Goal: Task Accomplishment & Management: Manage account settings

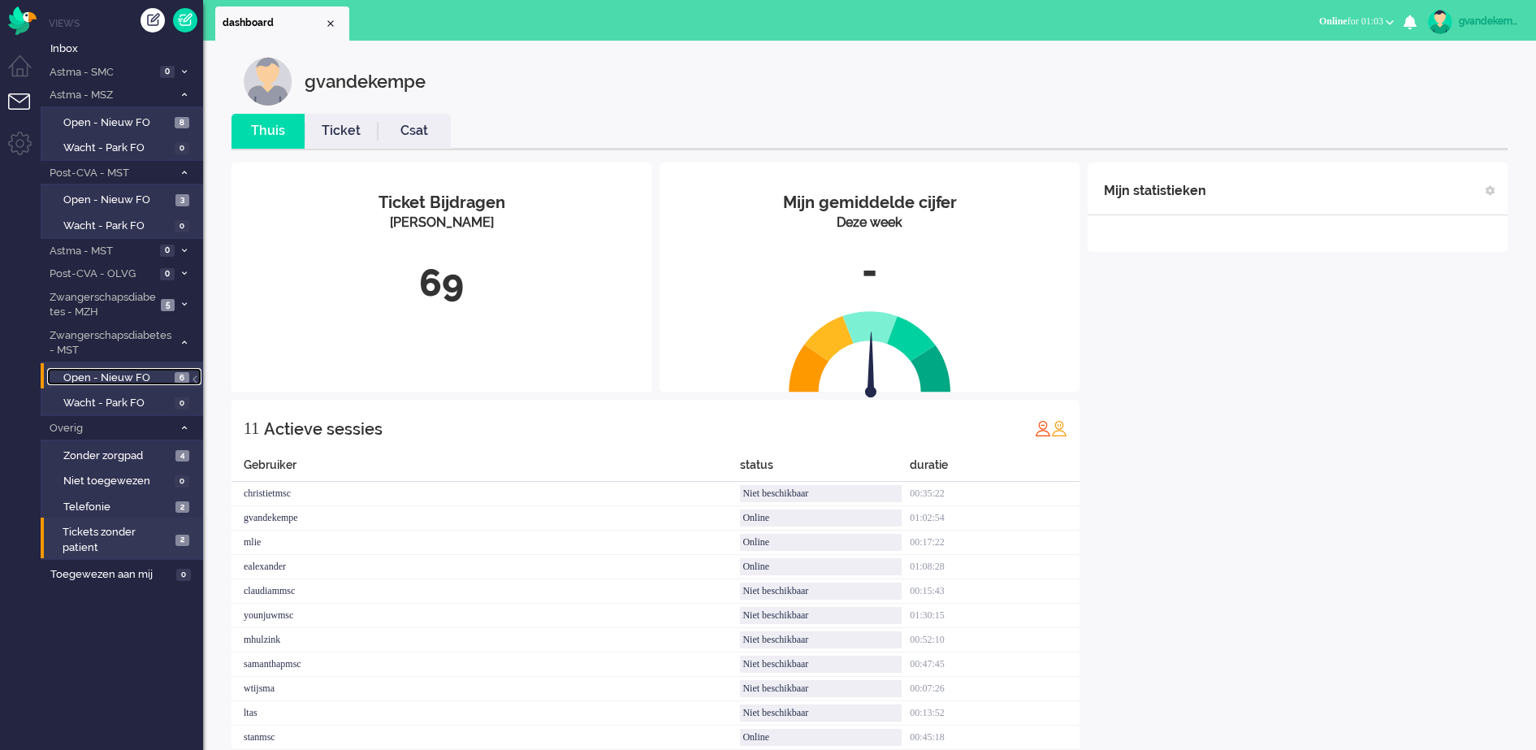
click at [132, 379] on span "Open - Nieuw FO" at bounding box center [116, 377] width 107 height 15
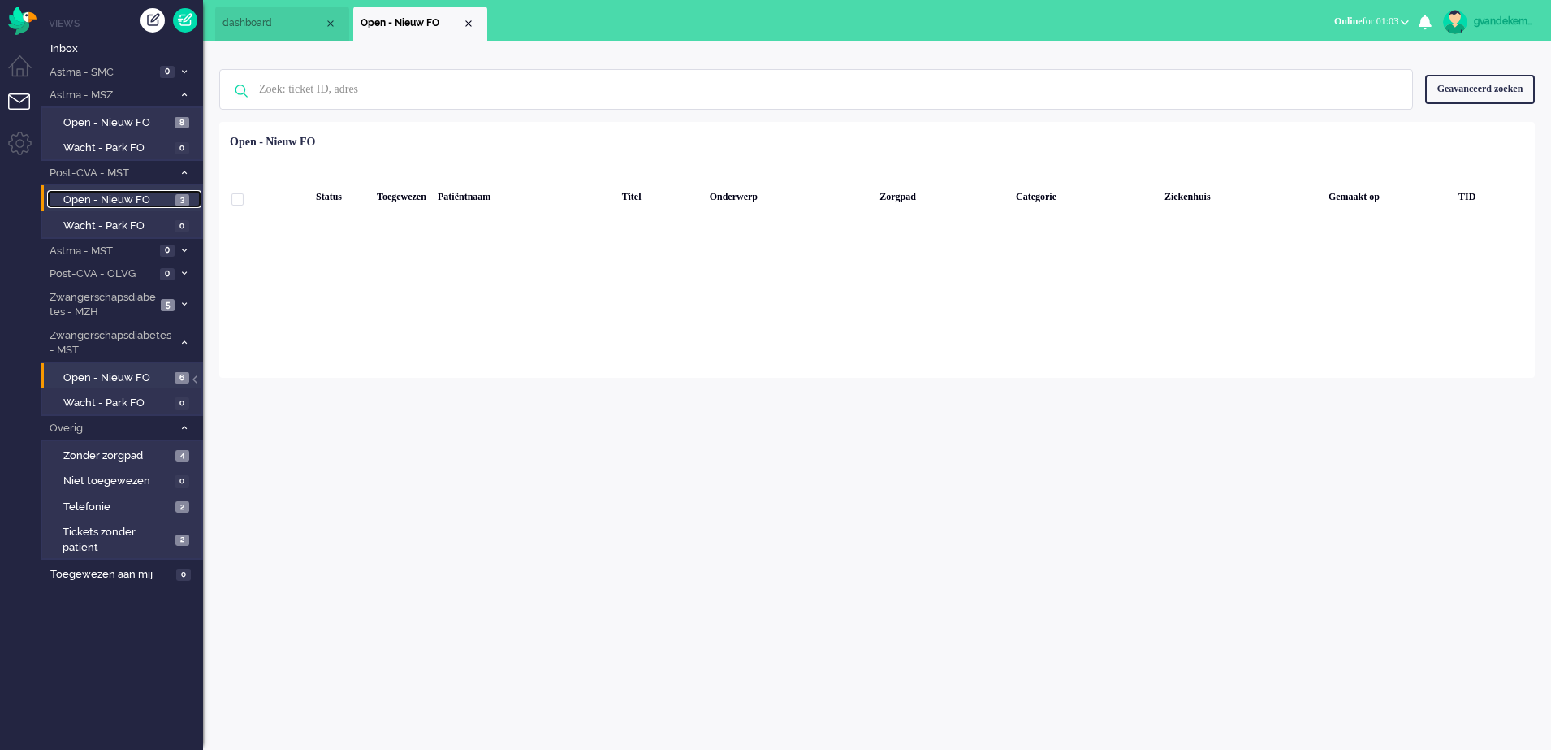
click at [129, 198] on span "Open - Nieuw FO" at bounding box center [117, 200] width 108 height 15
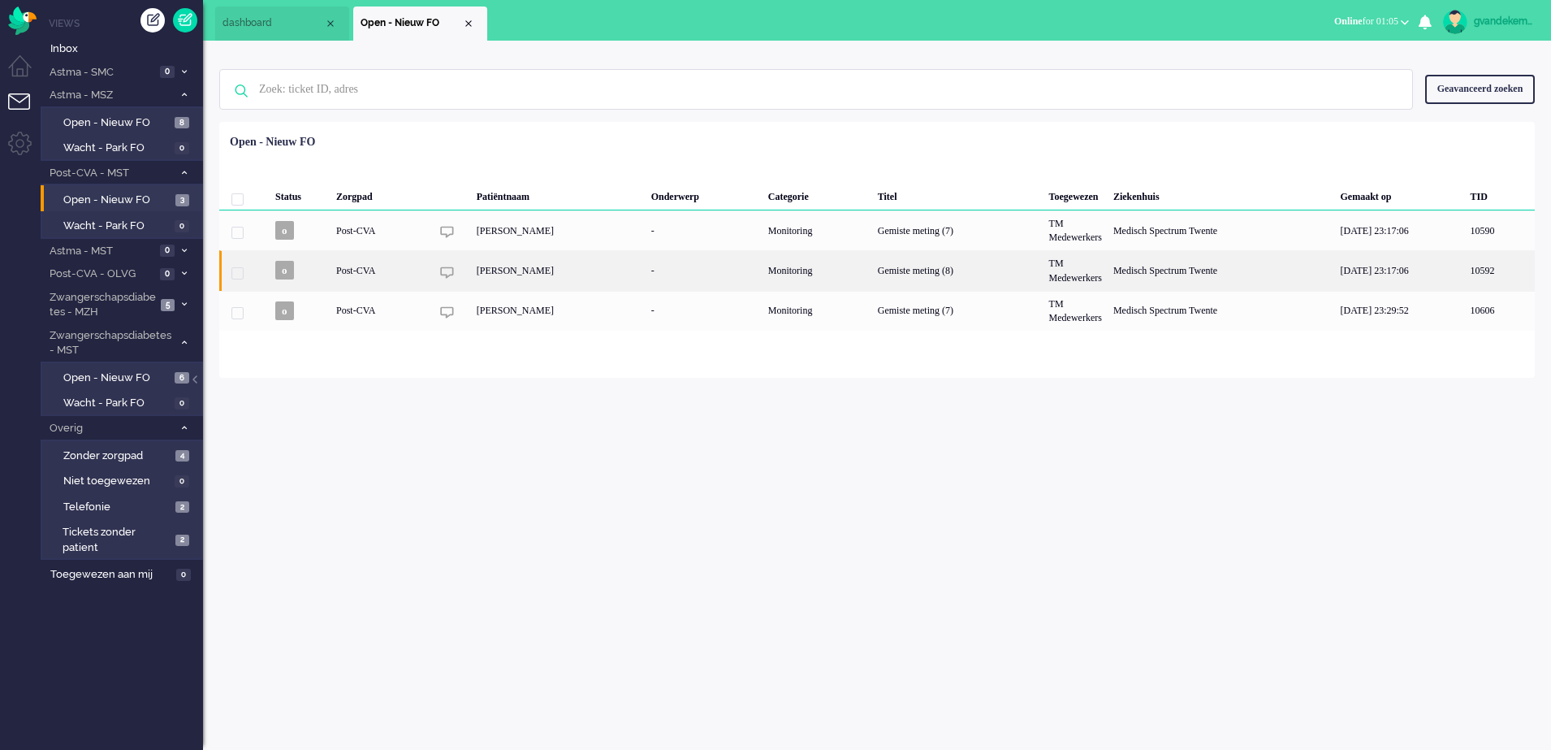
click at [616, 272] on div "[PERSON_NAME]" at bounding box center [558, 270] width 175 height 40
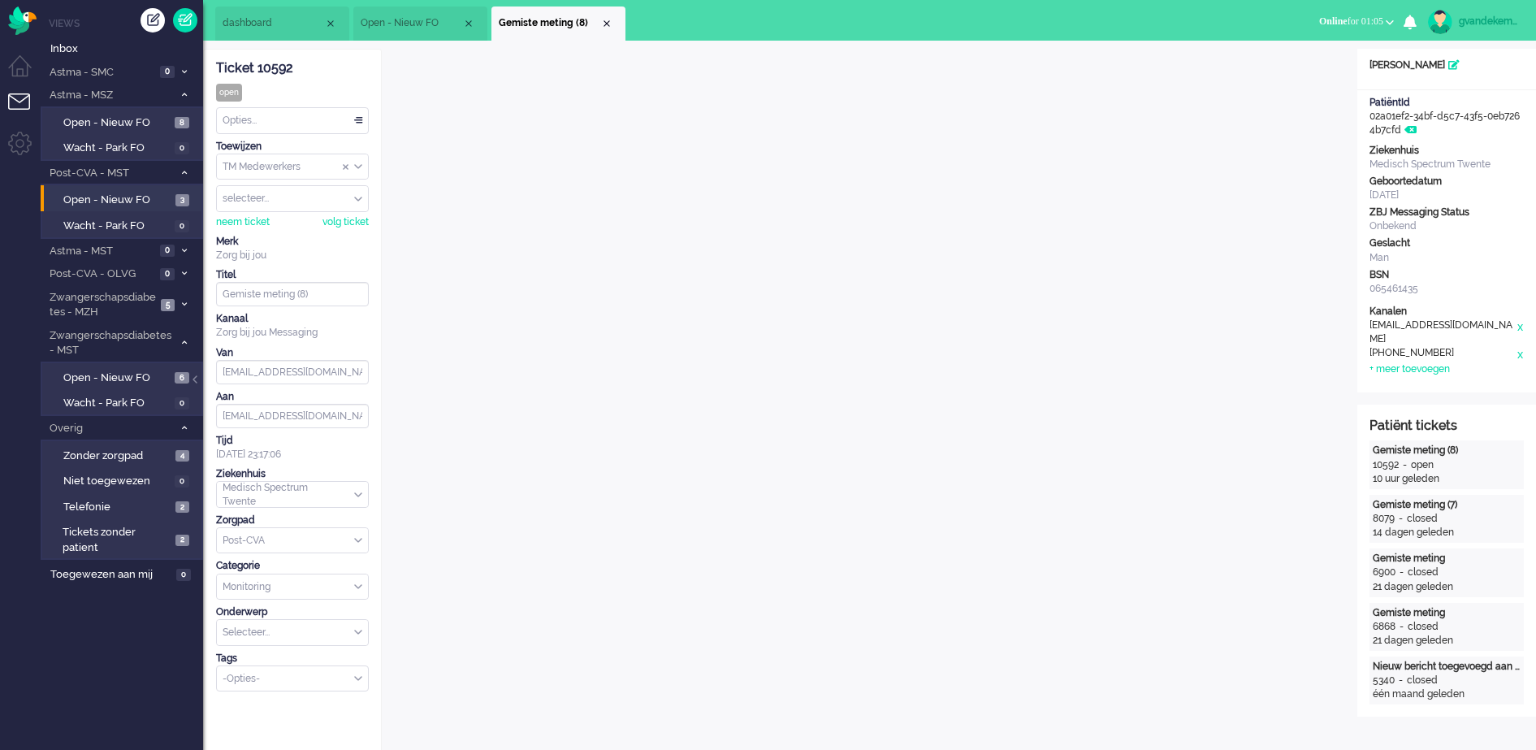
click at [357, 165] on div "TM Medewerkers" at bounding box center [292, 166] width 151 height 25
click at [357, 165] on span "Assign Group" at bounding box center [358, 166] width 8 height 11
click at [356, 198] on div "selecteer..." at bounding box center [292, 198] width 151 height 25
click at [264, 264] on span "gvandekempe" at bounding box center [256, 266] width 65 height 14
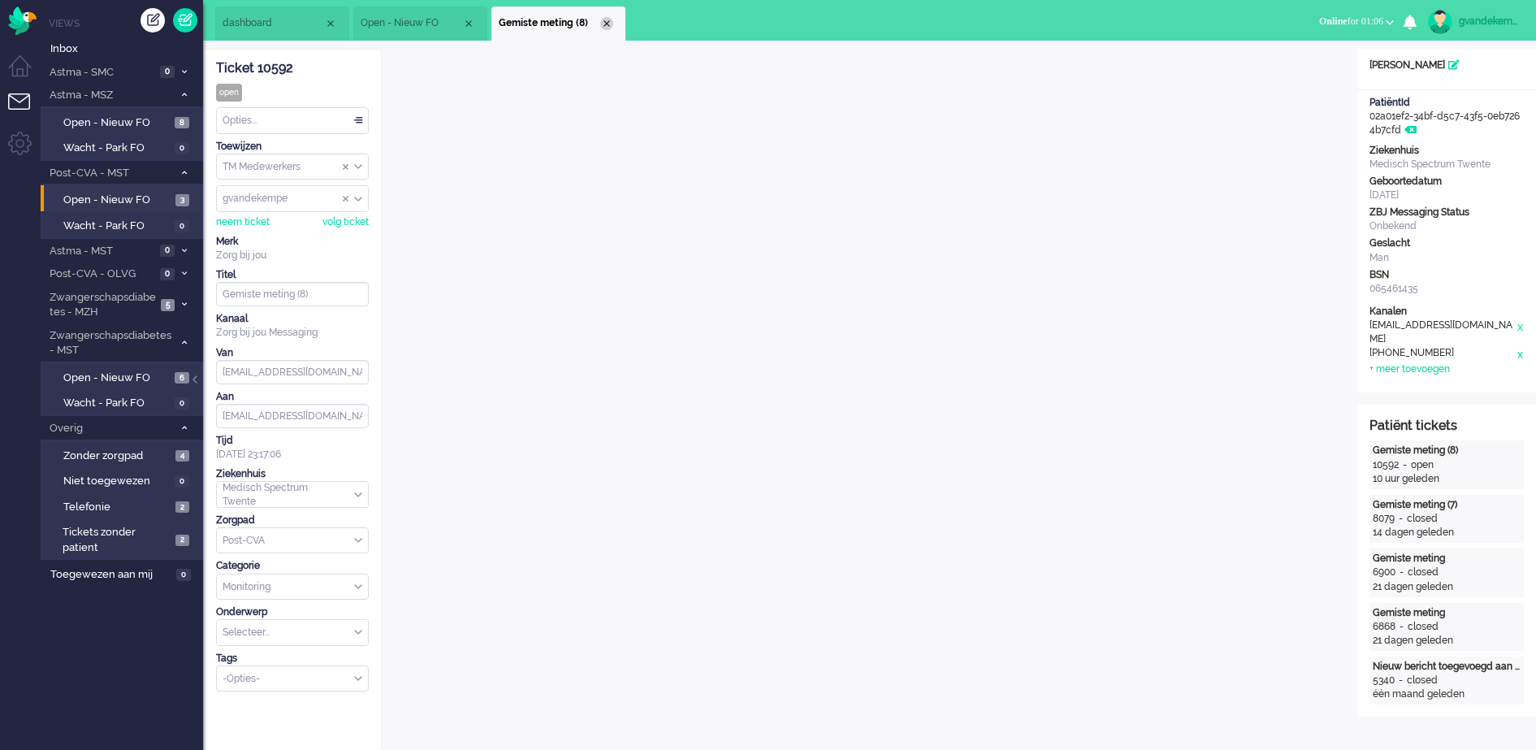
click at [612, 25] on div "Close tab" at bounding box center [606, 23] width 13 height 13
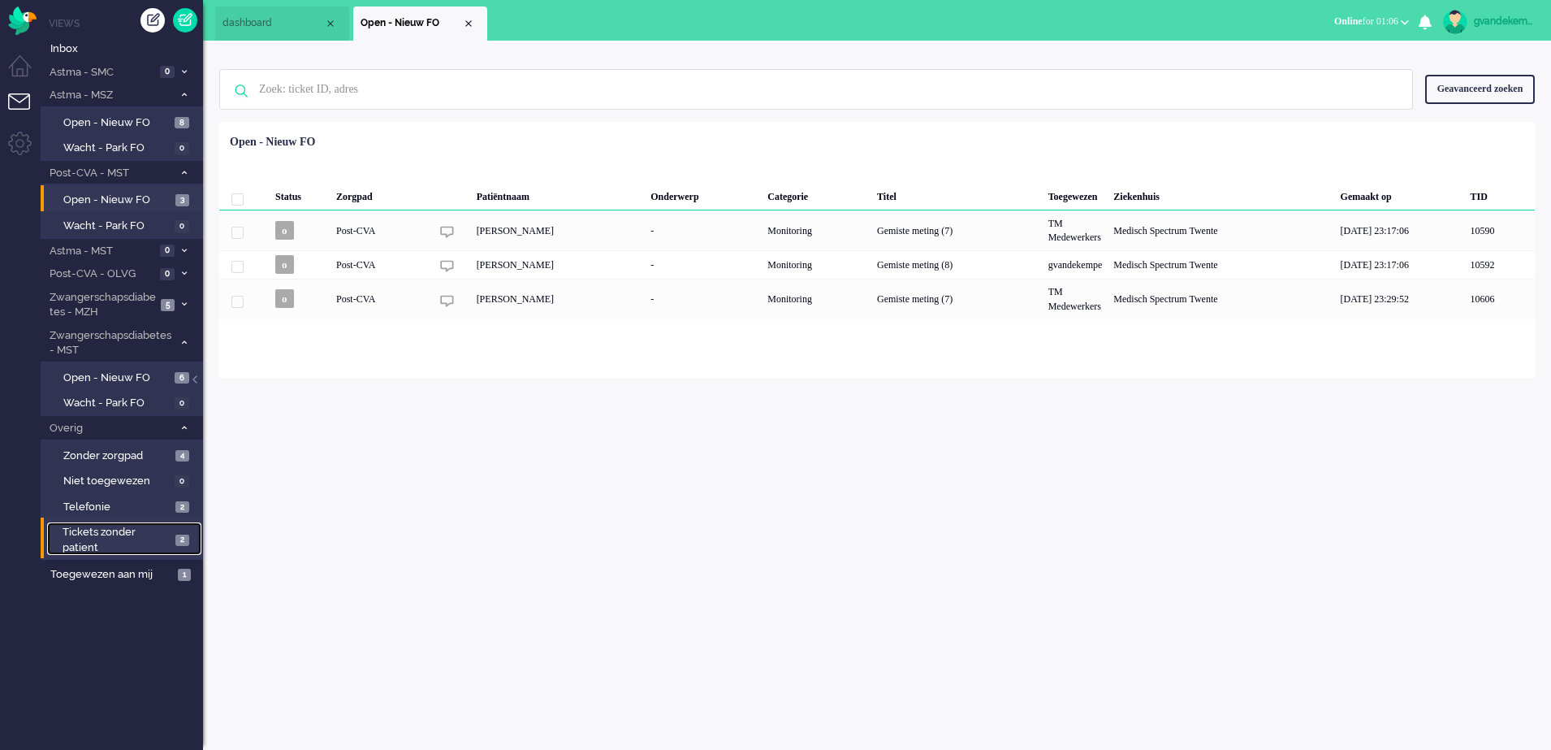
click at [145, 539] on span "Tickets zonder patient" at bounding box center [117, 540] width 108 height 30
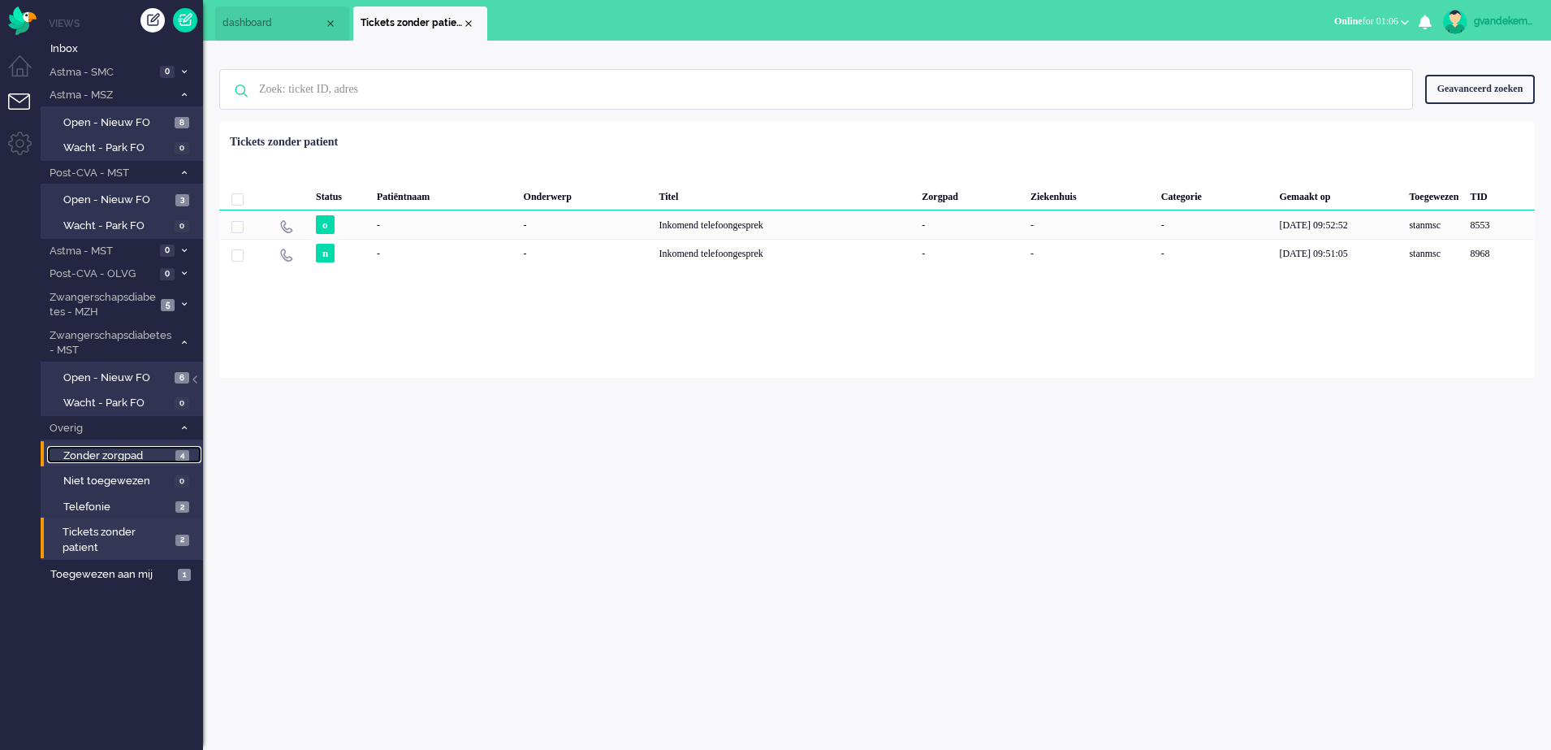
click at [128, 454] on span "Zonder zorgpad" at bounding box center [117, 455] width 108 height 15
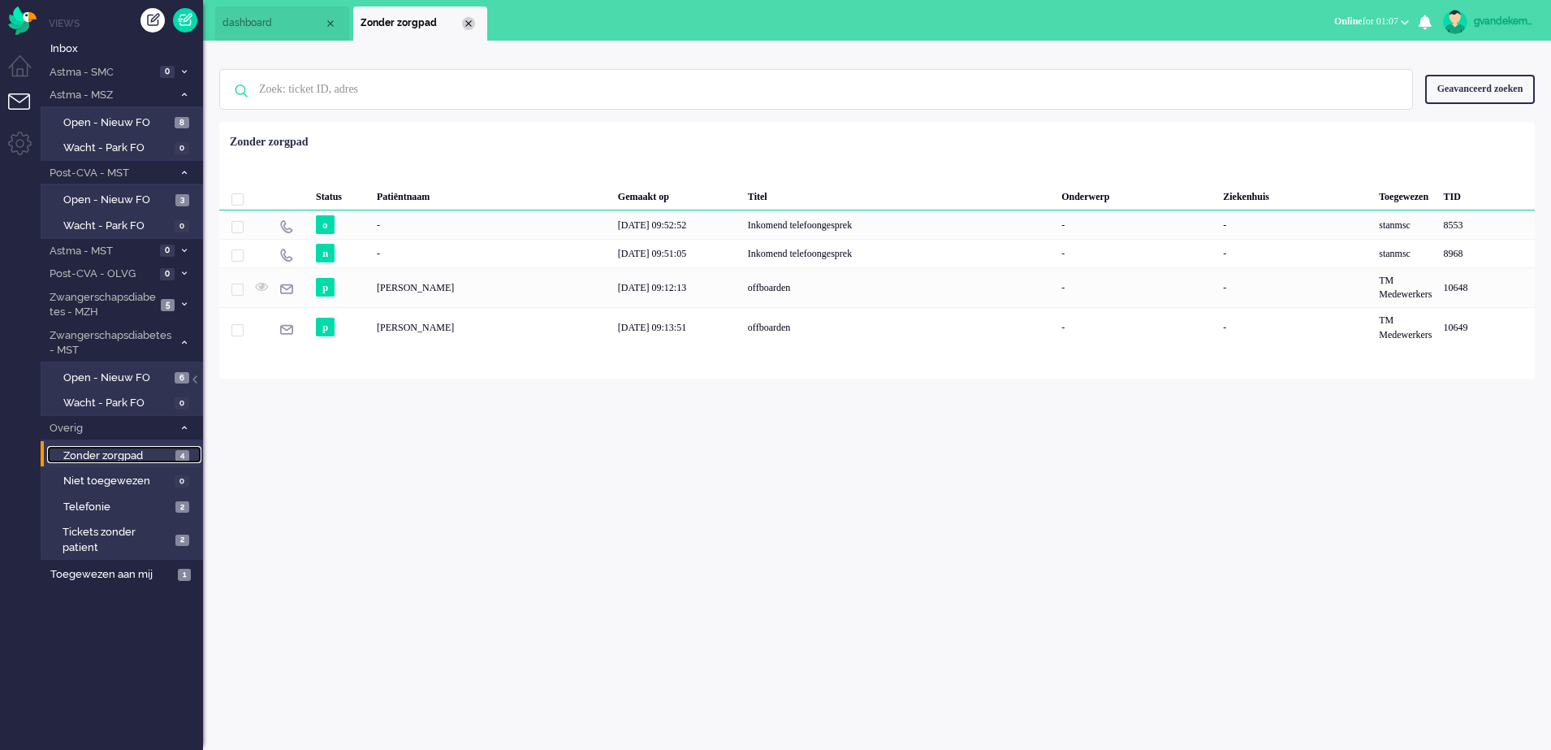
click at [467, 22] on div "Close tab" at bounding box center [468, 23] width 13 height 13
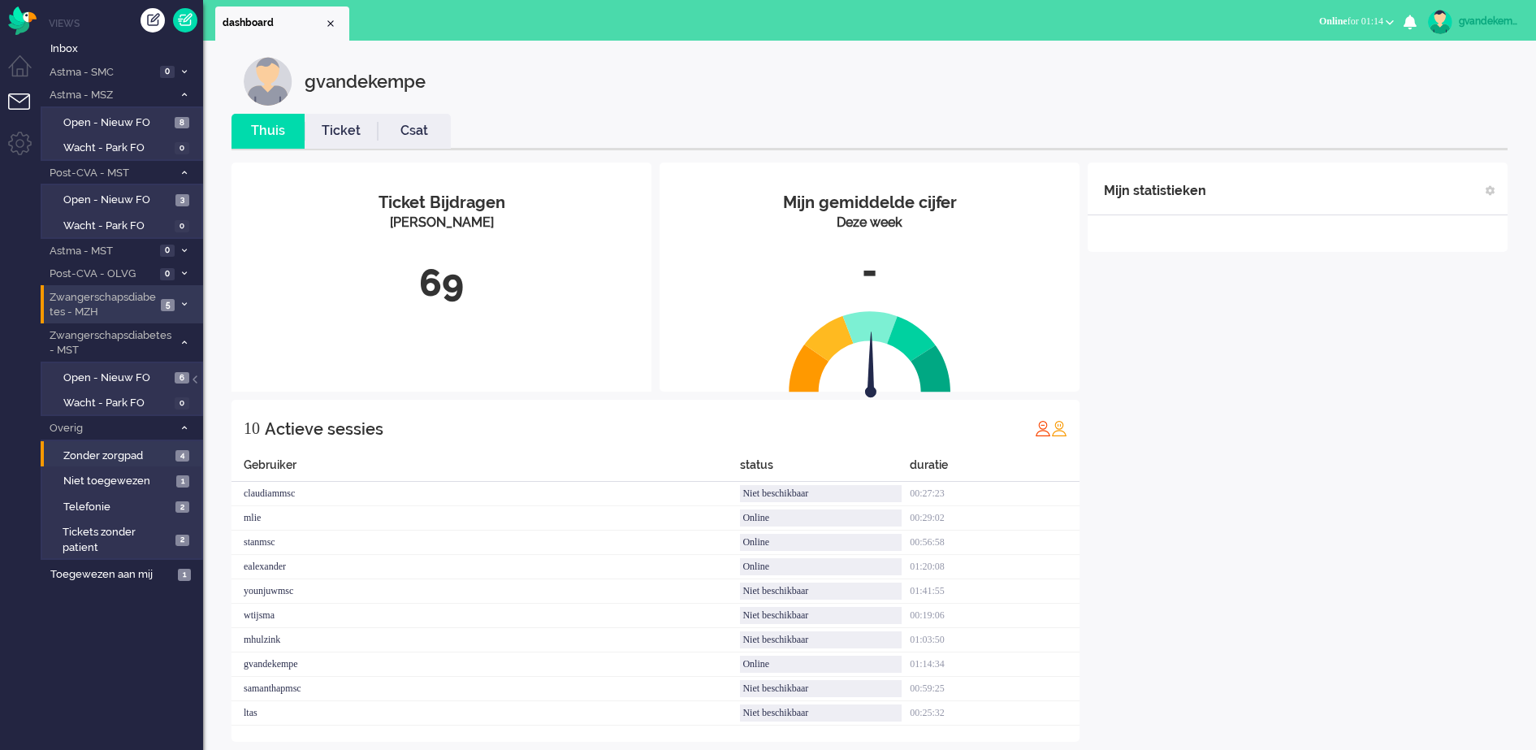
click at [179, 302] on span at bounding box center [184, 305] width 12 height 9
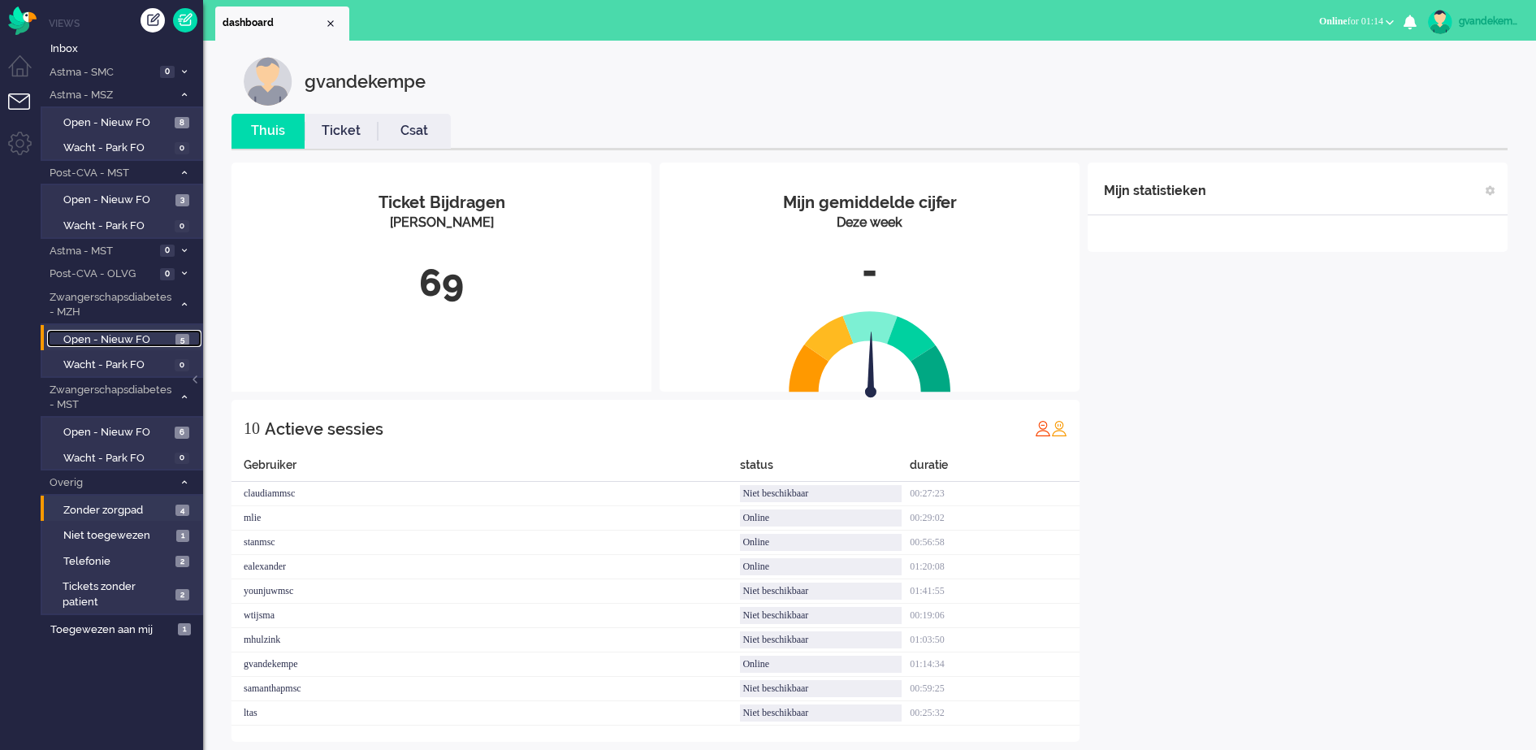
click at [163, 335] on span "Open - Nieuw FO" at bounding box center [117, 339] width 108 height 15
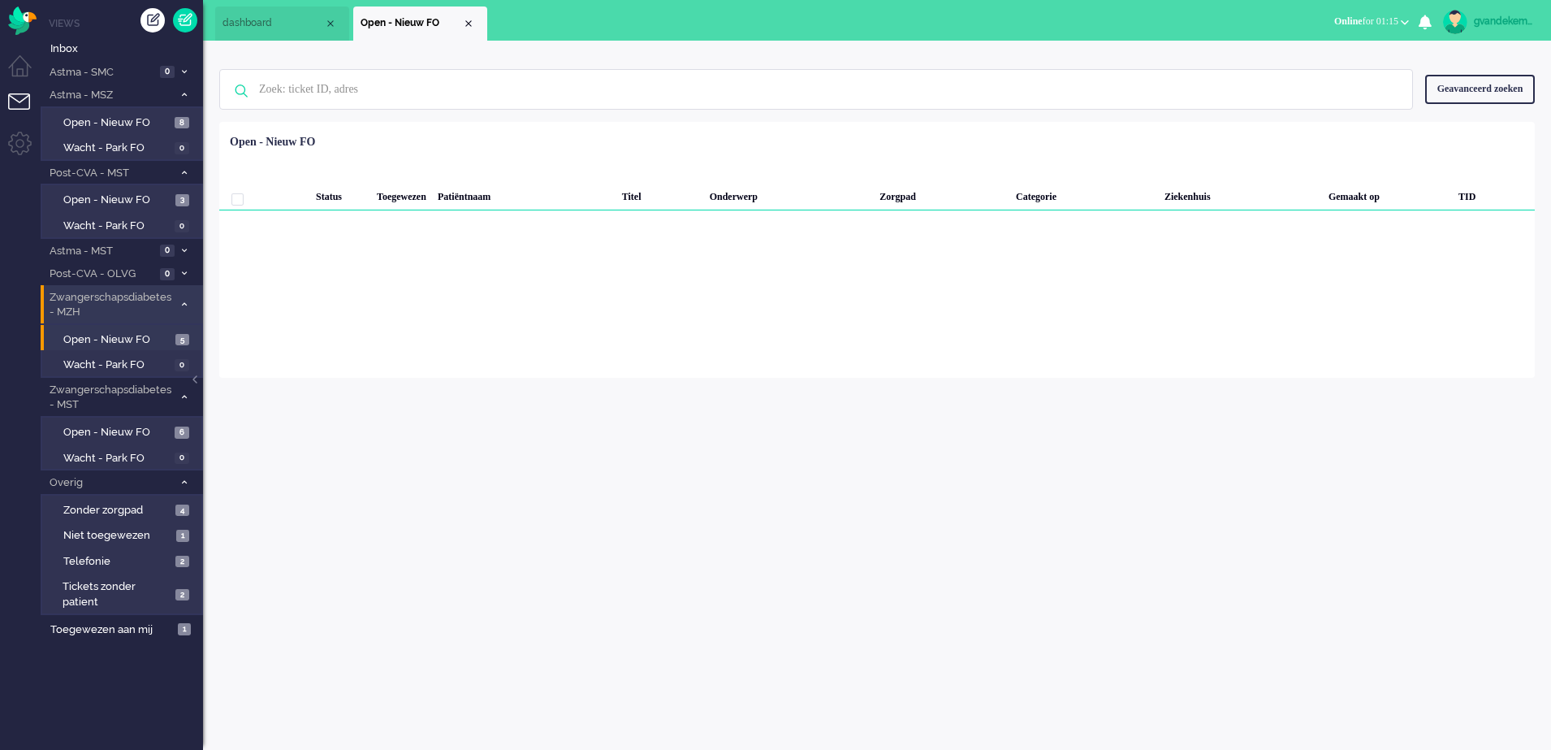
click at [180, 297] on li "Zwangerschapsdiabetes - MZH 5" at bounding box center [122, 304] width 162 height 38
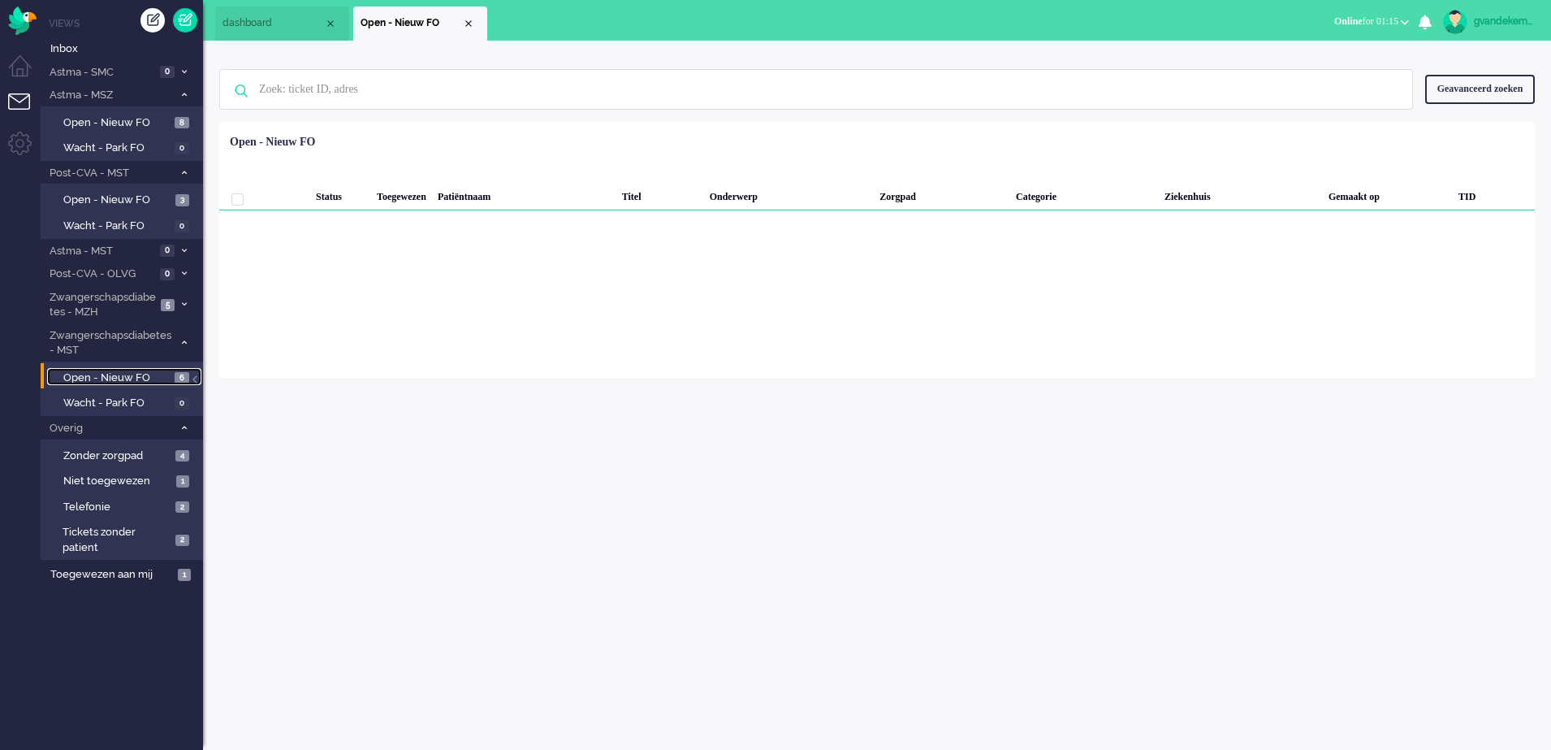
click at [137, 378] on span "Open - Nieuw FO" at bounding box center [116, 377] width 107 height 15
click at [175, 338] on li "Zwangerschapsdiabetes - MST 6" at bounding box center [122, 342] width 162 height 38
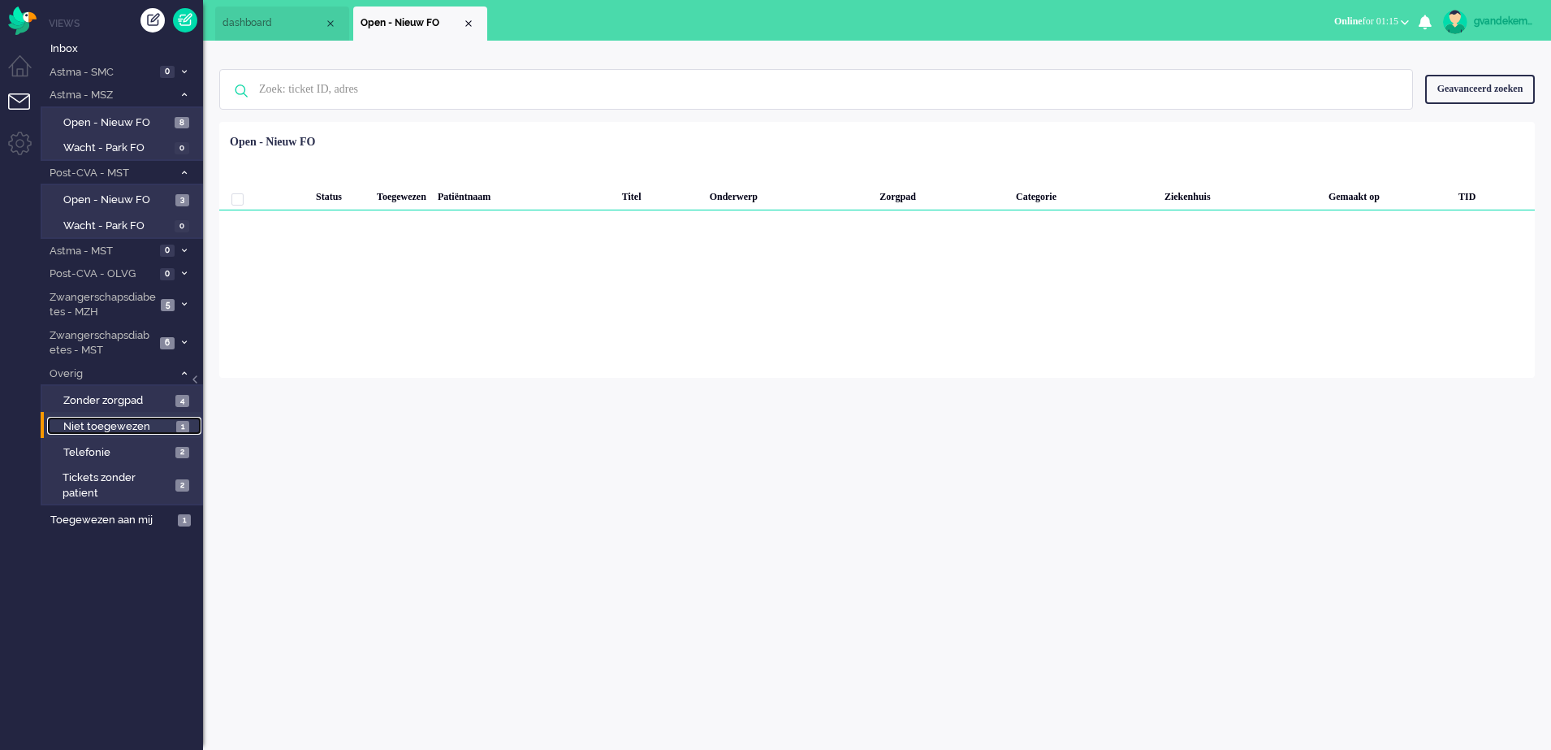
click at [147, 420] on span "Niet toegewezen" at bounding box center [117, 426] width 109 height 15
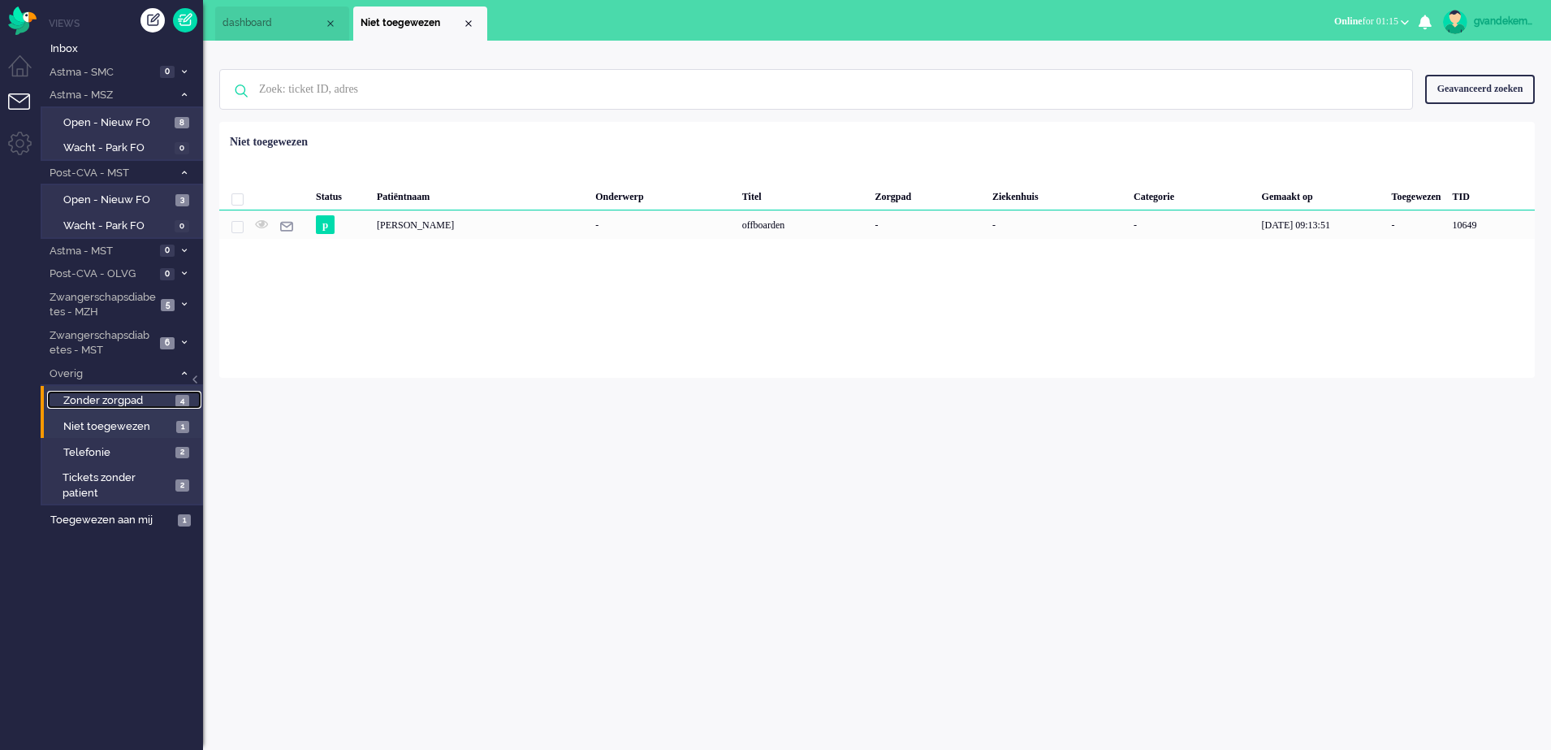
click at [145, 398] on span "Zonder zorgpad" at bounding box center [117, 400] width 108 height 15
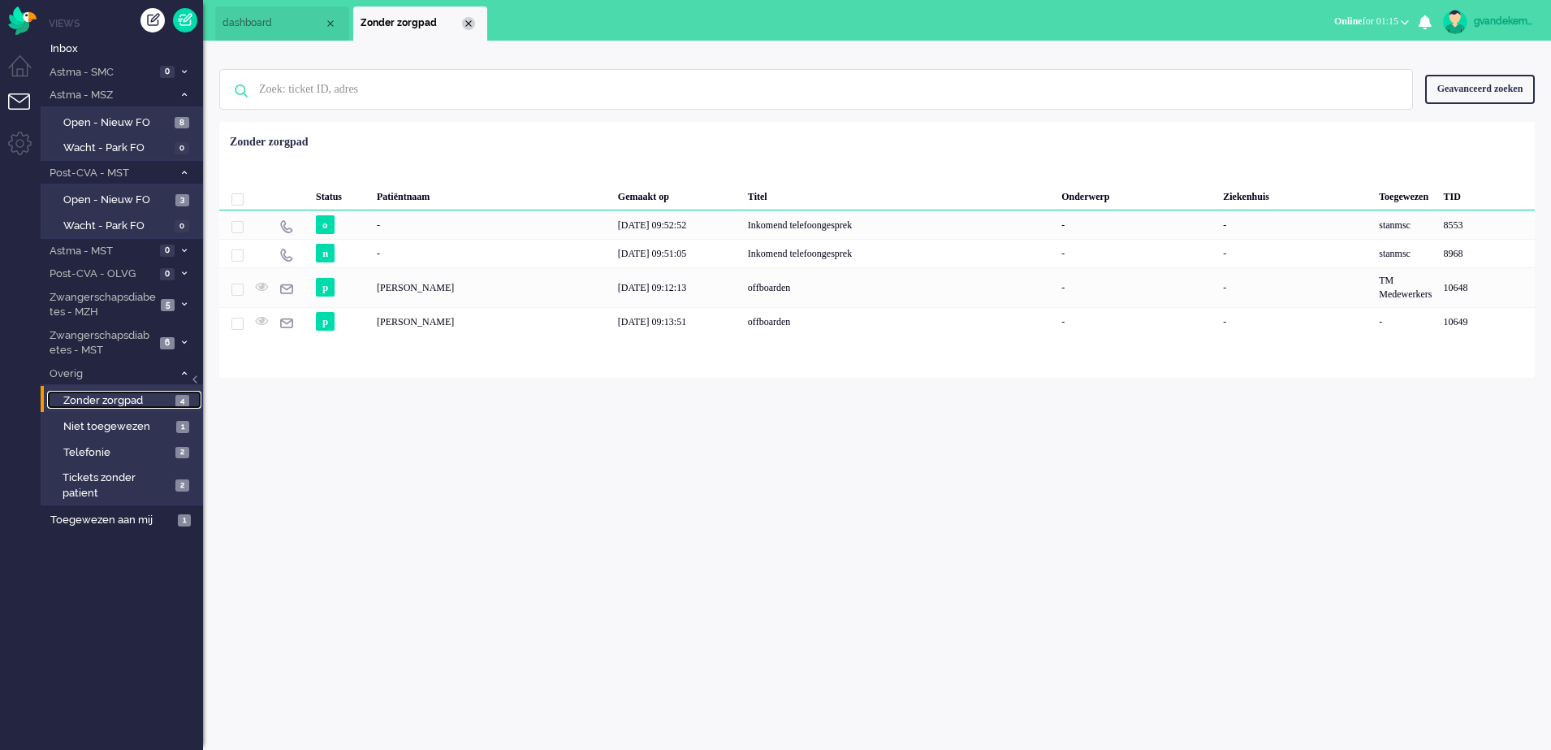
click at [473, 26] on div "Close tab" at bounding box center [468, 23] width 13 height 13
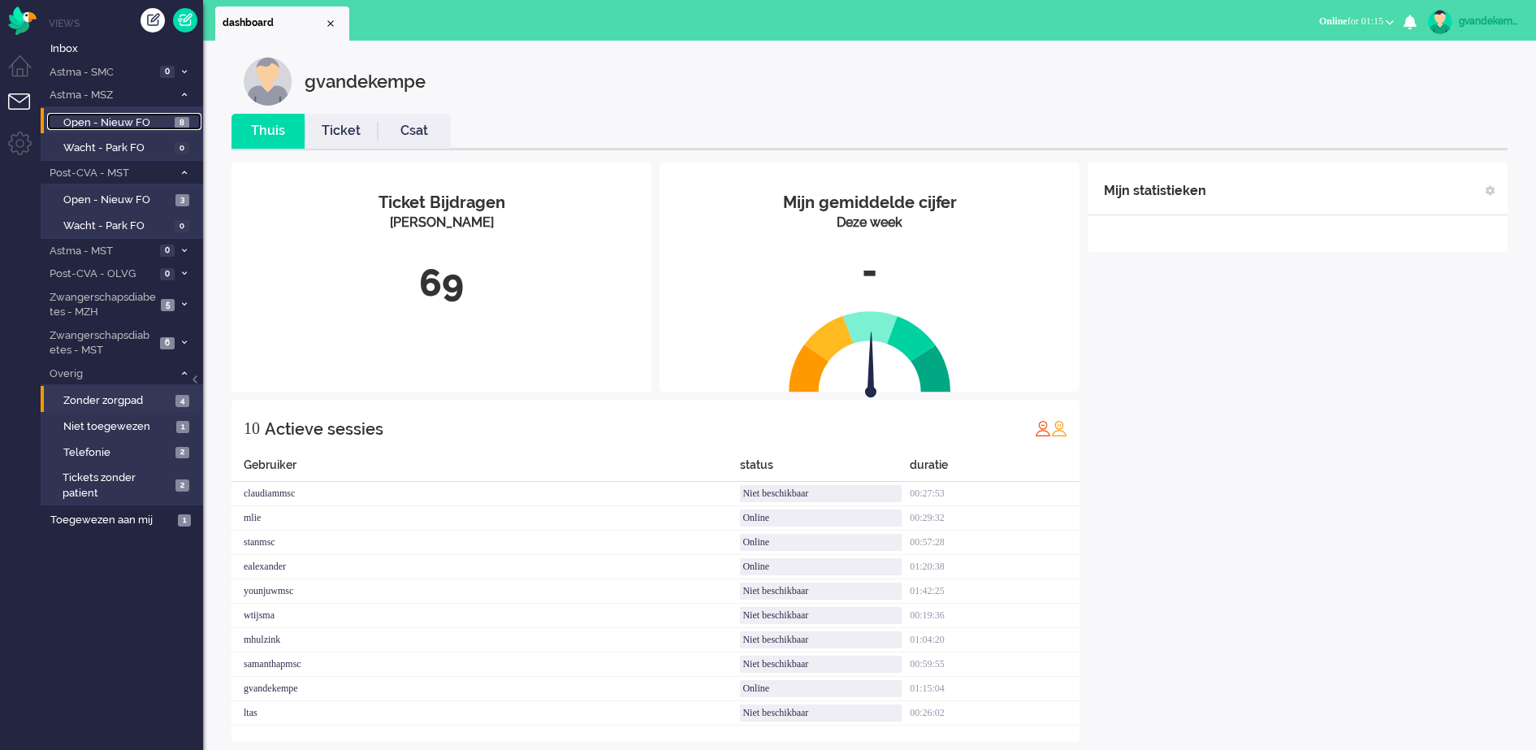
click at [150, 123] on span "Open - Nieuw FO" at bounding box center [116, 122] width 107 height 15
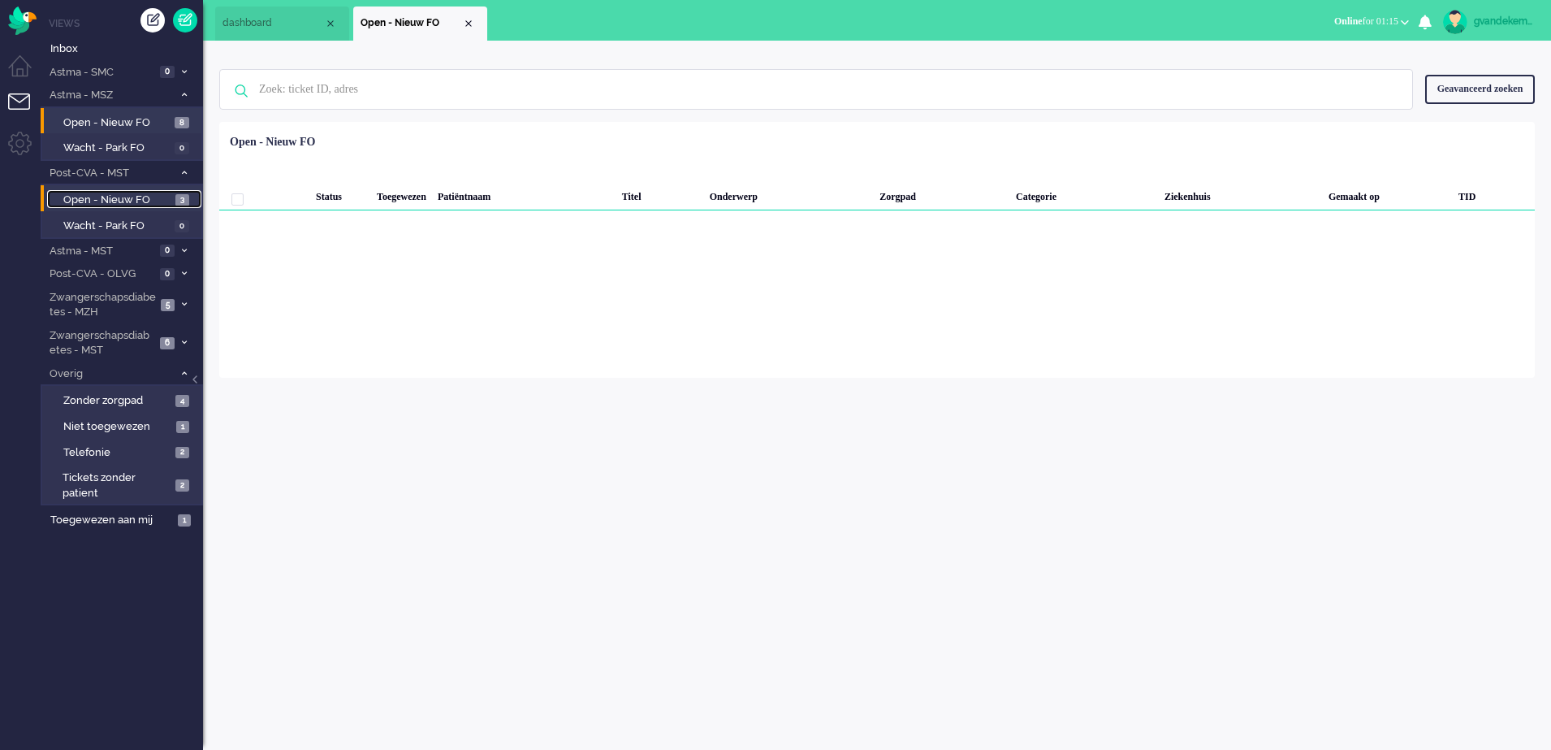
click at [126, 195] on span "Open - Nieuw FO" at bounding box center [117, 200] width 108 height 15
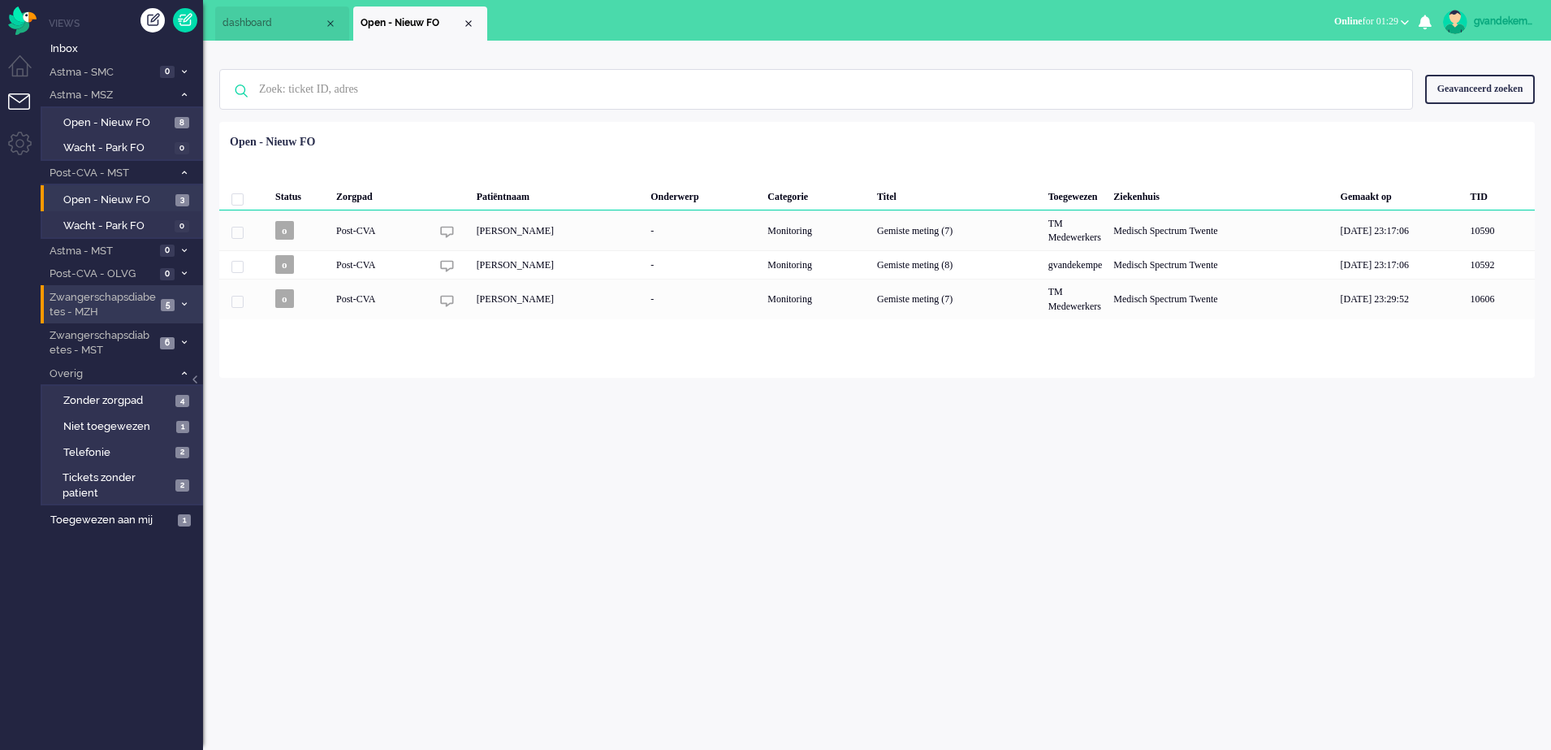
click at [178, 304] on span at bounding box center [184, 305] width 12 height 9
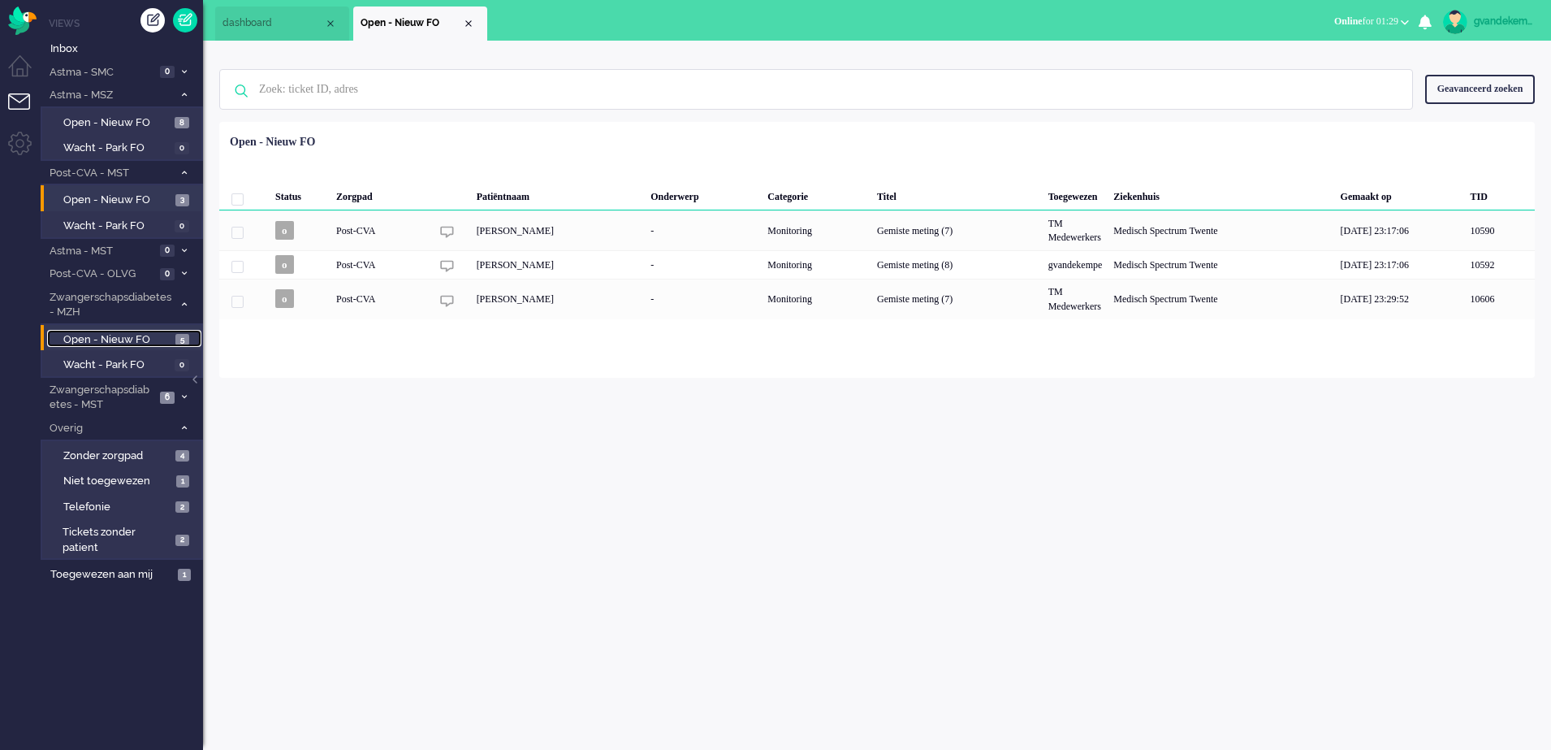
click at [162, 335] on span "Open - Nieuw FO" at bounding box center [117, 339] width 108 height 15
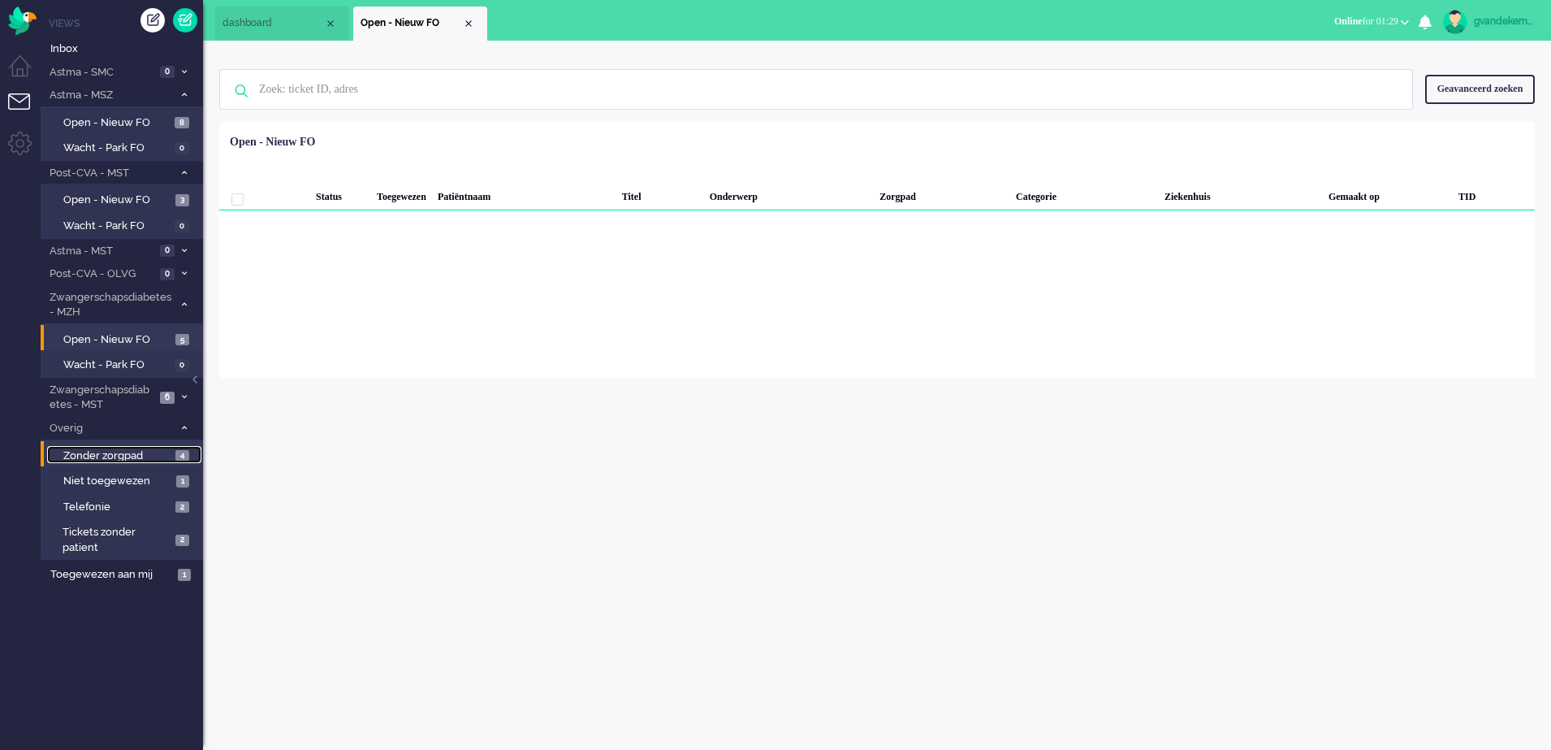
click at [154, 452] on span "Zonder zorgpad" at bounding box center [117, 455] width 108 height 15
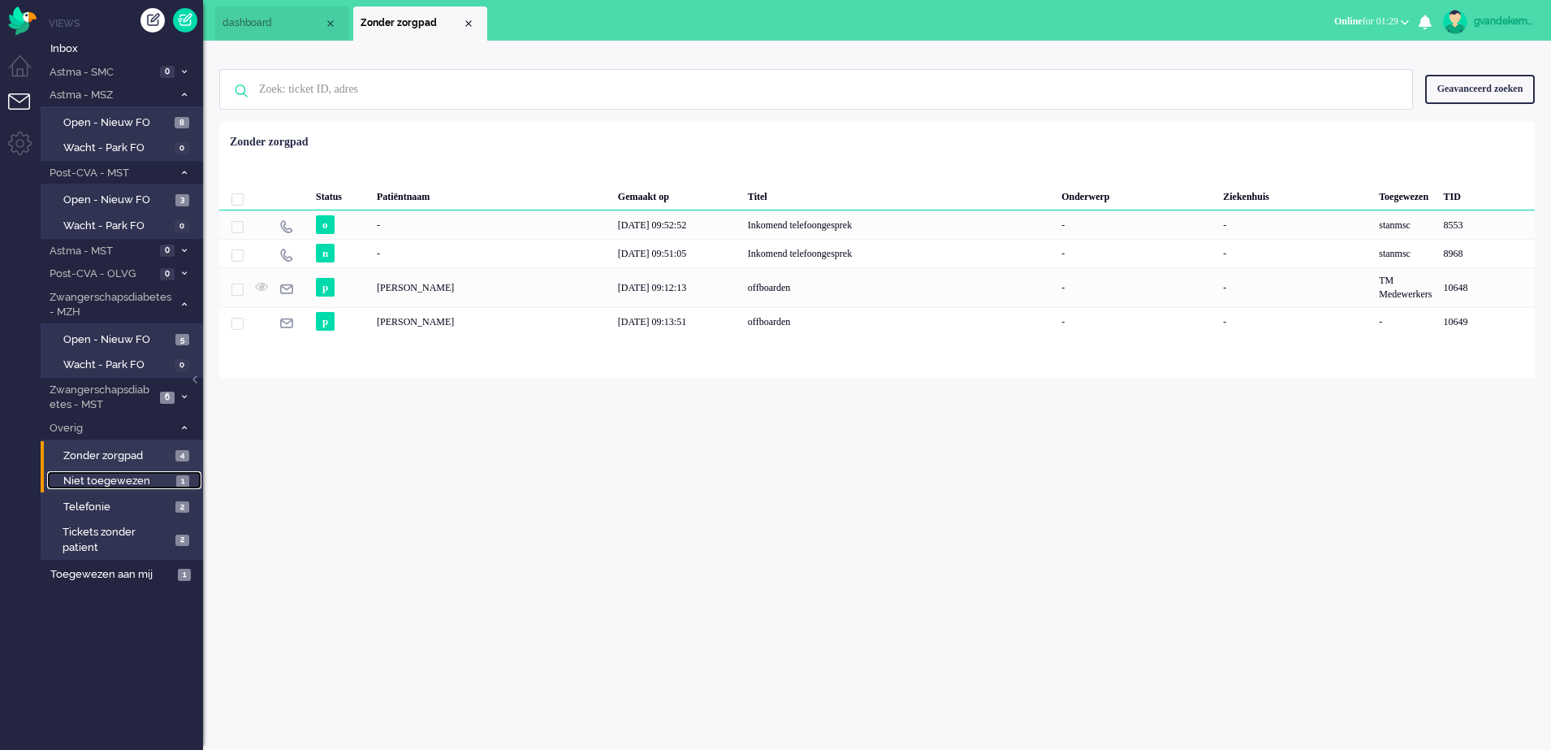
click at [137, 479] on span "Niet toegewezen" at bounding box center [117, 481] width 109 height 15
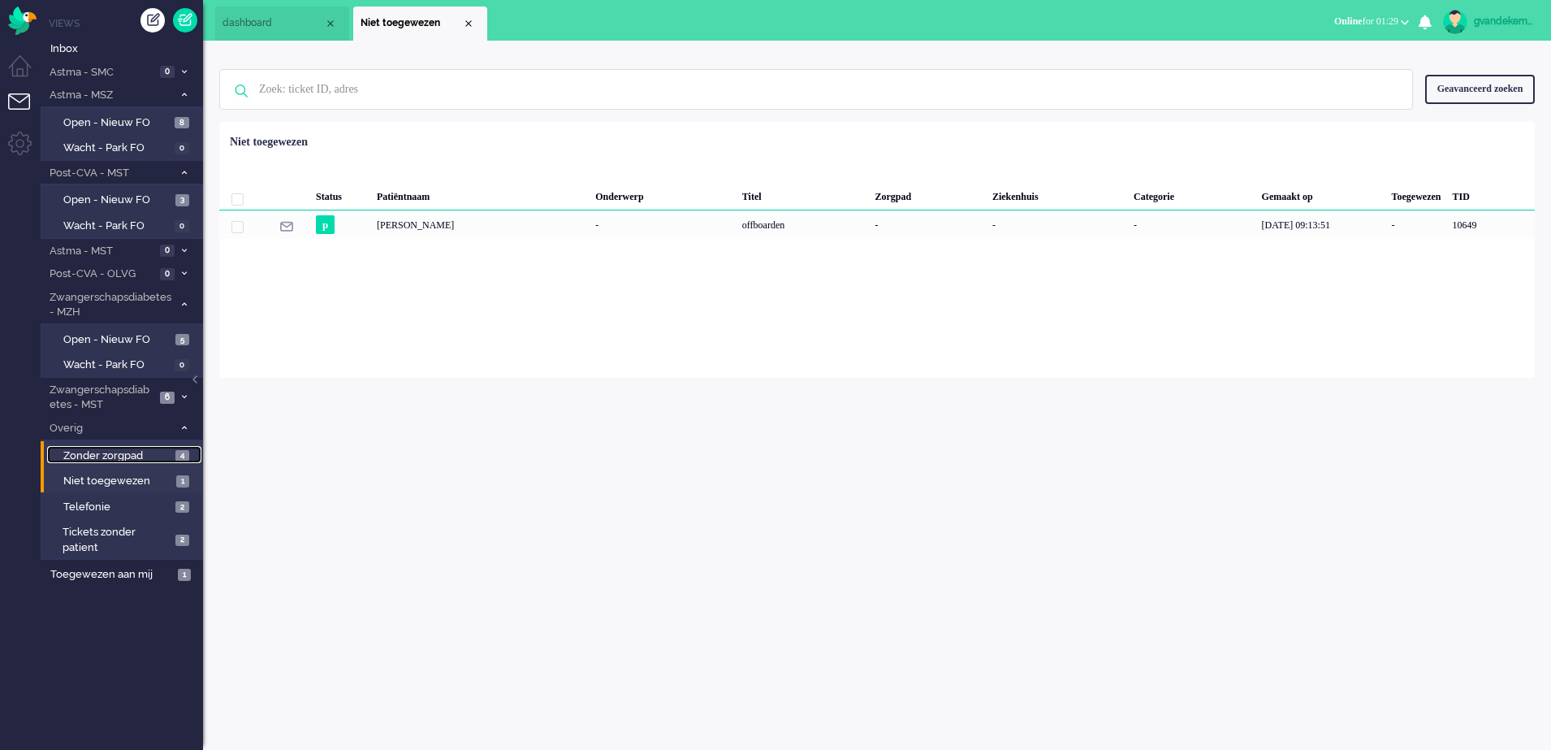
click at [135, 455] on span "Zonder zorgpad" at bounding box center [117, 455] width 108 height 15
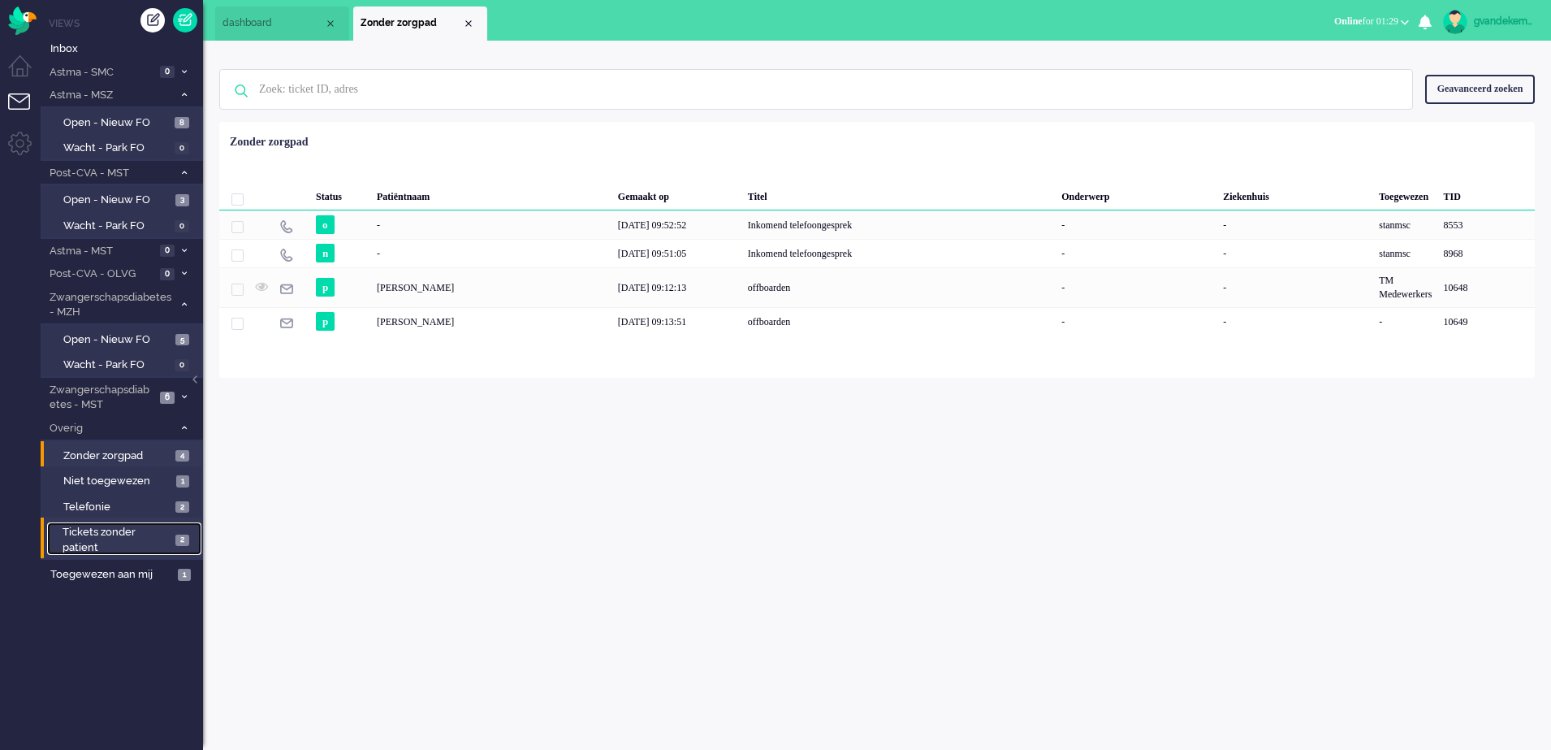
click at [131, 530] on span "Tickets zonder patient" at bounding box center [117, 540] width 108 height 30
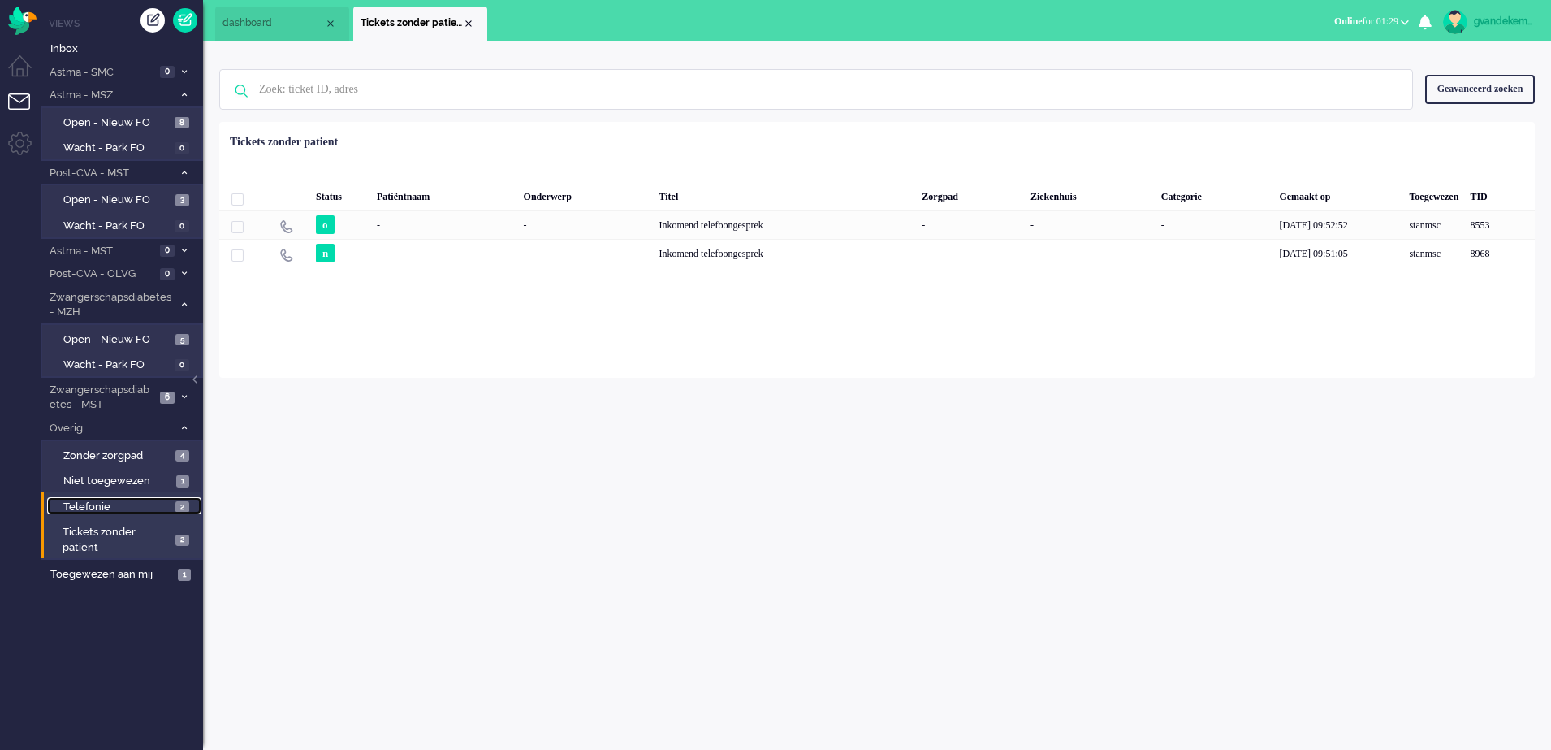
click at [135, 504] on span "Telefonie" at bounding box center [117, 507] width 108 height 15
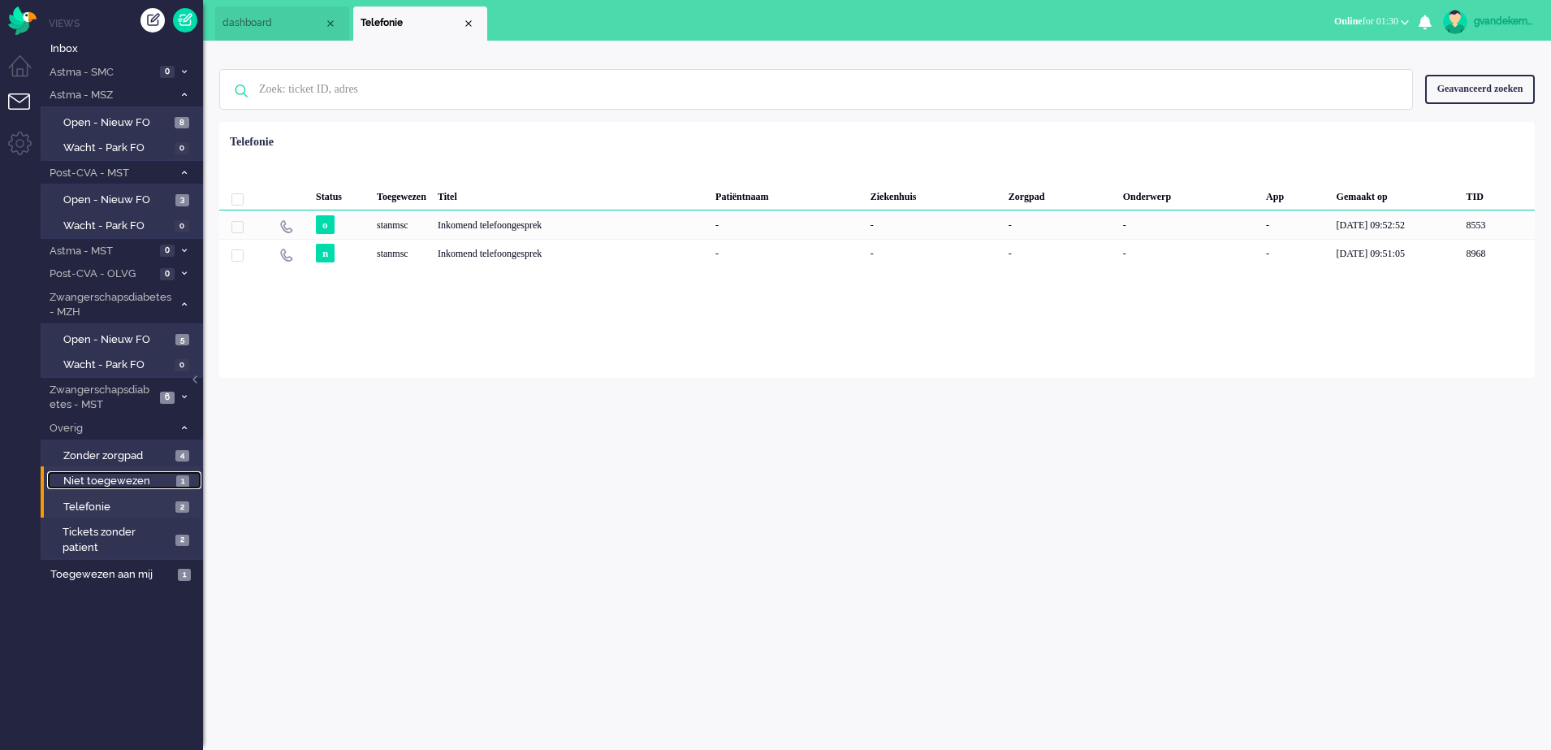
click at [137, 478] on span "Niet toegewezen" at bounding box center [117, 481] width 109 height 15
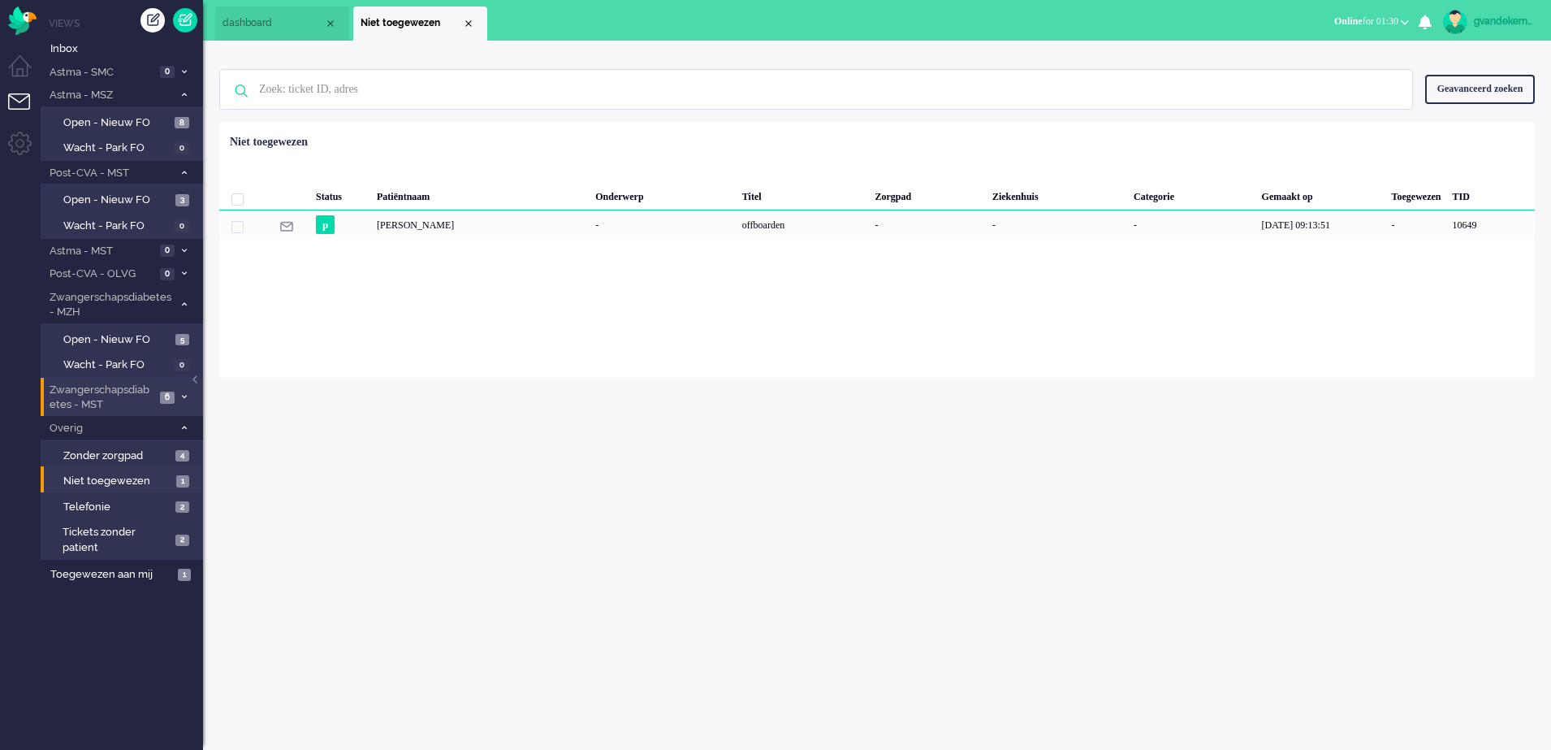
click at [180, 395] on span at bounding box center [184, 397] width 12 height 9
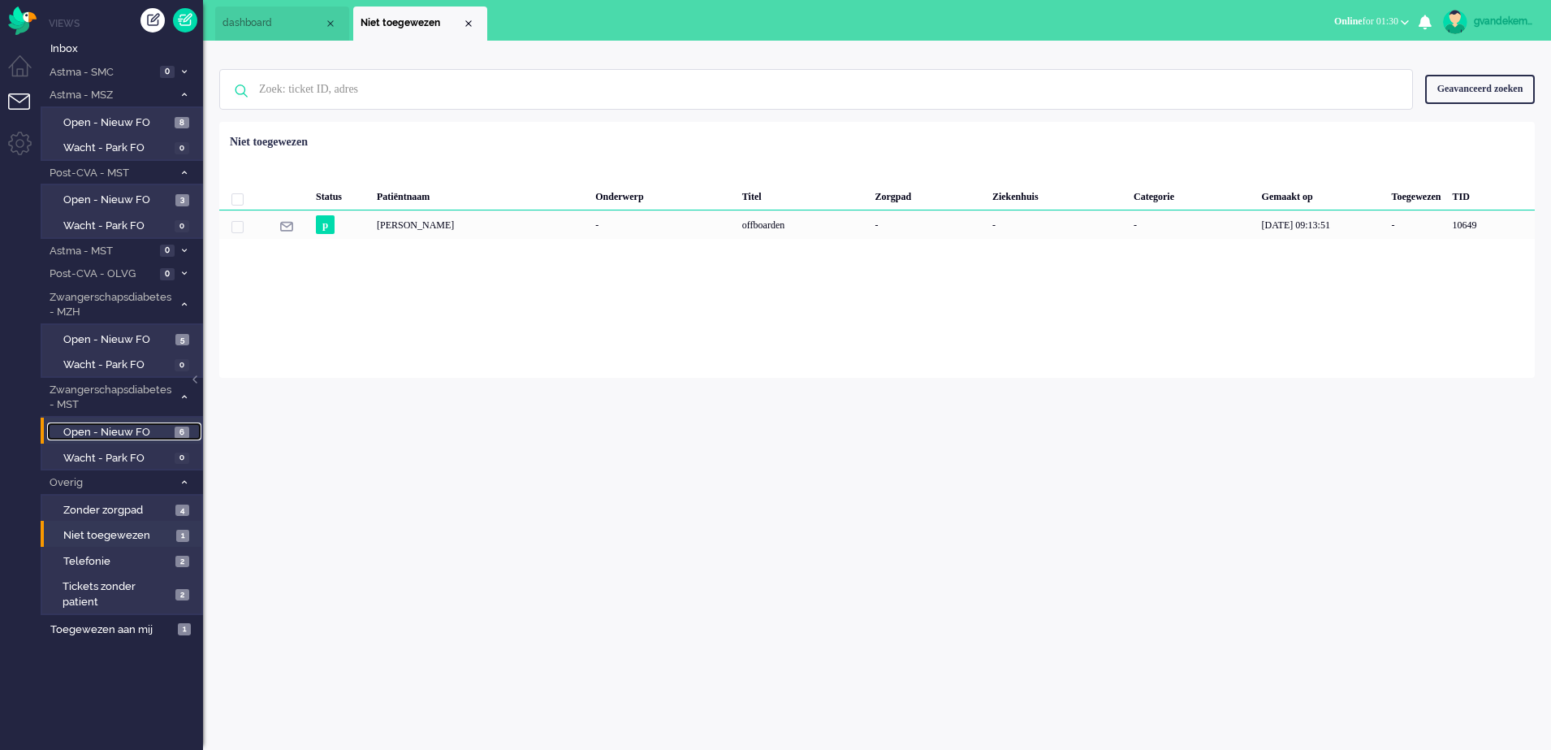
click at [140, 429] on span "Open - Nieuw FO" at bounding box center [116, 432] width 107 height 15
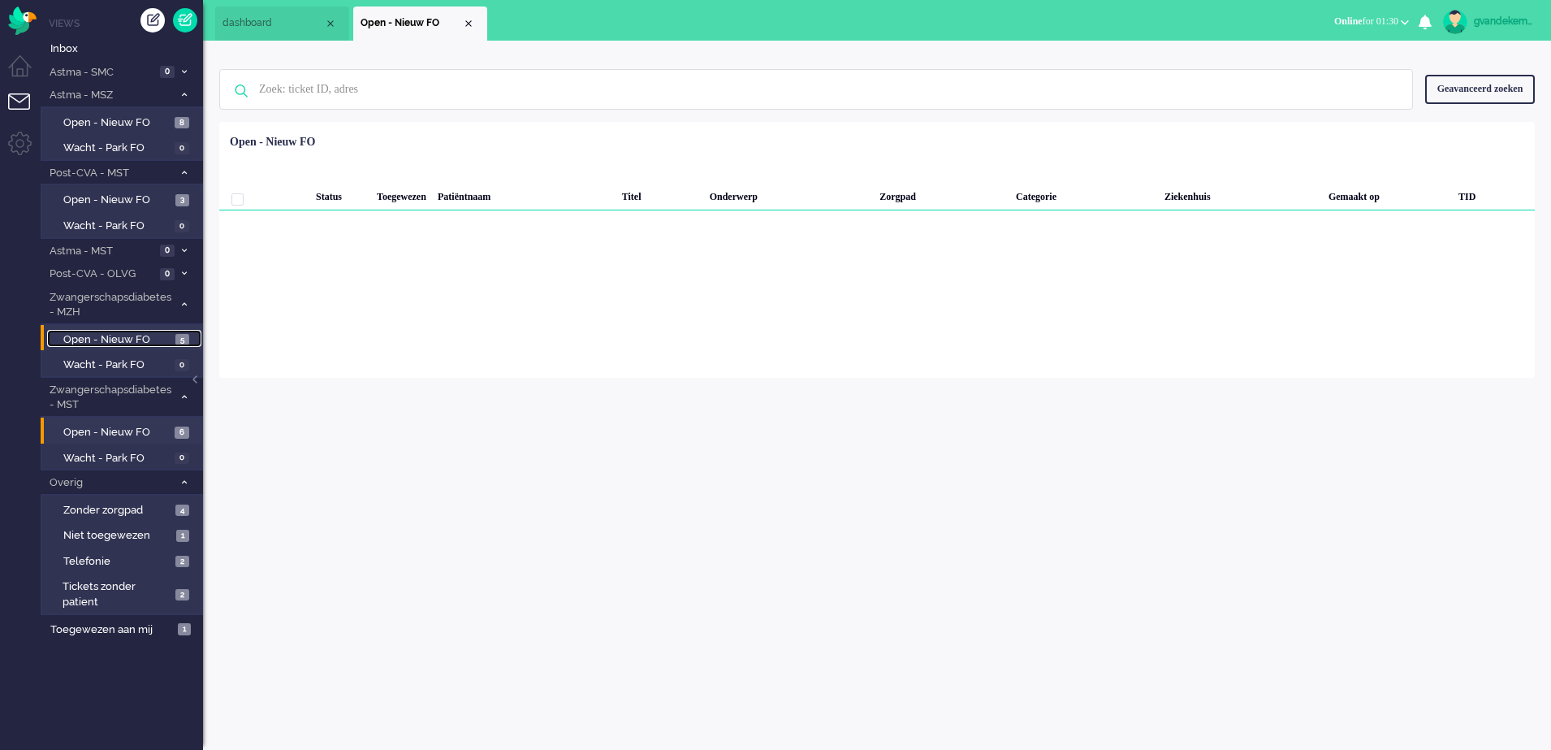
click at [166, 337] on span "Open - Nieuw FO" at bounding box center [117, 339] width 108 height 15
click at [137, 195] on span "Open - Nieuw FO" at bounding box center [117, 200] width 108 height 15
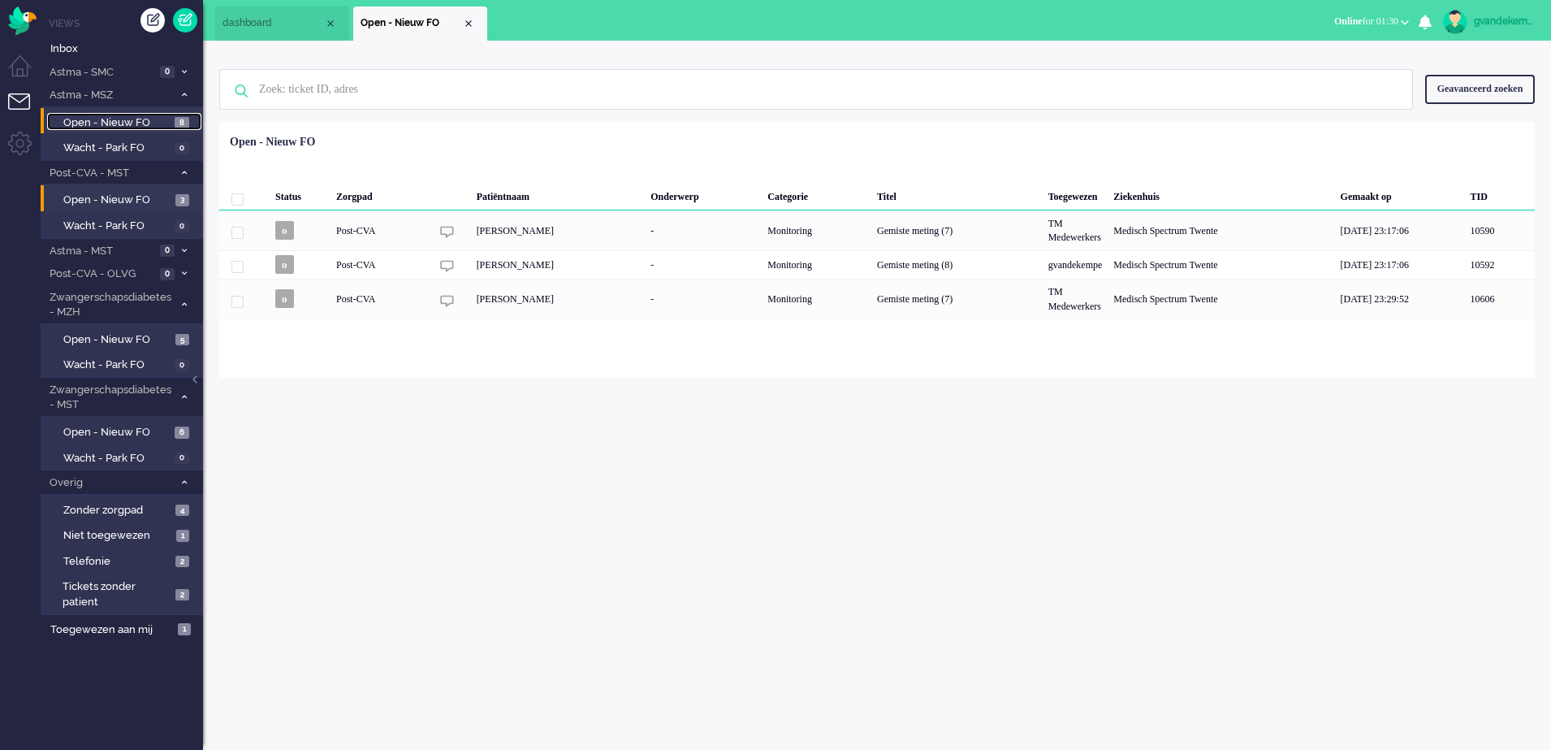
click at [172, 120] on link "Open - Nieuw FO 8" at bounding box center [124, 122] width 154 height 18
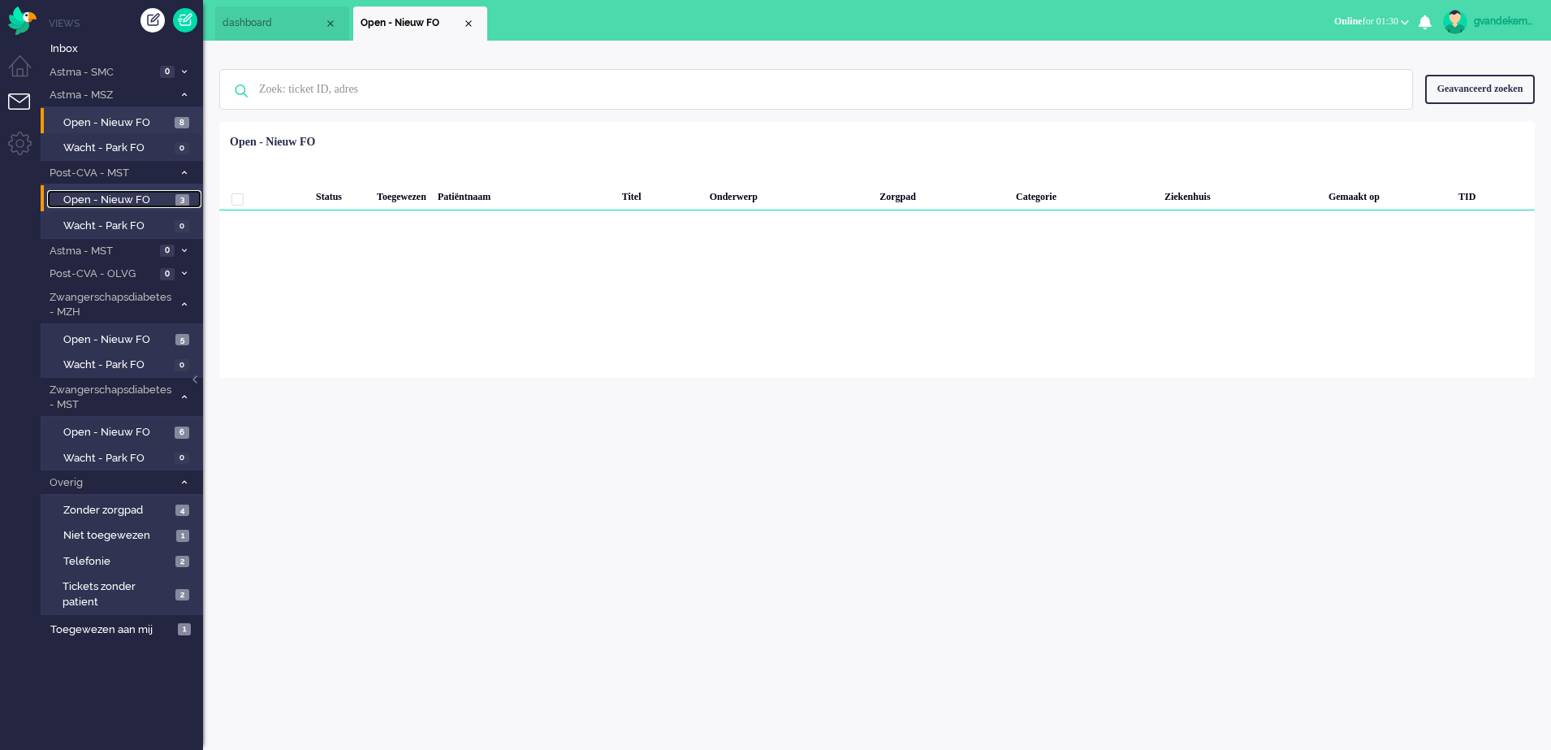
click at [135, 197] on span "Open - Nieuw FO" at bounding box center [117, 200] width 108 height 15
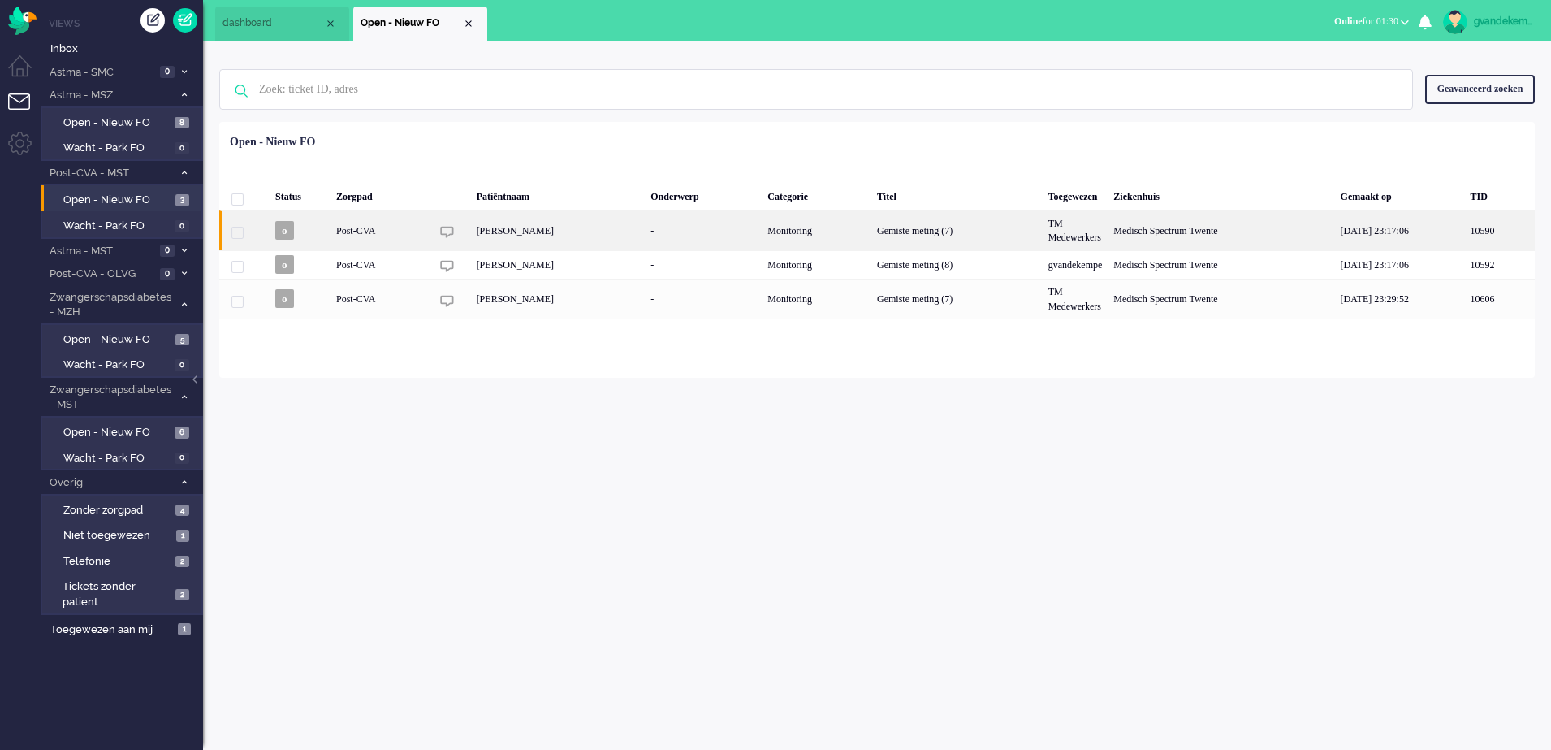
click at [646, 225] on div "[PERSON_NAME]" at bounding box center [558, 230] width 175 height 40
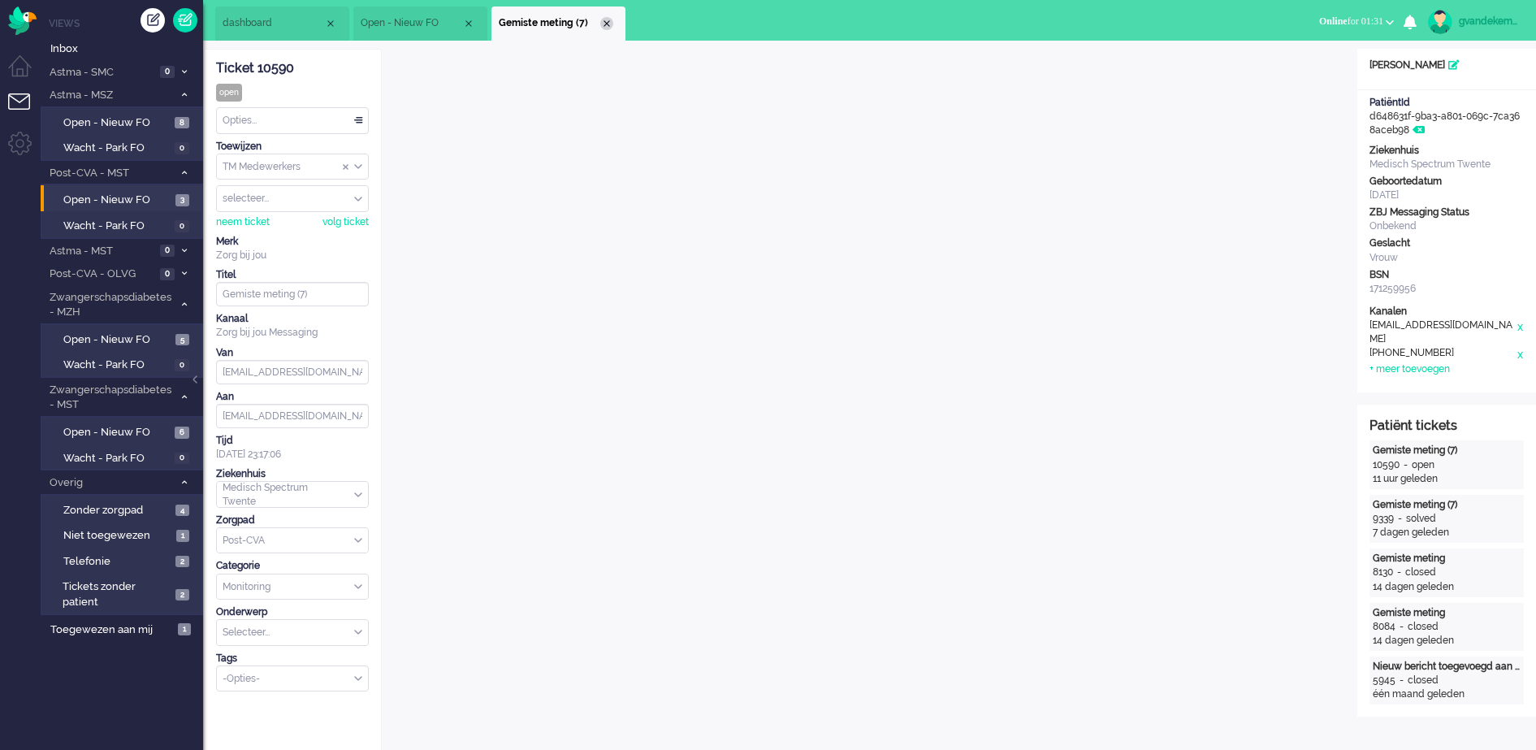
click at [605, 22] on div "Close tab" at bounding box center [606, 23] width 13 height 13
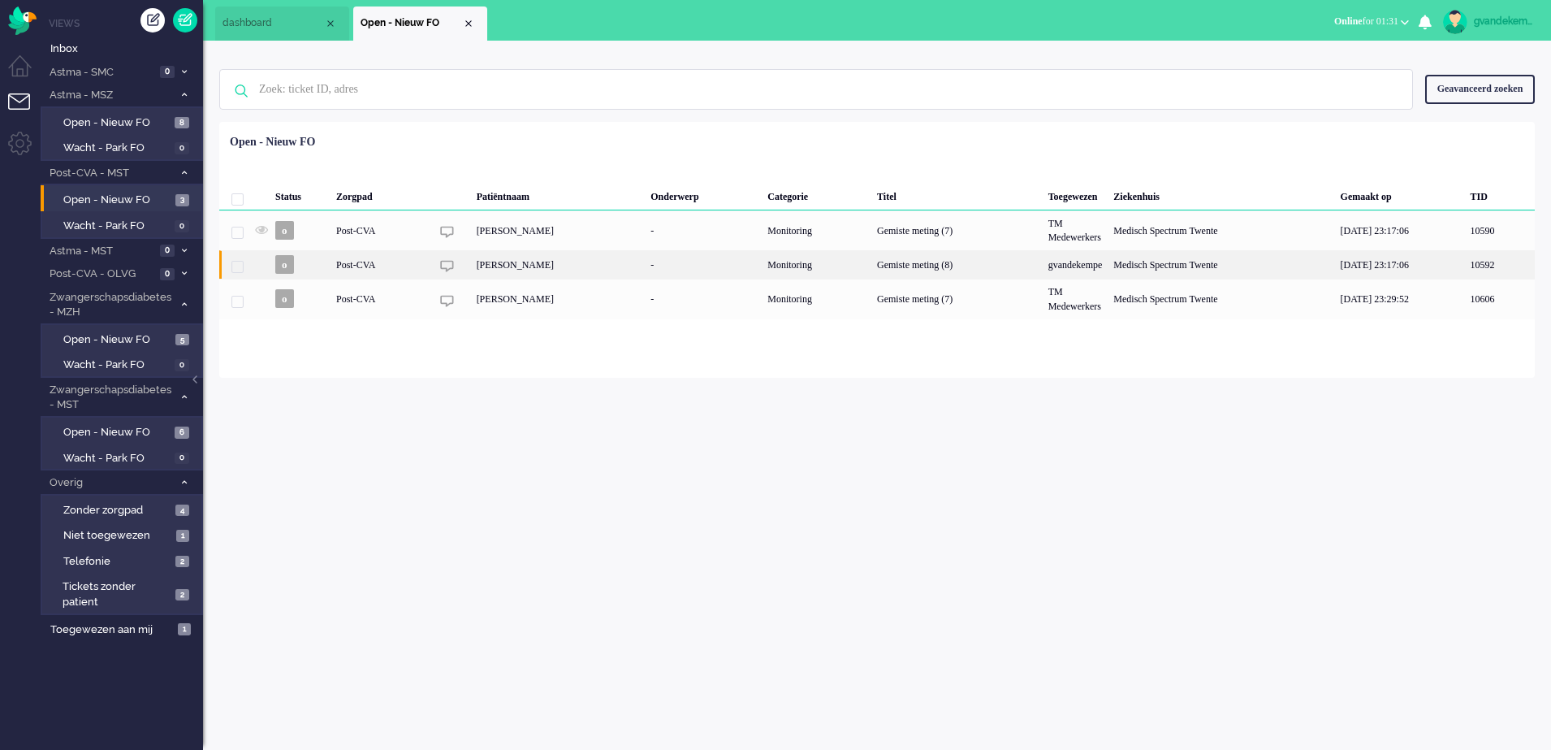
click at [563, 266] on div "[PERSON_NAME]" at bounding box center [558, 264] width 175 height 28
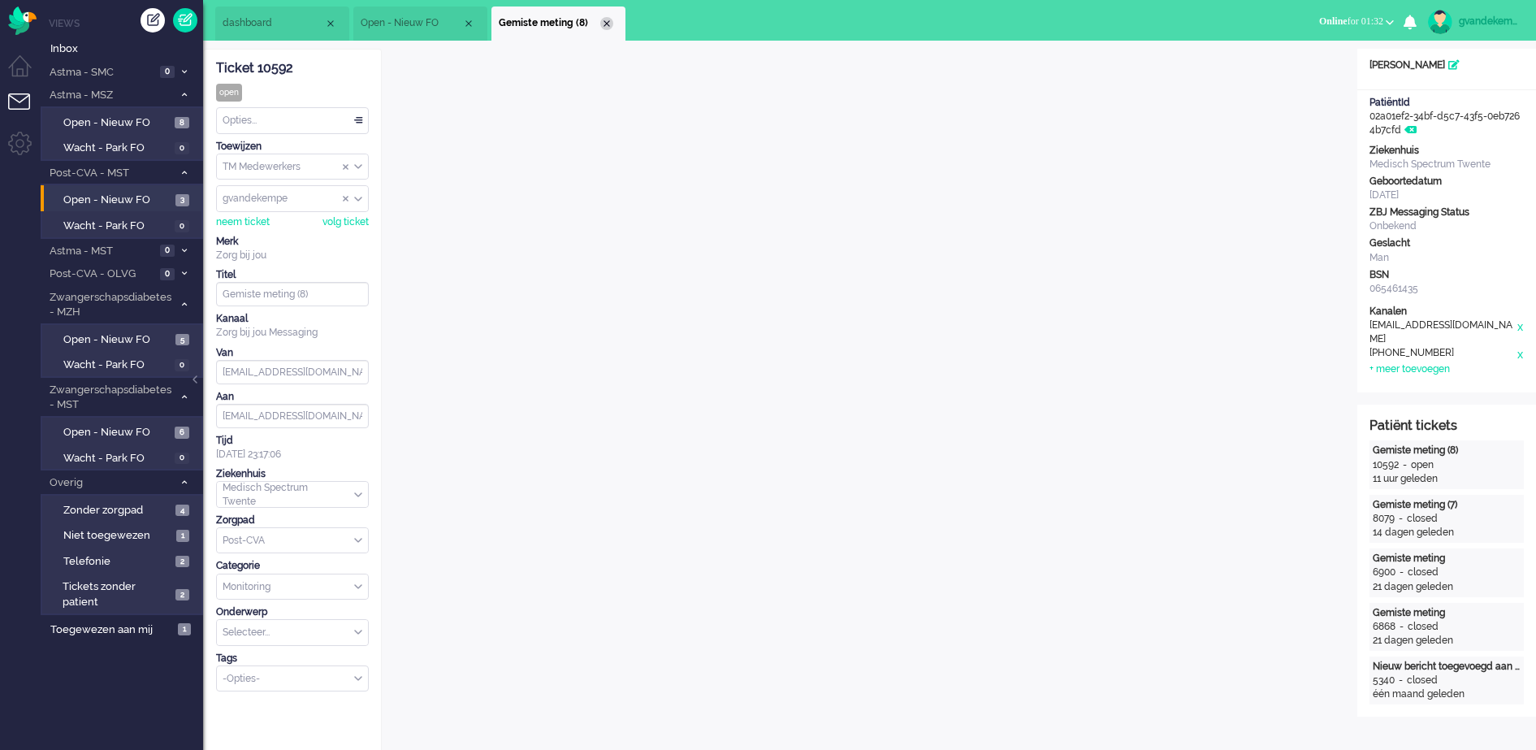
click at [608, 22] on div "Close tab" at bounding box center [606, 23] width 13 height 13
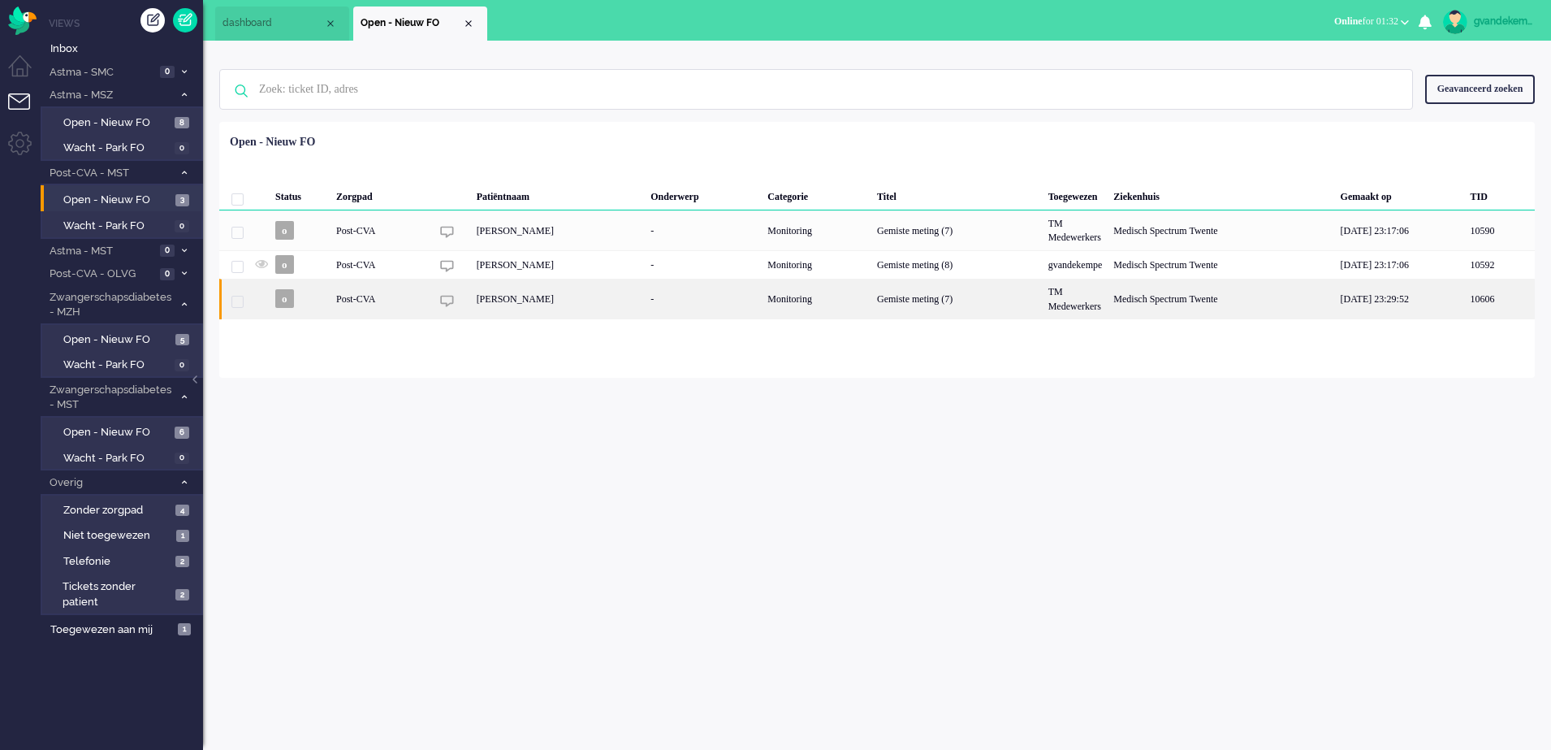
click at [646, 305] on div "[PERSON_NAME]" at bounding box center [558, 299] width 175 height 40
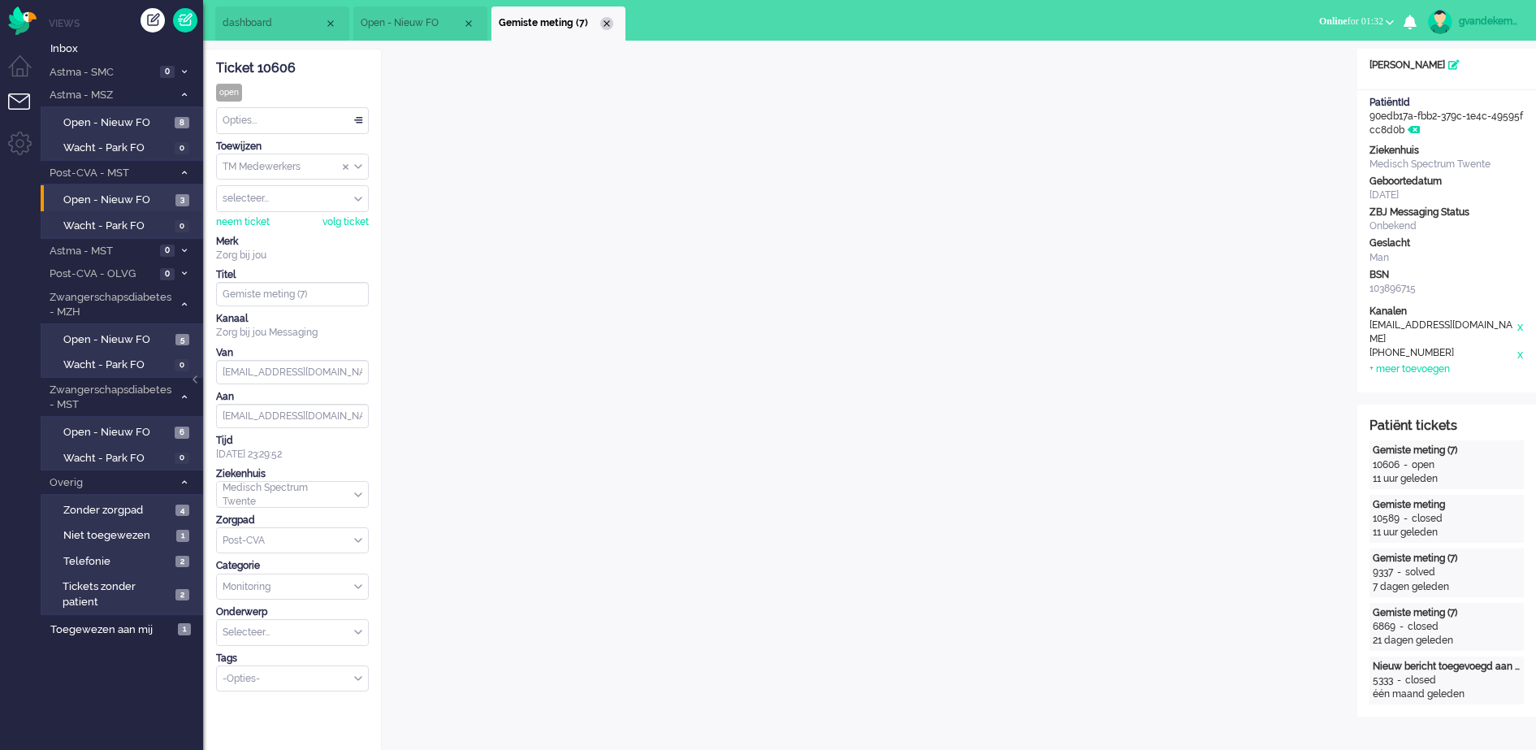
click at [608, 19] on div "Close tab" at bounding box center [606, 23] width 13 height 13
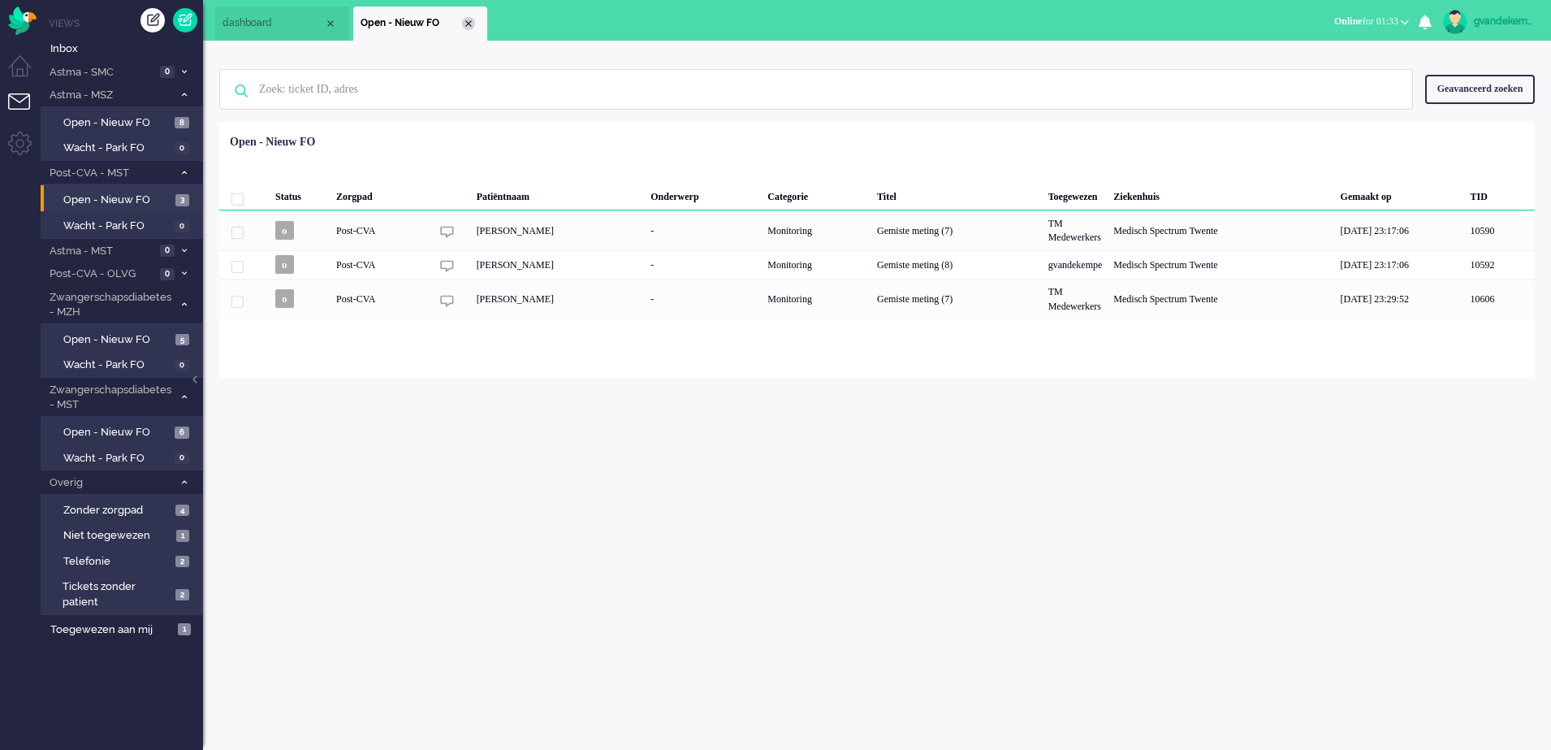
click at [466, 19] on div "Close tab" at bounding box center [468, 23] width 13 height 13
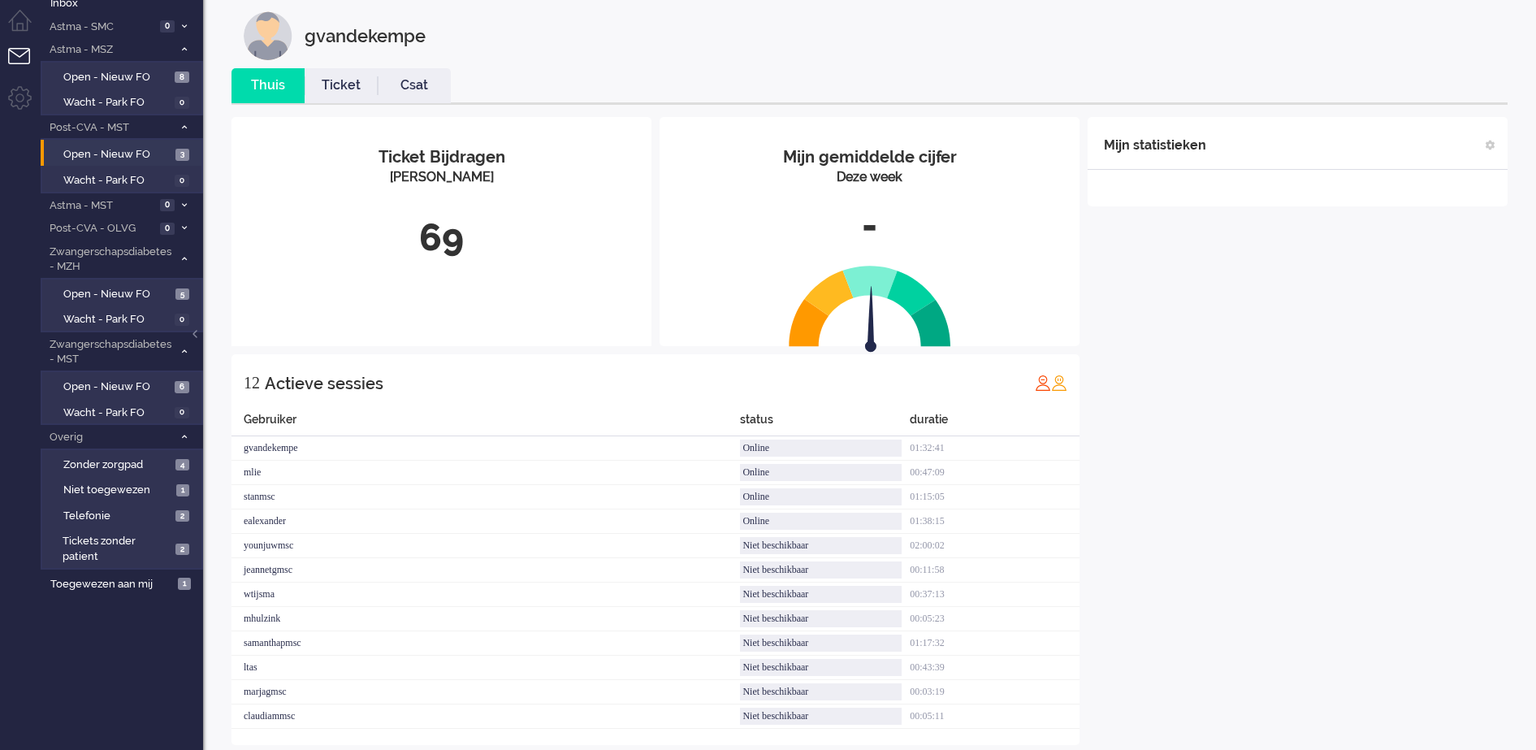
scroll to position [69, 0]
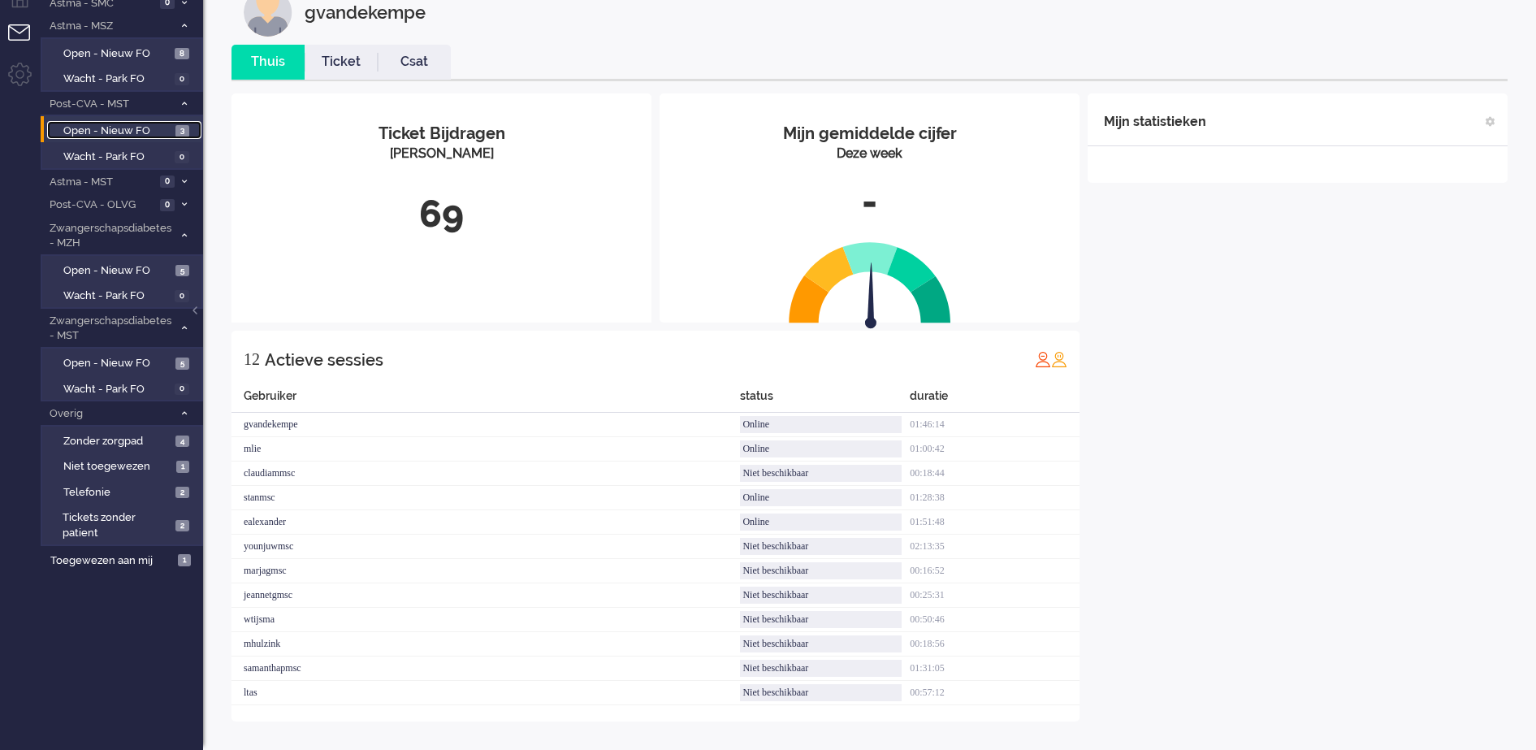
click at [148, 130] on span "Open - Nieuw FO" at bounding box center [117, 130] width 108 height 15
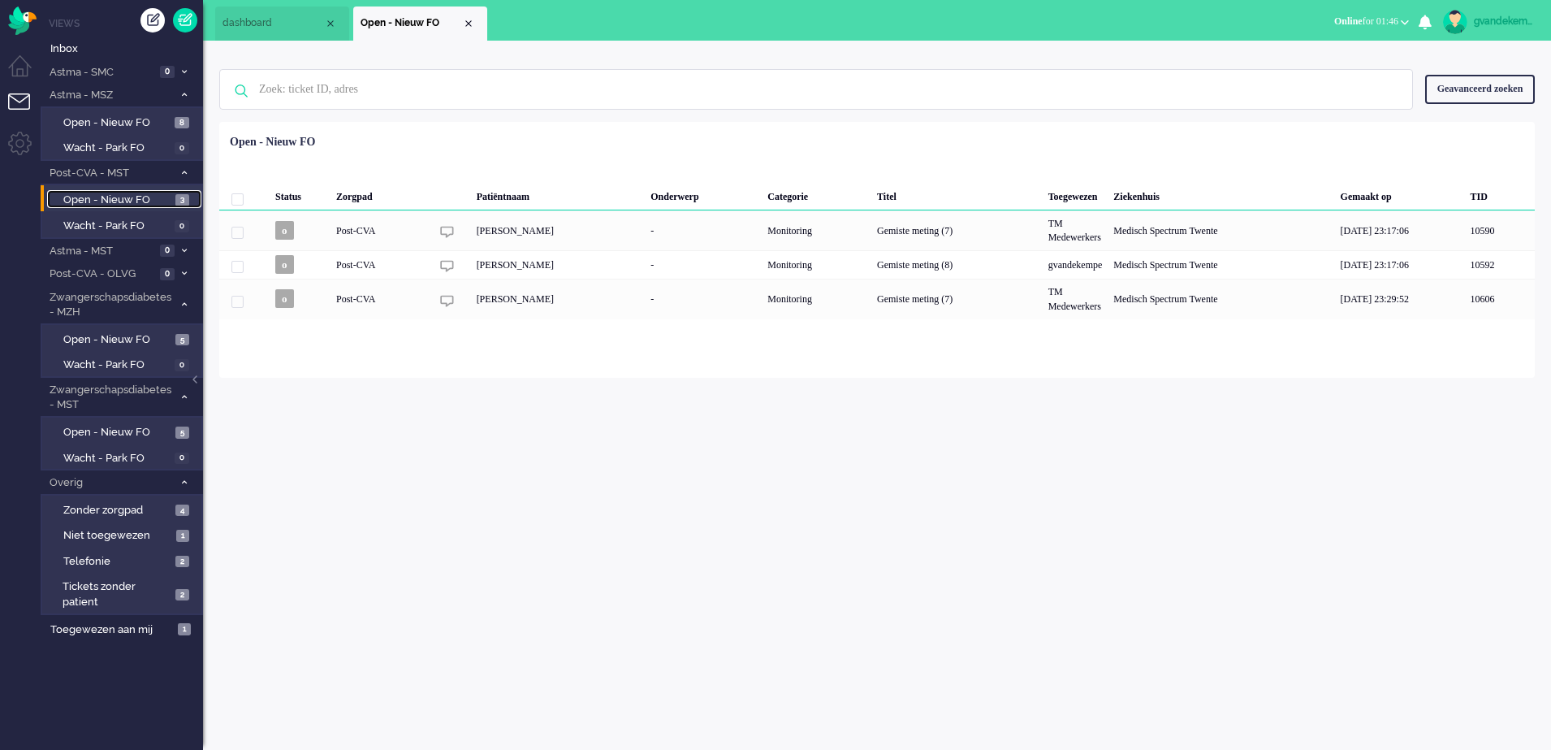
click at [145, 204] on span "Open - Nieuw FO" at bounding box center [117, 200] width 108 height 15
click at [144, 119] on span "Open - Nieuw FO" at bounding box center [116, 122] width 107 height 15
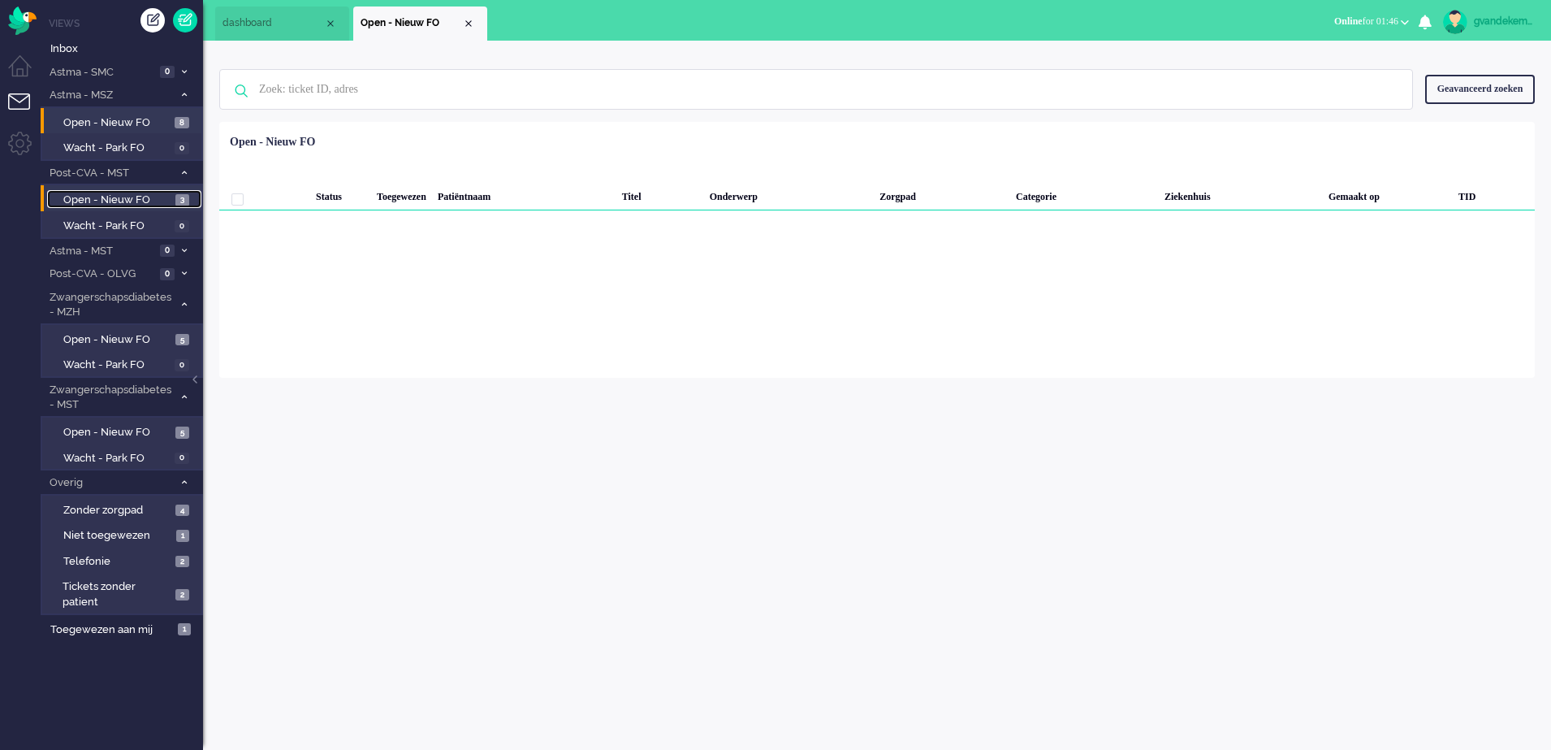
click at [131, 198] on span "Open - Nieuw FO" at bounding box center [117, 200] width 108 height 15
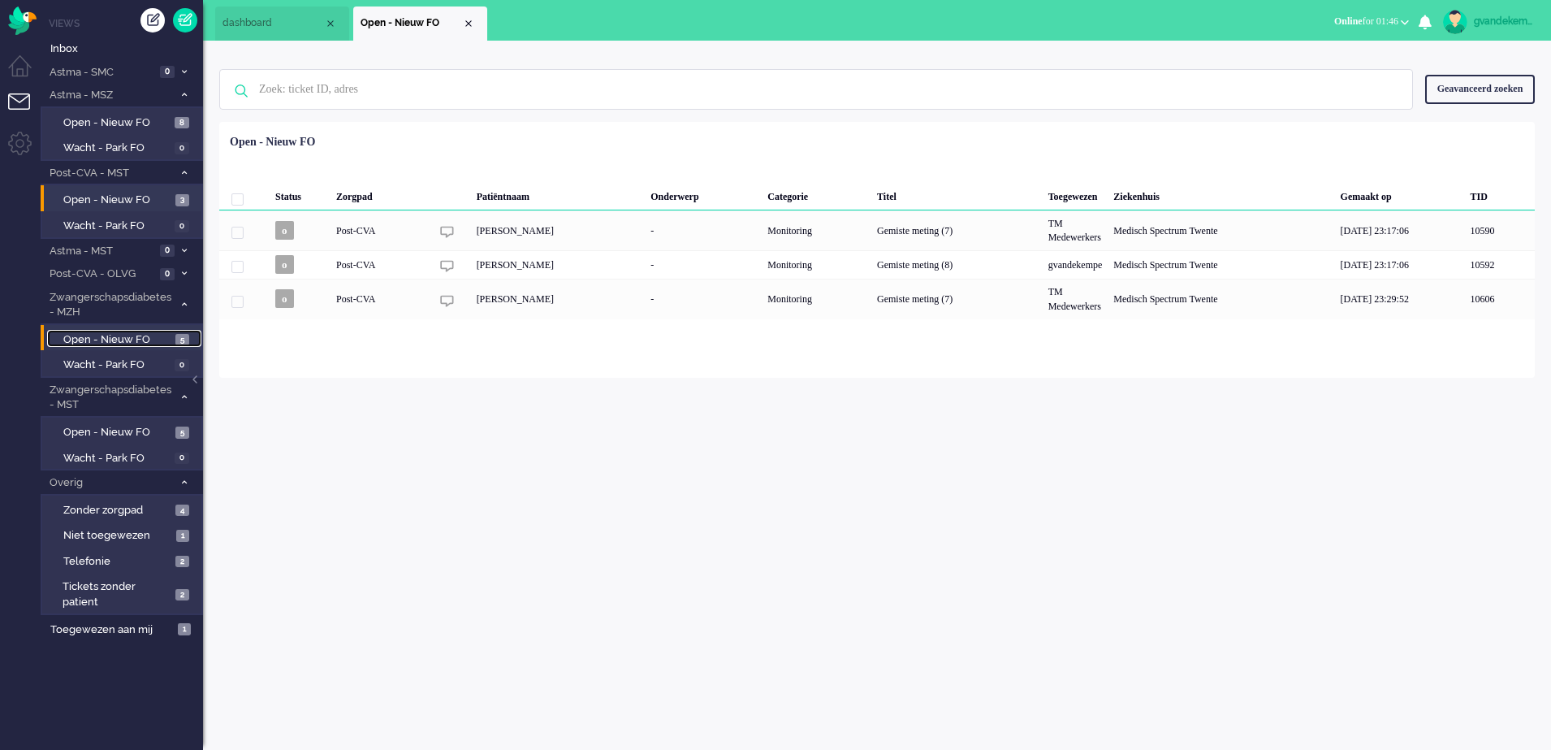
click at [121, 338] on span "Open - Nieuw FO" at bounding box center [117, 339] width 108 height 15
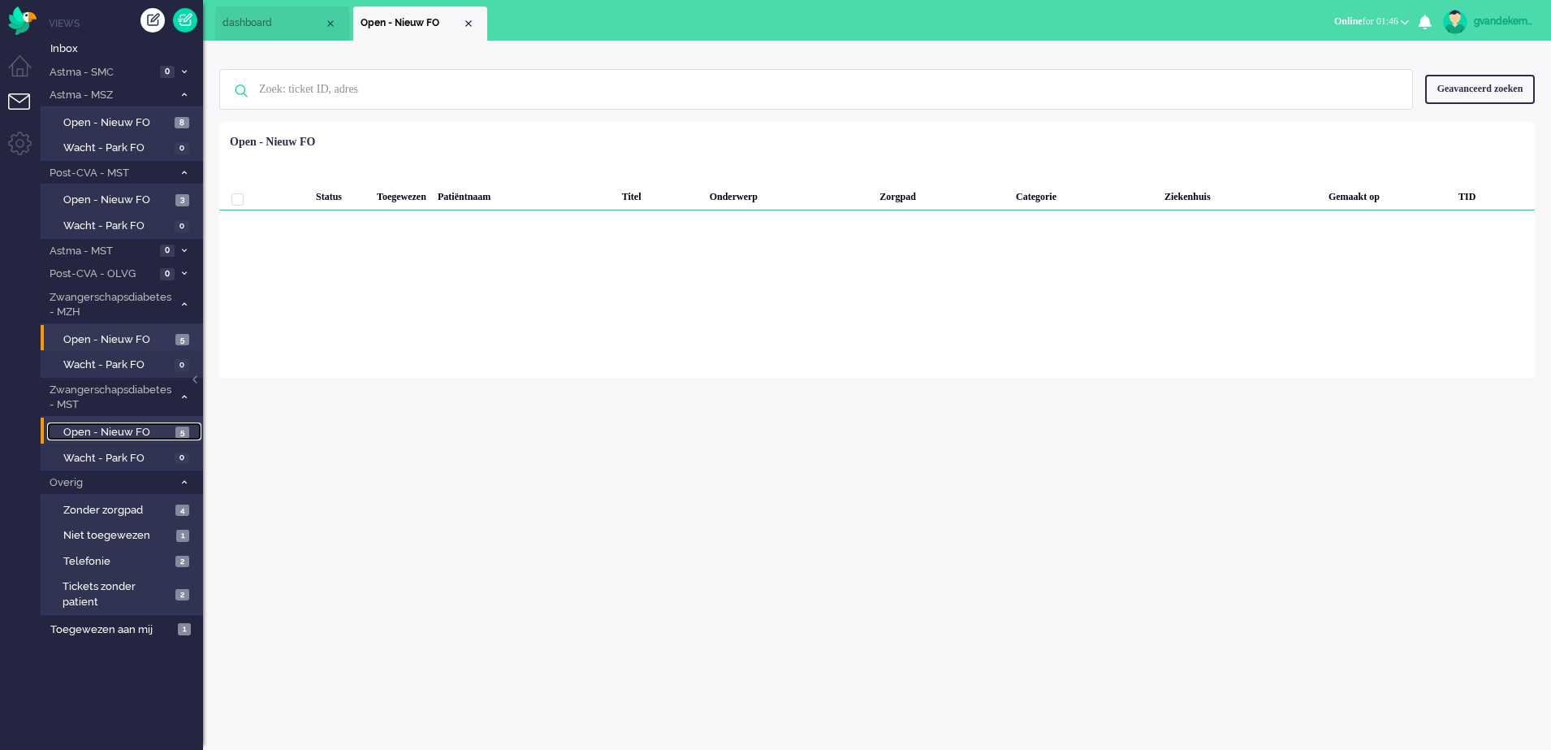
click at [136, 430] on span "Open - Nieuw FO" at bounding box center [117, 432] width 108 height 15
click at [125, 196] on span "Open - Nieuw FO" at bounding box center [117, 200] width 108 height 15
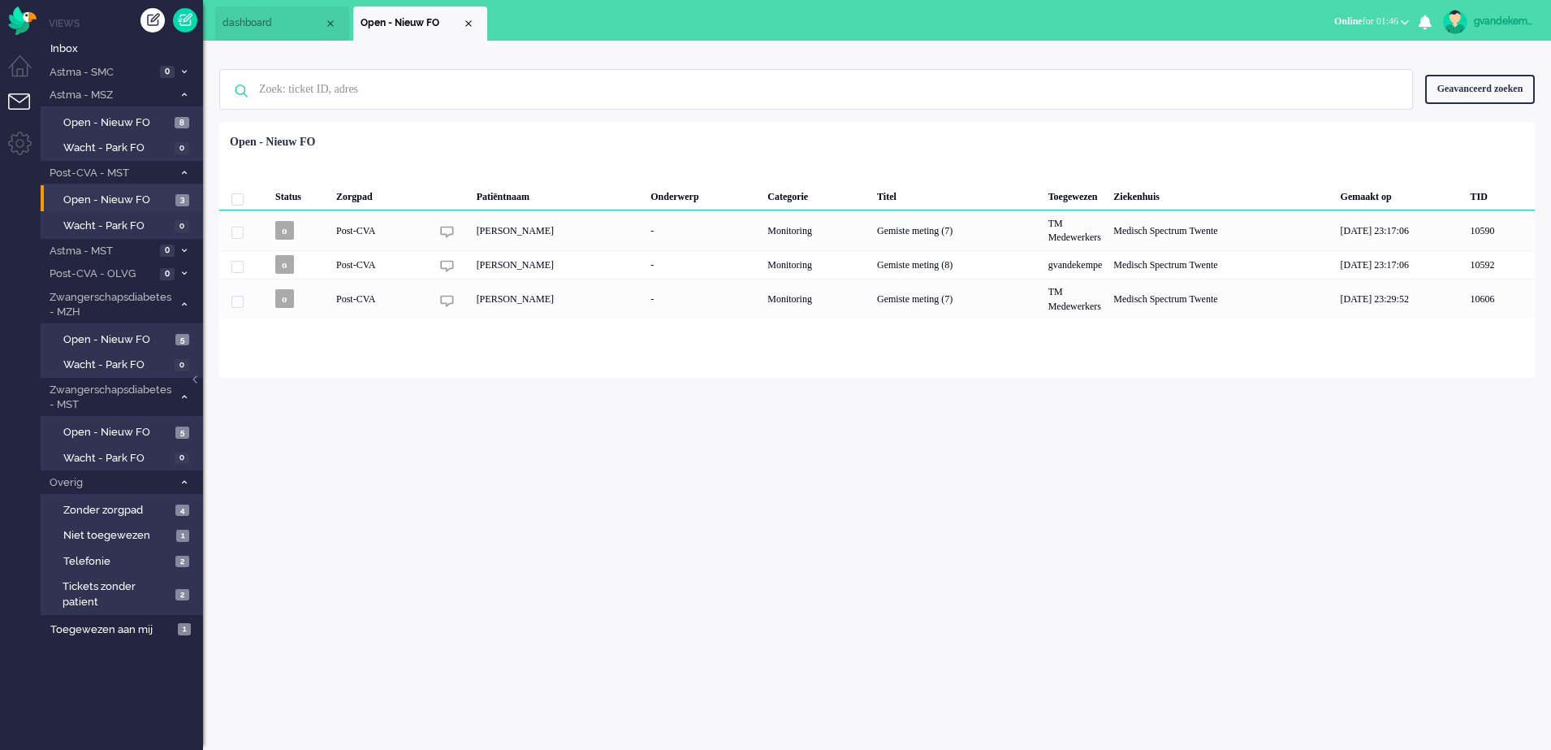
click at [1378, 580] on div "gvandekempe Thuis Ticket Csat Mijn gemiddelde cijfer Deze week - Ticket Bijdrag…" at bounding box center [877, 395] width 1348 height 709
click at [1471, 517] on div "gvandekempe Thuis Ticket Csat Mijn gemiddelde cijfer Deze week - Ticket Bijdrag…" at bounding box center [877, 395] width 1348 height 709
click at [466, 28] on div "Close tab" at bounding box center [468, 23] width 13 height 13
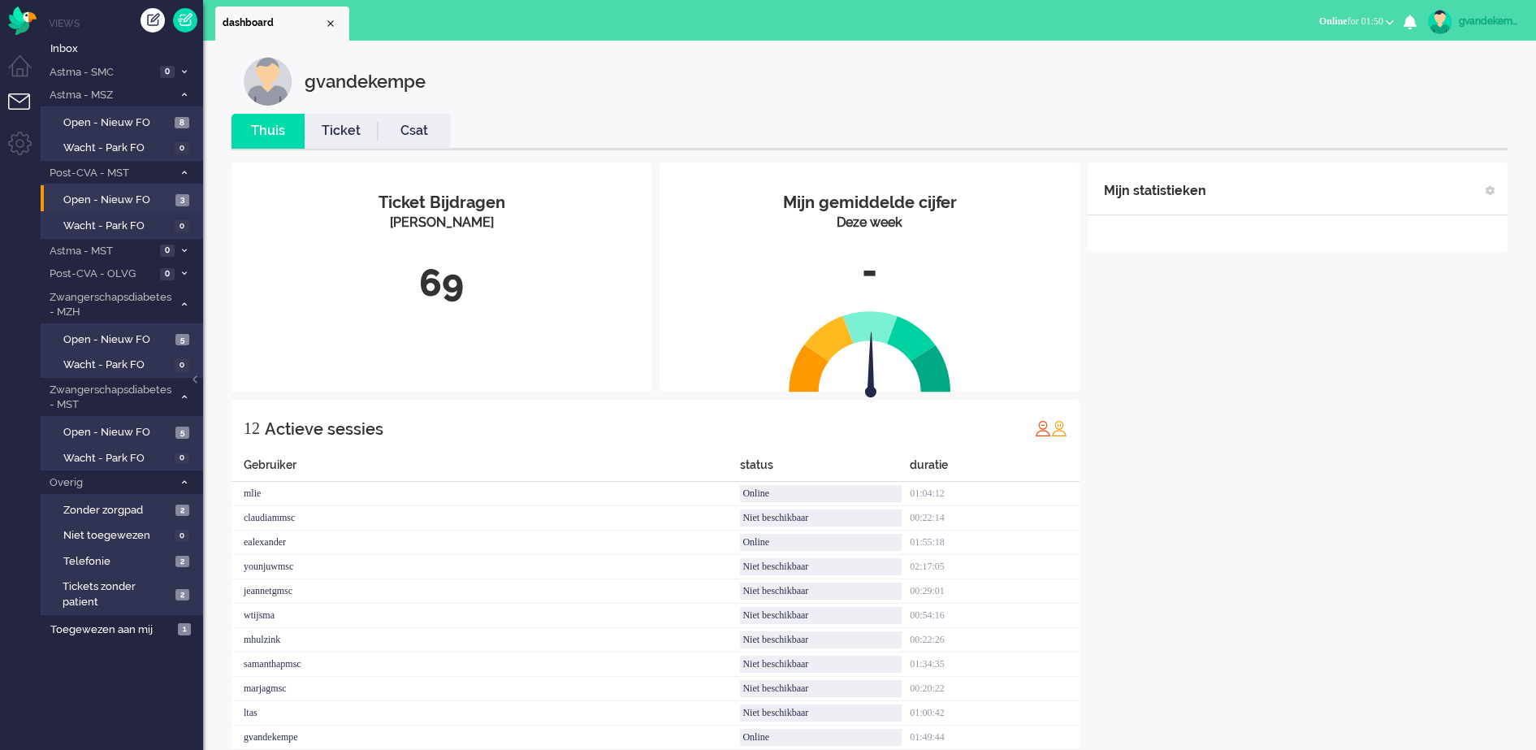
scroll to position [69, 0]
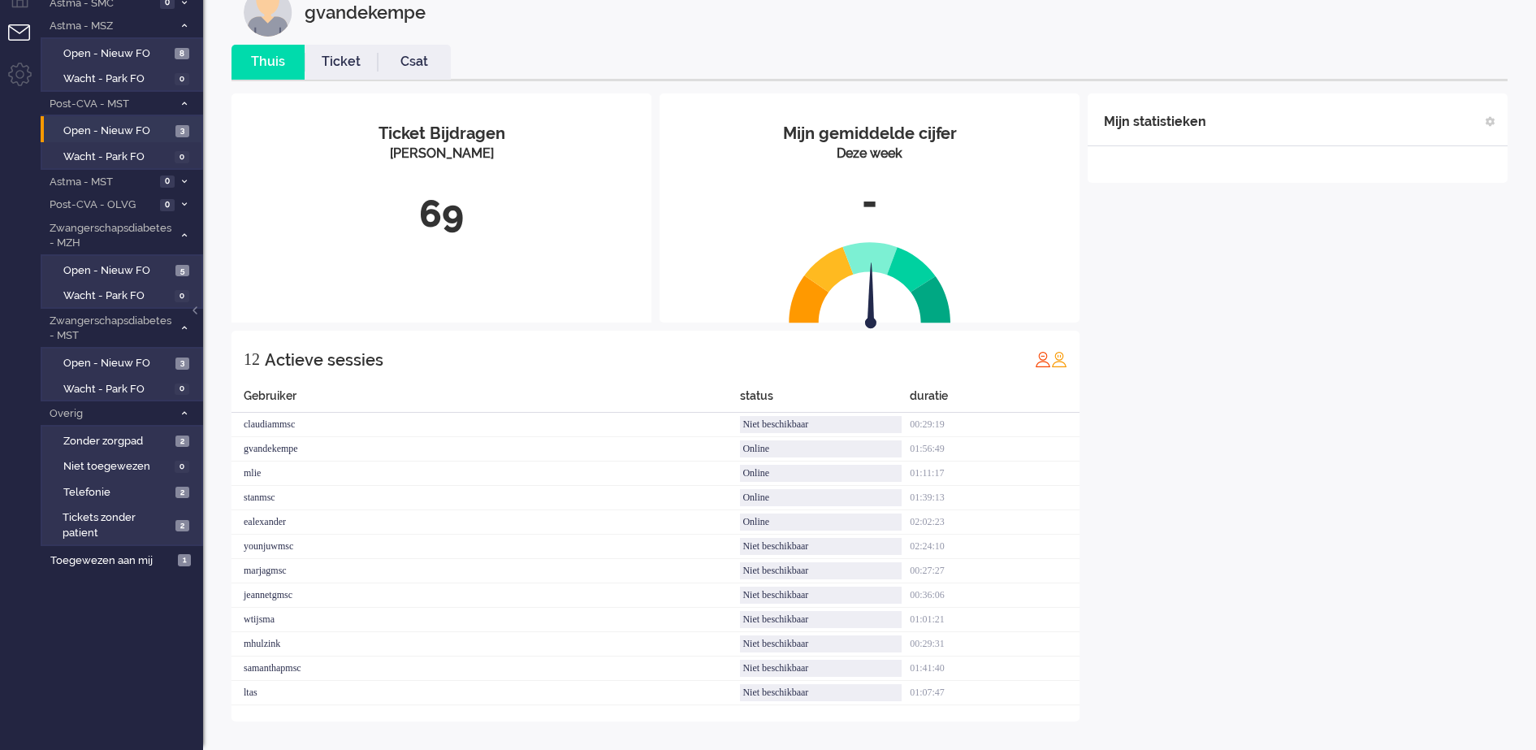
click at [1312, 309] on div "Mijn statistieken + Statistieken toevoegen Bel tijd (gemiddelde dag) Wrapup tij…" at bounding box center [1298, 407] width 420 height 628
click at [135, 125] on span "Open - Nieuw FO" at bounding box center [117, 130] width 108 height 15
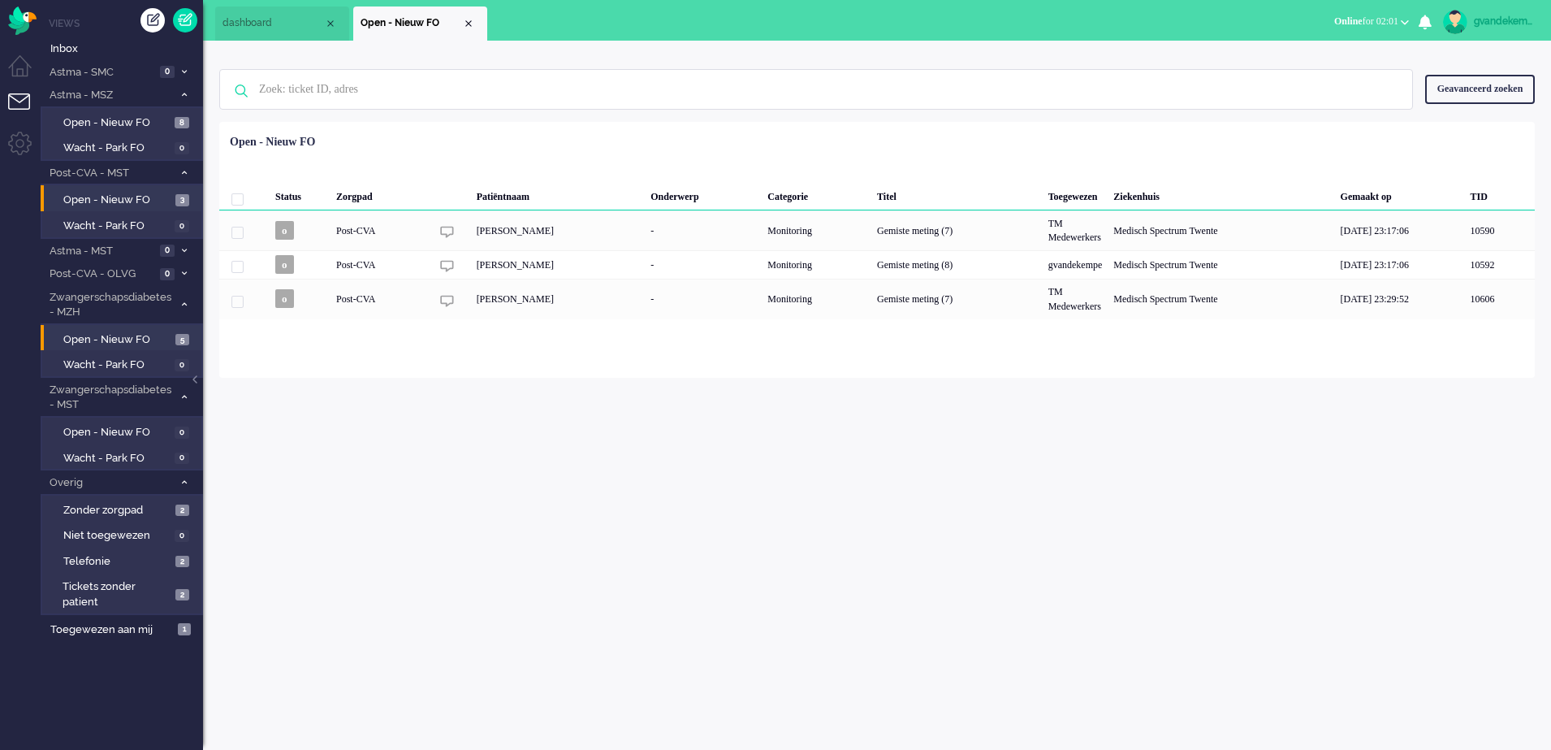
click at [115, 328] on li "Open - Nieuw FO 5" at bounding box center [121, 338] width 161 height 26
click at [153, 344] on span "Open - Nieuw FO" at bounding box center [117, 339] width 108 height 15
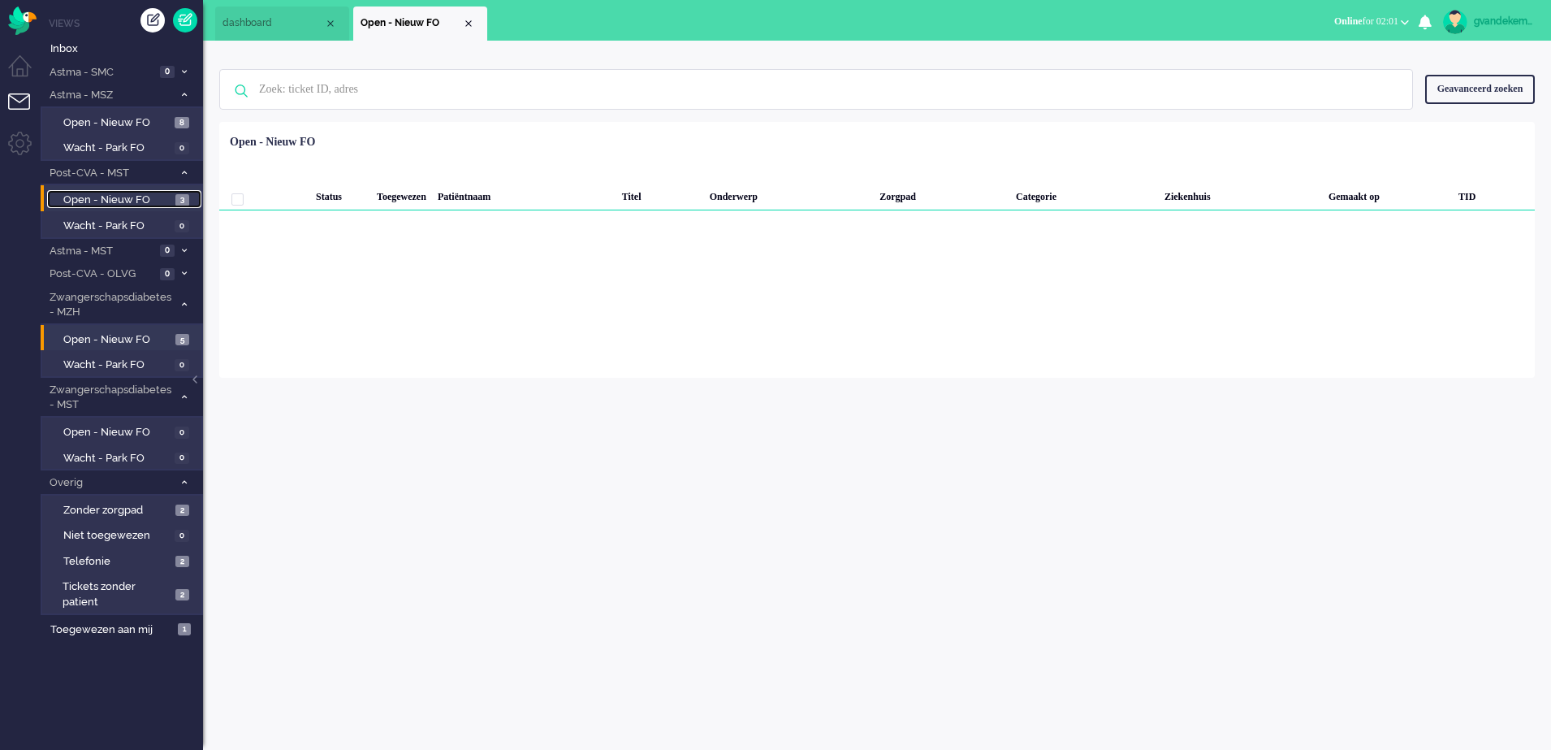
click at [119, 193] on span "Open - Nieuw FO" at bounding box center [117, 200] width 108 height 15
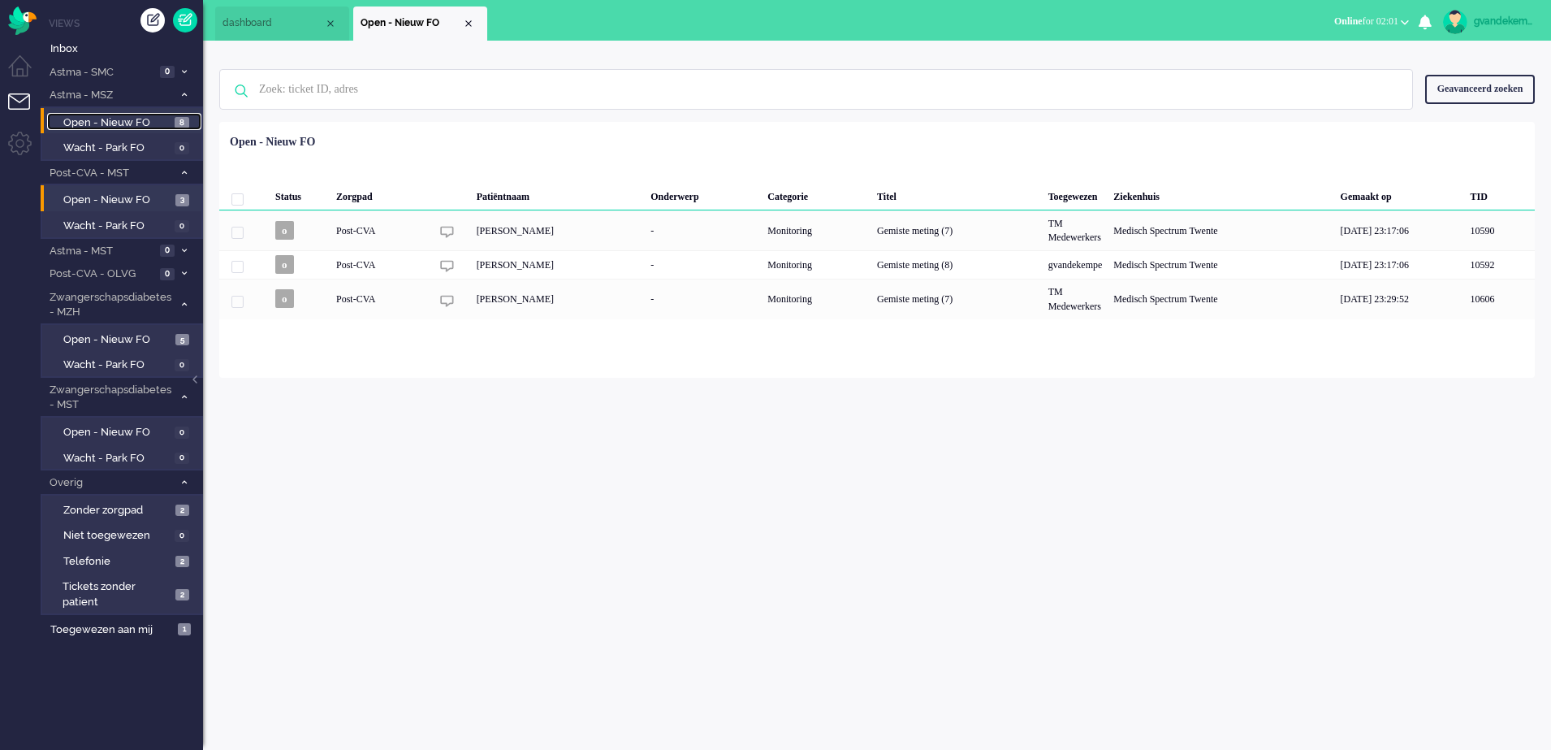
click at [149, 121] on span "Open - Nieuw FO" at bounding box center [116, 122] width 107 height 15
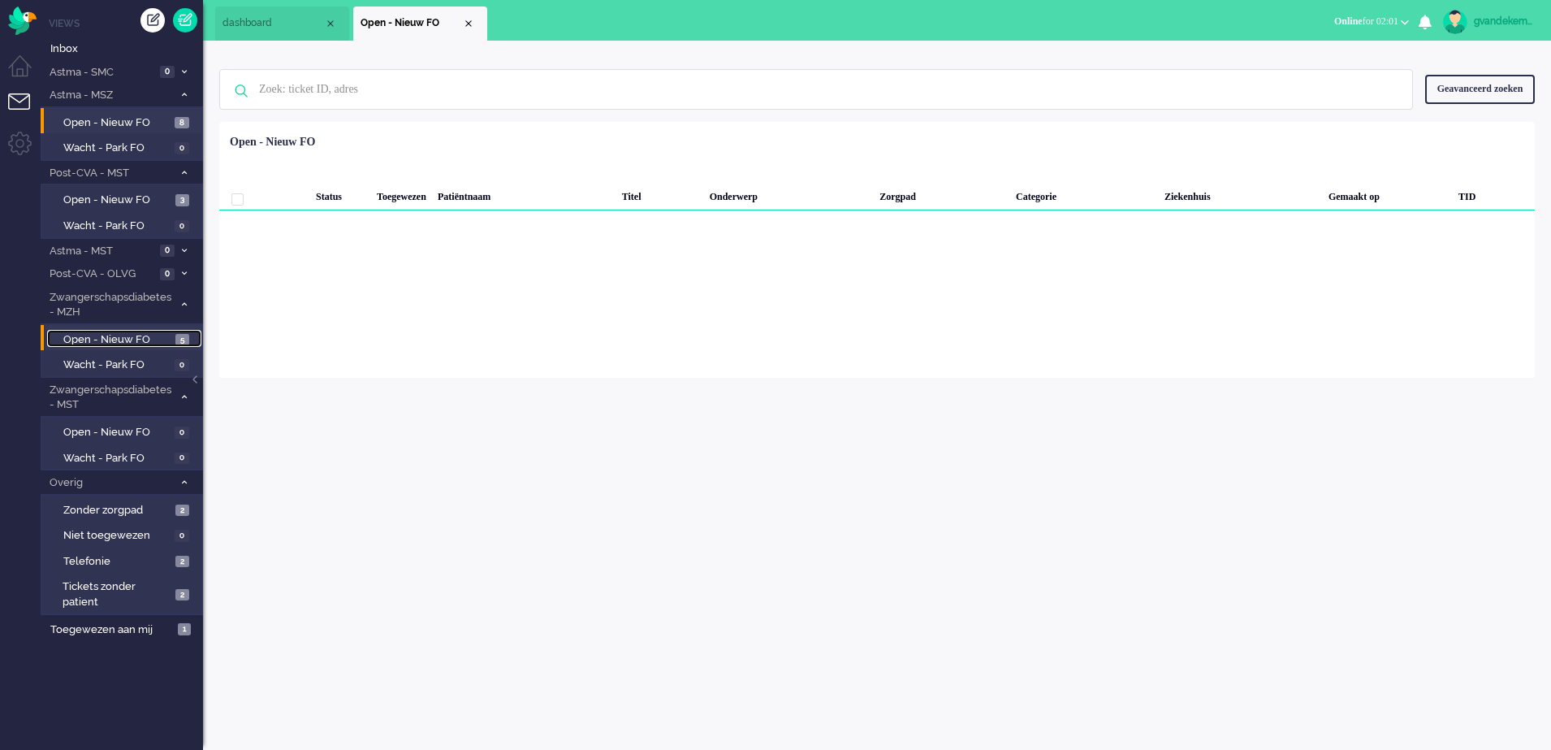
click at [127, 338] on span "Open - Nieuw FO" at bounding box center [117, 339] width 108 height 15
click at [98, 193] on span "Open - Nieuw FO" at bounding box center [117, 200] width 108 height 15
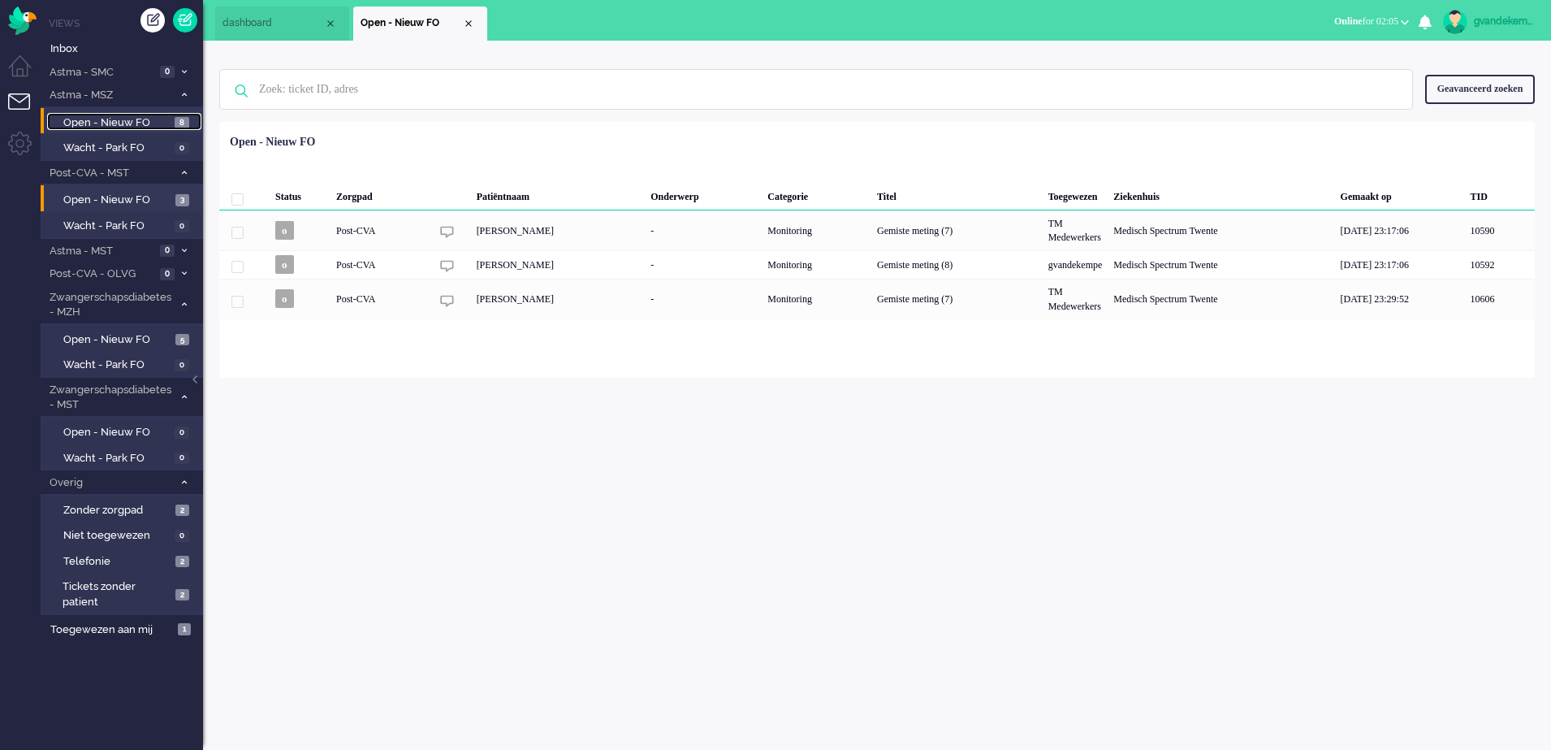
click at [111, 120] on span "Open - Nieuw FO" at bounding box center [116, 122] width 107 height 15
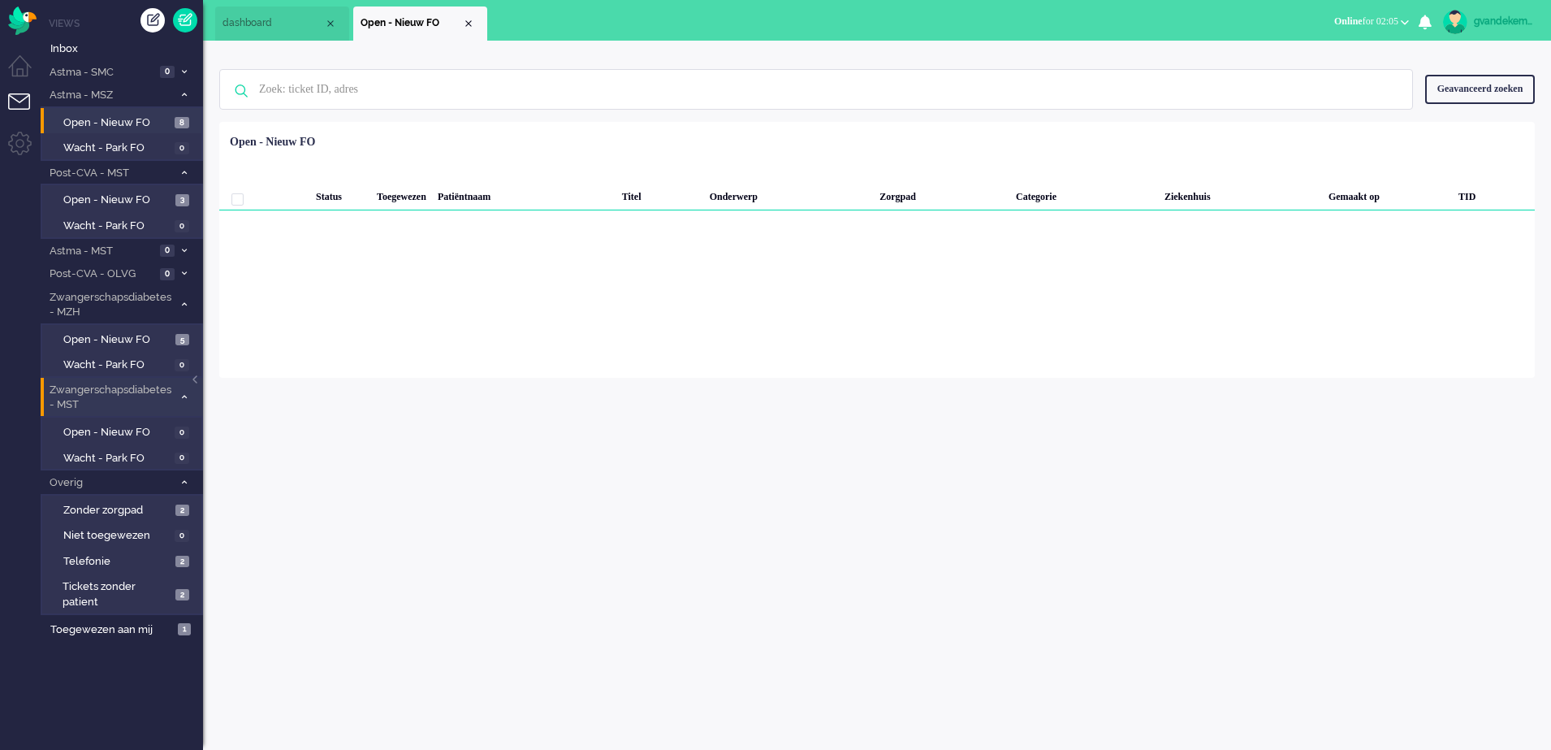
click at [184, 394] on icon at bounding box center [184, 397] width 5 height 6
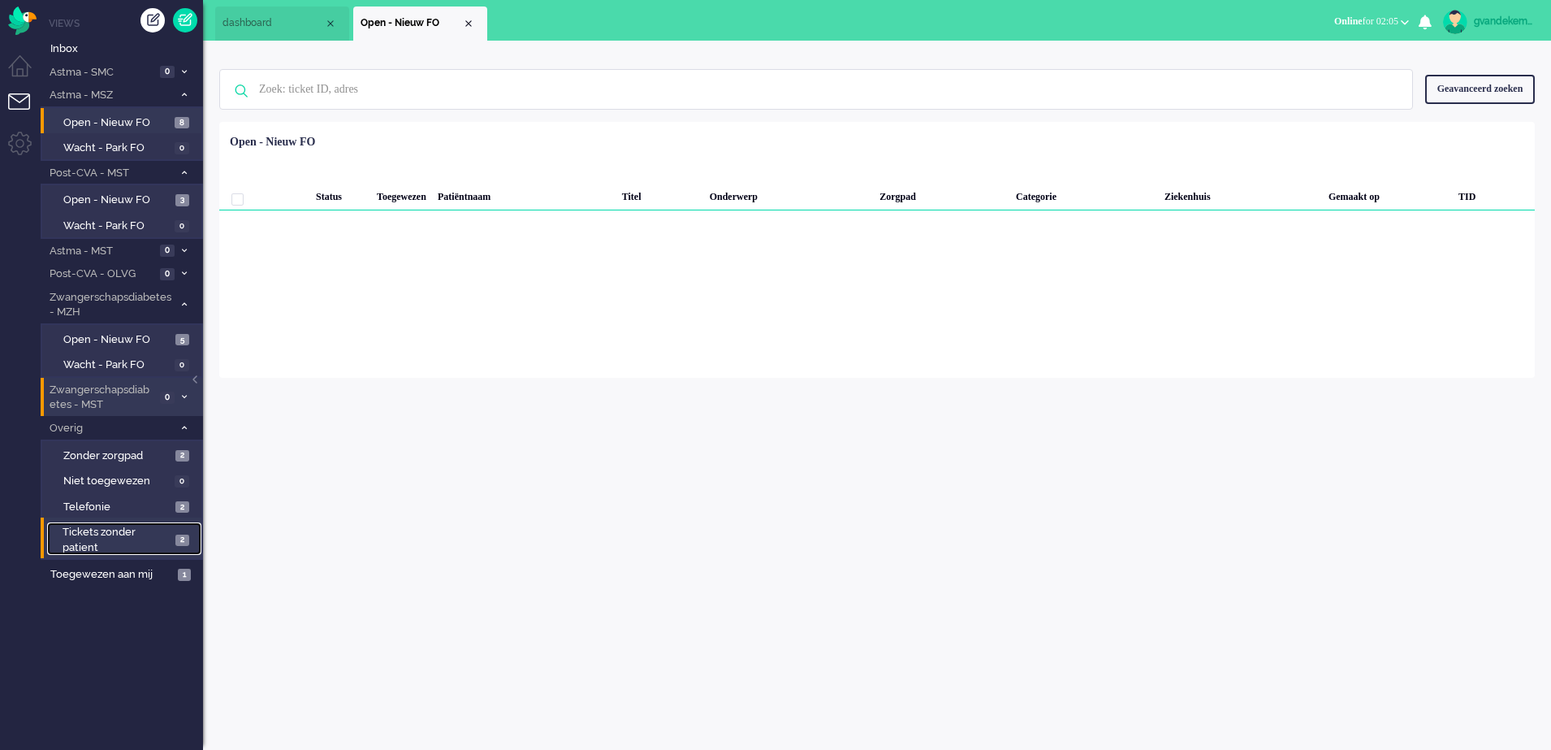
click at [131, 542] on span "Tickets zonder patient" at bounding box center [117, 540] width 108 height 30
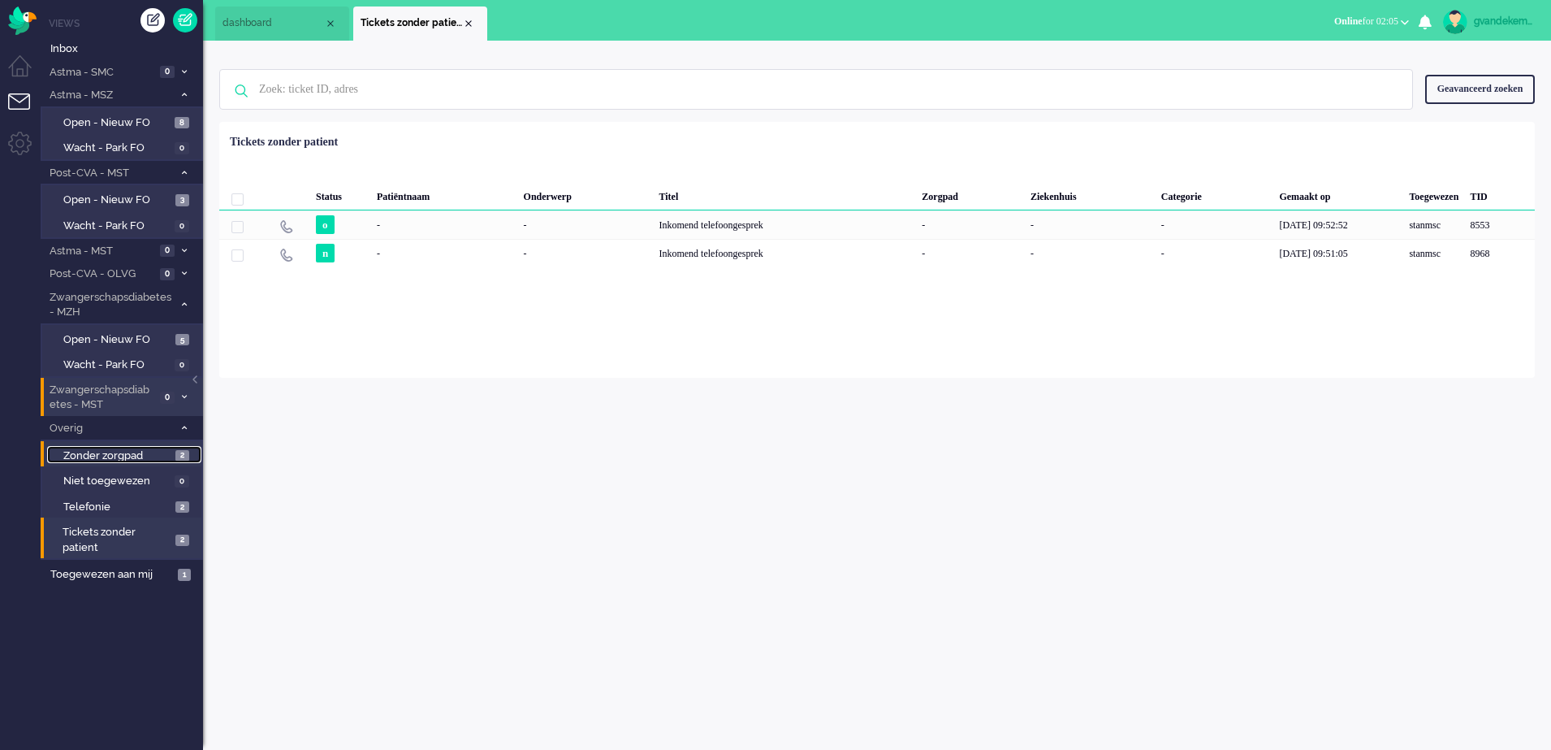
click at [127, 456] on span "Zonder zorgpad" at bounding box center [117, 455] width 108 height 15
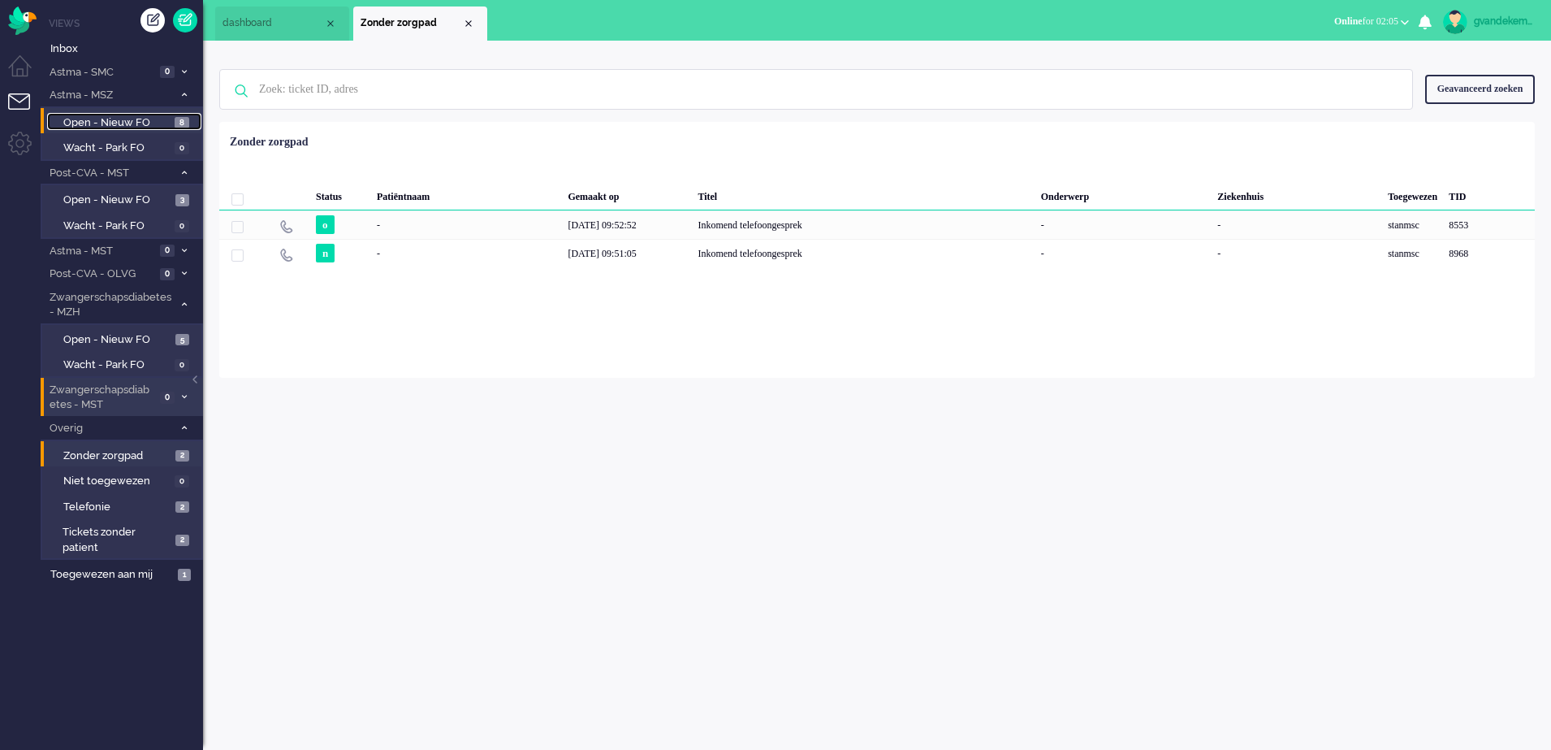
click at [141, 121] on span "Open - Nieuw FO" at bounding box center [116, 122] width 107 height 15
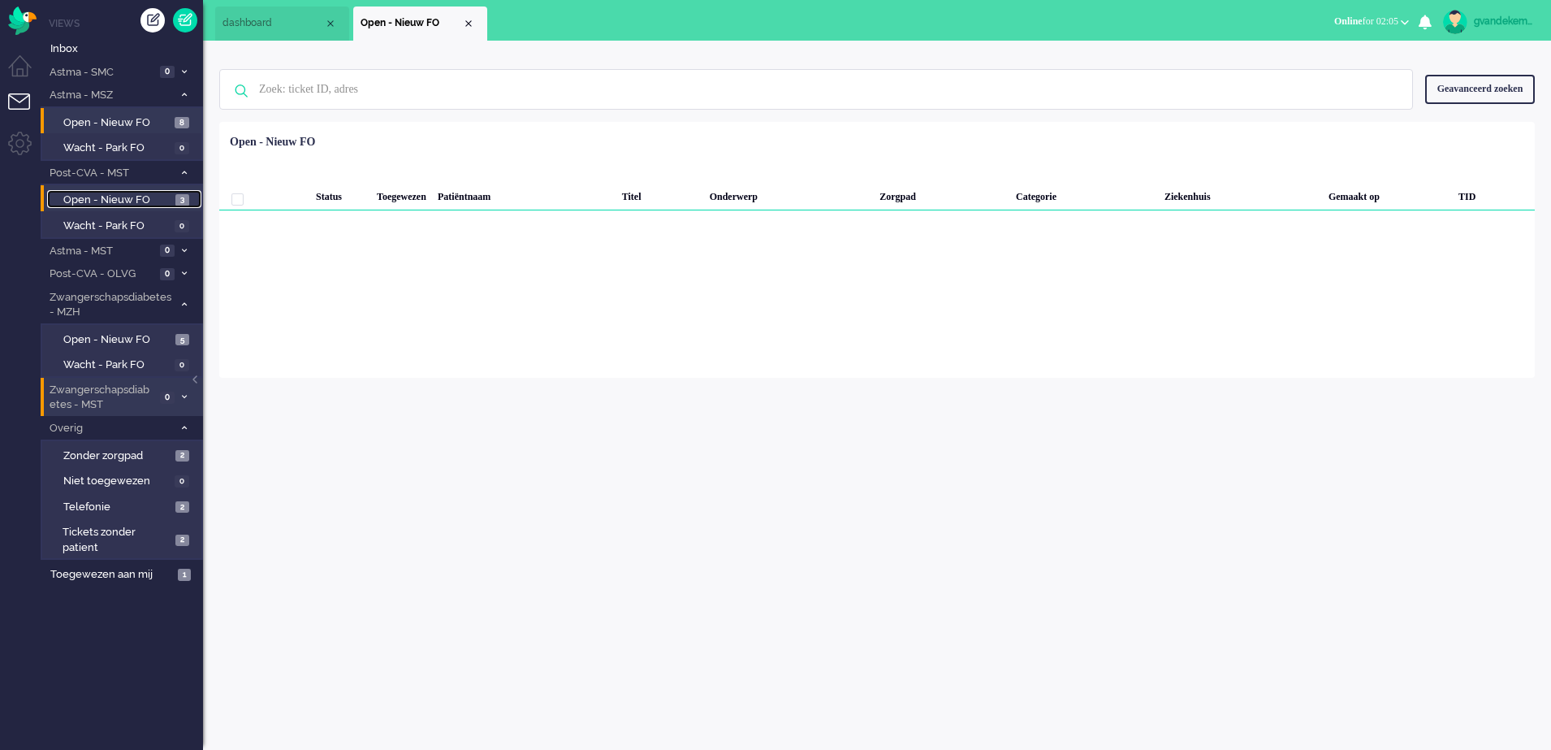
click at [152, 195] on span "Open - Nieuw FO" at bounding box center [117, 200] width 108 height 15
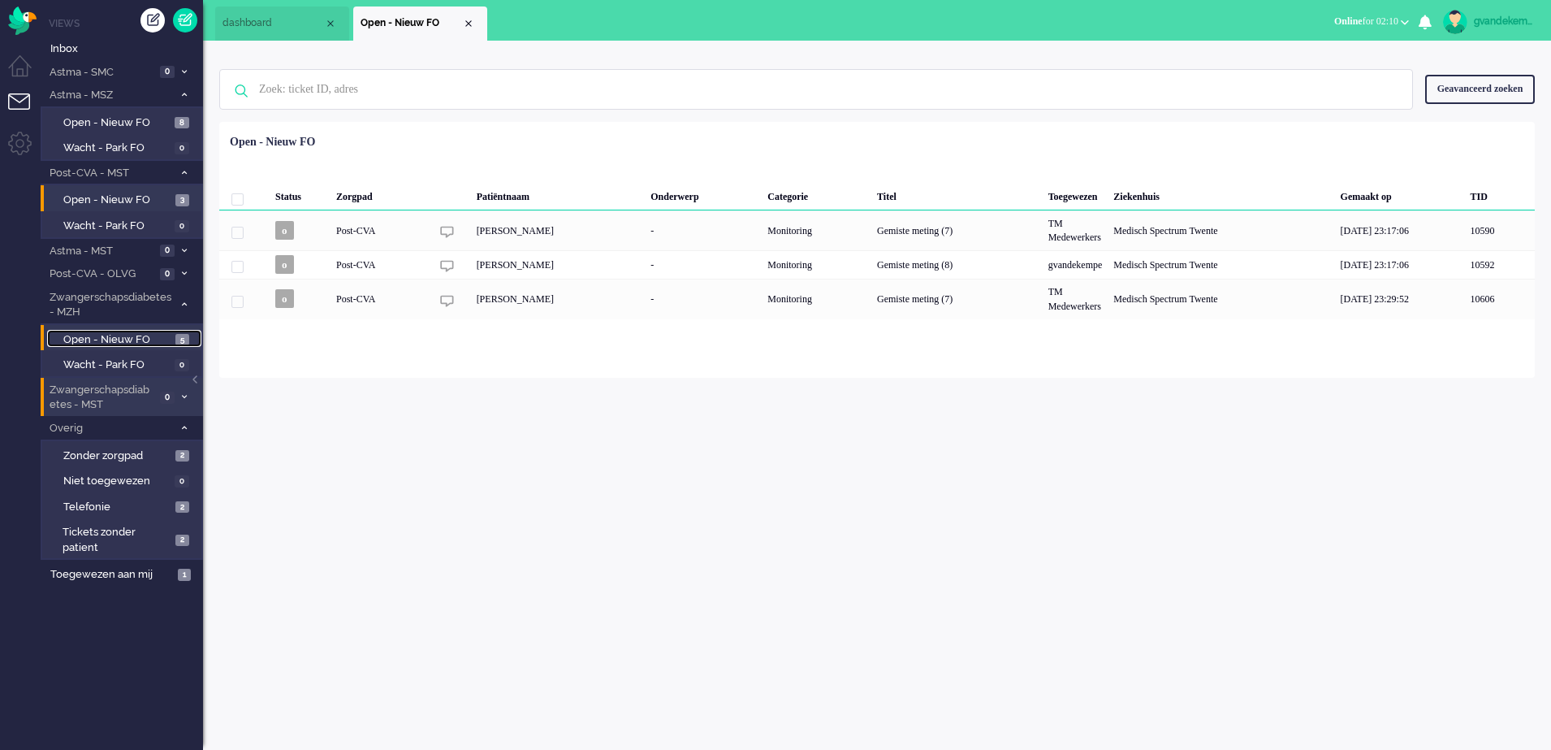
click at [151, 343] on span "Open - Nieuw FO" at bounding box center [117, 339] width 108 height 15
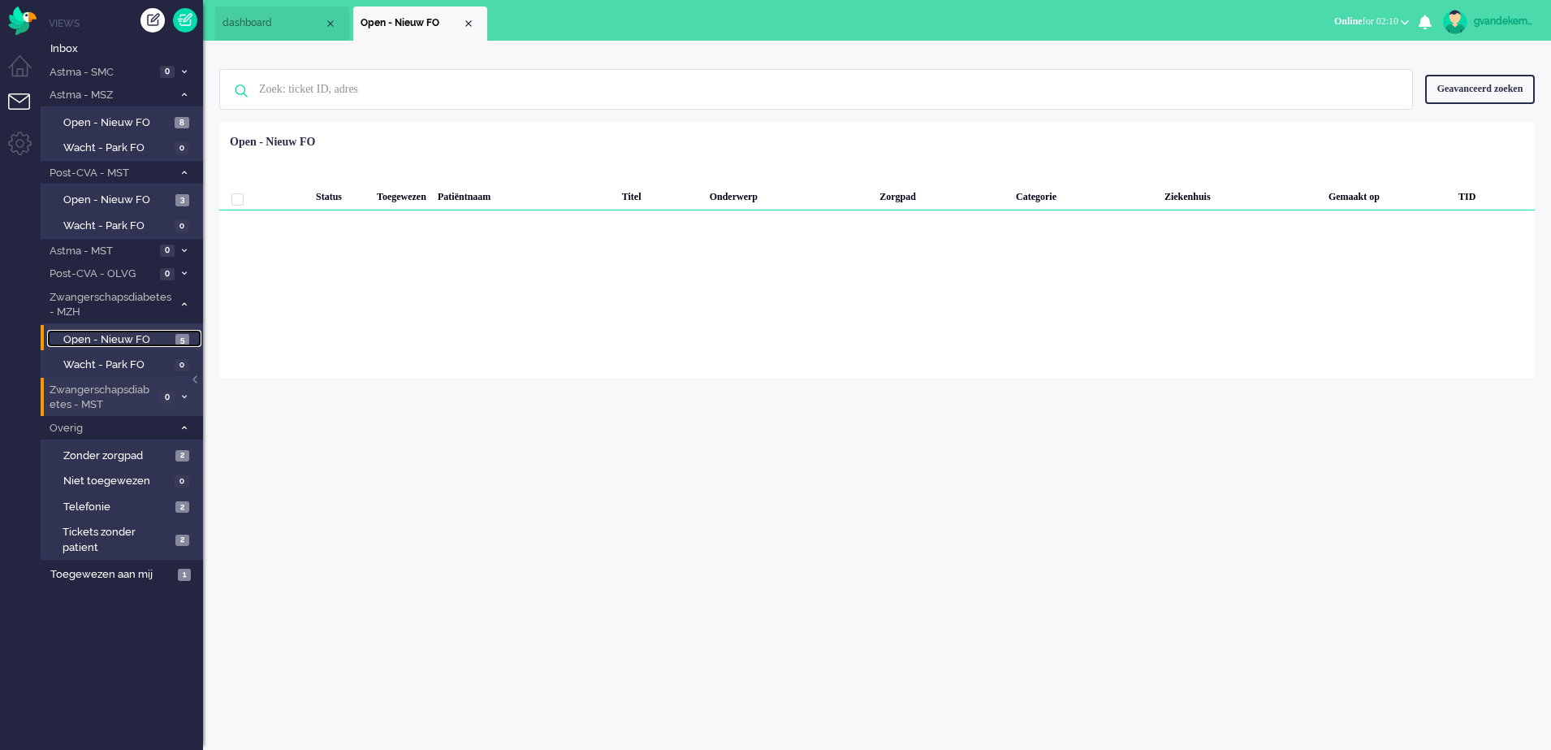
click at [156, 334] on span "Open - Nieuw FO" at bounding box center [117, 339] width 108 height 15
click at [150, 122] on span "Open - Nieuw FO" at bounding box center [116, 122] width 107 height 15
click at [147, 201] on span "Open - Nieuw FO" at bounding box center [117, 200] width 108 height 15
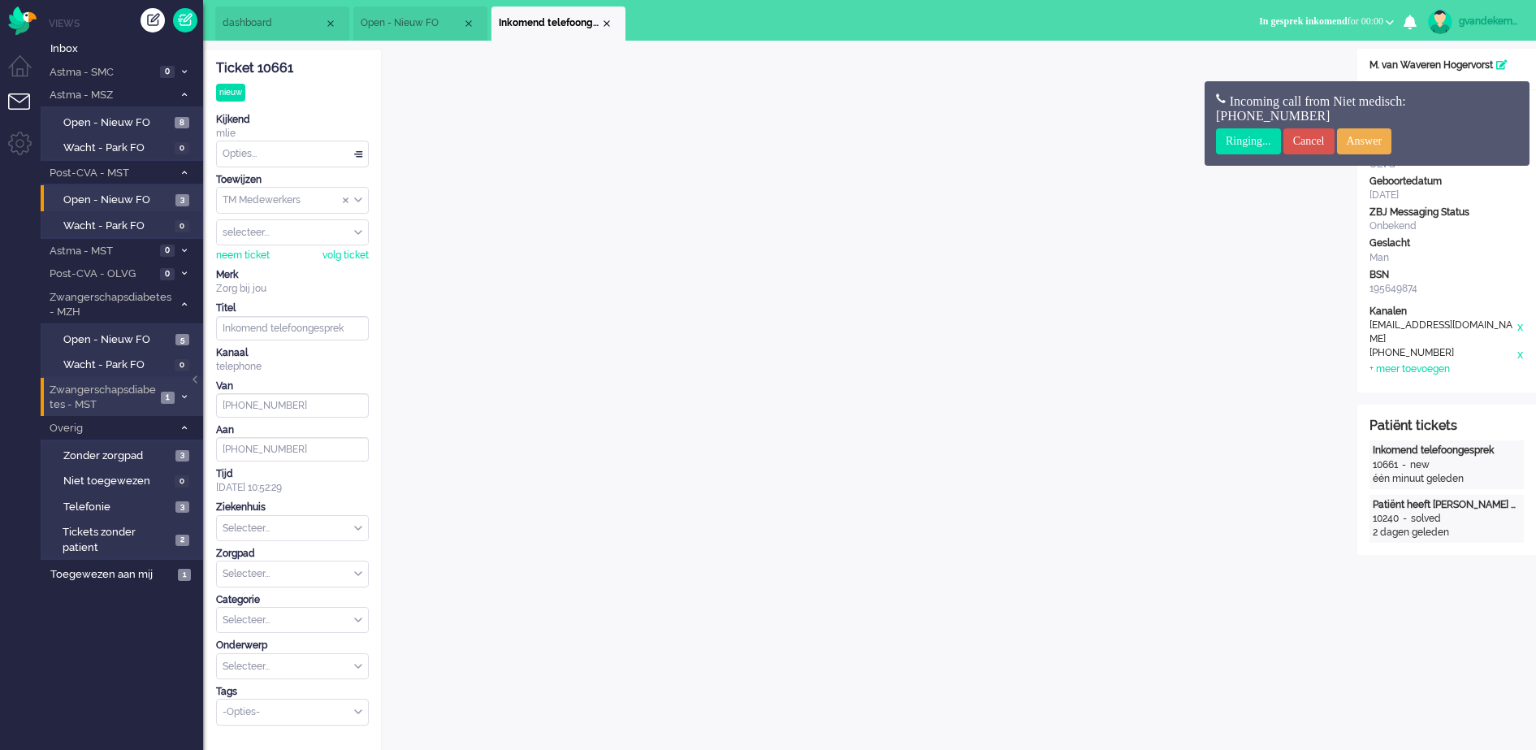
scroll to position [30, 0]
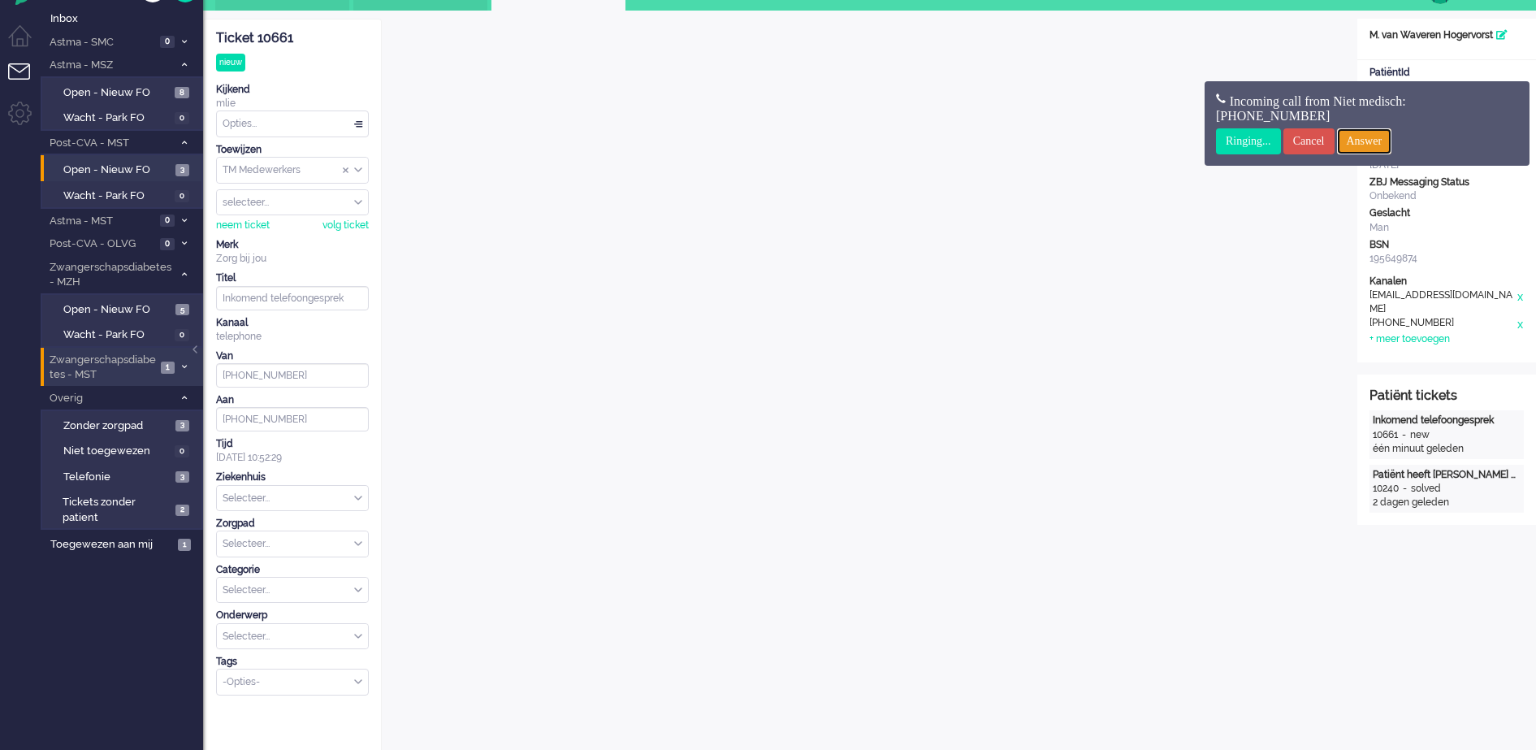
click at [1370, 141] on input "Answer" at bounding box center [1364, 141] width 55 height 26
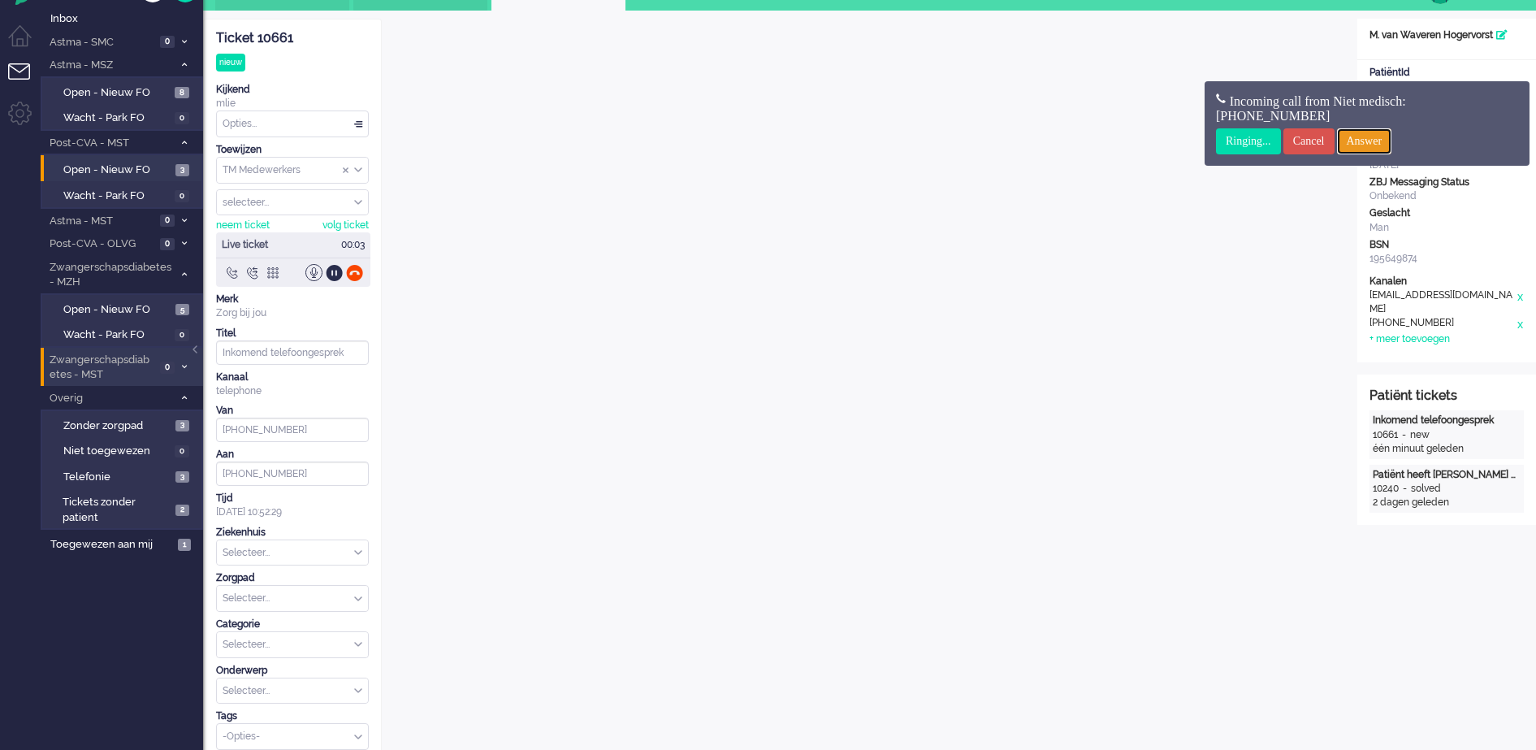
click at [1387, 144] on input "Answer" at bounding box center [1364, 141] width 55 height 26
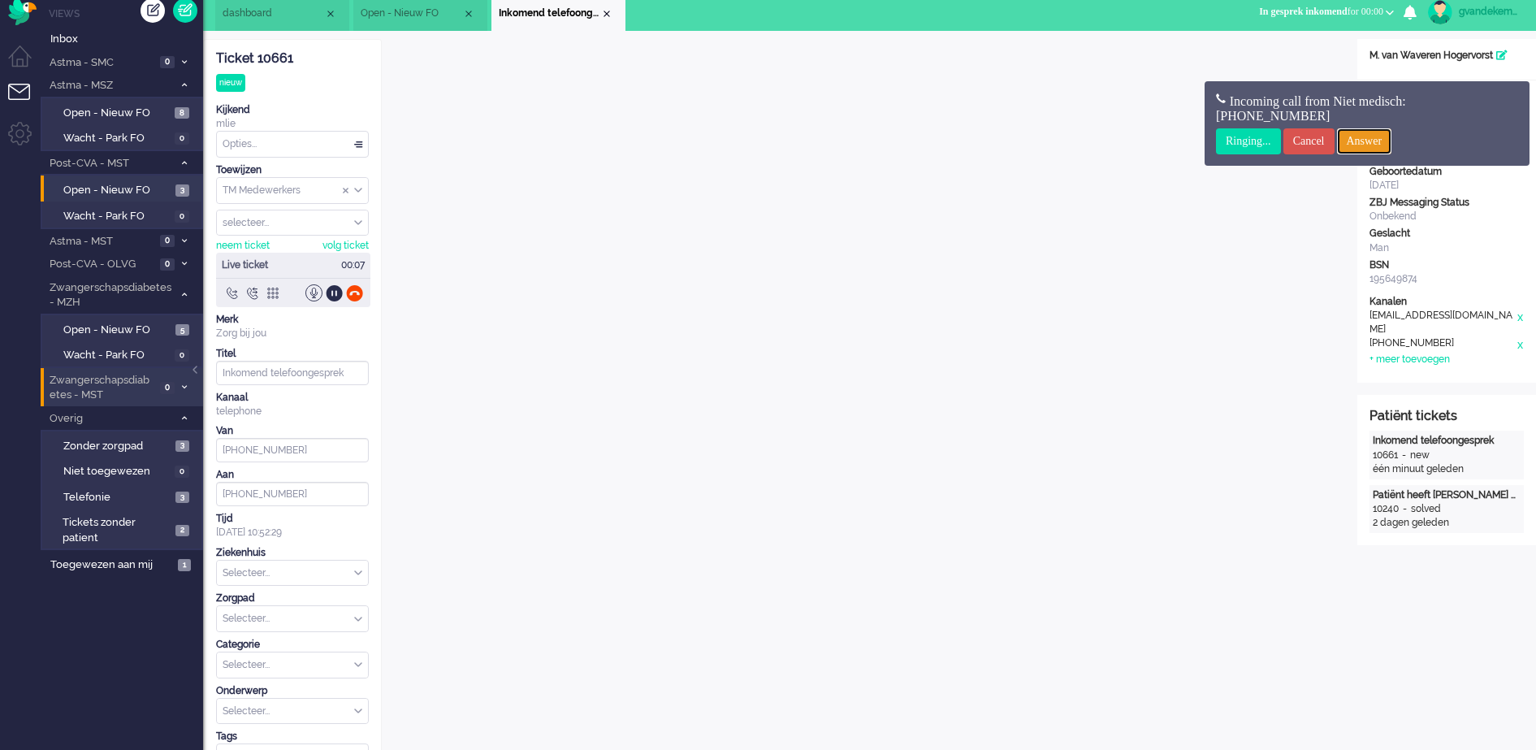
scroll to position [0, 0]
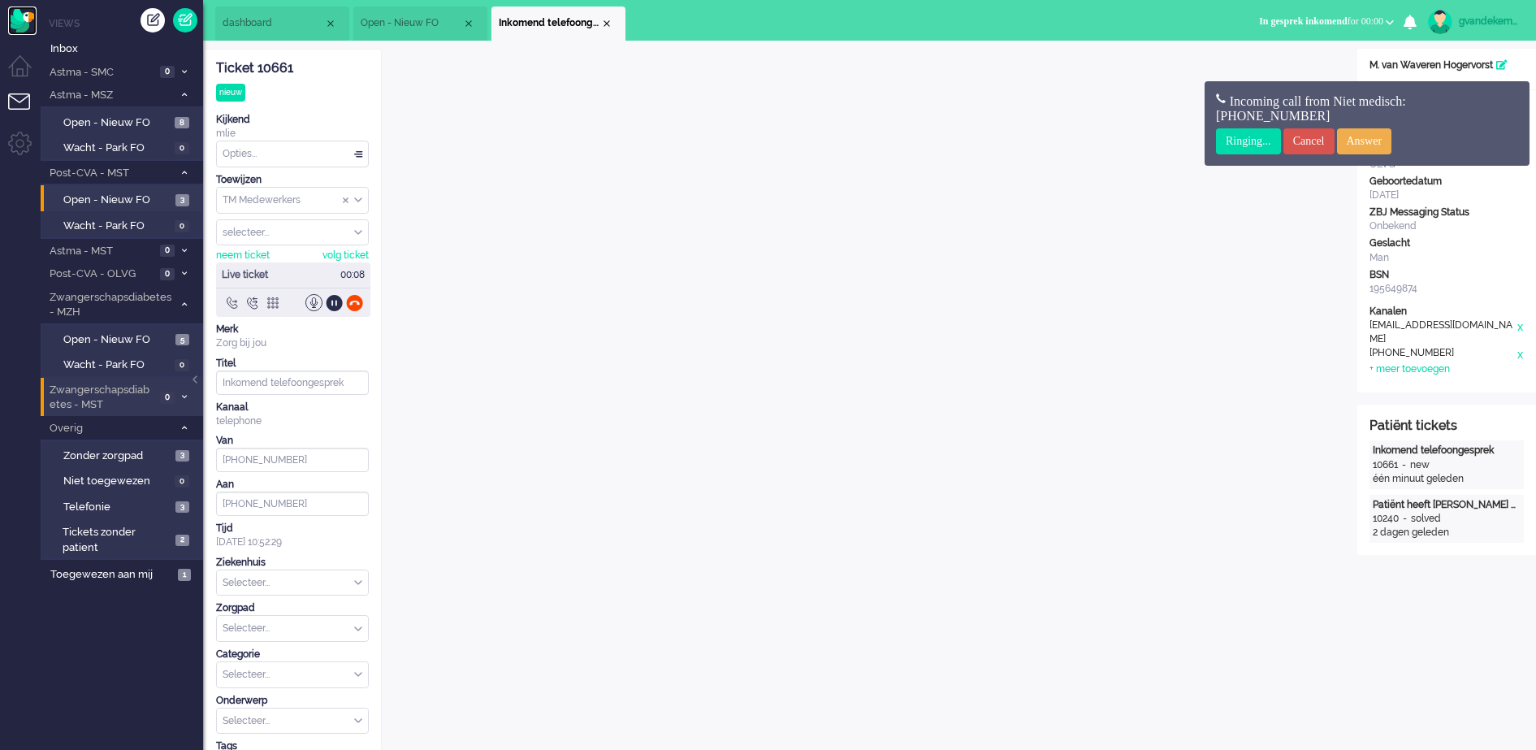
click at [21, 20] on img "Omnidesk" at bounding box center [22, 20] width 28 height 28
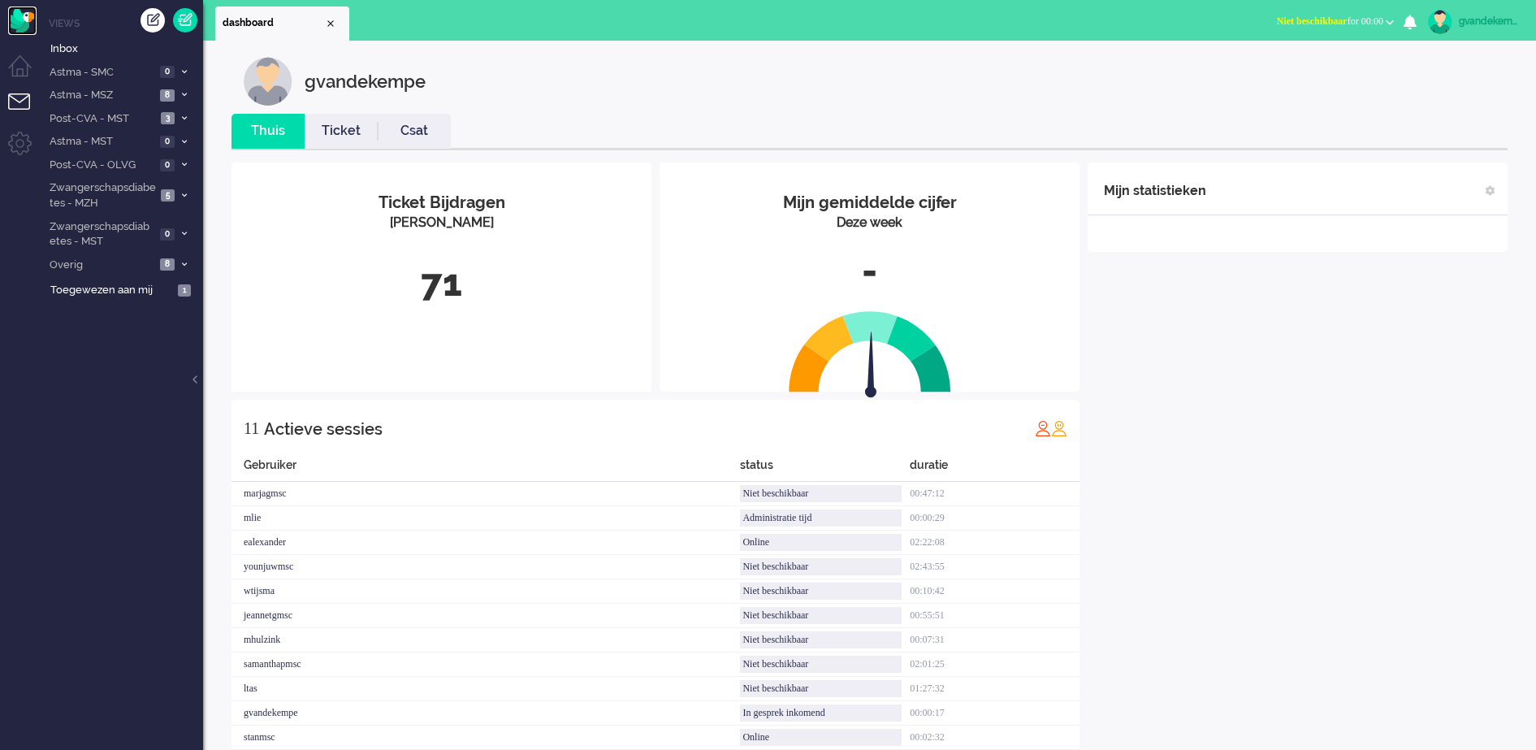
click at [23, 18] on img "Omnidesk" at bounding box center [22, 20] width 28 height 28
click at [166, 258] on span "8" at bounding box center [167, 264] width 15 height 12
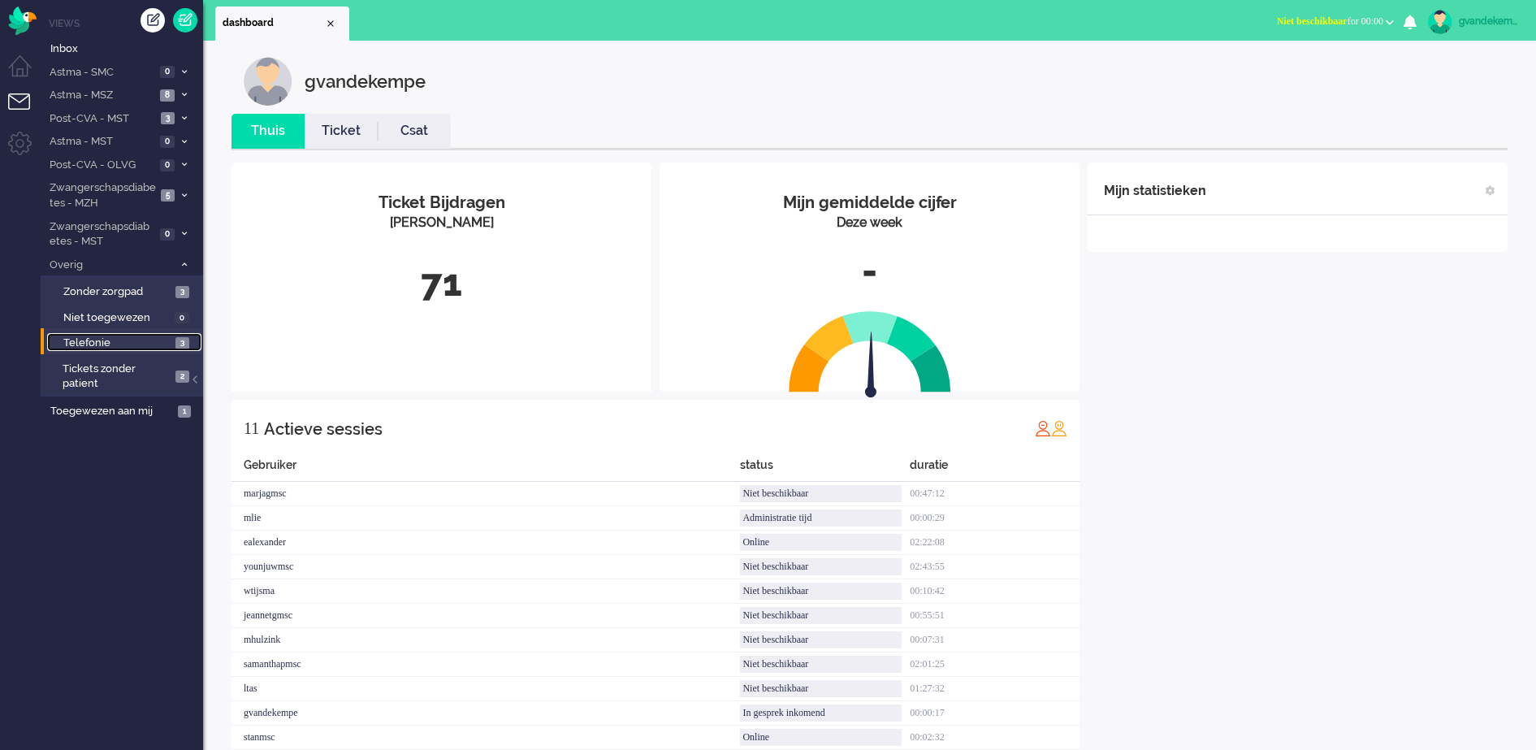
click at [162, 339] on span "Telefonie" at bounding box center [117, 342] width 108 height 15
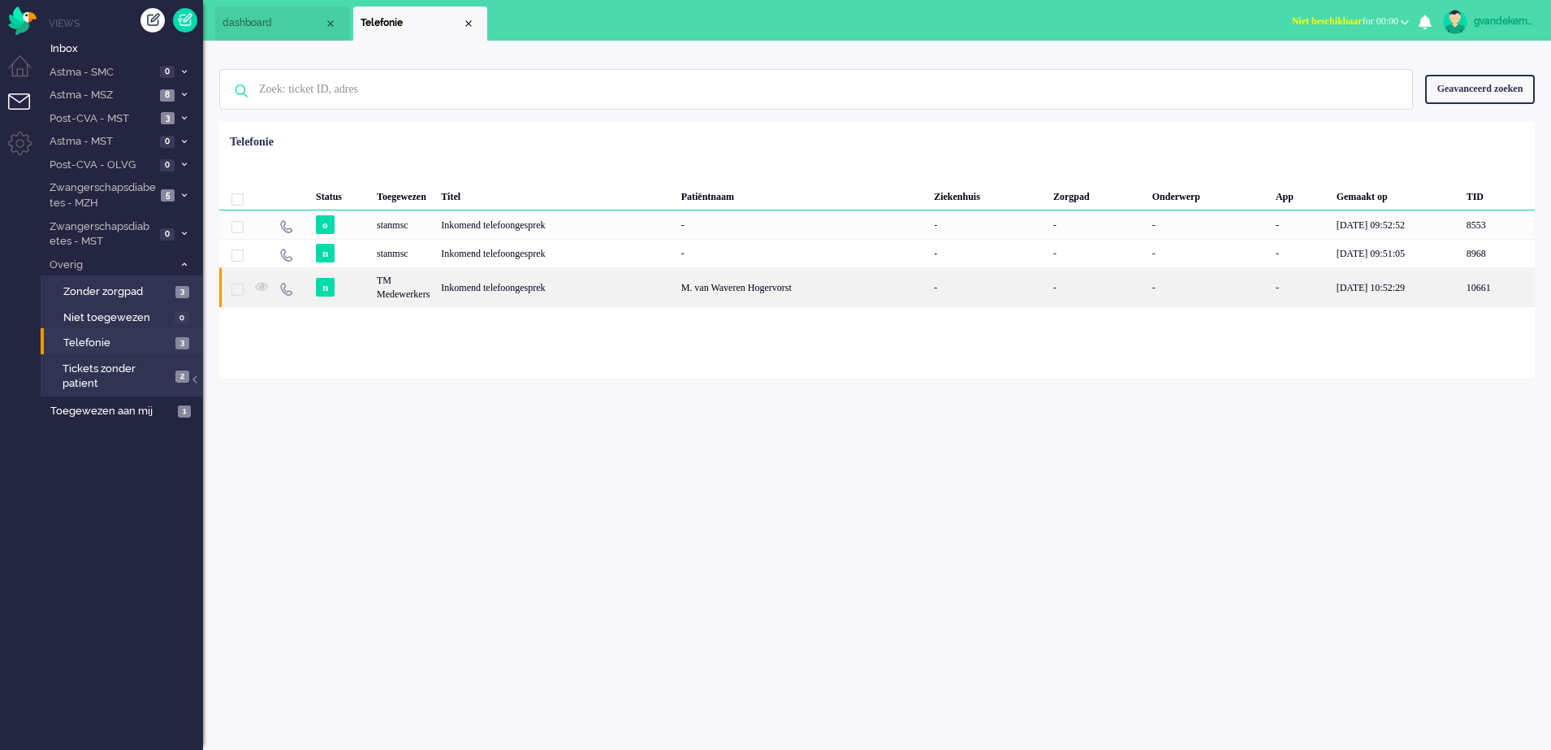
click at [803, 287] on div "M. van Waveren Hogervorst" at bounding box center [802, 287] width 253 height 40
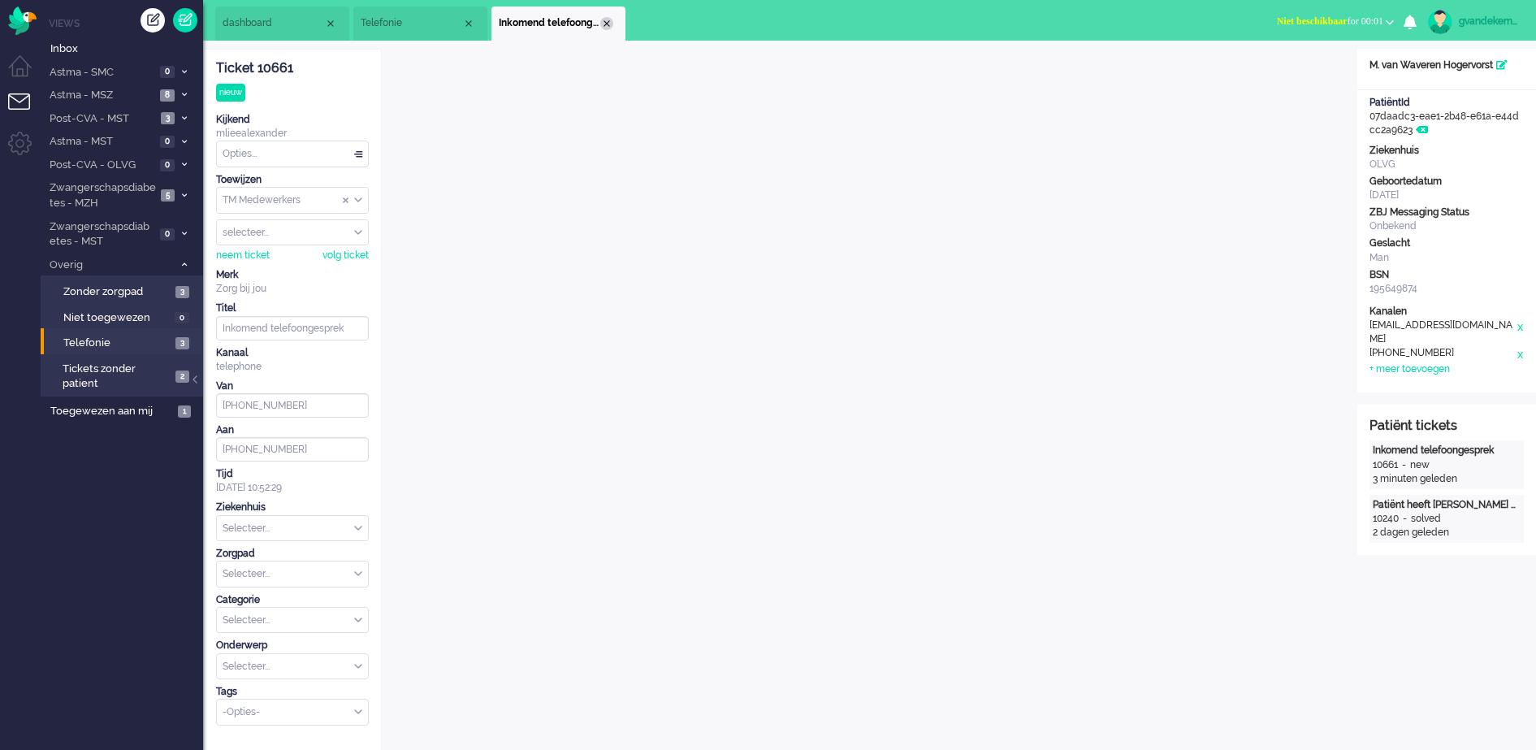
click at [608, 25] on div "Close tab" at bounding box center [606, 23] width 13 height 13
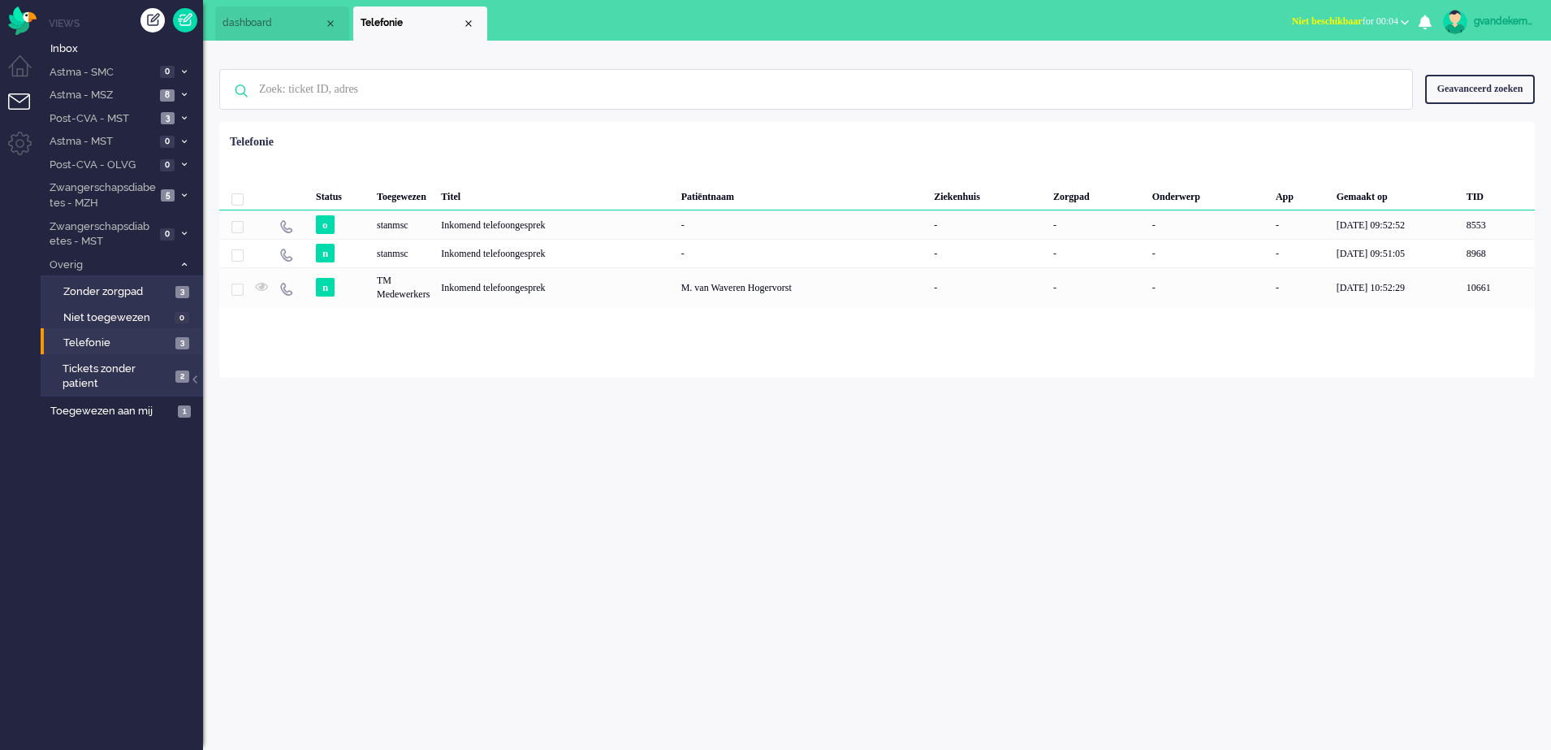
click at [1396, 19] on span "Niet beschikbaar for 00:04" at bounding box center [1345, 20] width 106 height 11
click at [1301, 73] on label "Online" at bounding box center [1342, 73] width 128 height 14
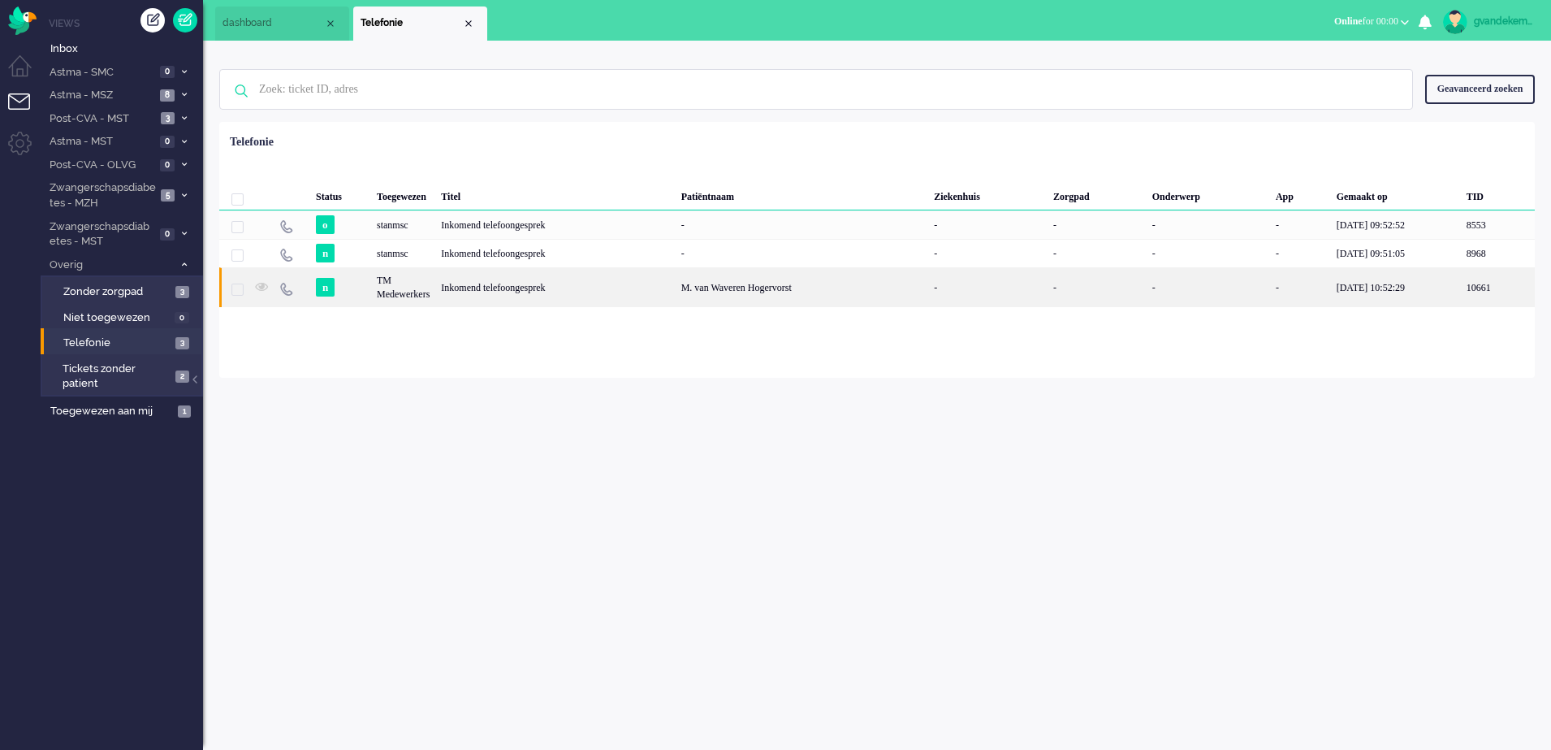
click at [494, 288] on div "Inkomend telefoongesprek" at bounding box center [555, 287] width 240 height 40
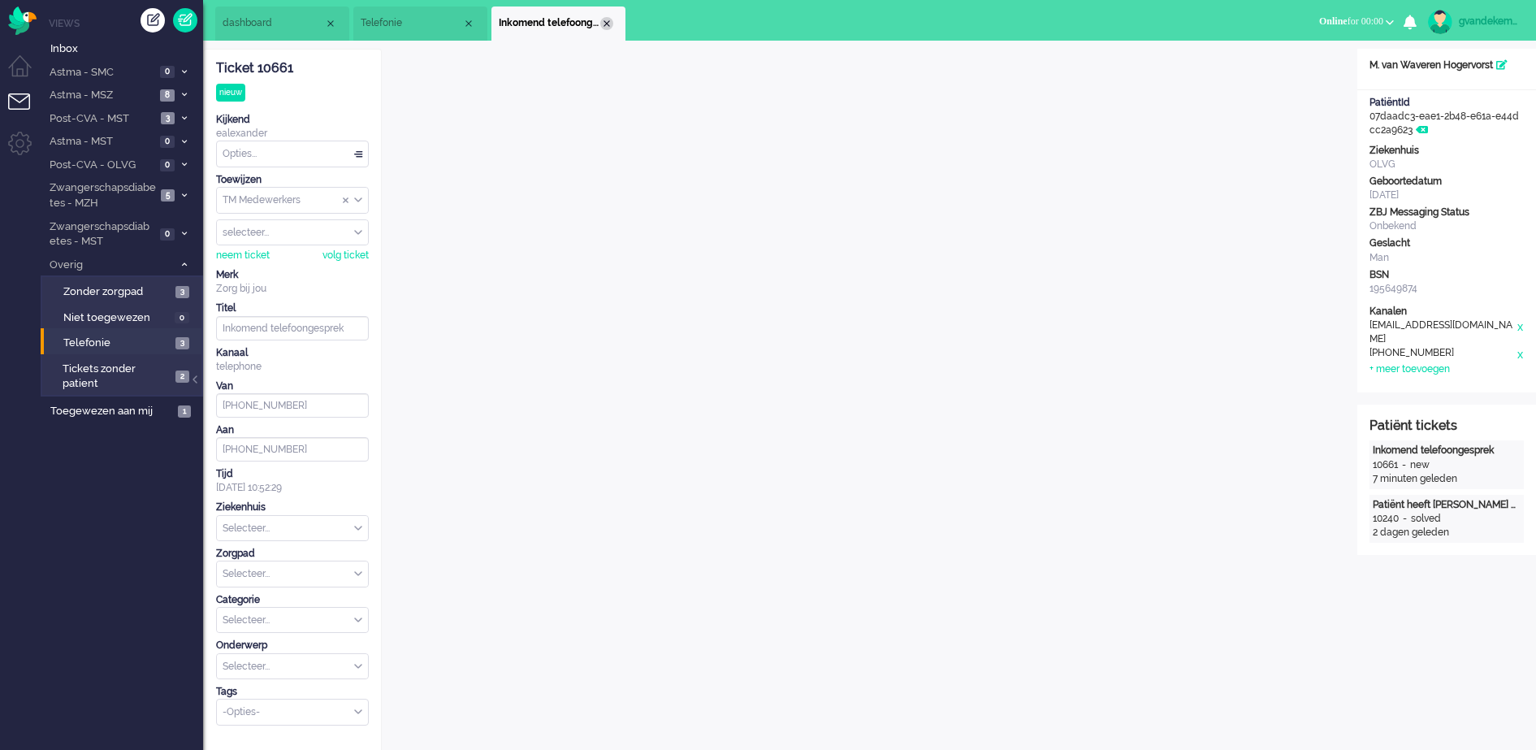
click at [608, 17] on div "Close tab" at bounding box center [606, 23] width 13 height 13
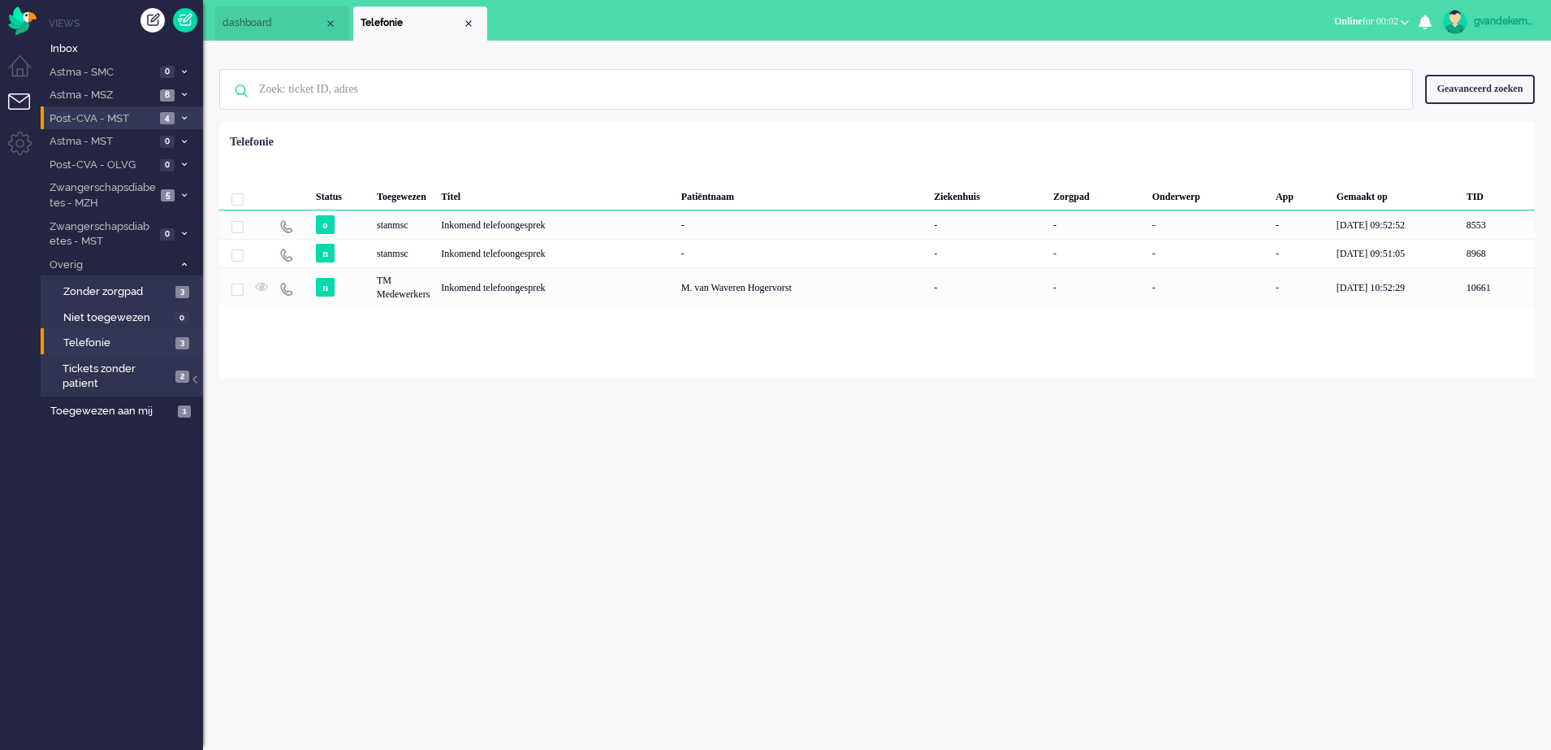
click at [119, 116] on span "Post-CVA - MST" at bounding box center [101, 118] width 108 height 15
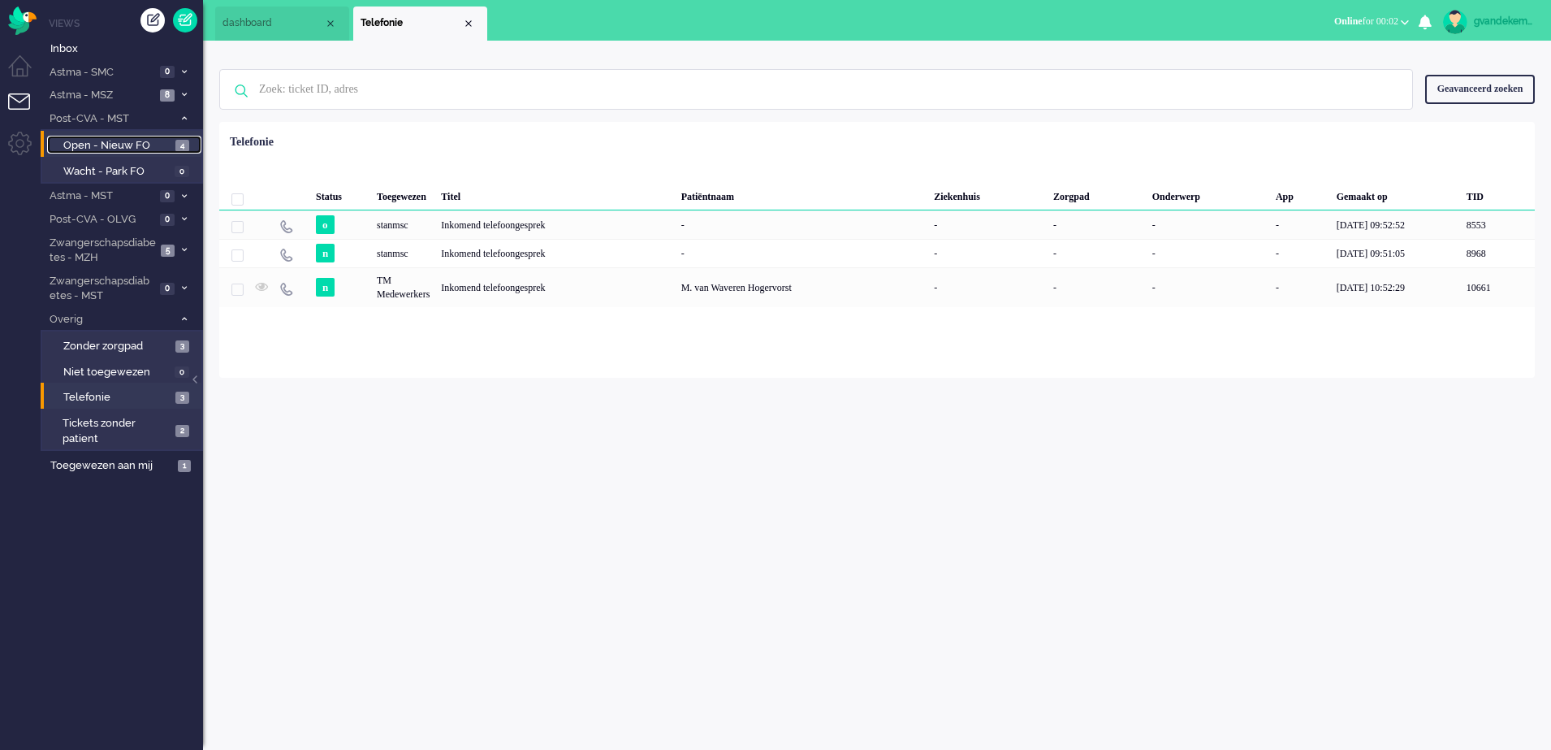
click at [150, 148] on span "Open - Nieuw FO" at bounding box center [117, 145] width 108 height 15
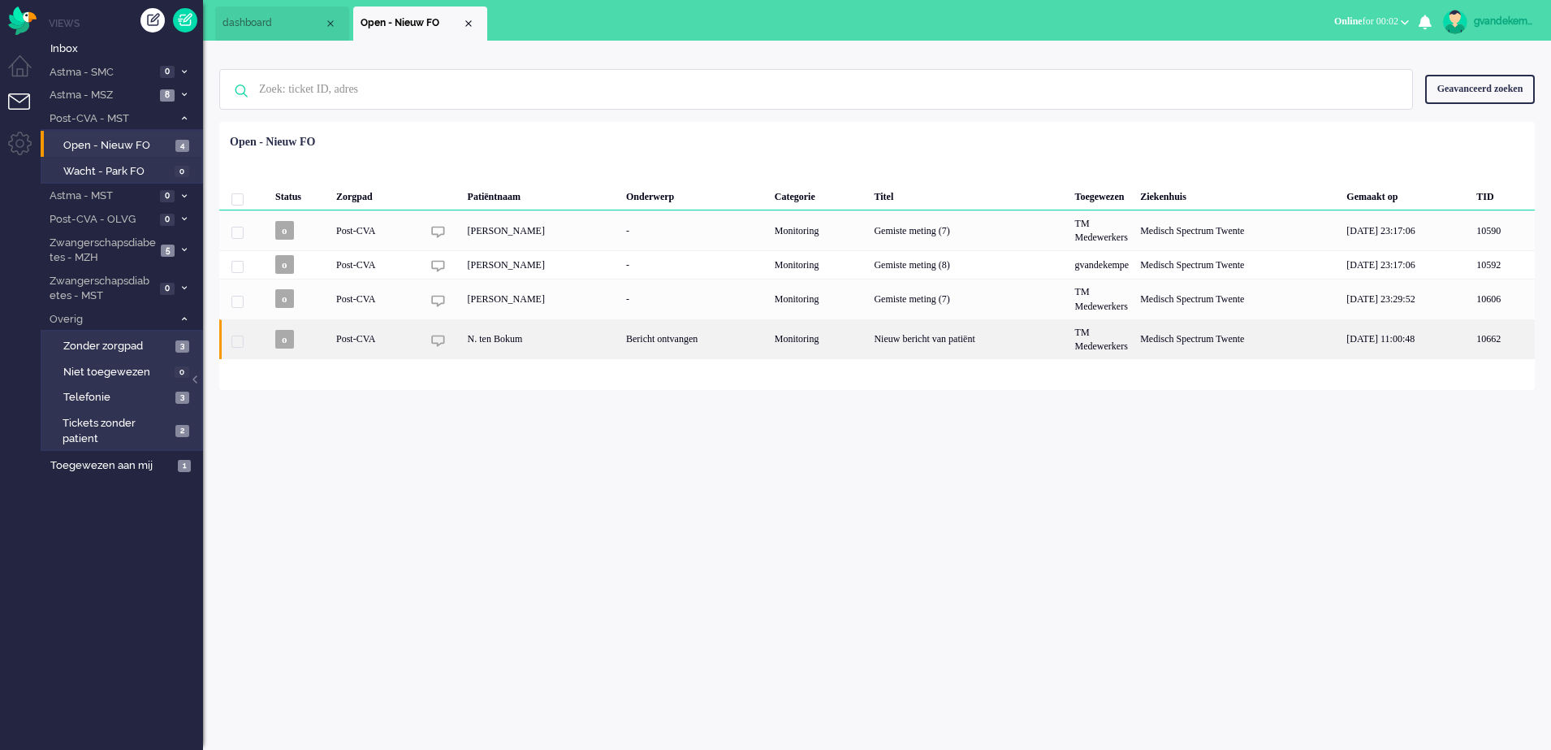
click at [869, 349] on div "Monitoring" at bounding box center [819, 339] width 100 height 40
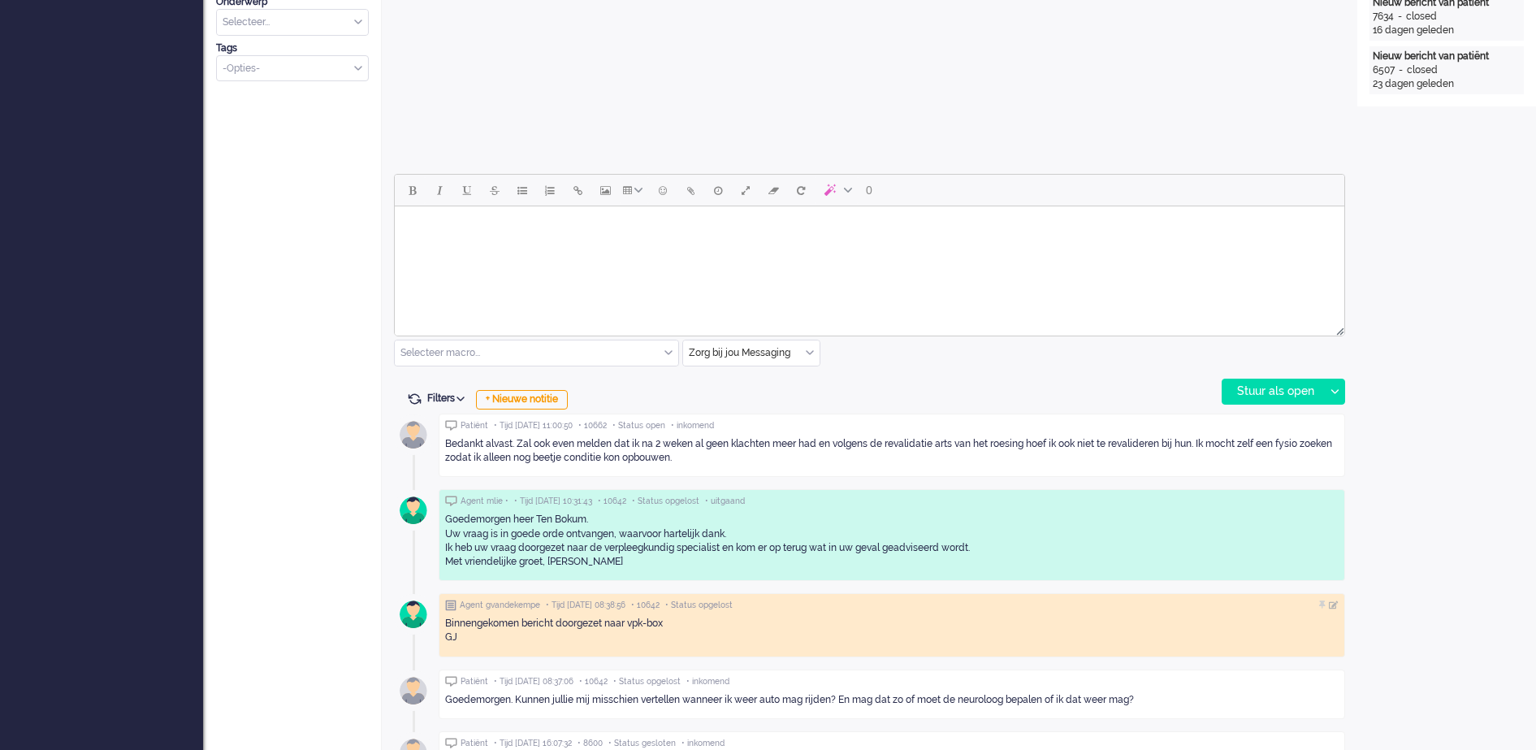
scroll to position [658, 0]
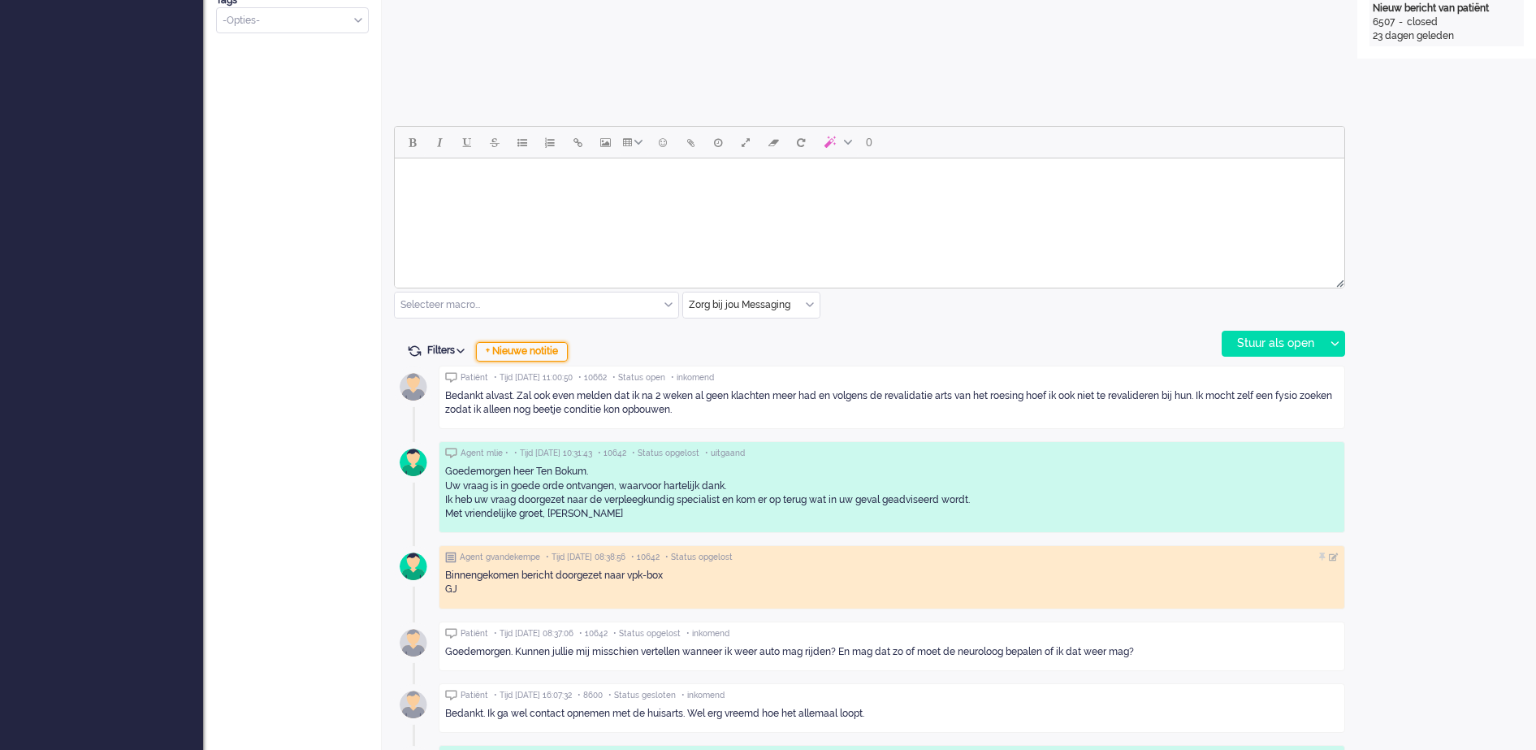
click at [545, 352] on div "+ Nieuwe notitie" at bounding box center [522, 351] width 92 height 19
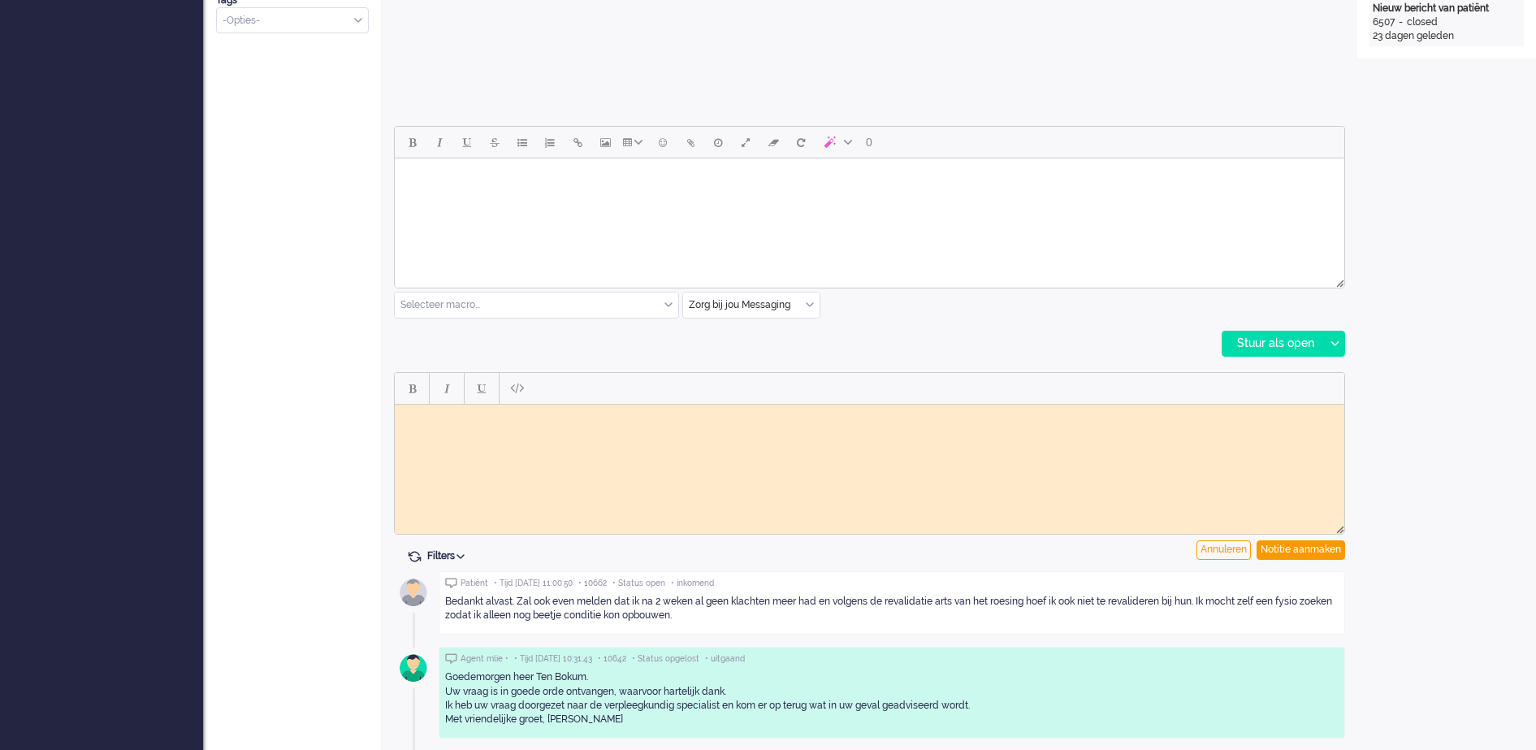
scroll to position [0, 0]
click at [1291, 546] on div "Notitie aanmaken" at bounding box center [1301, 549] width 89 height 19
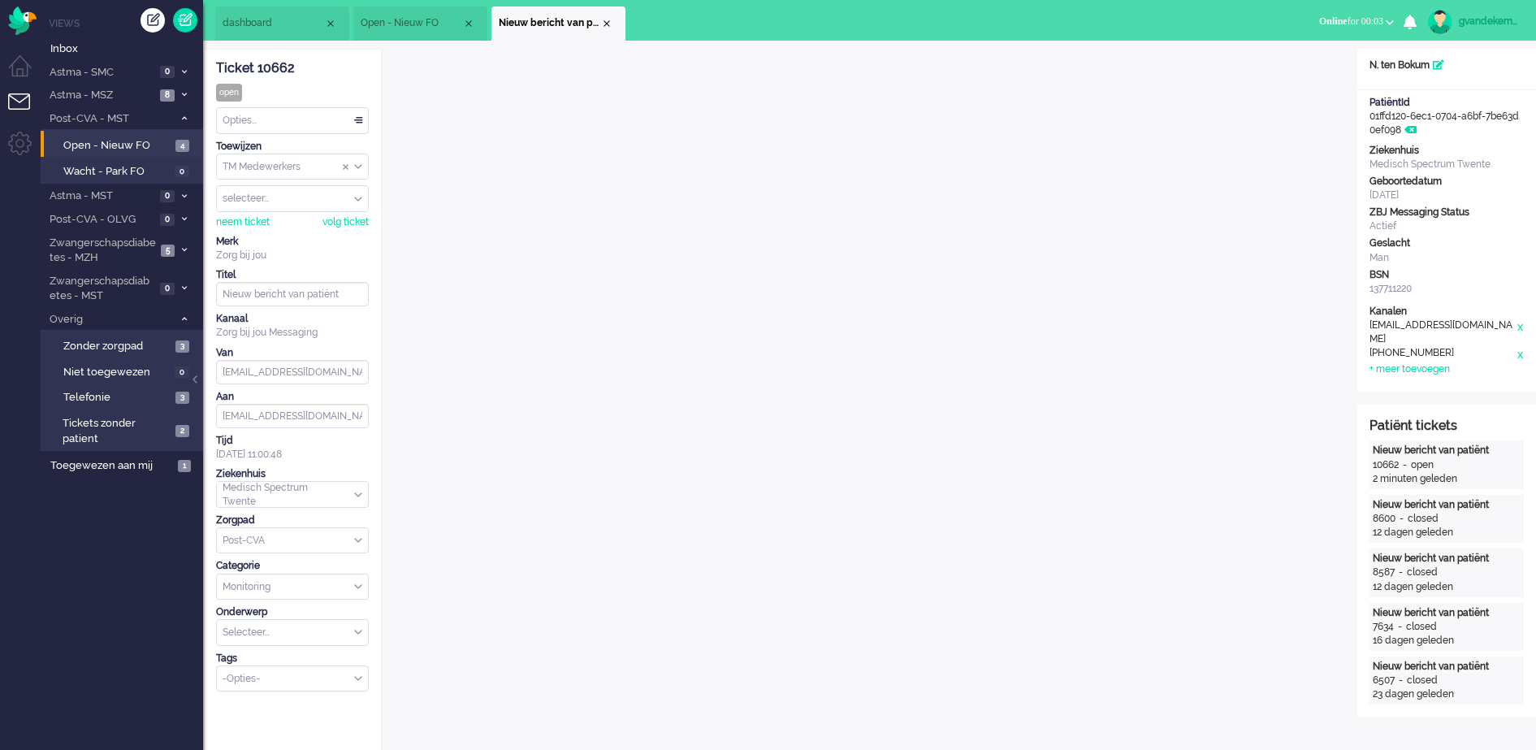
click at [355, 166] on div "TM Medewerkers" at bounding box center [292, 166] width 151 height 25
click at [322, 211] on span "TM Verpleegkundigen" at bounding box center [273, 215] width 98 height 14
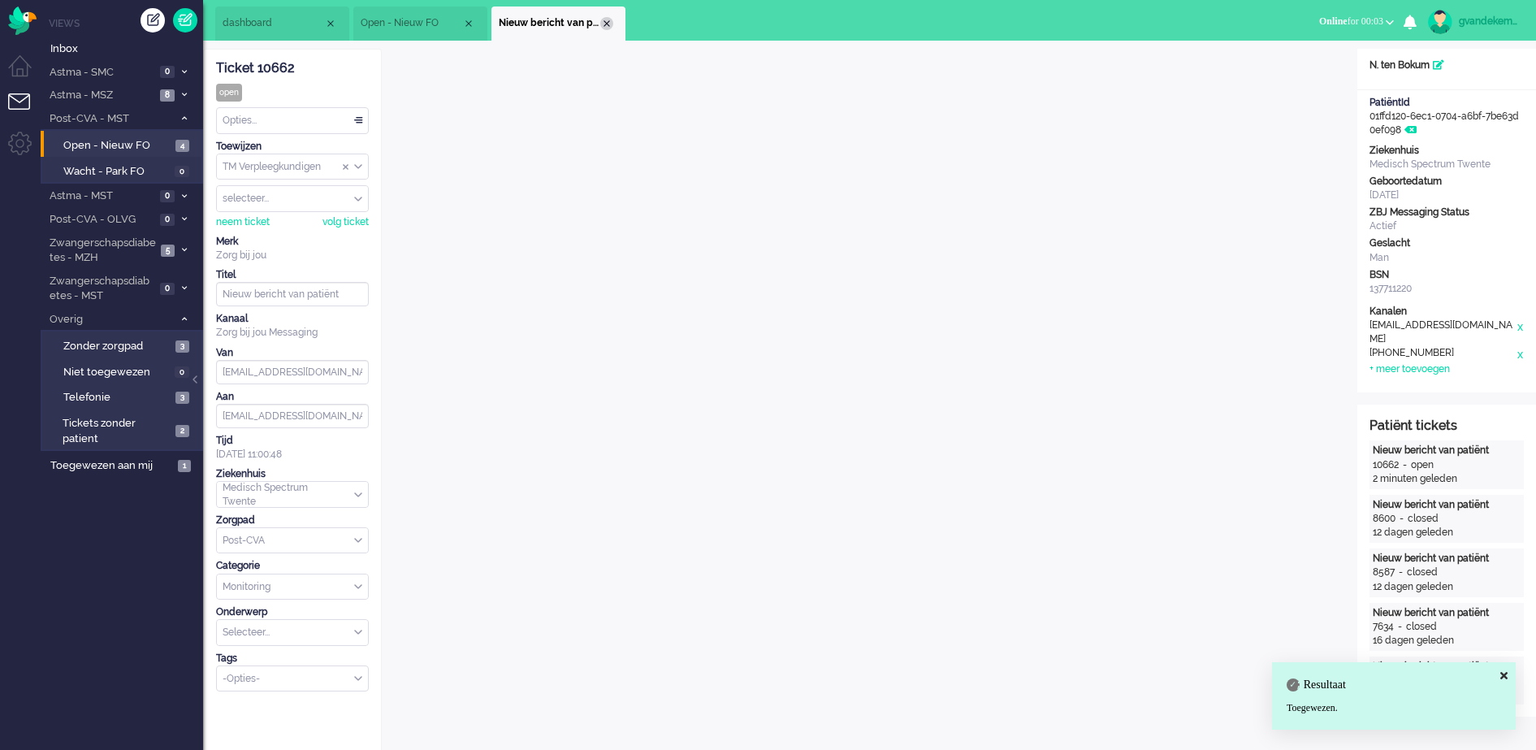
click at [608, 23] on div "Close tab" at bounding box center [606, 23] width 13 height 13
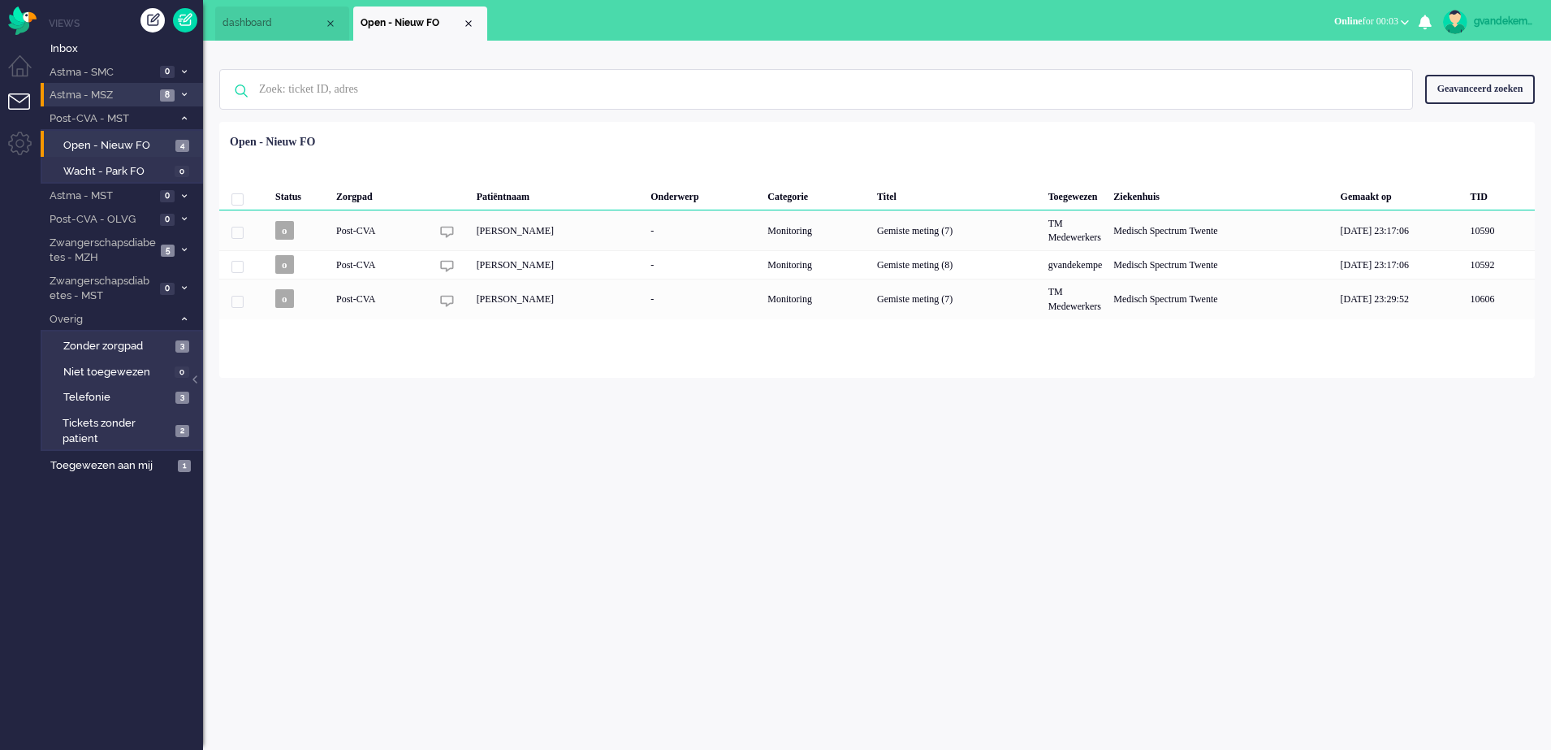
click at [149, 98] on span "Astma - MSZ" at bounding box center [101, 95] width 108 height 15
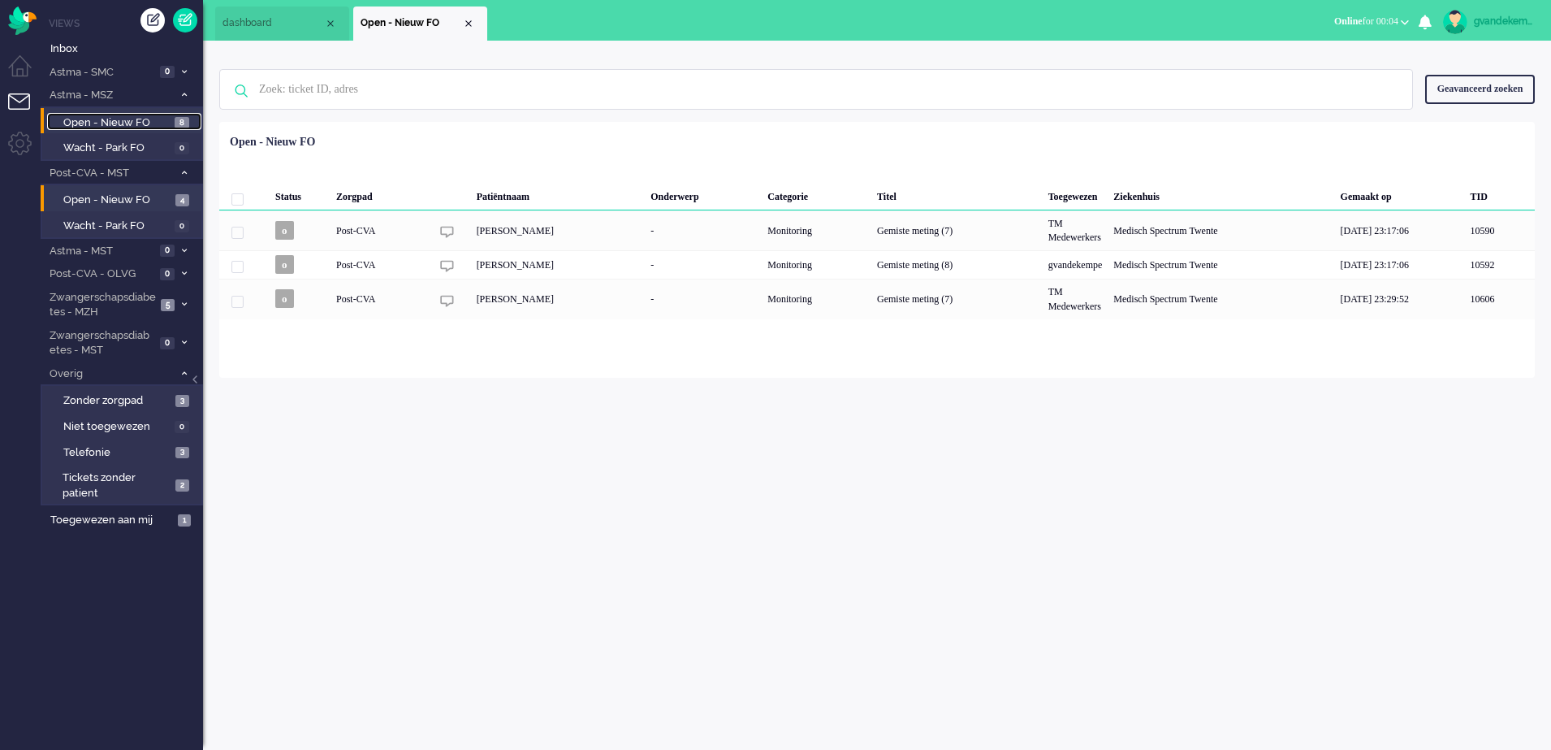
click at [141, 118] on span "Open - Nieuw FO" at bounding box center [116, 122] width 107 height 15
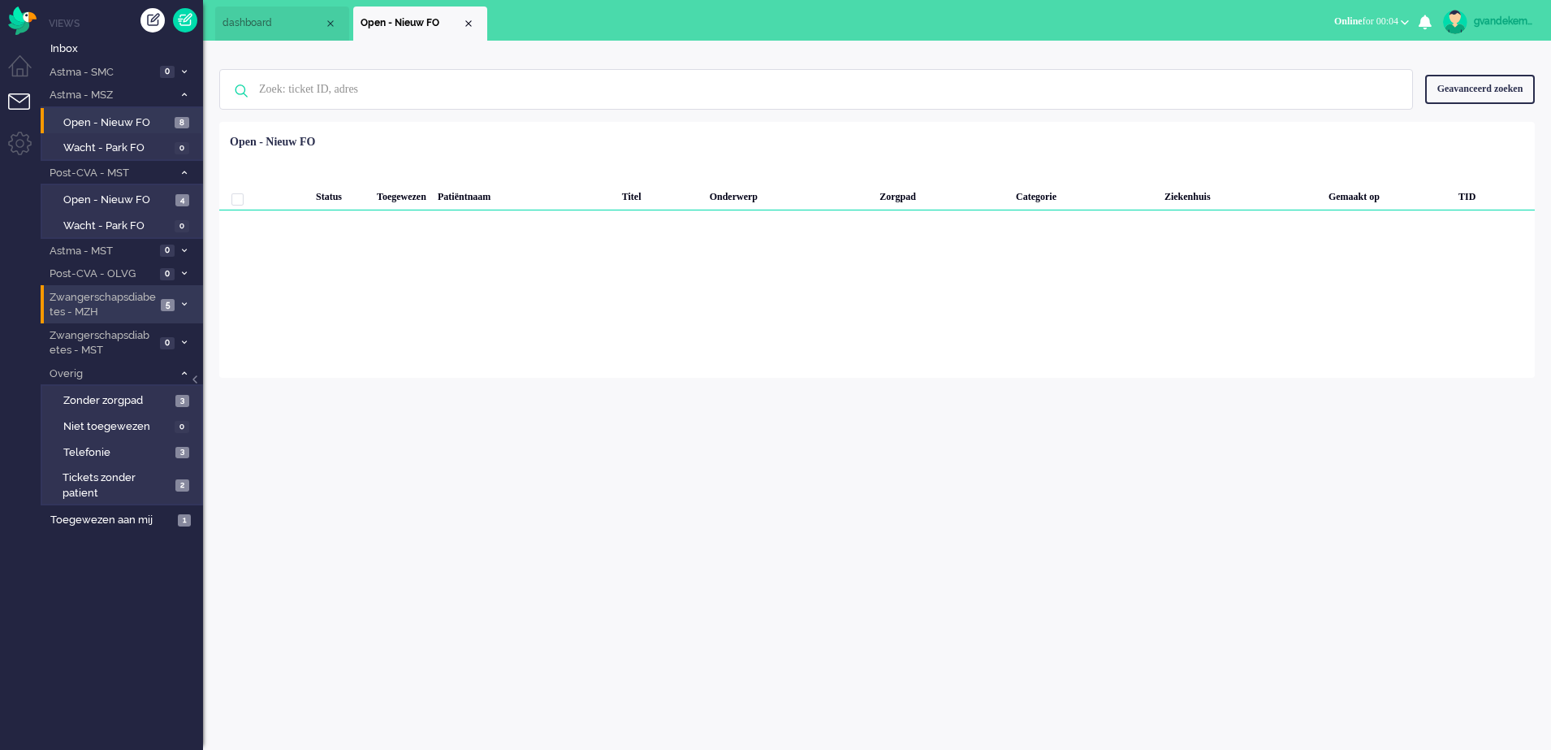
click at [171, 301] on span "5" at bounding box center [168, 305] width 14 height 12
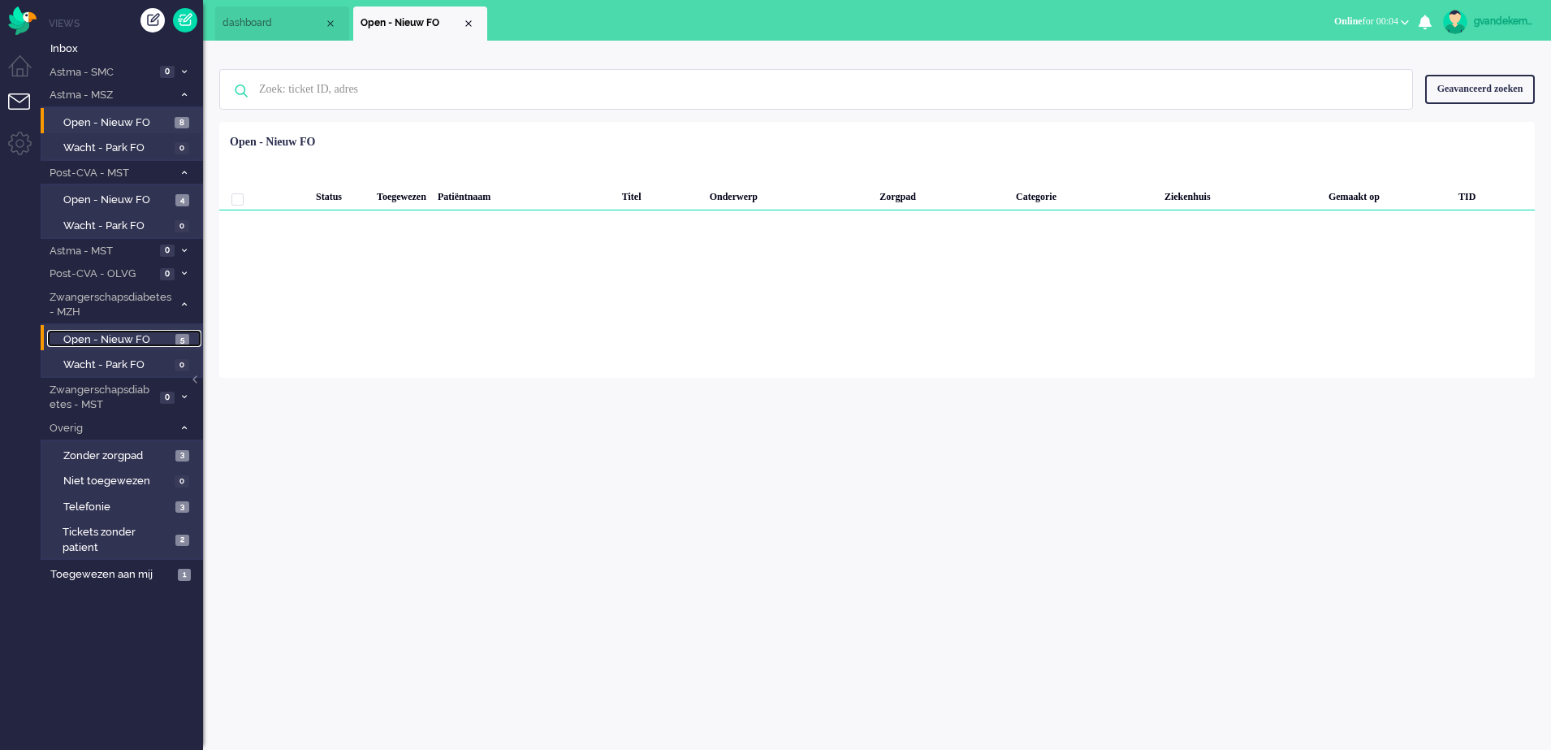
click at [141, 339] on span "Open - Nieuw FO" at bounding box center [117, 339] width 108 height 15
click at [159, 200] on span "Open - Nieuw FO" at bounding box center [117, 200] width 108 height 15
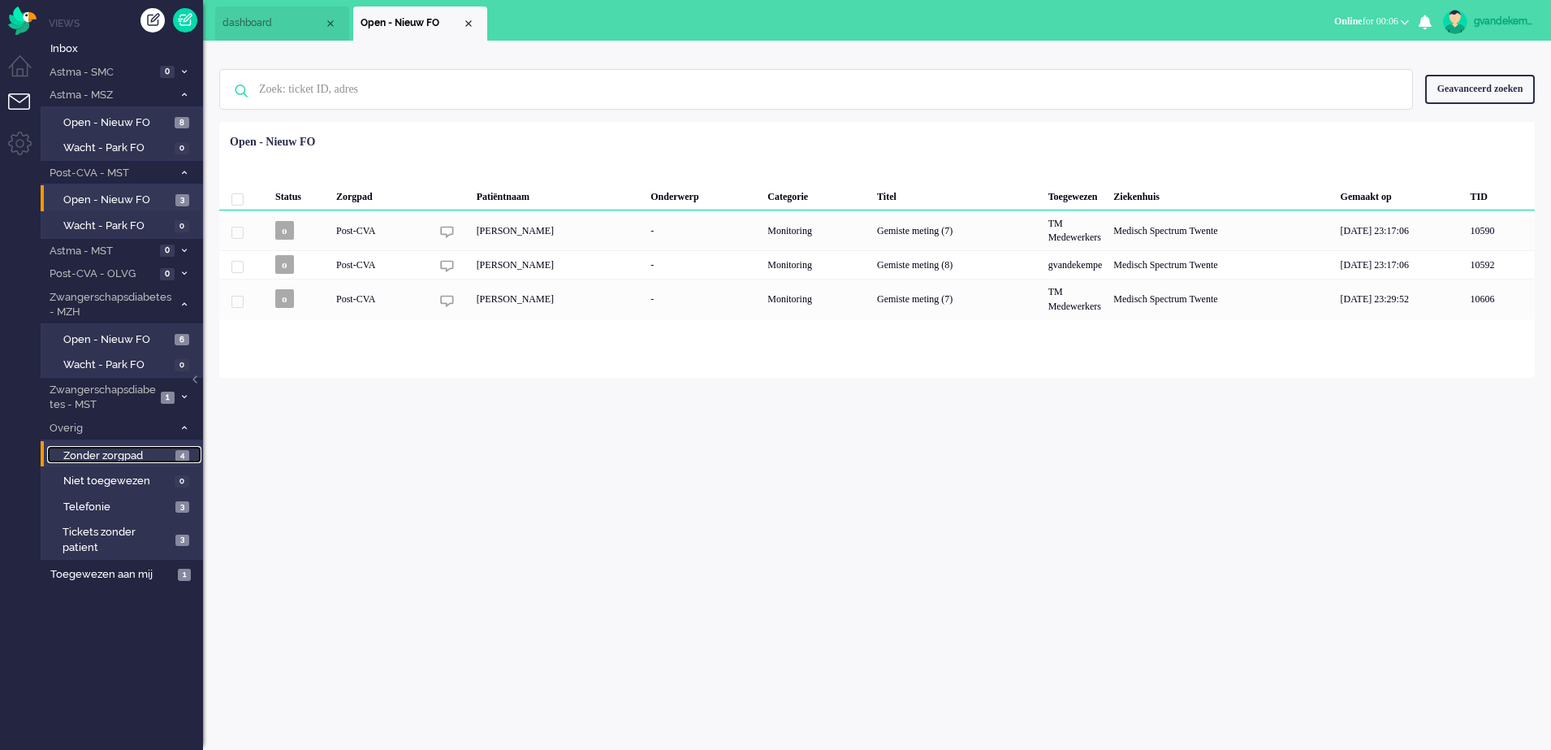
click at [153, 456] on span "Zonder zorgpad" at bounding box center [117, 455] width 108 height 15
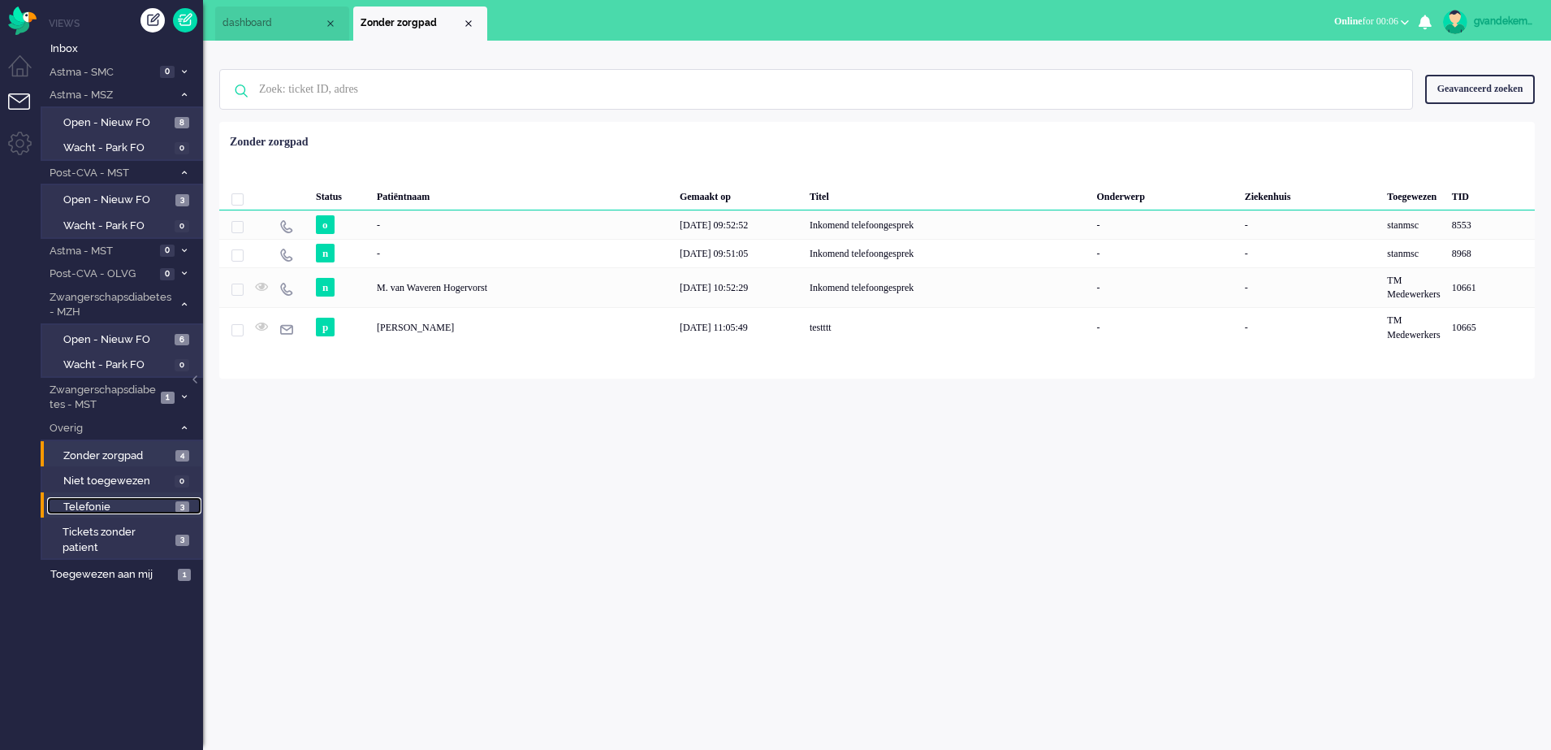
click at [163, 507] on span "Telefonie" at bounding box center [117, 507] width 108 height 15
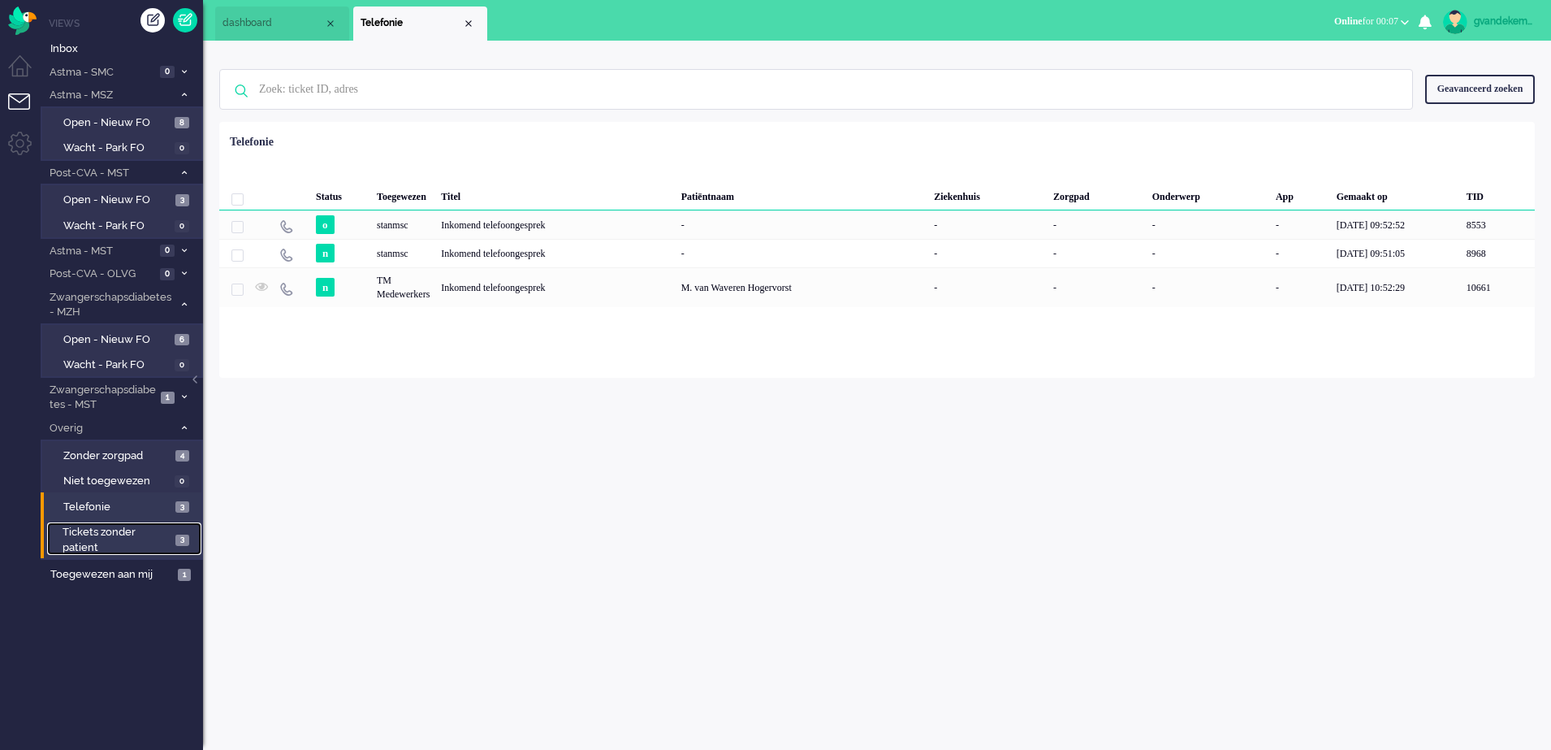
click at [157, 545] on span "Tickets zonder patient" at bounding box center [117, 540] width 108 height 30
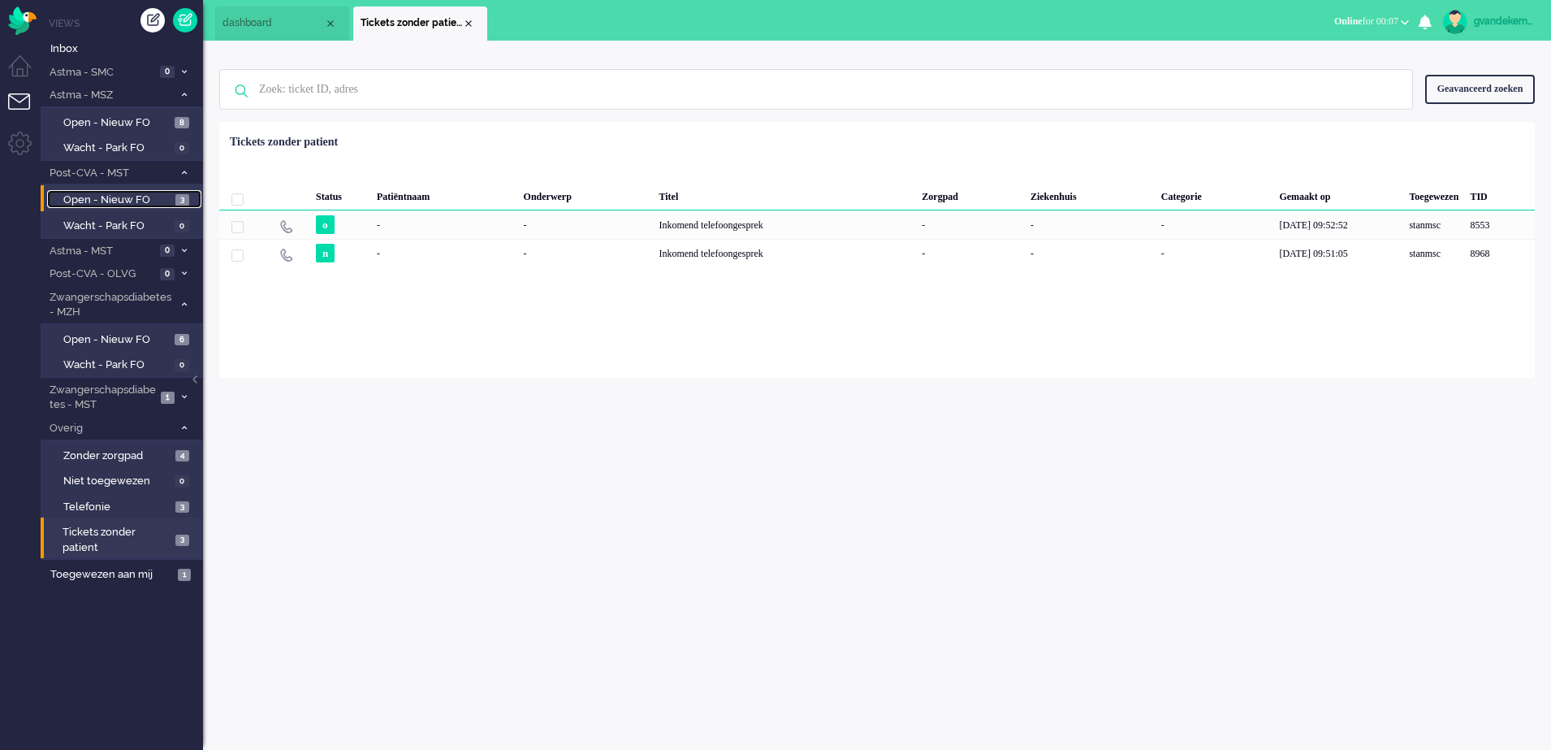
click at [110, 195] on span "Open - Nieuw FO" at bounding box center [117, 200] width 108 height 15
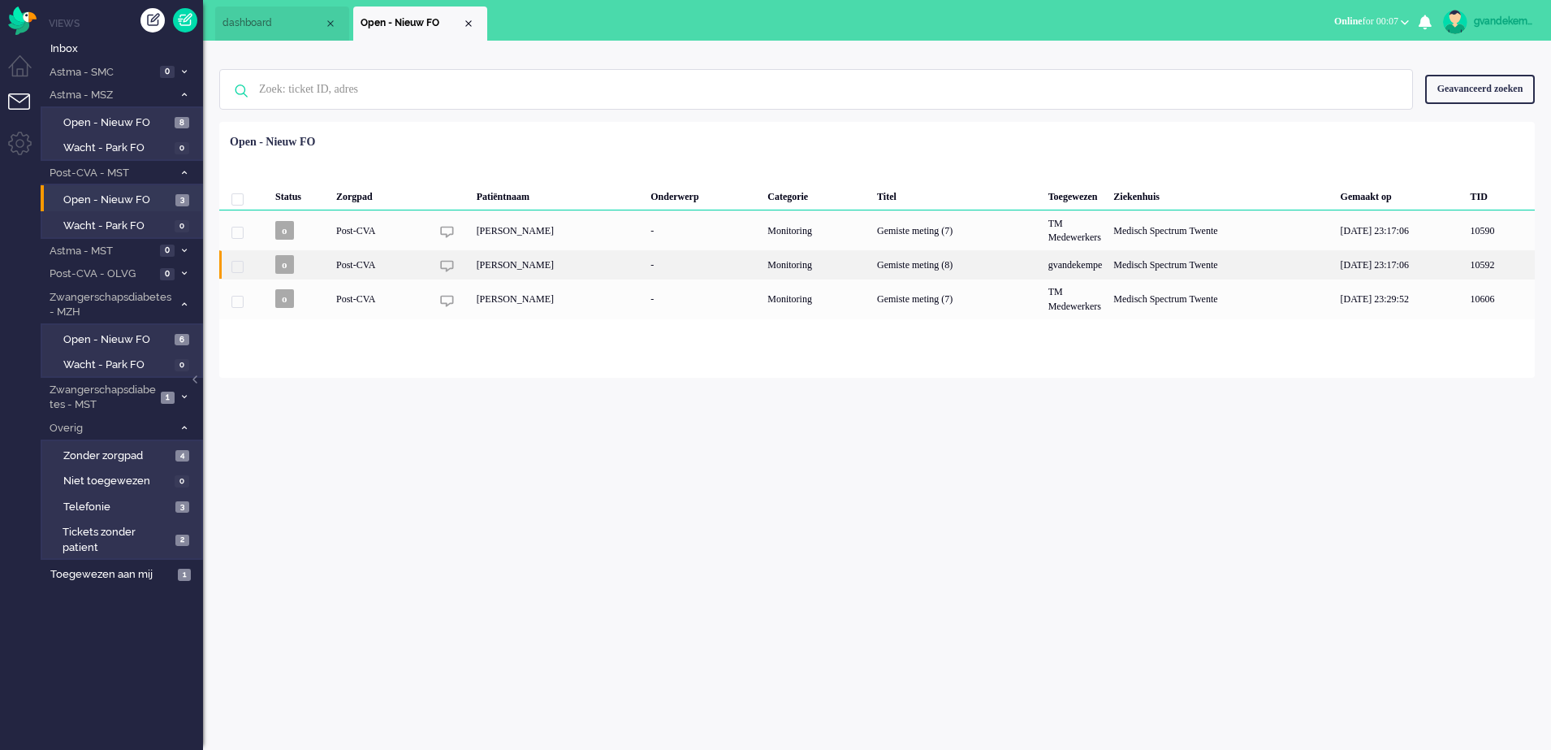
click at [485, 271] on div "[PERSON_NAME]" at bounding box center [558, 264] width 175 height 28
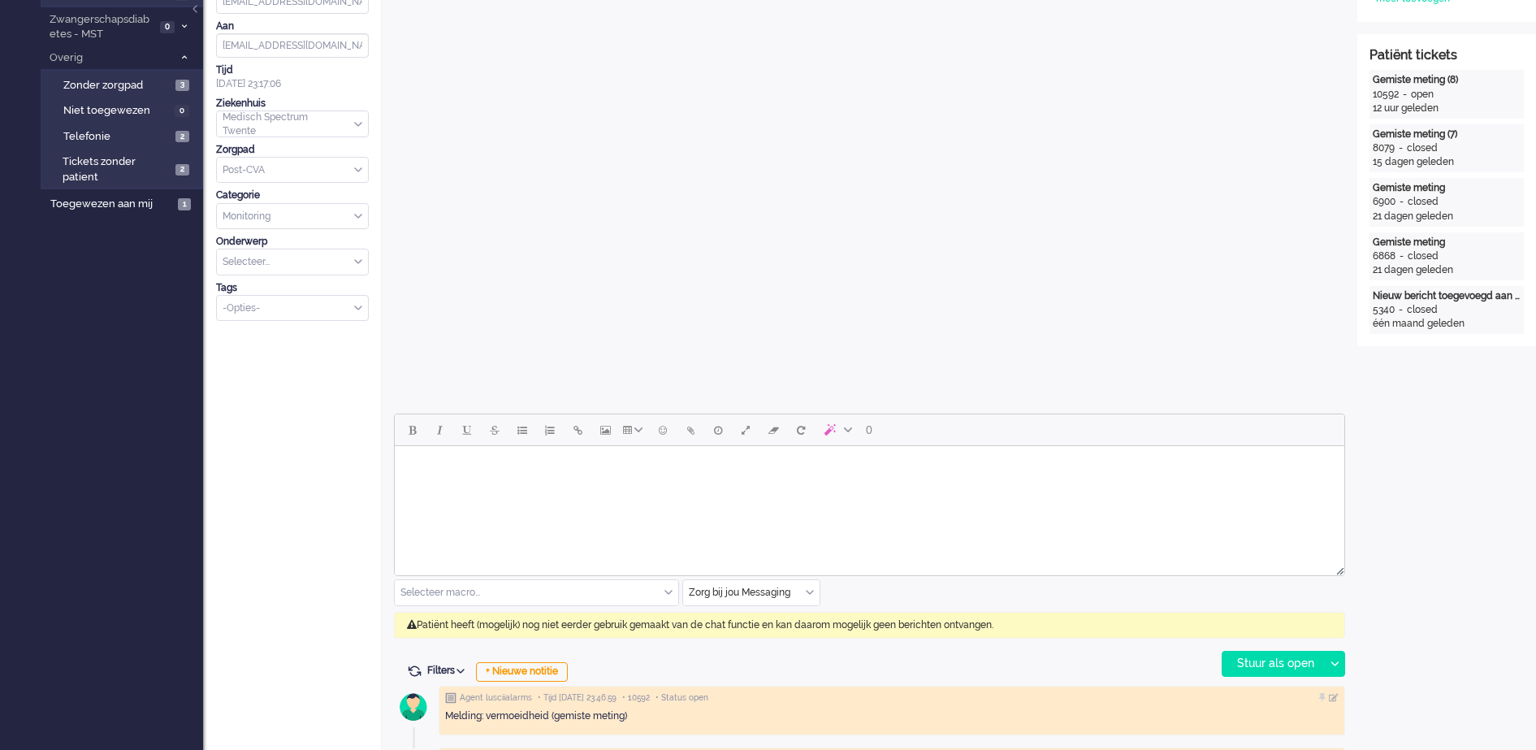
scroll to position [556, 0]
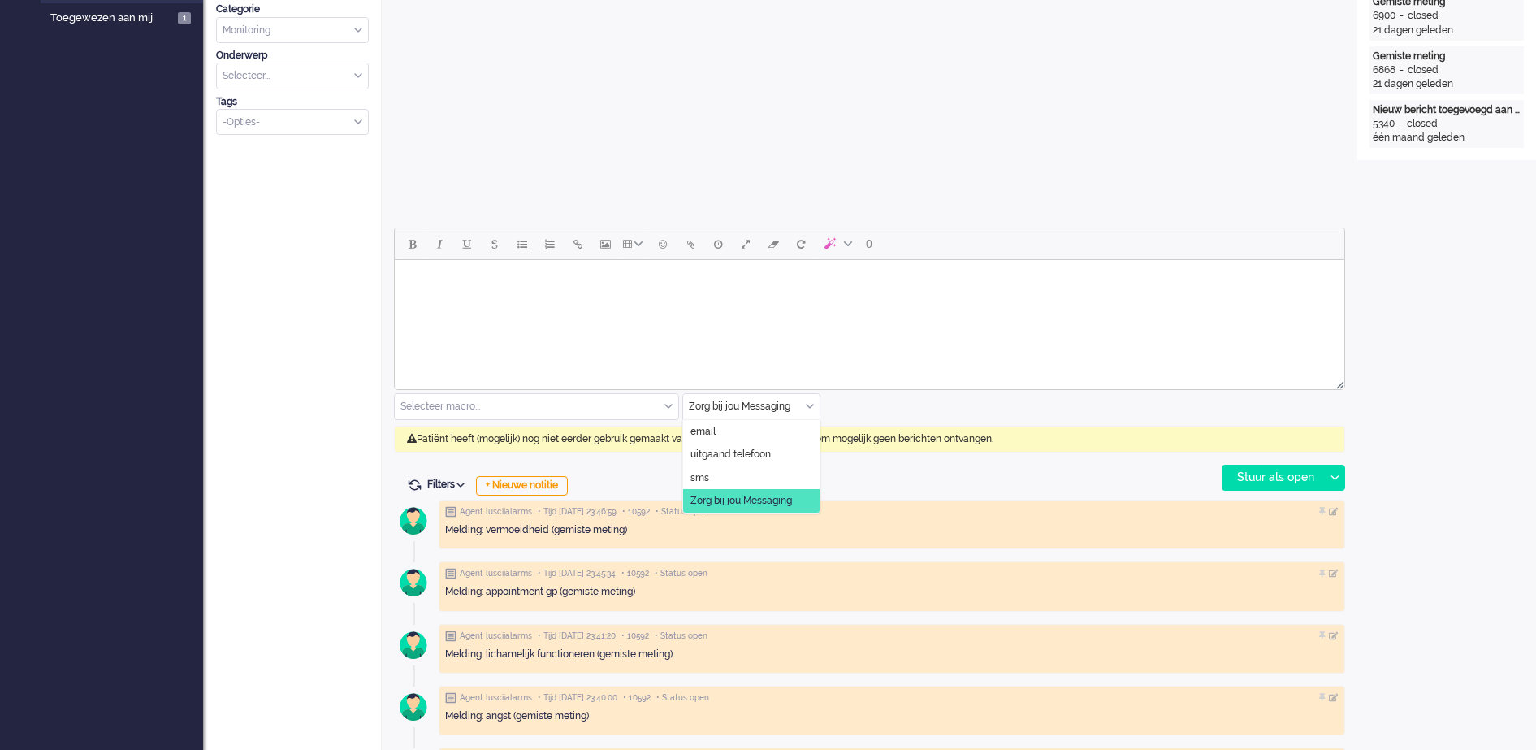
click at [807, 402] on div "Zorg bij jou Messaging" at bounding box center [751, 406] width 136 height 25
click at [746, 456] on span "uitgaand telefoon" at bounding box center [730, 455] width 80 height 14
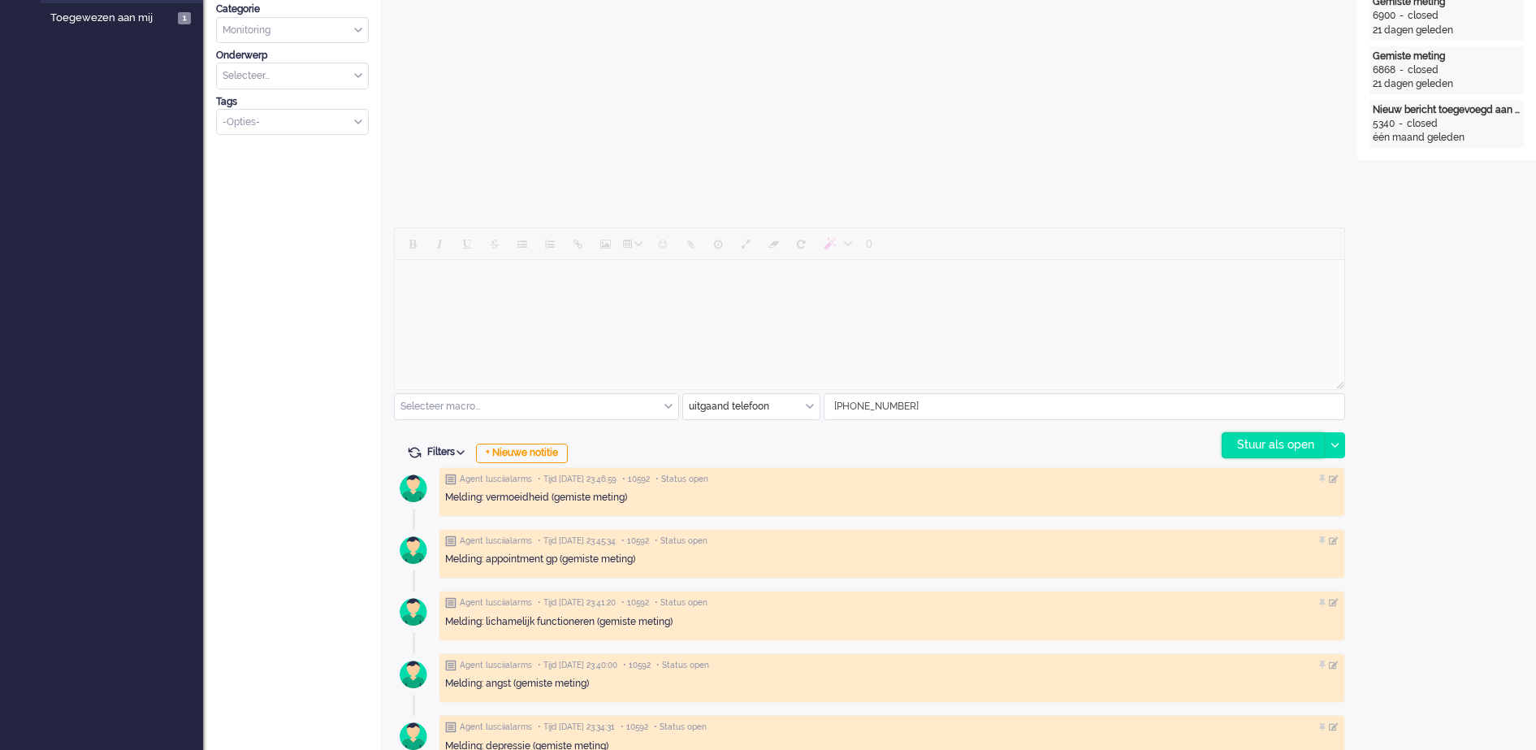
click at [1281, 445] on div "Stuur als open" at bounding box center [1273, 445] width 102 height 24
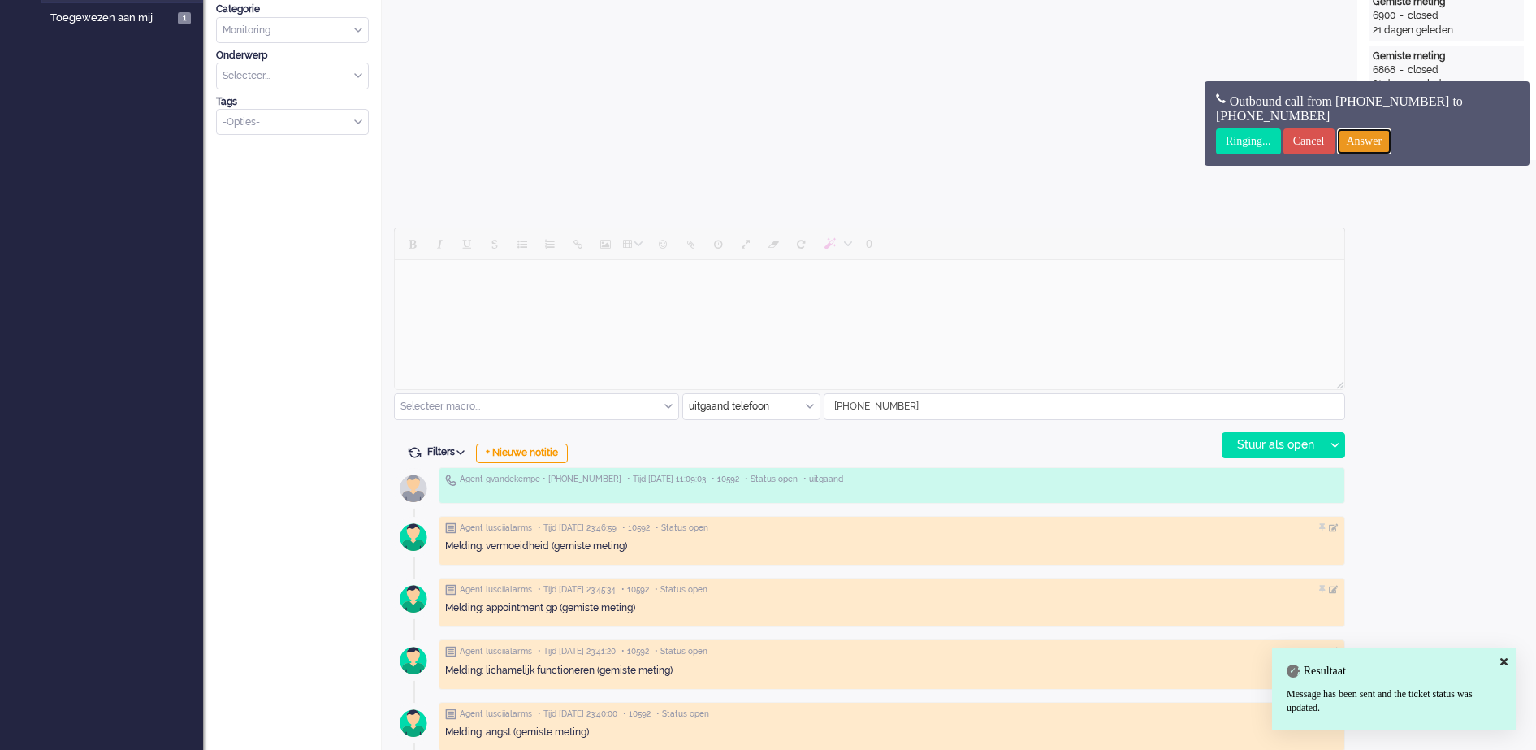
click at [1392, 140] on input "Answer" at bounding box center [1364, 141] width 55 height 26
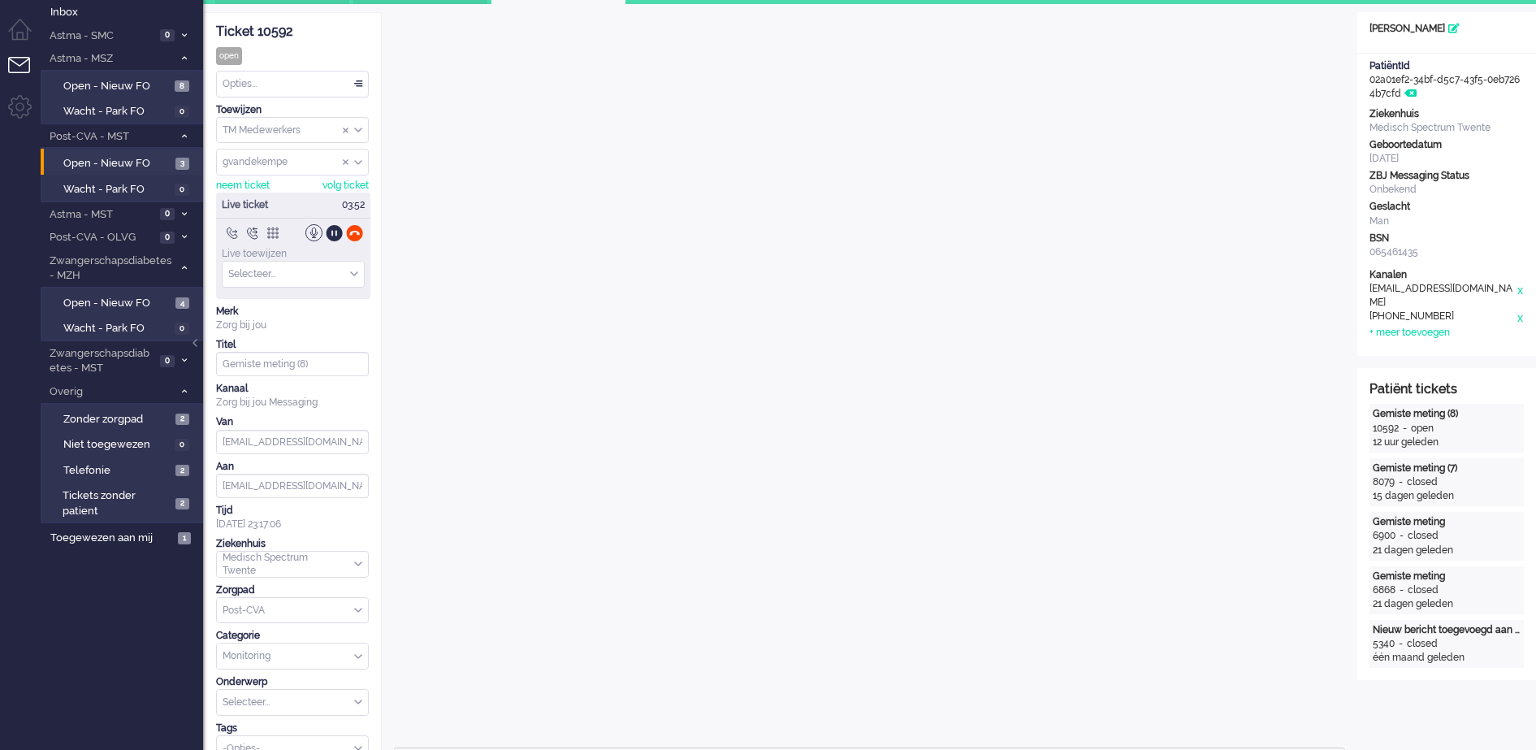
scroll to position [0, 0]
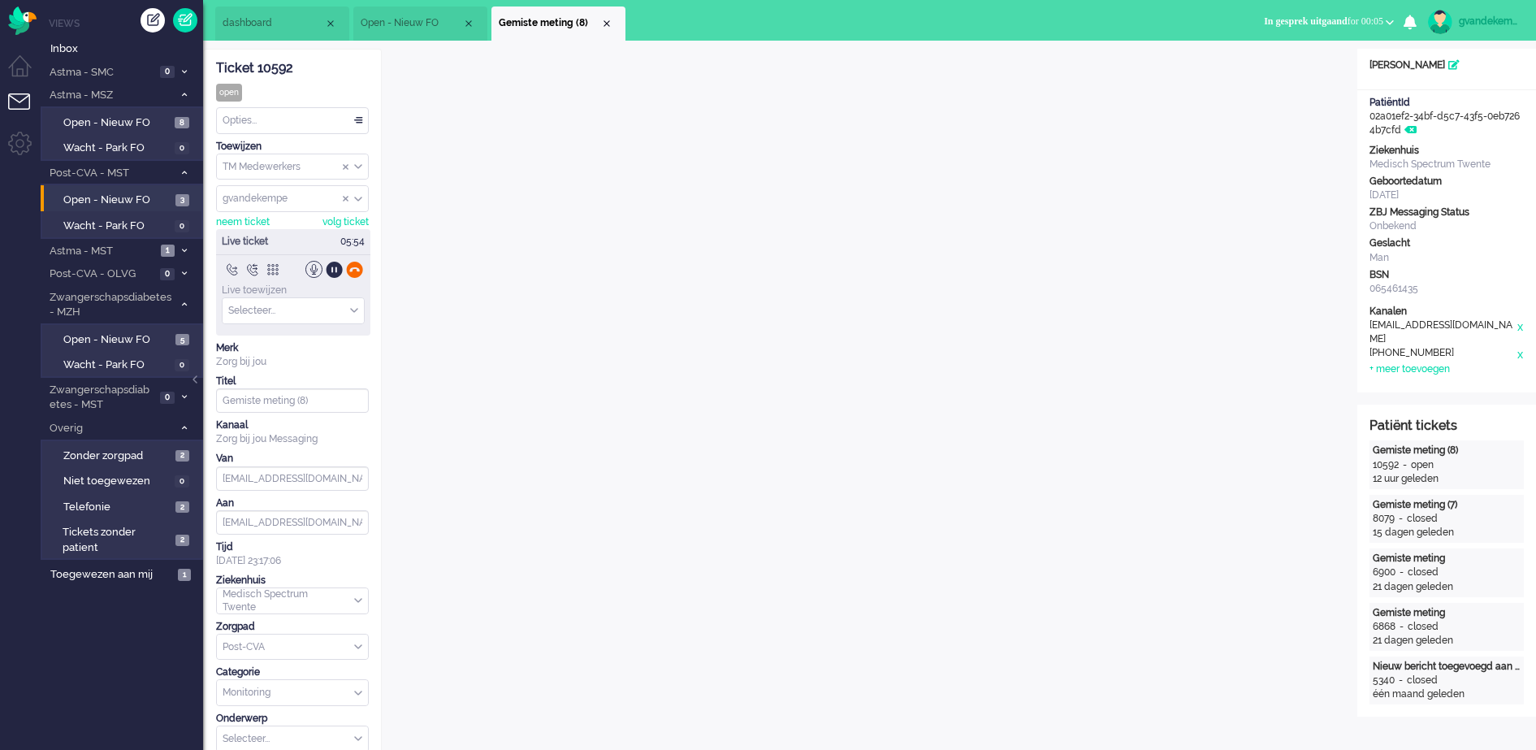
click at [356, 272] on div at bounding box center [354, 269] width 17 height 17
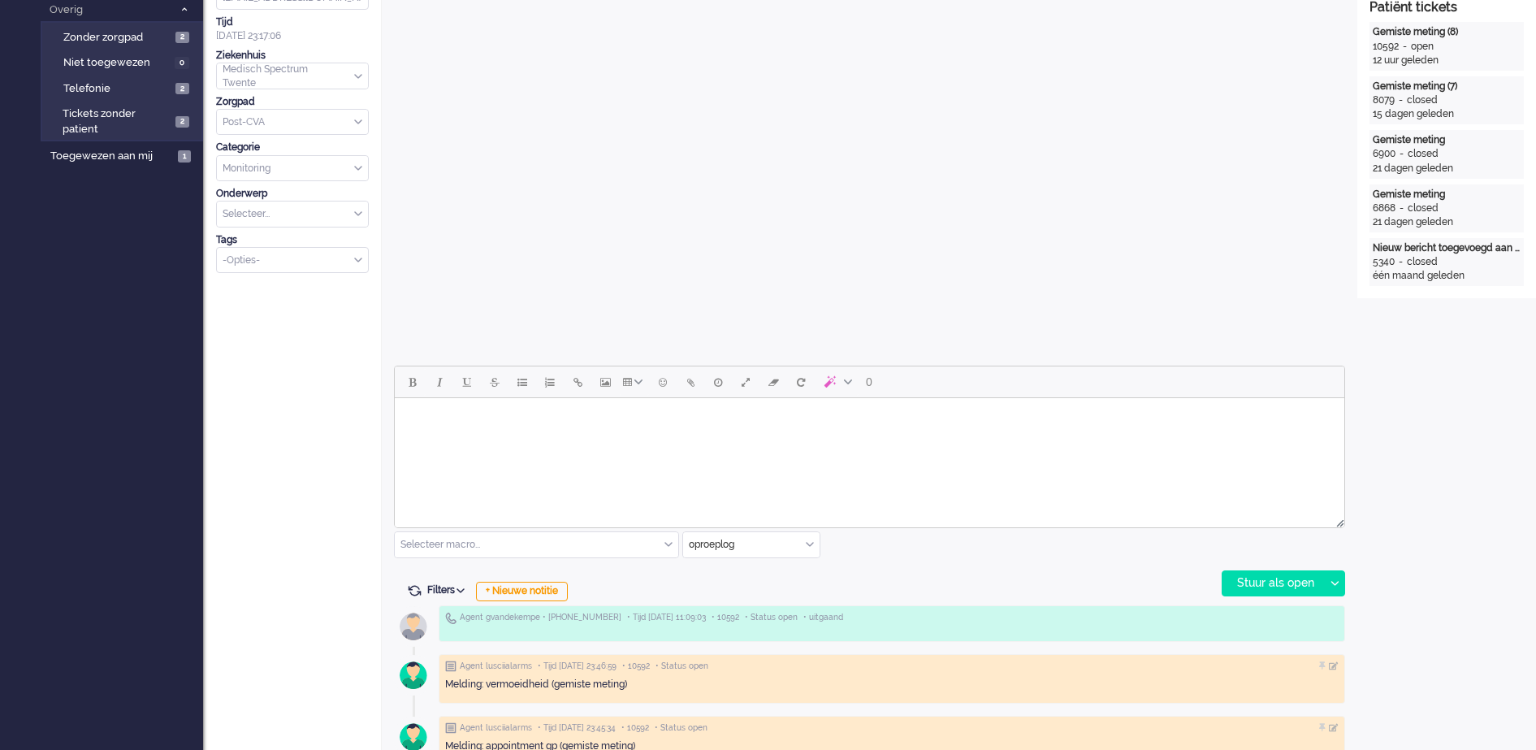
scroll to position [609, 0]
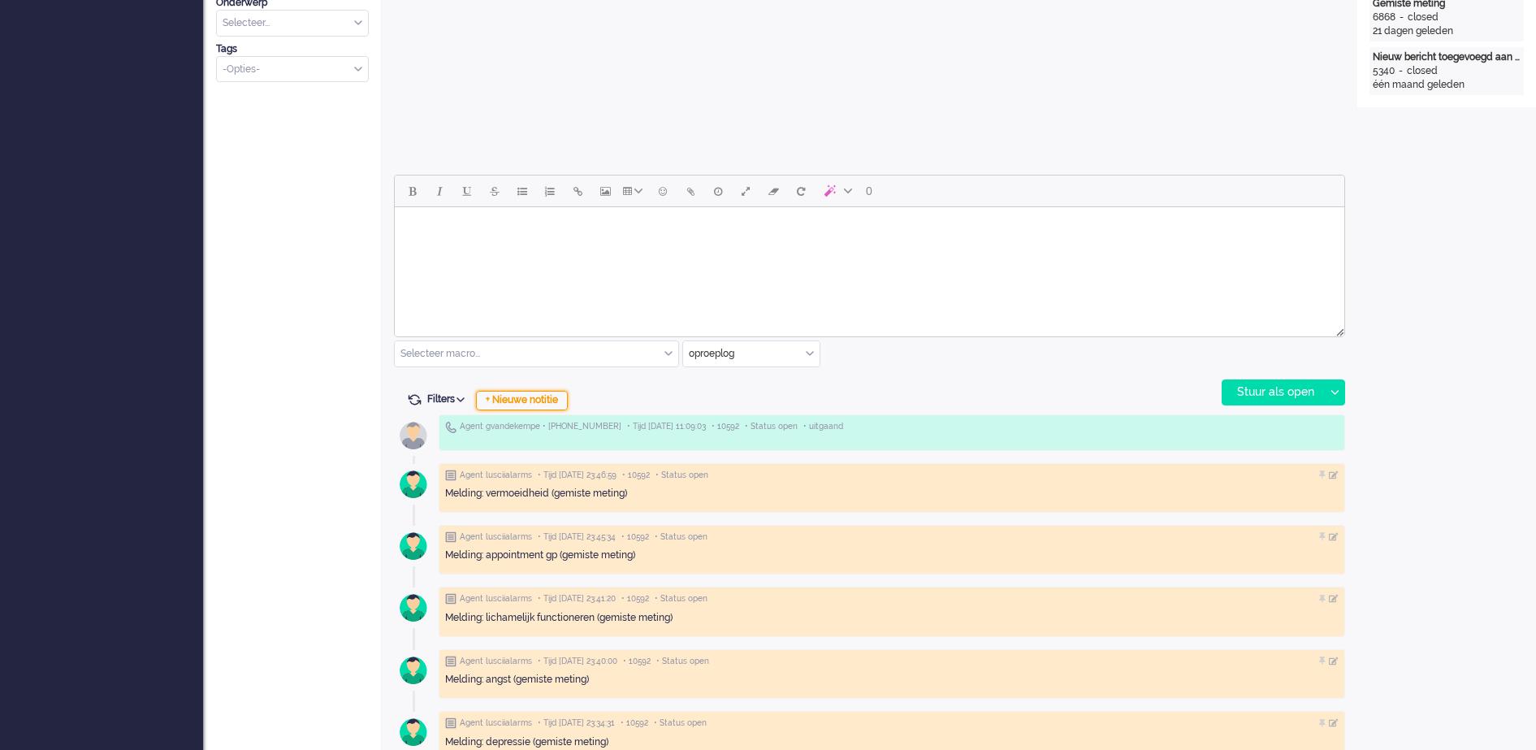
click at [534, 401] on div "+ Nieuwe notitie" at bounding box center [522, 400] width 92 height 19
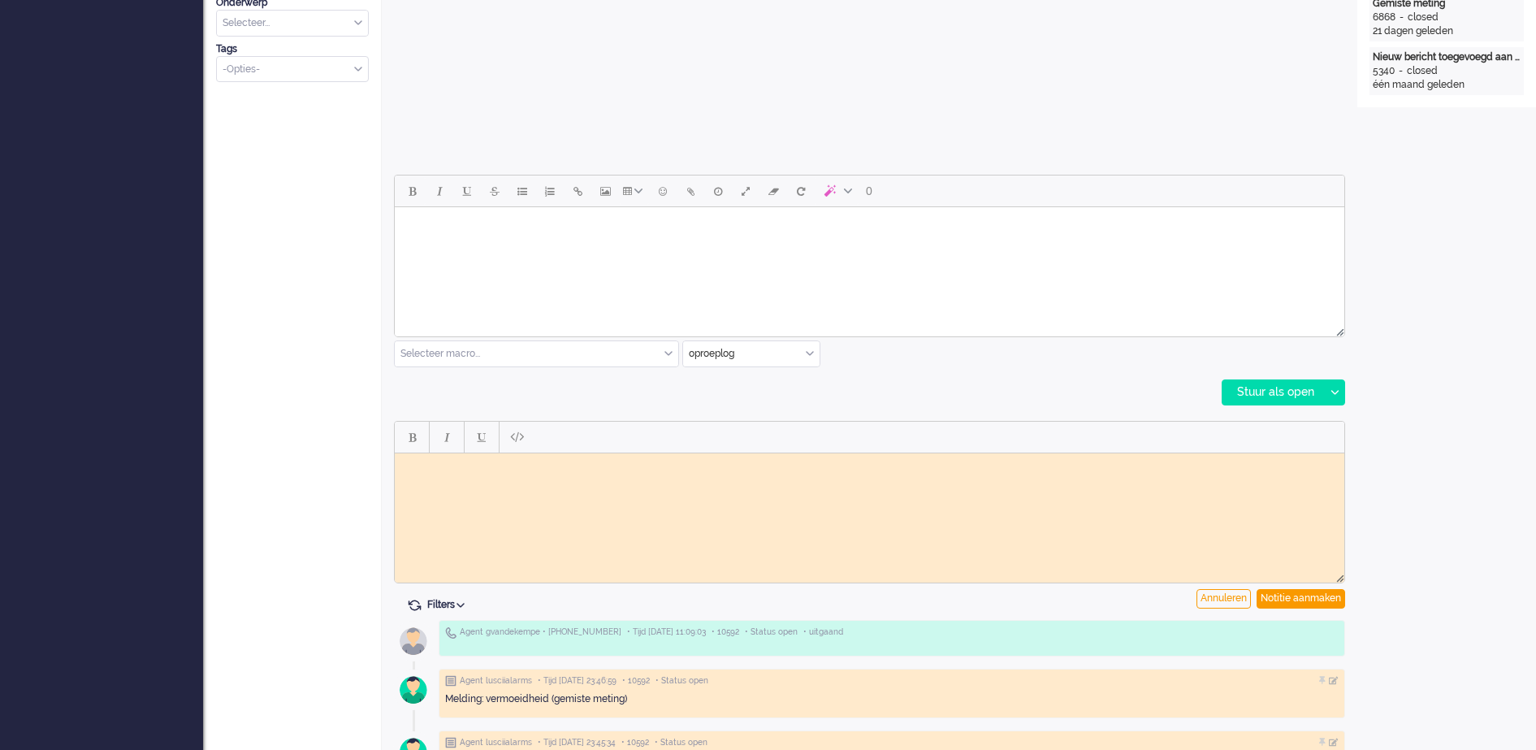
scroll to position [0, 0]
click at [491, 473] on html at bounding box center [870, 464] width 950 height 25
paste body "Rich Text Area. Press ALT-0 for help."
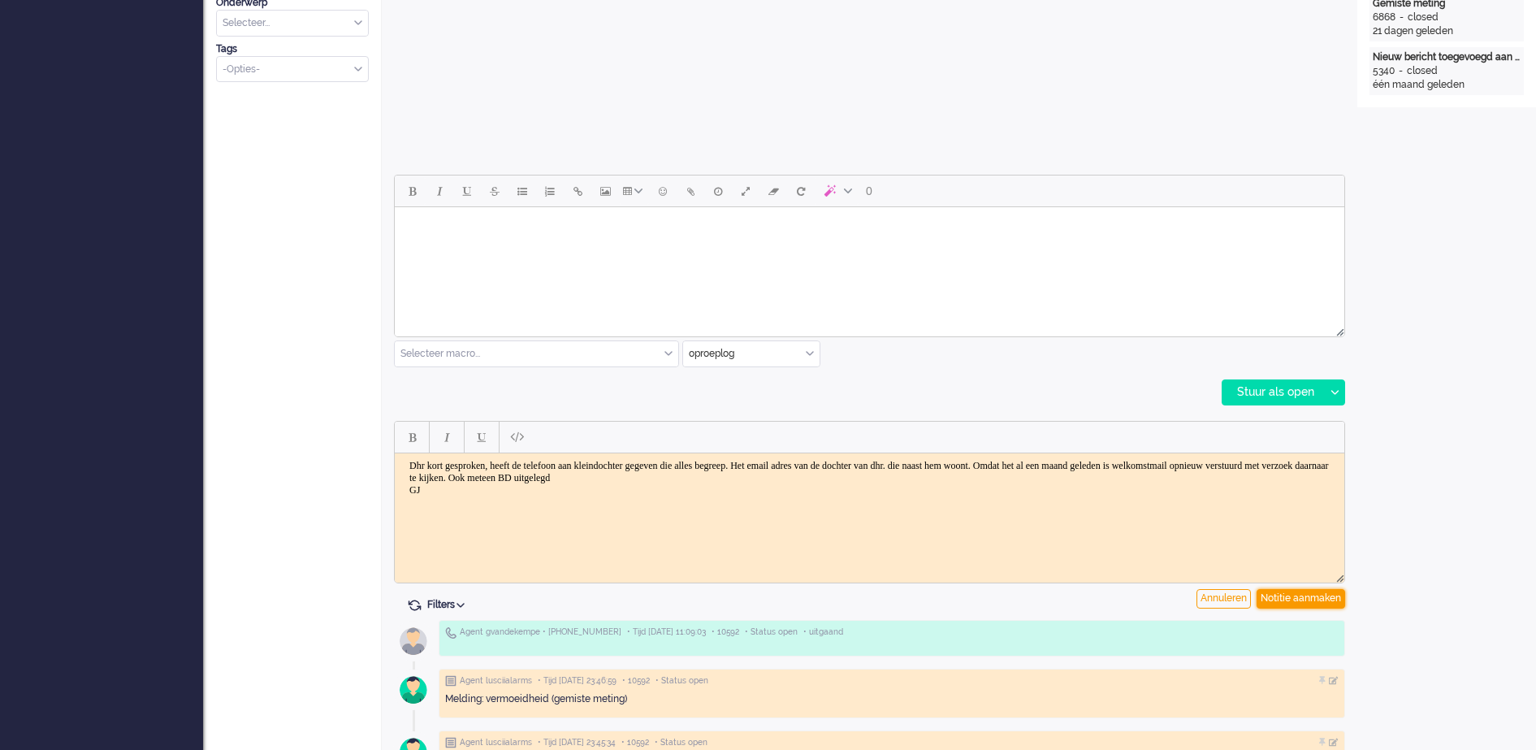
click at [1300, 595] on div "Notitie aanmaken" at bounding box center [1301, 598] width 89 height 19
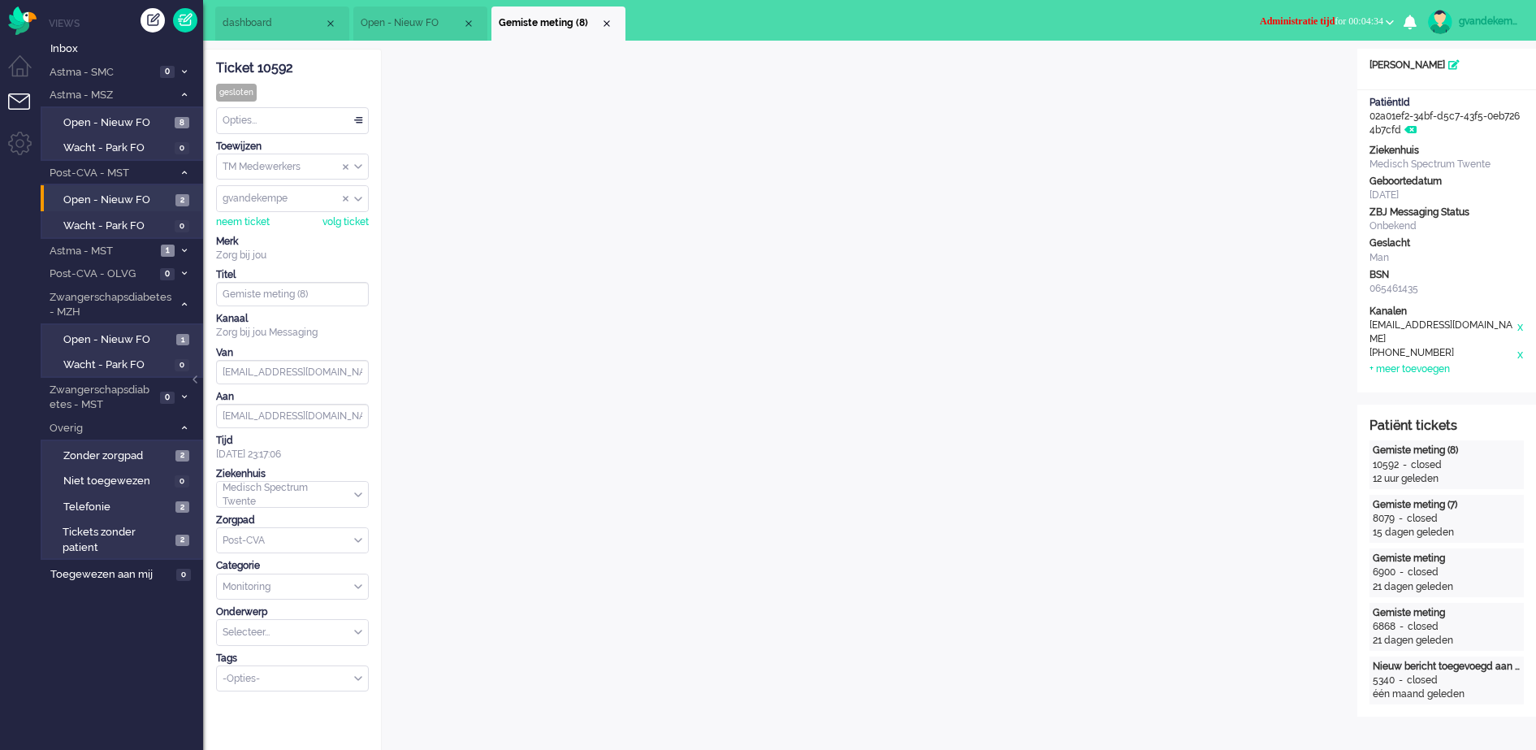
click at [1391, 22] on b "button" at bounding box center [1390, 22] width 8 height 6
click at [1271, 71] on label "Online" at bounding box center [1326, 73] width 128 height 14
click at [361, 120] on div "Opties..." at bounding box center [292, 120] width 151 height 25
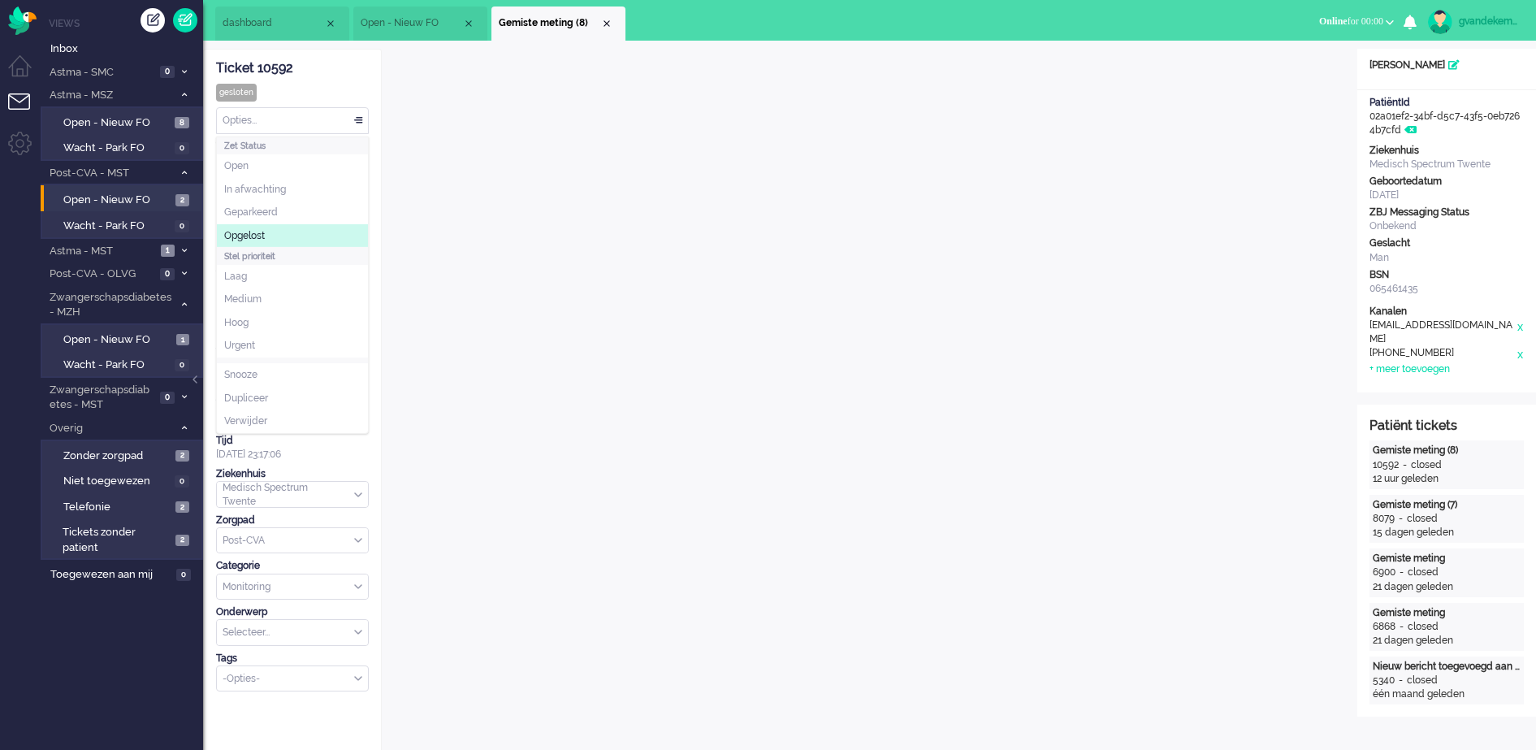
click at [262, 234] on span "Opgelost" at bounding box center [244, 236] width 41 height 14
click at [609, 19] on div "Close tab" at bounding box center [606, 23] width 13 height 13
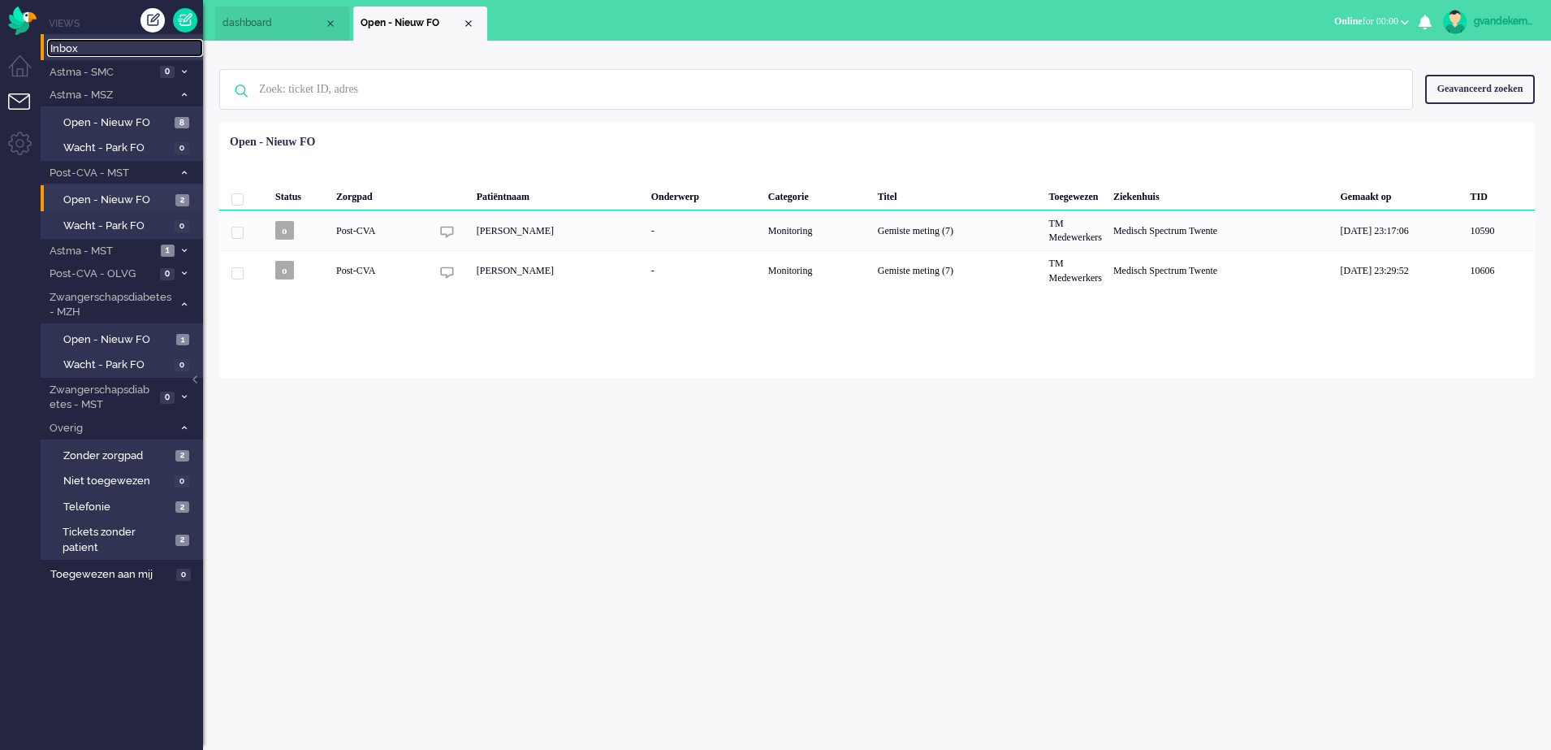
click at [69, 47] on span "Inbox" at bounding box center [126, 48] width 153 height 15
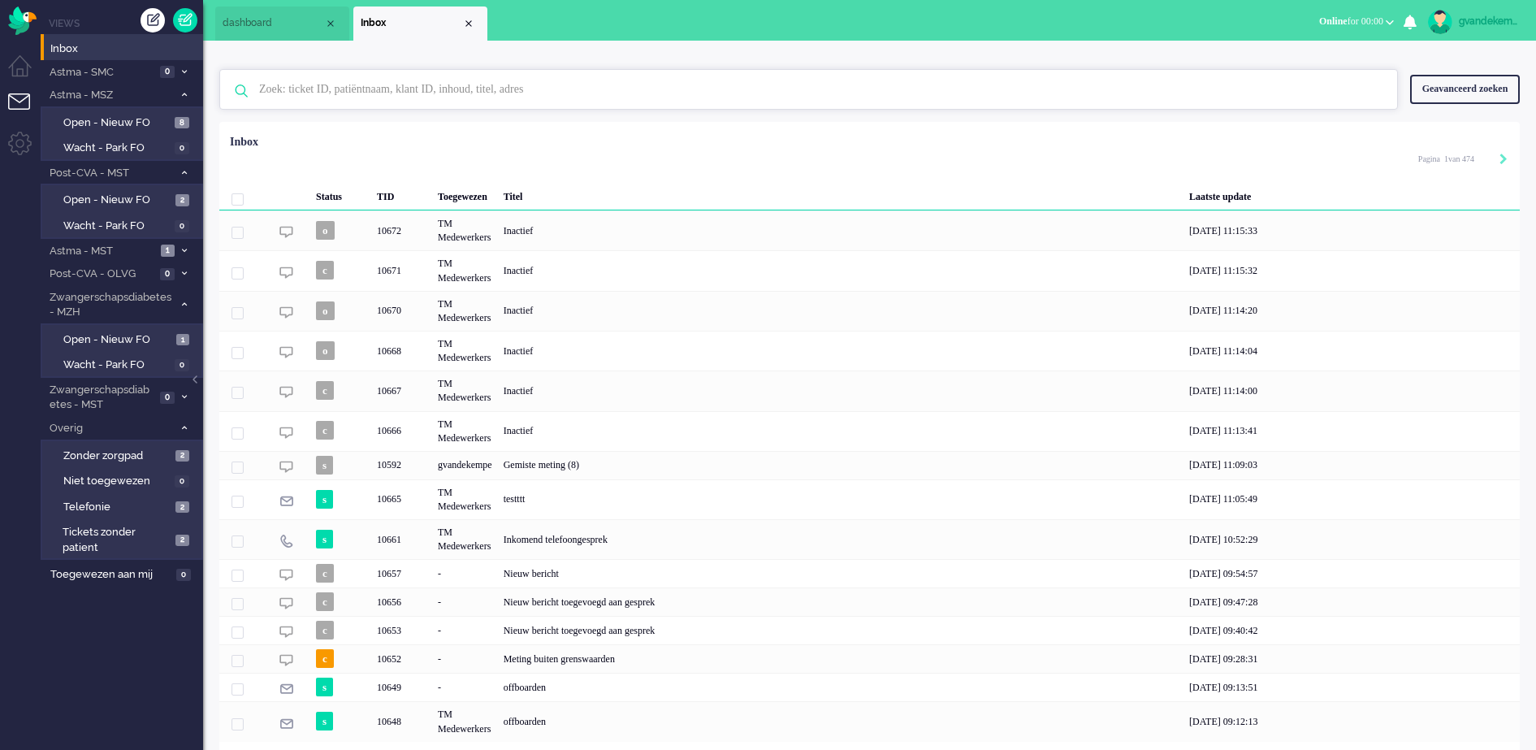
click at [355, 93] on input "text" at bounding box center [811, 89] width 1128 height 39
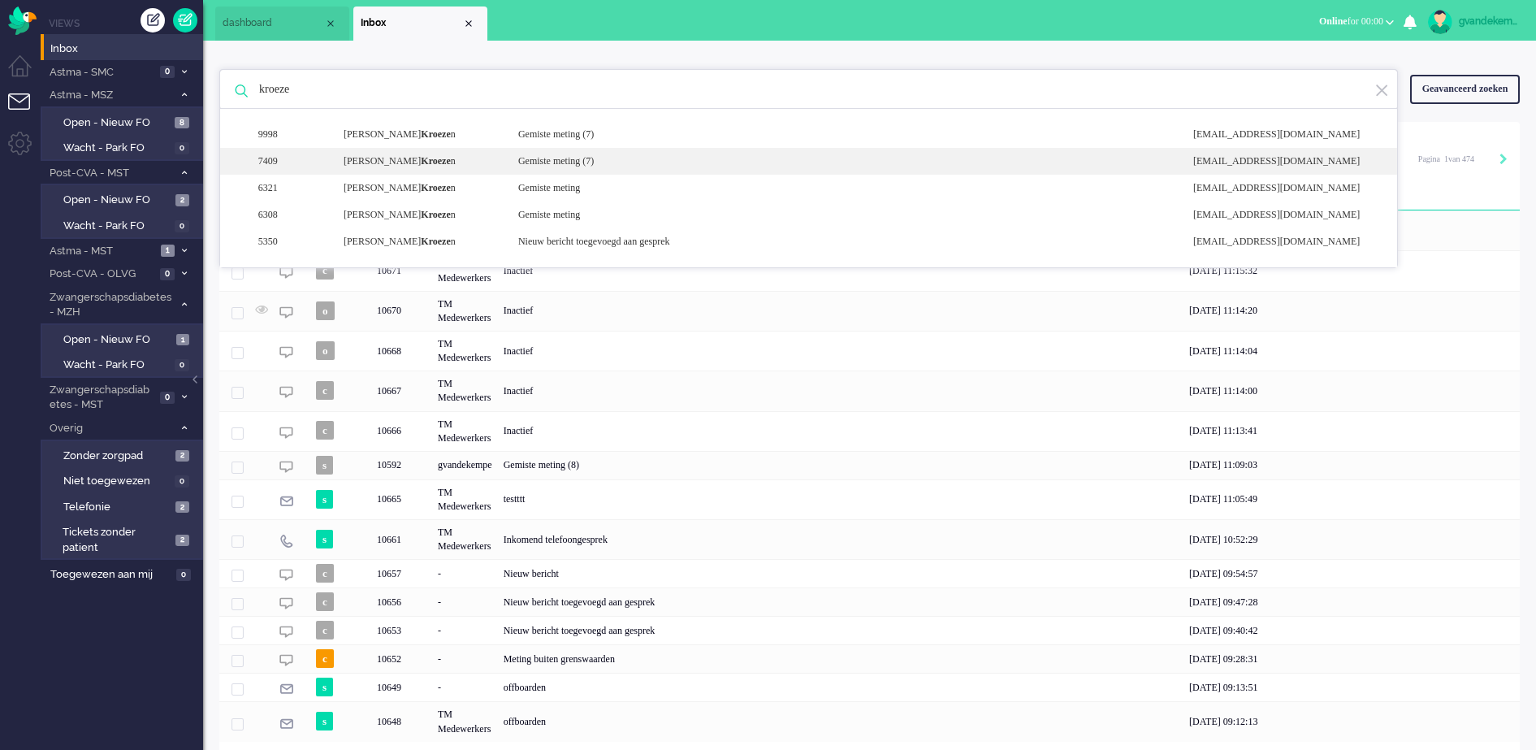
type input "kroeze"
click at [578, 156] on div "Gemiste meting (7)" at bounding box center [843, 161] width 675 height 14
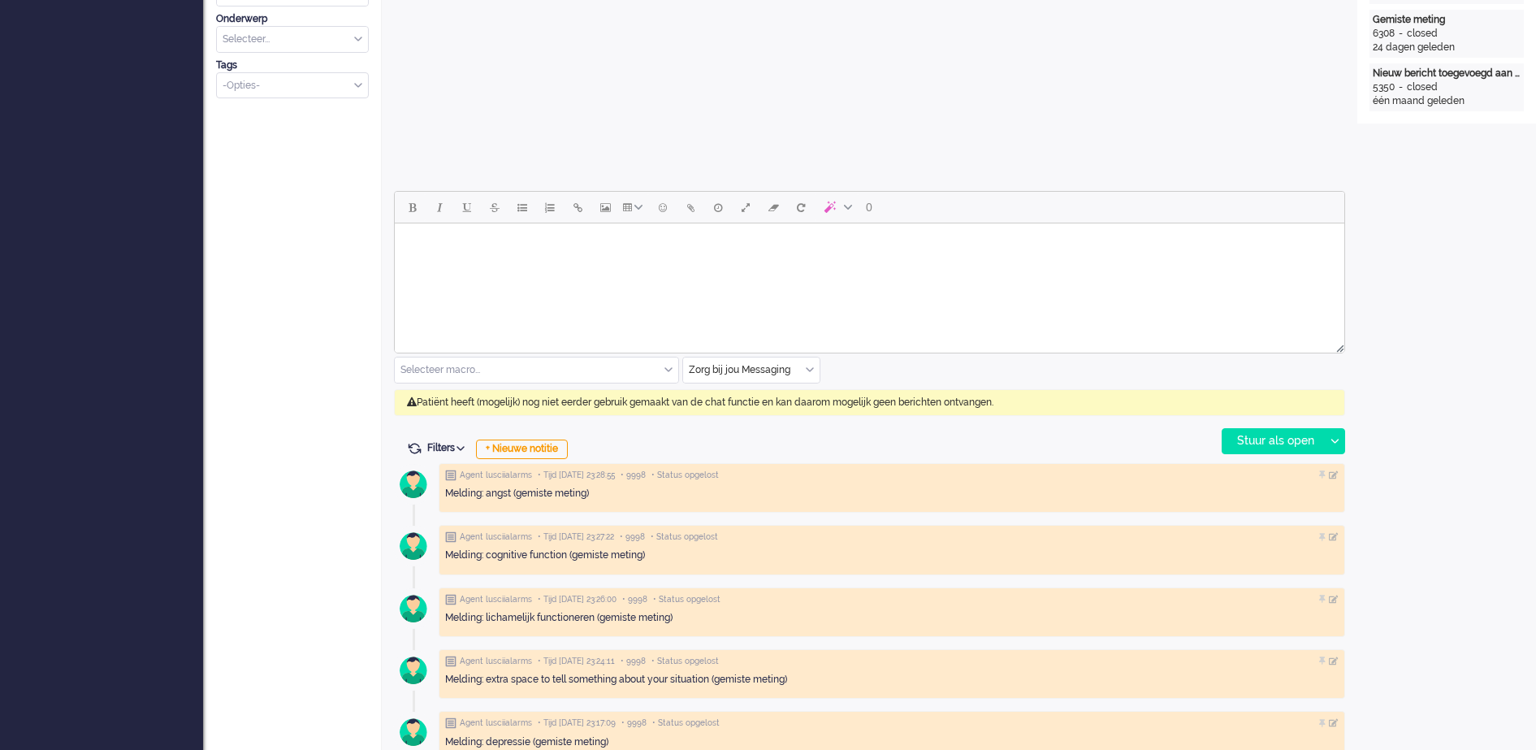
scroll to position [609, 0]
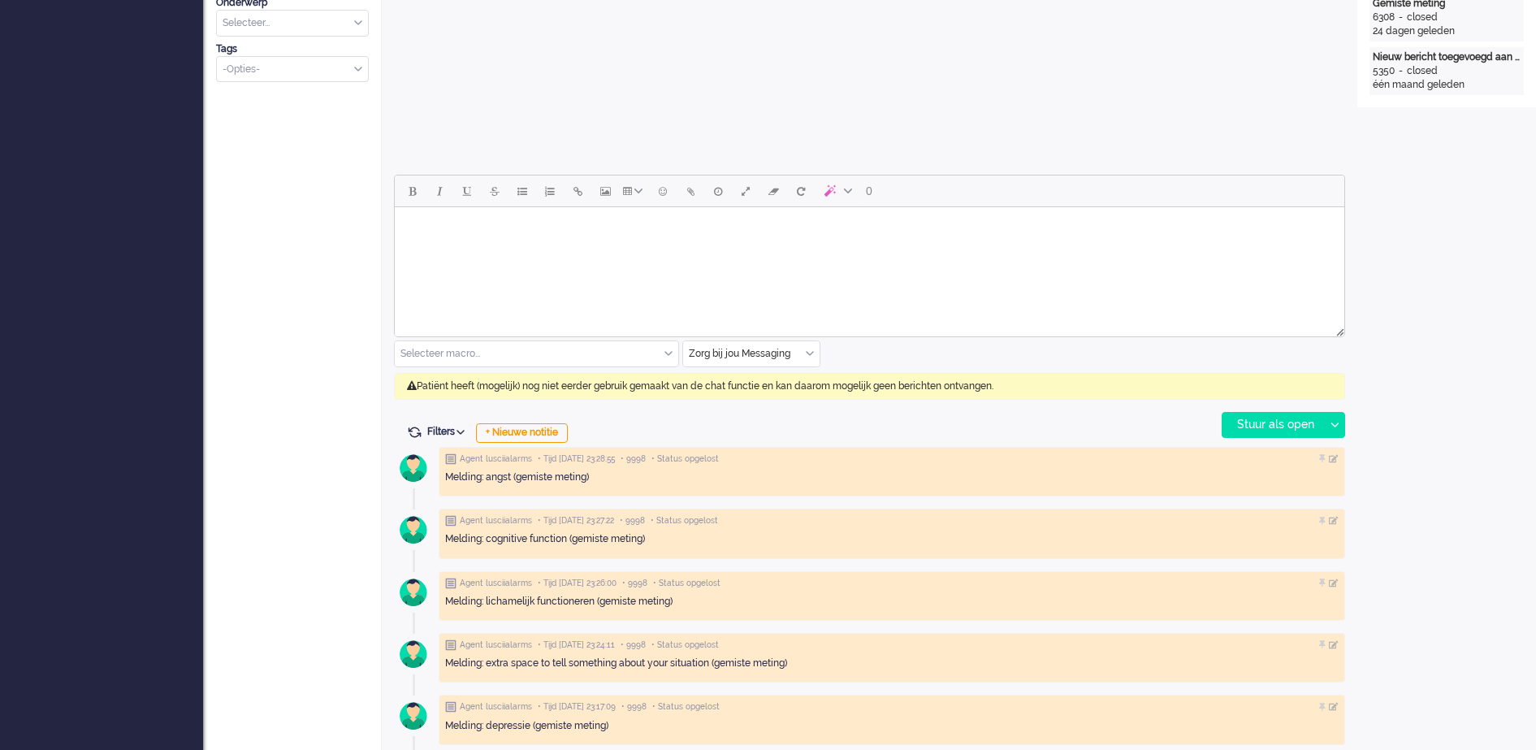
click at [811, 350] on div "Zorg bij jou Messaging" at bounding box center [751, 353] width 136 height 25
click at [743, 405] on span "uitgaand telefoon" at bounding box center [730, 402] width 80 height 14
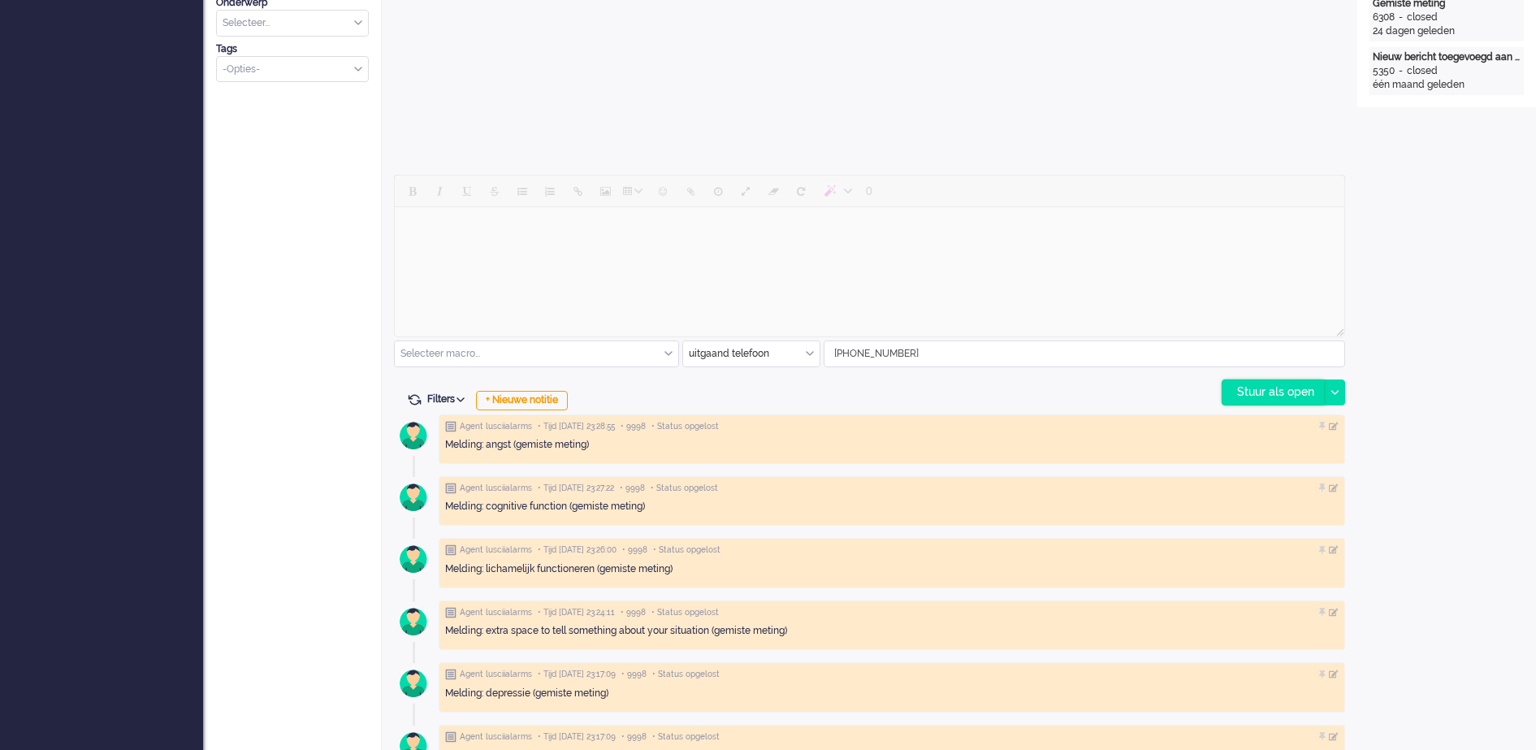
click at [1287, 392] on div "Stuur als open" at bounding box center [1273, 392] width 102 height 24
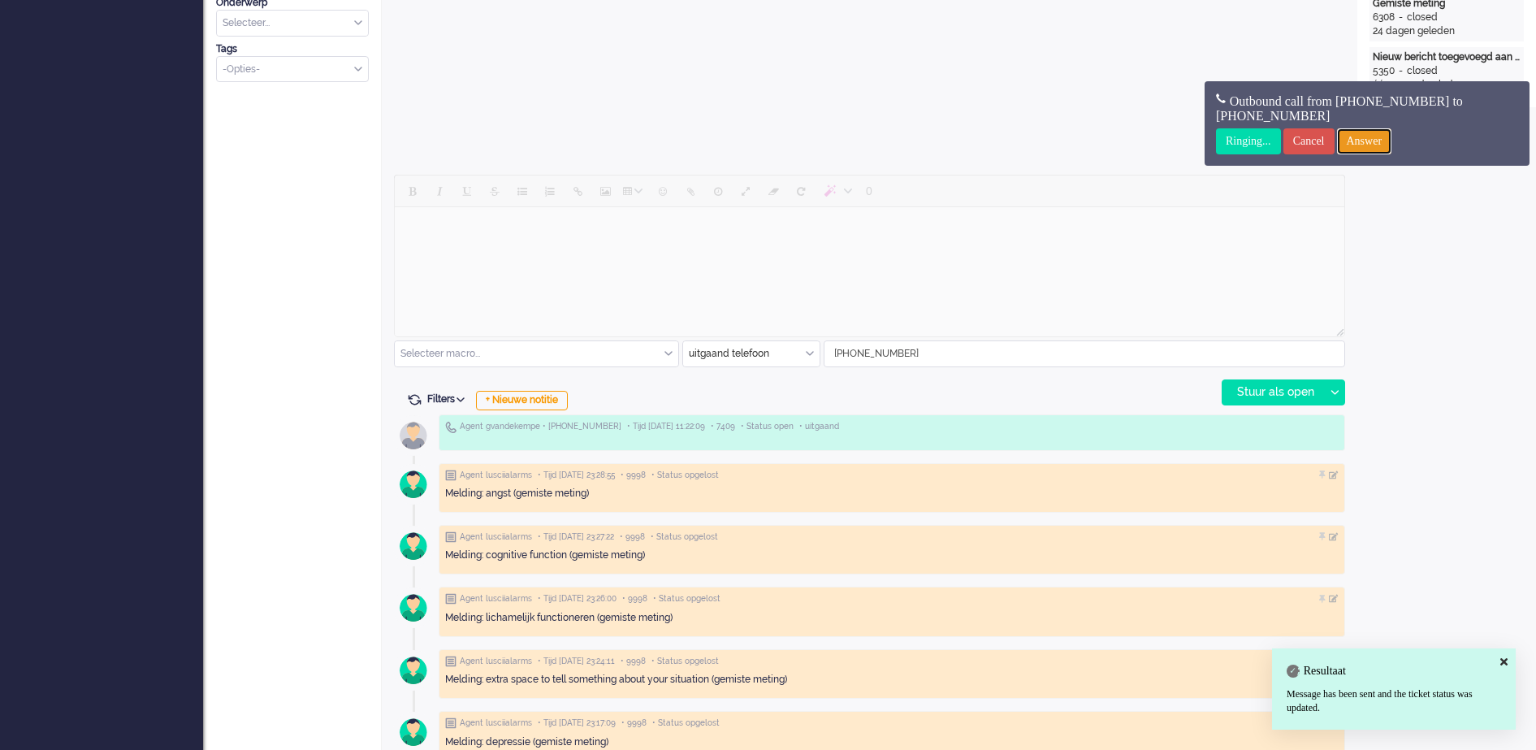
click at [1384, 136] on input "Answer" at bounding box center [1364, 141] width 55 height 26
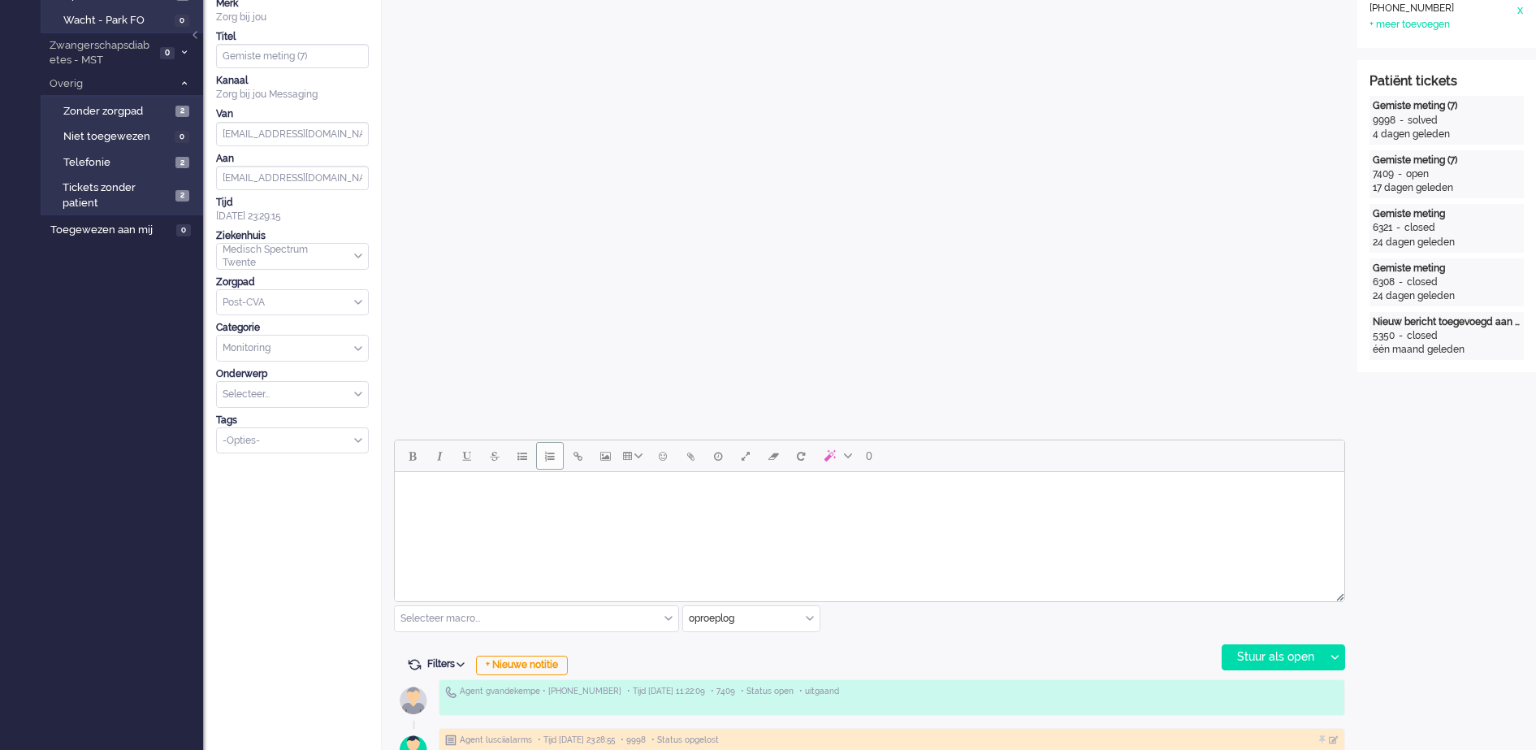
scroll to position [0, 0]
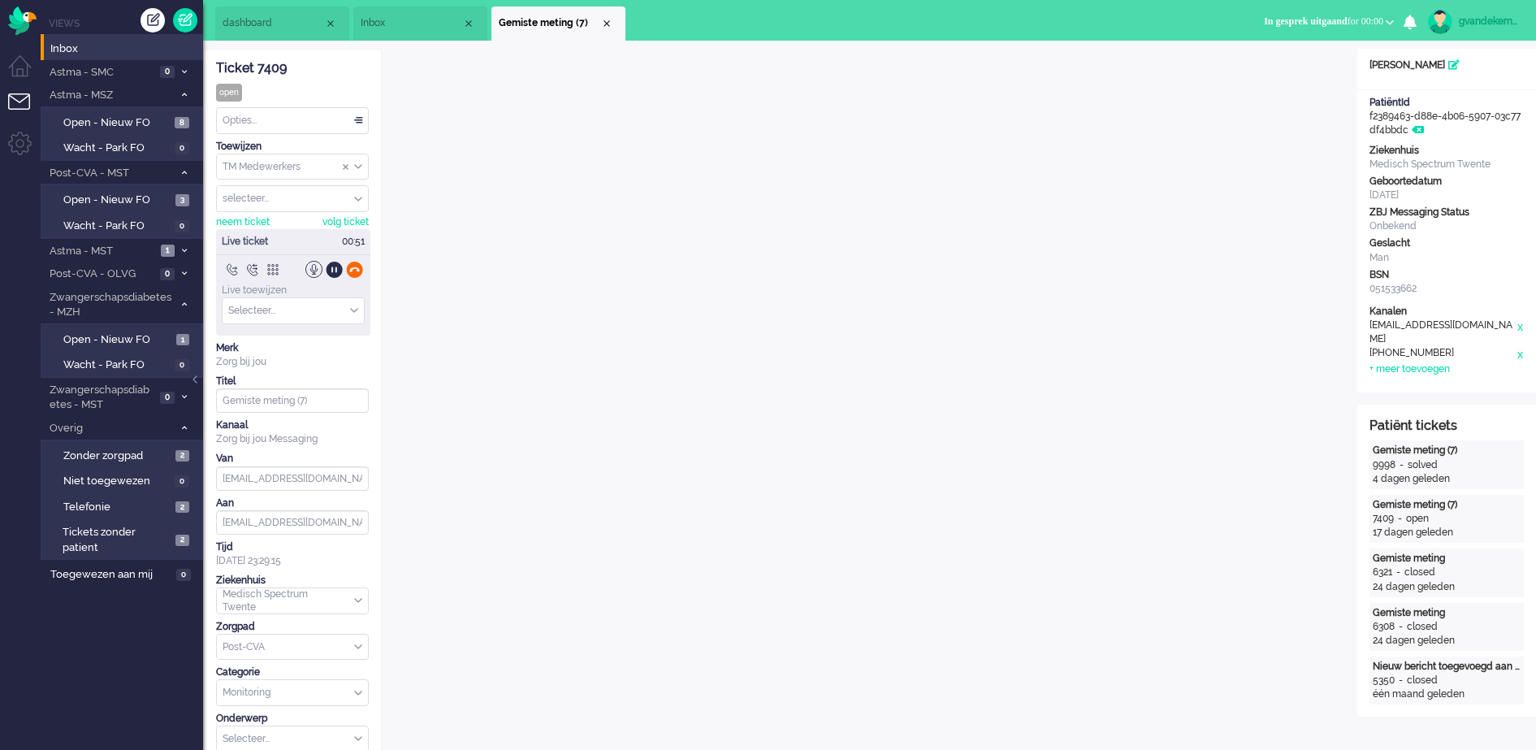
click at [353, 266] on div at bounding box center [354, 269] width 17 height 17
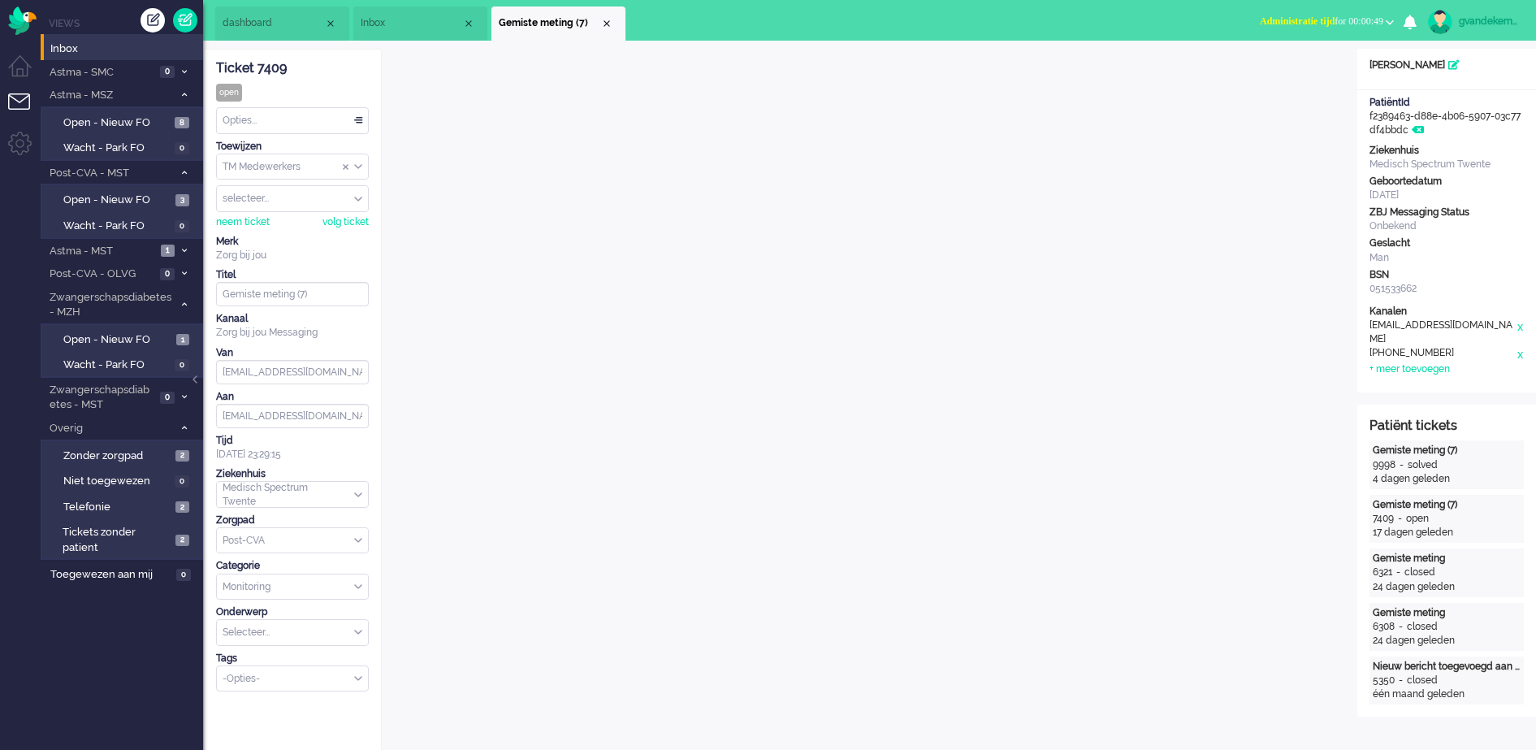
click at [360, 164] on div "TM Medewerkers" at bounding box center [292, 166] width 151 height 25
click at [357, 166] on span "Assign Group" at bounding box center [358, 166] width 8 height 11
click at [360, 200] on div "selecteer..." at bounding box center [292, 198] width 151 height 25
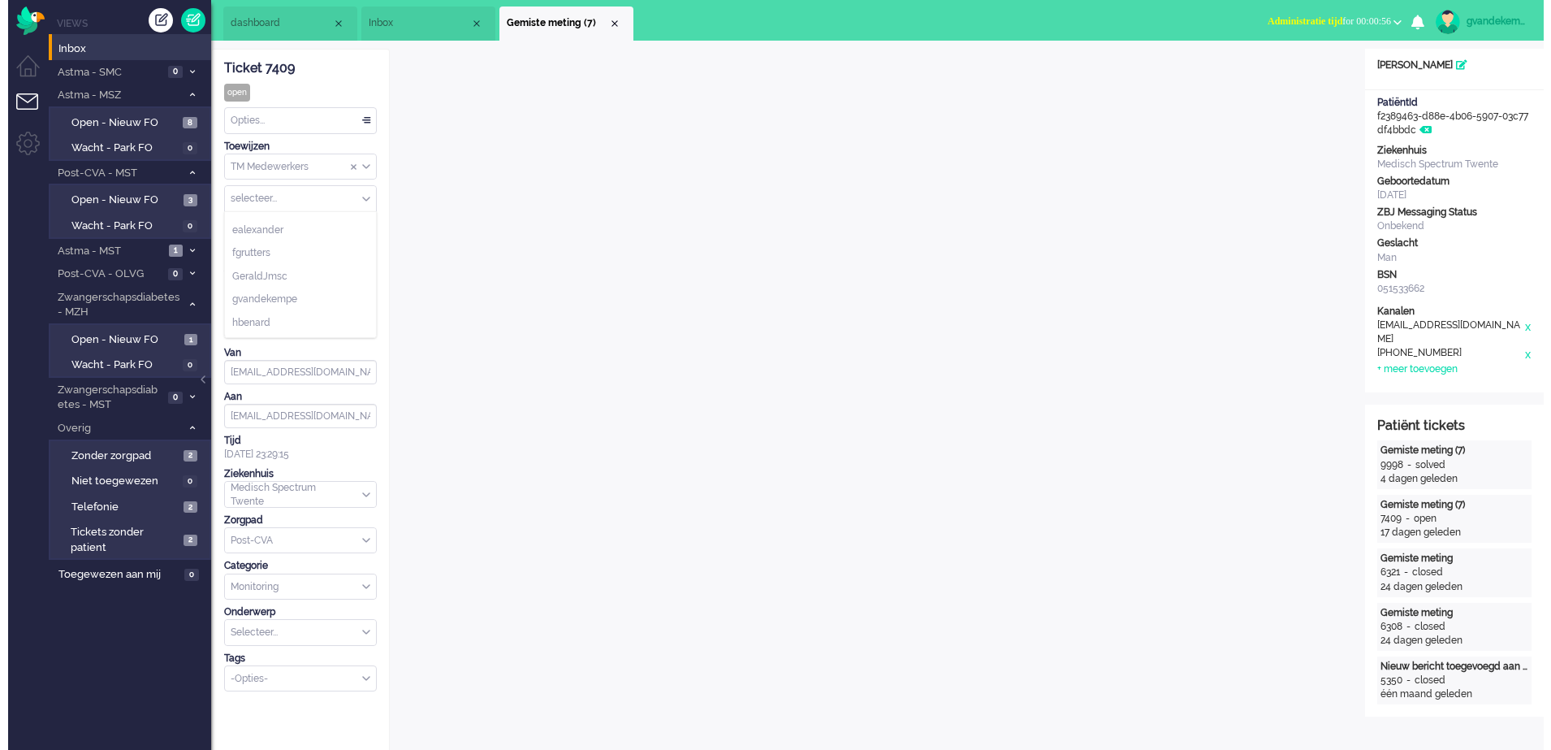
scroll to position [305, 0]
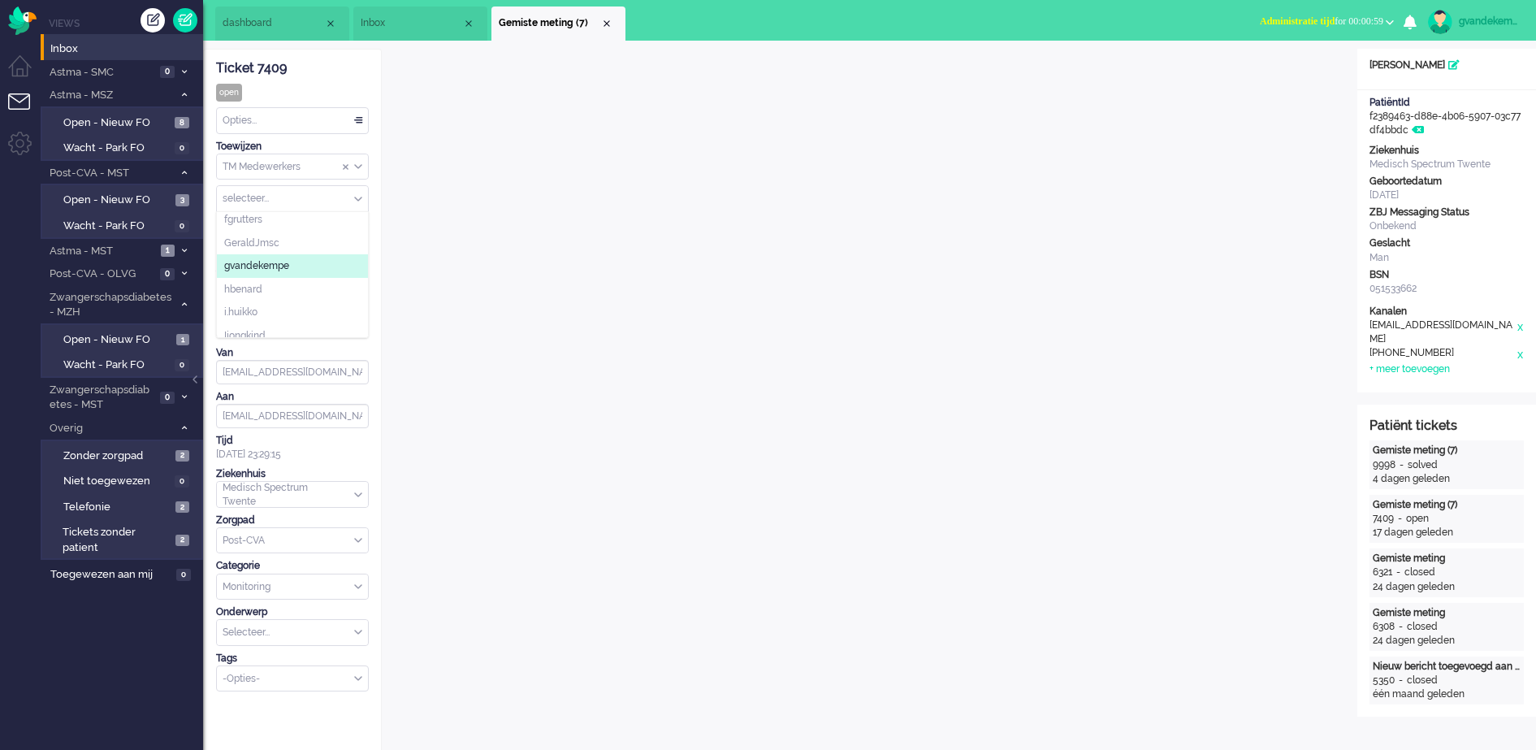
click at [275, 263] on span "gvandekempe" at bounding box center [256, 266] width 65 height 14
click at [608, 19] on div "Close tab" at bounding box center [606, 23] width 13 height 13
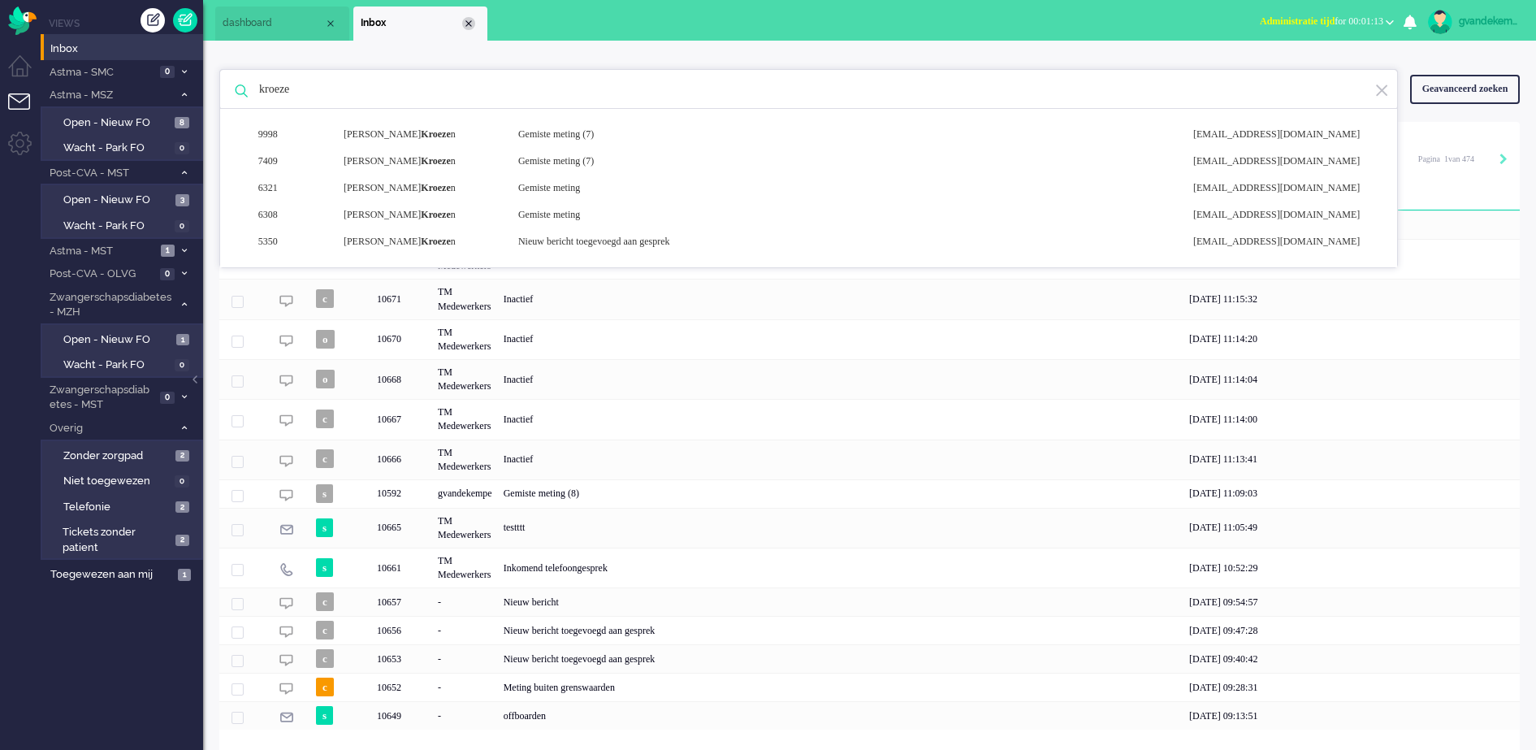
click at [463, 22] on div "Close tab" at bounding box center [468, 23] width 13 height 13
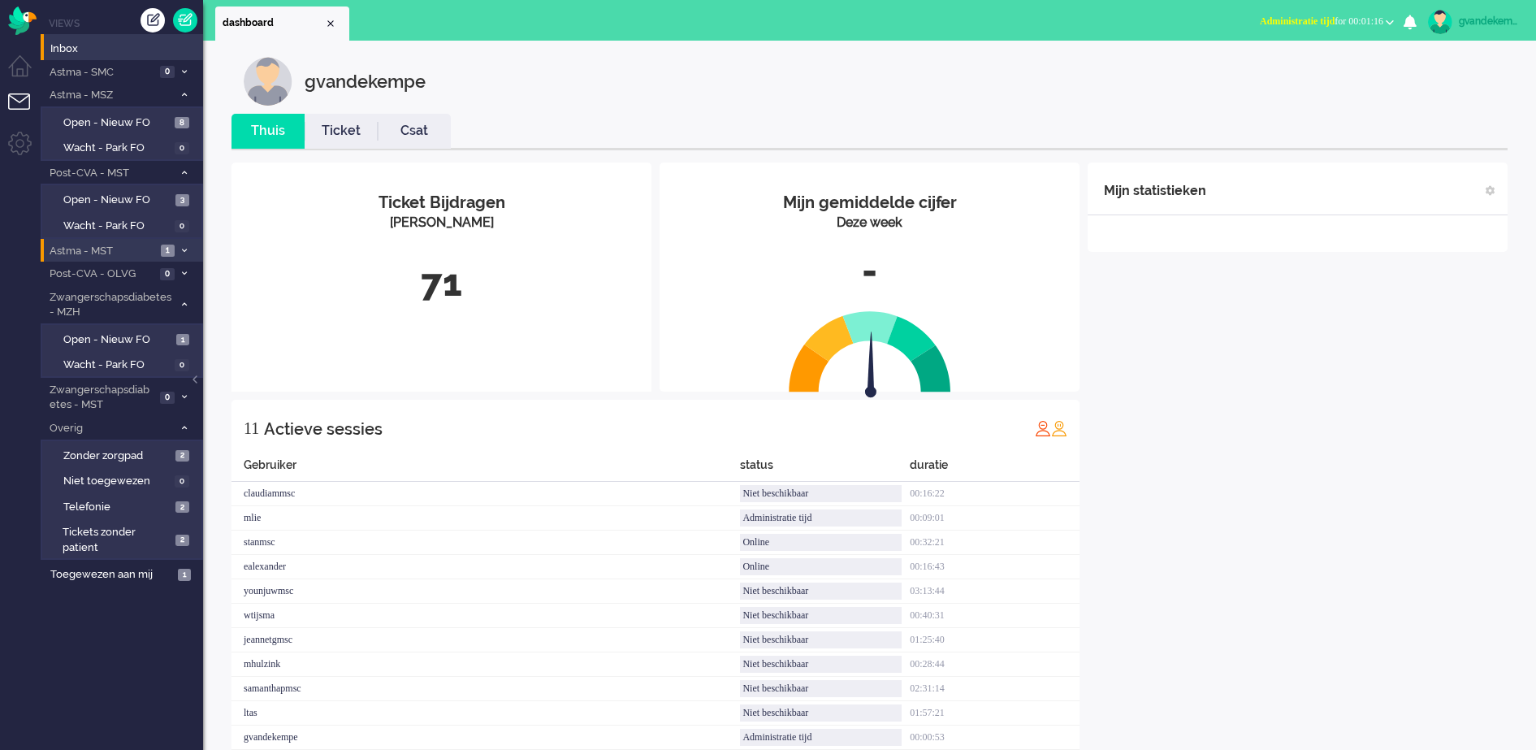
click at [126, 246] on span "Astma - MST" at bounding box center [101, 251] width 109 height 15
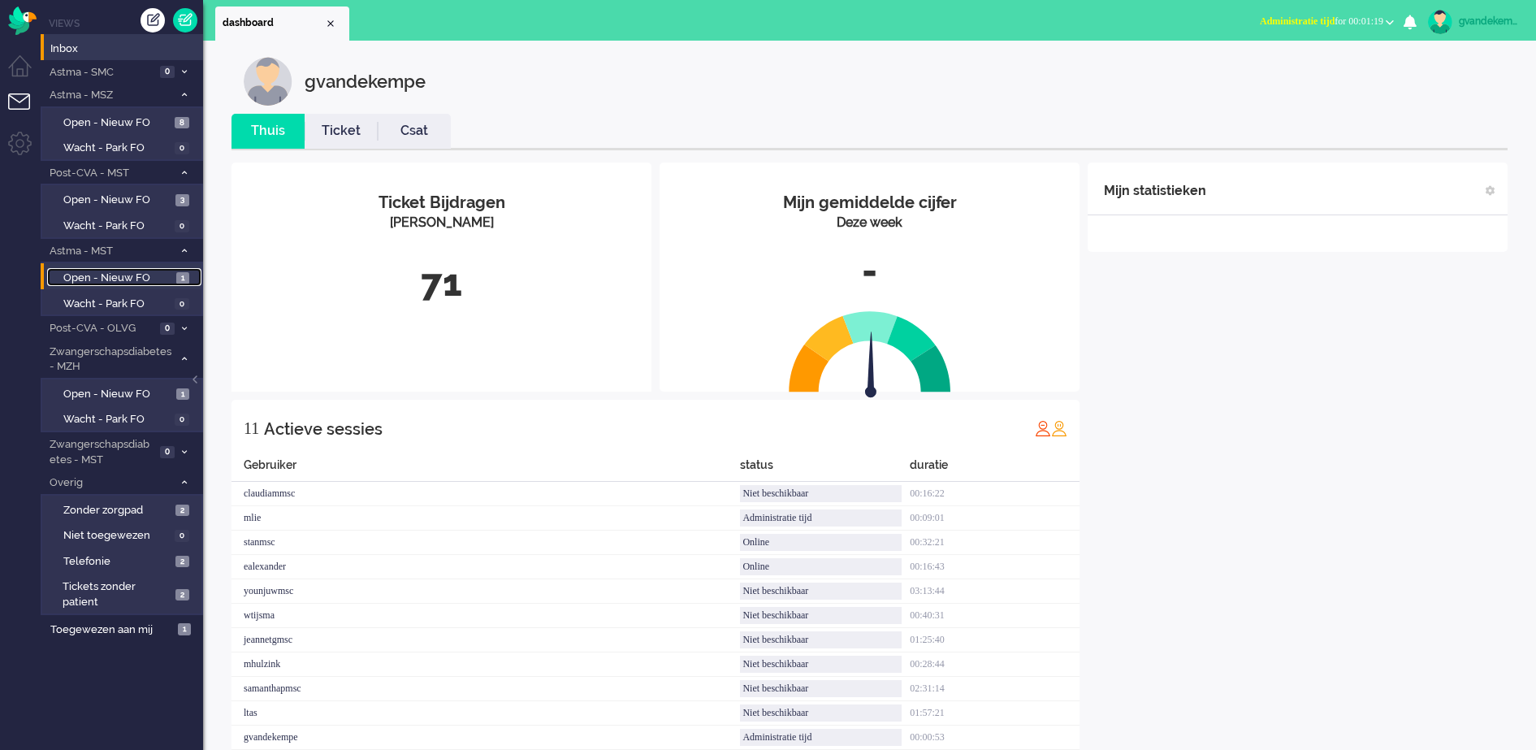
click at [133, 279] on span "Open - Nieuw FO" at bounding box center [117, 277] width 109 height 15
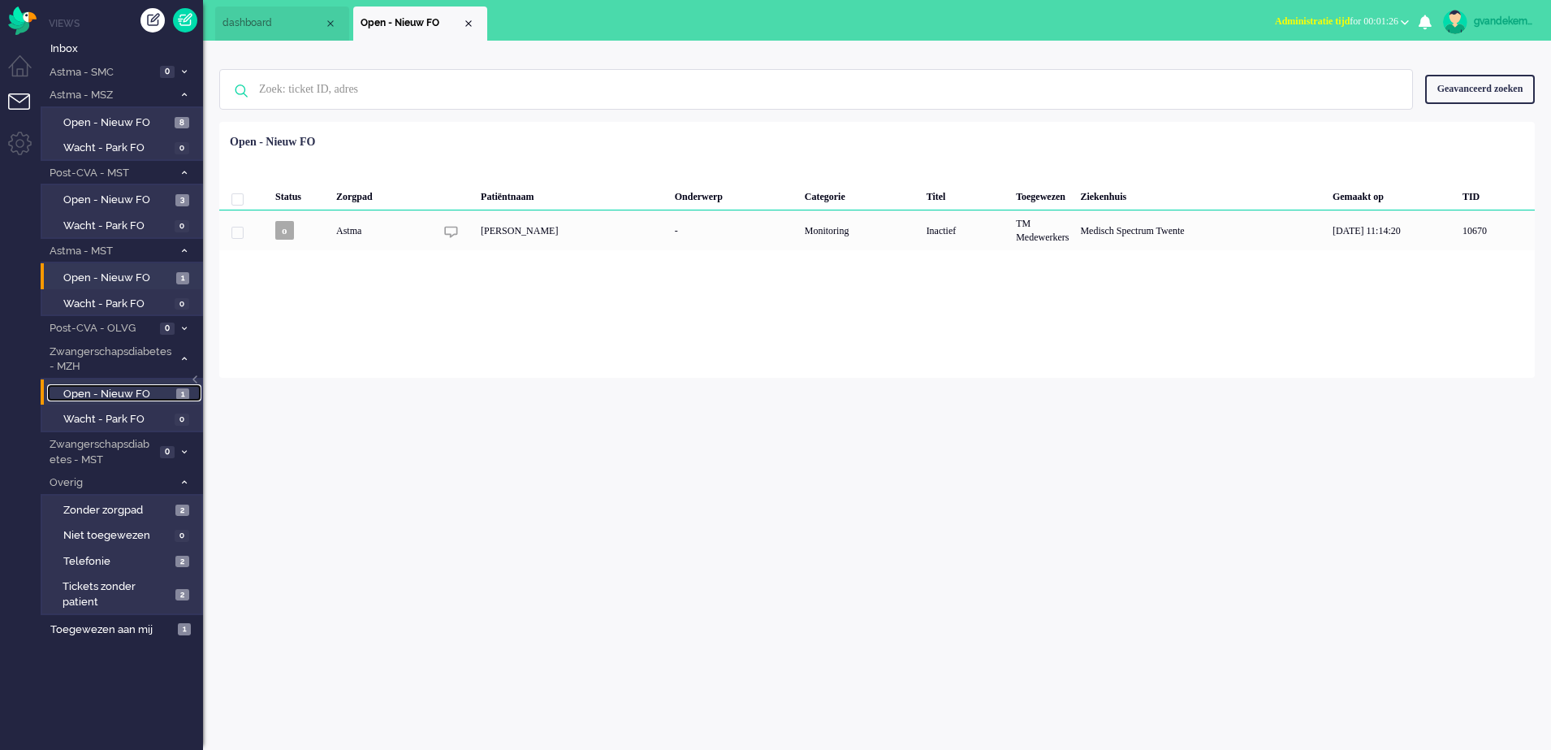
click at [148, 391] on span "Open - Nieuw FO" at bounding box center [117, 394] width 109 height 15
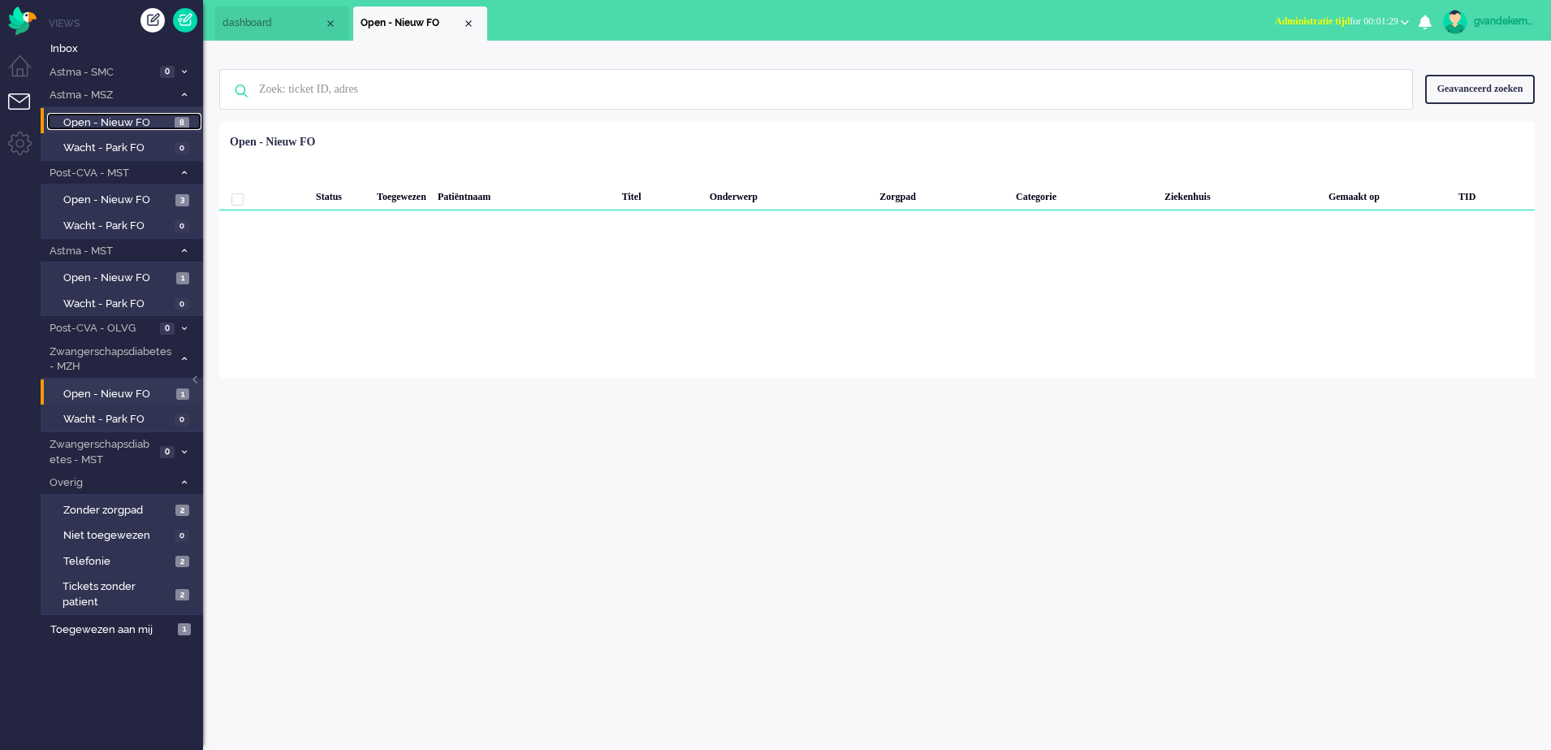
click at [137, 126] on span "Open - Nieuw FO" at bounding box center [116, 122] width 107 height 15
click at [123, 197] on span "Open - Nieuw FO" at bounding box center [117, 200] width 108 height 15
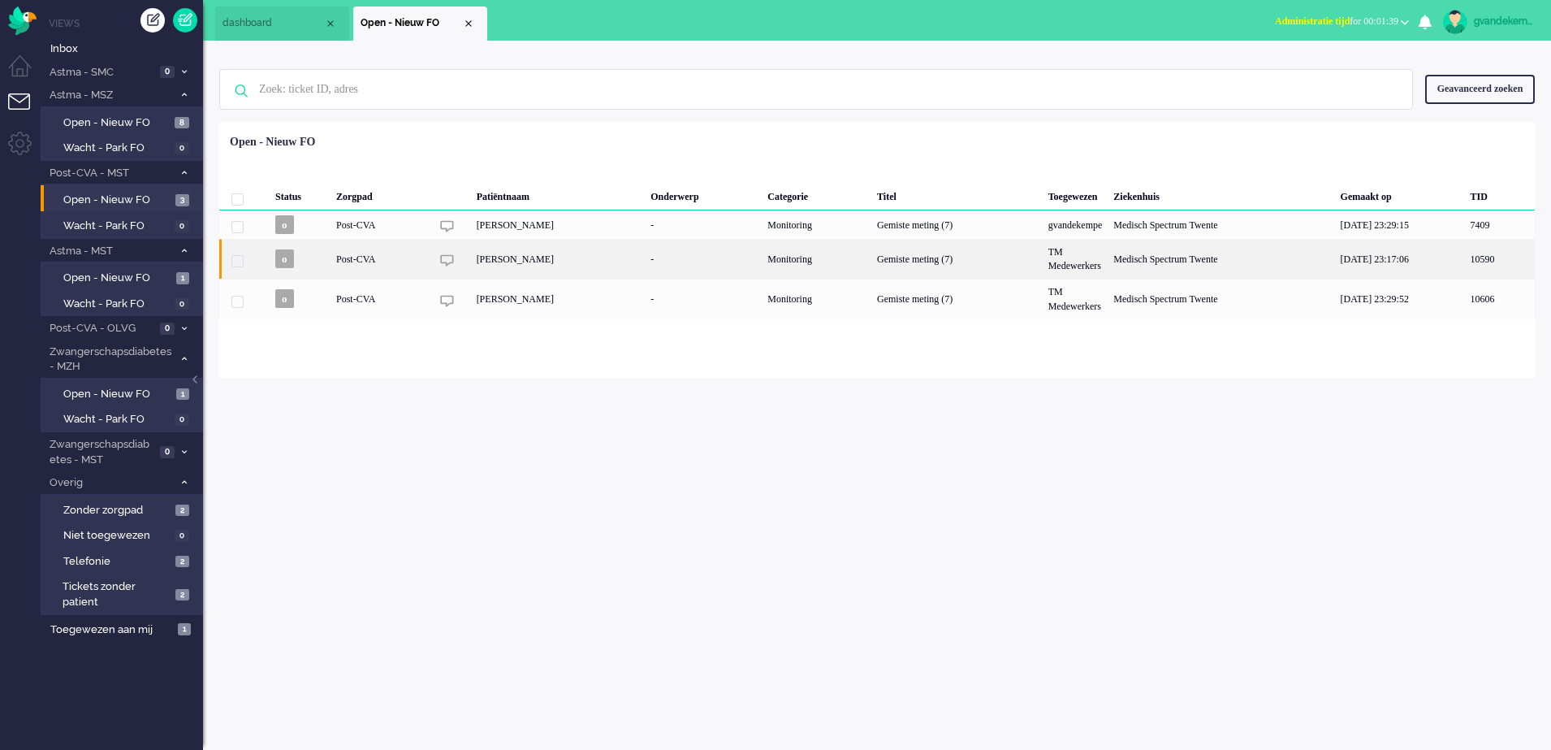
click at [556, 263] on div "[PERSON_NAME]" at bounding box center [558, 259] width 175 height 40
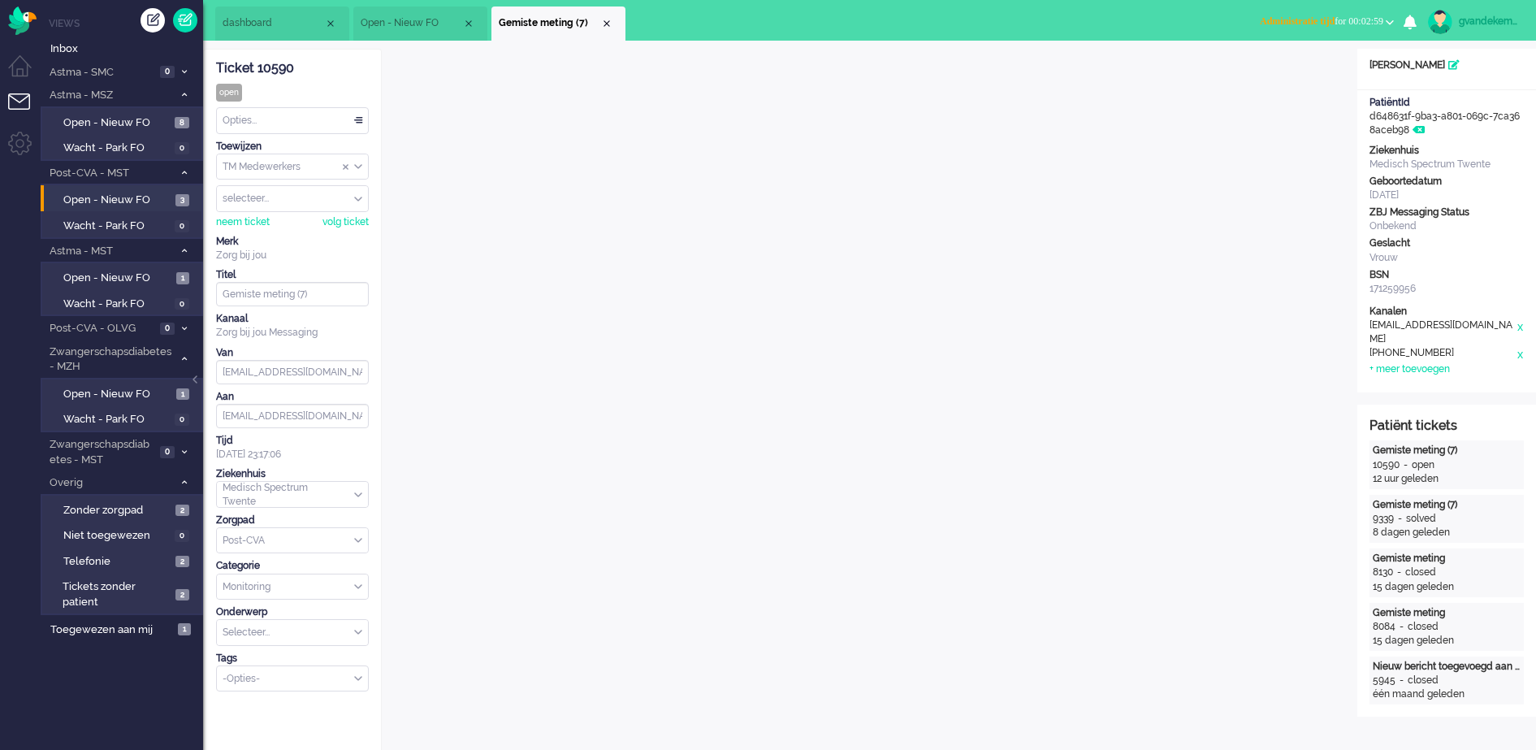
click at [1375, 24] on span "Administratie tijd for 00:02:59" at bounding box center [1321, 20] width 123 height 11
click at [1269, 71] on label "Online" at bounding box center [1326, 73] width 128 height 14
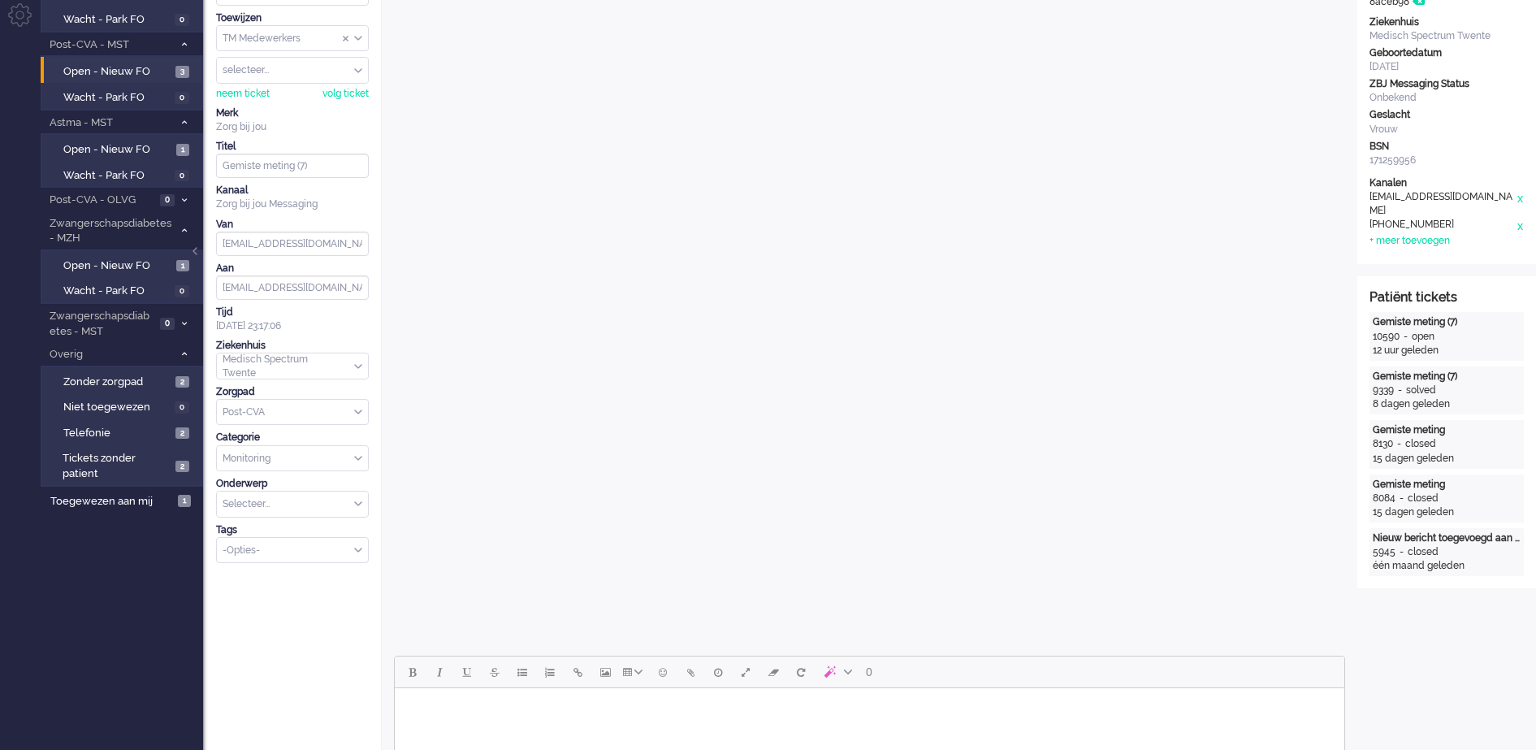
scroll to position [508, 0]
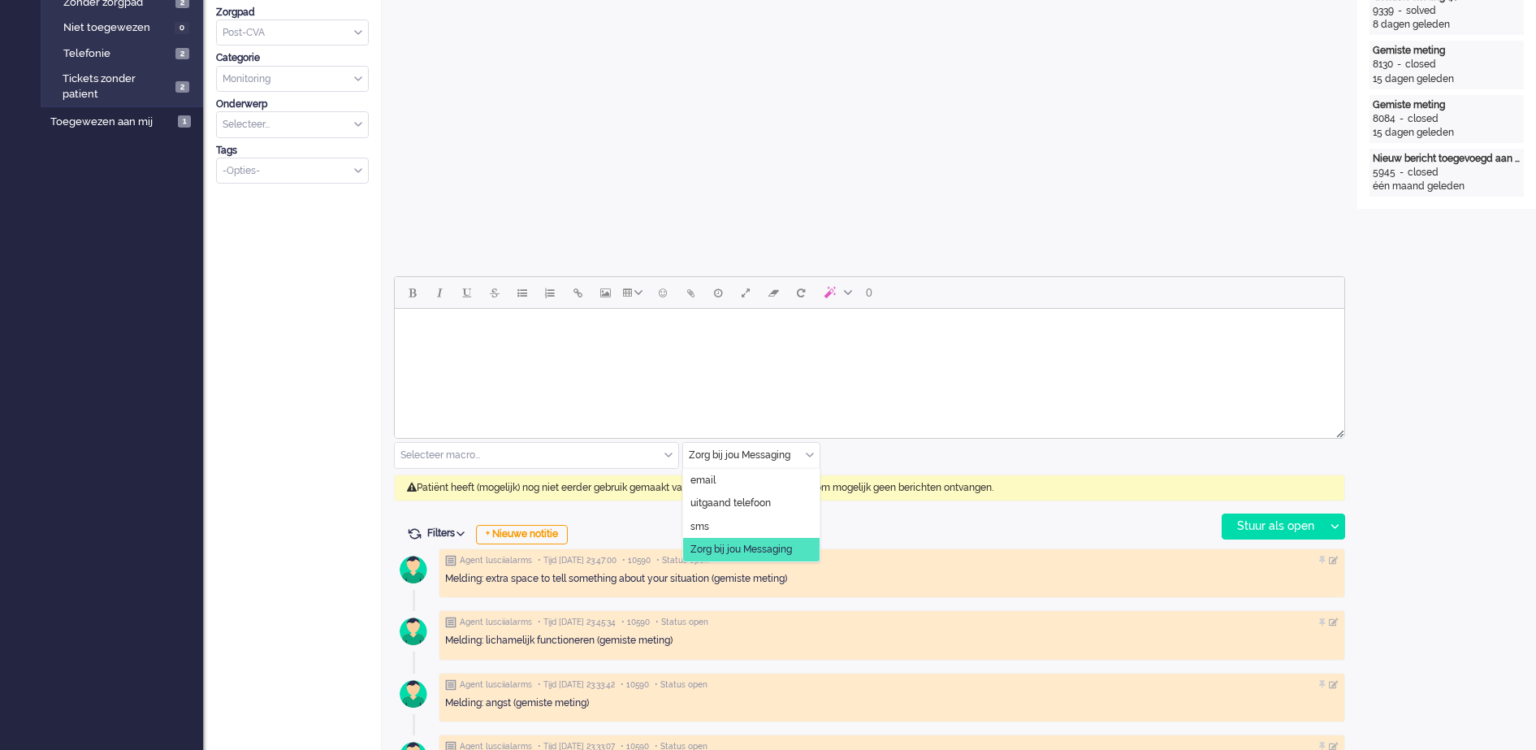
click at [810, 453] on div "Zorg bij jou Messaging" at bounding box center [751, 455] width 136 height 25
click at [742, 504] on span "uitgaand telefoon" at bounding box center [730, 503] width 80 height 14
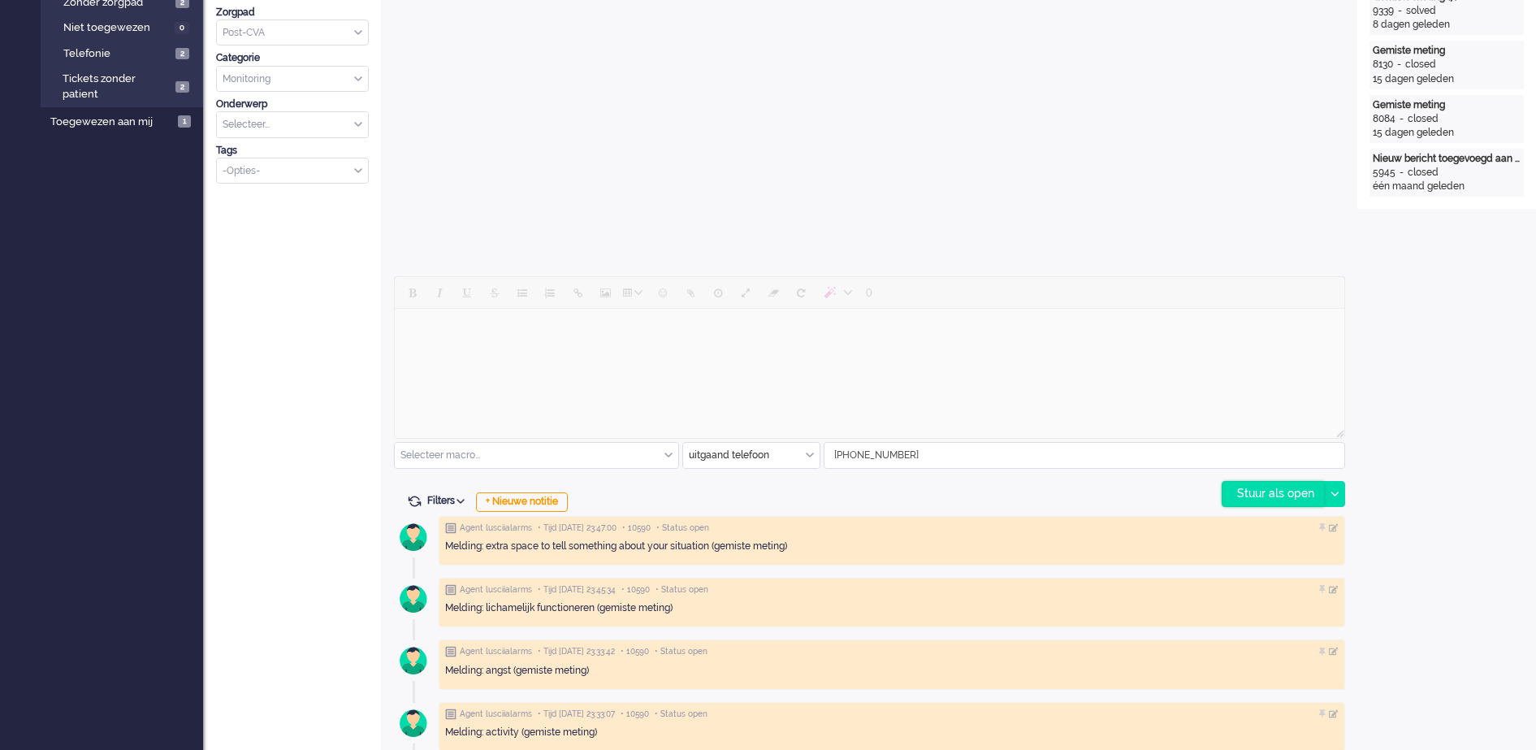
click at [1276, 494] on div "Stuur als open" at bounding box center [1273, 494] width 102 height 24
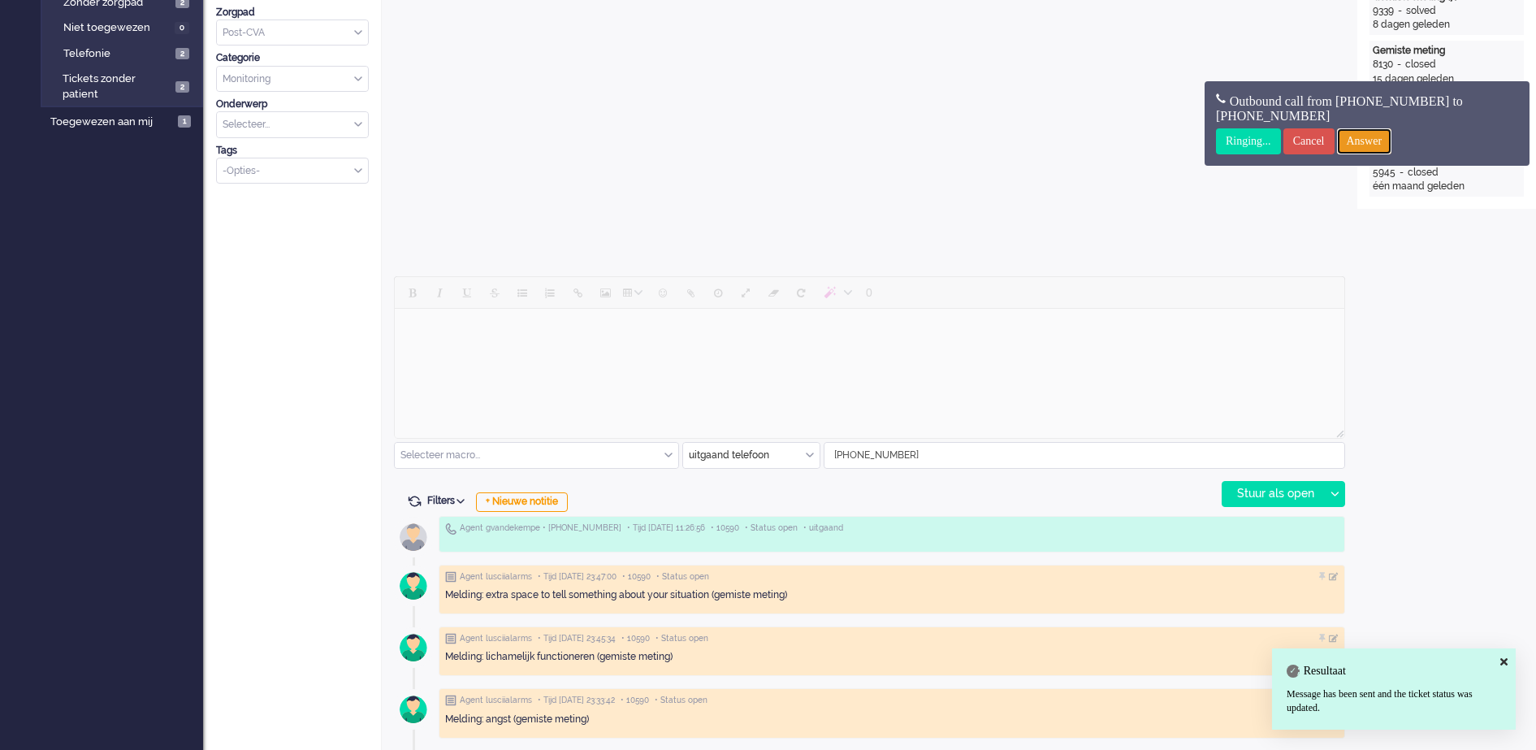
click at [1392, 141] on input "Answer" at bounding box center [1364, 141] width 55 height 26
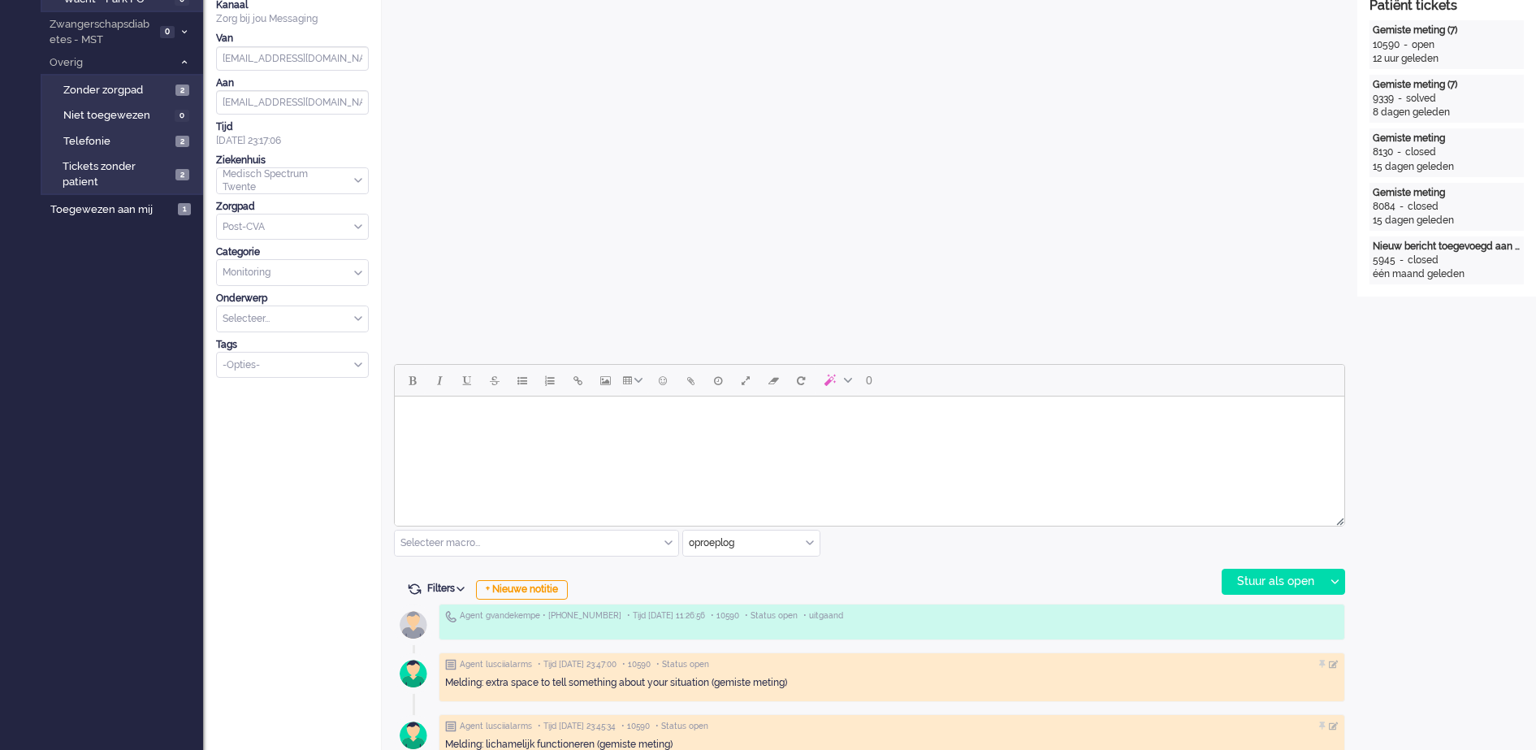
scroll to position [0, 0]
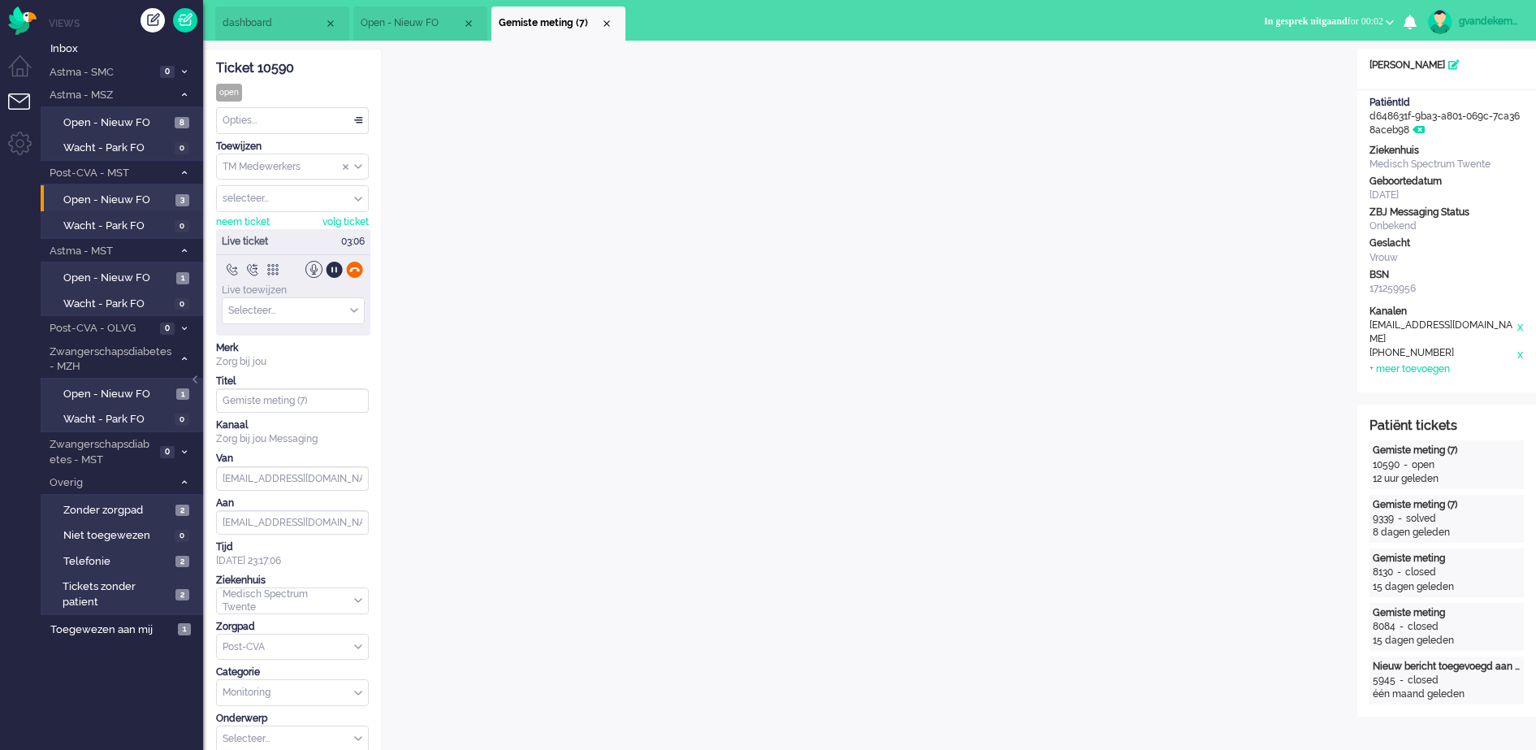
click at [350, 269] on div at bounding box center [354, 269] width 17 height 17
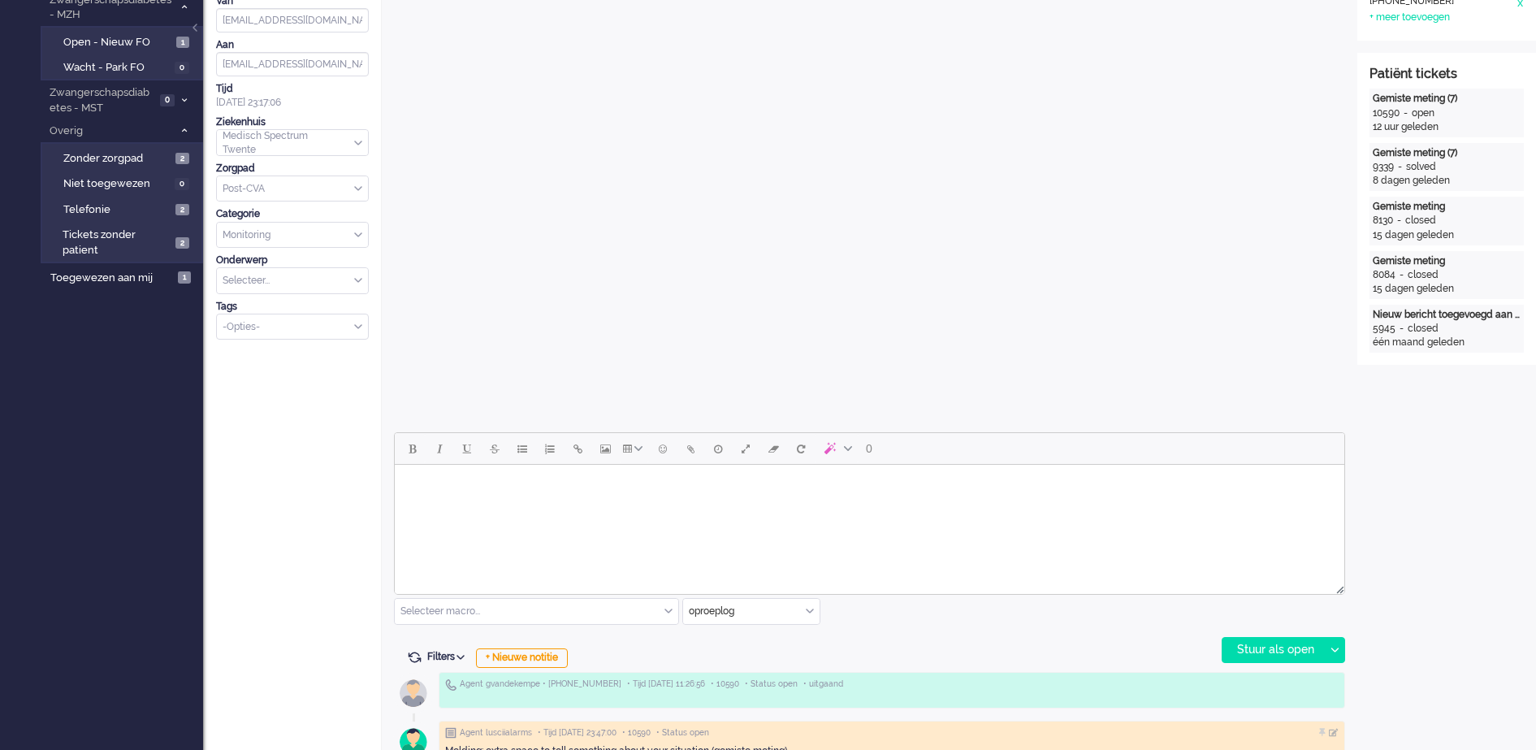
scroll to position [406, 0]
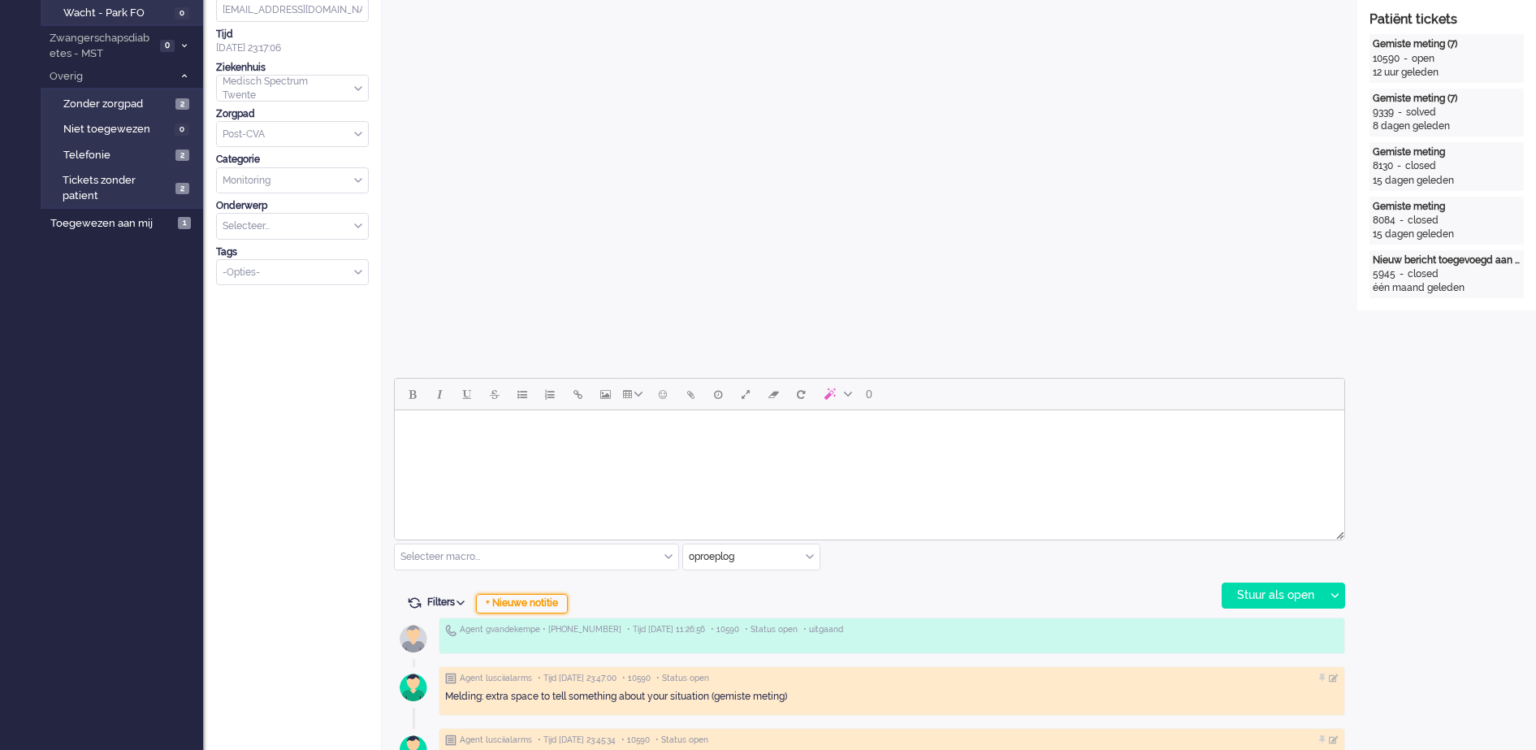
click at [536, 604] on div "+ Nieuwe notitie" at bounding box center [522, 603] width 92 height 19
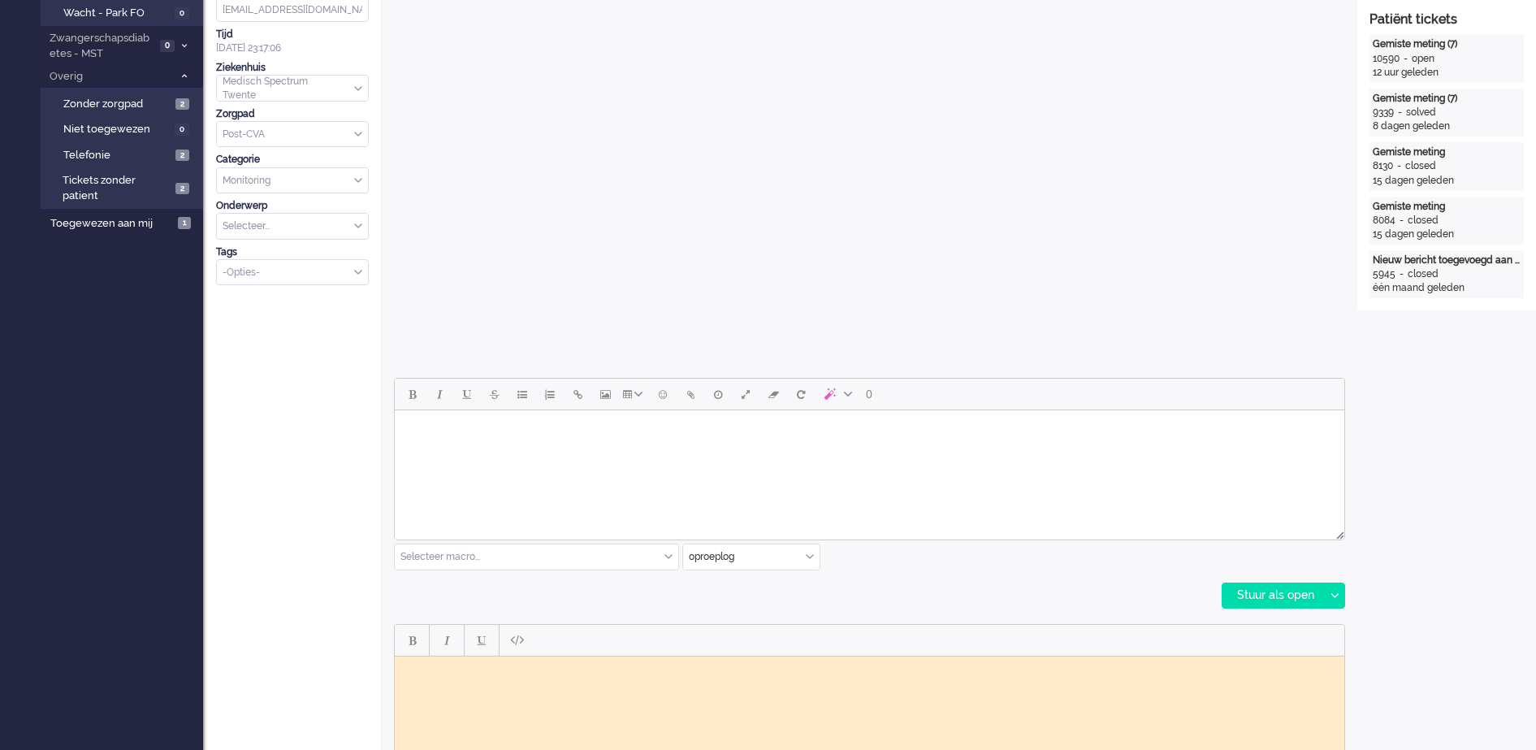
scroll to position [0, 0]
click at [538, 667] on body "Rich Text Area. Press ALT-0 for help." at bounding box center [869, 668] width 937 height 12
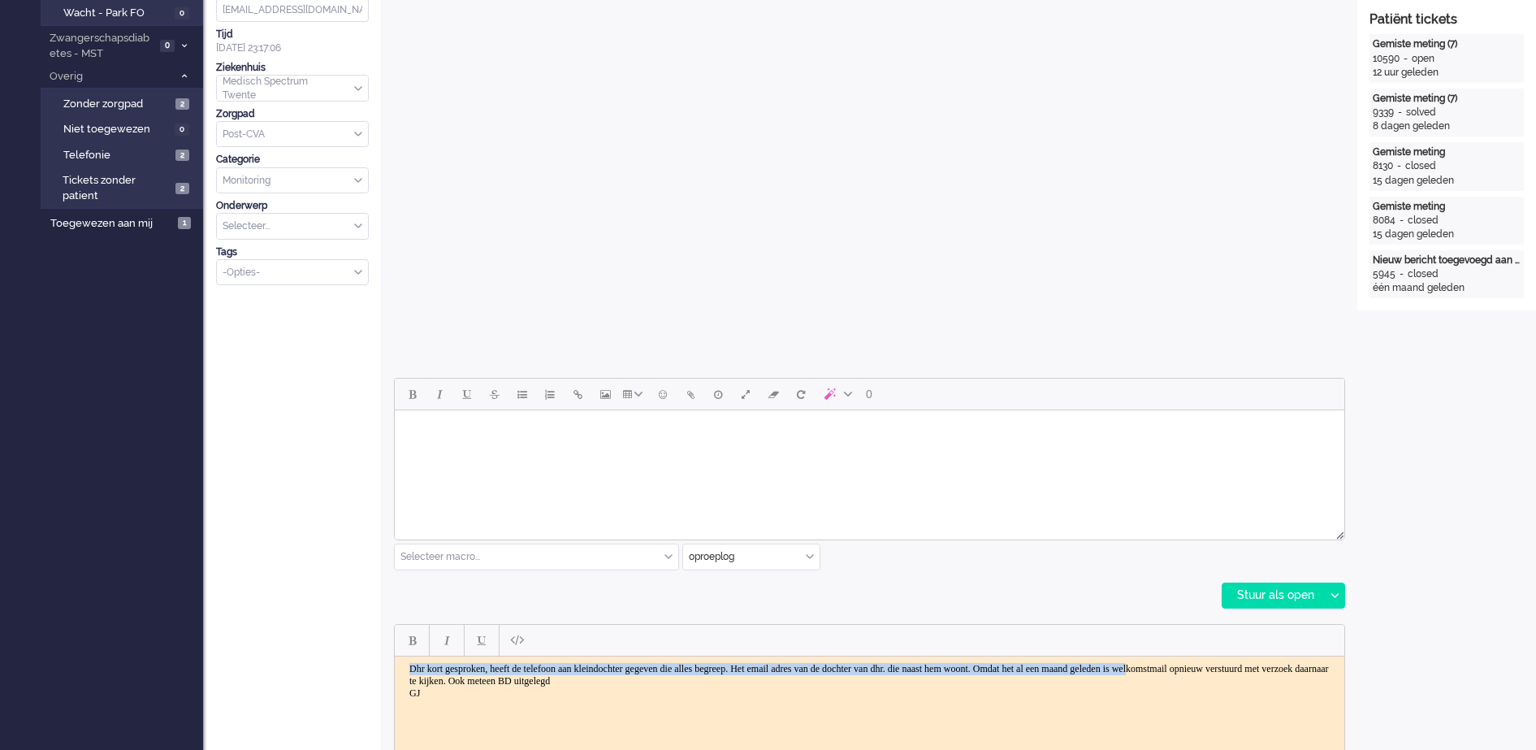
drag, startPoint x: 428, startPoint y: 684, endPoint x: 400, endPoint y: 657, distance: 38.5
click at [400, 657] on html "Dhr kort gesproken, heeft de telefoon aan kleindochter gegeven die alles begree…" at bounding box center [870, 680] width 950 height 50
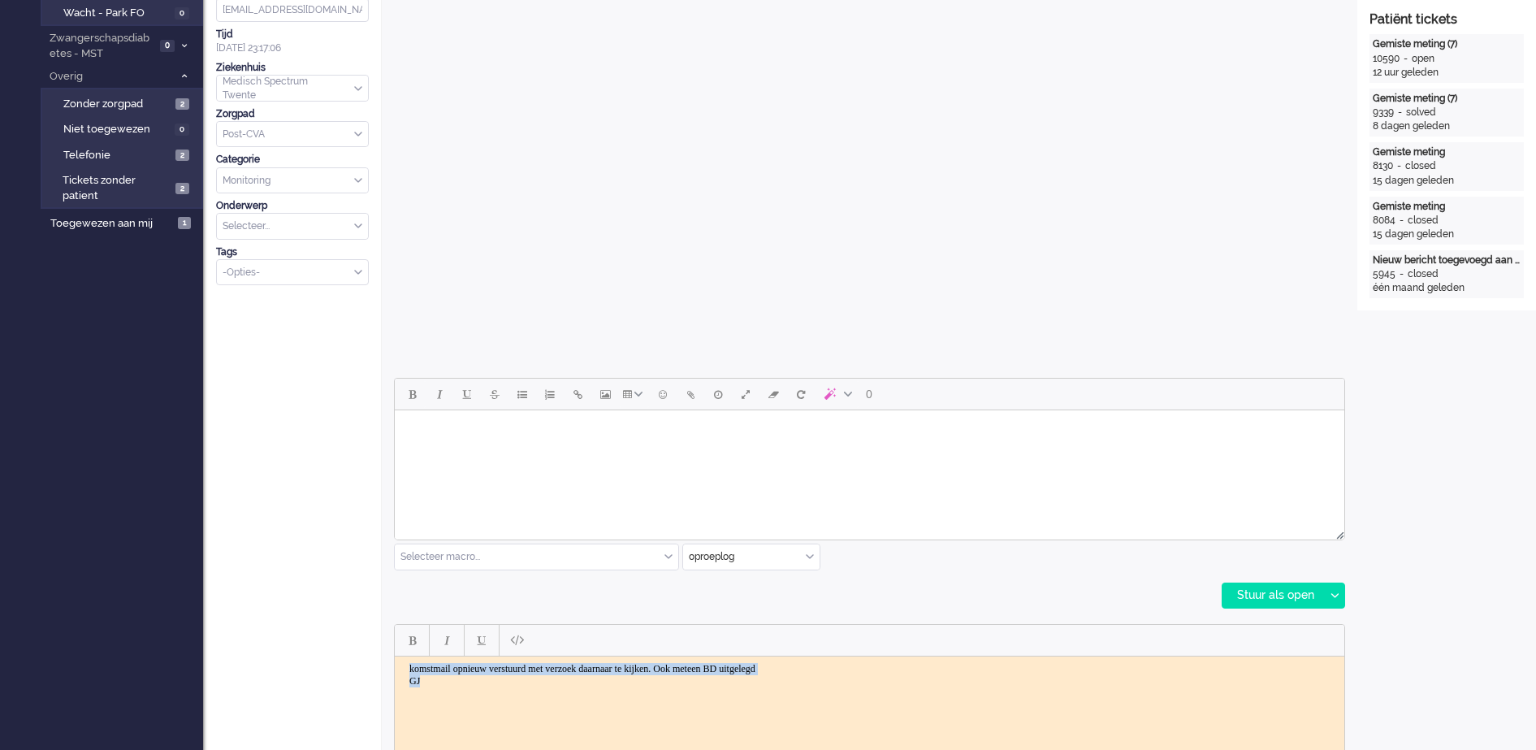
drag, startPoint x: 451, startPoint y: 680, endPoint x: 411, endPoint y: 668, distance: 41.4
click at [411, 668] on body "komstmail opnieuw verstuurd met verzoek daarnaar te kijken. Ook meteen BD uitge…" at bounding box center [869, 674] width 937 height 24
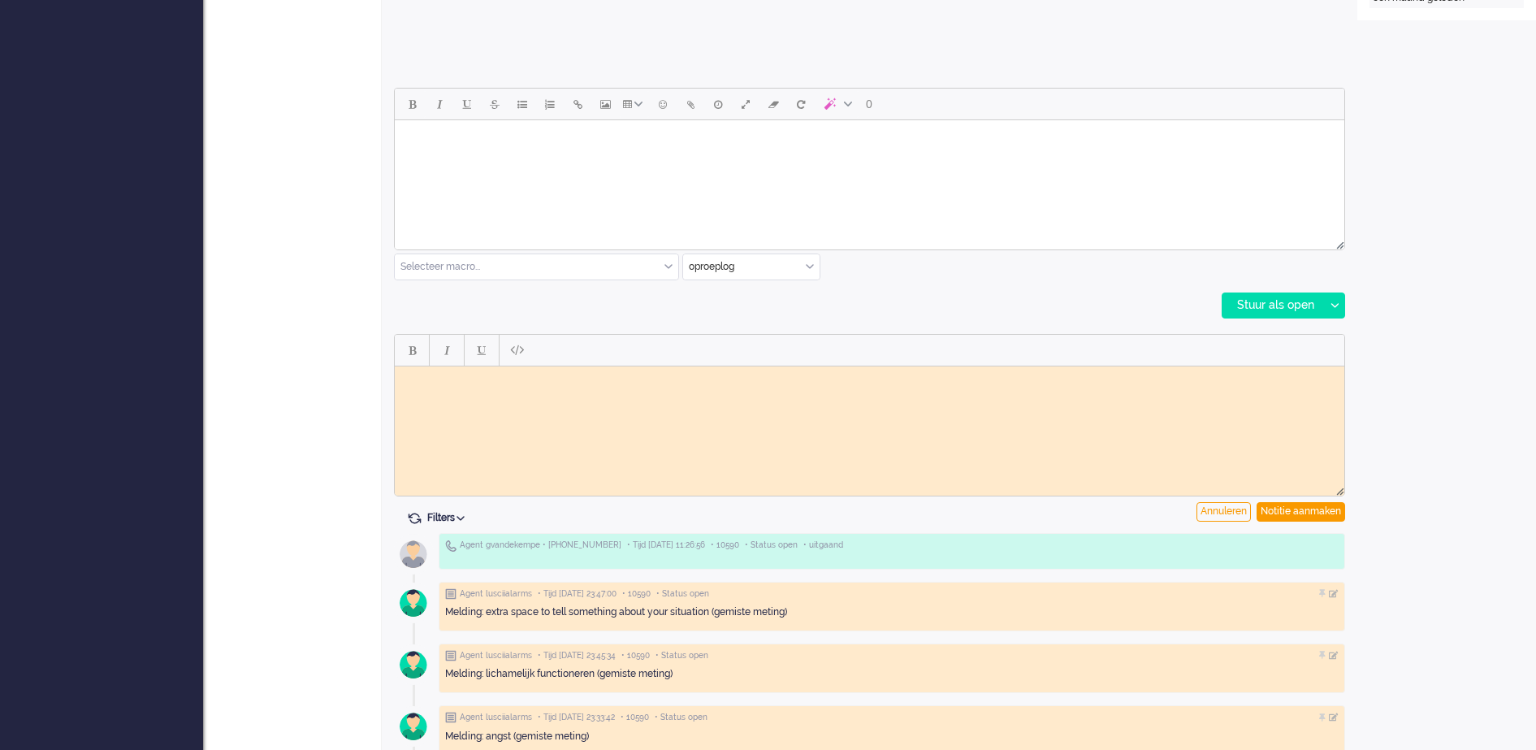
scroll to position [711, 0]
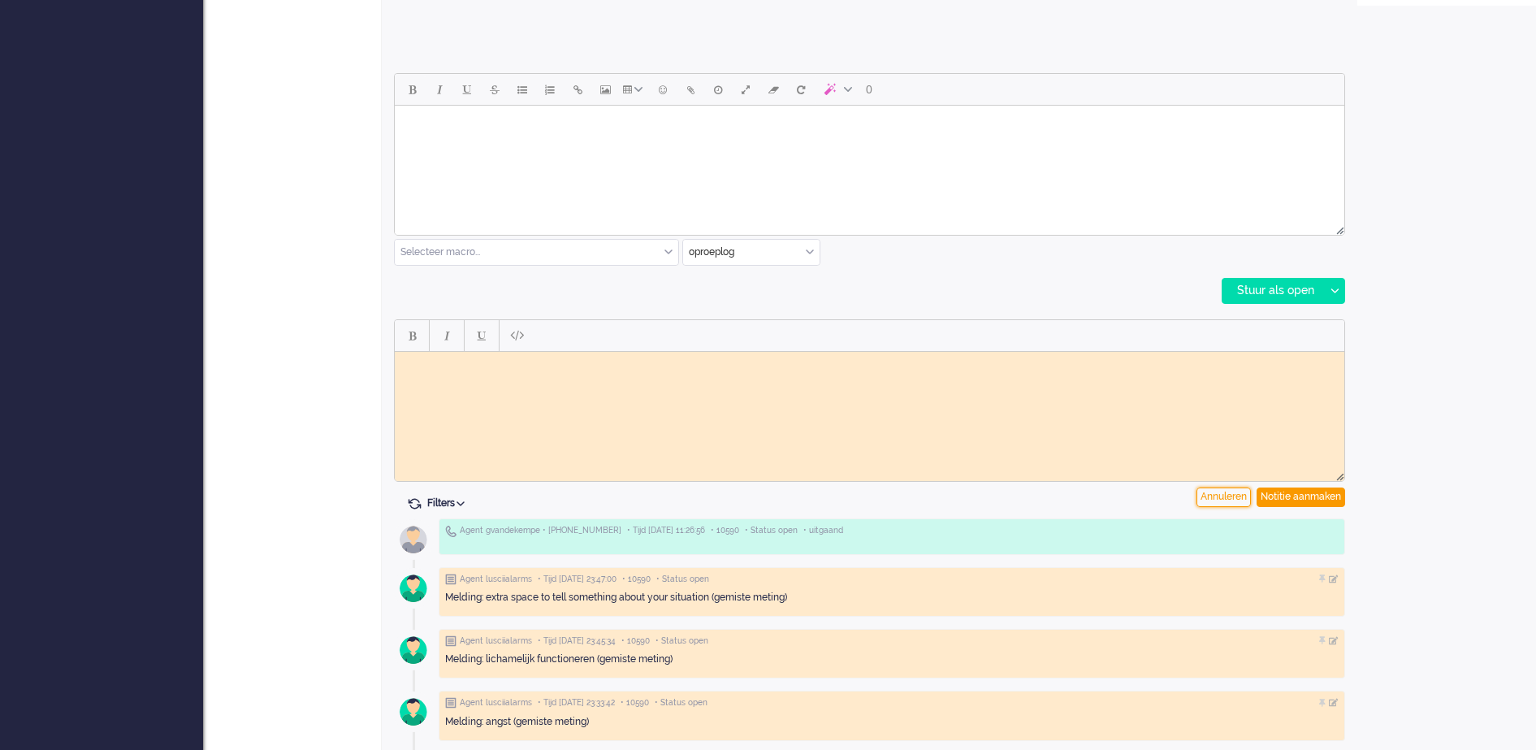
click at [1236, 499] on div "Annuleren" at bounding box center [1223, 496] width 54 height 19
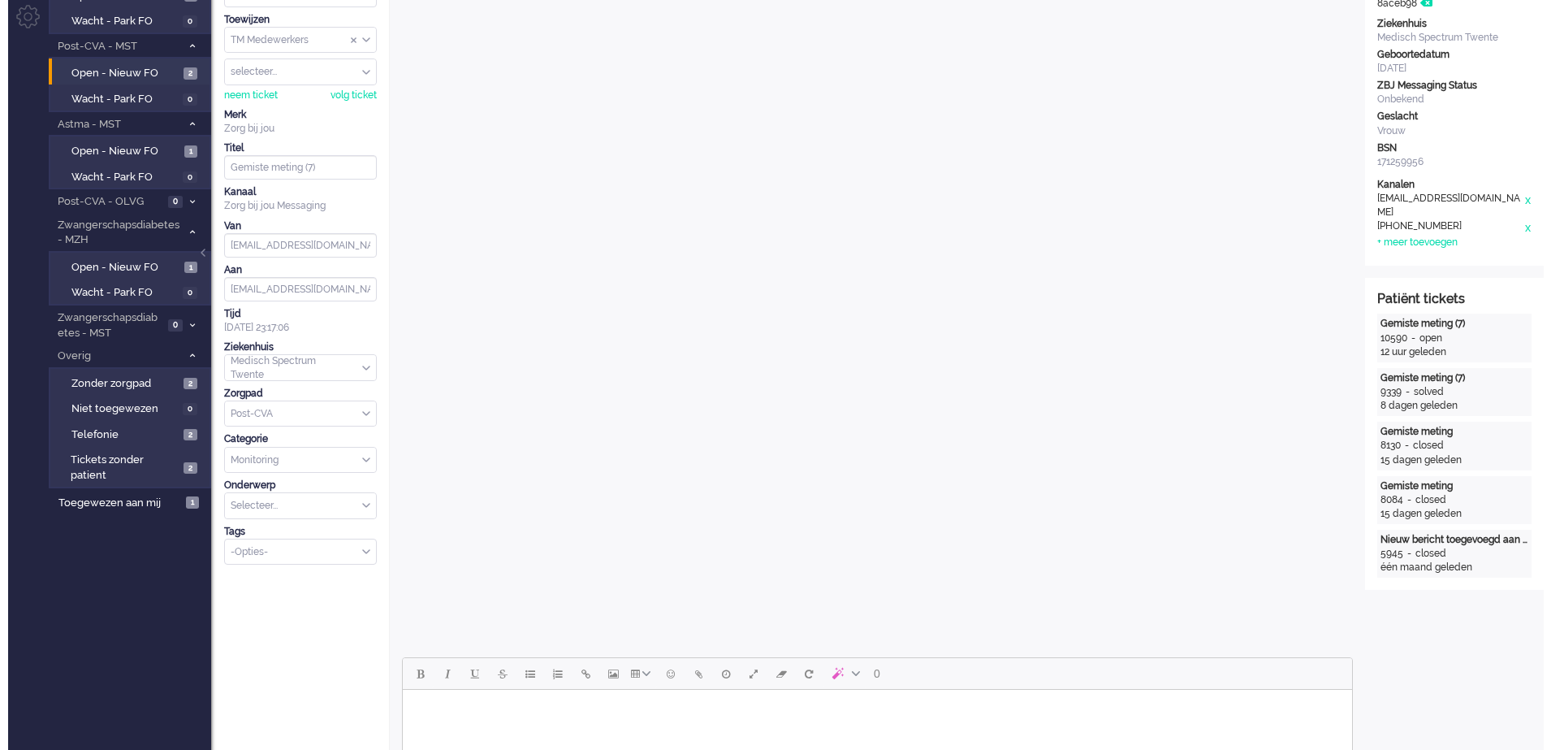
scroll to position [0, 0]
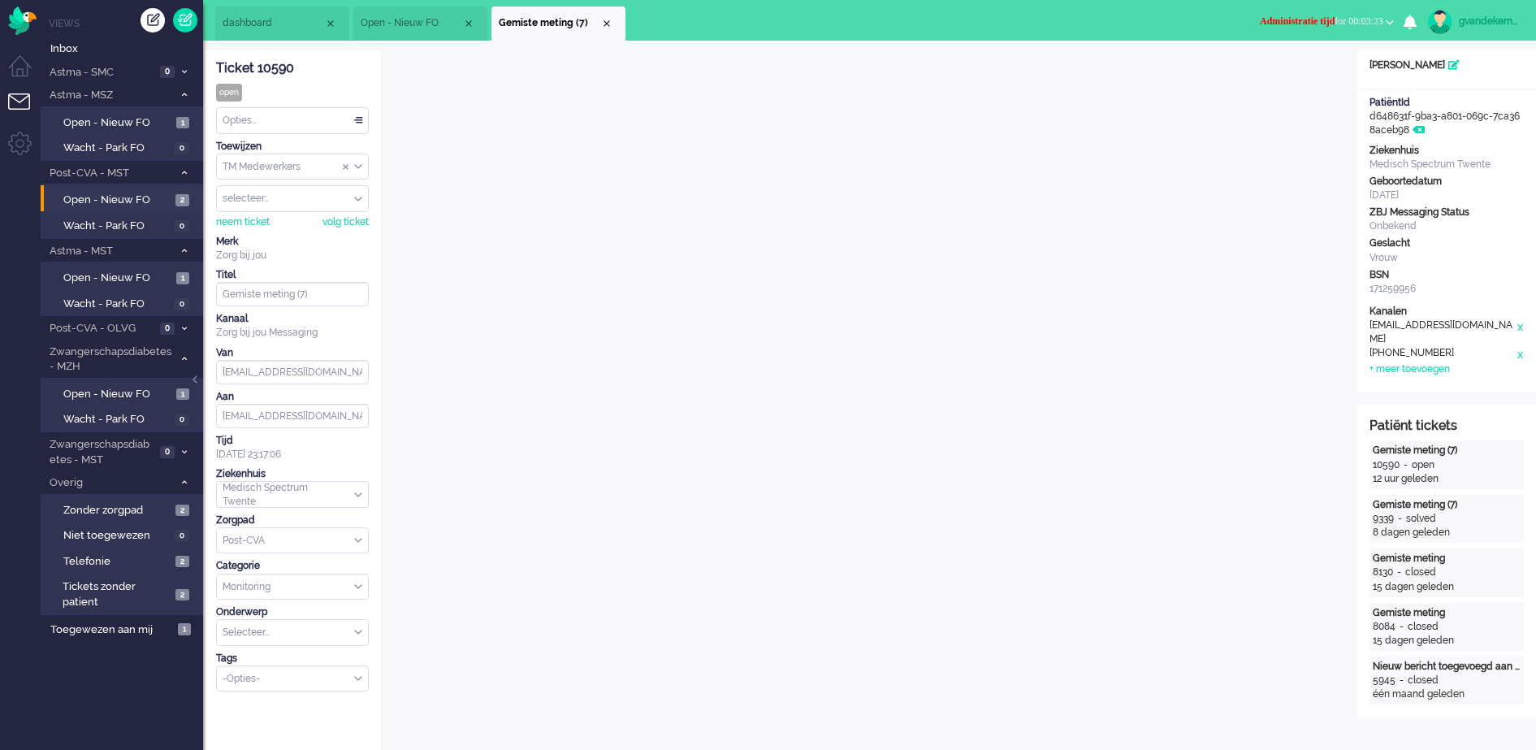
click at [357, 119] on div "Opties..." at bounding box center [292, 120] width 151 height 25
click at [260, 232] on span "Opgelost" at bounding box center [244, 236] width 41 height 14
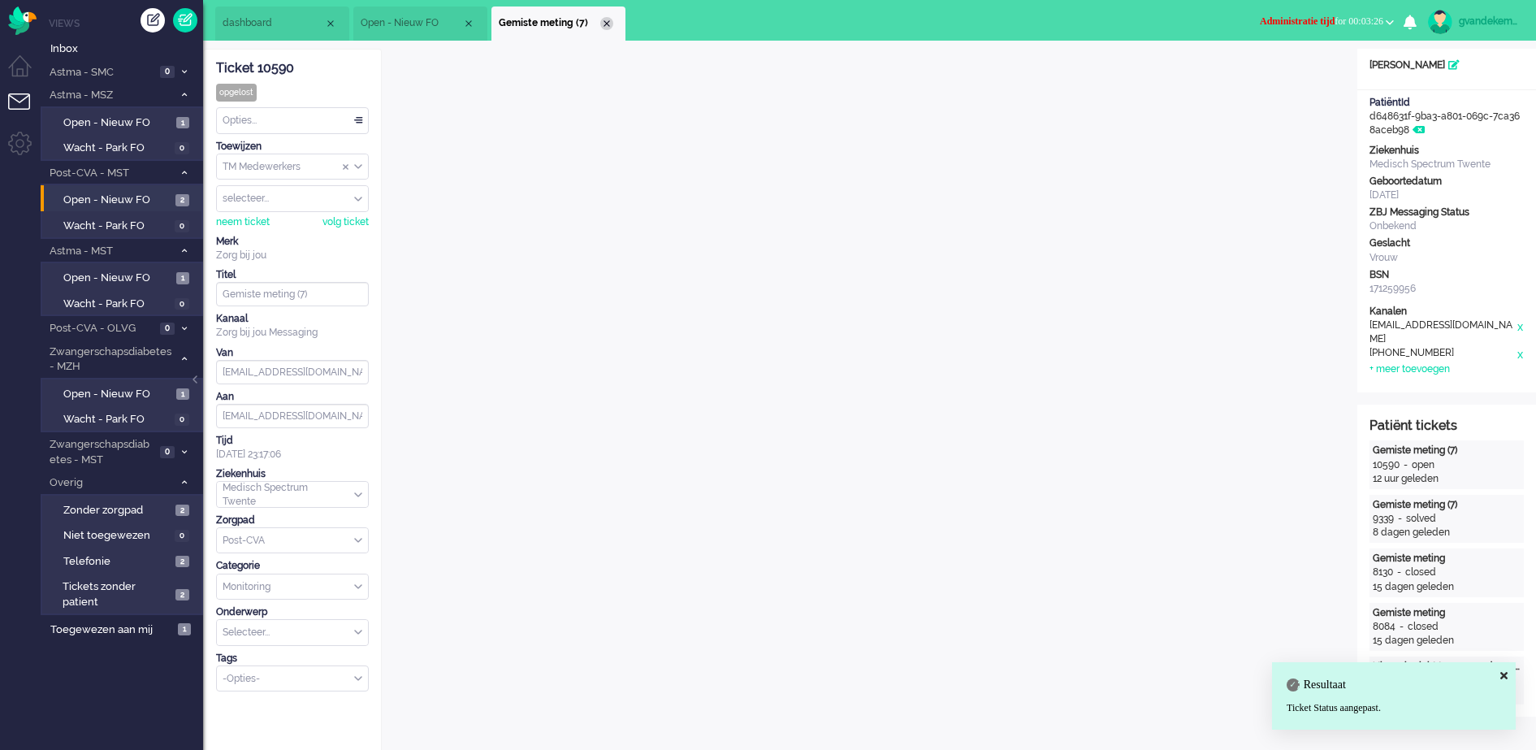
click at [605, 22] on div "Close tab" at bounding box center [606, 23] width 13 height 13
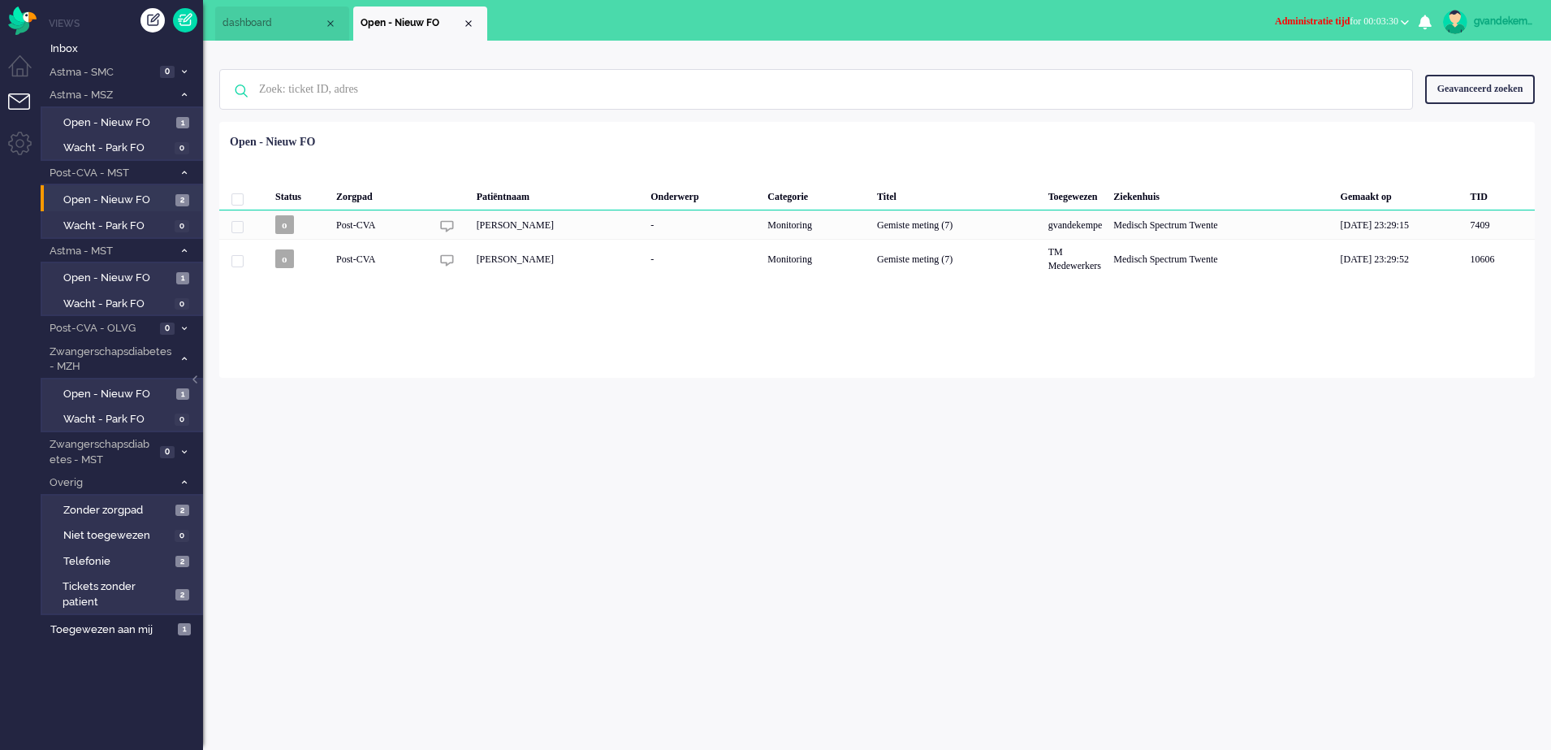
click at [1406, 16] on button "Administratie tijd for 00:03:30" at bounding box center [1342, 22] width 154 height 24
click at [1293, 67] on label "Online" at bounding box center [1342, 73] width 128 height 14
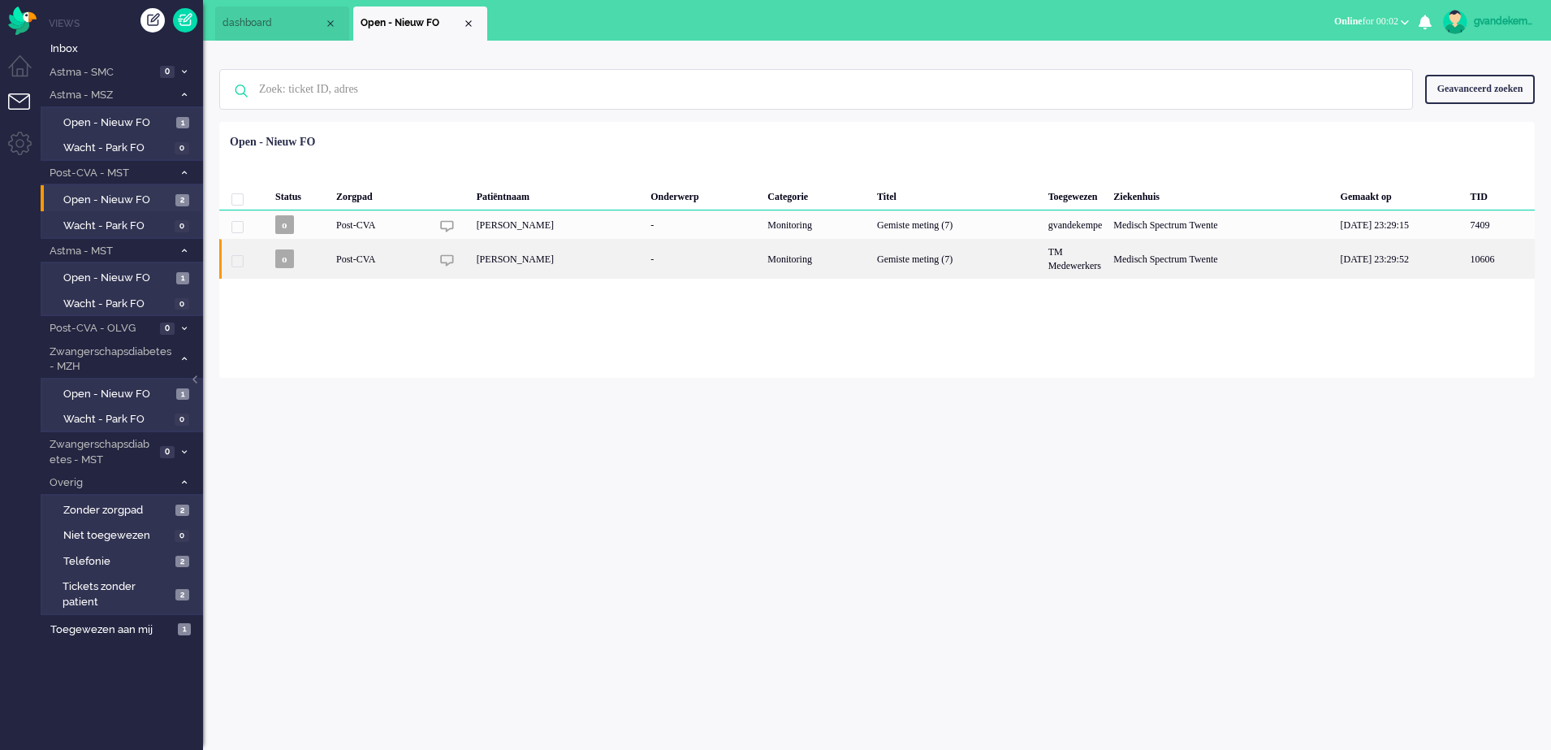
click at [593, 257] on div "[PERSON_NAME]" at bounding box center [558, 259] width 175 height 40
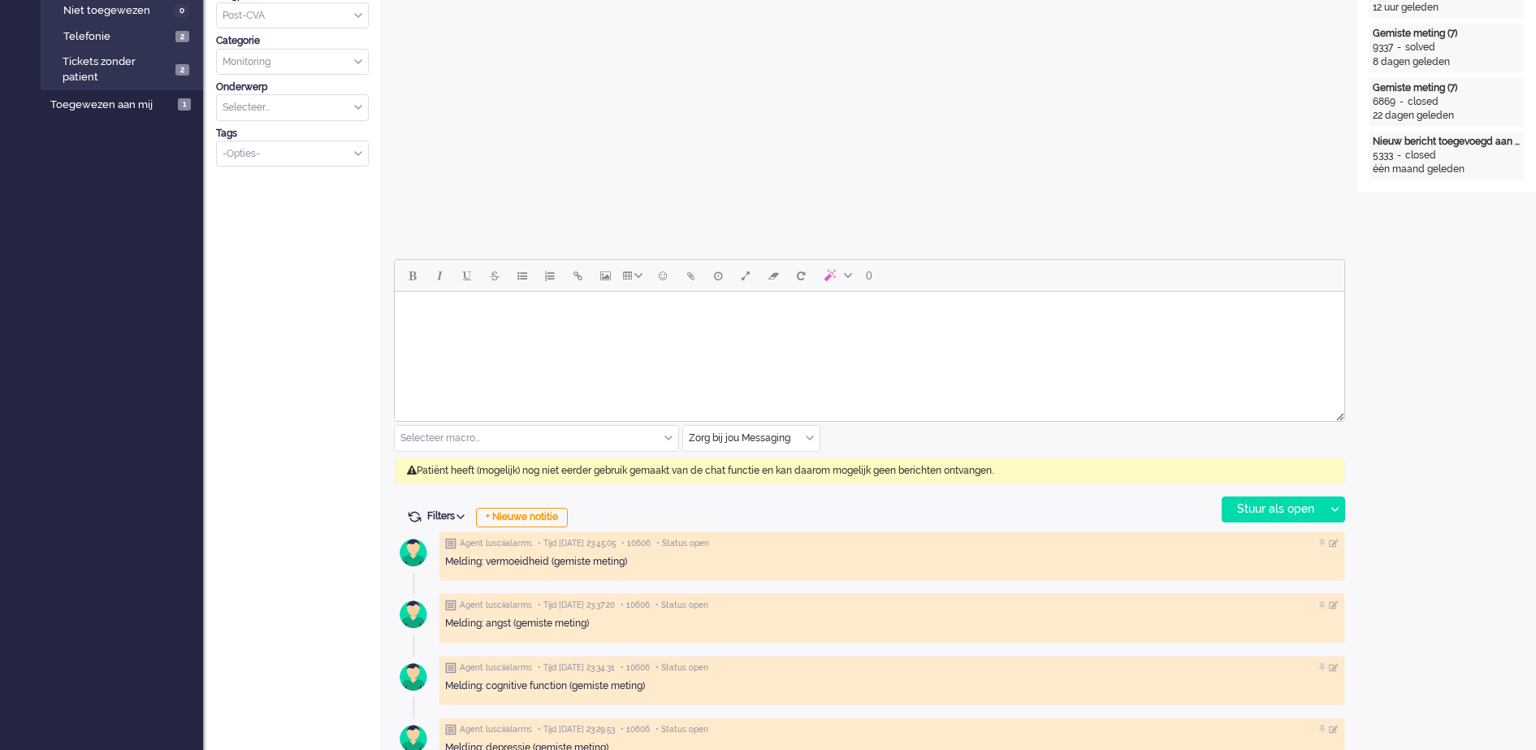
scroll to position [609, 0]
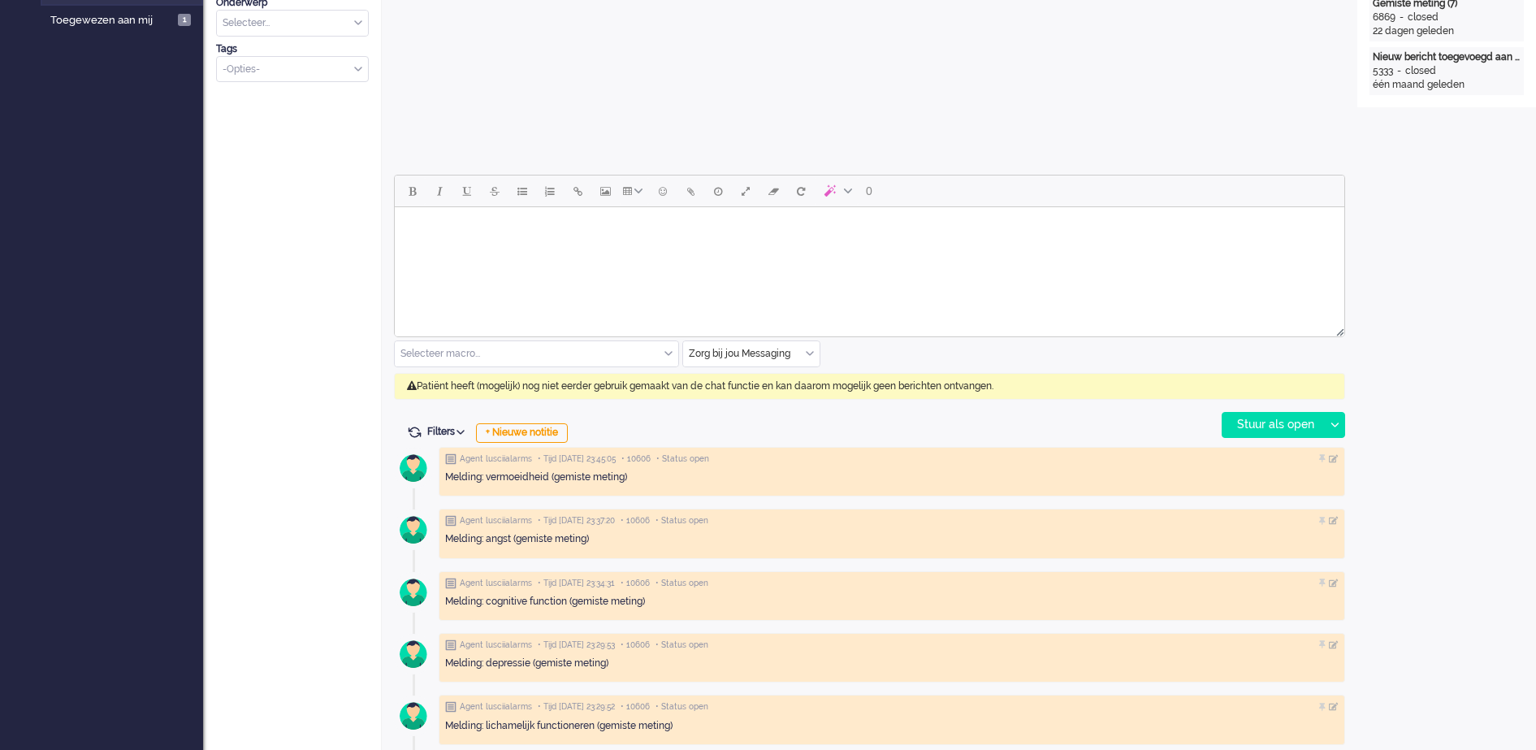
click at [811, 354] on div "Zorg bij jou Messaging" at bounding box center [751, 353] width 136 height 25
click at [742, 395] on span "uitgaand telefoon" at bounding box center [730, 402] width 80 height 14
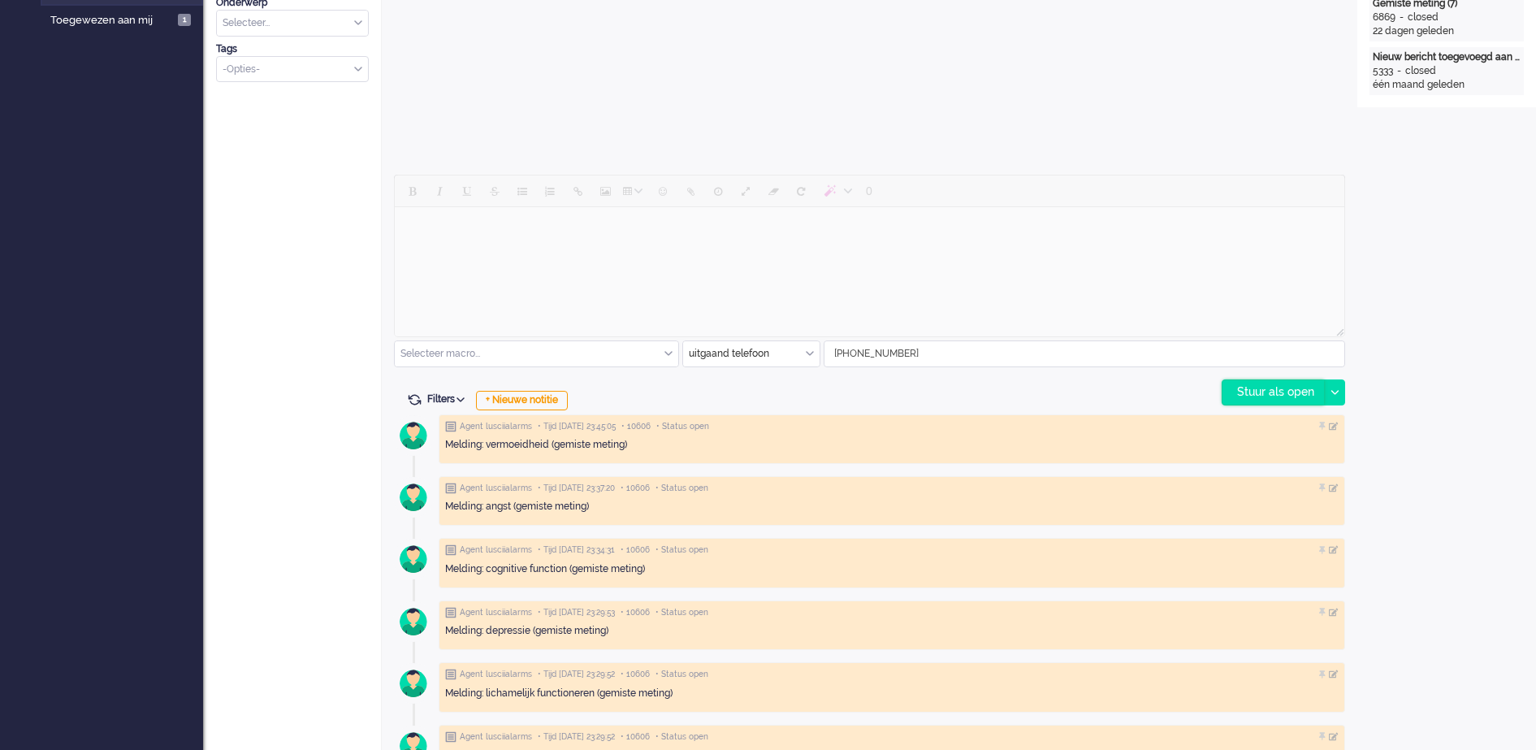
click at [1263, 390] on div "Stuur als open" at bounding box center [1273, 392] width 102 height 24
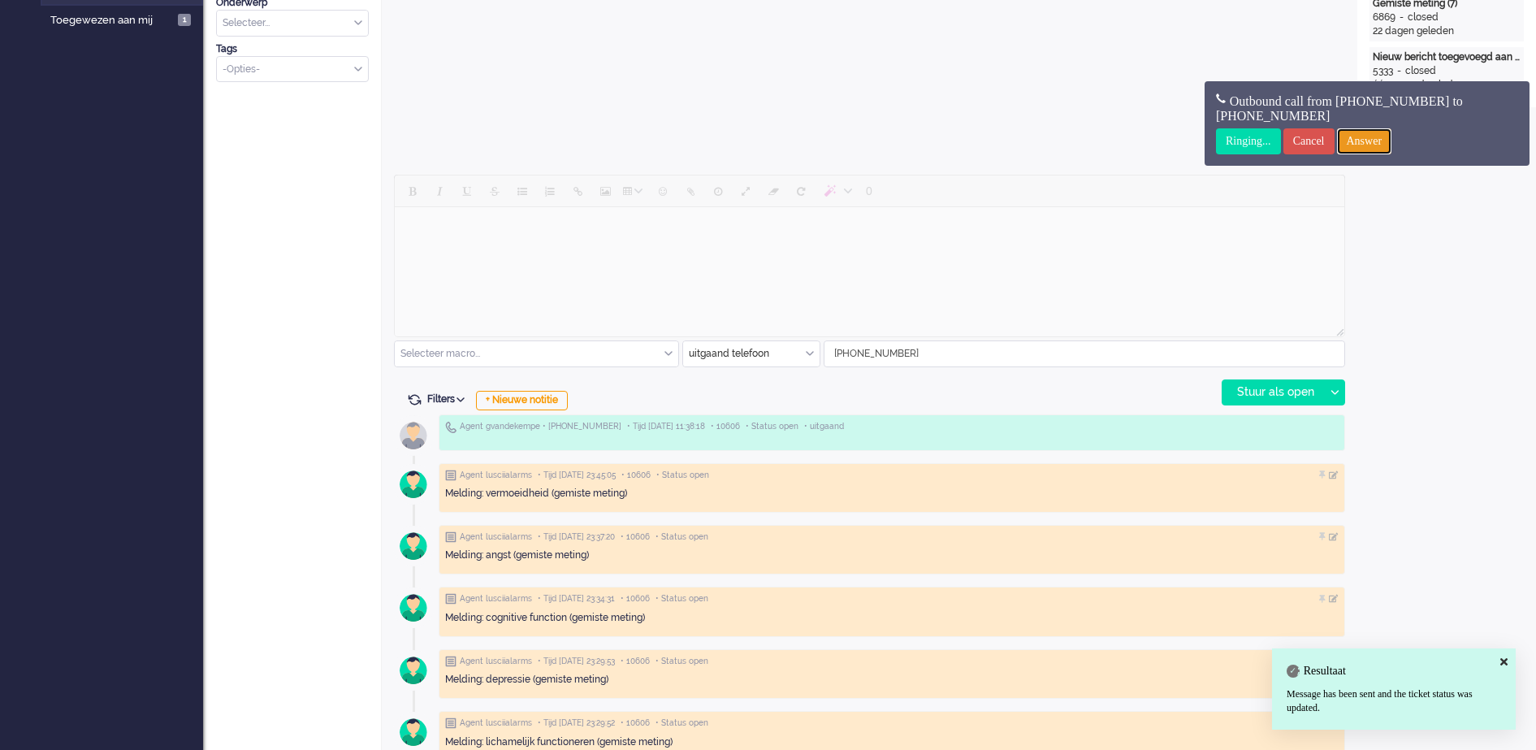
click at [1392, 142] on input "Answer" at bounding box center [1364, 141] width 55 height 26
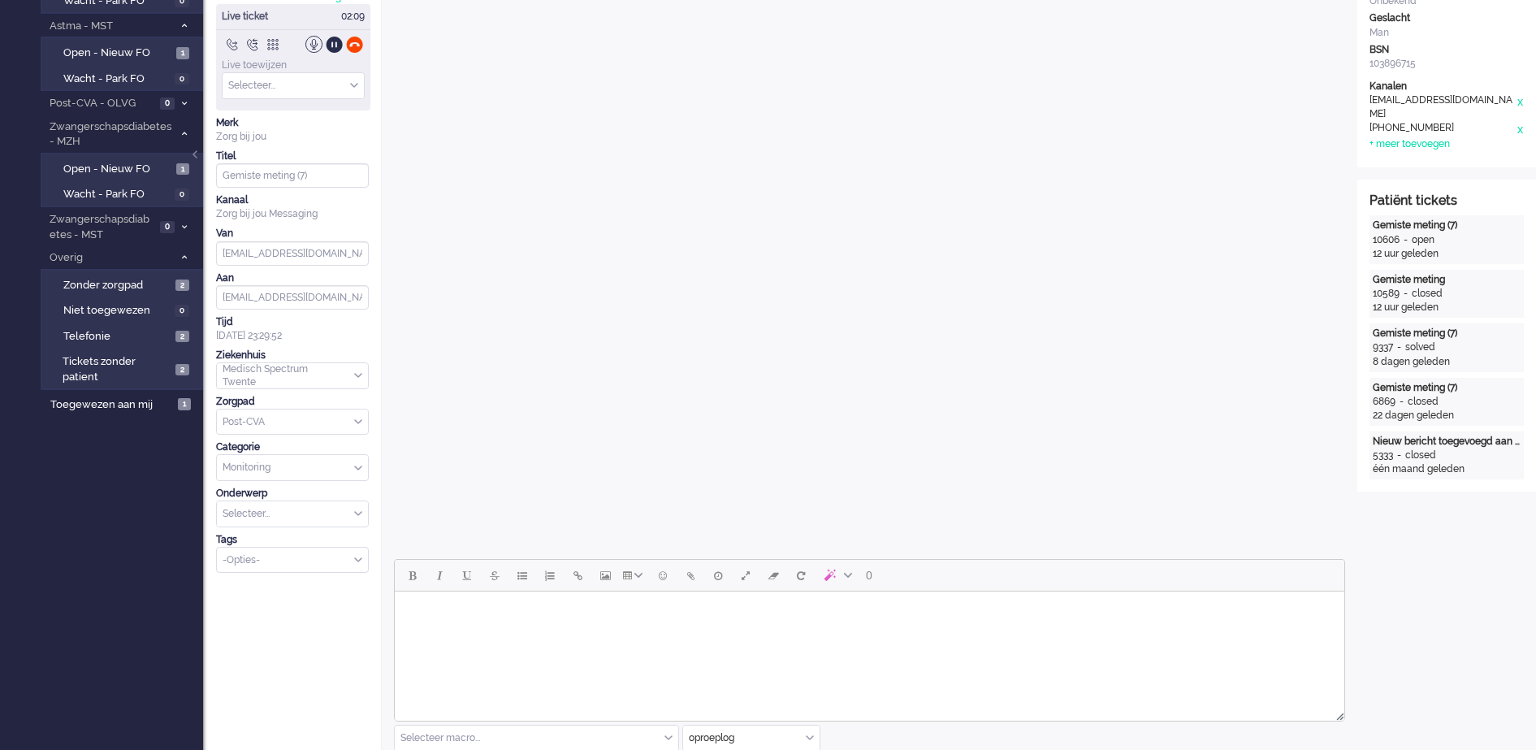
scroll to position [0, 0]
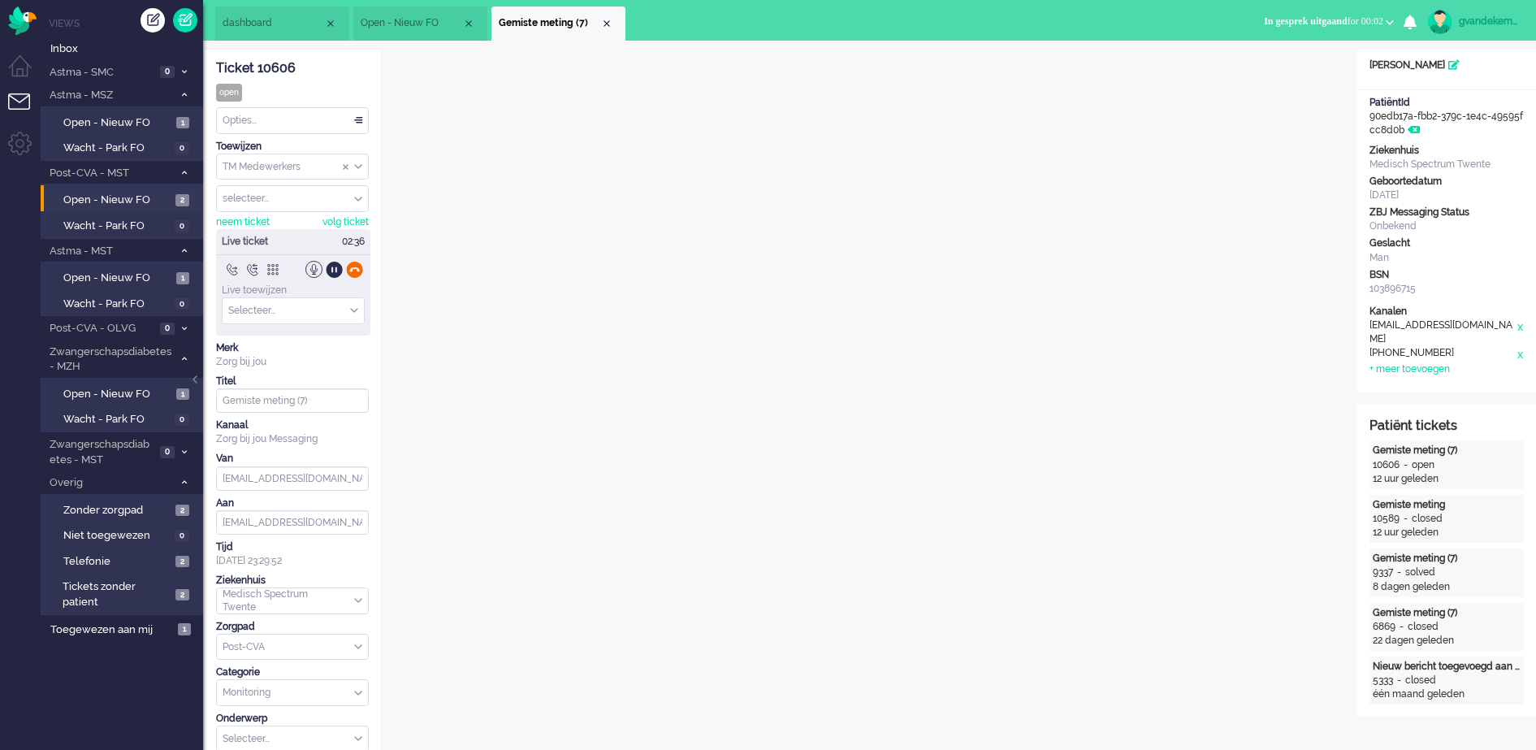
click at [358, 271] on div at bounding box center [354, 269] width 17 height 17
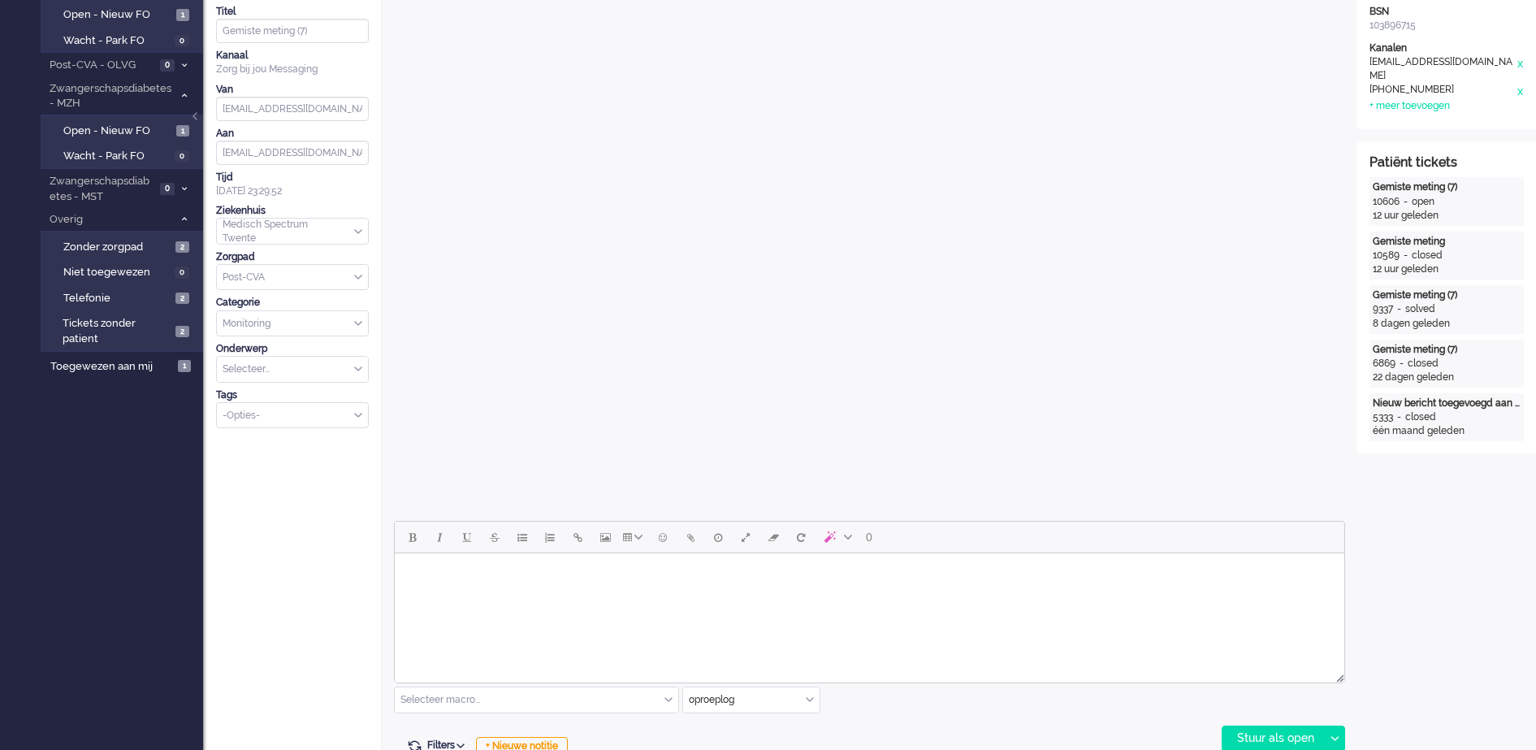
scroll to position [609, 0]
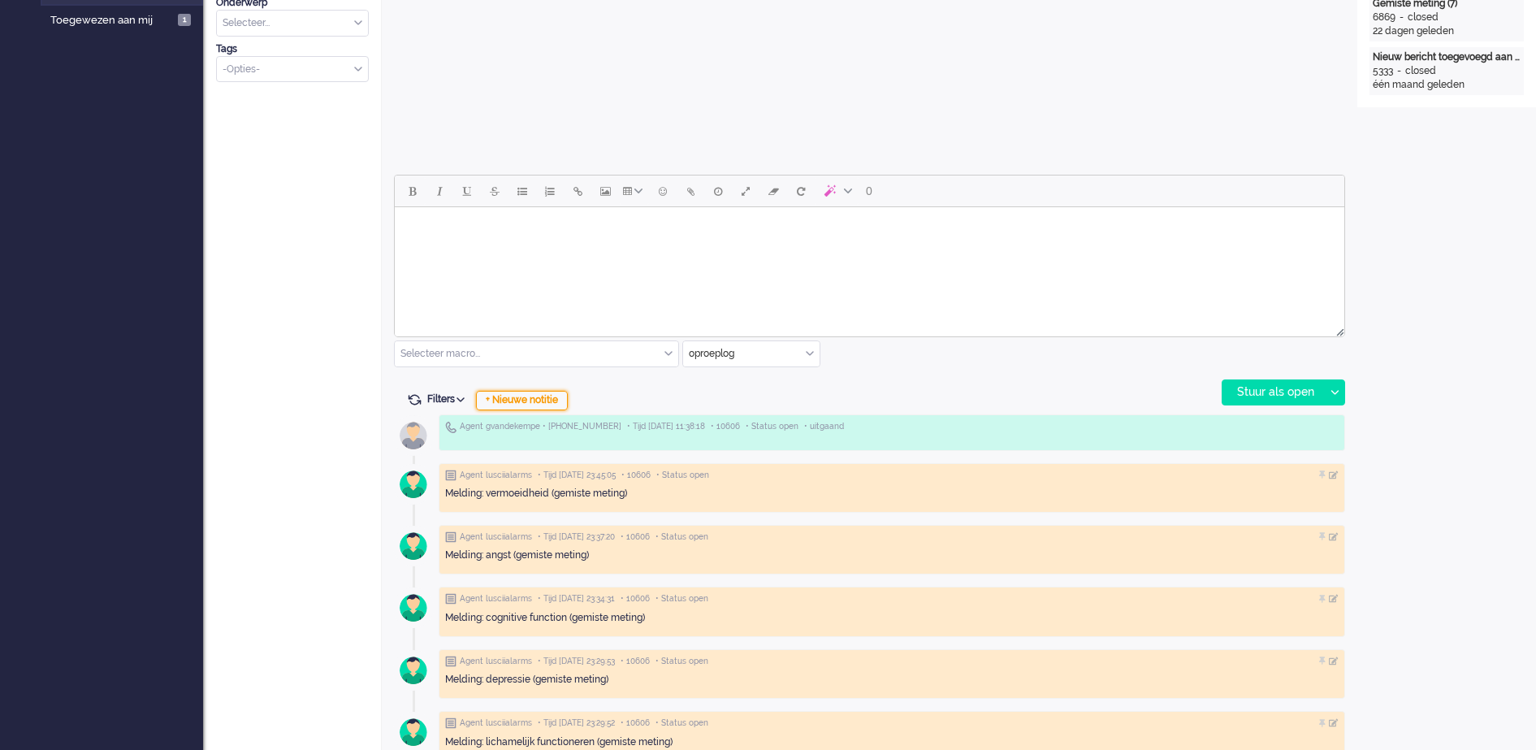
click at [534, 405] on div "+ Nieuwe notitie" at bounding box center [522, 400] width 92 height 19
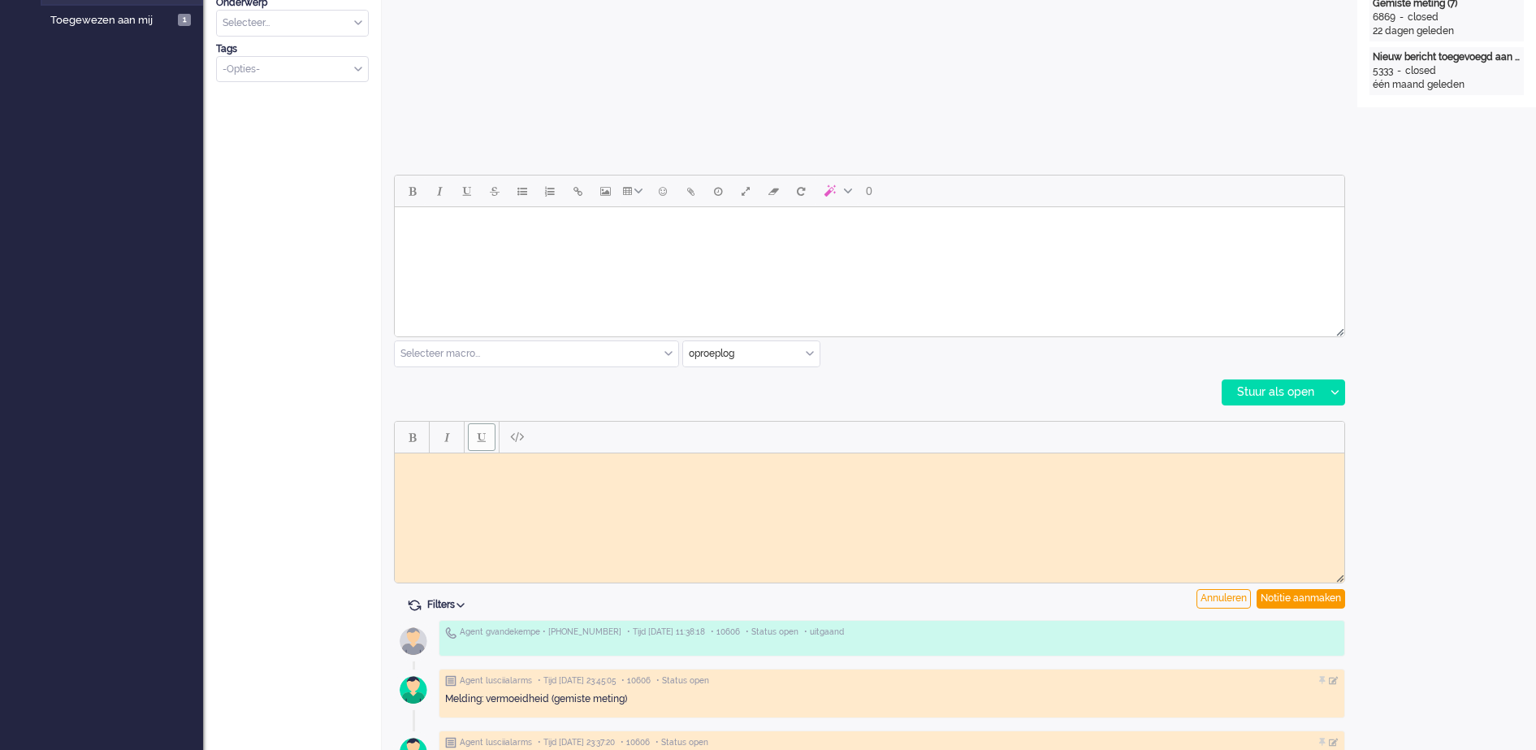
scroll to position [0, 0]
click at [423, 467] on body "Rich Text Area. Press ALT-0 for help." at bounding box center [869, 465] width 937 height 12
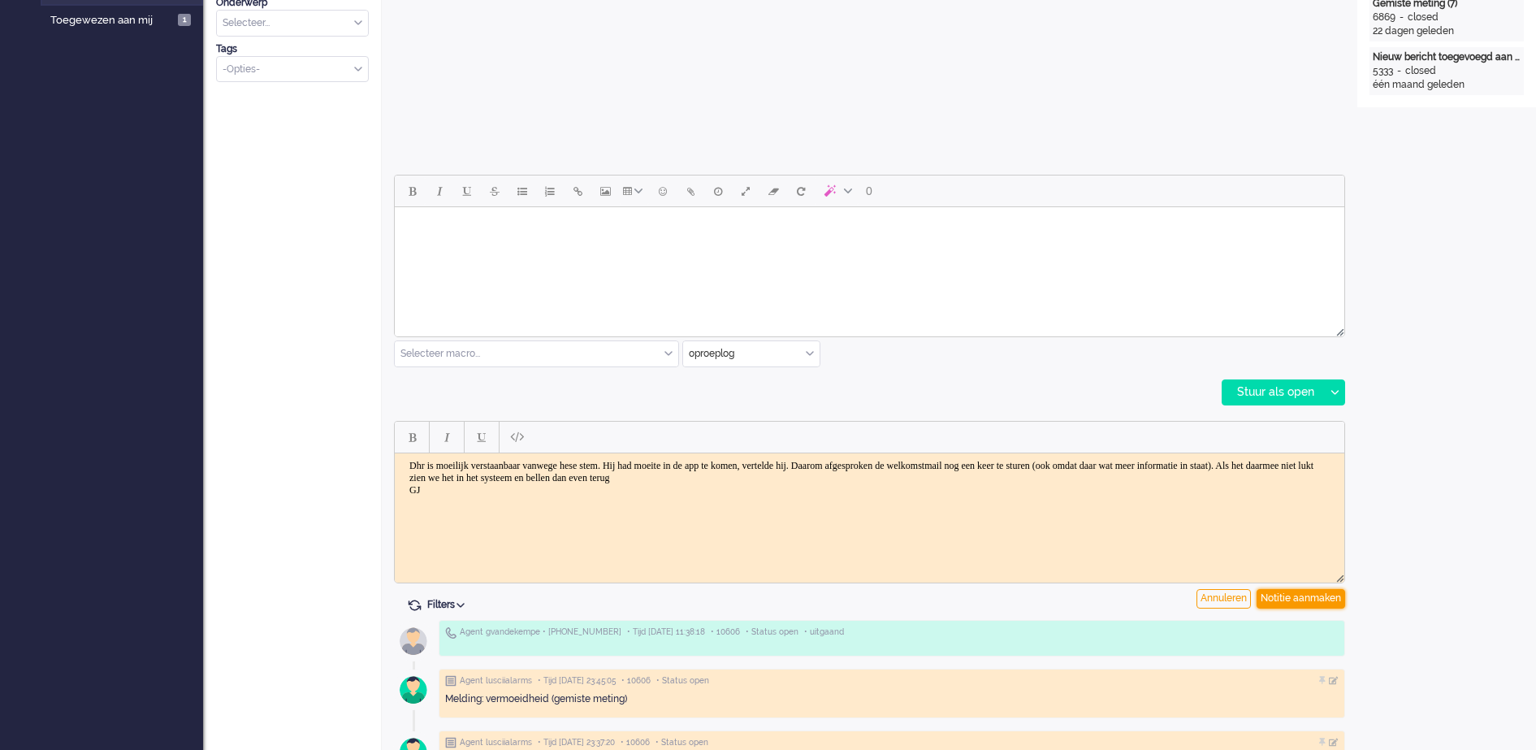
click at [1329, 597] on div "Notitie aanmaken" at bounding box center [1301, 598] width 89 height 19
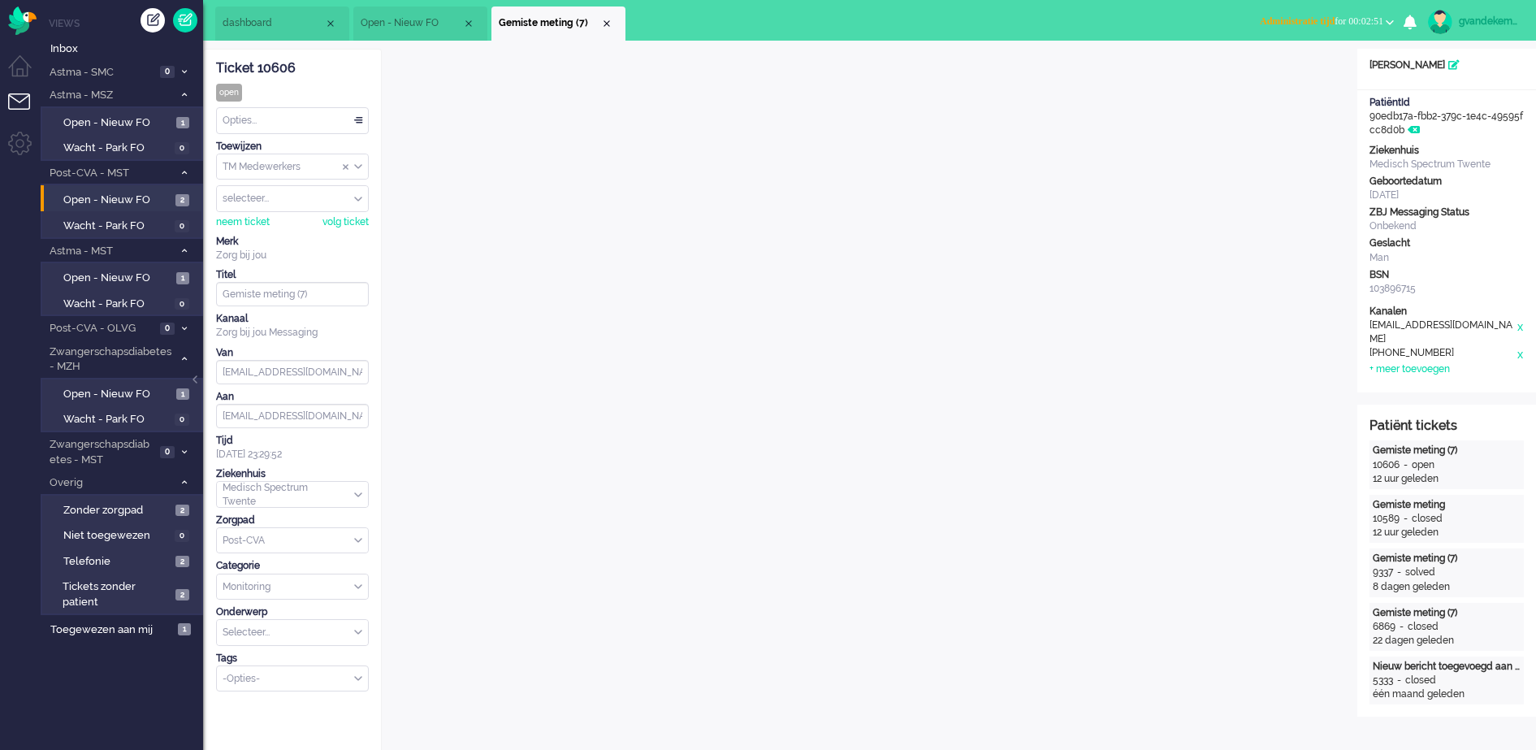
click at [1391, 24] on b "button" at bounding box center [1390, 22] width 8 height 6
click at [1274, 71] on label "Online" at bounding box center [1326, 73] width 128 height 14
drag, startPoint x: 279, startPoint y: 143, endPoint x: 305, endPoint y: 147, distance: 25.5
drag, startPoint x: 305, startPoint y: 147, endPoint x: 354, endPoint y: 121, distance: 56.0
click at [354, 121] on div "Opties..." at bounding box center [292, 120] width 151 height 25
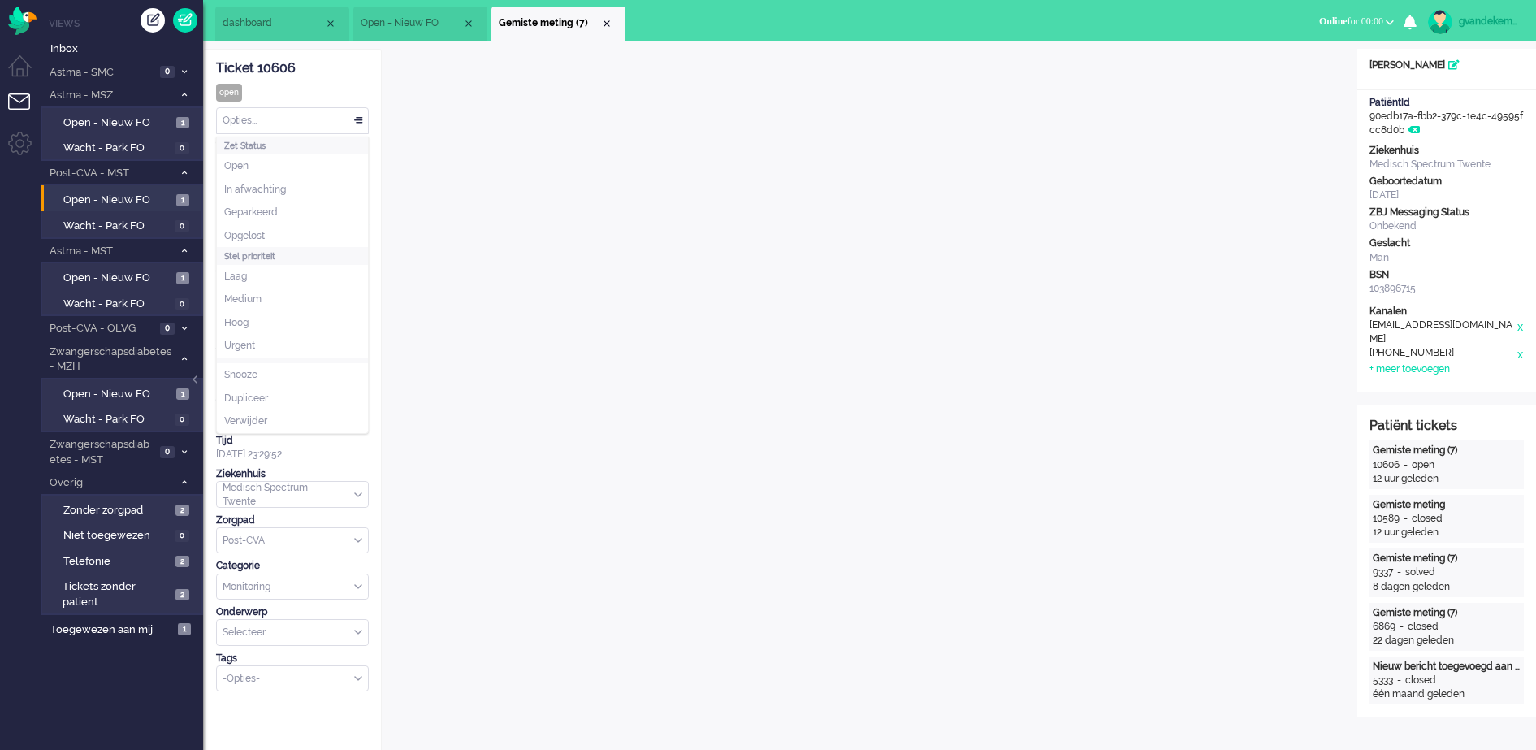
click at [354, 120] on span at bounding box center [358, 120] width 16 height 11
click at [360, 116] on div "Opties..." at bounding box center [292, 120] width 151 height 25
click at [266, 230] on li "Opgelost" at bounding box center [292, 236] width 151 height 24
click at [604, 23] on div "Close tab" at bounding box center [606, 23] width 13 height 13
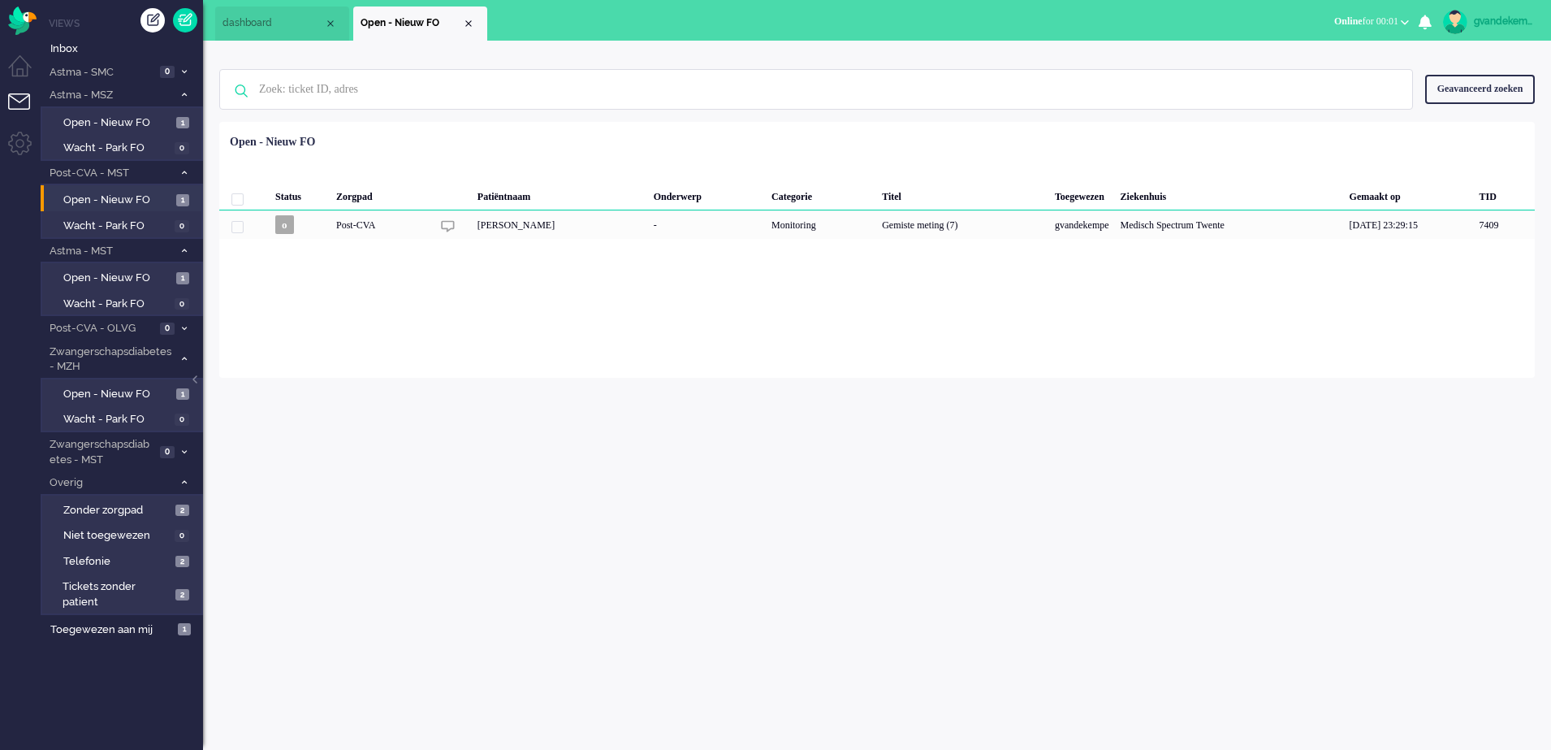
click at [1509, 15] on div "gvandekempe" at bounding box center [1504, 21] width 61 height 16
click at [1456, 108] on link "Instellingen" at bounding box center [1481, 110] width 121 height 16
select select "browser"
select select "nl"
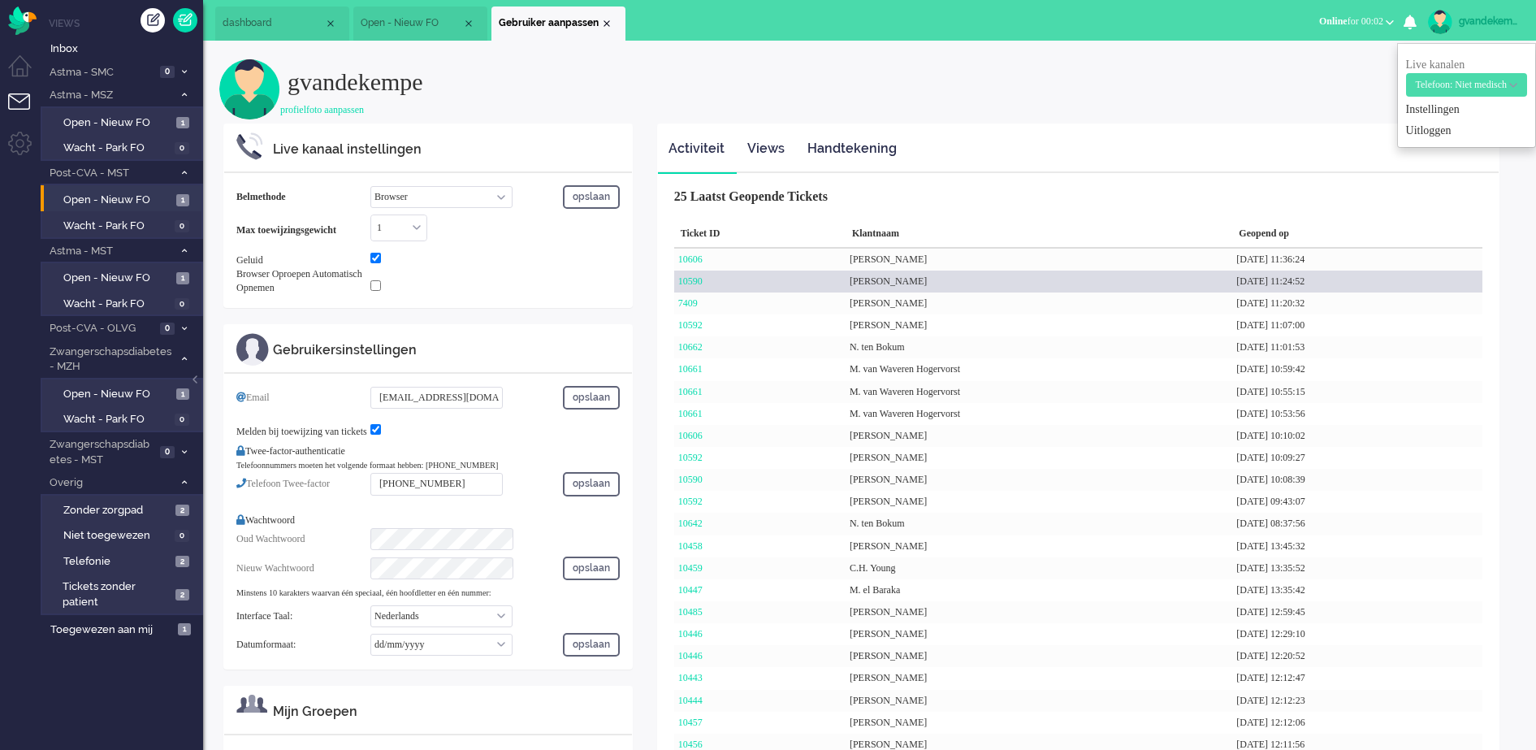
click at [863, 283] on div "[PERSON_NAME]" at bounding box center [1039, 281] width 387 height 22
click at [688, 281] on link "10590" at bounding box center [690, 280] width 24 height 11
click at [695, 280] on link "10590" at bounding box center [690, 280] width 24 height 11
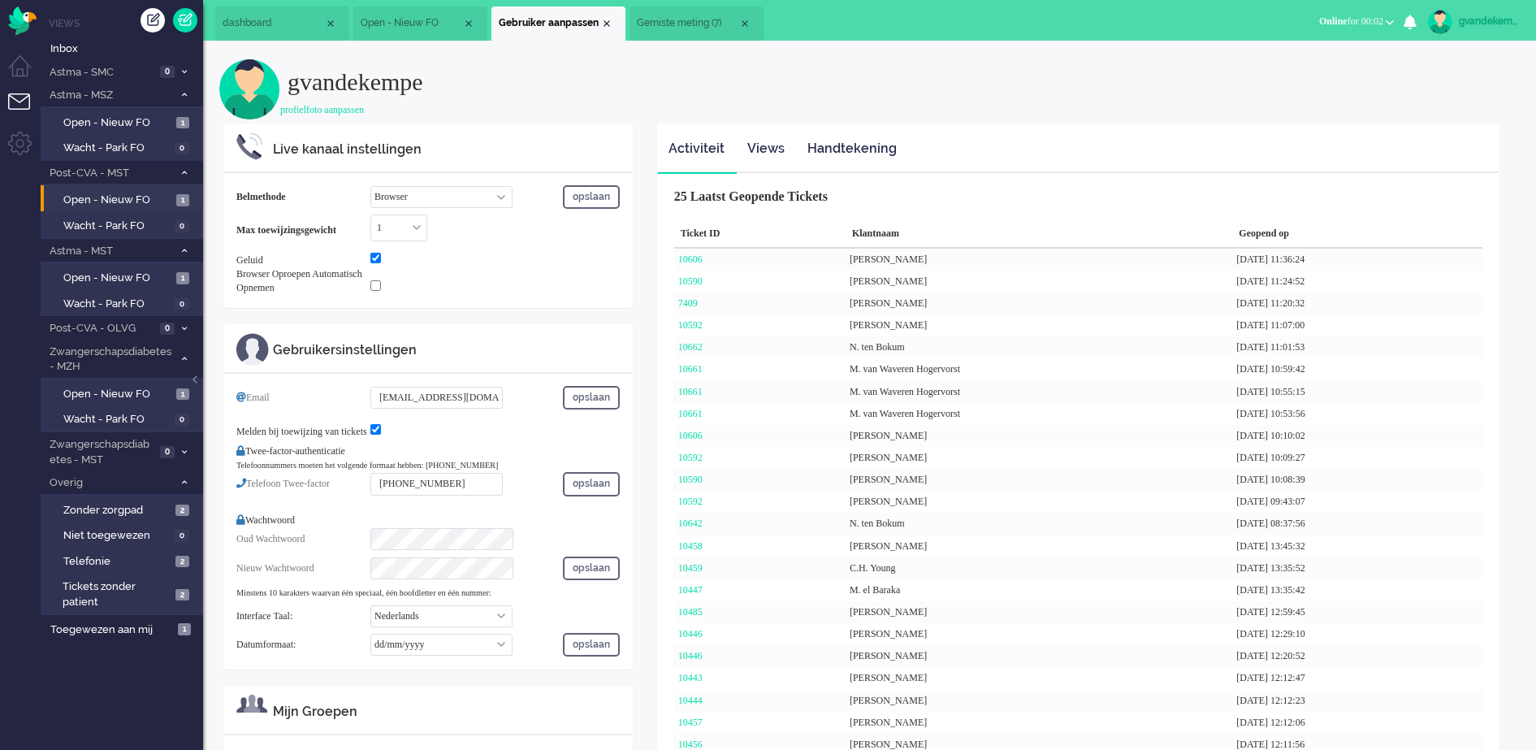
click at [675, 19] on span "Gemiste meting (7)" at bounding box center [688, 23] width 102 height 14
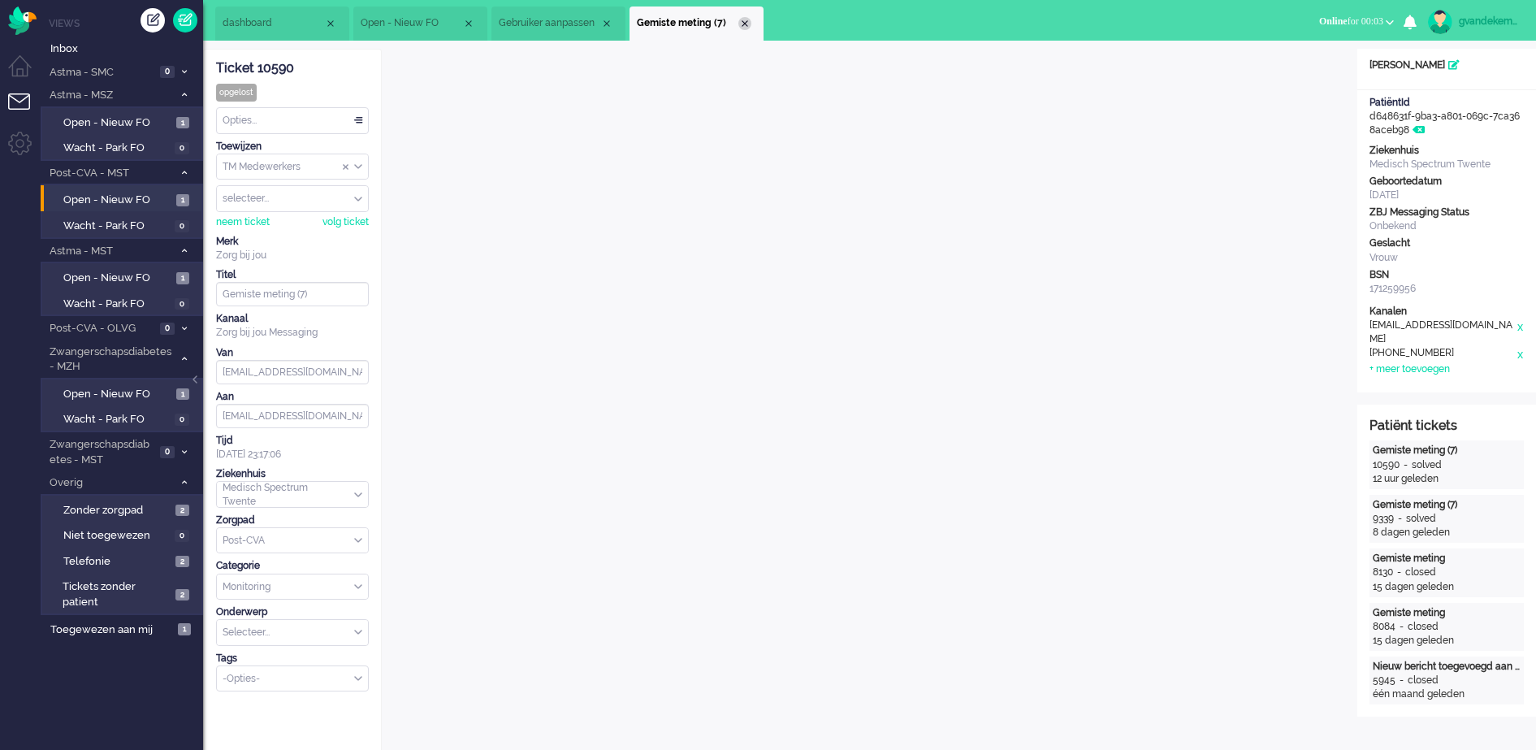
click at [742, 23] on div "Close tab" at bounding box center [744, 23] width 13 height 13
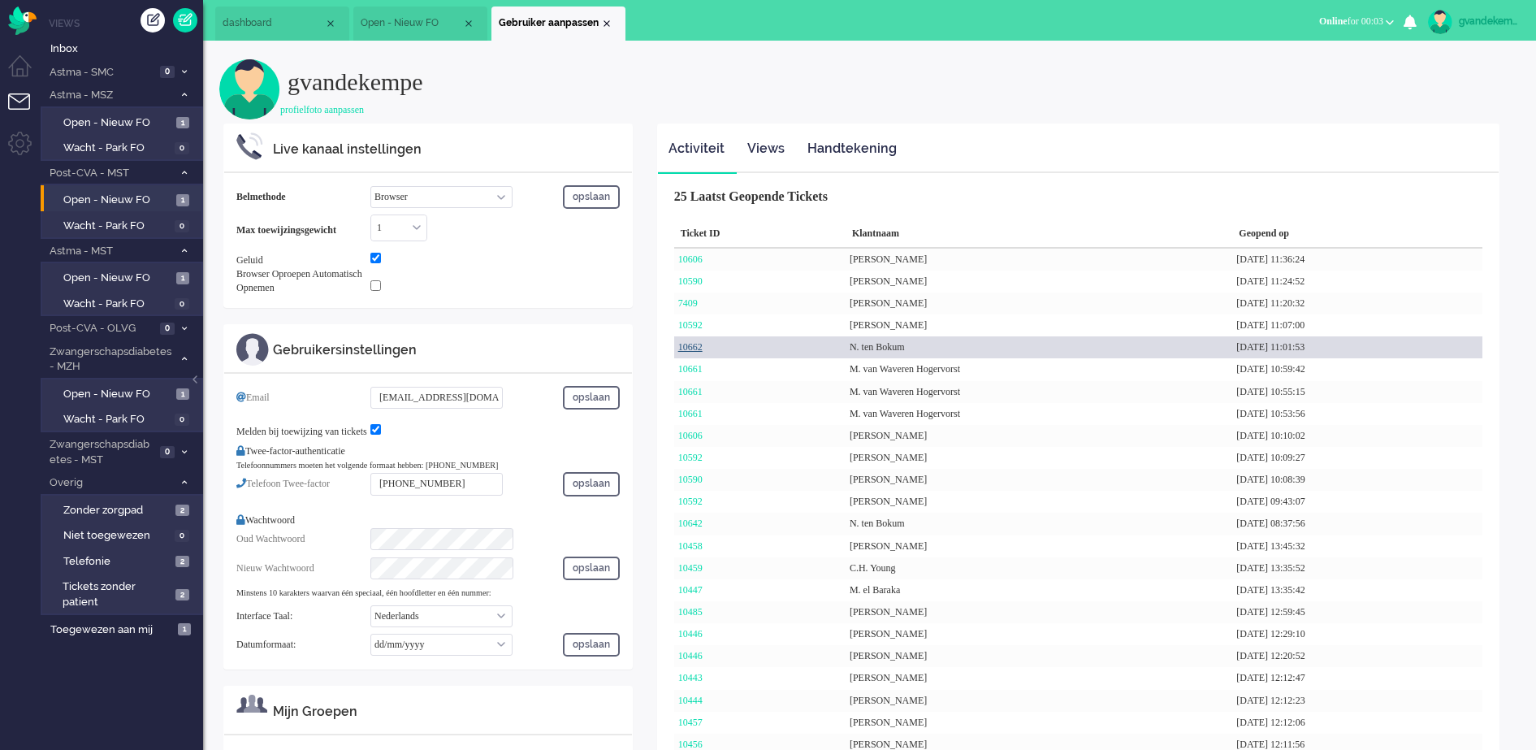
click at [689, 344] on link "10662" at bounding box center [690, 346] width 24 height 11
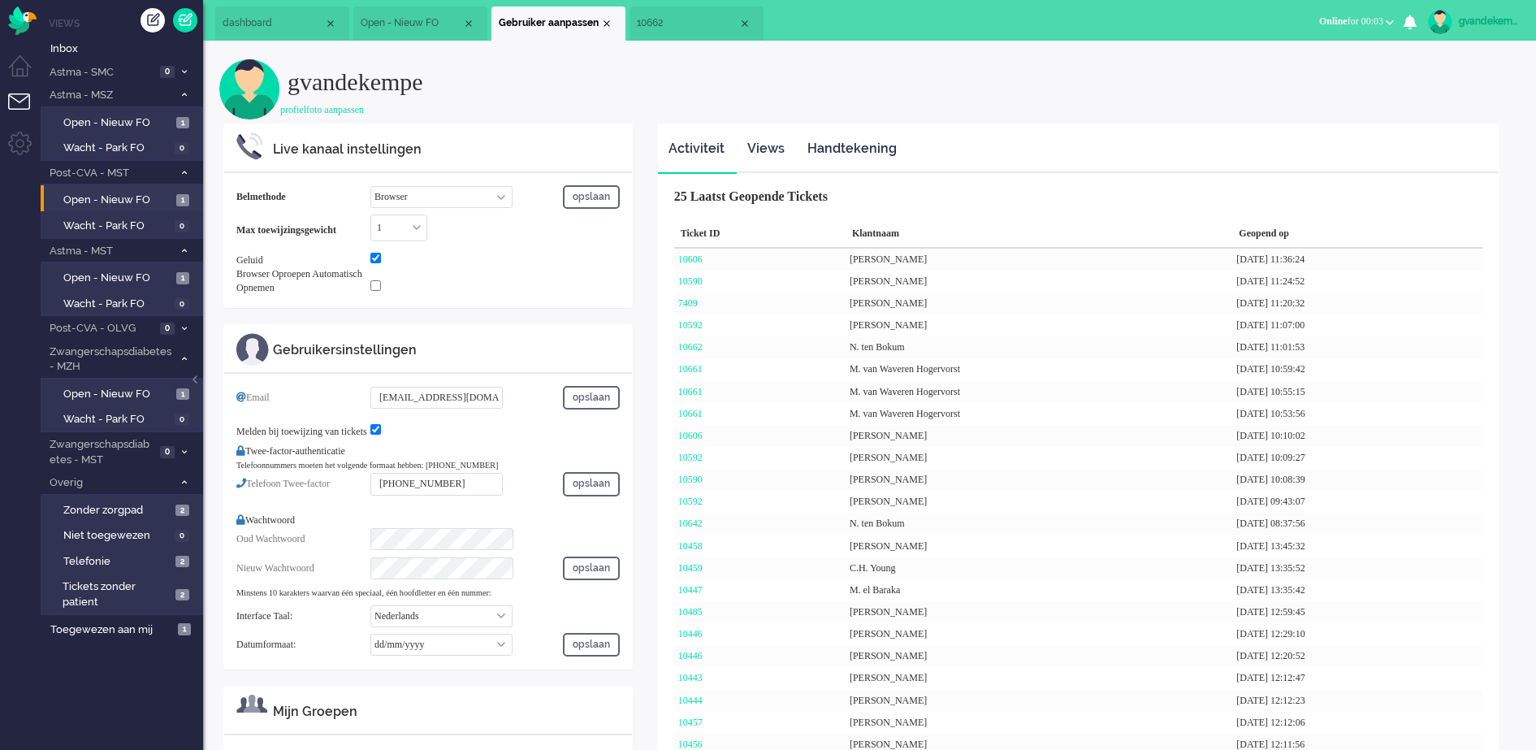
click at [669, 23] on span "10662" at bounding box center [688, 23] width 102 height 14
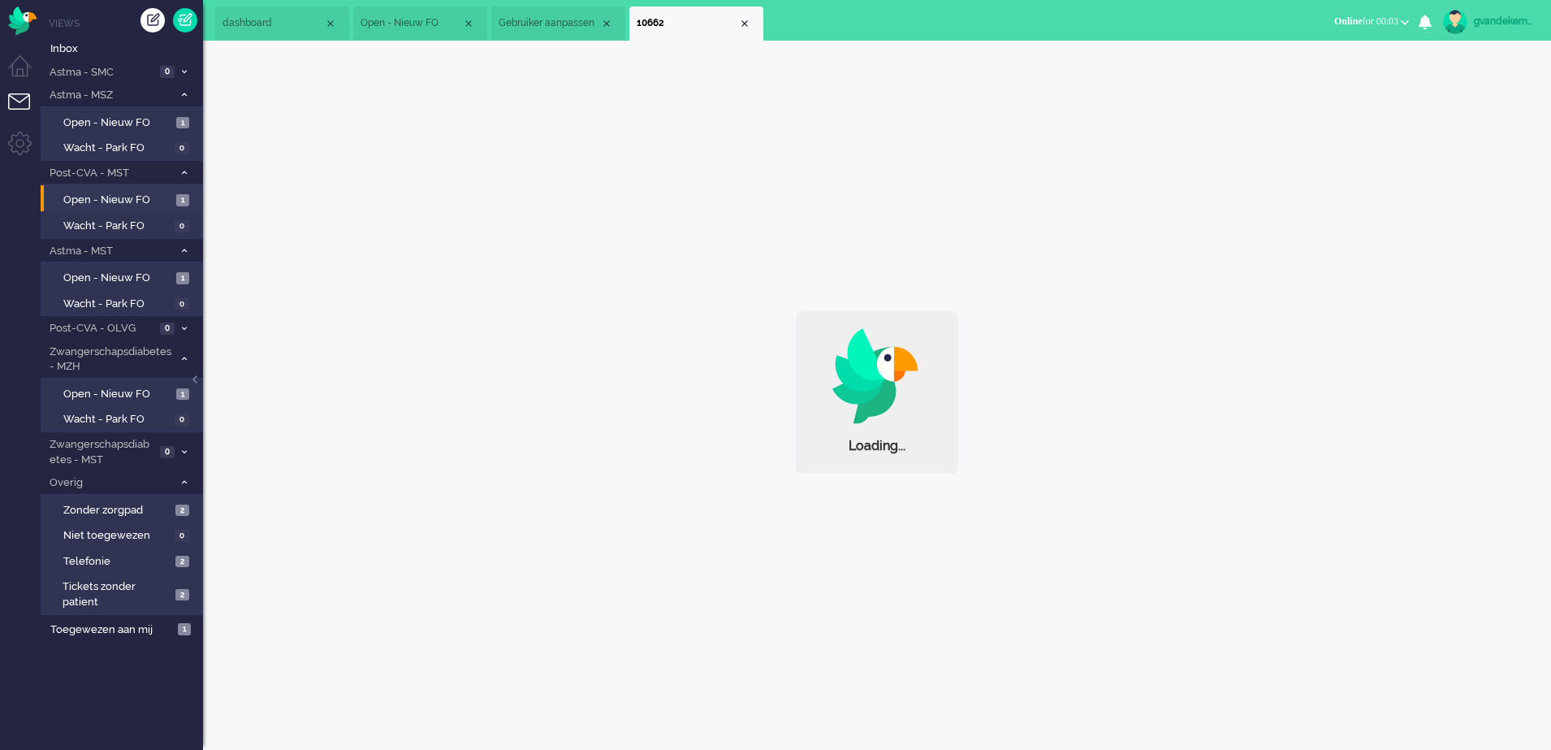
click at [549, 21] on span "Gebruiker aanpassen" at bounding box center [550, 23] width 102 height 14
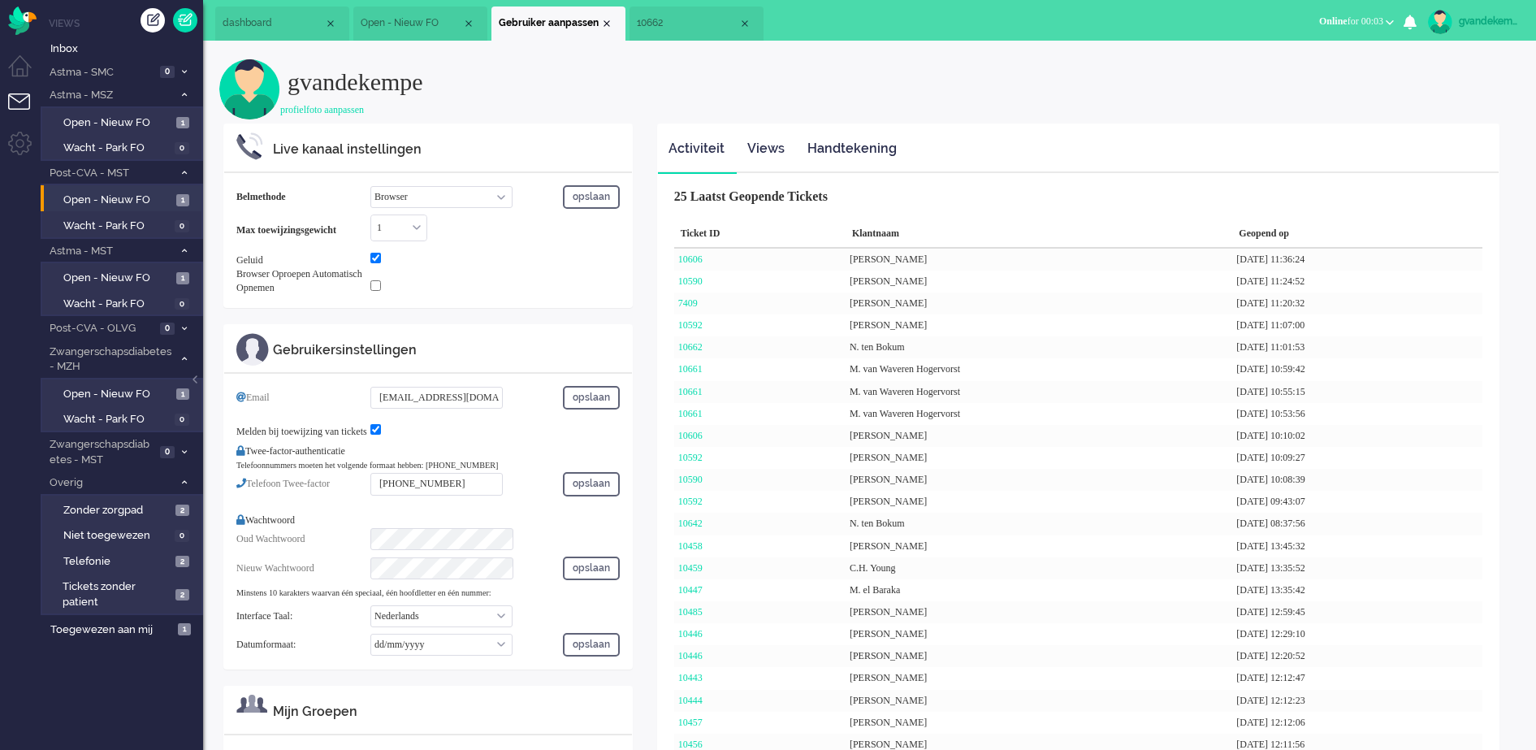
click at [664, 26] on span "10662" at bounding box center [688, 23] width 102 height 14
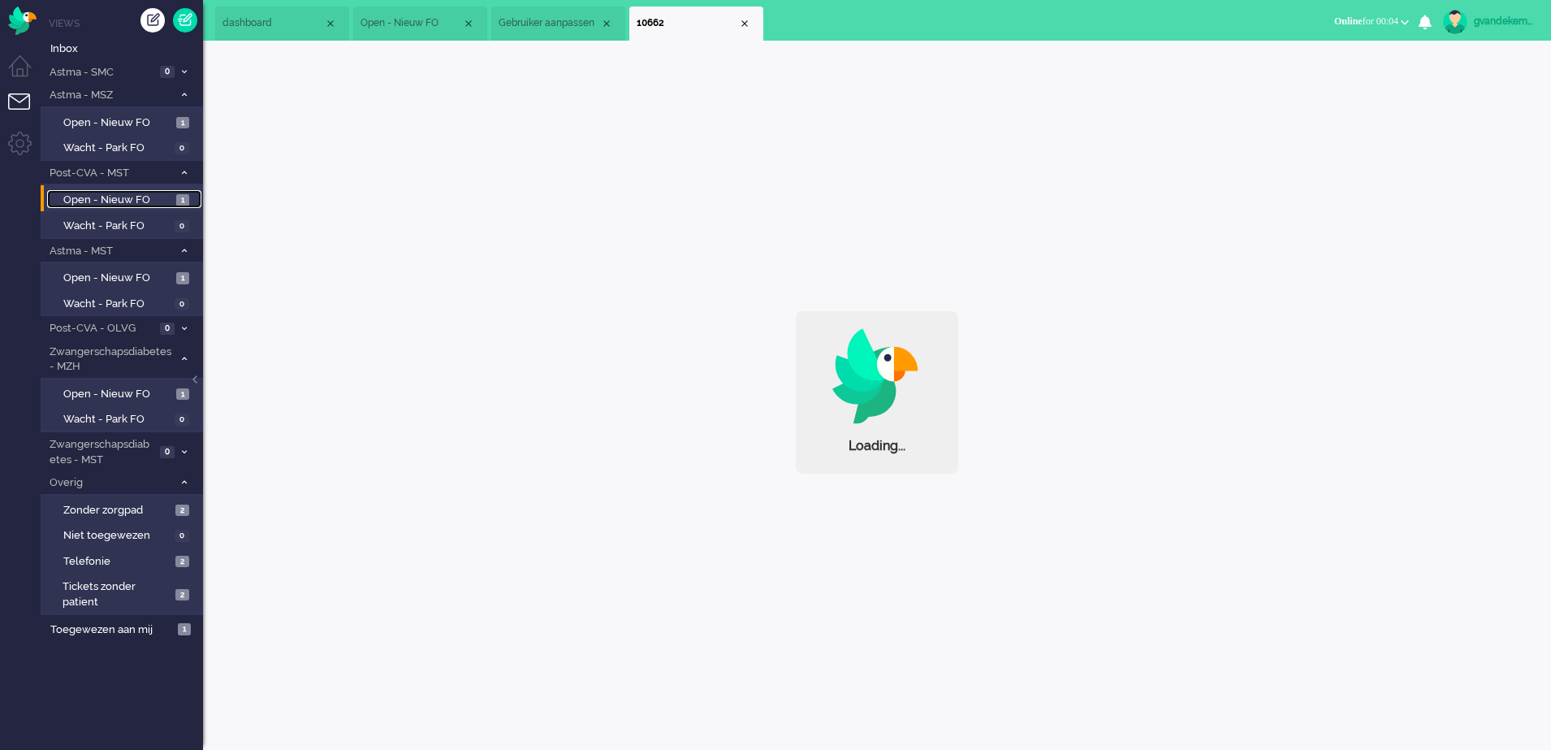
click at [127, 198] on span "Open - Nieuw FO" at bounding box center [117, 200] width 109 height 15
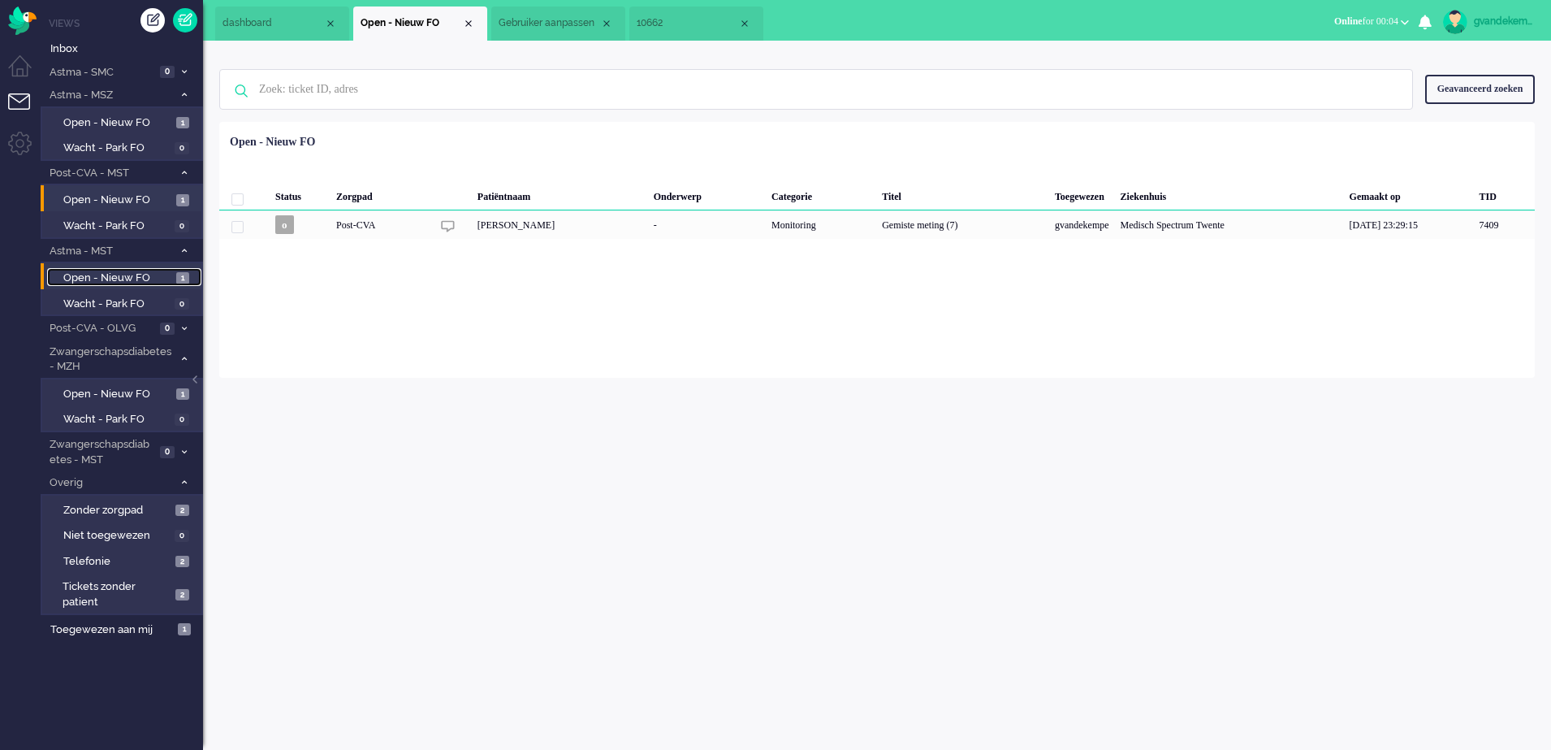
click at [152, 275] on span "Open - Nieuw FO" at bounding box center [117, 277] width 109 height 15
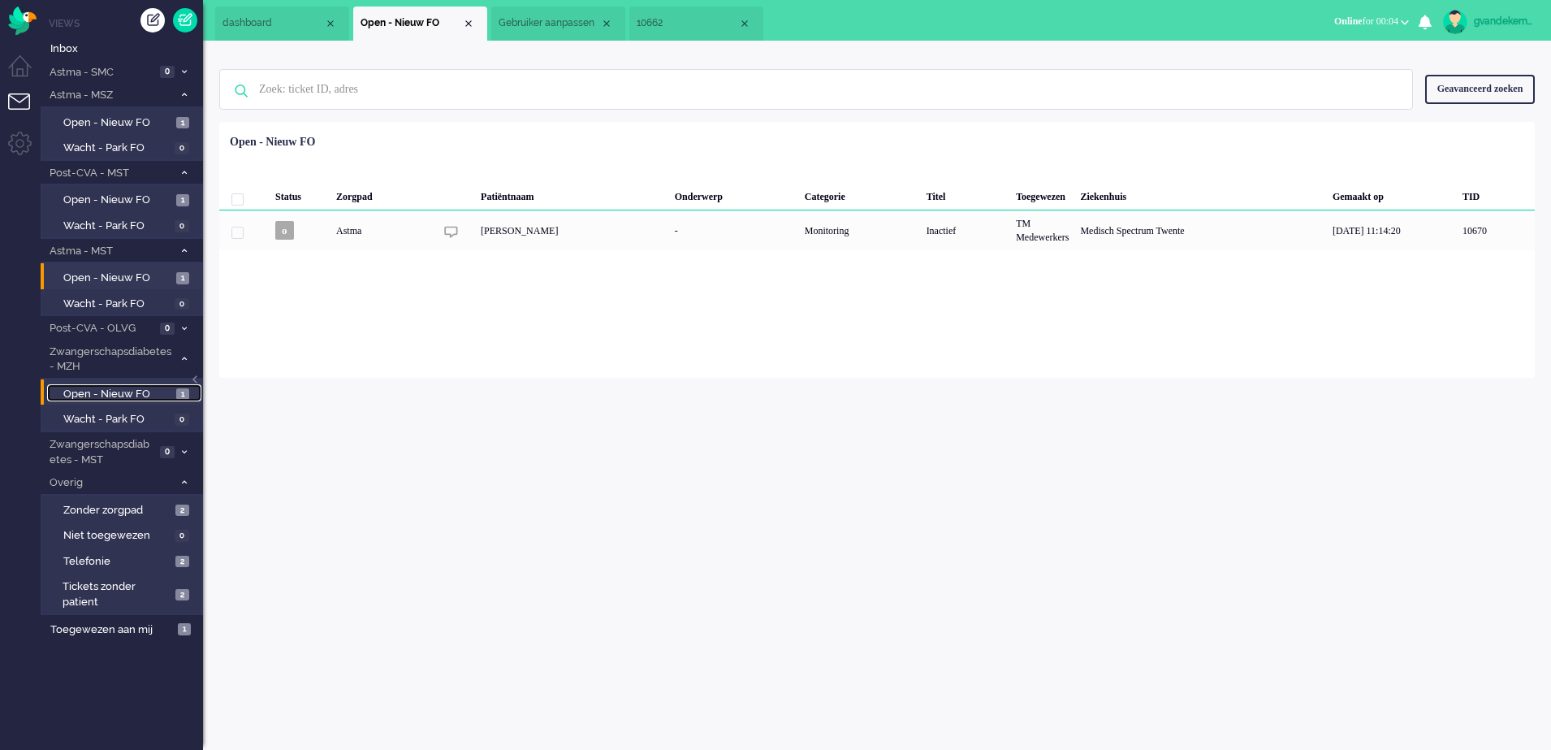
click at [128, 390] on span "Open - Nieuw FO" at bounding box center [117, 394] width 109 height 15
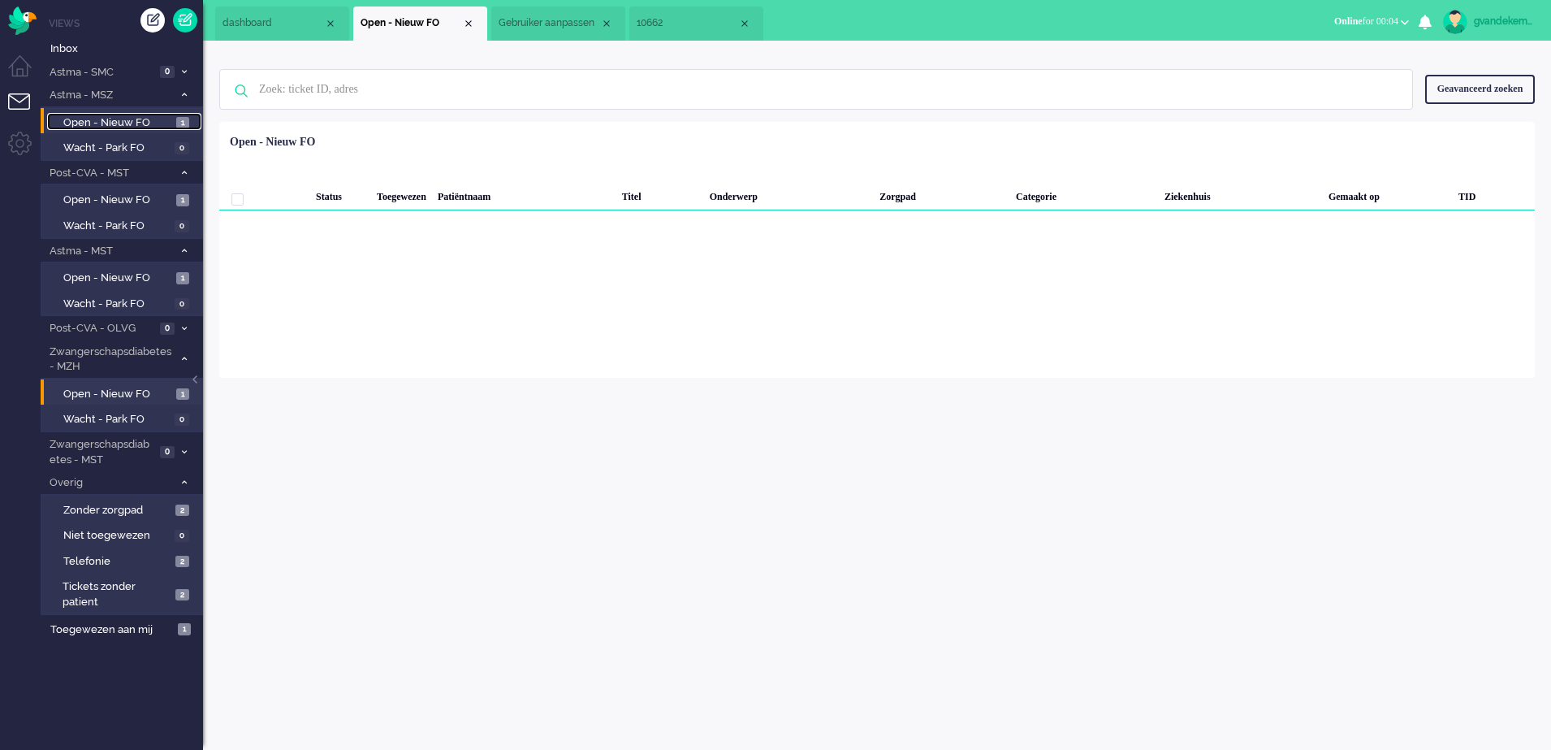
click at [139, 118] on span "Open - Nieuw FO" at bounding box center [117, 122] width 109 height 15
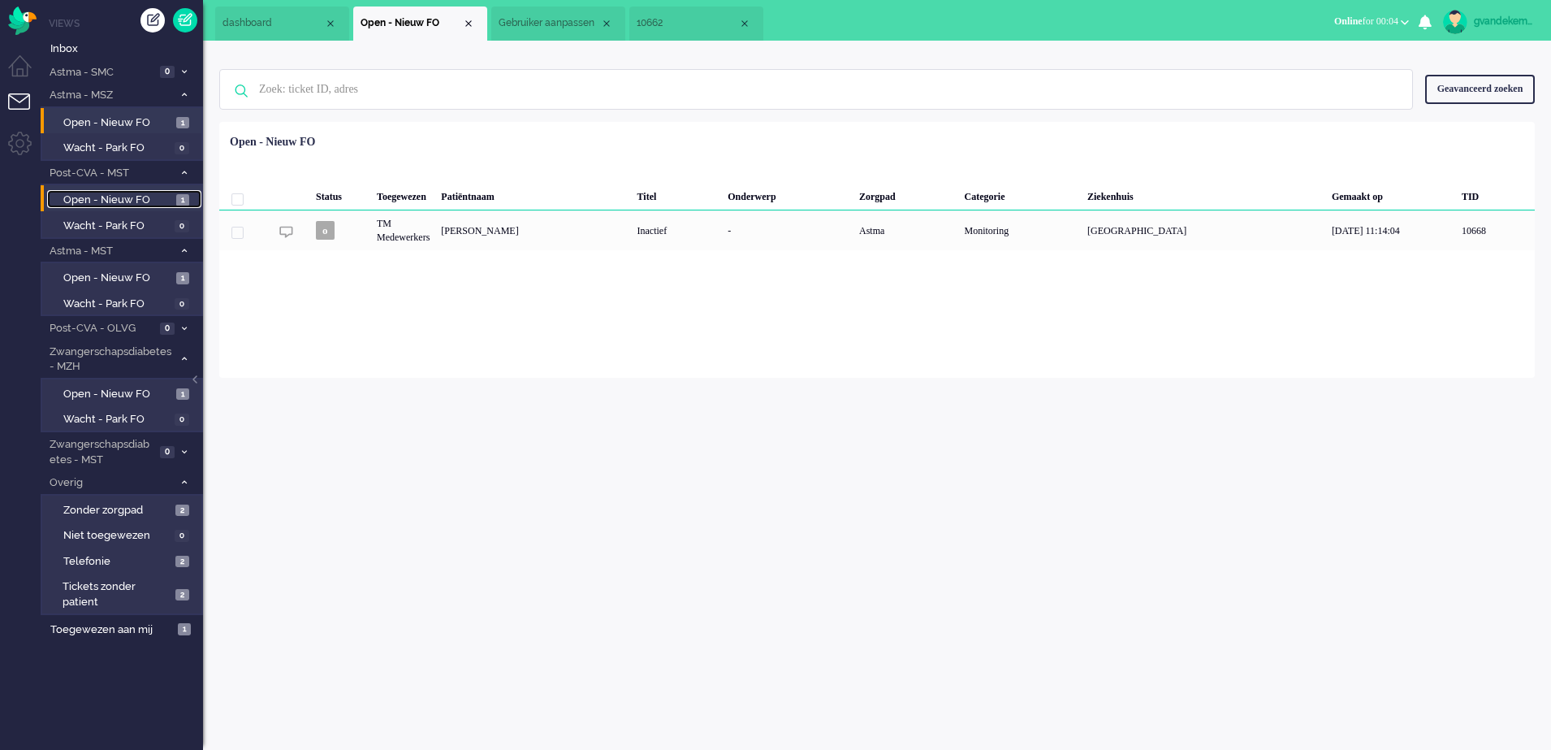
click at [119, 198] on span "Open - Nieuw FO" at bounding box center [117, 200] width 109 height 15
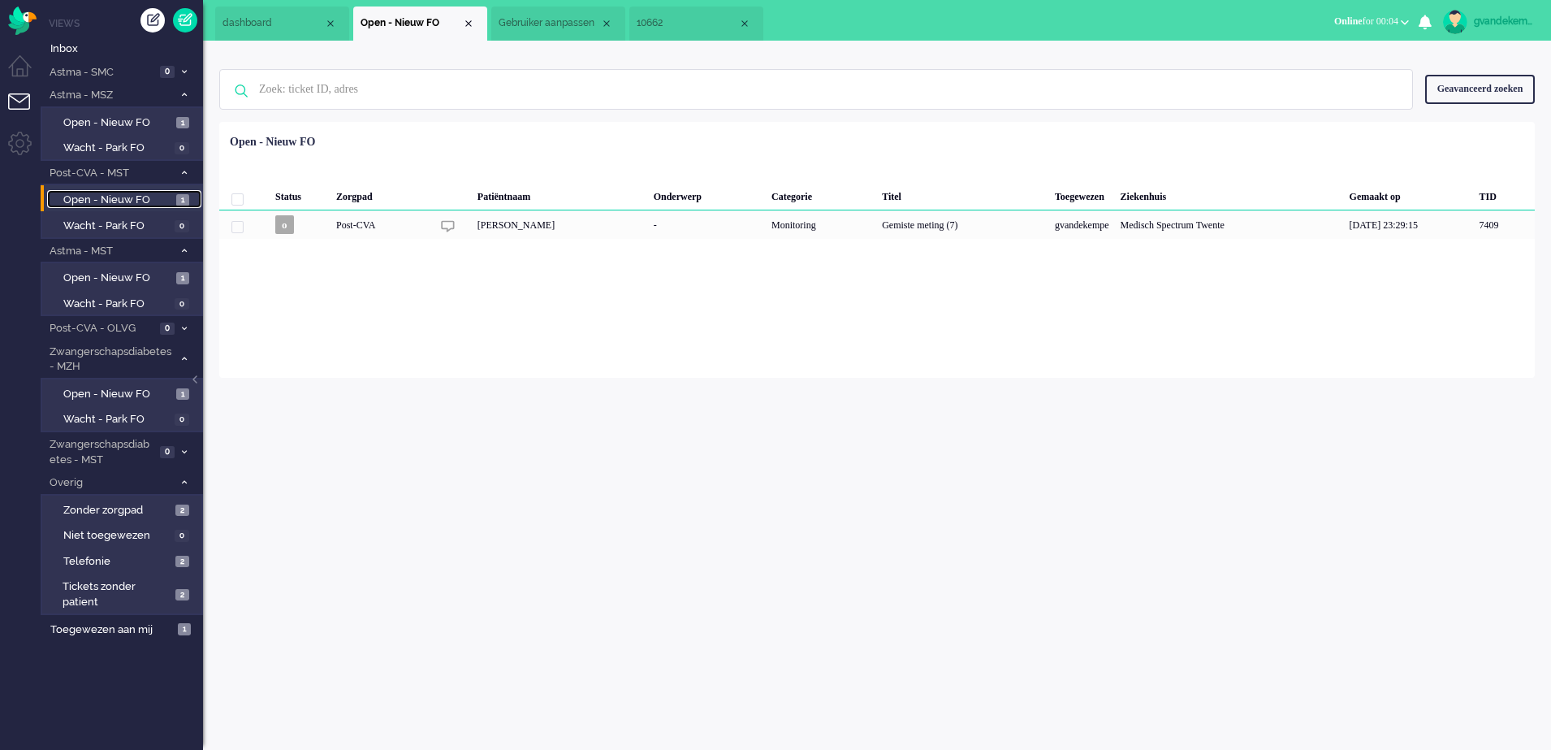
click at [681, 26] on span "10662" at bounding box center [688, 23] width 102 height 14
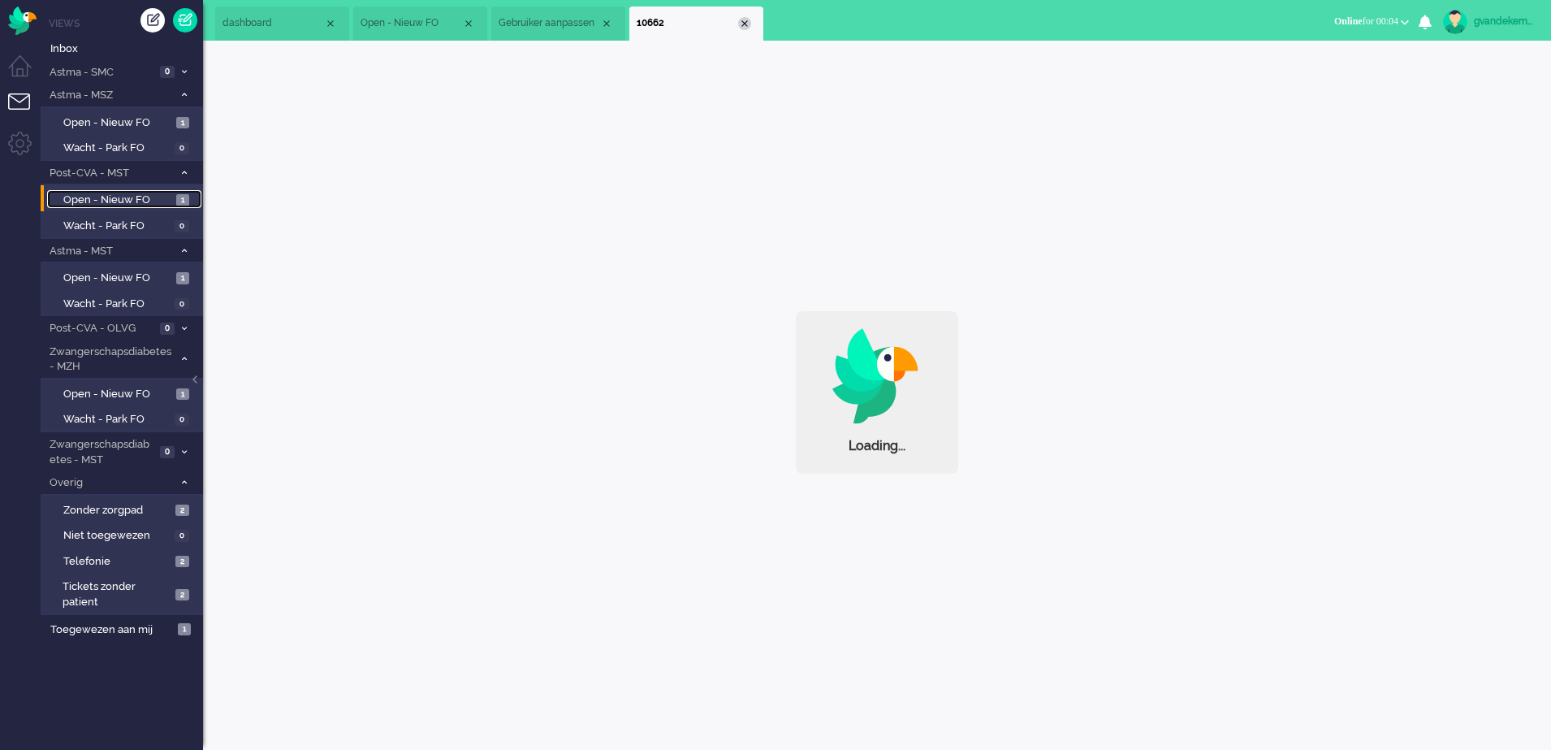
click at [745, 22] on div "Close tab" at bounding box center [744, 23] width 13 height 13
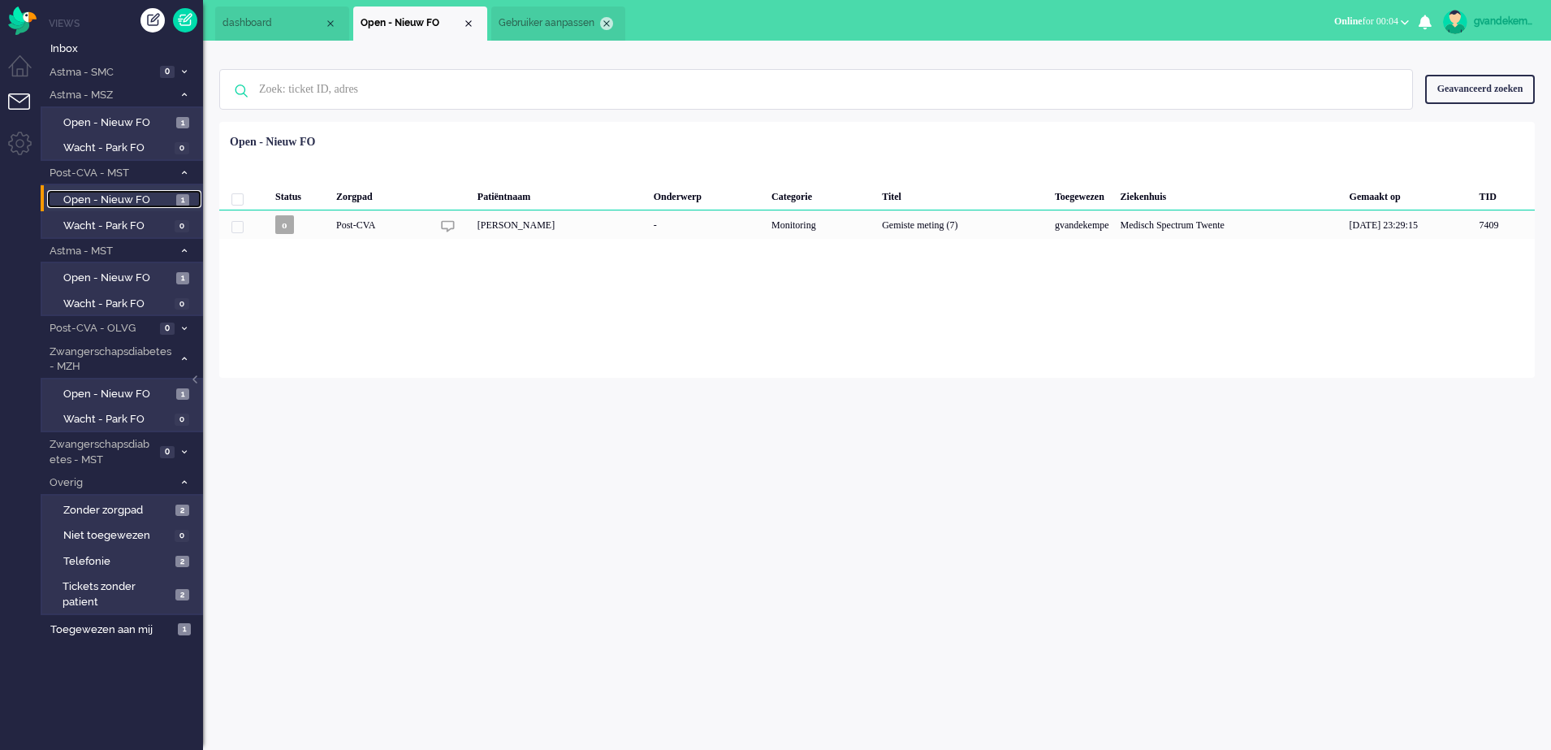
click at [607, 24] on div "Close tab" at bounding box center [606, 23] width 13 height 13
click at [465, 21] on div "Close tab" at bounding box center [468, 23] width 13 height 13
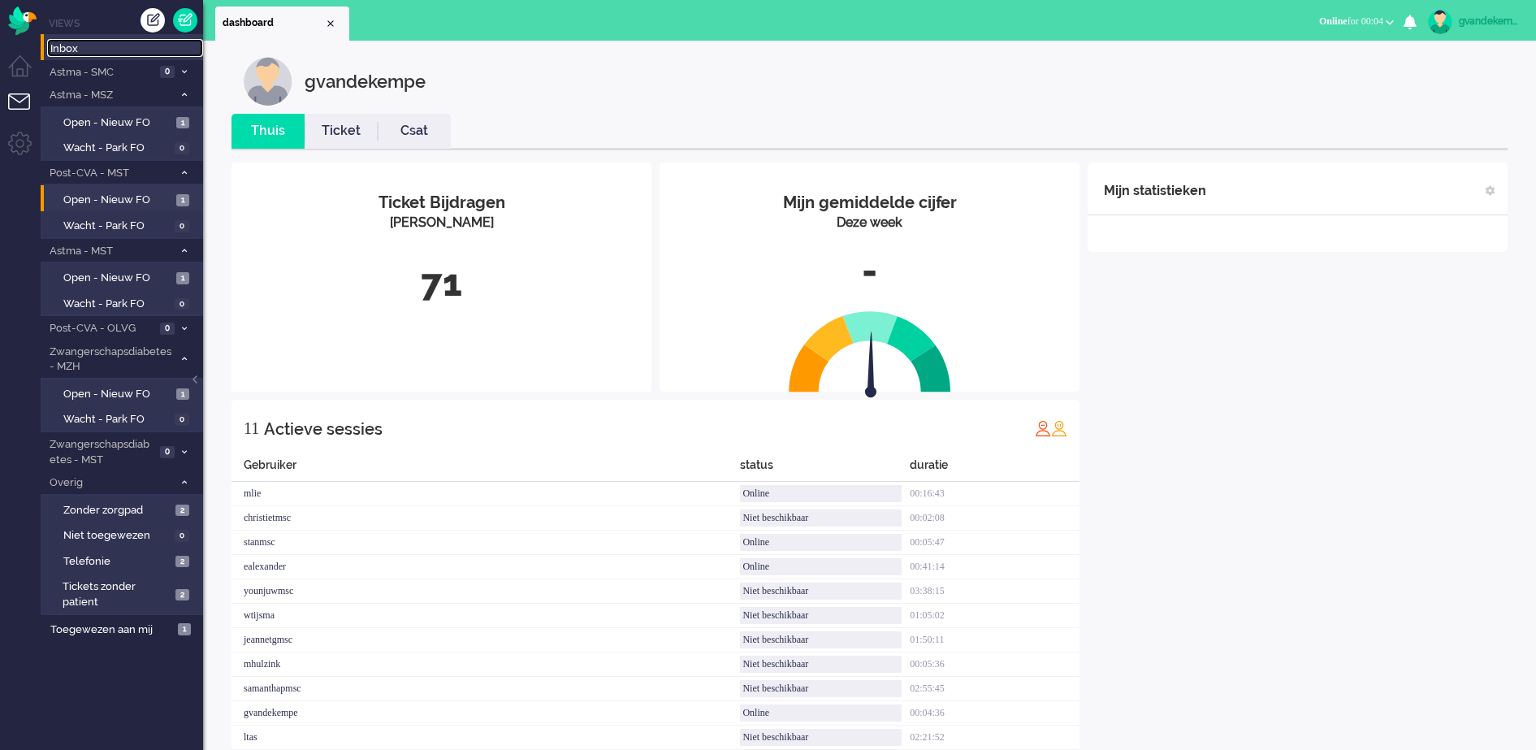
click at [67, 45] on span "Inbox" at bounding box center [126, 48] width 153 height 15
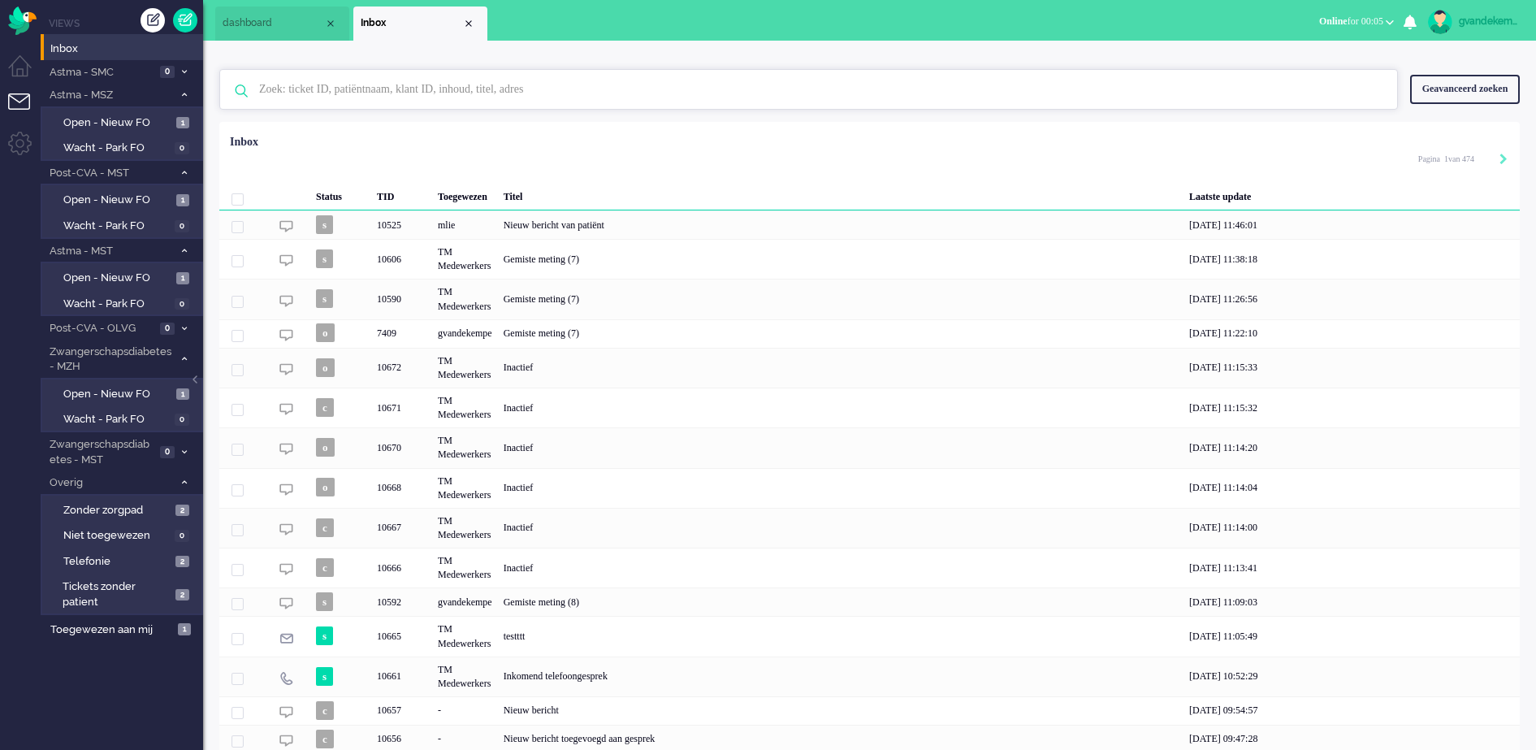
click at [383, 84] on input "text" at bounding box center [811, 89] width 1128 height 39
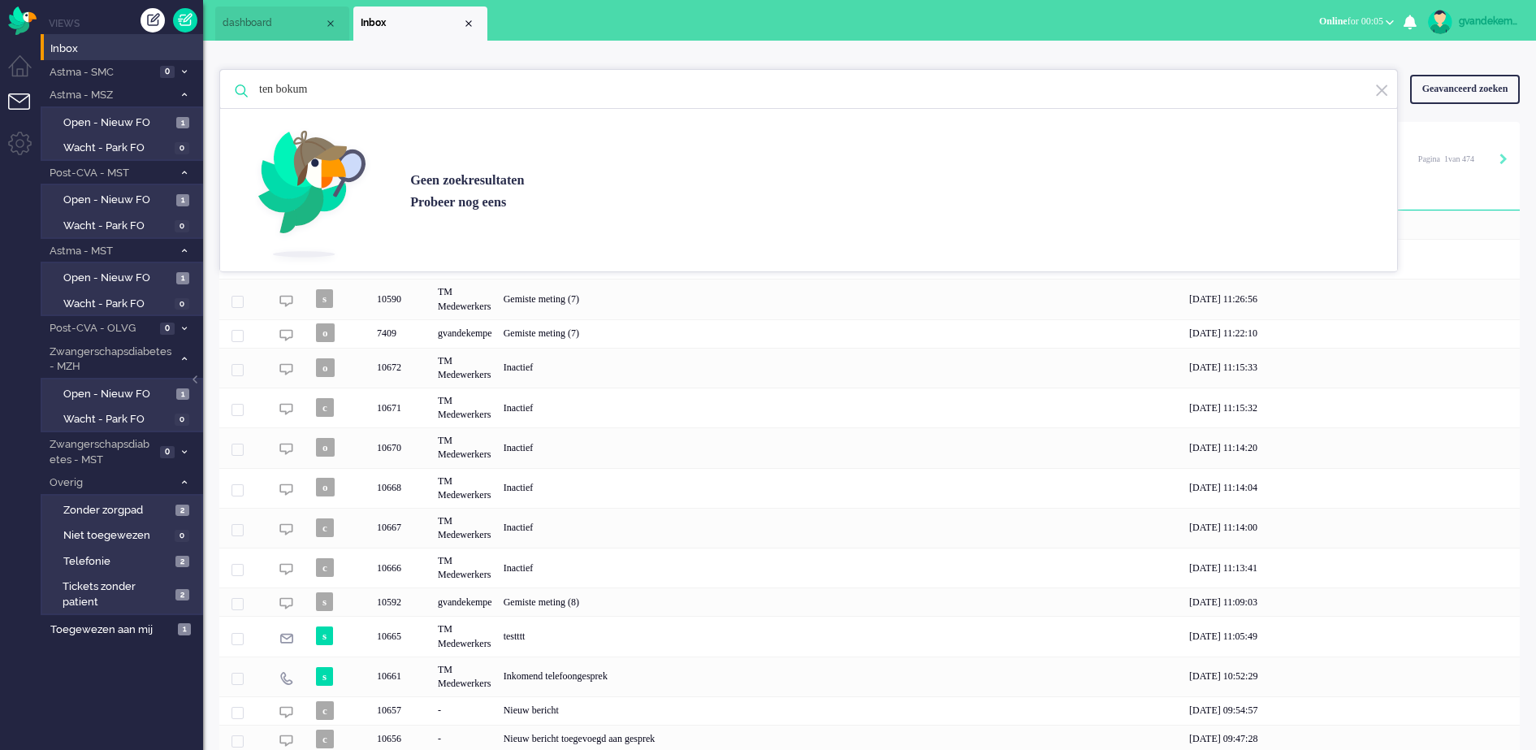
click at [285, 90] on input "ten bokum" at bounding box center [811, 89] width 1128 height 39
click at [281, 87] on input "ten bokum" at bounding box center [811, 89] width 1128 height 39
click at [668, 103] on input "bokum" at bounding box center [811, 89] width 1128 height 39
type input "bokum"
click at [1377, 89] on img at bounding box center [1381, 90] width 15 height 15
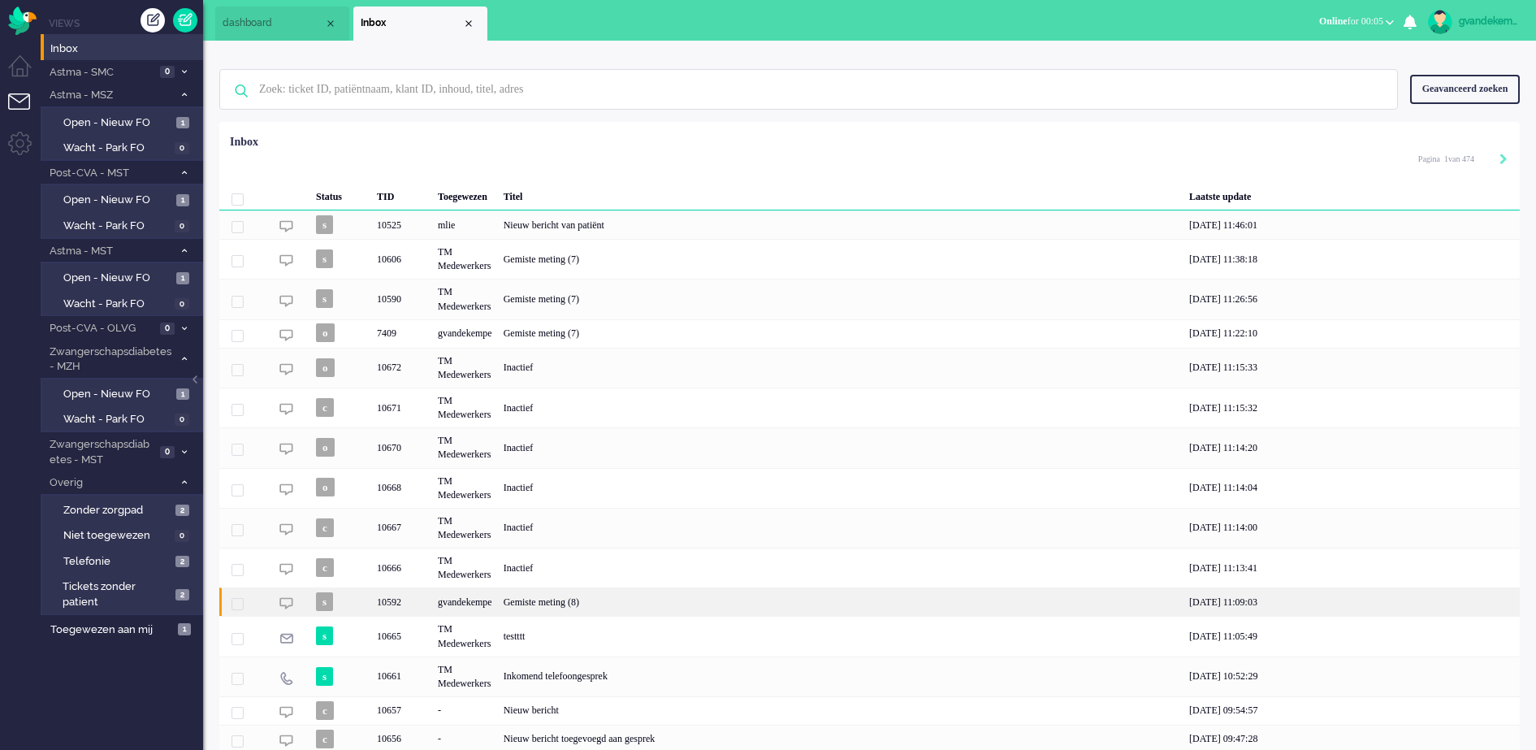
scroll to position [60, 0]
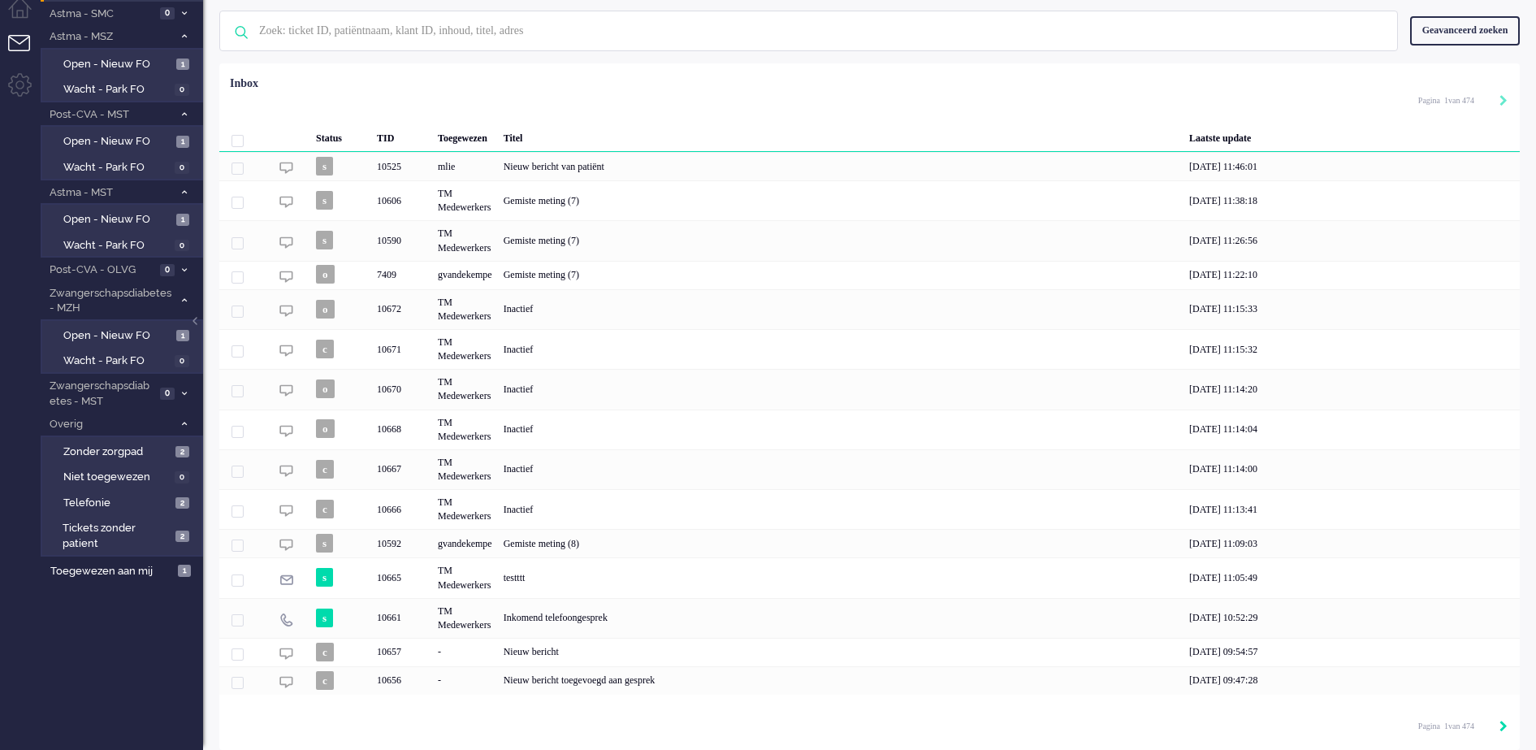
click at [1503, 727] on icon "Next" at bounding box center [1503, 725] width 8 height 11
type input "2"
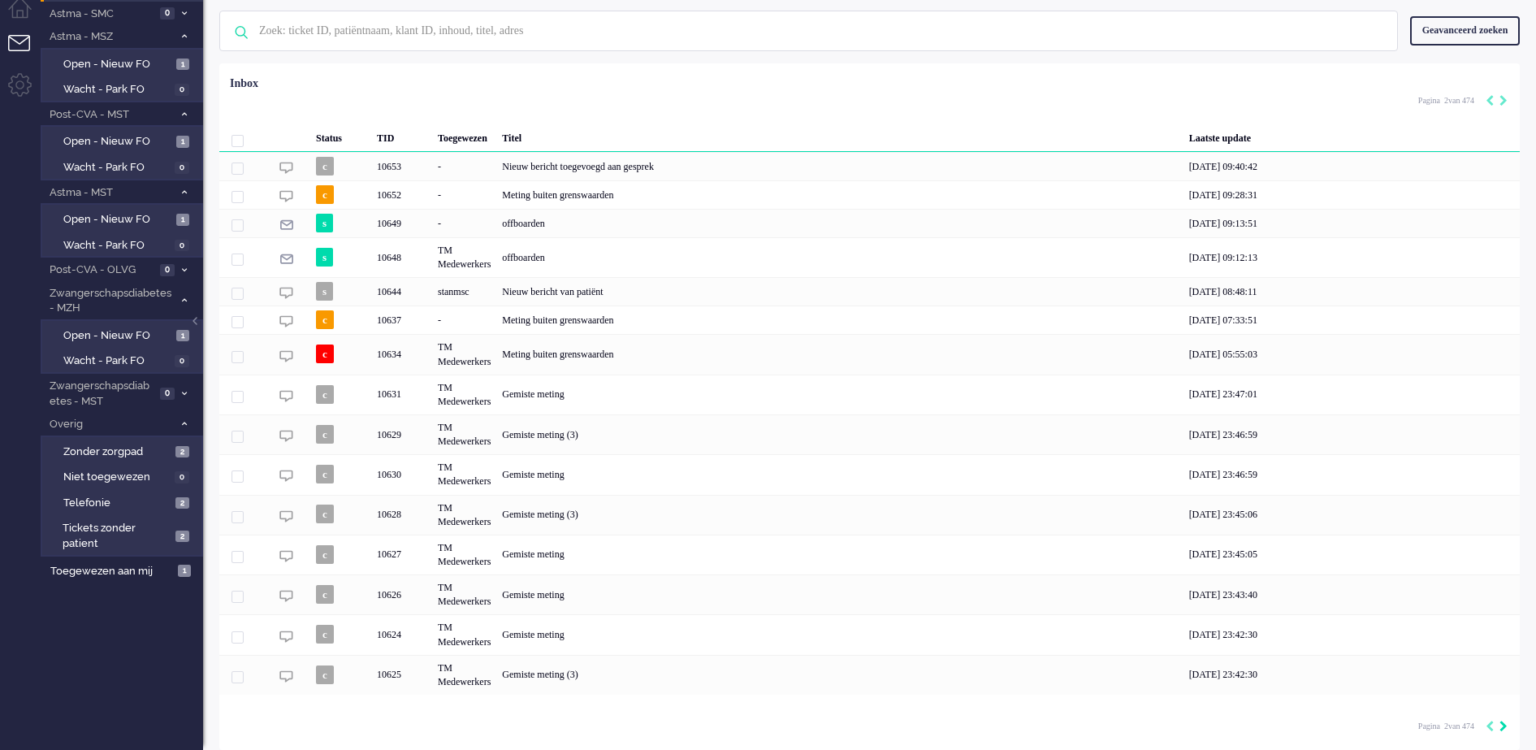
click at [1500, 725] on icon "Next" at bounding box center [1503, 725] width 8 height 11
type input "3"
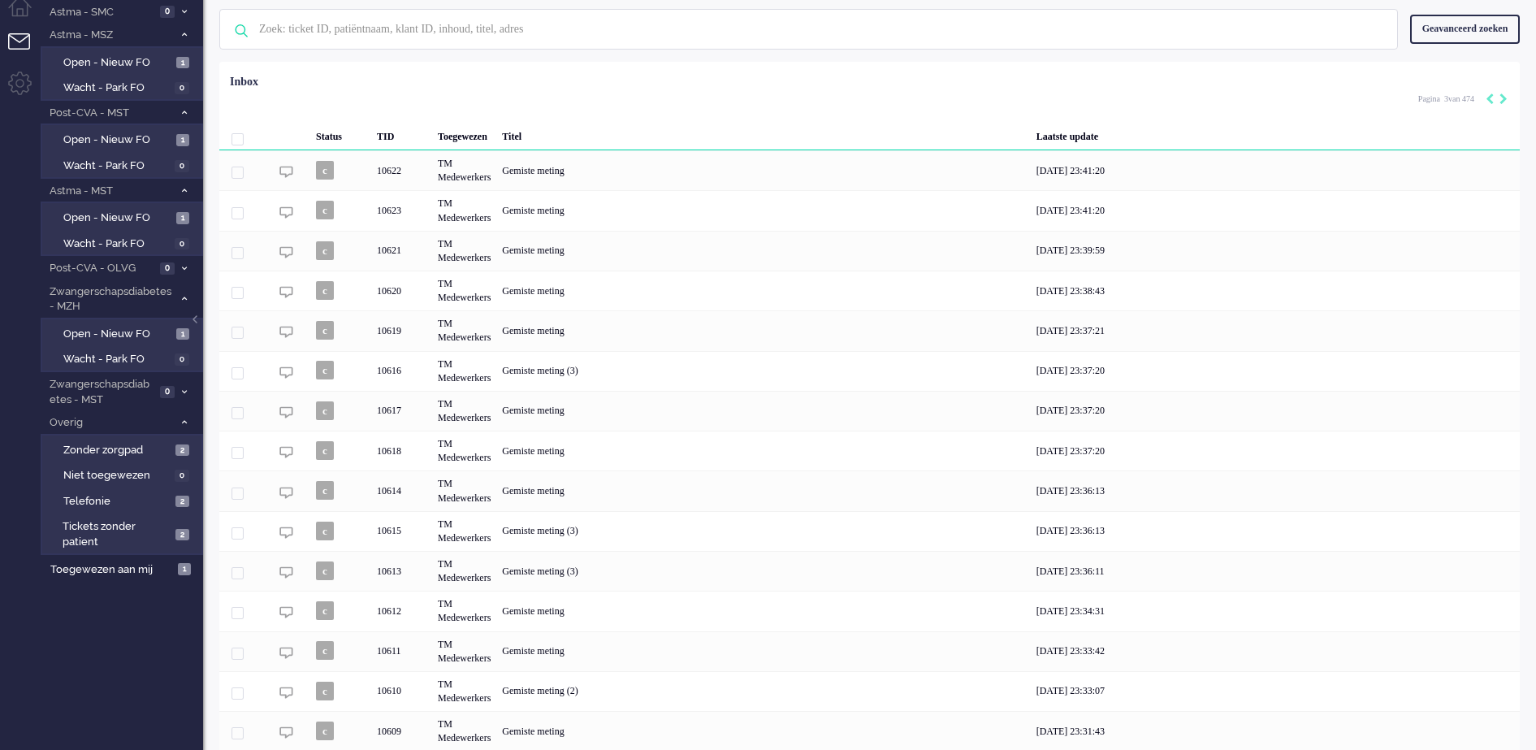
click at [1500, 725] on div "[DATE] 23:31:43" at bounding box center [1275, 731] width 489 height 40
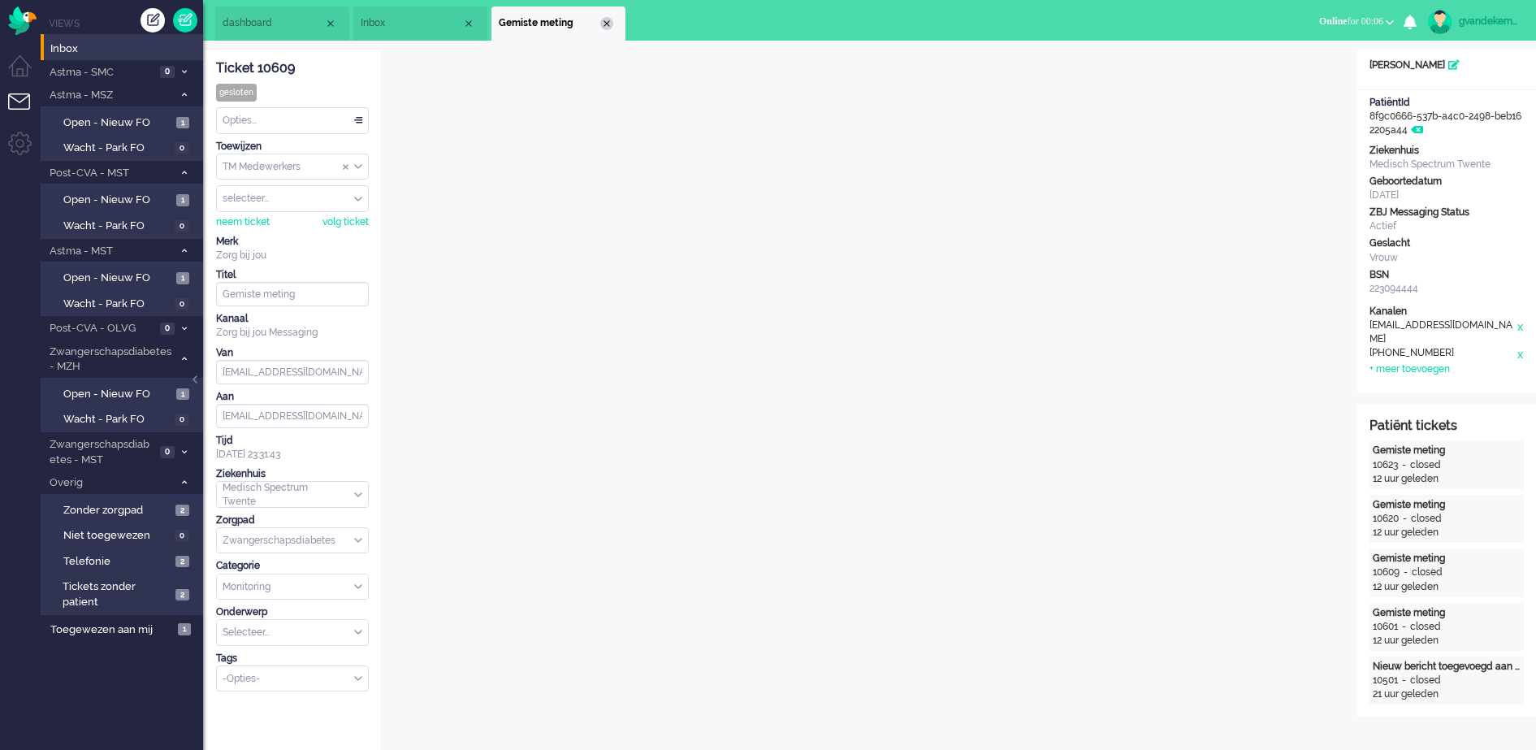
click at [611, 19] on div "Close tab" at bounding box center [606, 23] width 13 height 13
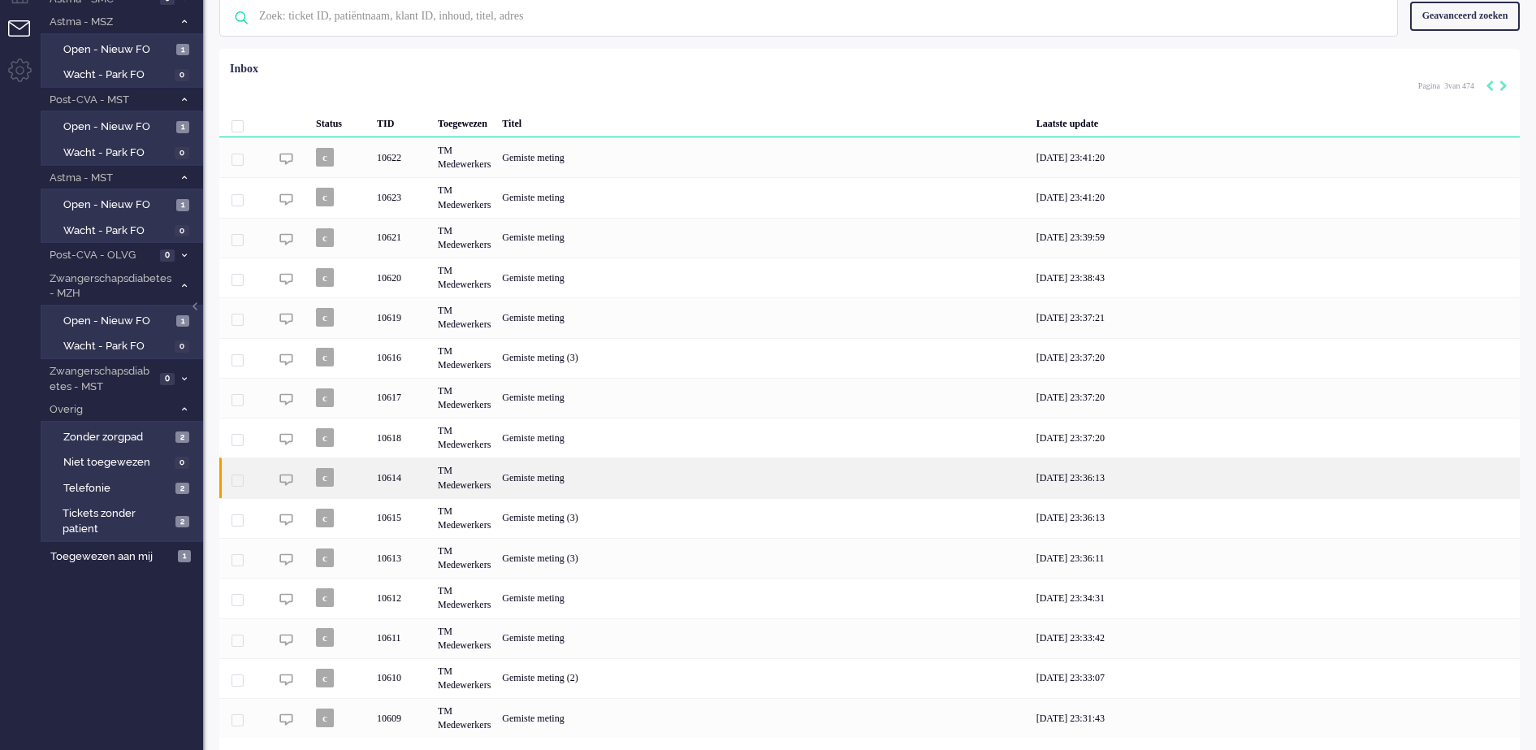
scroll to position [119, 0]
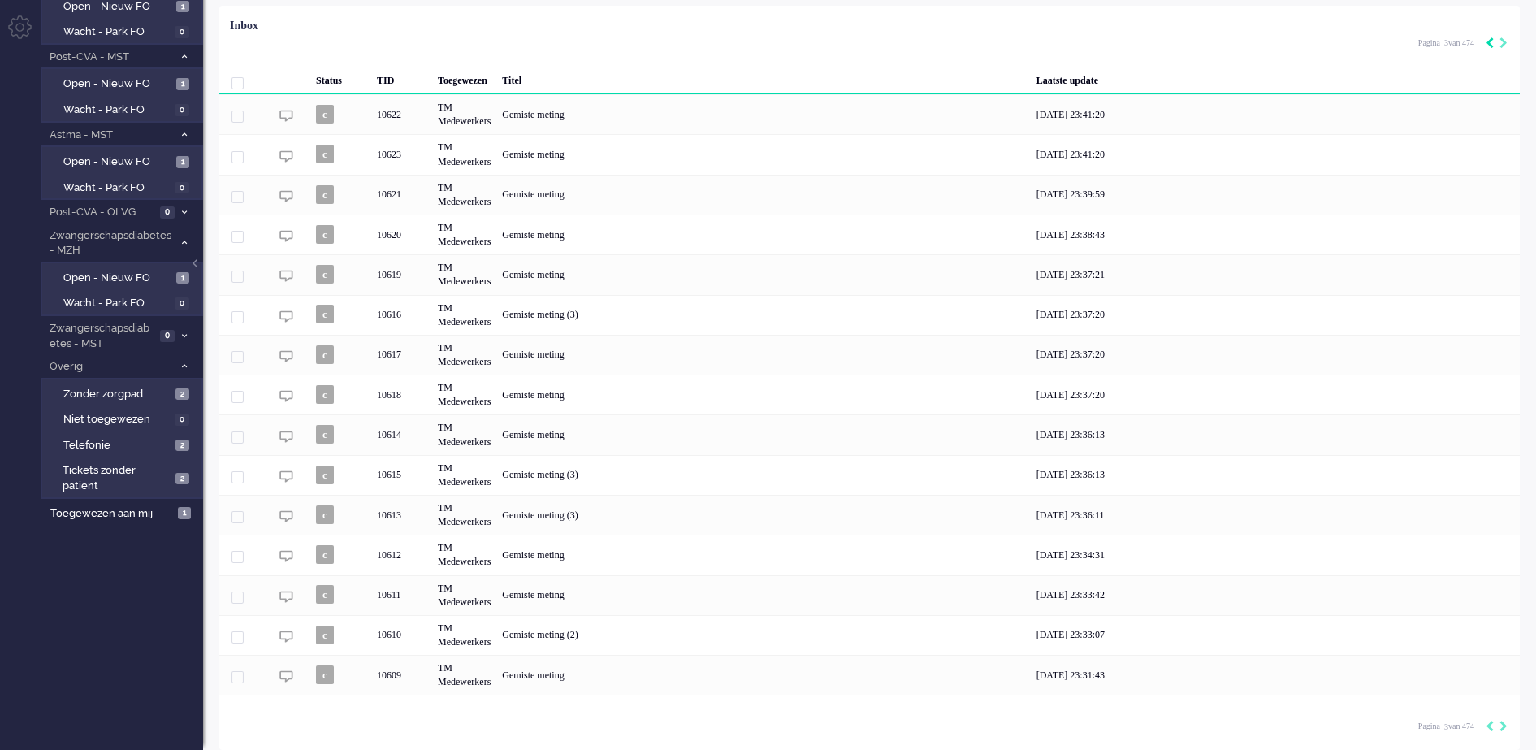
click at [1492, 41] on icon "Previous" at bounding box center [1490, 42] width 8 height 11
type input "2"
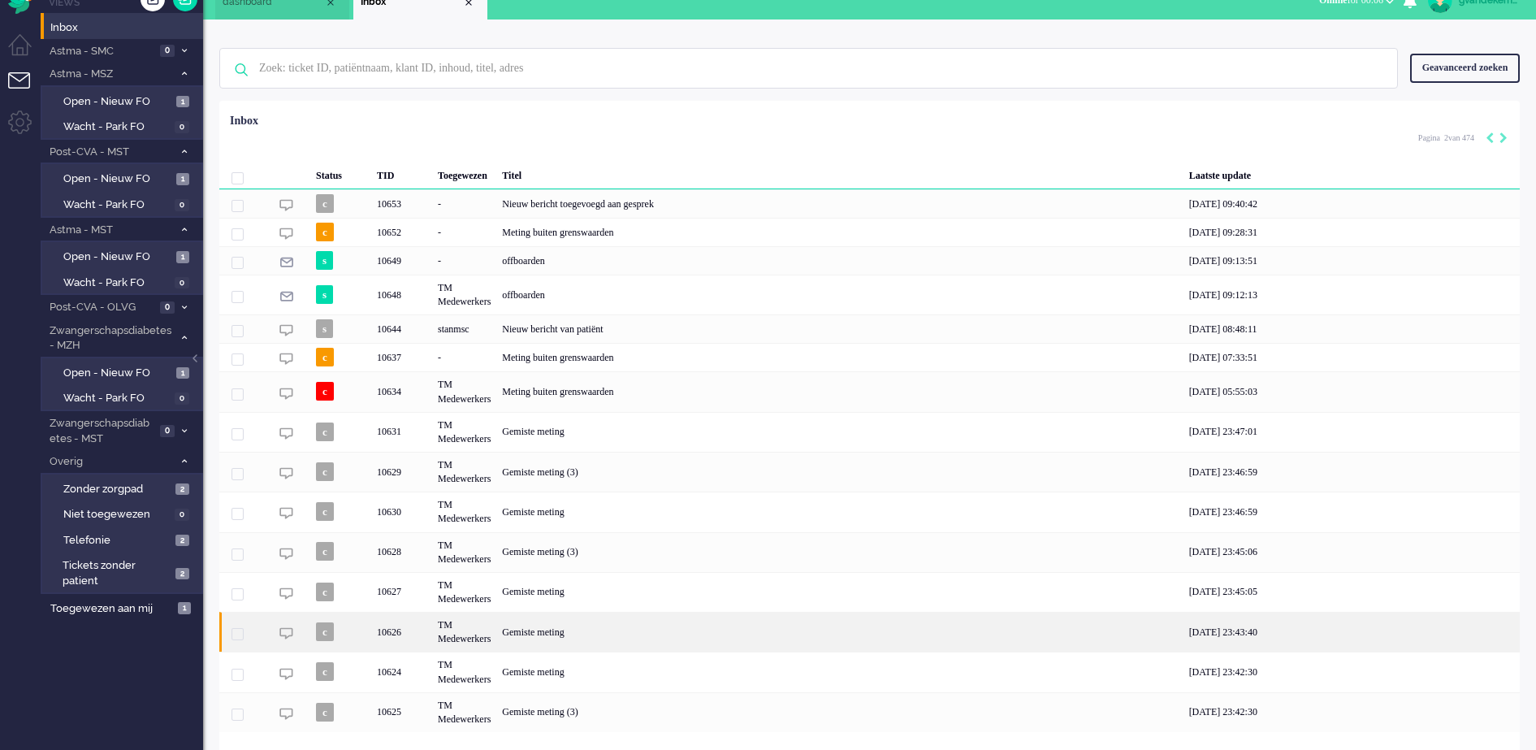
scroll to position [0, 0]
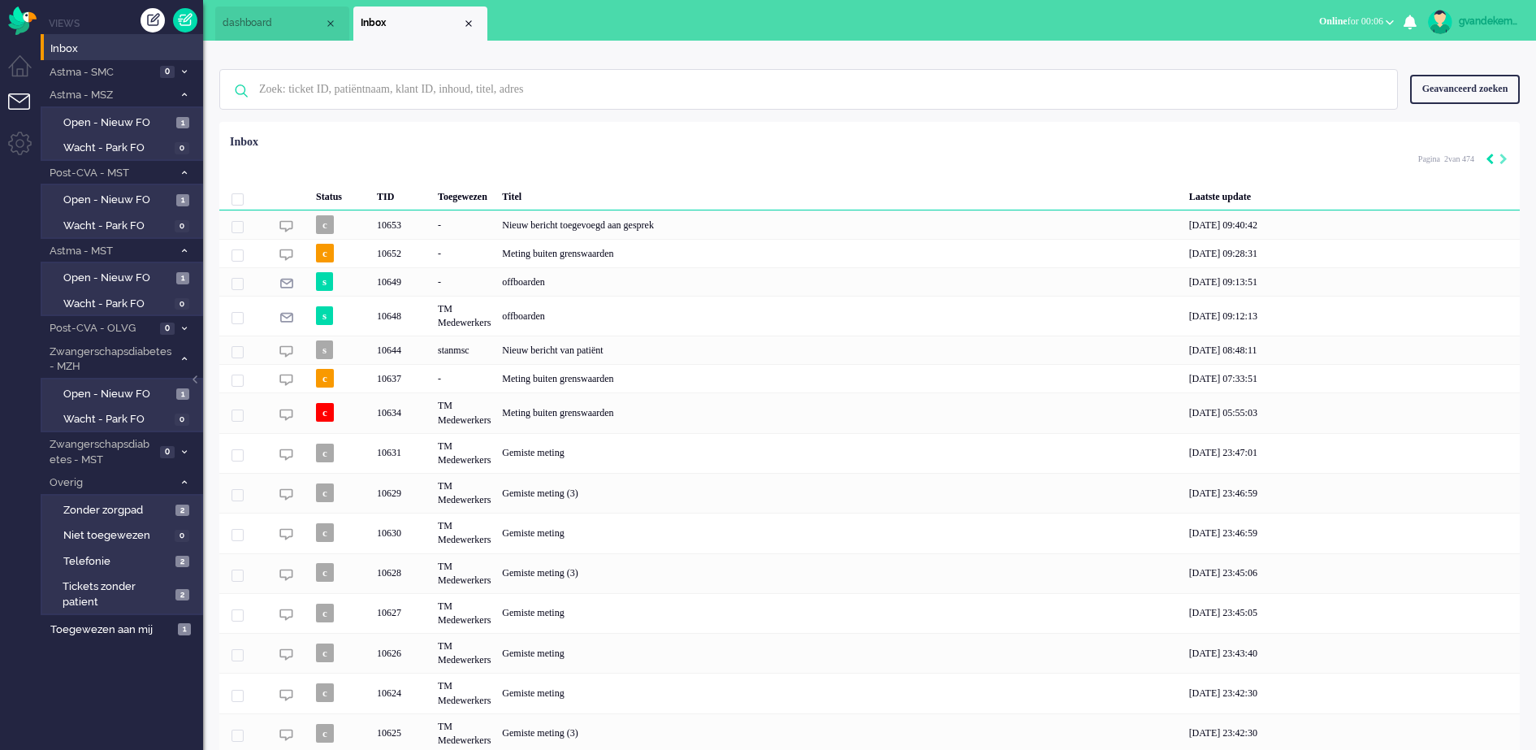
click at [1490, 160] on icon "Previous" at bounding box center [1490, 159] width 8 height 11
type input "1"
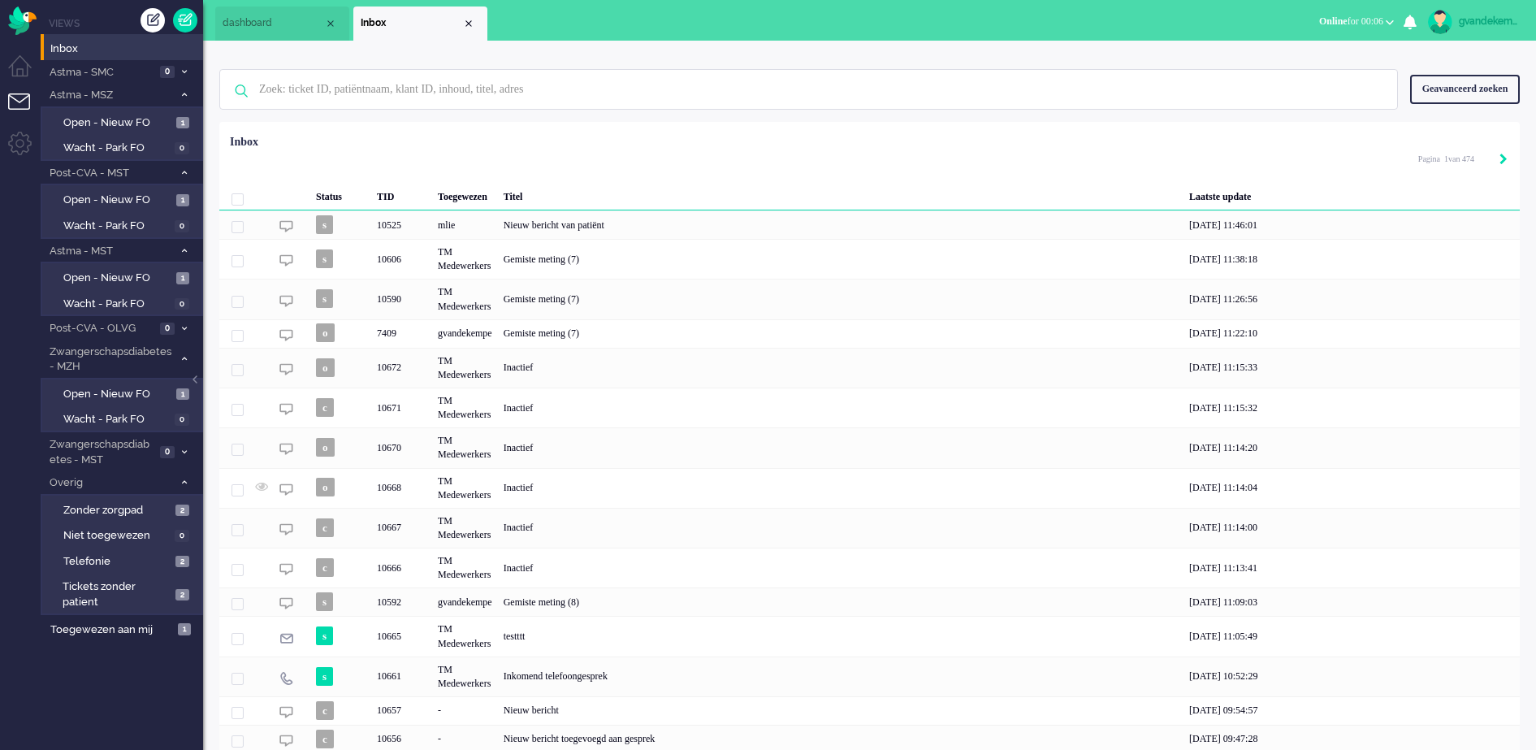
click at [1503, 161] on icon "Next" at bounding box center [1503, 159] width 8 height 11
type input "2"
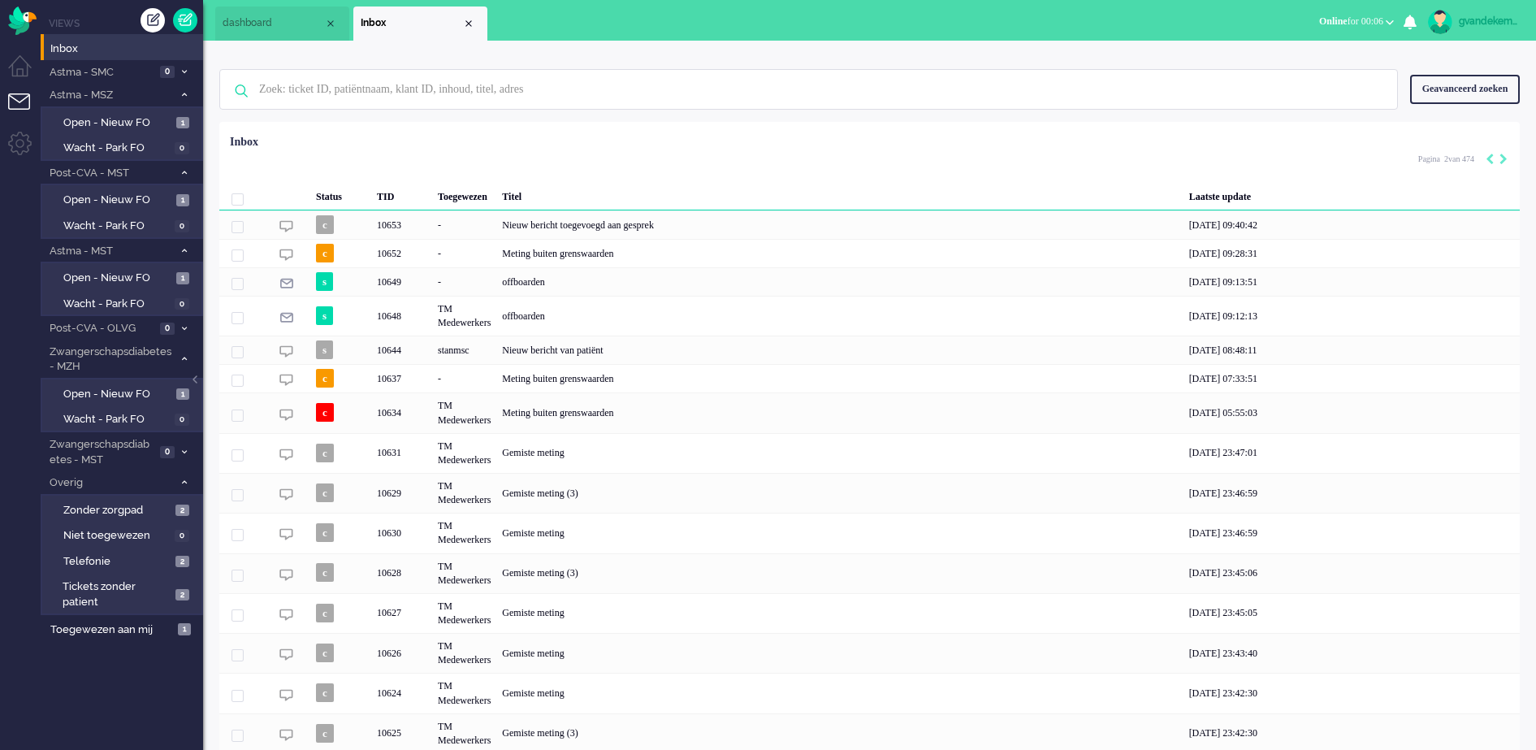
click at [1499, 19] on div "gvandekempe" at bounding box center [1489, 21] width 61 height 16
click at [1406, 110] on link "Instellingen" at bounding box center [1466, 110] width 121 height 16
select select "browser"
select select "nl"
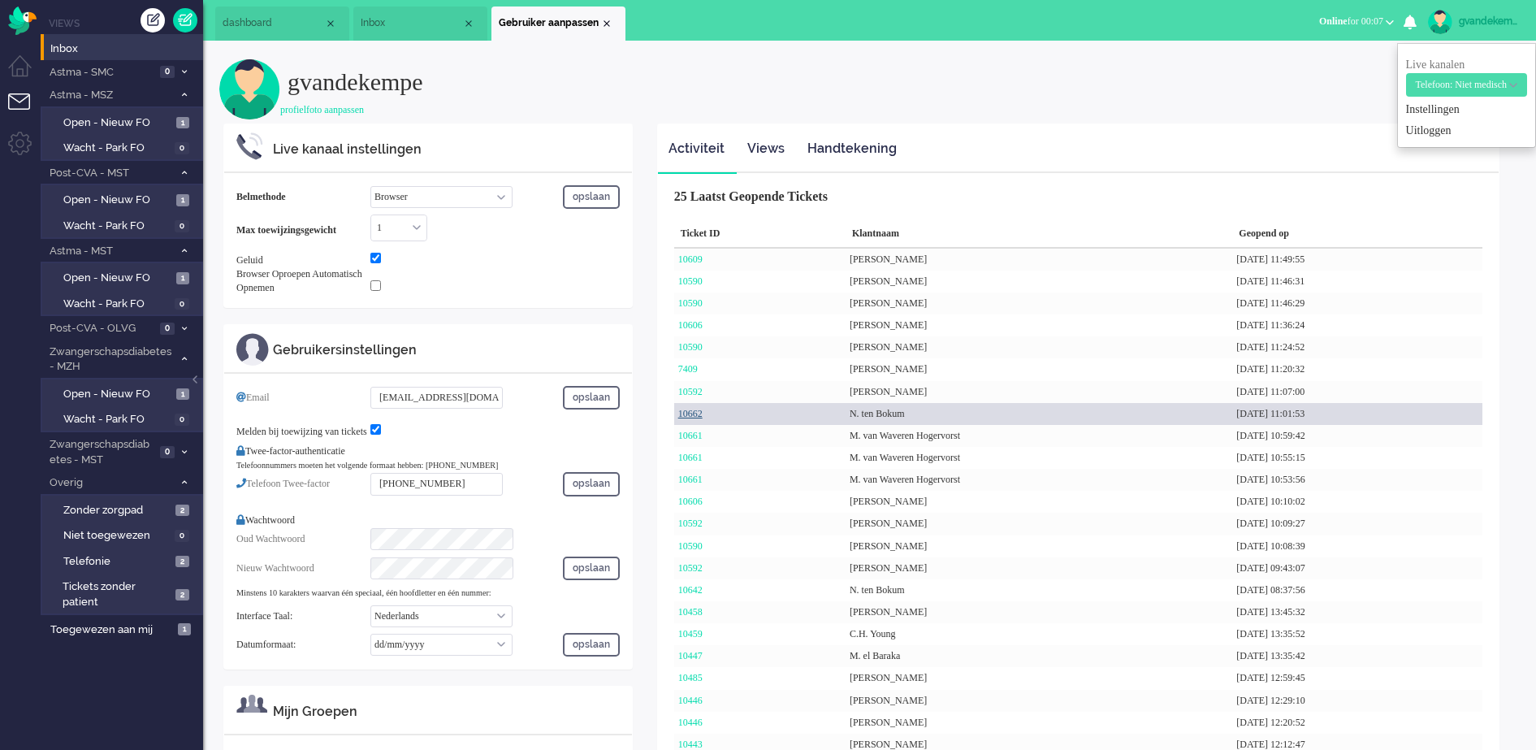
click at [692, 412] on link "10662" at bounding box center [690, 413] width 24 height 11
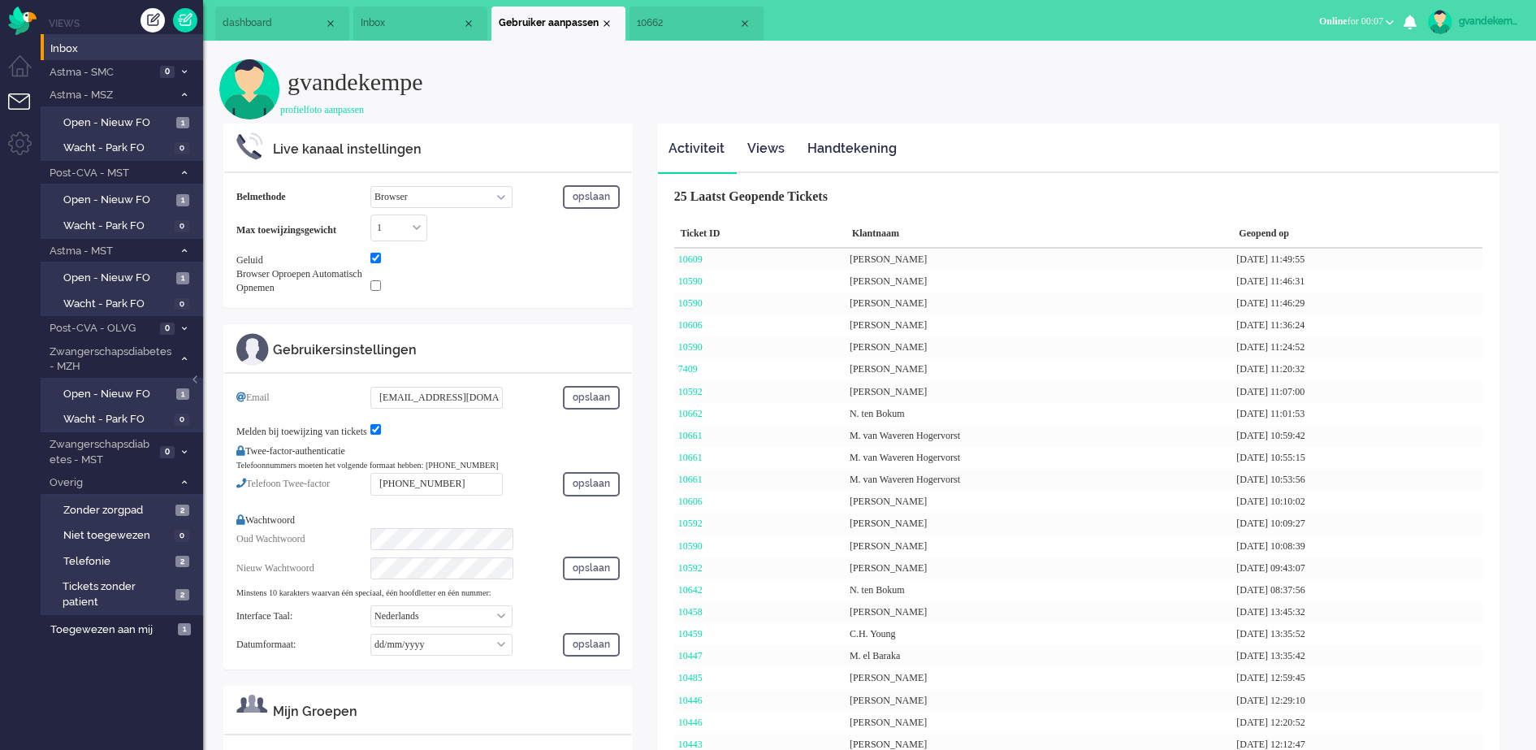
click at [675, 16] on span "10662" at bounding box center [688, 23] width 102 height 14
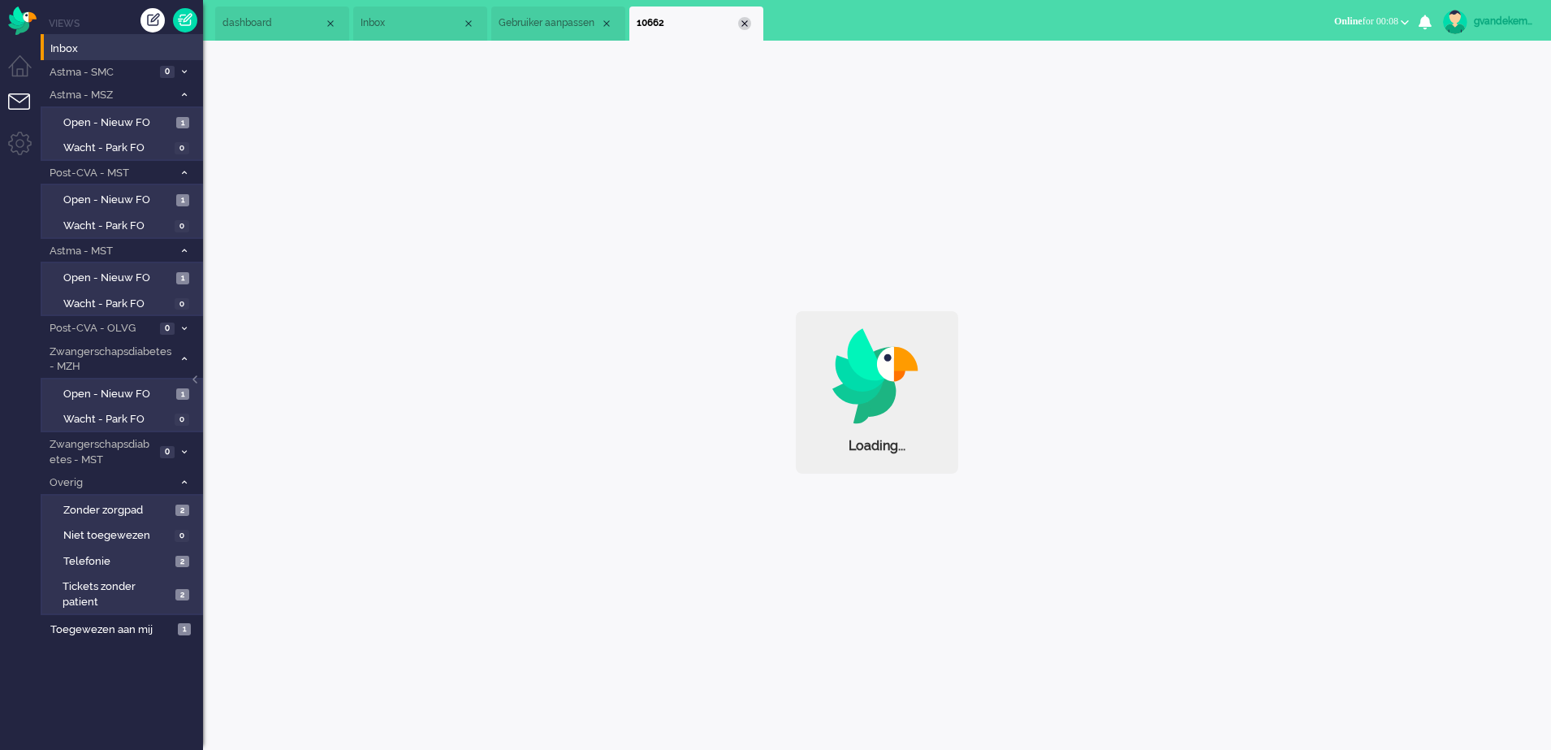
click at [743, 21] on div "Close tab" at bounding box center [744, 23] width 13 height 13
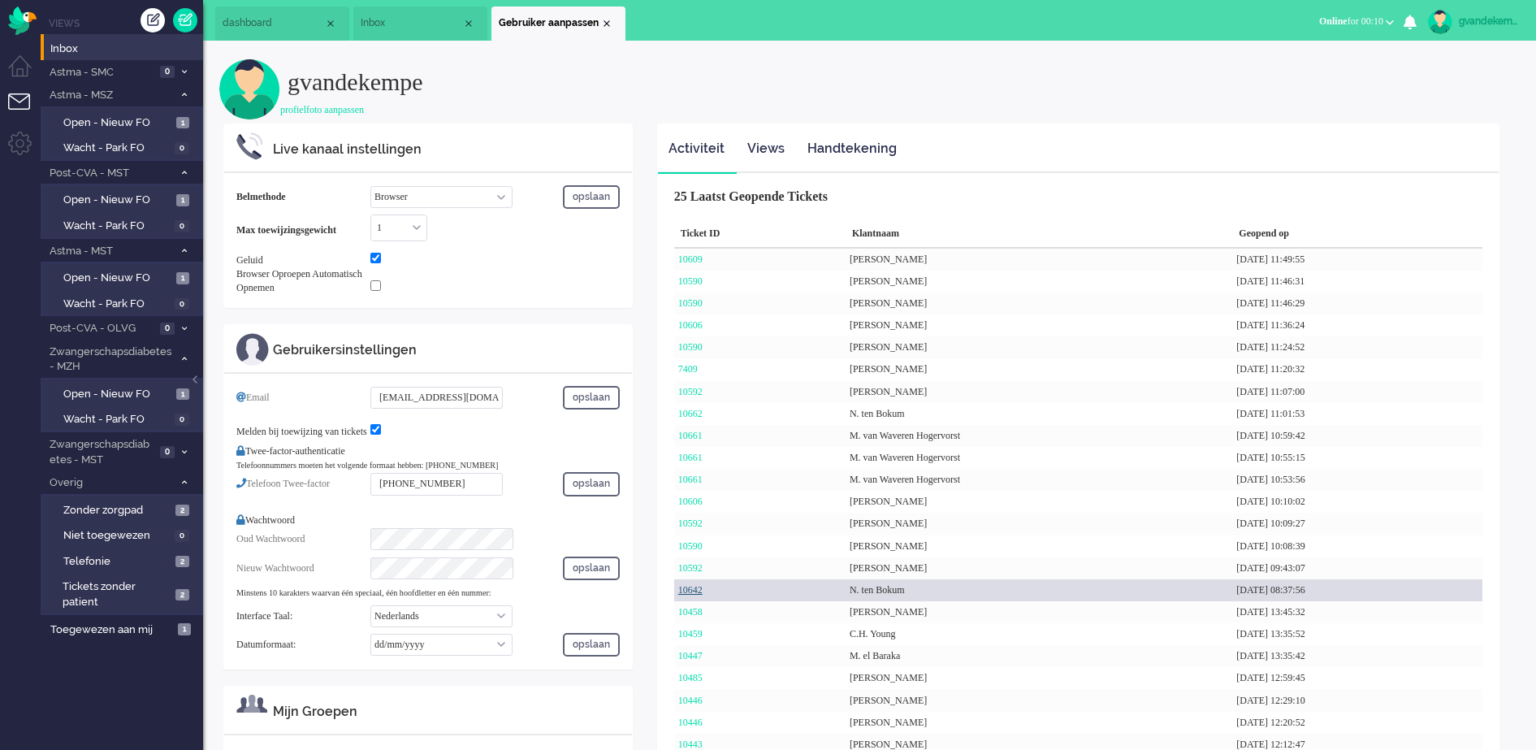
click at [690, 591] on link "10642" at bounding box center [690, 589] width 24 height 11
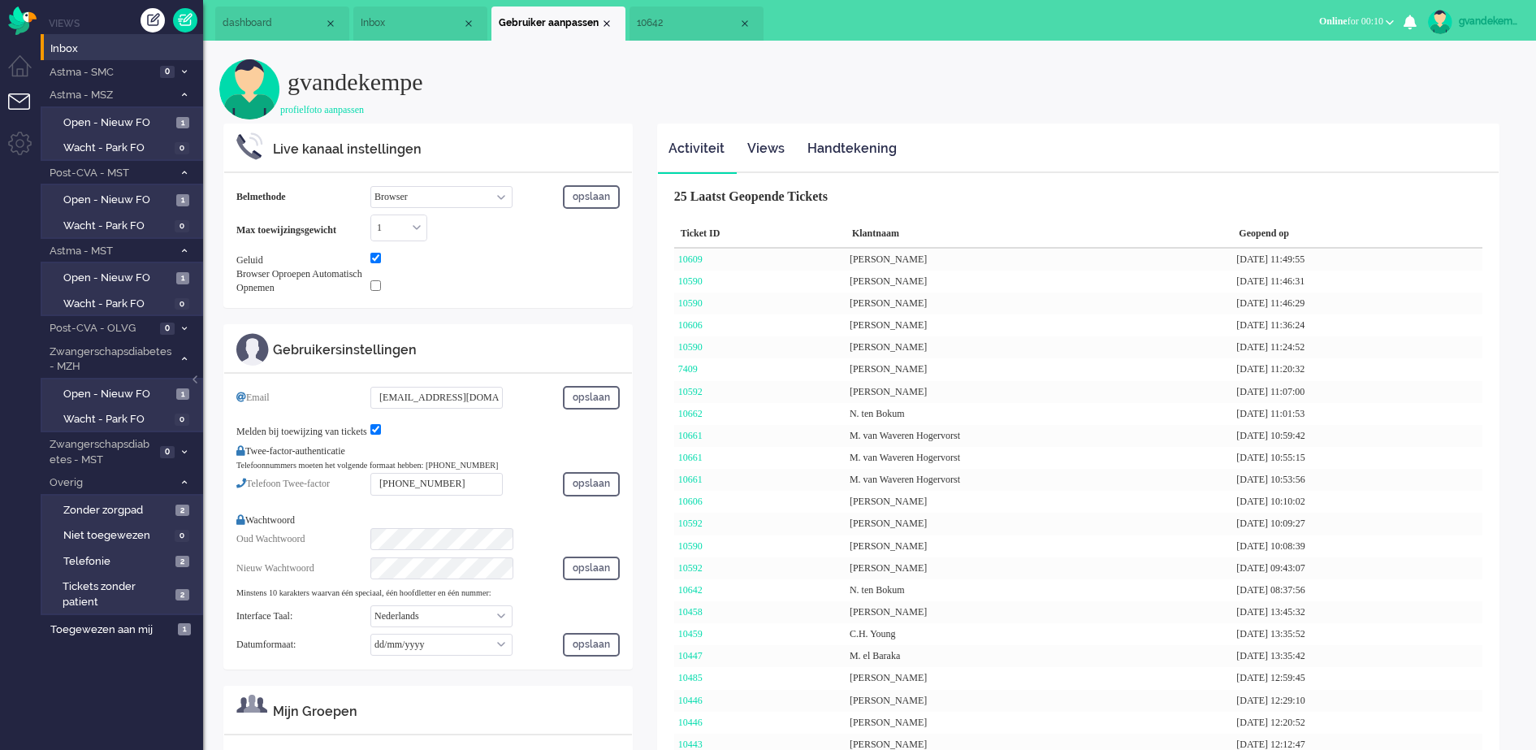
click at [660, 19] on span "10642" at bounding box center [688, 23] width 102 height 14
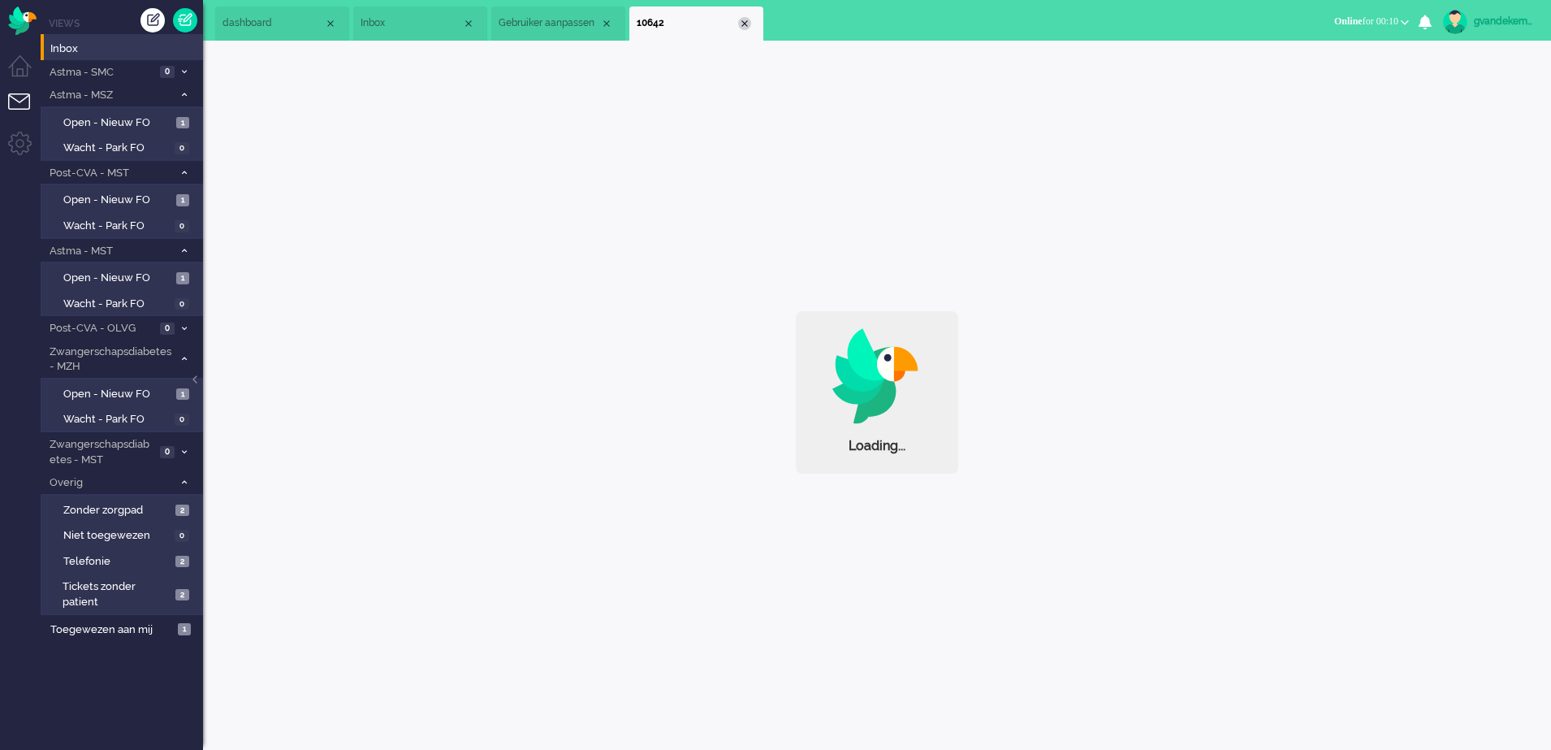
click at [749, 23] on div "Close tab" at bounding box center [744, 23] width 13 height 13
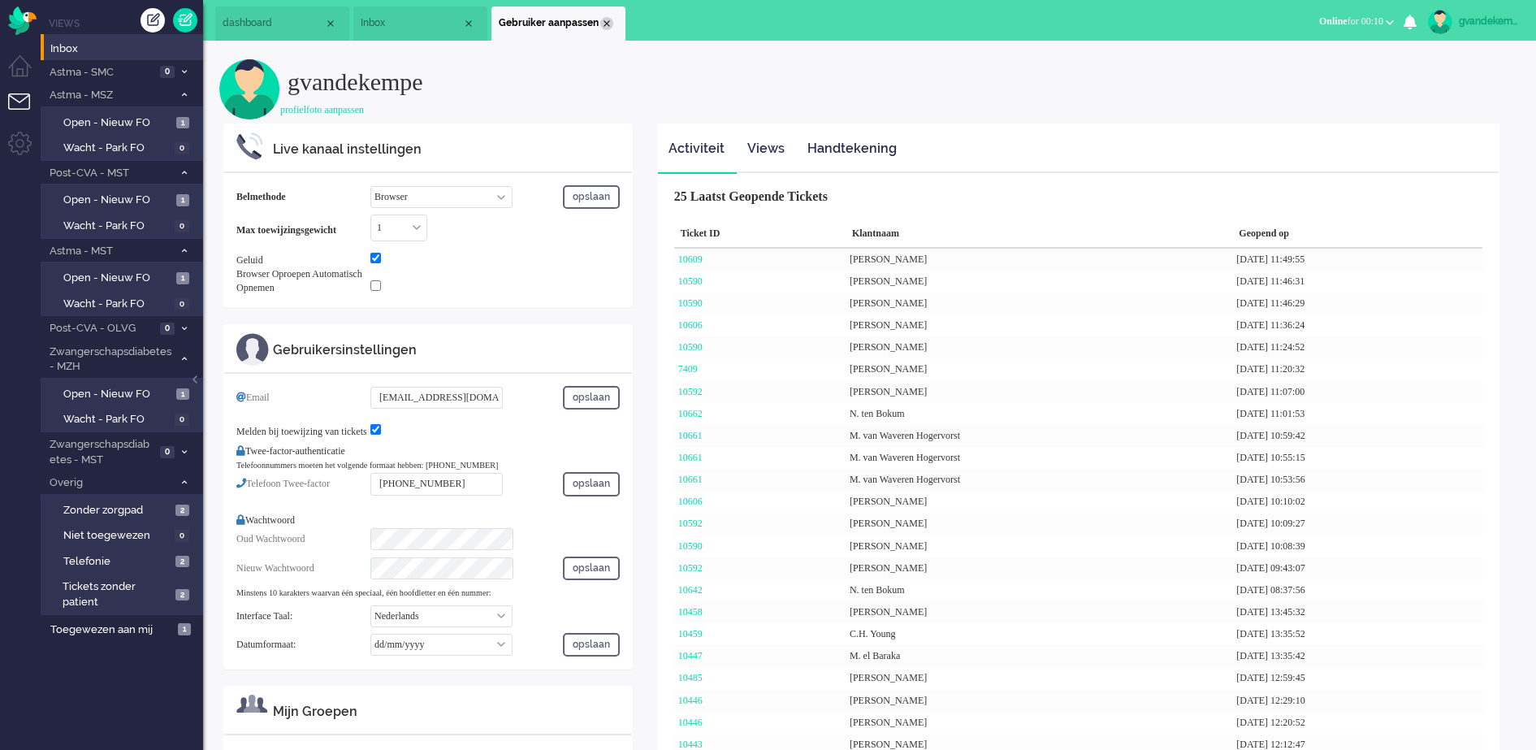
click at [608, 19] on div "Close tab" at bounding box center [606, 23] width 13 height 13
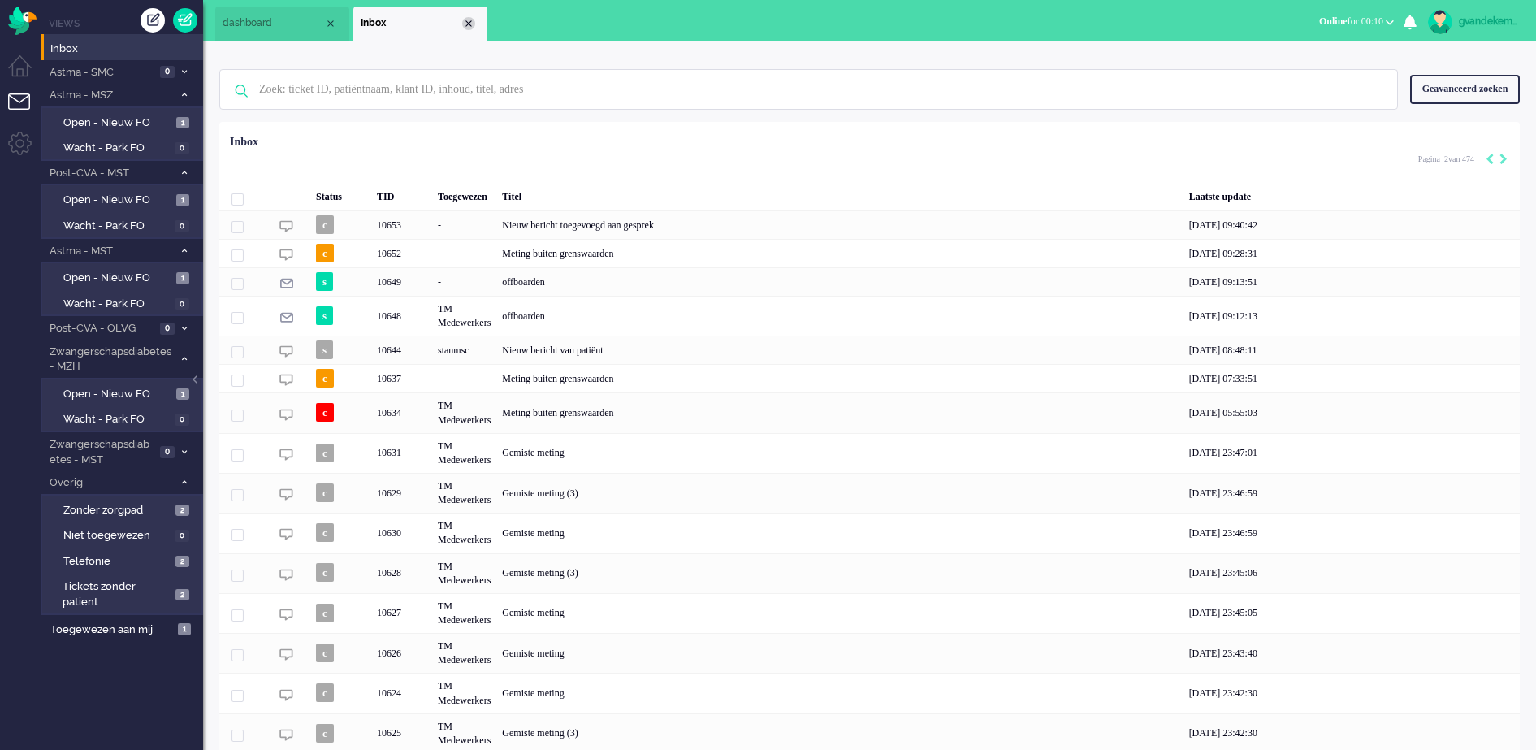
click at [469, 25] on div "Close tab" at bounding box center [468, 23] width 13 height 13
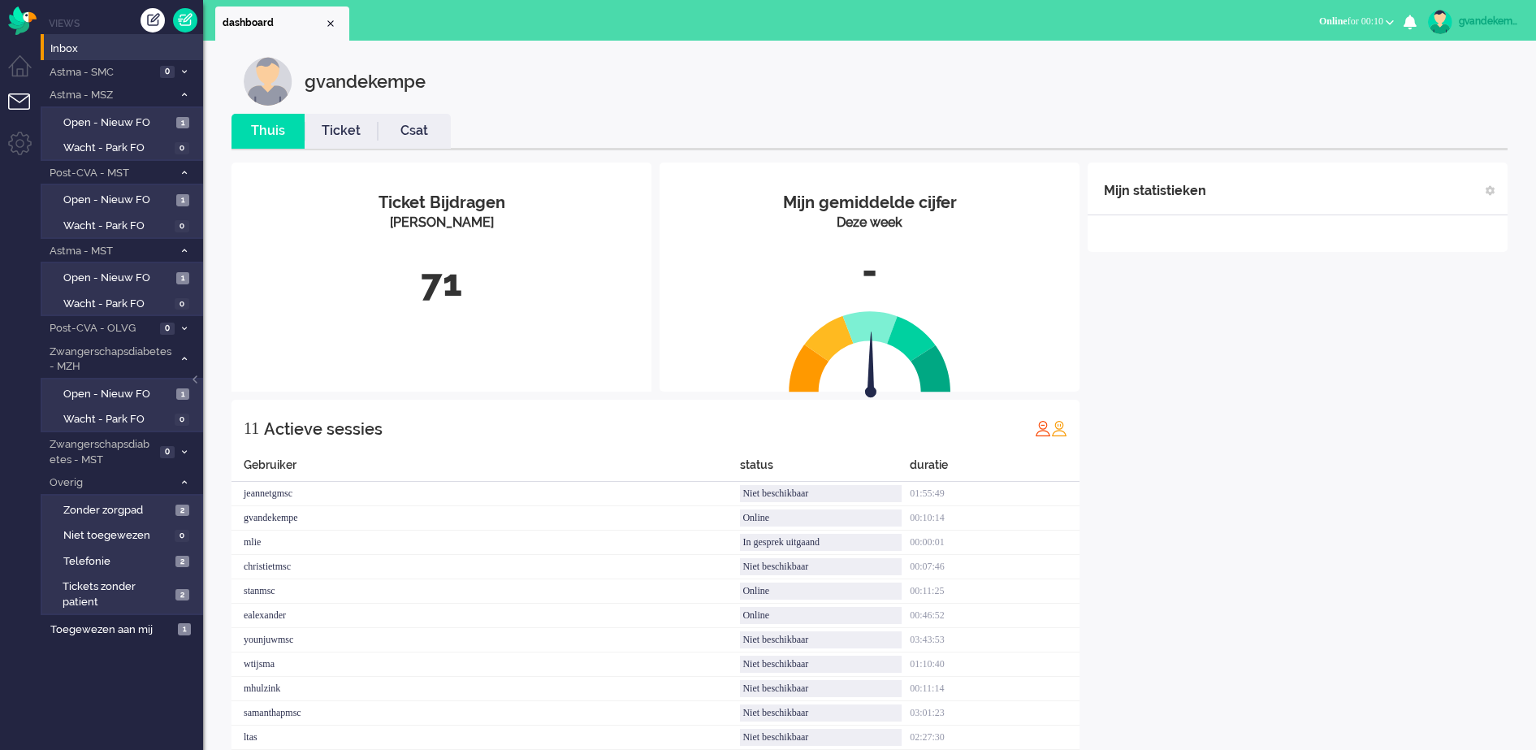
click at [1514, 470] on div "Thuis Ticket Csat Mijn gemiddelde cijfer Deze week - Ticket Bijdragen Per Kanaa…" at bounding box center [869, 454] width 1300 height 681
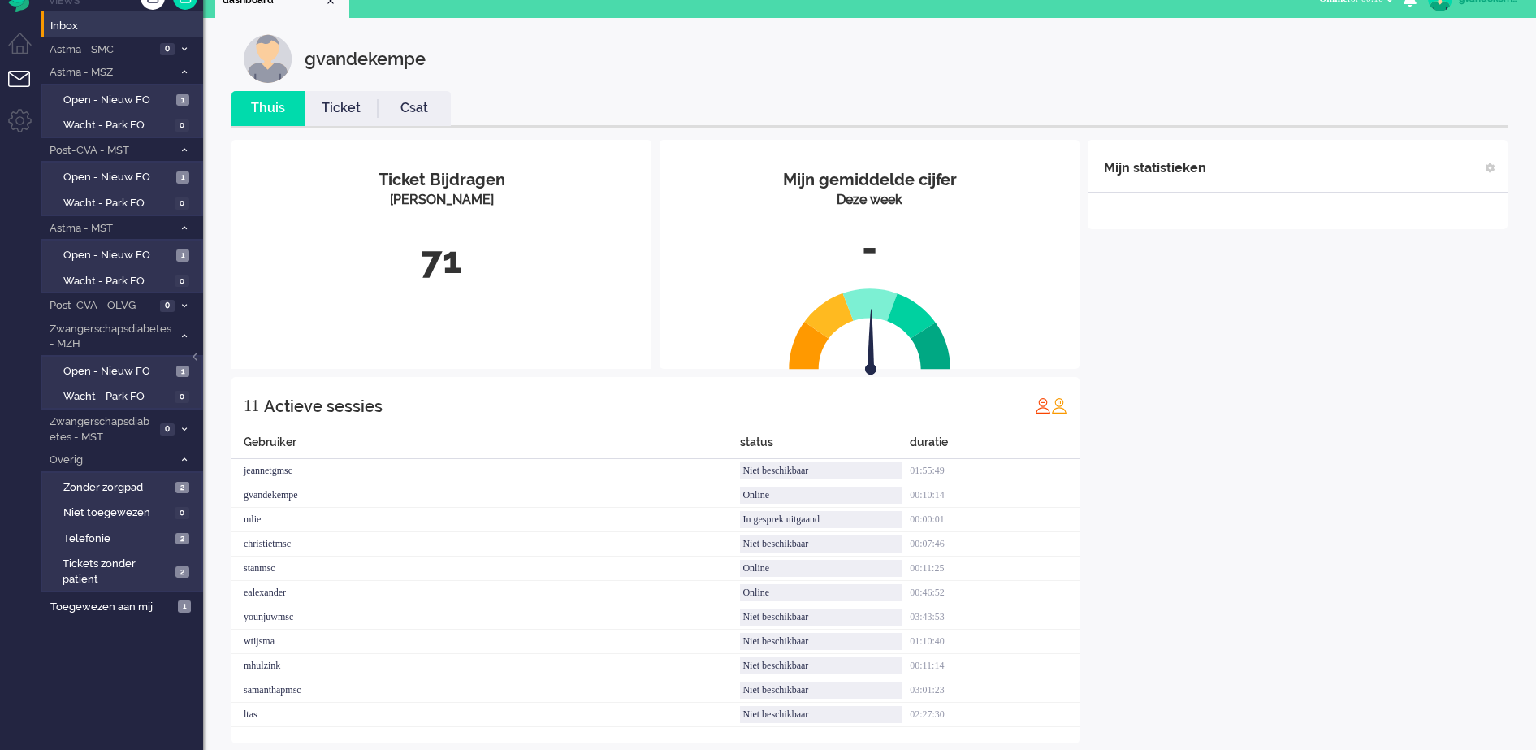
scroll to position [45, 0]
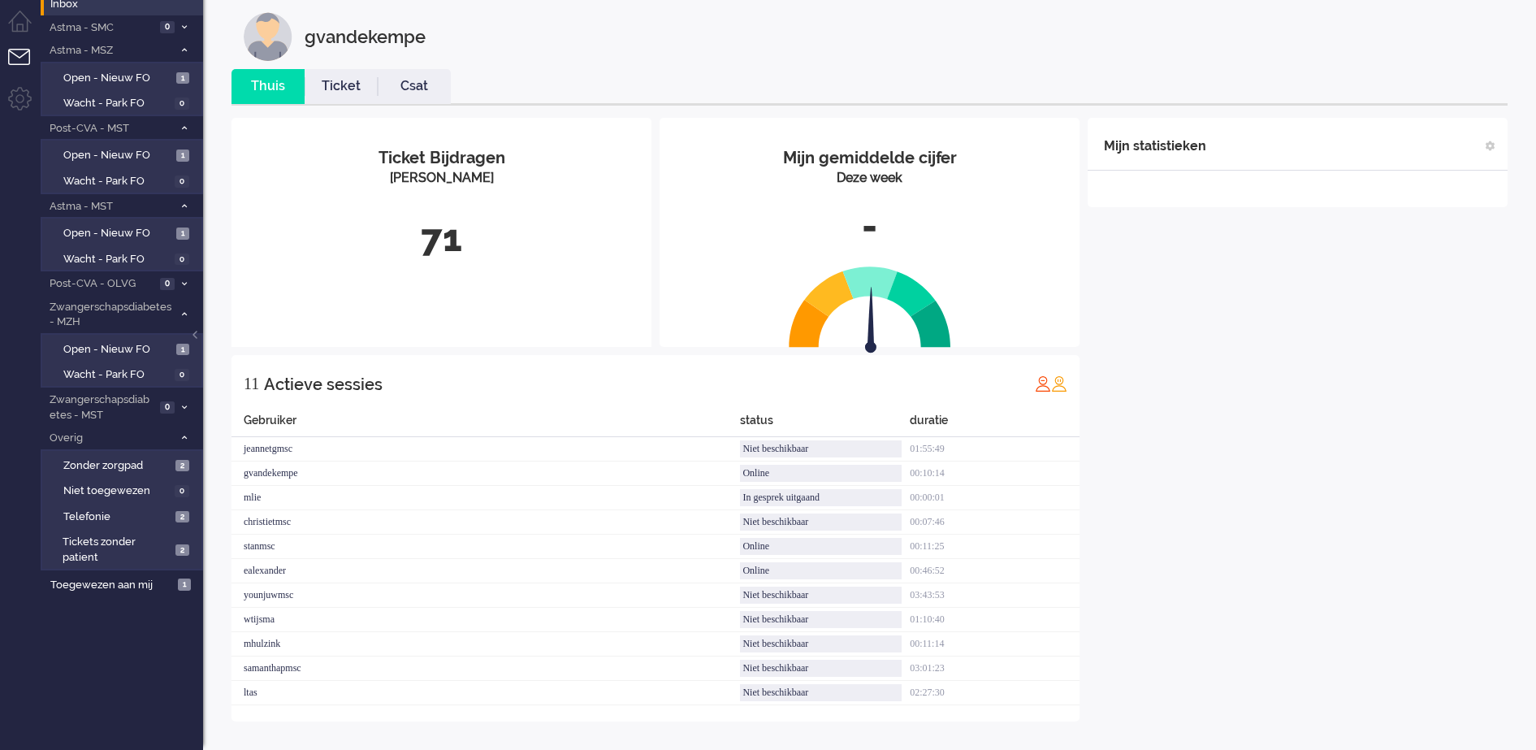
click at [1325, 337] on div "Mijn statistieken + Statistieken toevoegen Bel tijd (gemiddelde dag) Wrapup tij…" at bounding box center [1298, 419] width 420 height 603
click at [115, 76] on span "Open - Nieuw FO" at bounding box center [117, 78] width 109 height 15
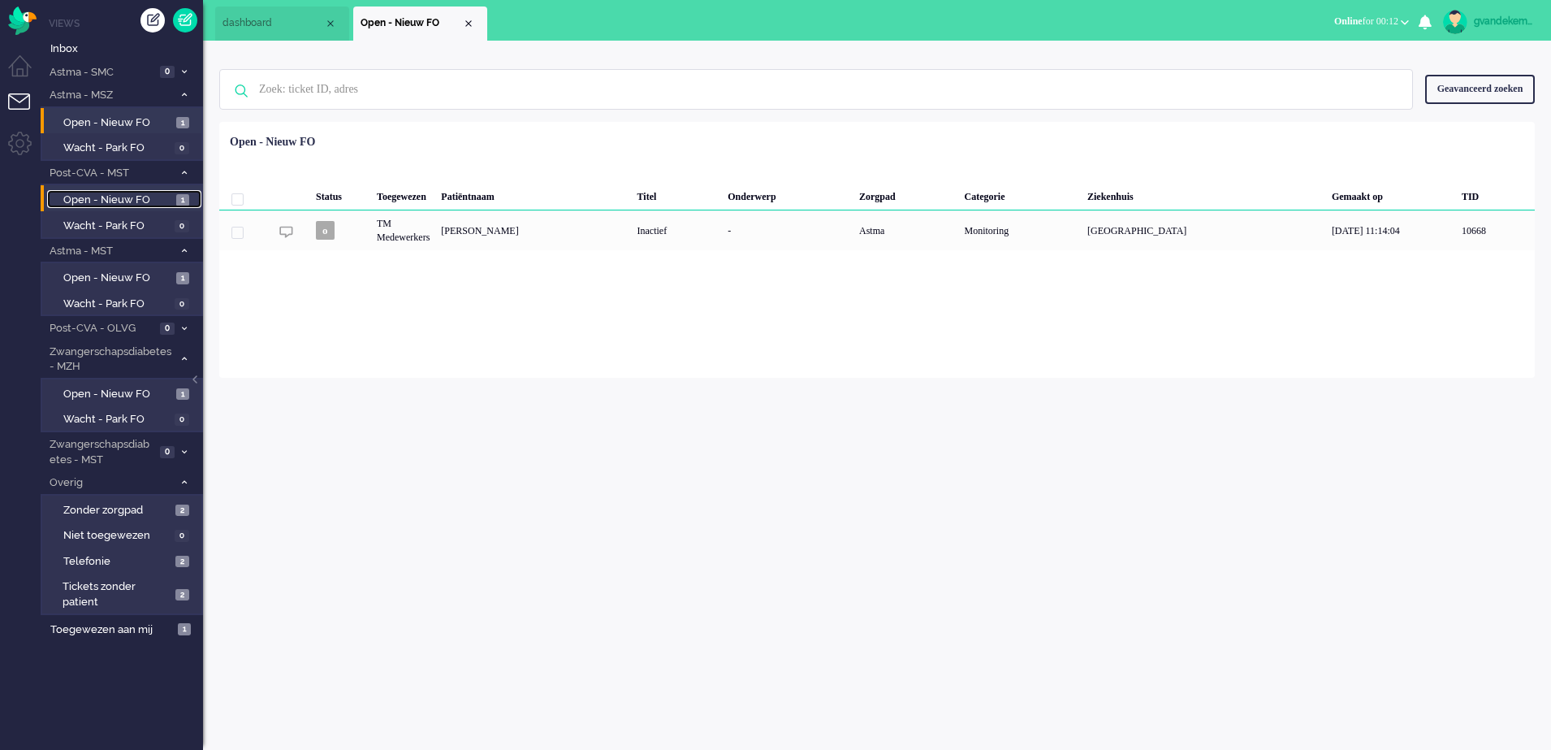
click at [114, 197] on span "Open - Nieuw FO" at bounding box center [117, 200] width 109 height 15
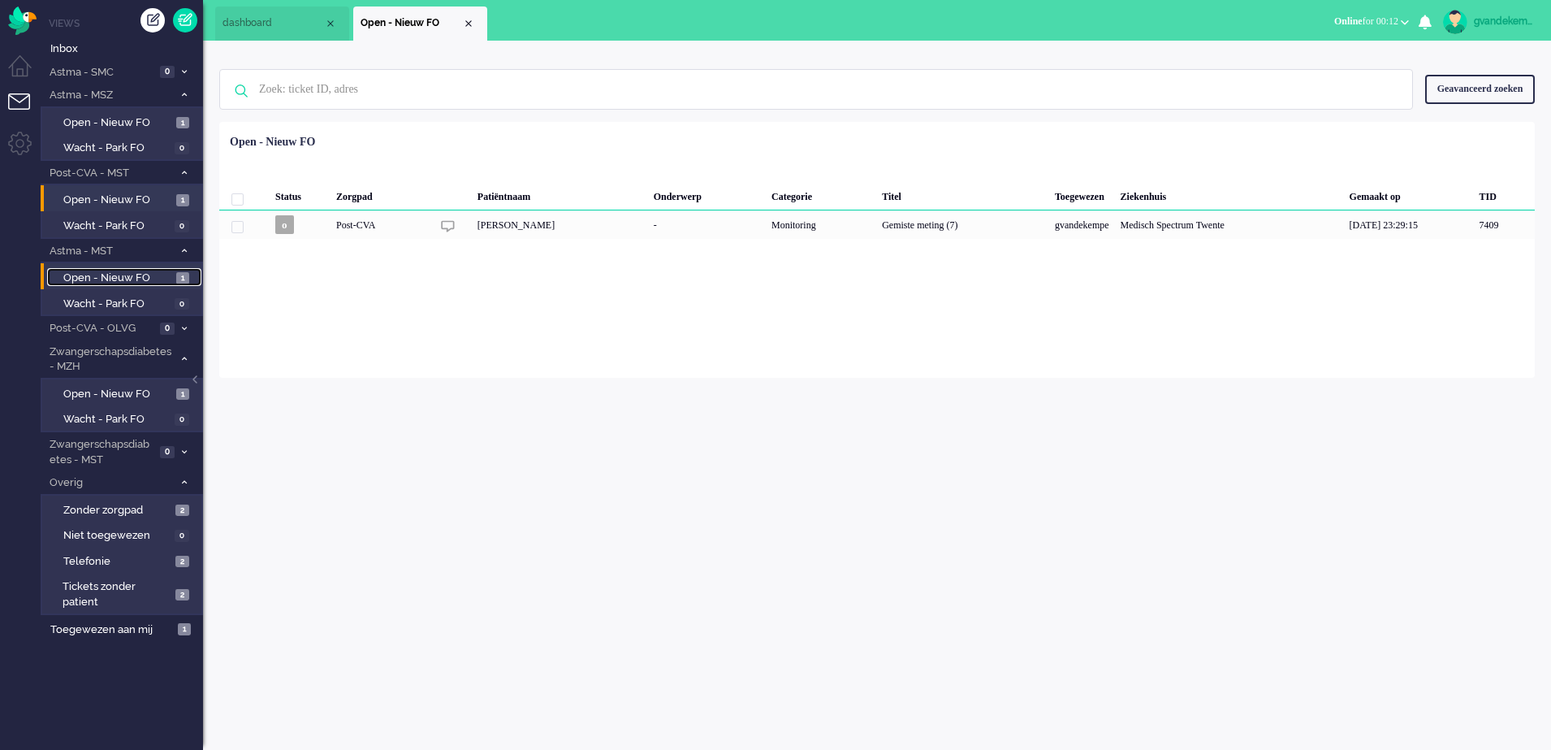
click at [120, 284] on span "Open - Nieuw FO" at bounding box center [117, 277] width 109 height 15
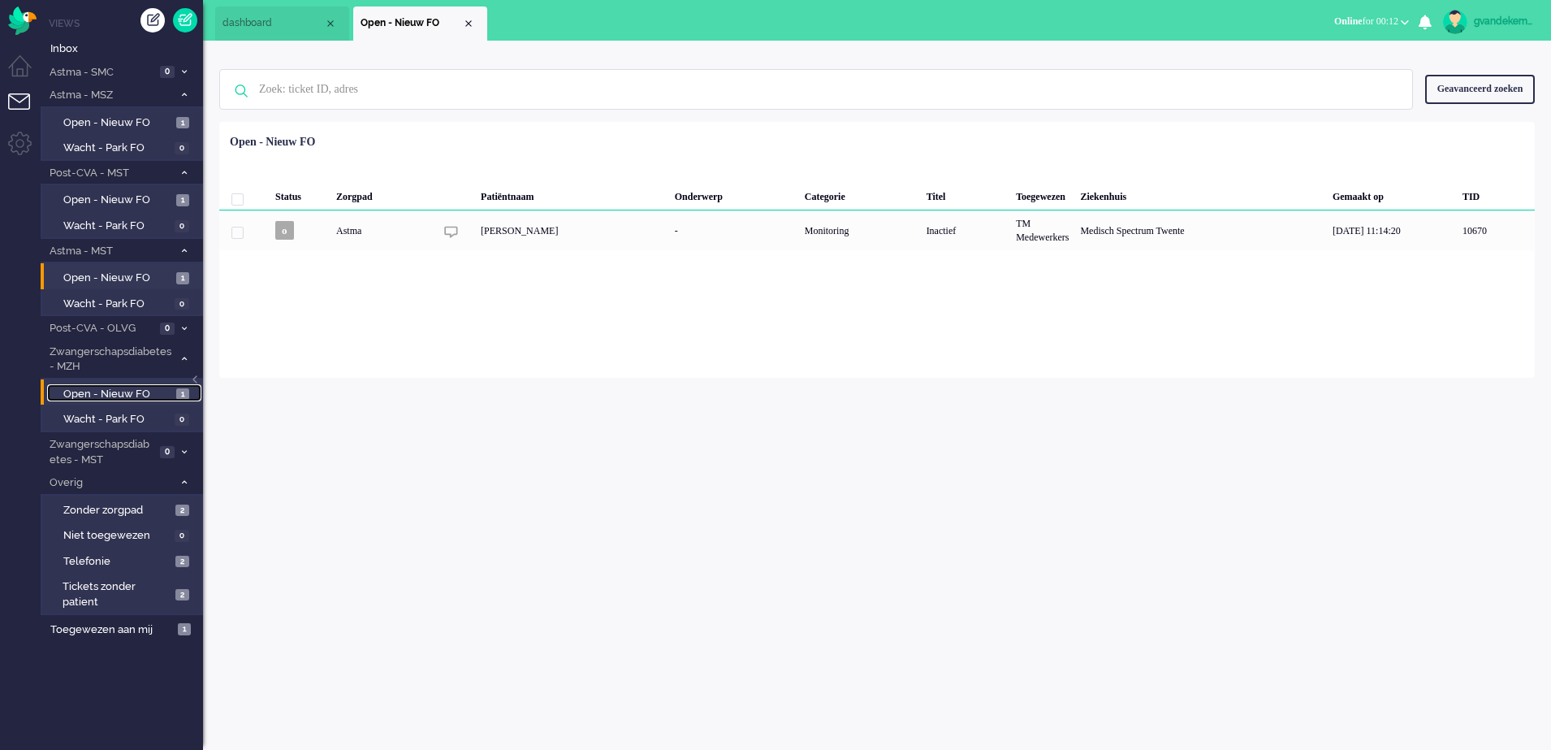
click at [133, 387] on span "Open - Nieuw FO" at bounding box center [117, 394] width 109 height 15
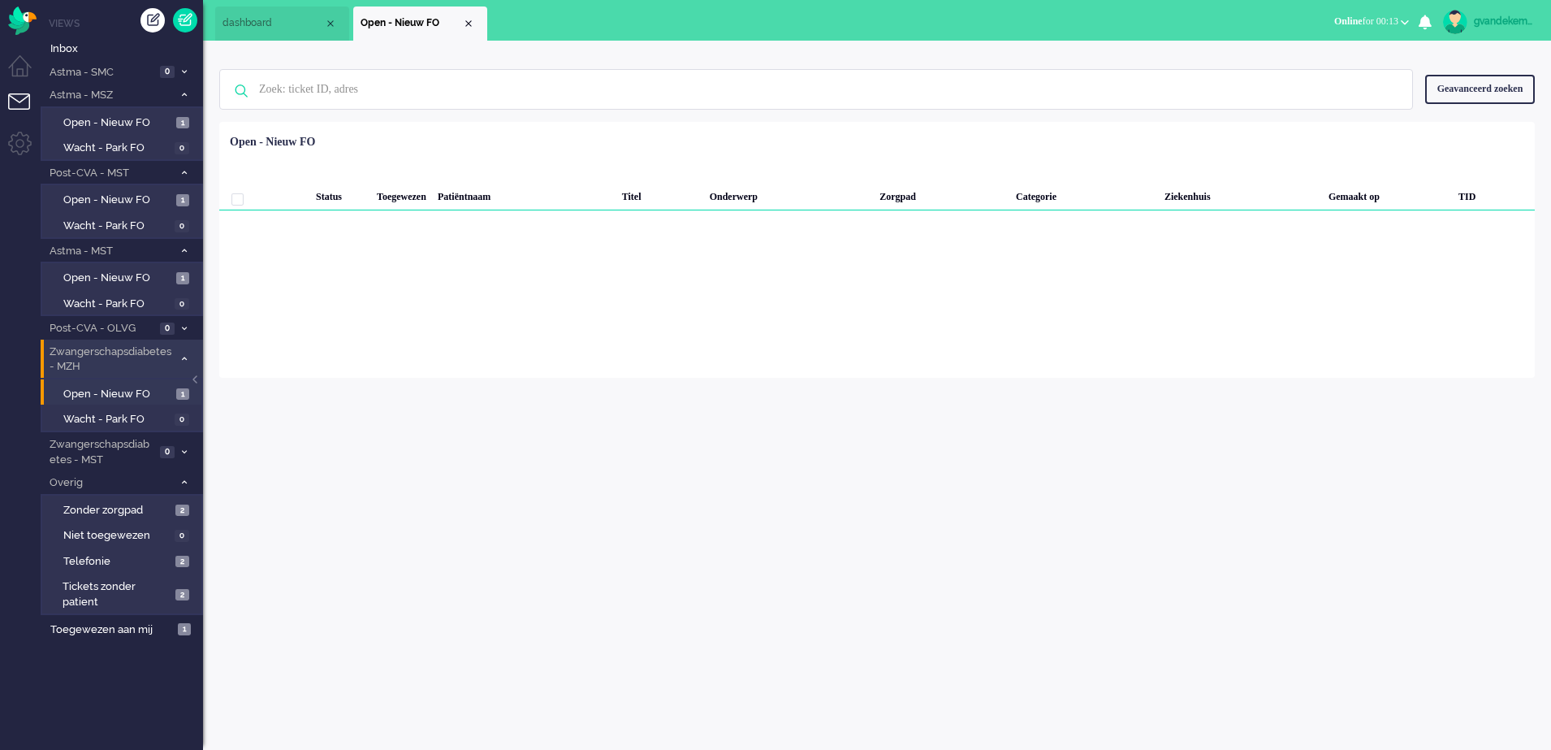
click at [187, 359] on span at bounding box center [184, 359] width 12 height 9
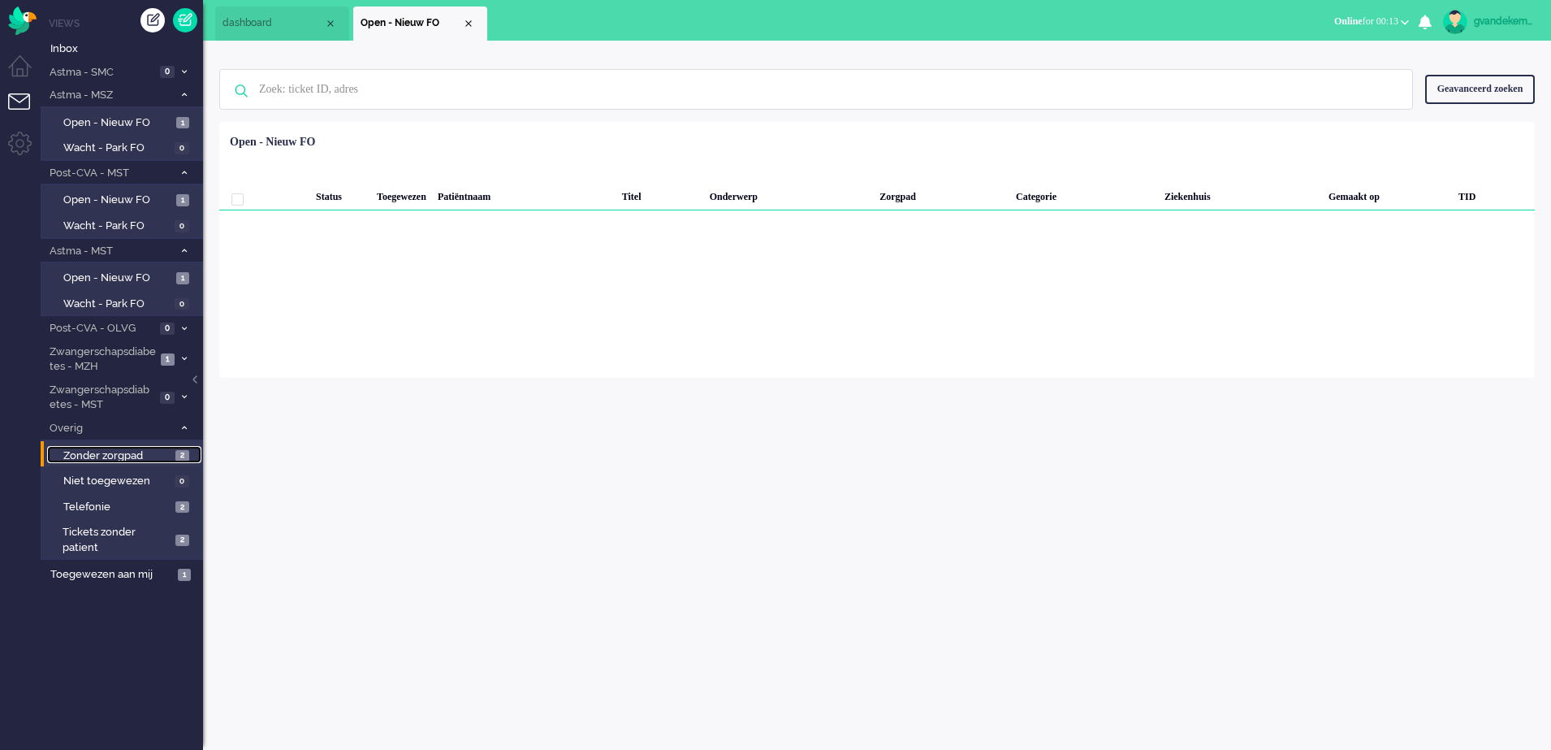
click at [154, 452] on span "Zonder zorgpad" at bounding box center [117, 455] width 108 height 15
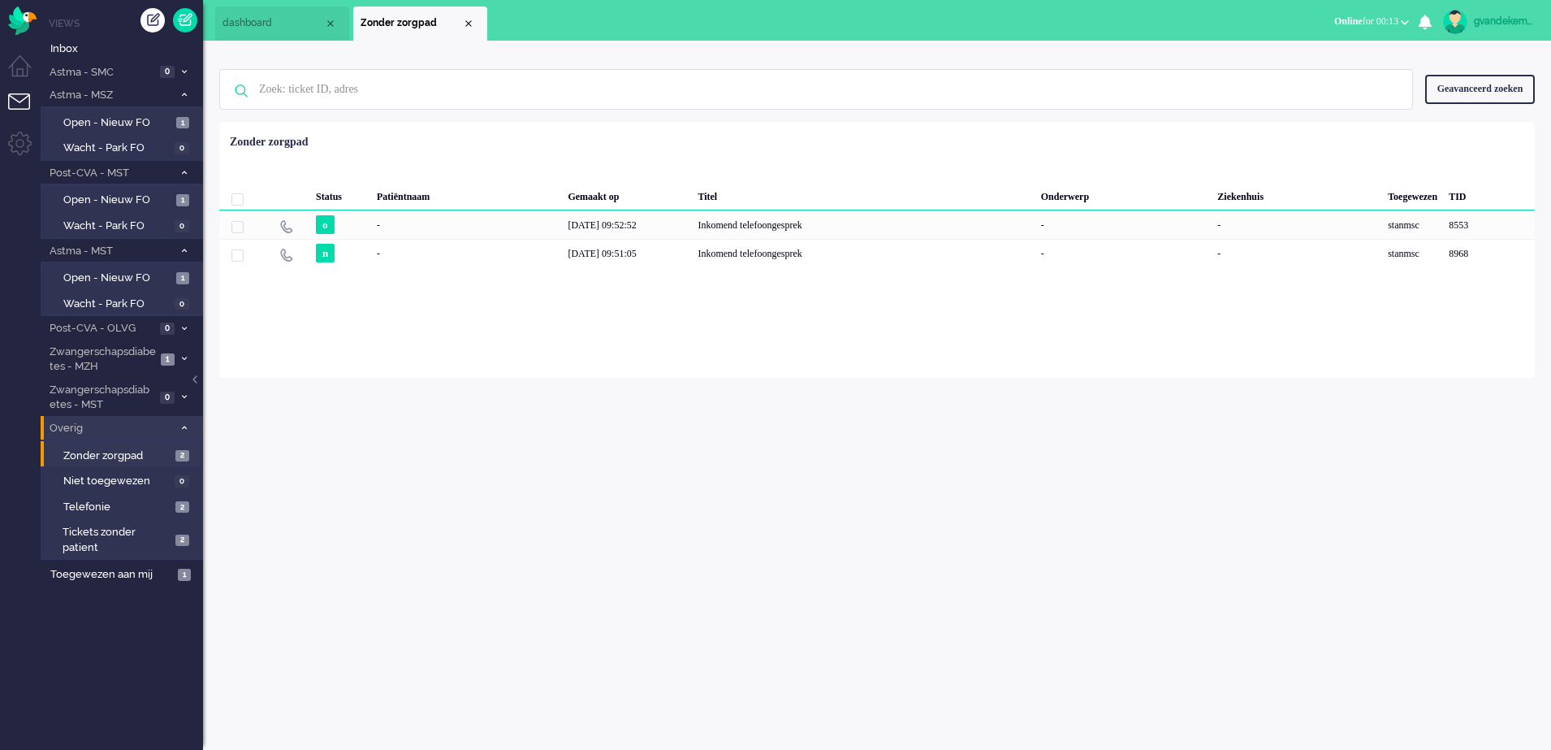
click at [182, 426] on icon at bounding box center [184, 428] width 5 height 6
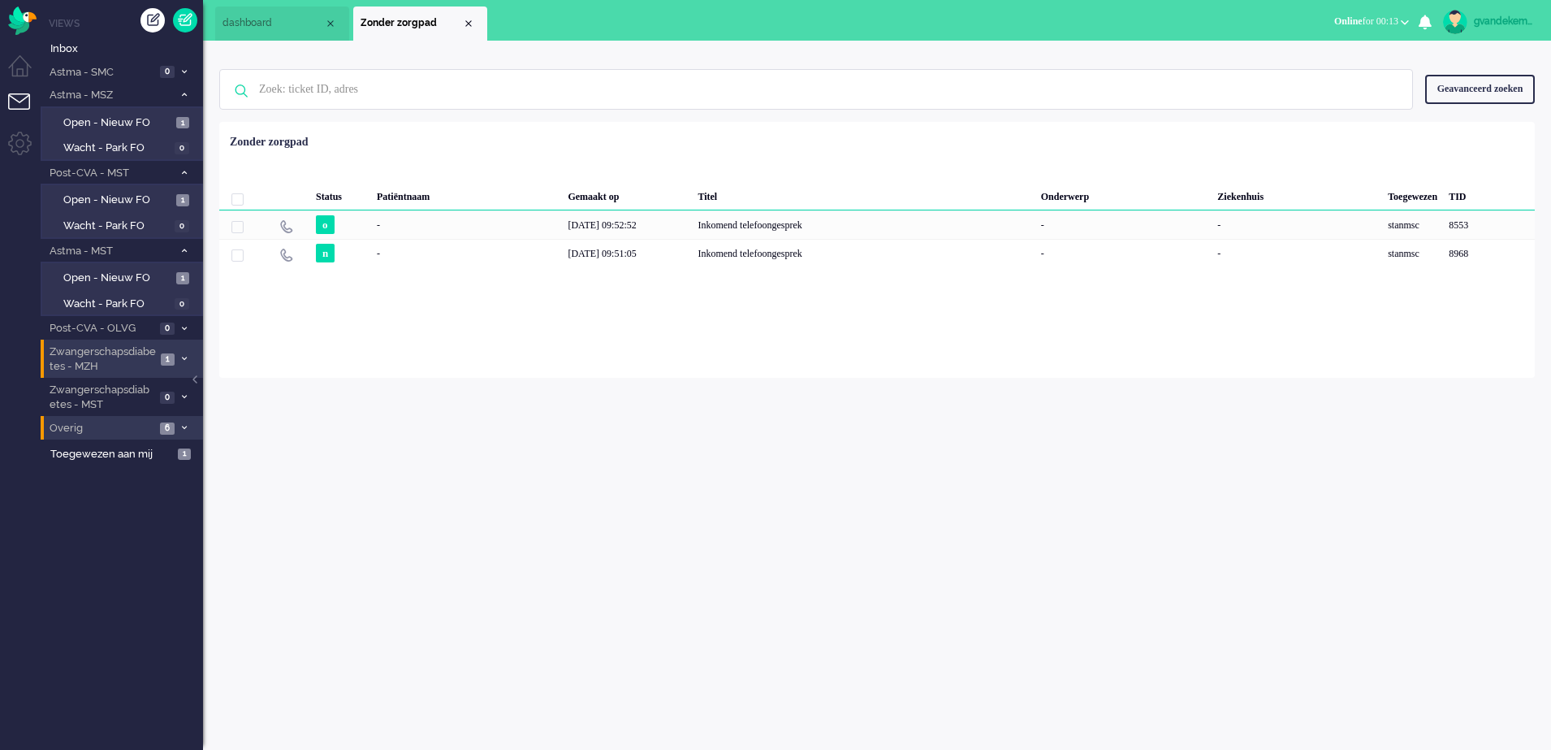
click at [182, 356] on icon at bounding box center [184, 359] width 5 height 6
click at [474, 17] on li "Zonder zorgpad" at bounding box center [420, 23] width 134 height 34
click at [465, 21] on div "Close tab" at bounding box center [468, 23] width 13 height 13
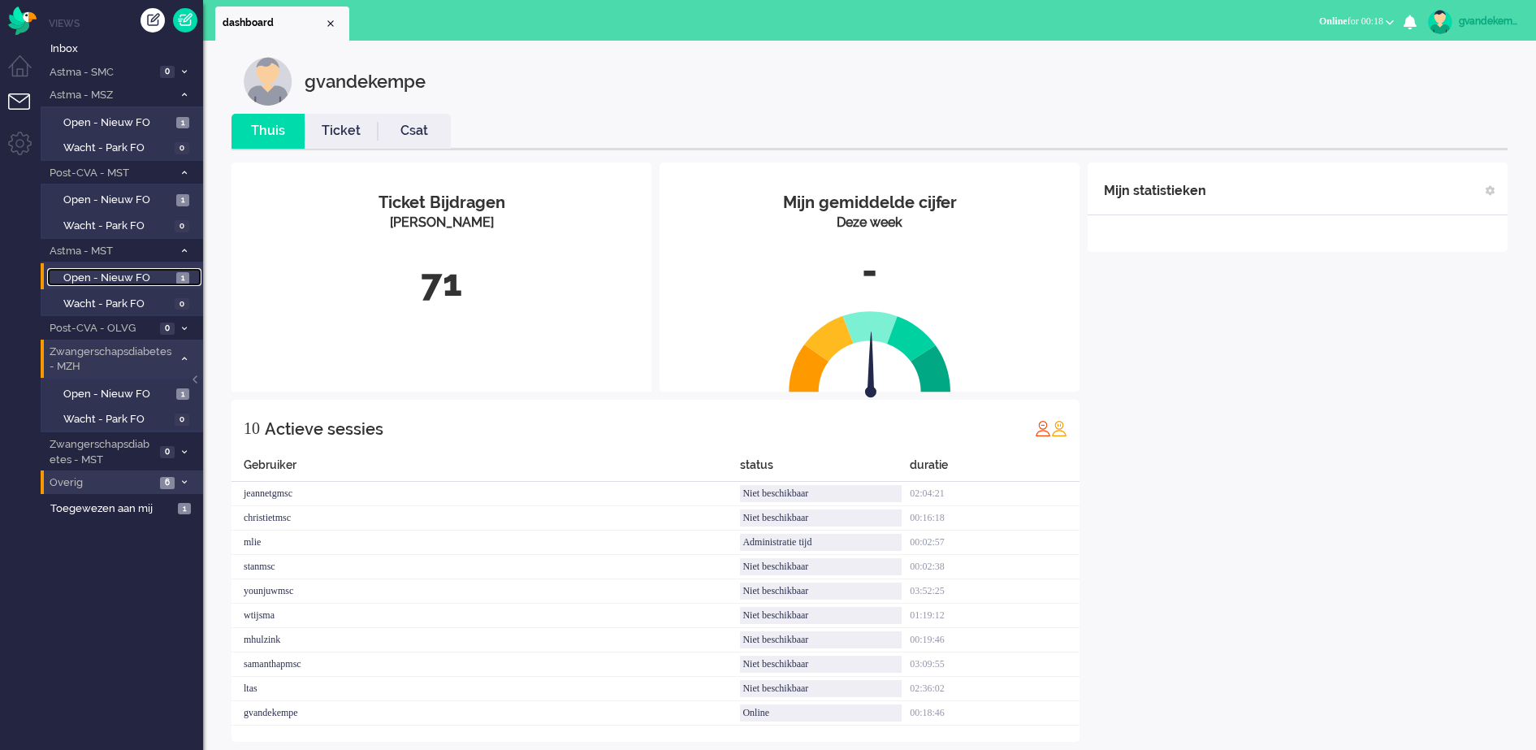
click at [165, 277] on span "Open - Nieuw FO" at bounding box center [117, 277] width 109 height 15
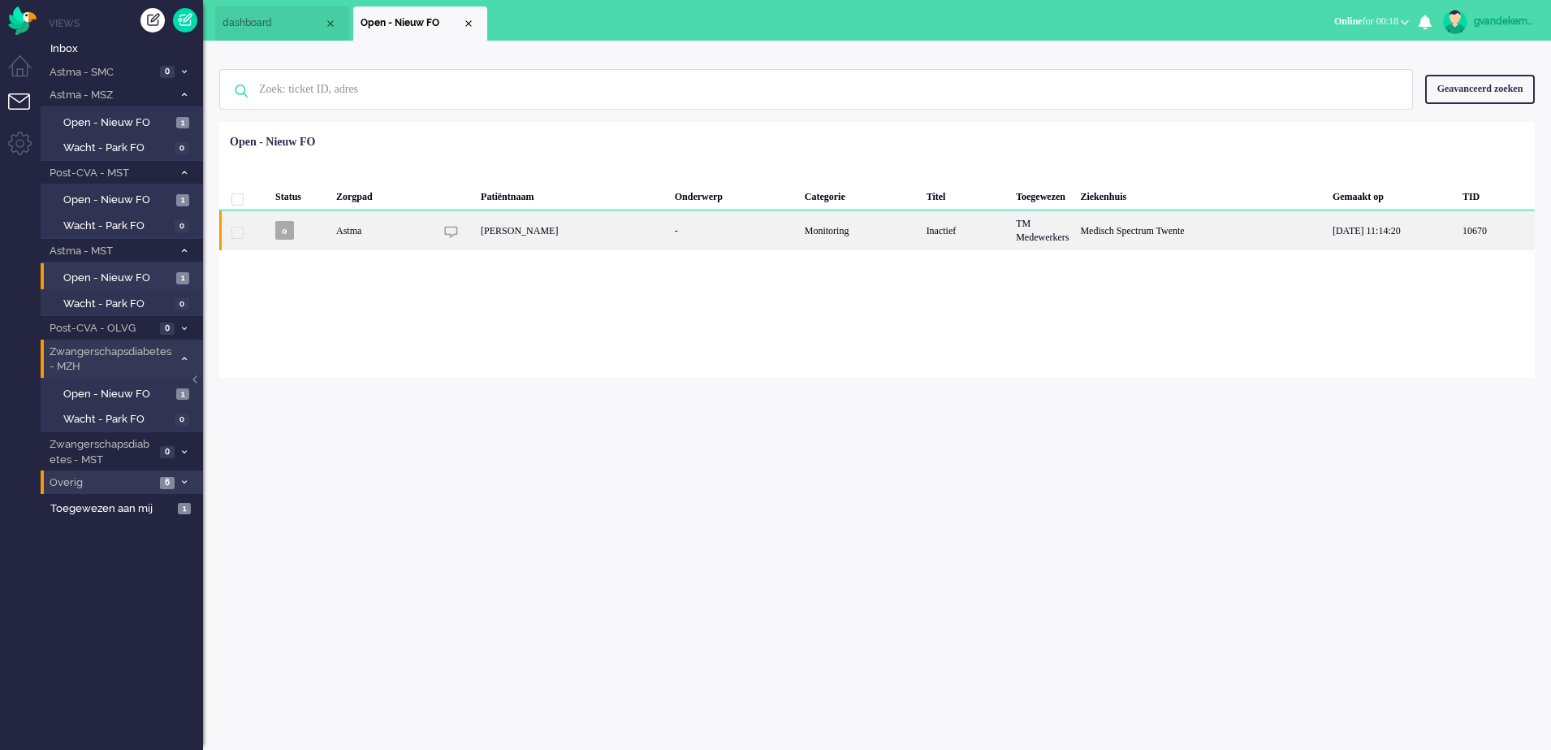
click at [1075, 232] on div "TM Medewerkers" at bounding box center [1042, 230] width 64 height 40
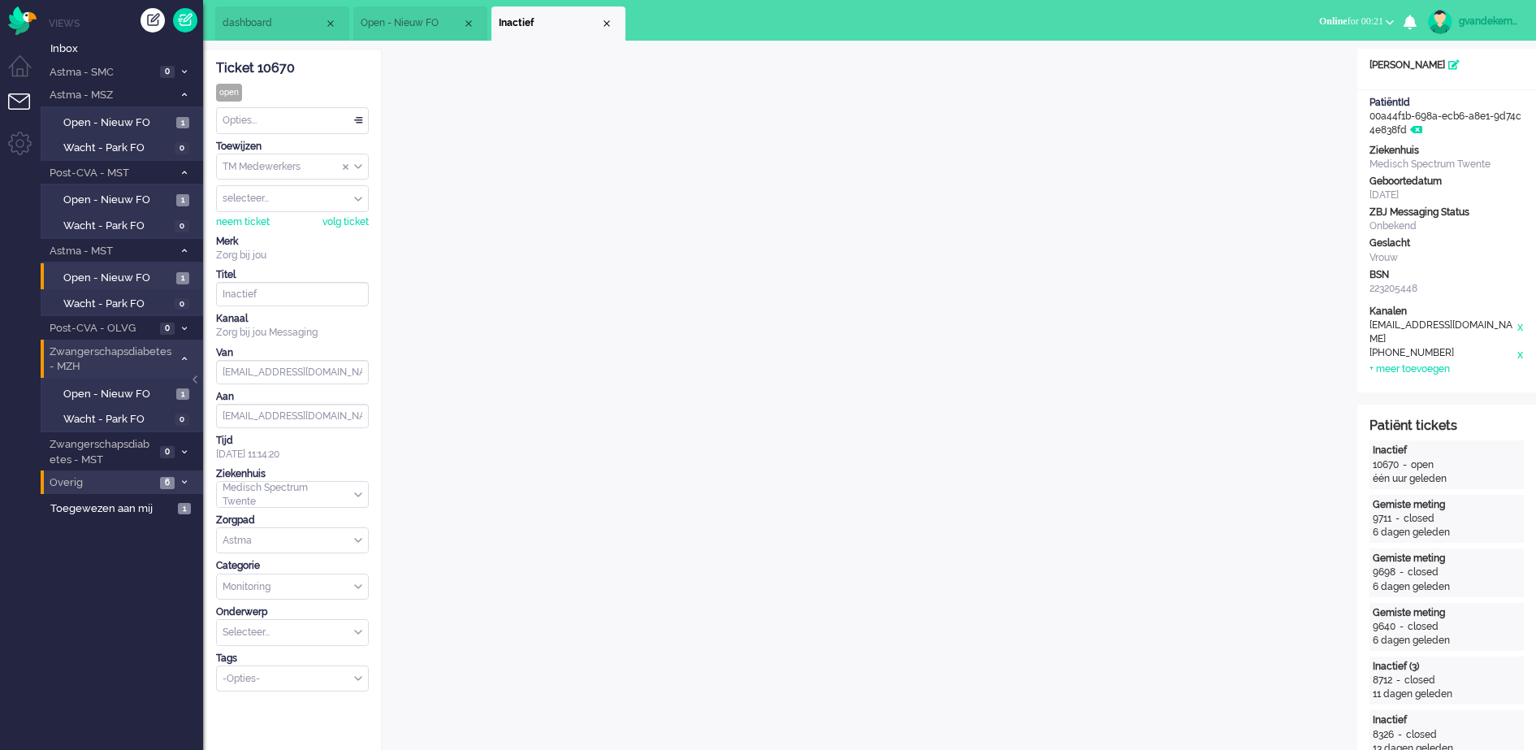
click at [604, 24] on div "Close tab" at bounding box center [606, 23] width 13 height 13
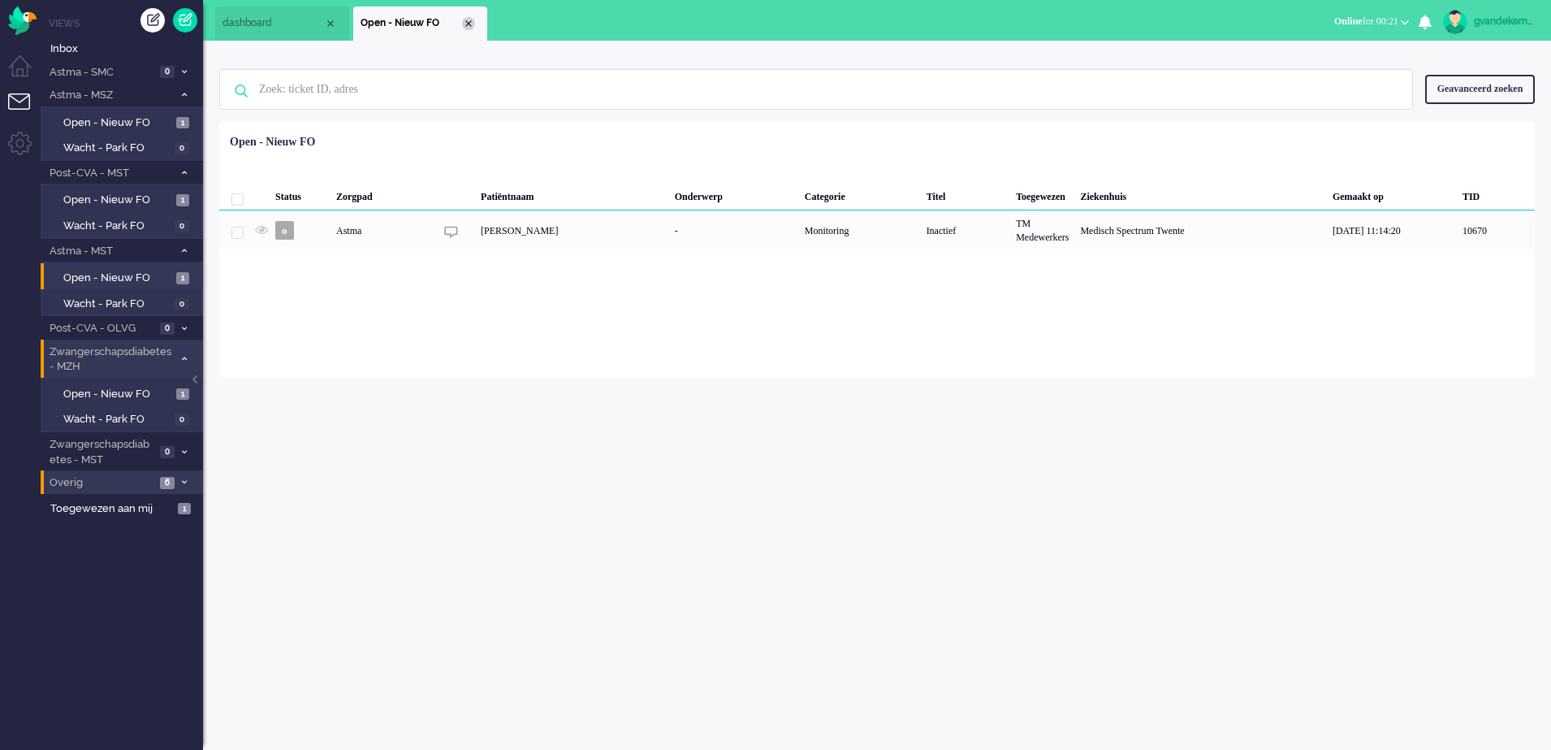
click at [466, 25] on div "Close tab" at bounding box center [468, 23] width 13 height 13
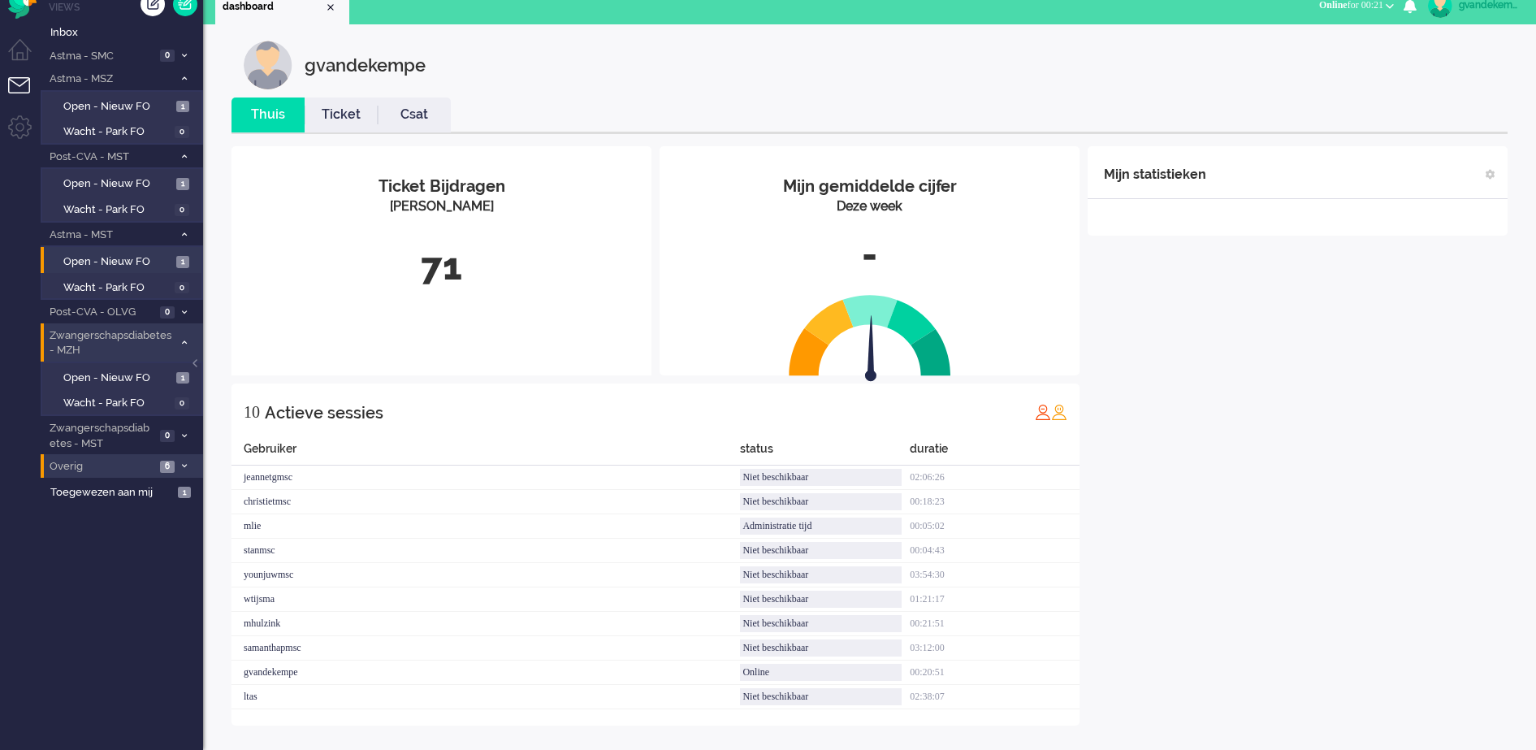
scroll to position [20, 0]
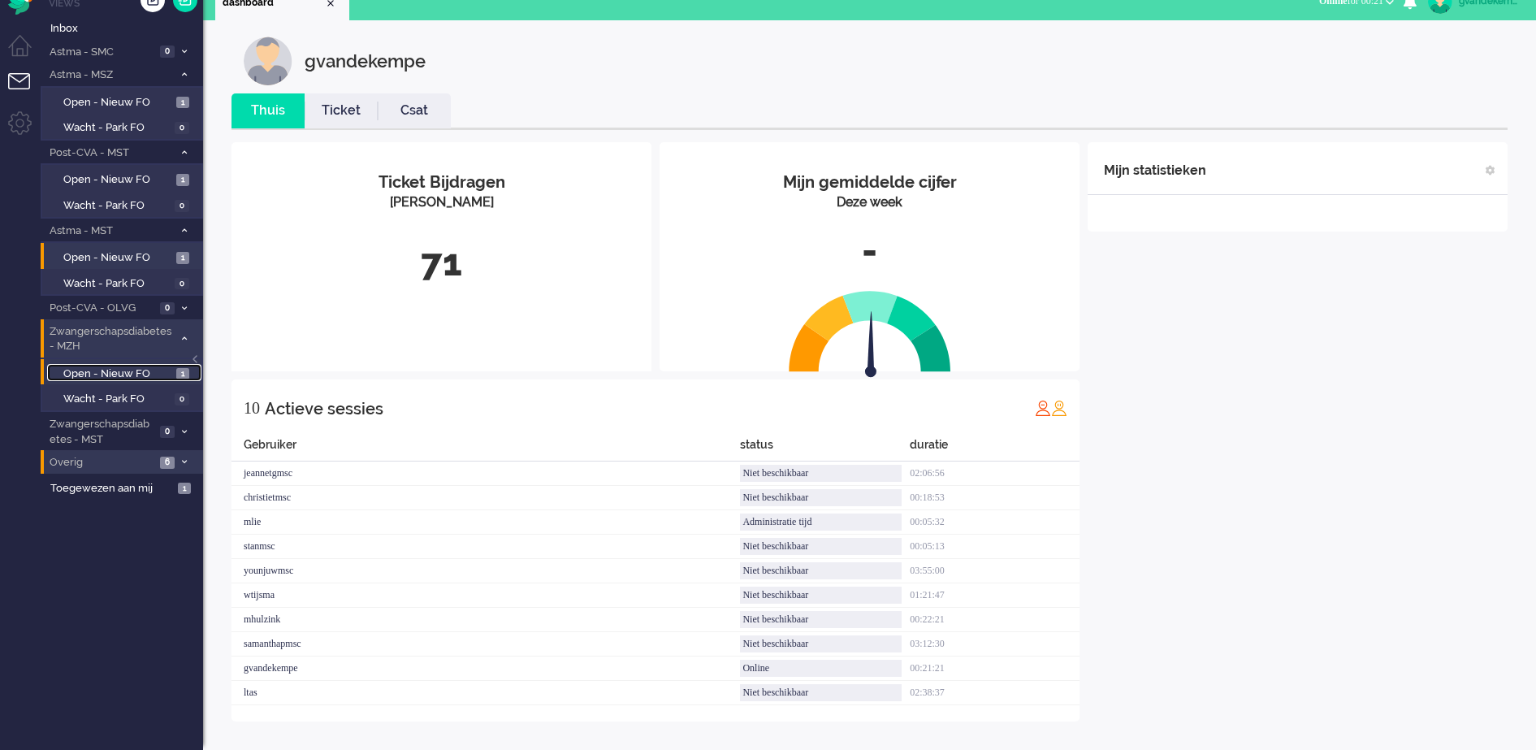
click at [122, 373] on span "Open - Nieuw FO" at bounding box center [117, 373] width 109 height 15
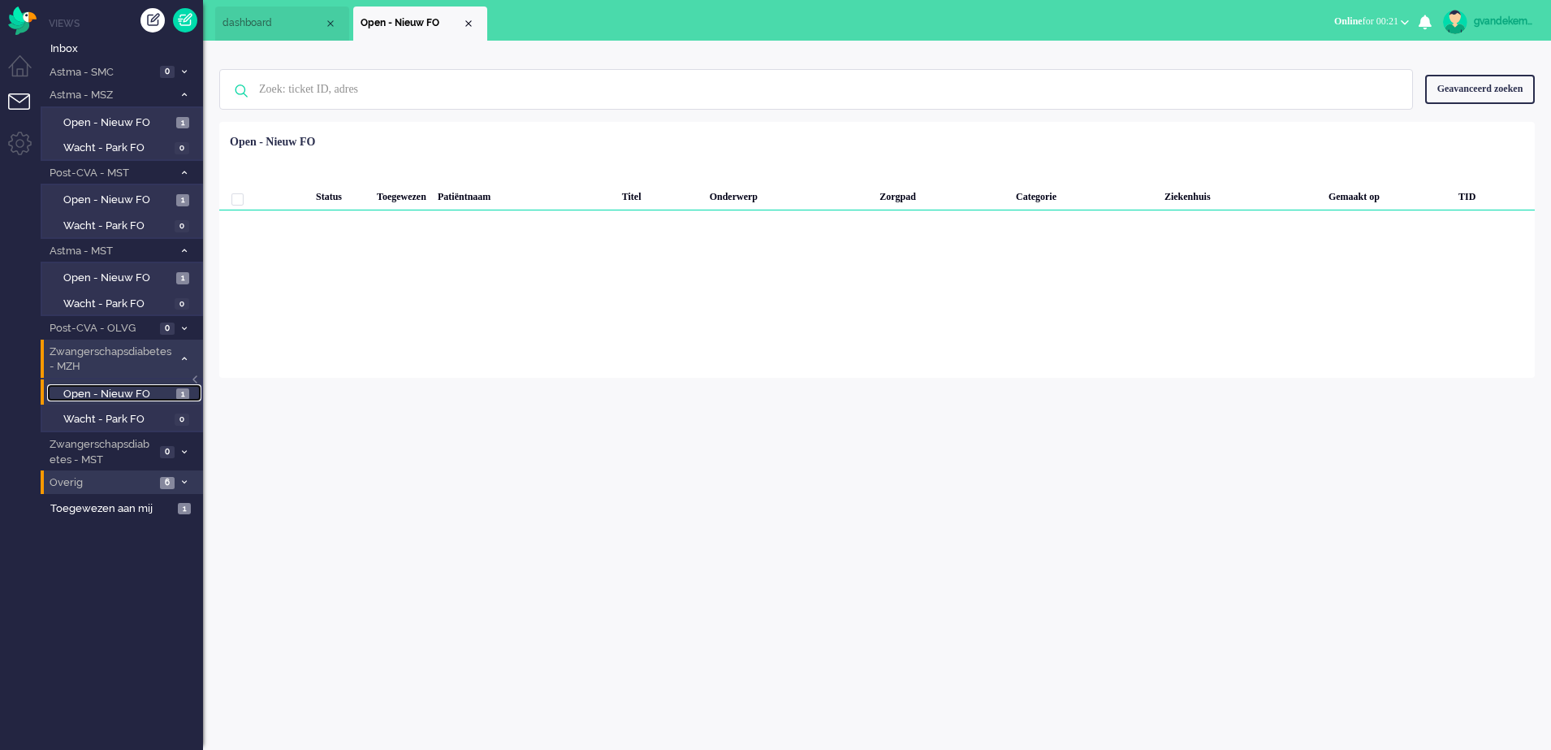
click at [154, 394] on span "Open - Nieuw FO" at bounding box center [117, 394] width 109 height 15
click at [184, 479] on icon at bounding box center [184, 482] width 5 height 6
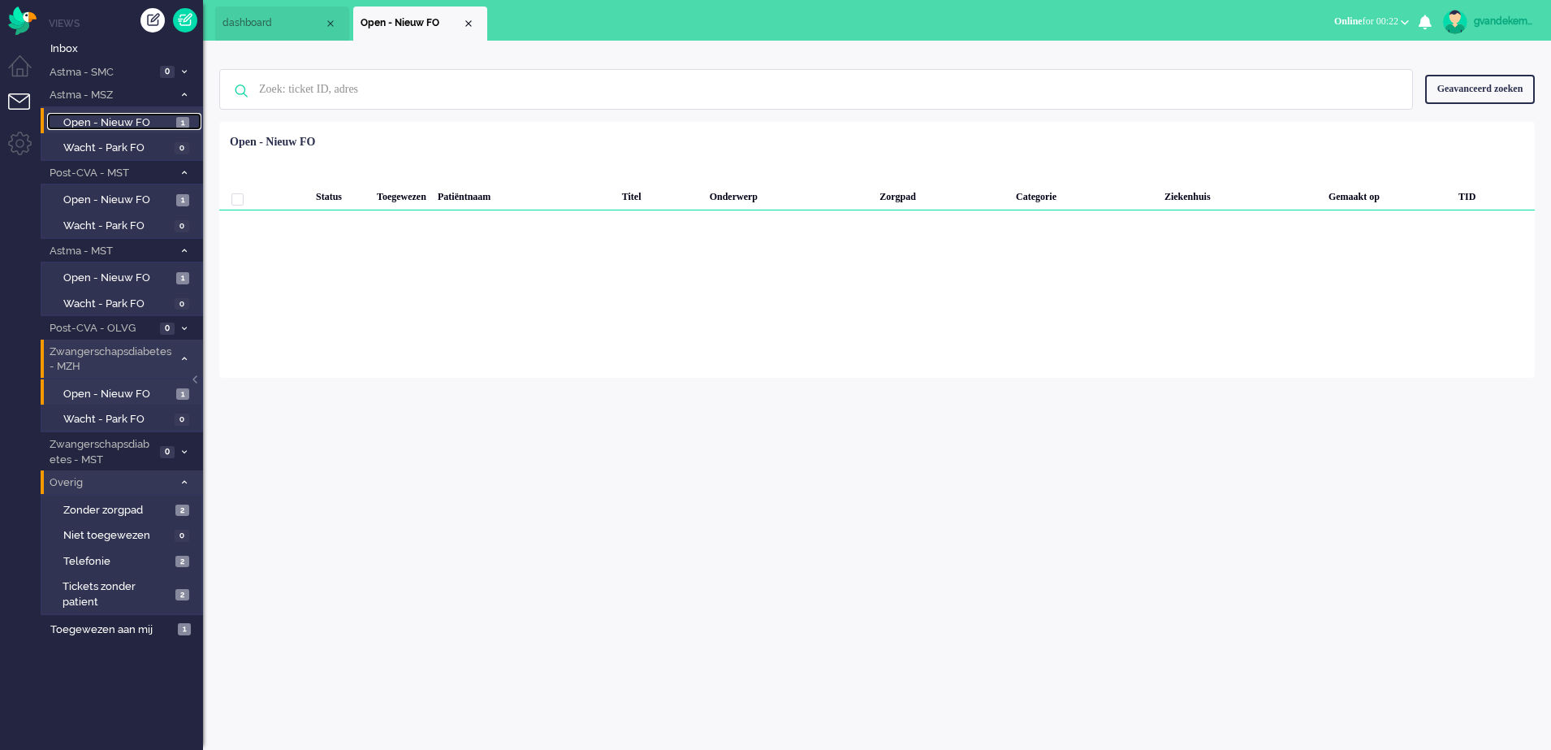
click at [119, 126] on span "Open - Nieuw FO" at bounding box center [117, 122] width 109 height 15
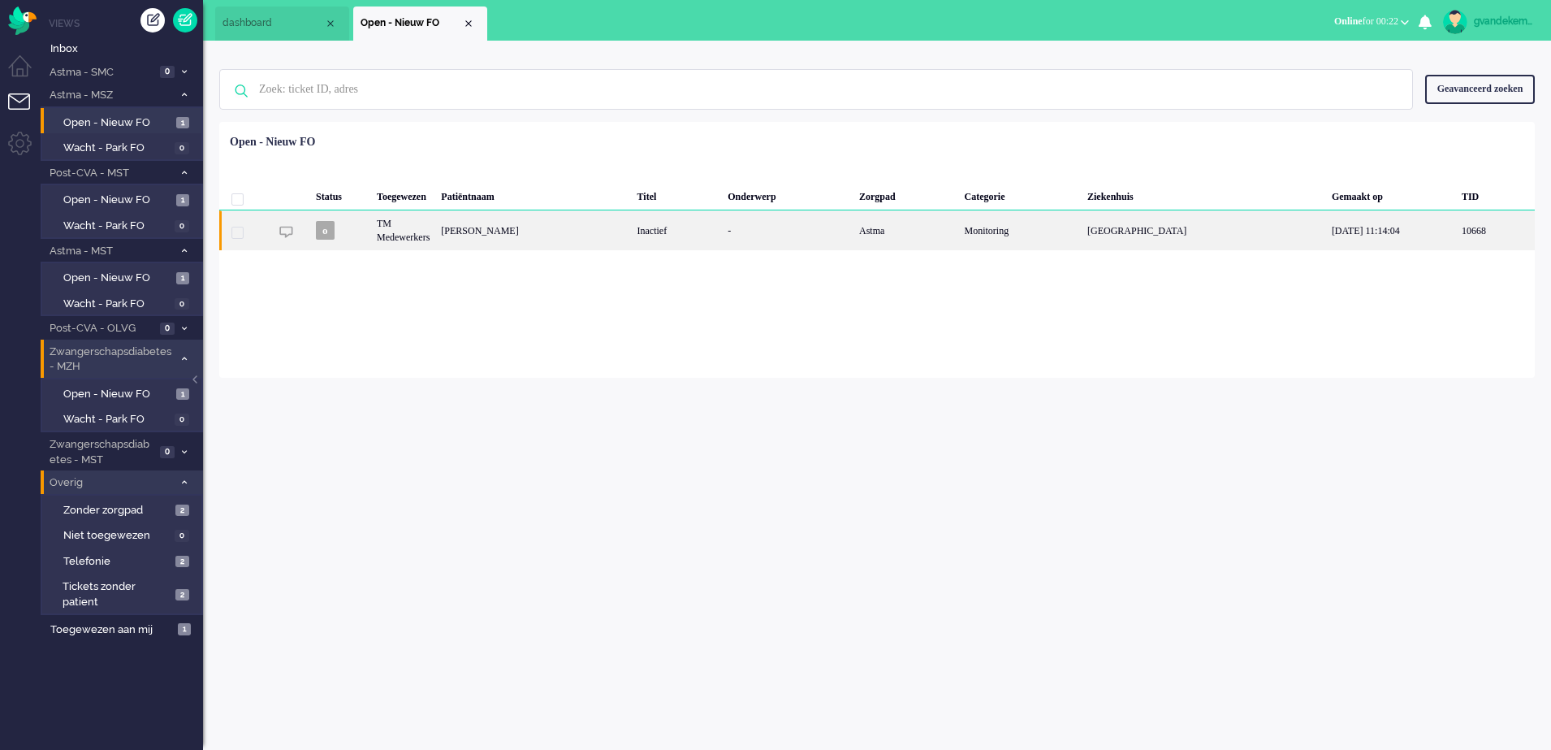
click at [631, 232] on div "[PERSON_NAME]" at bounding box center [533, 230] width 196 height 40
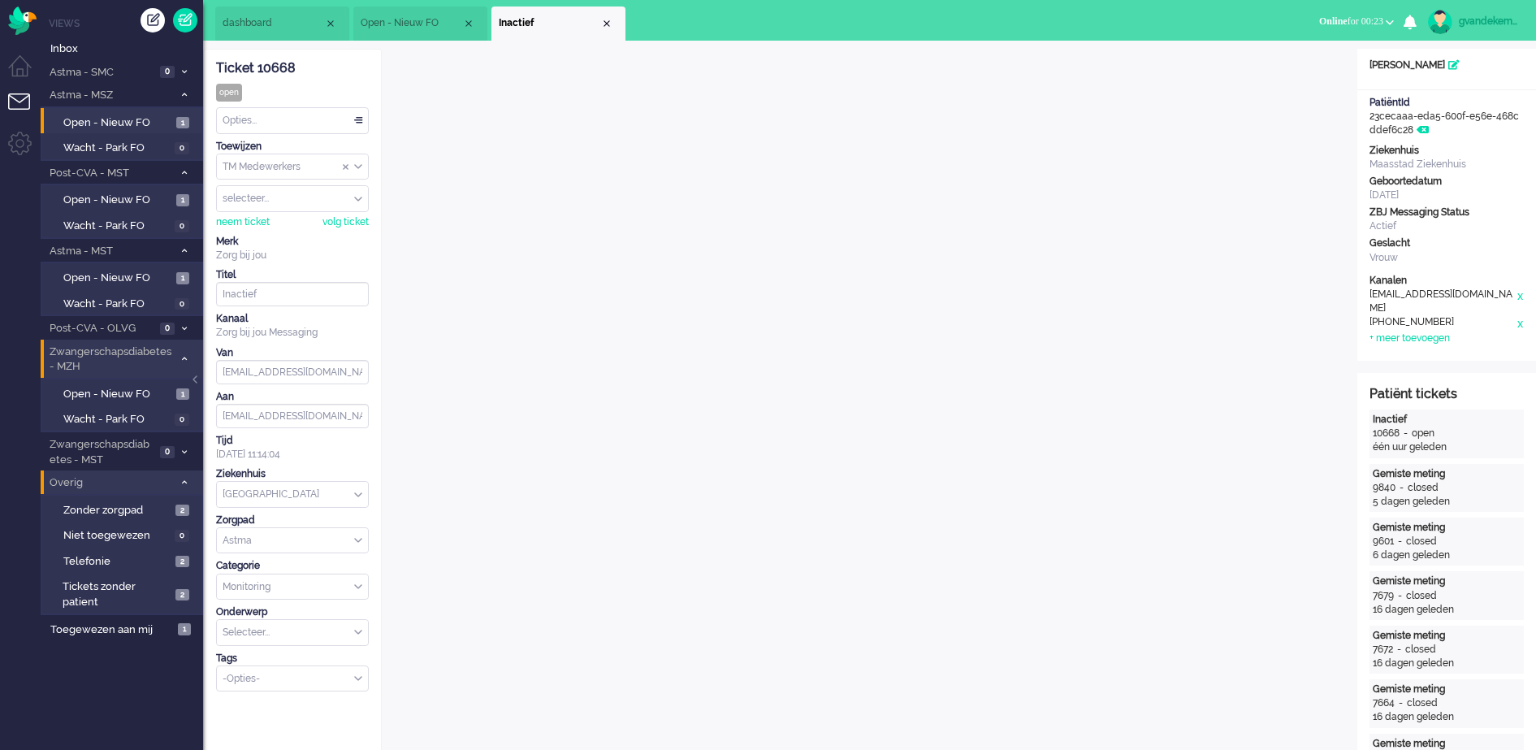
click at [607, 33] on li "Inactief" at bounding box center [558, 23] width 134 height 34
click at [606, 21] on div "Close tab" at bounding box center [606, 23] width 13 height 13
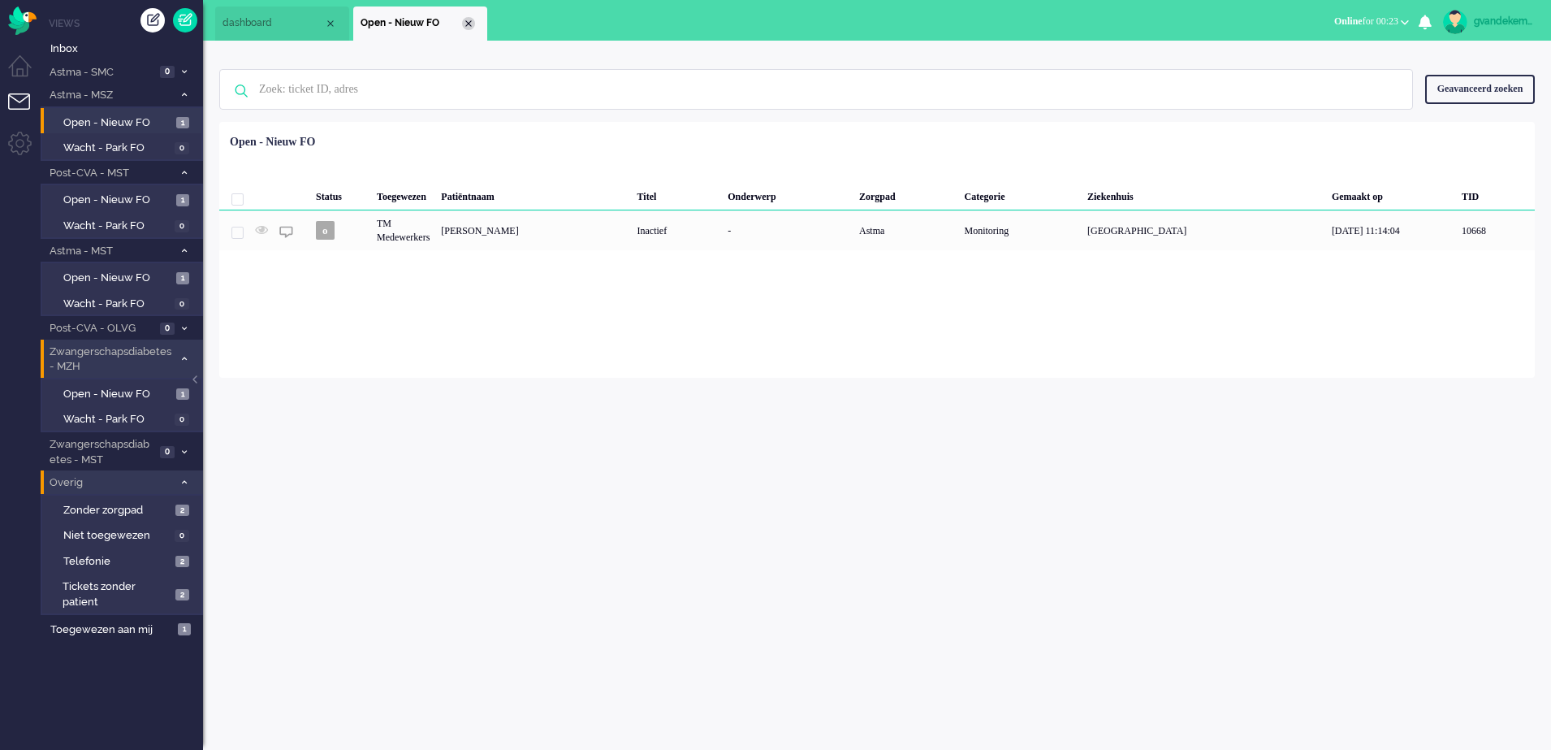
click at [471, 23] on div "Close tab" at bounding box center [468, 23] width 13 height 13
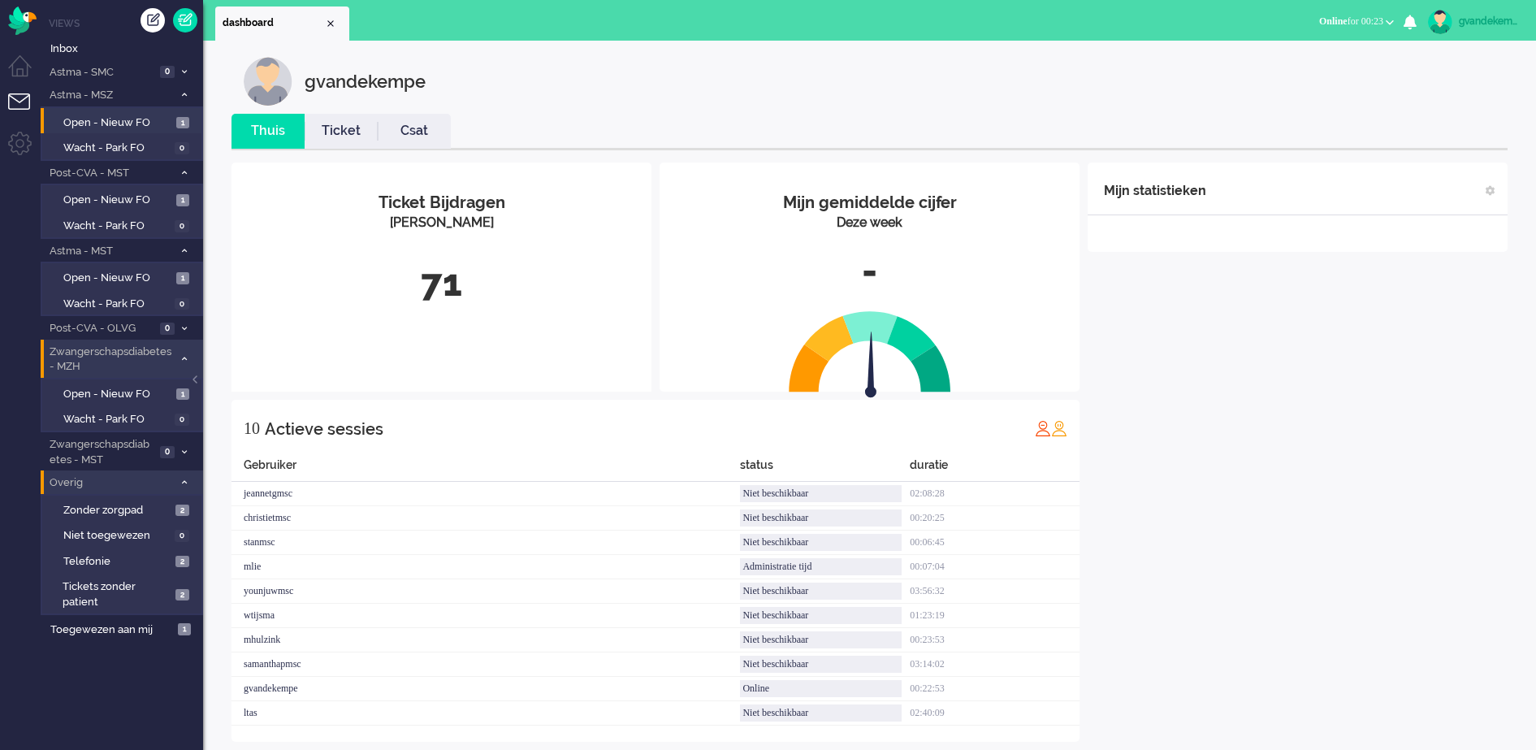
click at [1332, 487] on div "Mijn statistieken + Statistieken toevoegen Bel tijd (gemiddelde dag) Wrapup tij…" at bounding box center [1298, 451] width 420 height 579
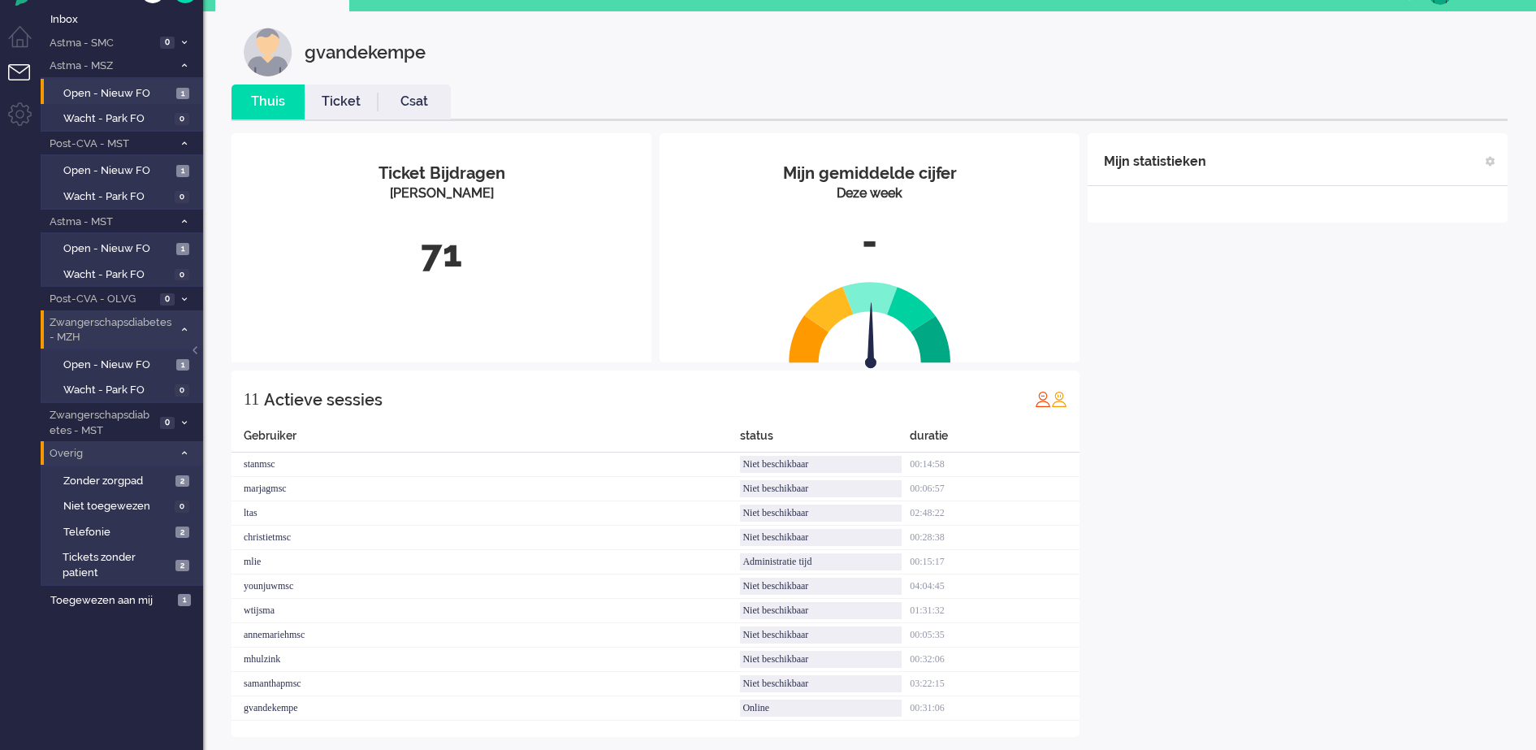
scroll to position [45, 0]
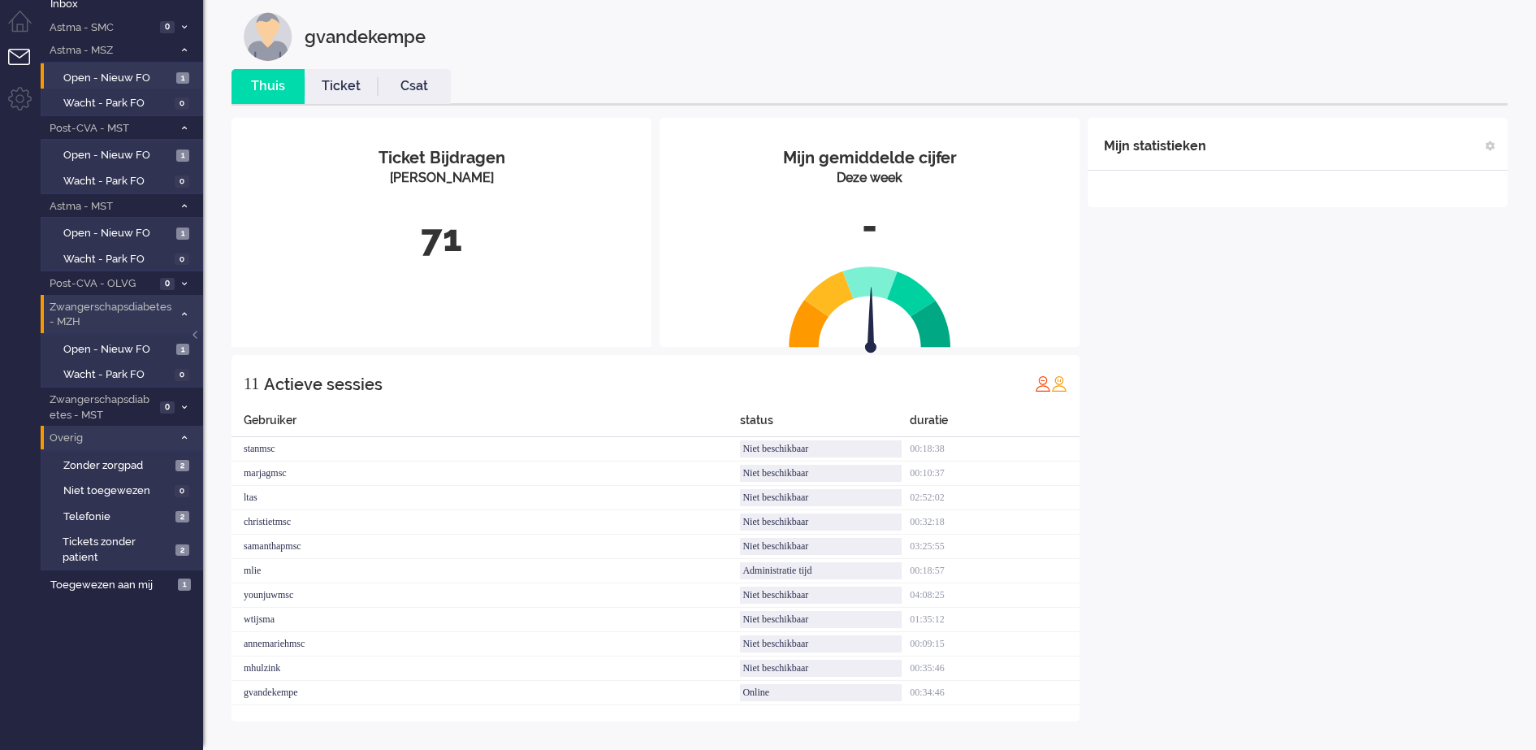
click at [1431, 611] on div "Mijn statistieken + Statistieken toevoegen Bel tijd (gemiddelde dag) Wrapup tij…" at bounding box center [1298, 419] width 420 height 603
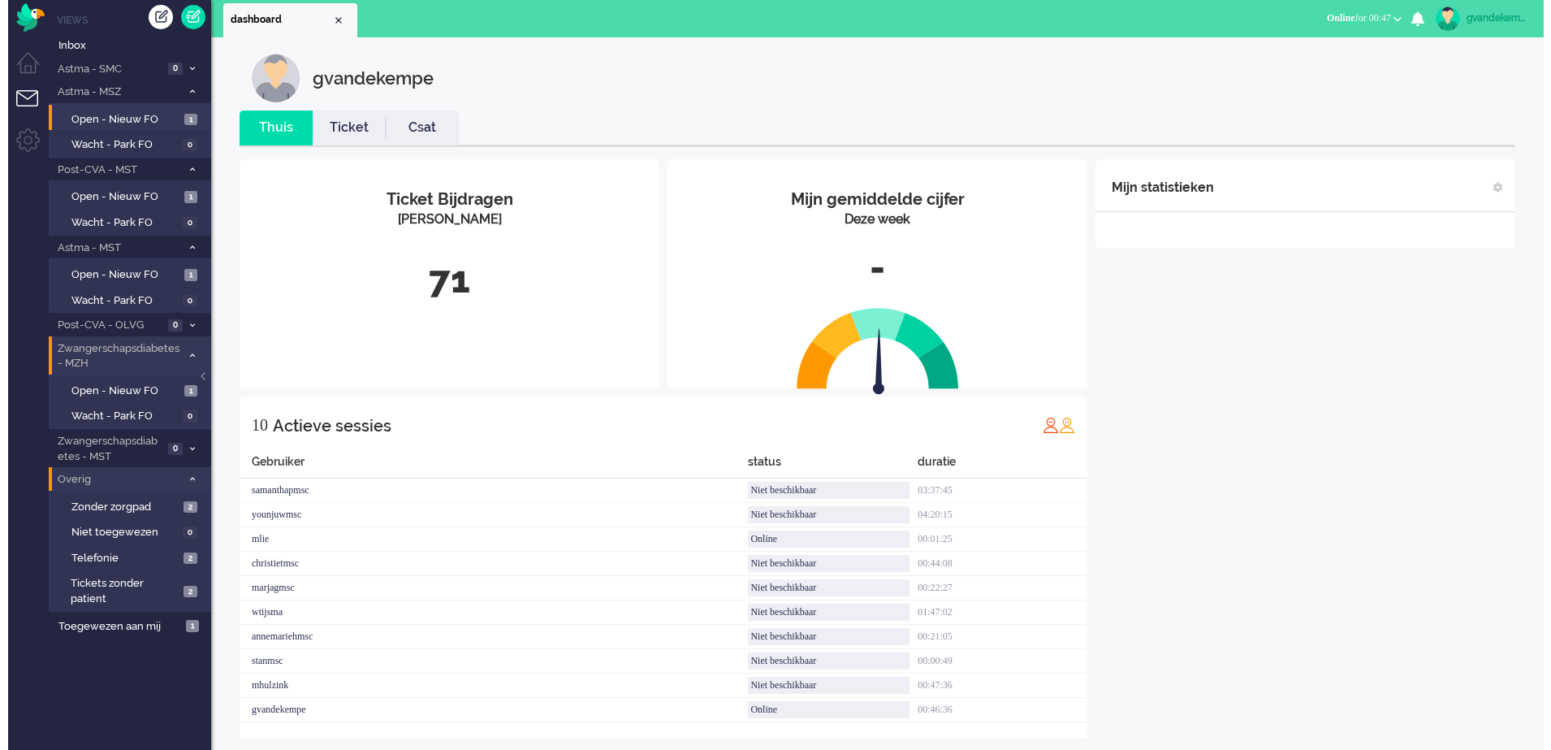
scroll to position [0, 0]
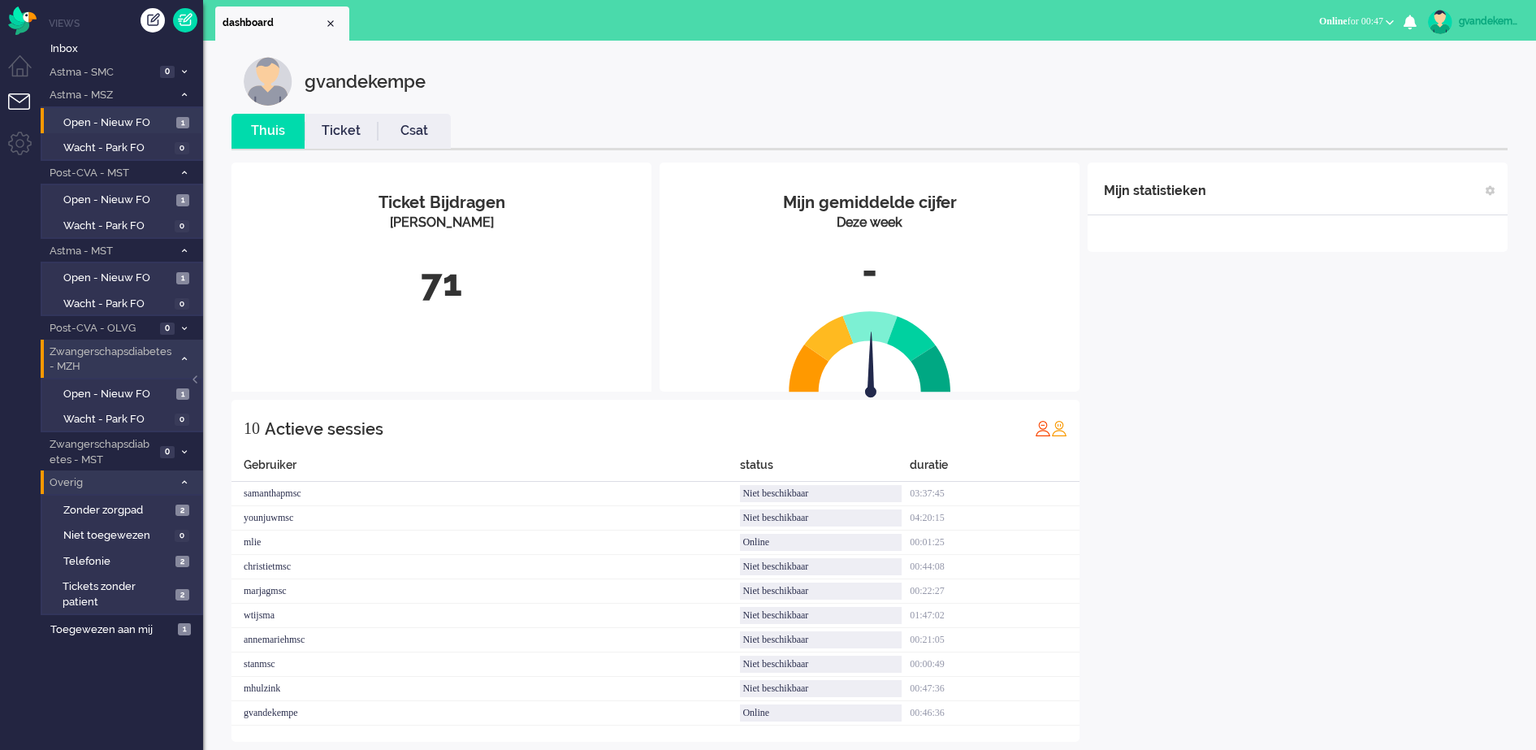
click at [1391, 16] on button "Online for 00:47" at bounding box center [1356, 22] width 94 height 24
click at [1313, 55] on label "Niet beschikbaar" at bounding box center [1326, 55] width 128 height 14
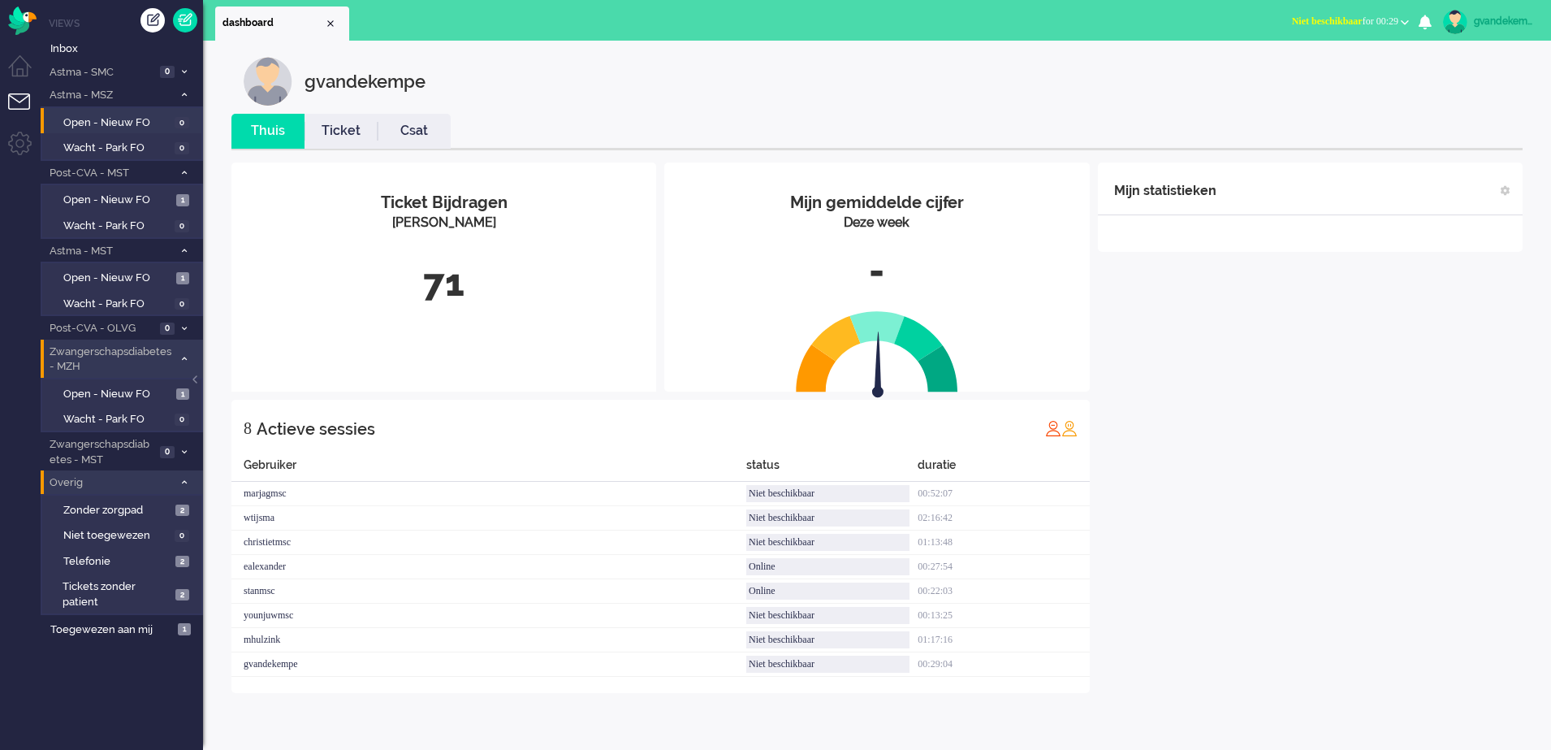
click at [1391, 15] on span "Niet beschikbaar for 00:29" at bounding box center [1345, 20] width 106 height 11
click at [1288, 69] on label "Online" at bounding box center [1342, 73] width 128 height 14
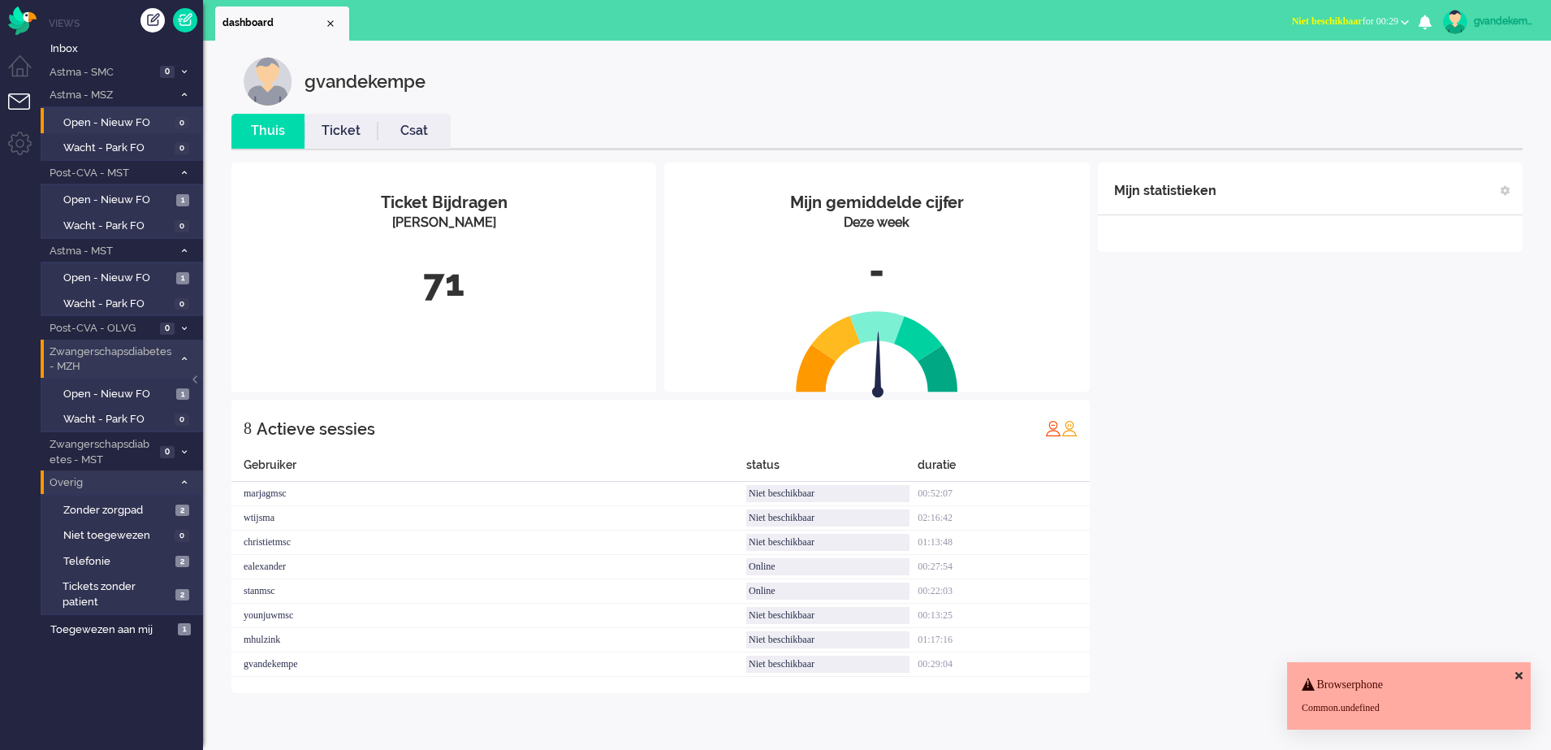
click at [1373, 464] on div "Mijn statistieken + Statistieken toevoegen Bel tijd (gemiddelde dag) Wrapup tij…" at bounding box center [1310, 427] width 425 height 530
click at [1395, 20] on span "Niet beschikbaar for 00:29" at bounding box center [1345, 20] width 106 height 11
click at [1300, 74] on label "Online" at bounding box center [1342, 73] width 128 height 14
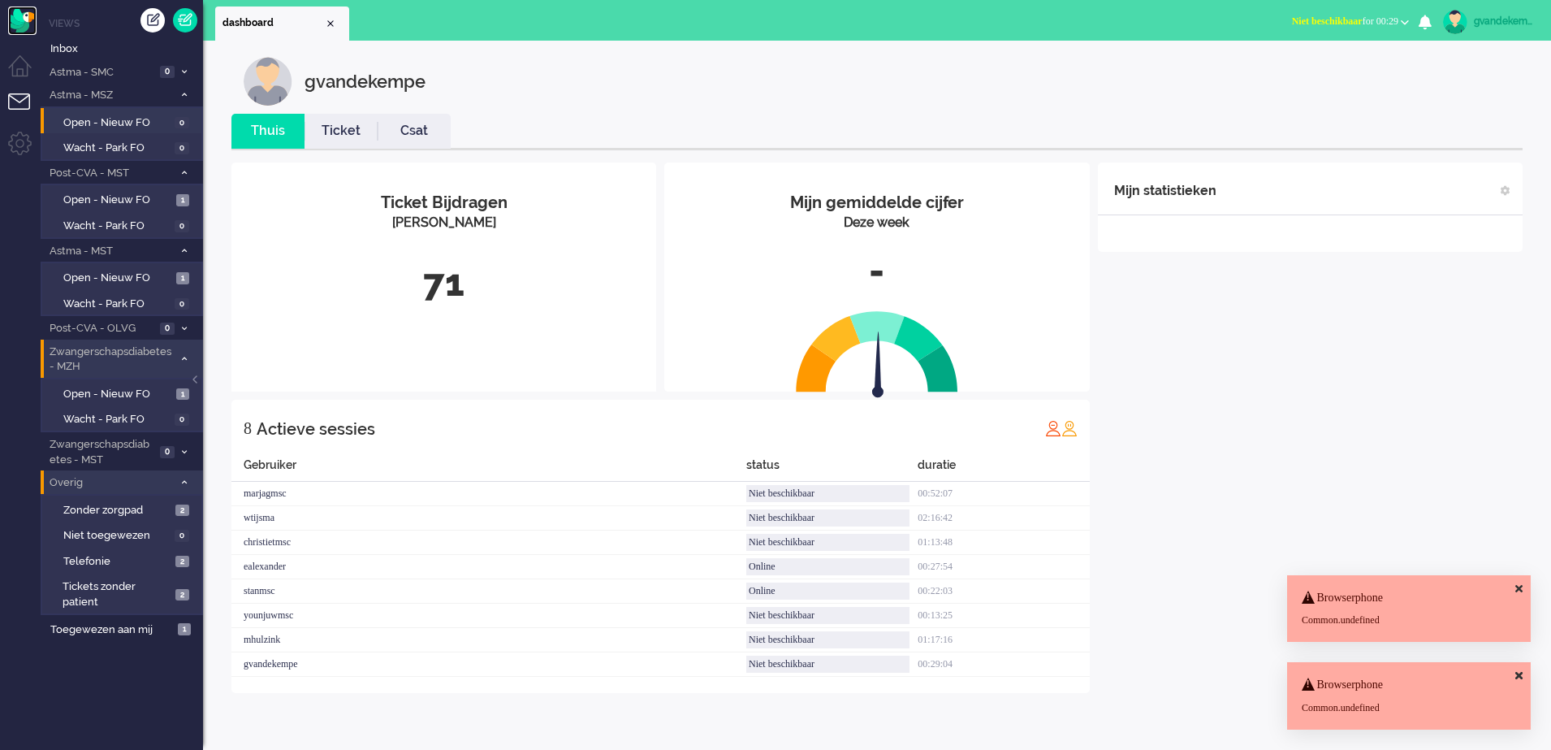
click at [22, 18] on img "Omnidesk" at bounding box center [22, 20] width 28 height 28
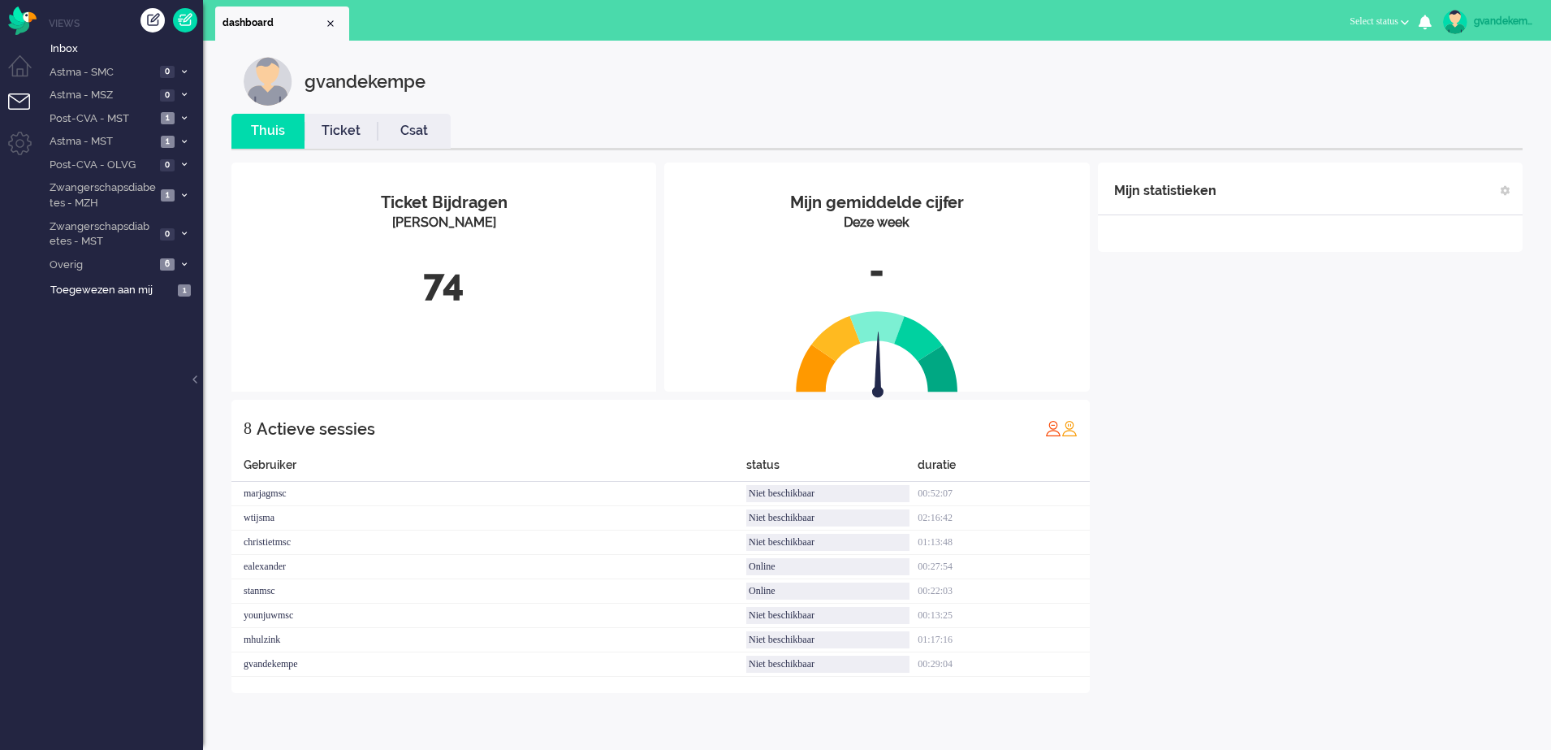
click at [1403, 340] on div "Mijn statistieken + Statistieken toevoegen Bel tijd (gemiddelde dag) Wrapup tij…" at bounding box center [1310, 427] width 425 height 530
click at [1393, 20] on span "Niet beschikbaar for 00:00" at bounding box center [1345, 20] width 106 height 11
click at [1289, 70] on label "Online" at bounding box center [1342, 73] width 128 height 14
click at [1226, 492] on div "Mijn statistieken + Statistieken toevoegen Bel tijd (gemiddelde dag) Wrapup tij…" at bounding box center [1310, 427] width 425 height 530
click at [180, 194] on span at bounding box center [184, 196] width 12 height 9
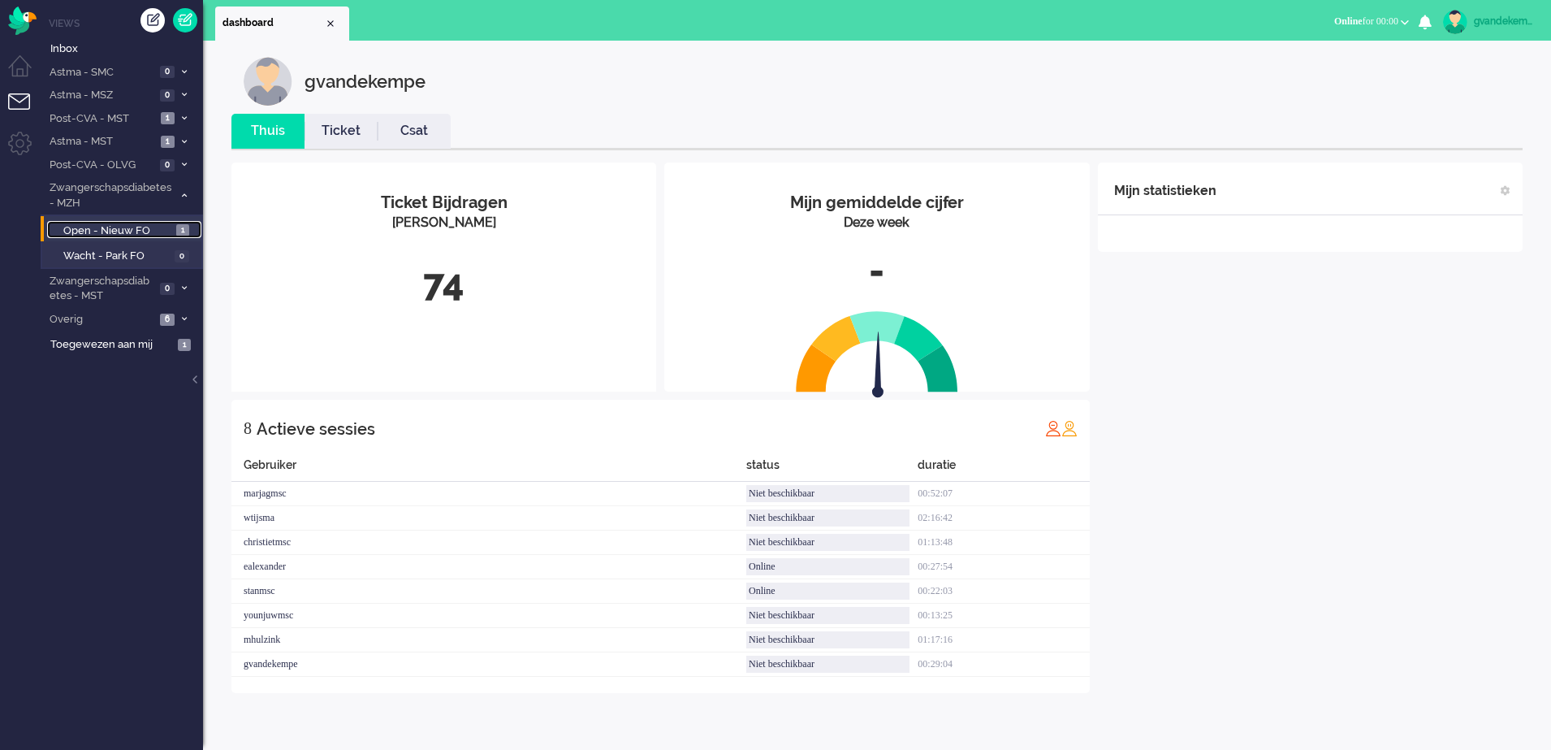
click at [128, 227] on span "Open - Nieuw FO" at bounding box center [117, 230] width 109 height 15
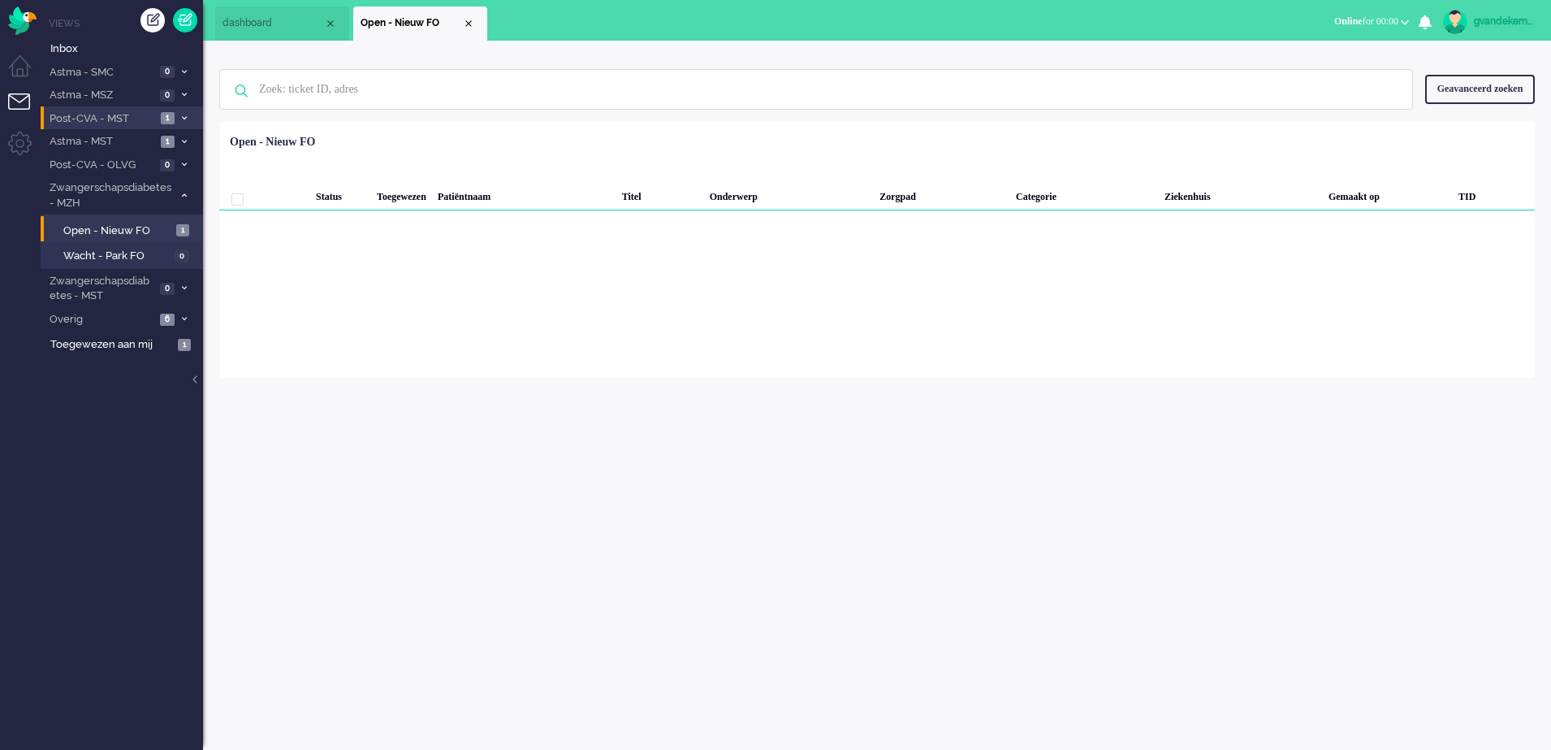
click at [181, 115] on span at bounding box center [184, 119] width 12 height 9
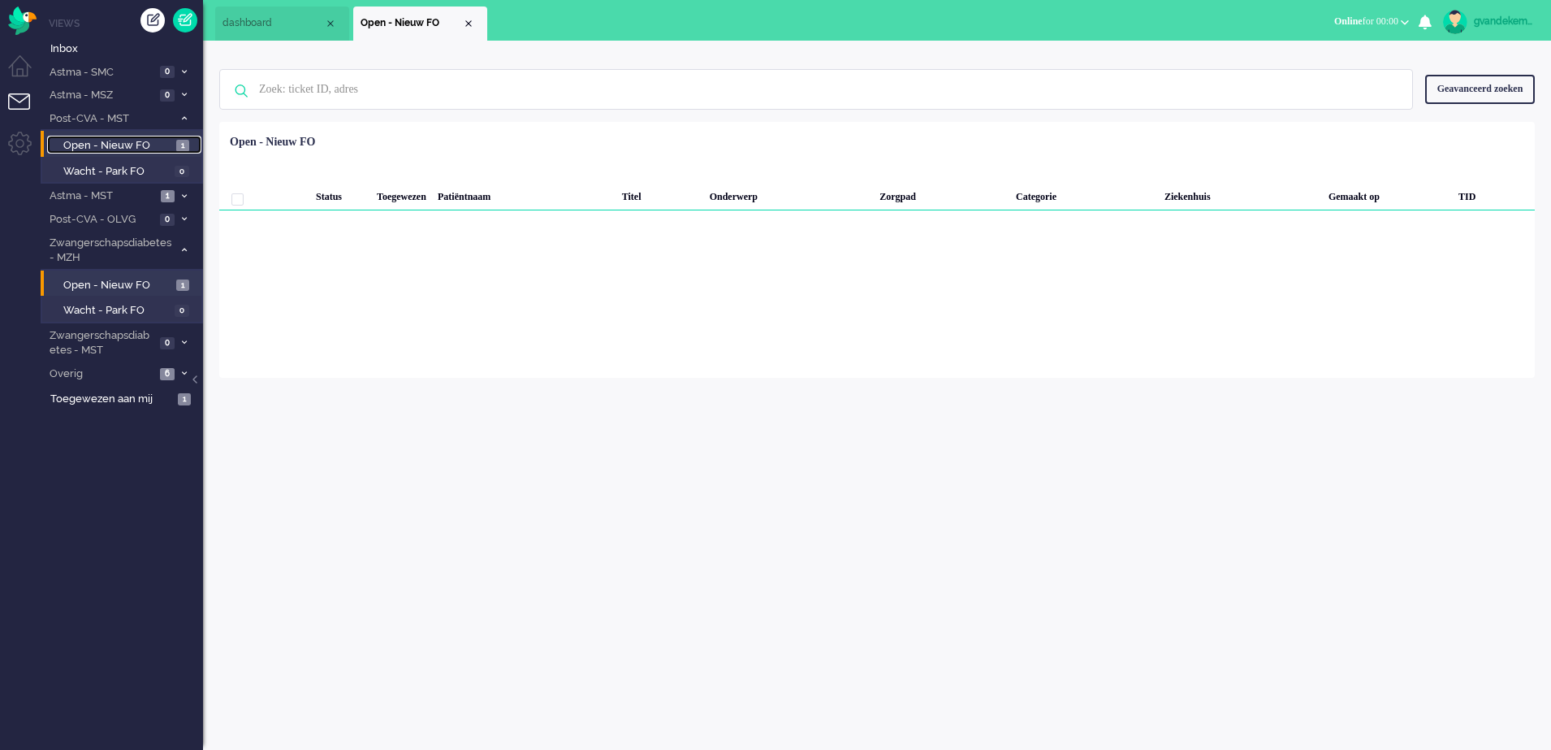
click at [120, 140] on span "Open - Nieuw FO" at bounding box center [117, 145] width 109 height 15
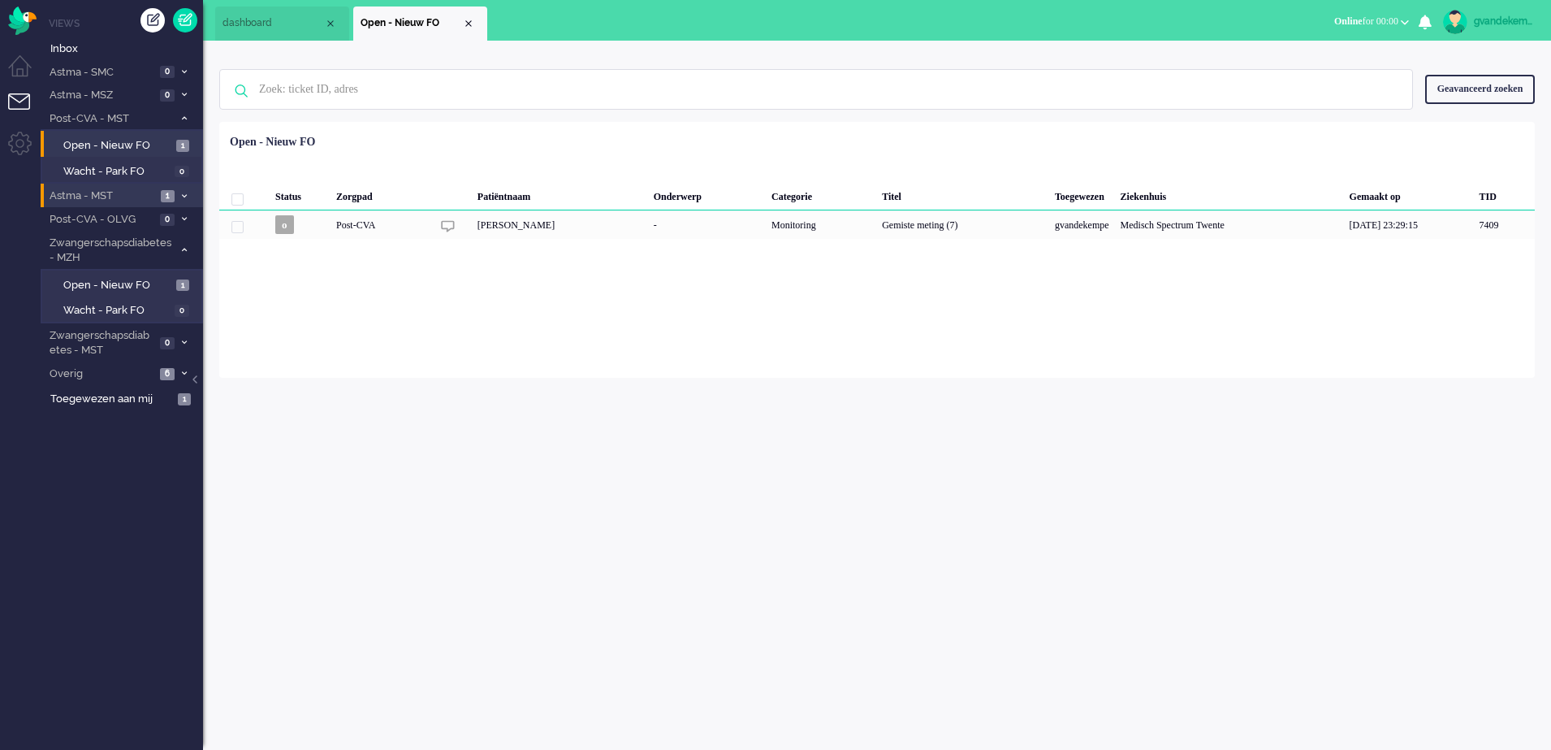
click at [153, 194] on span "Astma - MST" at bounding box center [101, 195] width 109 height 15
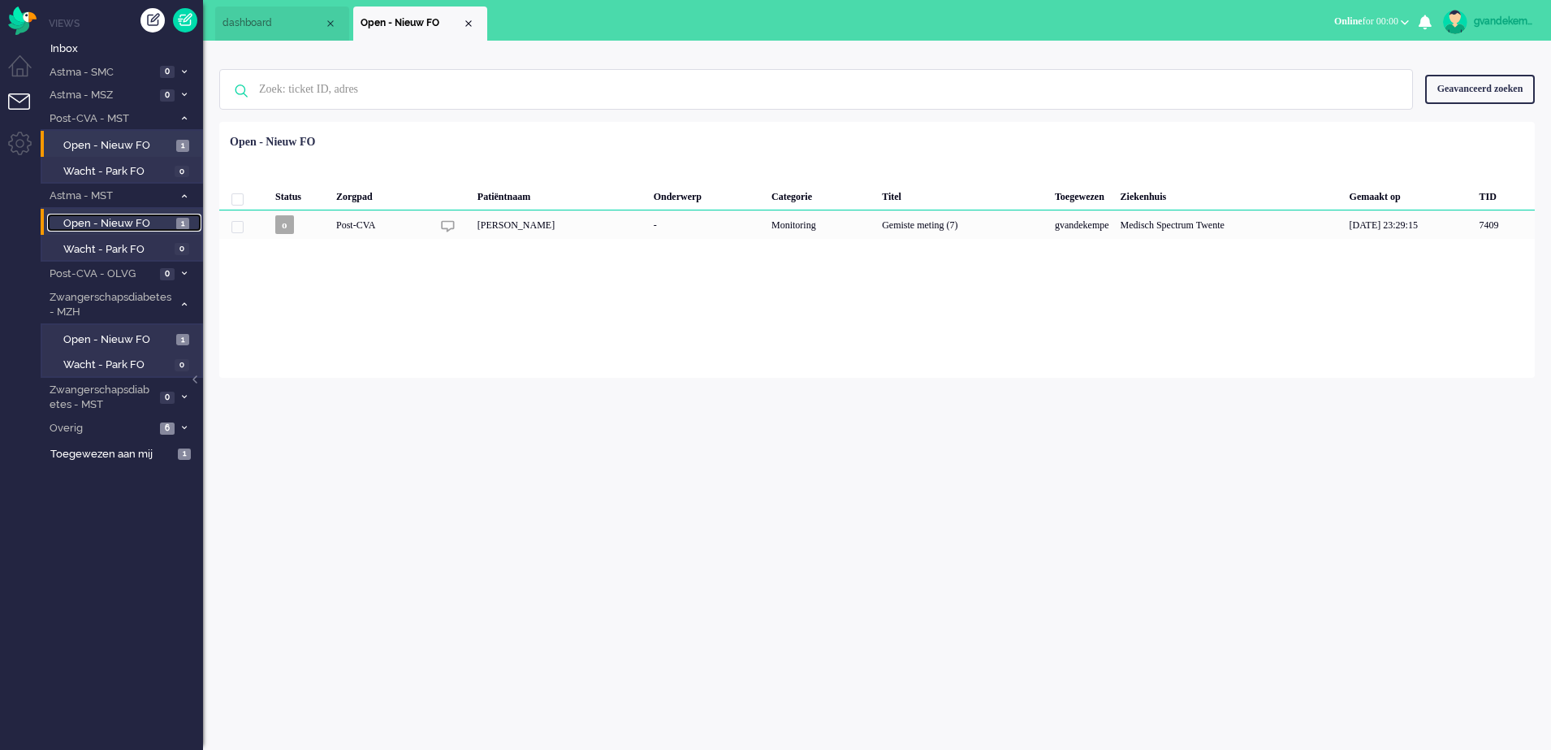
click at [178, 224] on span "1" at bounding box center [182, 224] width 13 height 12
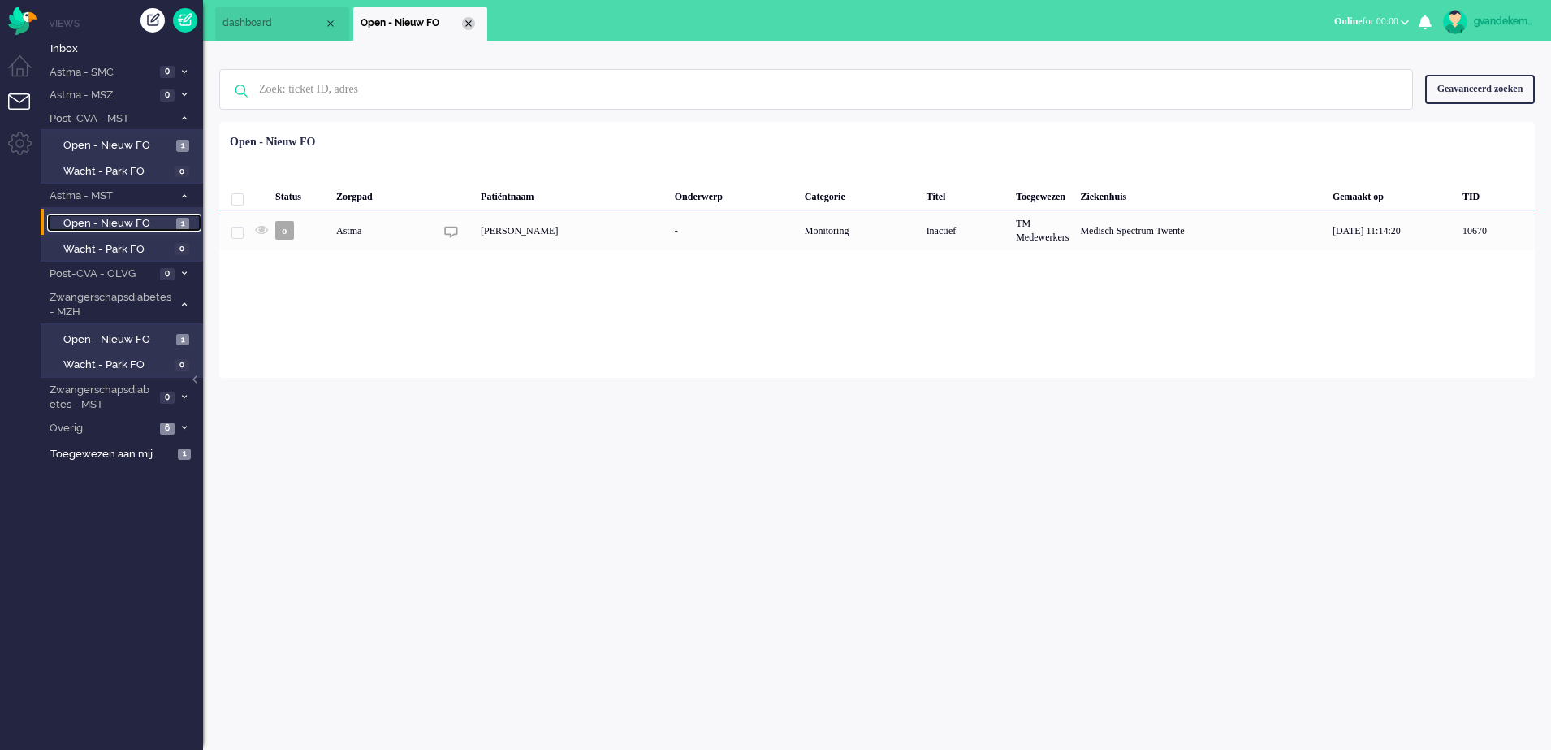
click at [466, 23] on div "Close tab" at bounding box center [468, 23] width 13 height 13
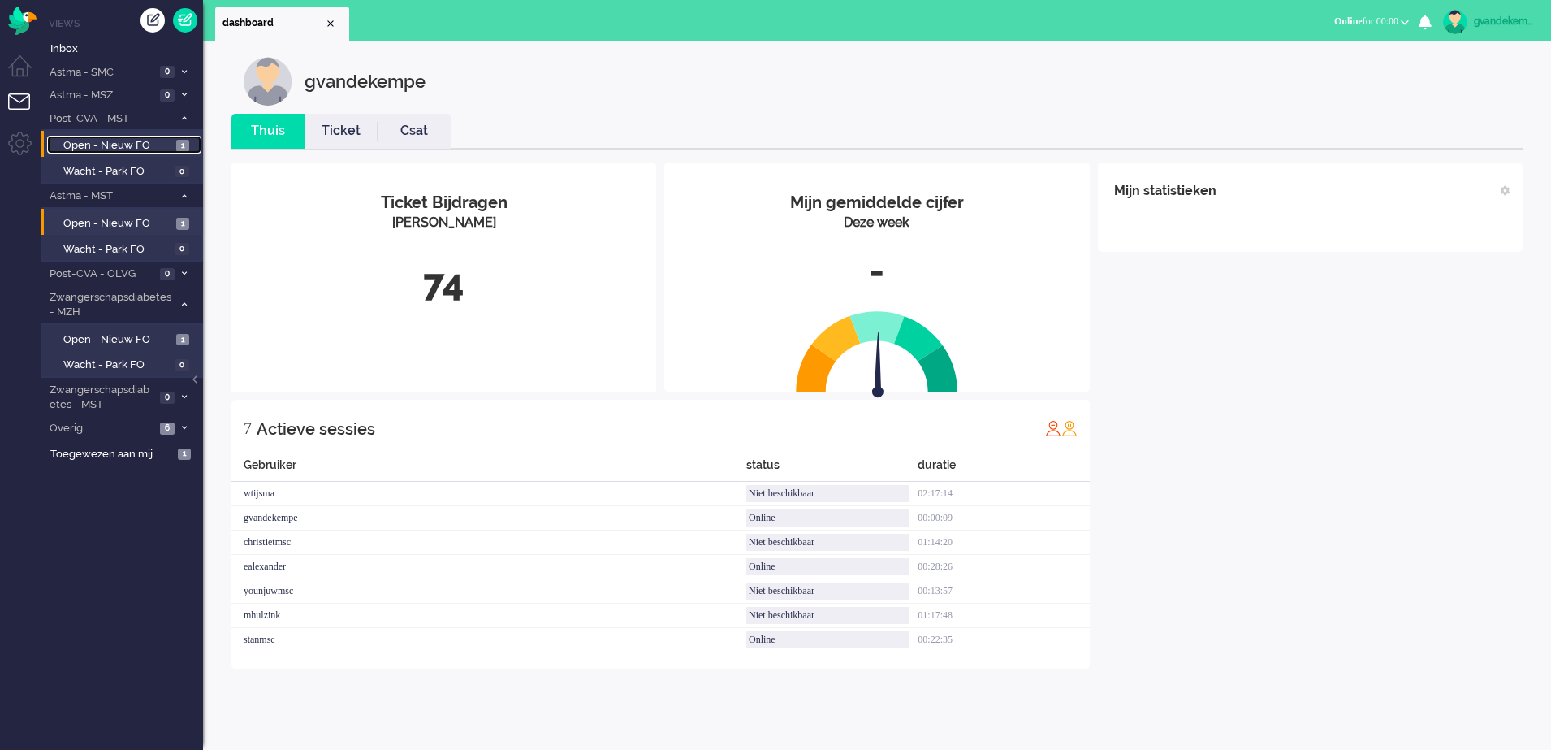
click at [129, 142] on span "Open - Nieuw FO" at bounding box center [117, 145] width 109 height 15
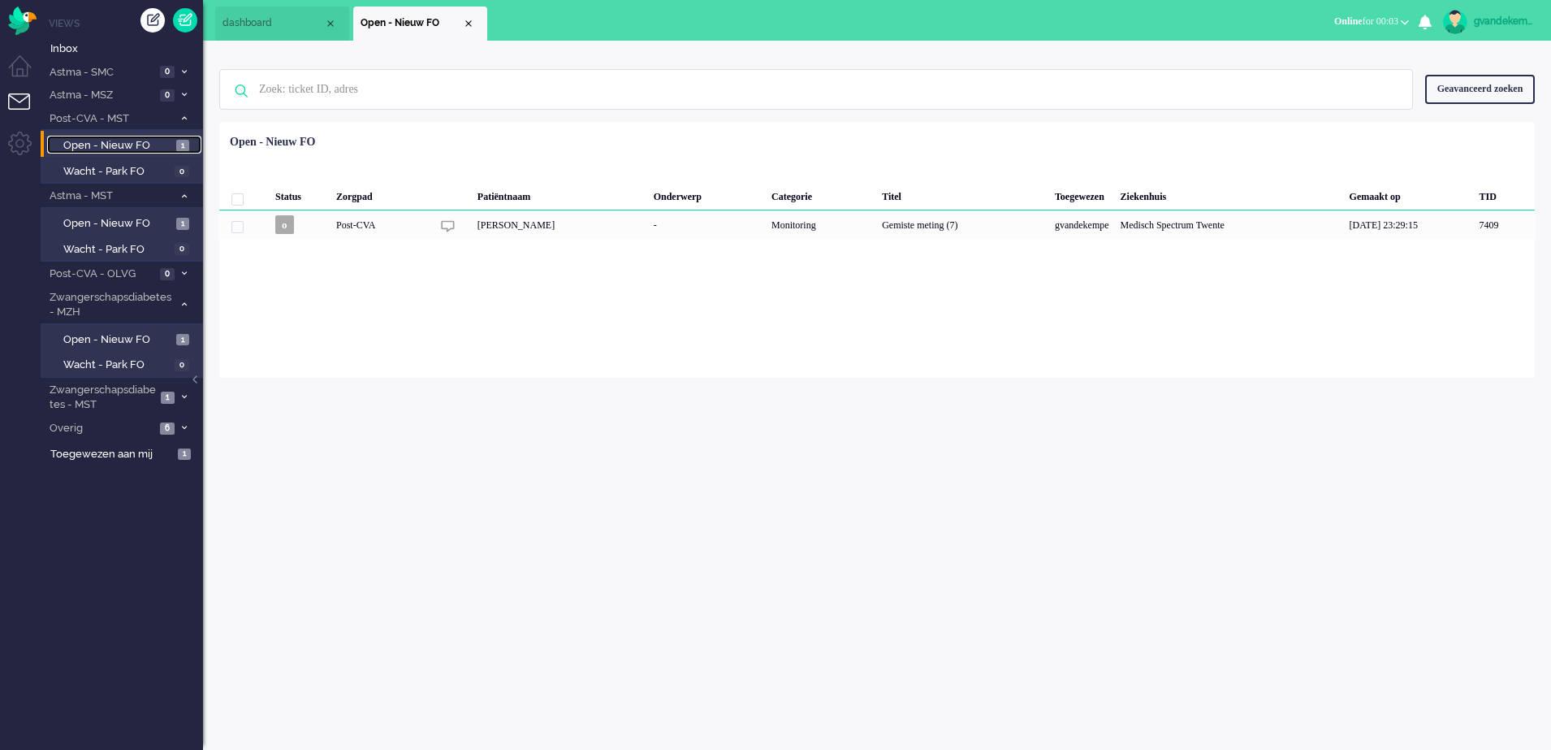
click at [154, 141] on span "Open - Nieuw FO" at bounding box center [117, 145] width 109 height 15
click at [128, 220] on span "Open - Nieuw FO" at bounding box center [117, 223] width 109 height 15
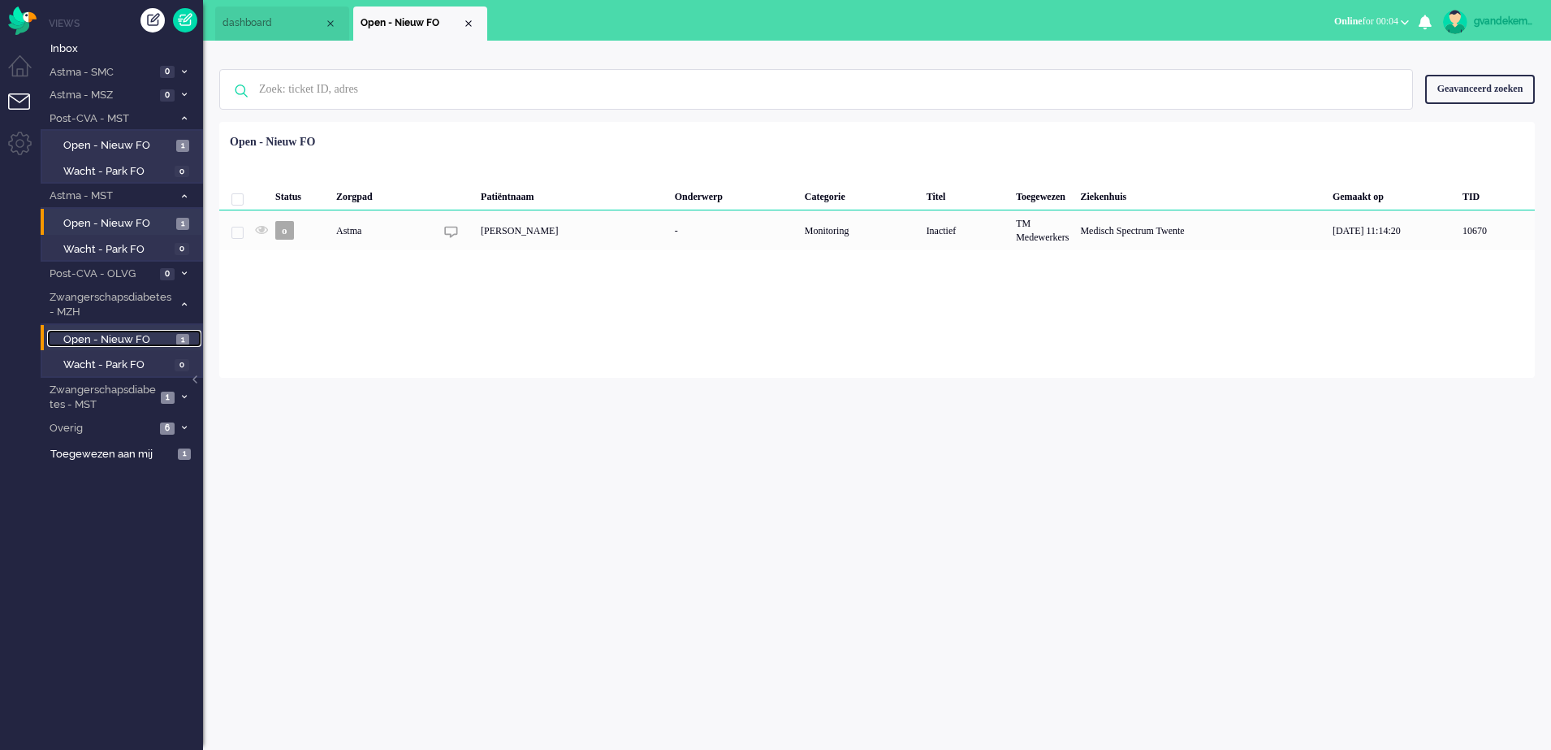
click at [138, 338] on span "Open - Nieuw FO" at bounding box center [117, 339] width 109 height 15
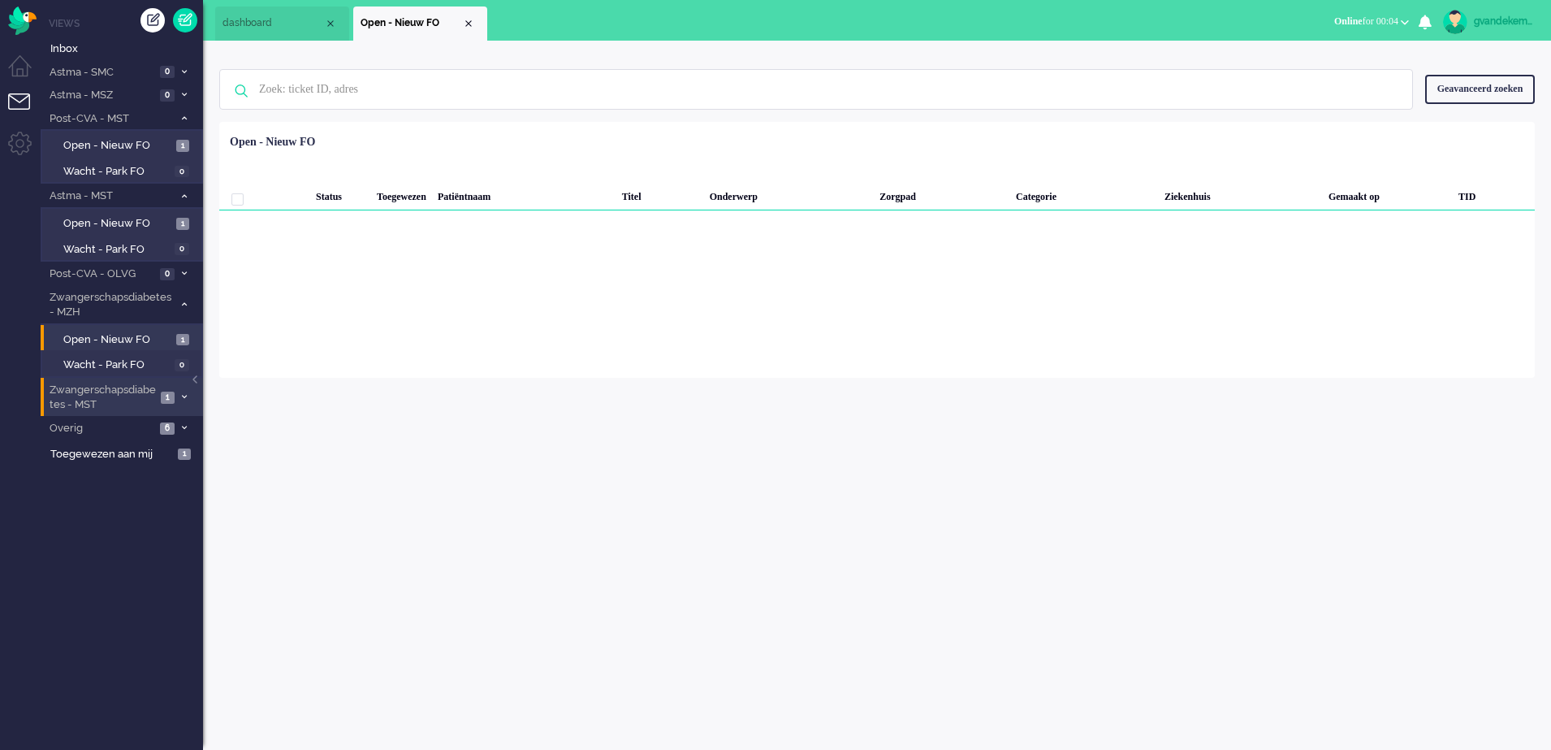
click at [162, 396] on span "1" at bounding box center [168, 397] width 14 height 12
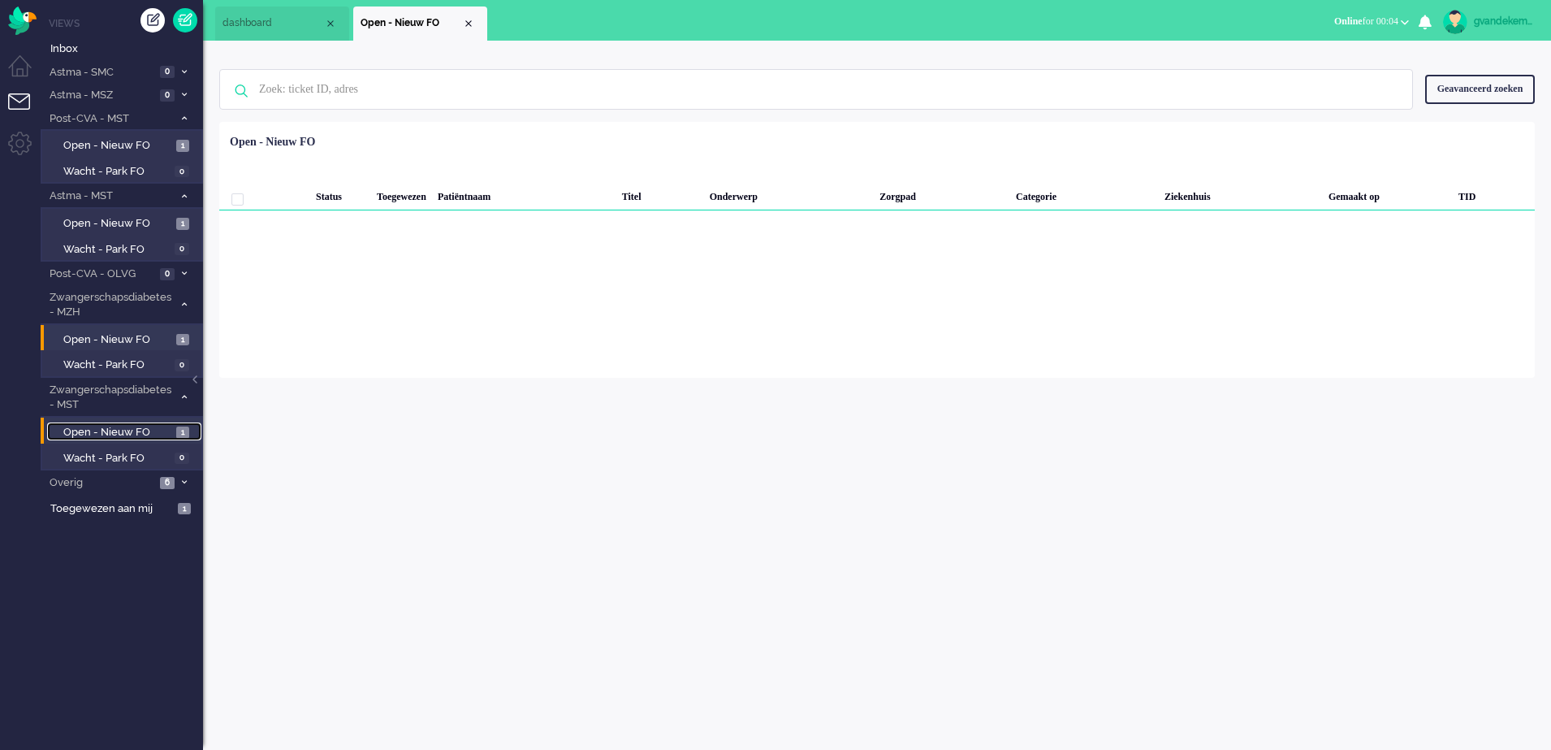
click at [167, 430] on span "Open - Nieuw FO" at bounding box center [117, 432] width 109 height 15
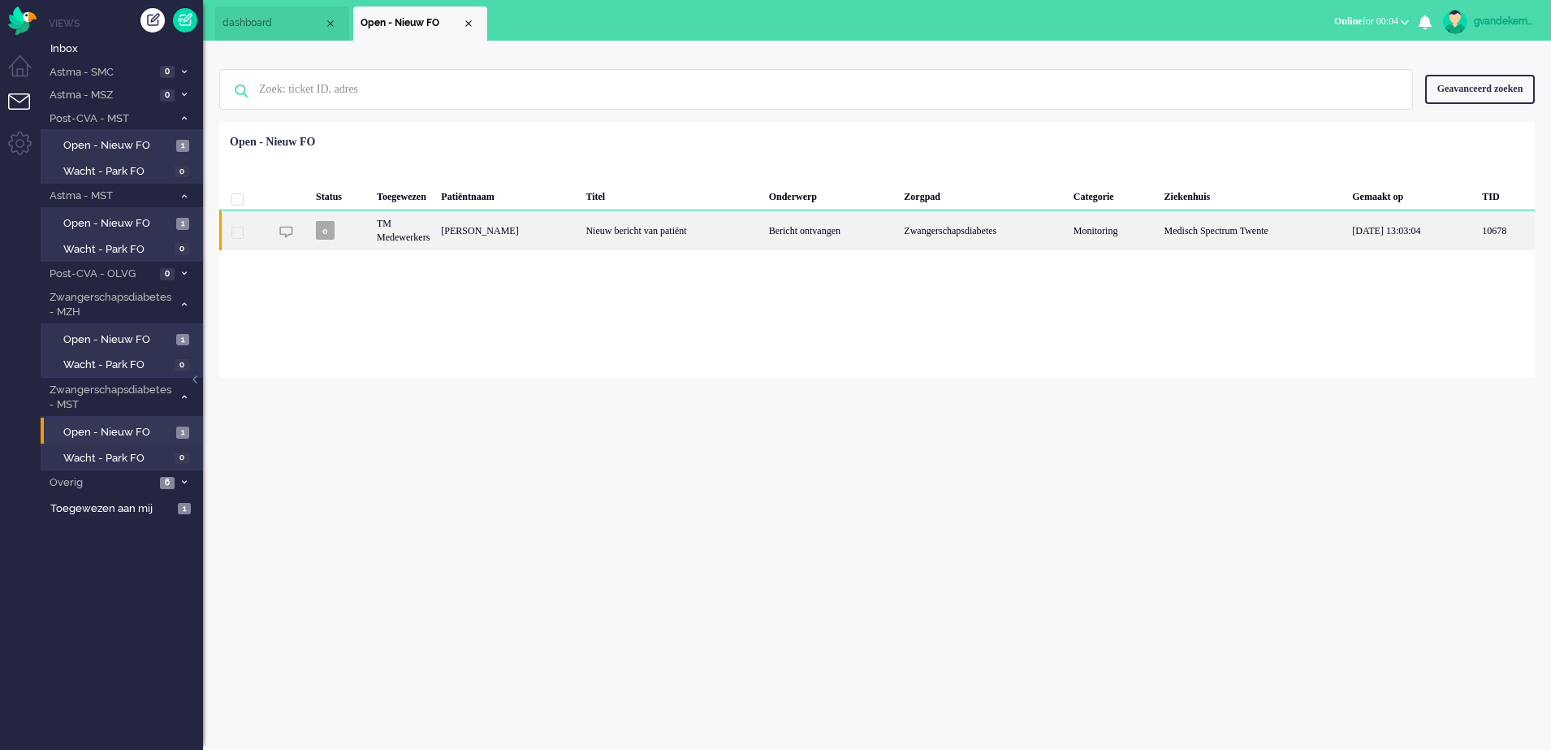
click at [1032, 235] on div "Zwangerschapsdiabetes" at bounding box center [982, 230] width 169 height 40
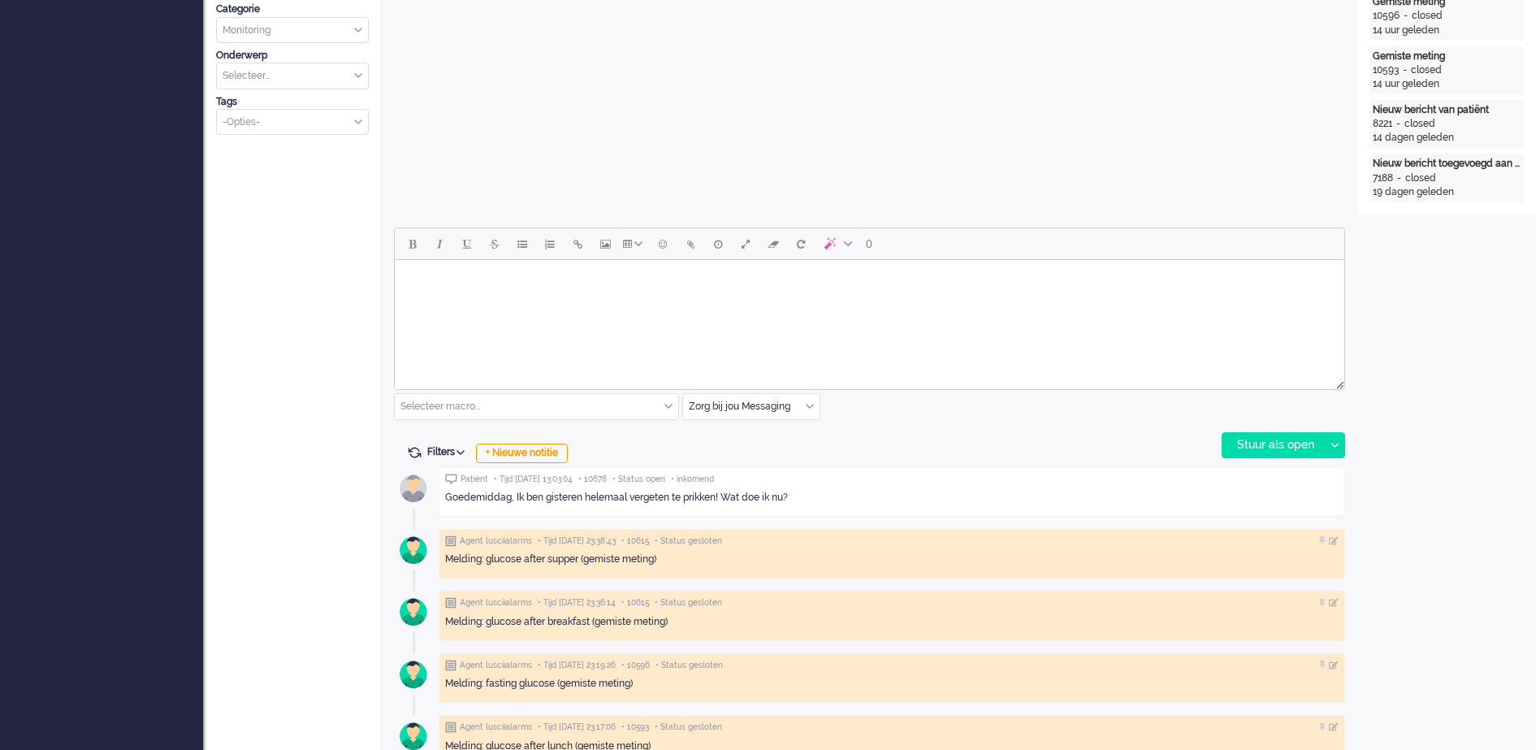
scroll to position [658, 0]
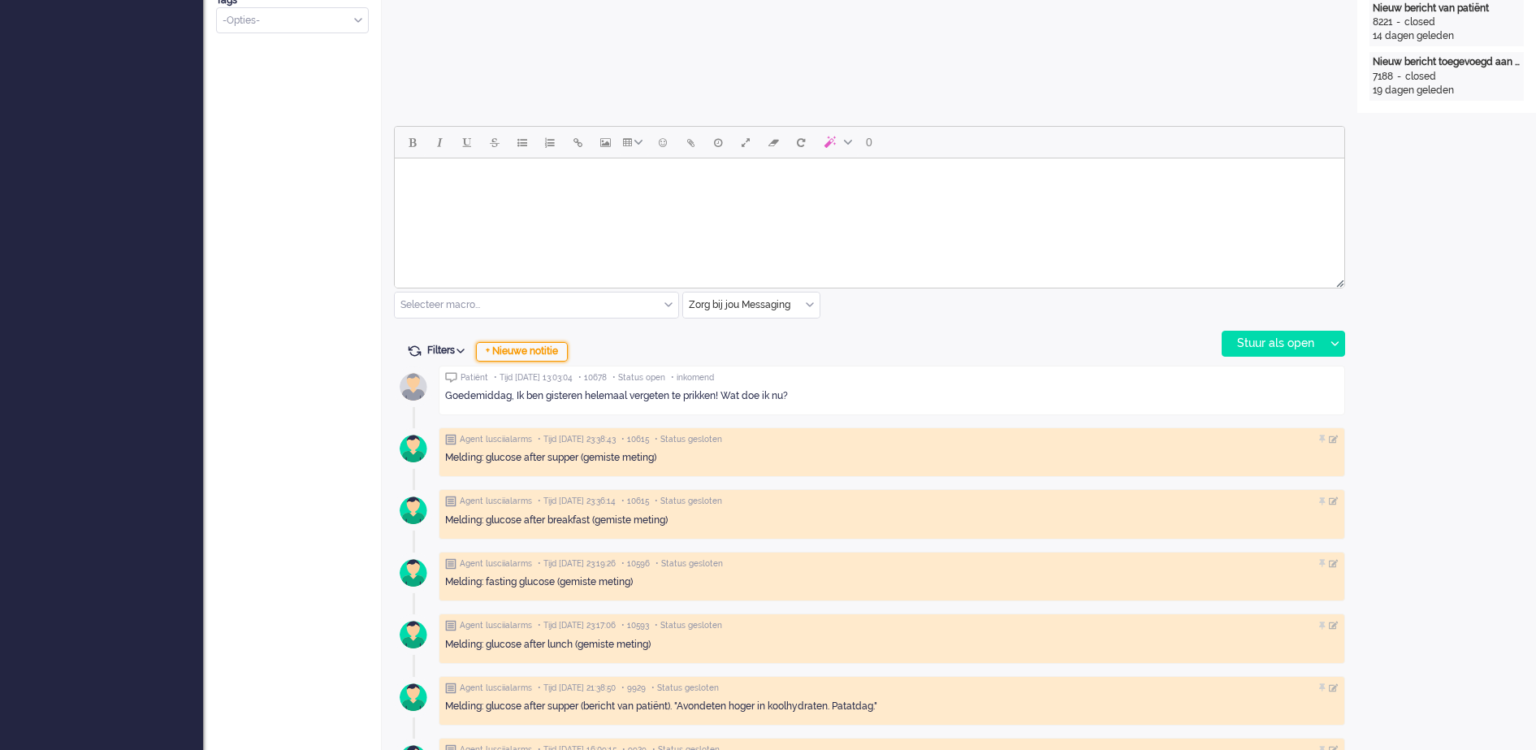
click at [559, 349] on div "+ Nieuwe notitie" at bounding box center [522, 351] width 92 height 19
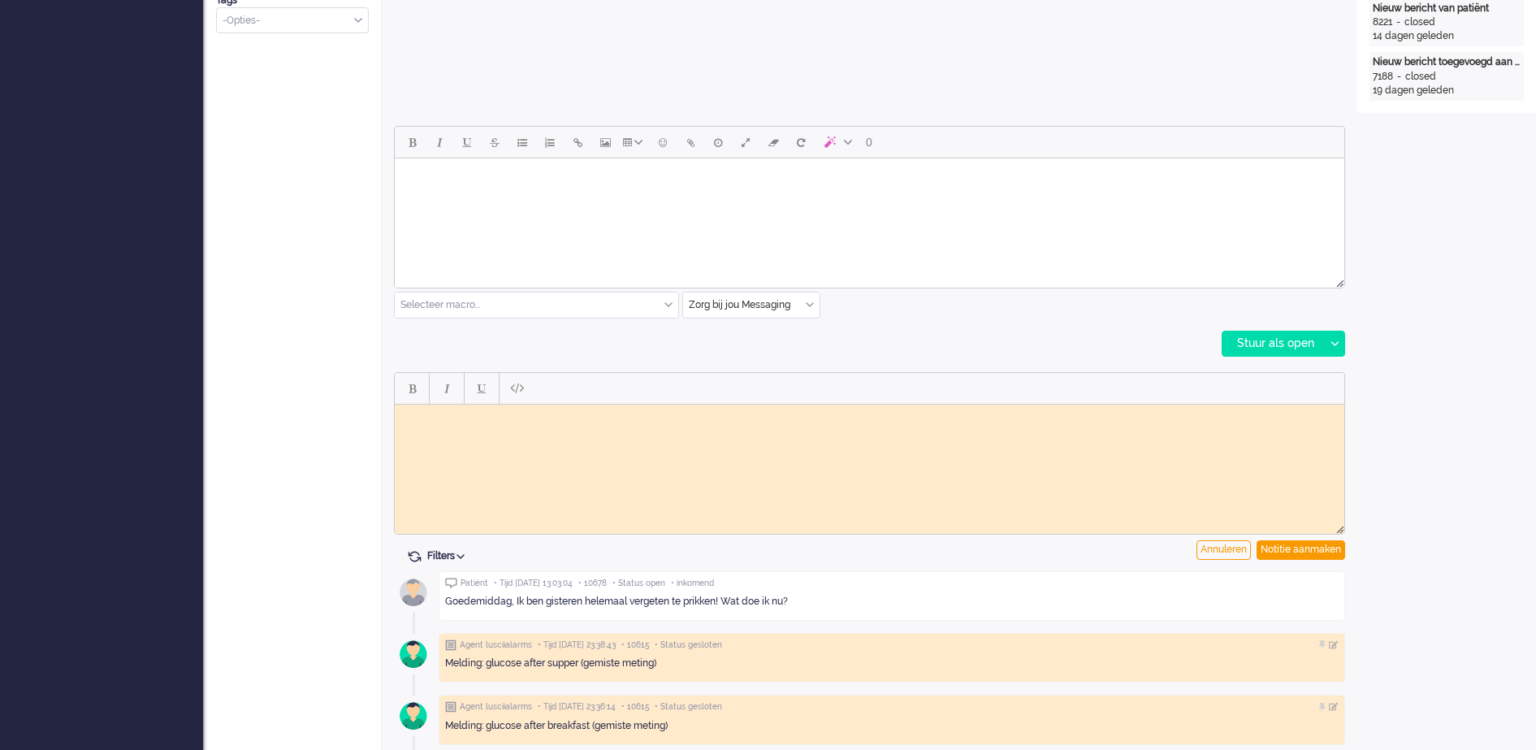
scroll to position [0, 0]
click at [553, 421] on body "Rich Text Area. Press ALT-0 for help." at bounding box center [869, 416] width 937 height 12
click at [1307, 546] on div "Notitie aanmaken" at bounding box center [1301, 549] width 89 height 19
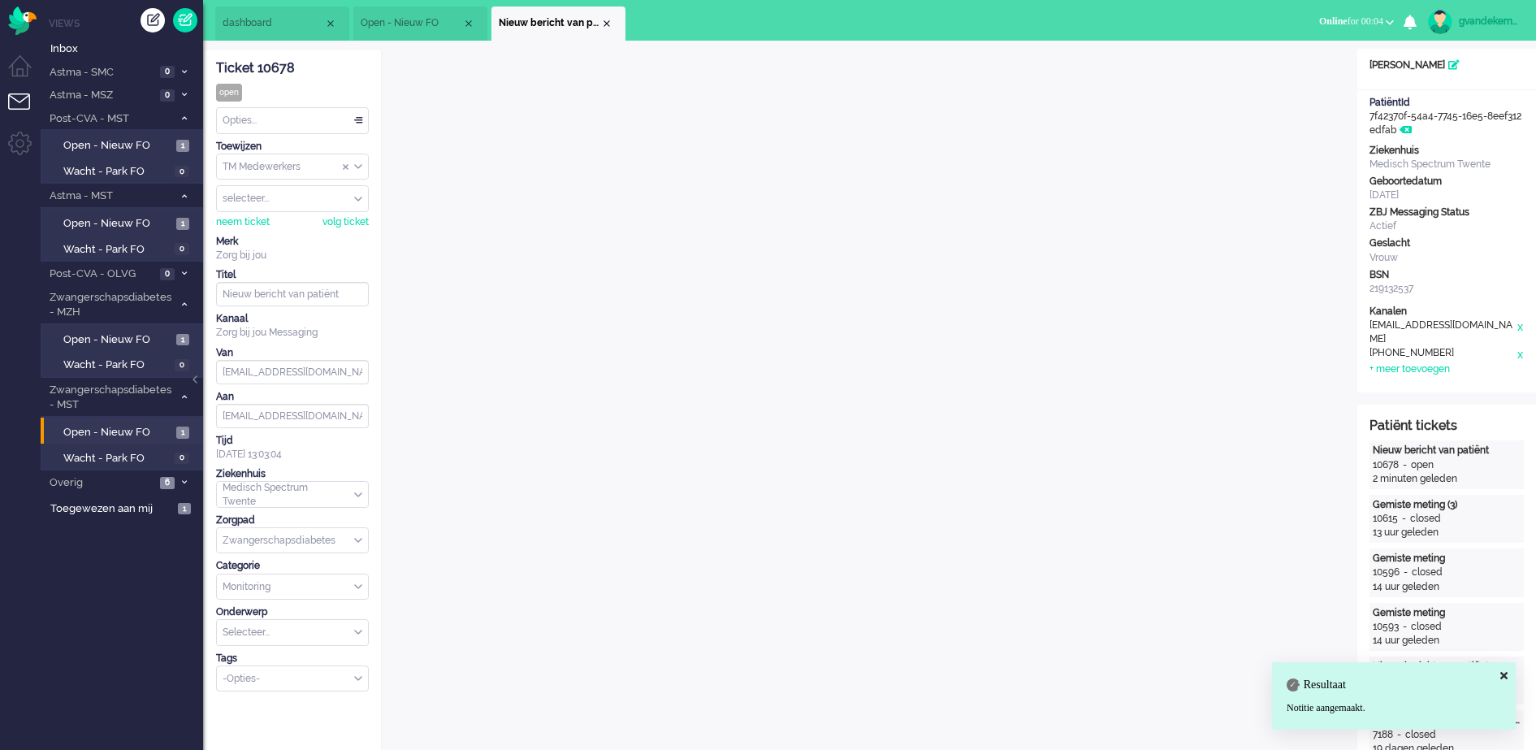
click at [356, 162] on div "TM Medewerkers" at bounding box center [292, 166] width 151 height 25
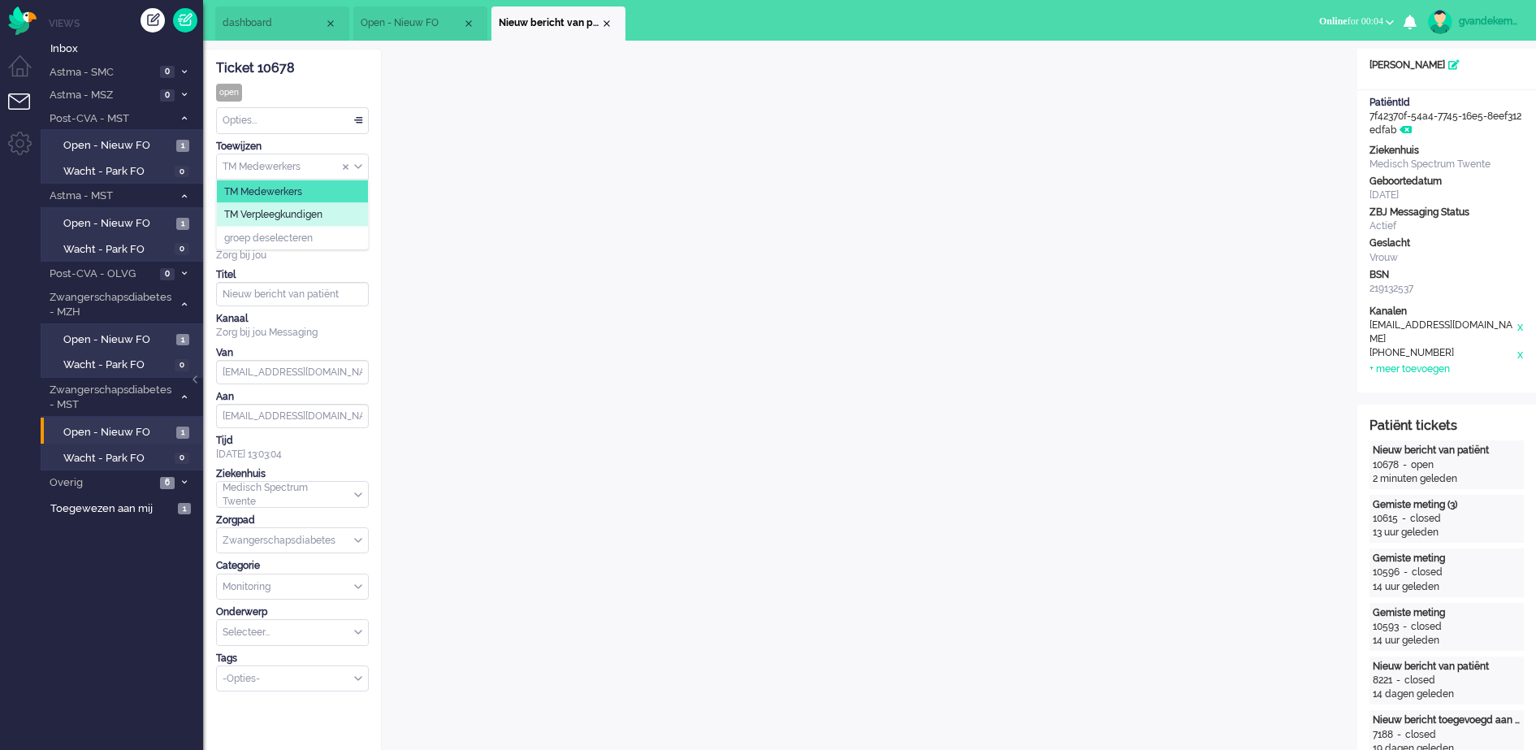
click at [328, 211] on li "TM Verpleegkundigen" at bounding box center [292, 215] width 151 height 24
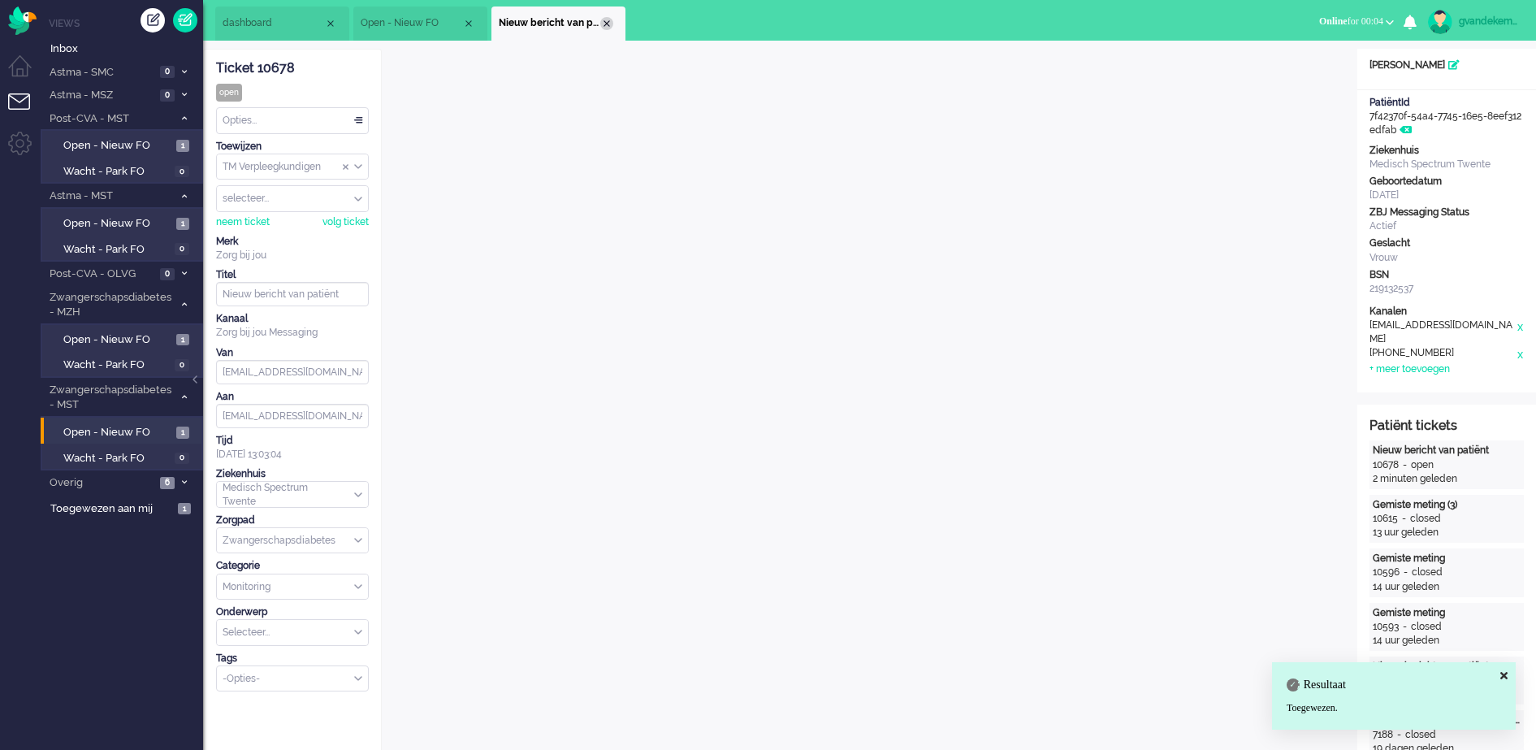
click at [608, 22] on div "Close tab" at bounding box center [606, 23] width 13 height 13
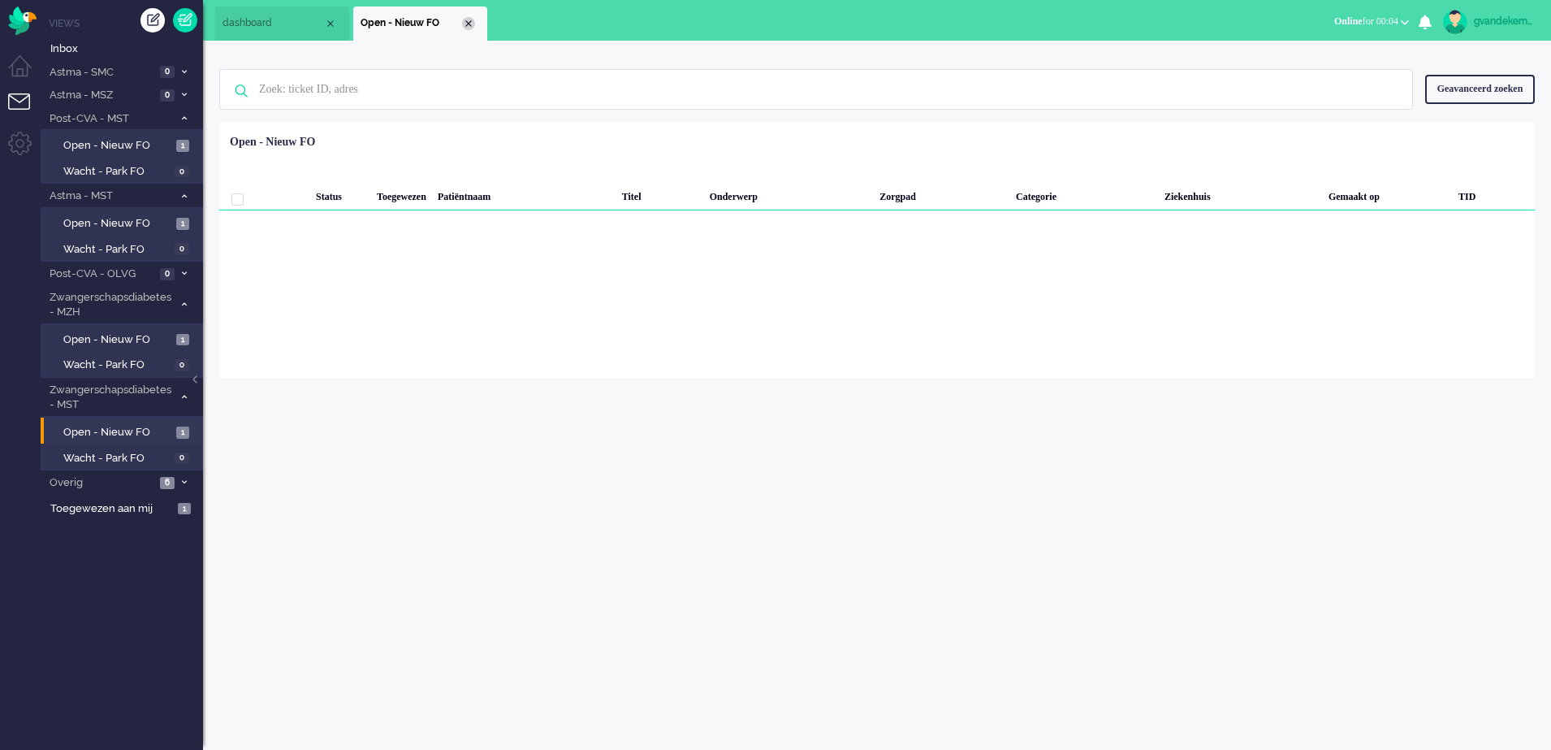
click at [462, 22] on div "Close tab" at bounding box center [468, 23] width 13 height 13
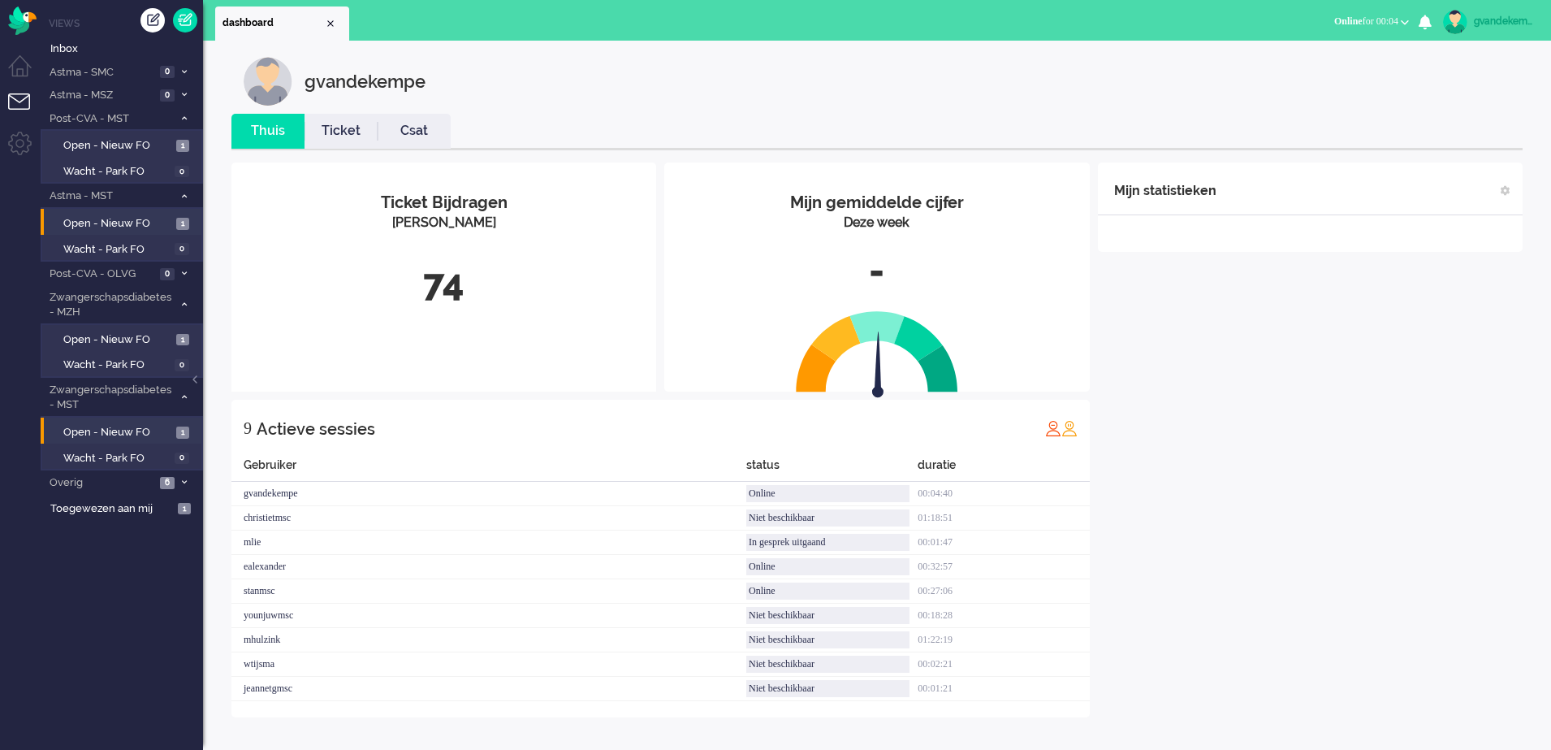
click at [141, 231] on li "Open - Nieuw FO 1" at bounding box center [121, 222] width 161 height 26
click at [137, 428] on span "Open - Nieuw FO" at bounding box center [117, 432] width 109 height 15
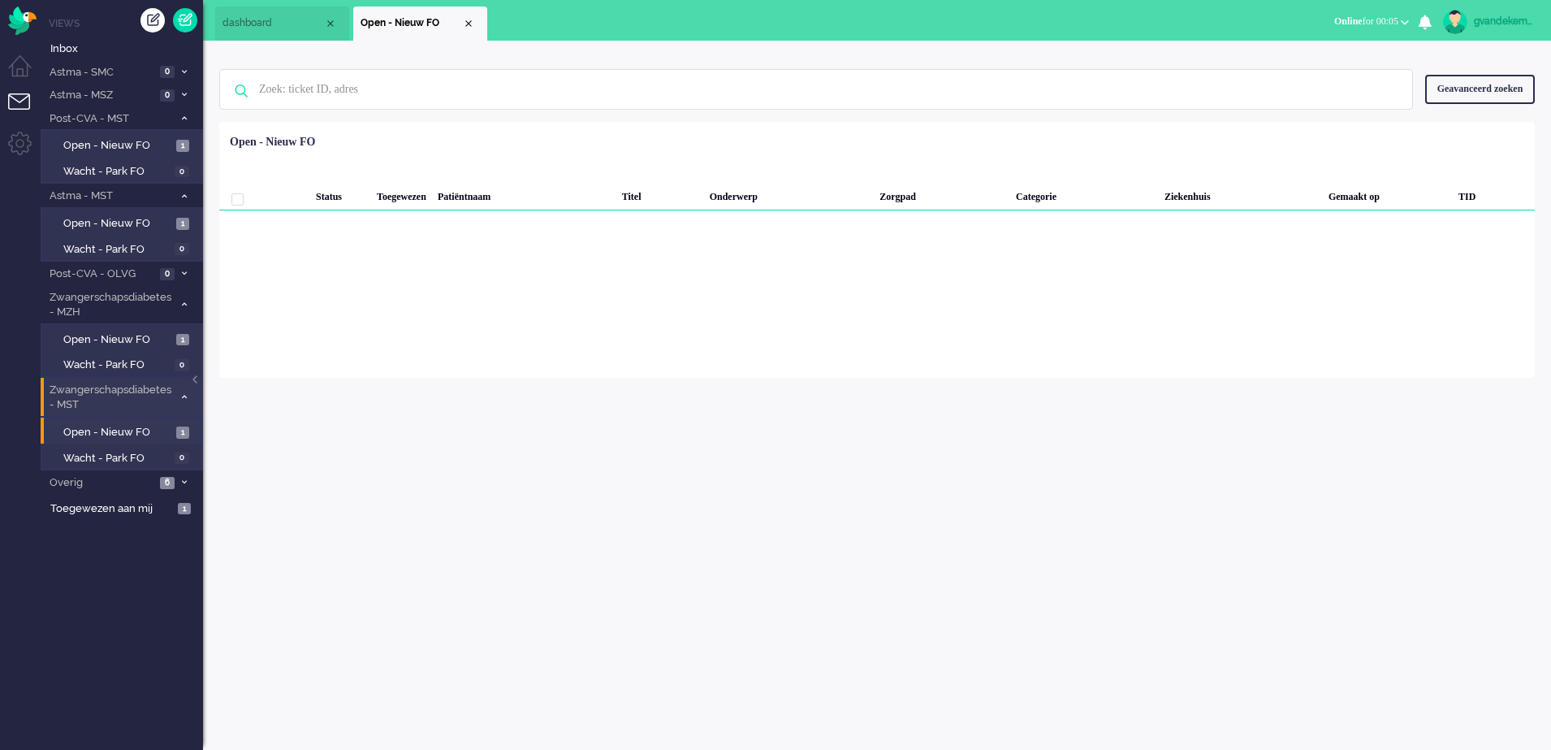
click at [182, 395] on icon at bounding box center [184, 397] width 5 height 6
click at [182, 394] on icon at bounding box center [184, 397] width 5 height 6
click at [120, 427] on span "Open - Nieuw FO" at bounding box center [117, 432] width 109 height 15
click at [184, 395] on icon at bounding box center [184, 397] width 5 height 6
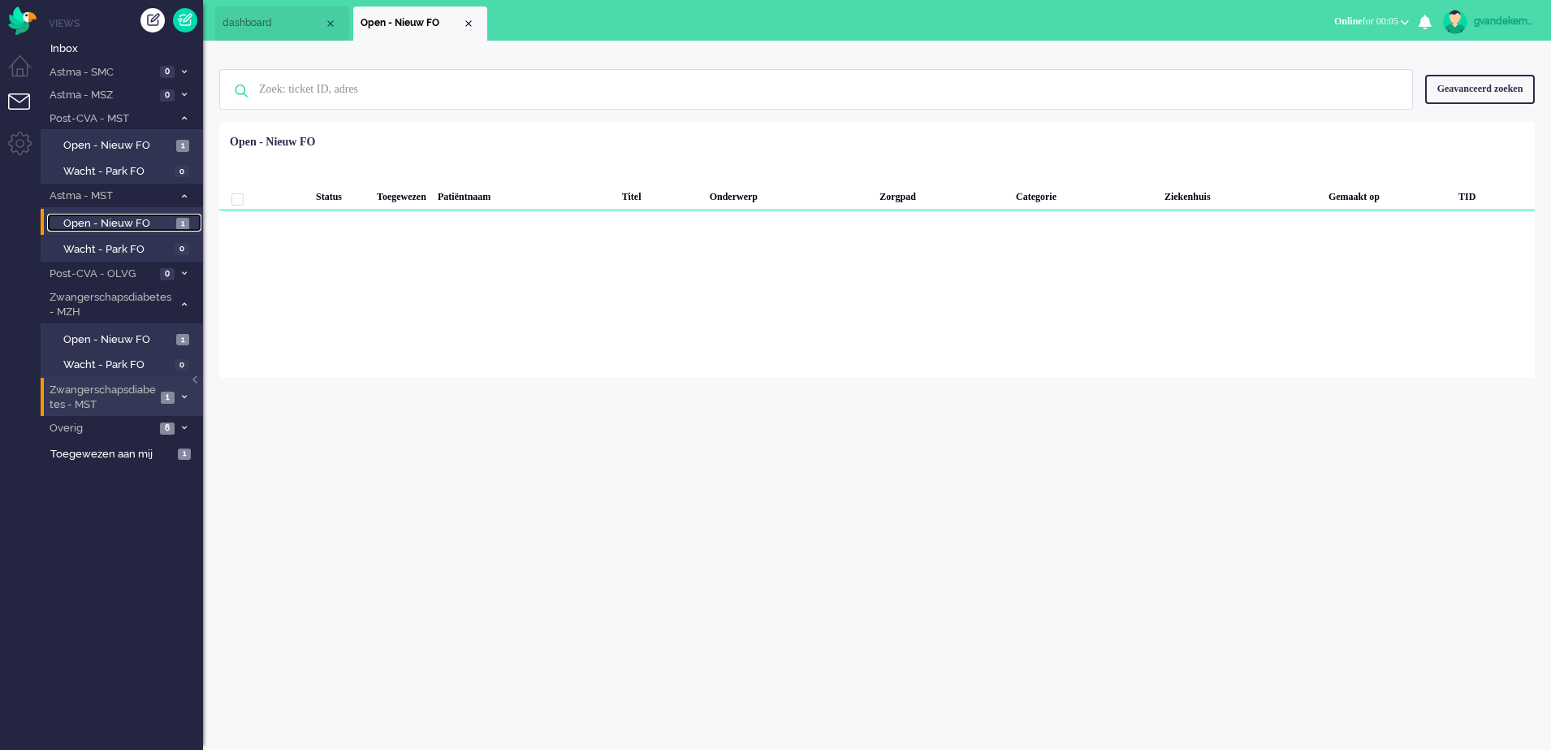
click at [144, 224] on span "Open - Nieuw FO" at bounding box center [117, 223] width 109 height 15
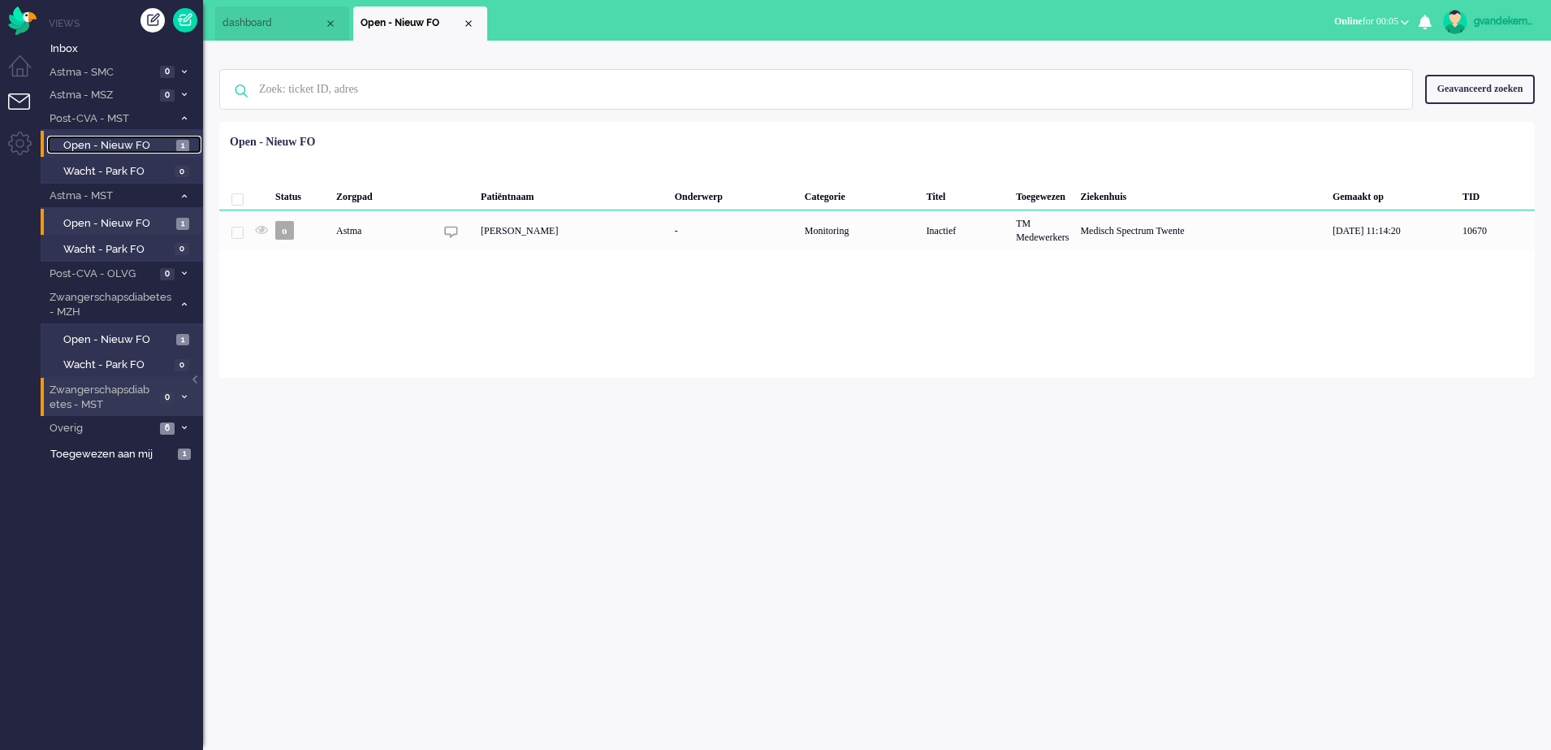
click at [130, 138] on span "Open - Nieuw FO" at bounding box center [117, 145] width 109 height 15
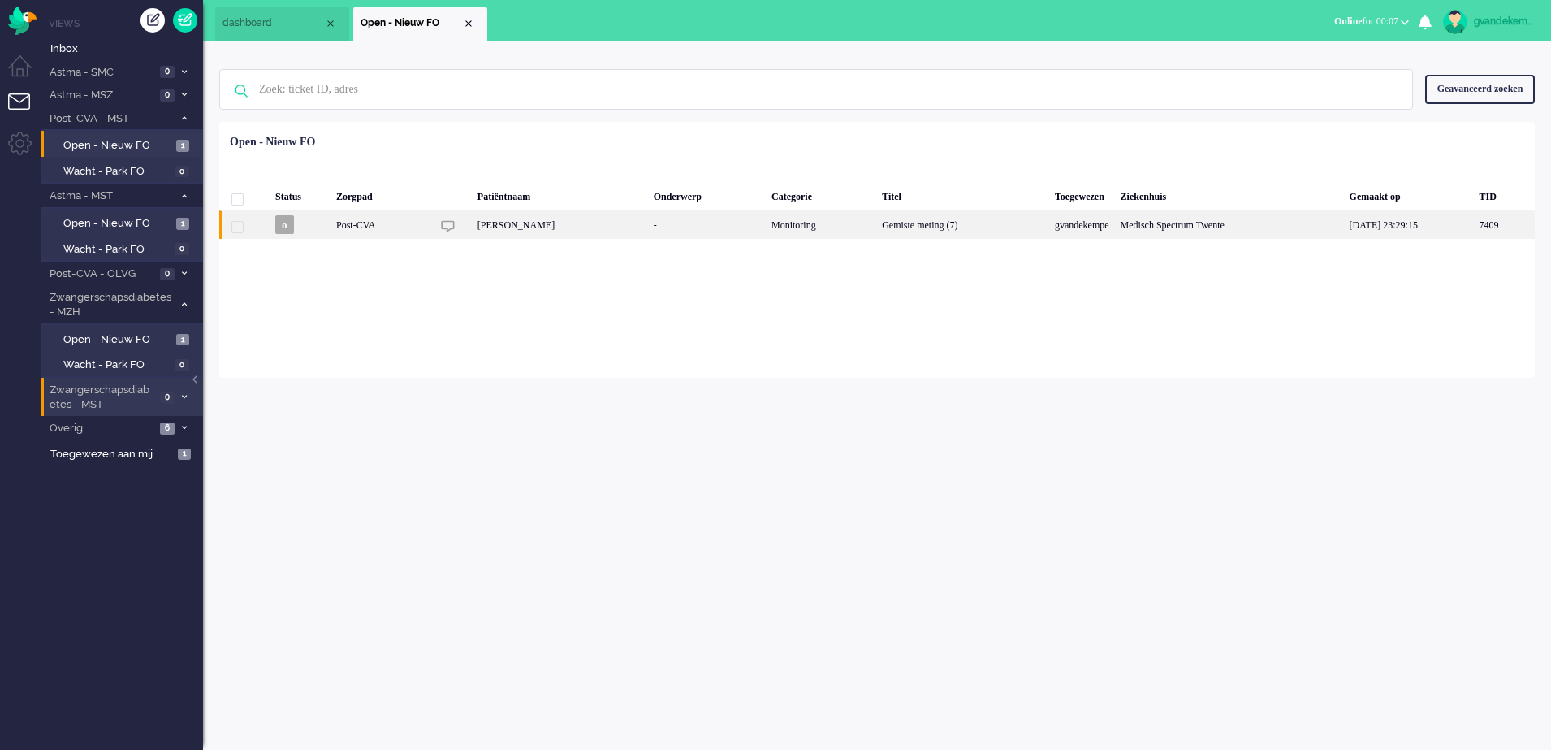
click at [876, 231] on div "Gemiste meting (7)" at bounding box center [962, 224] width 173 height 28
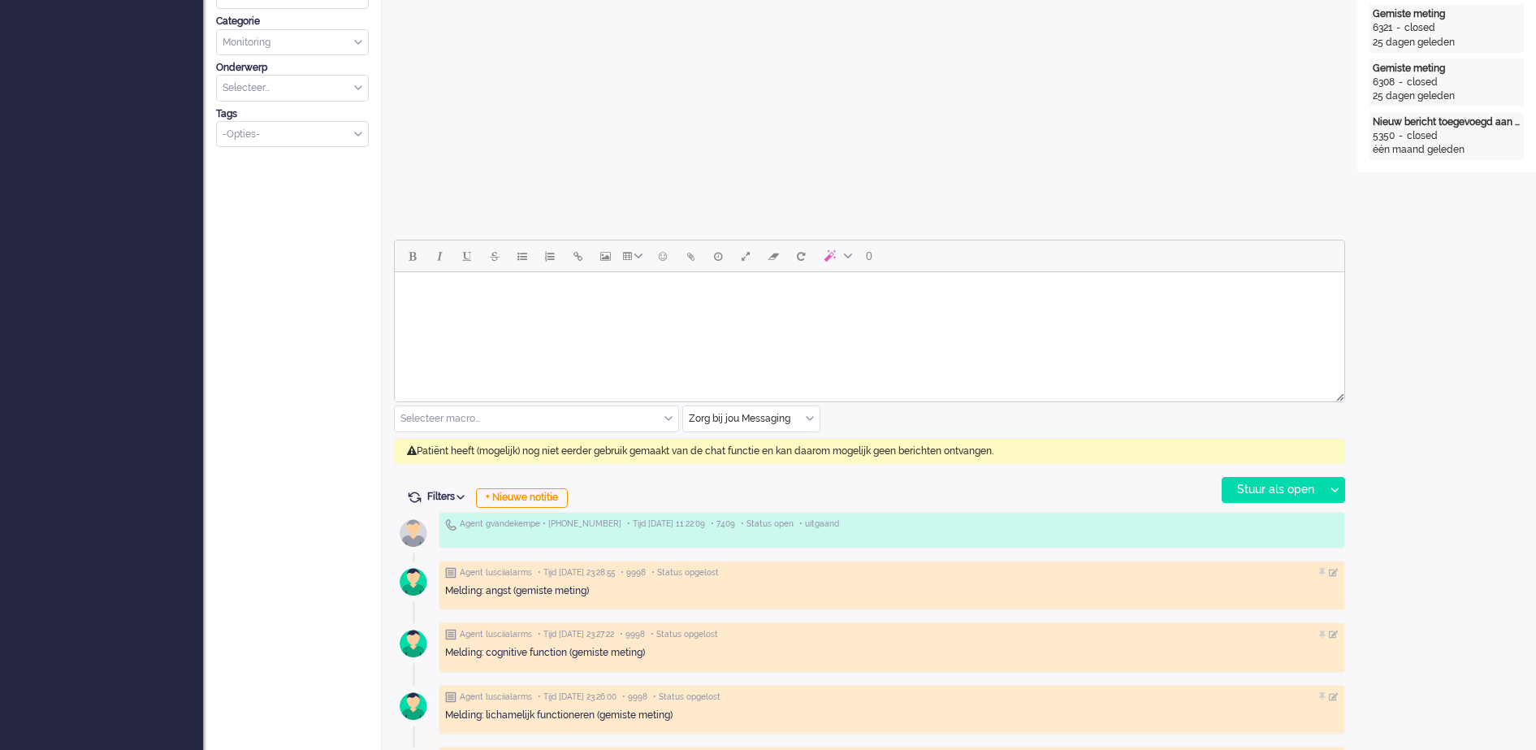
scroll to position [609, 0]
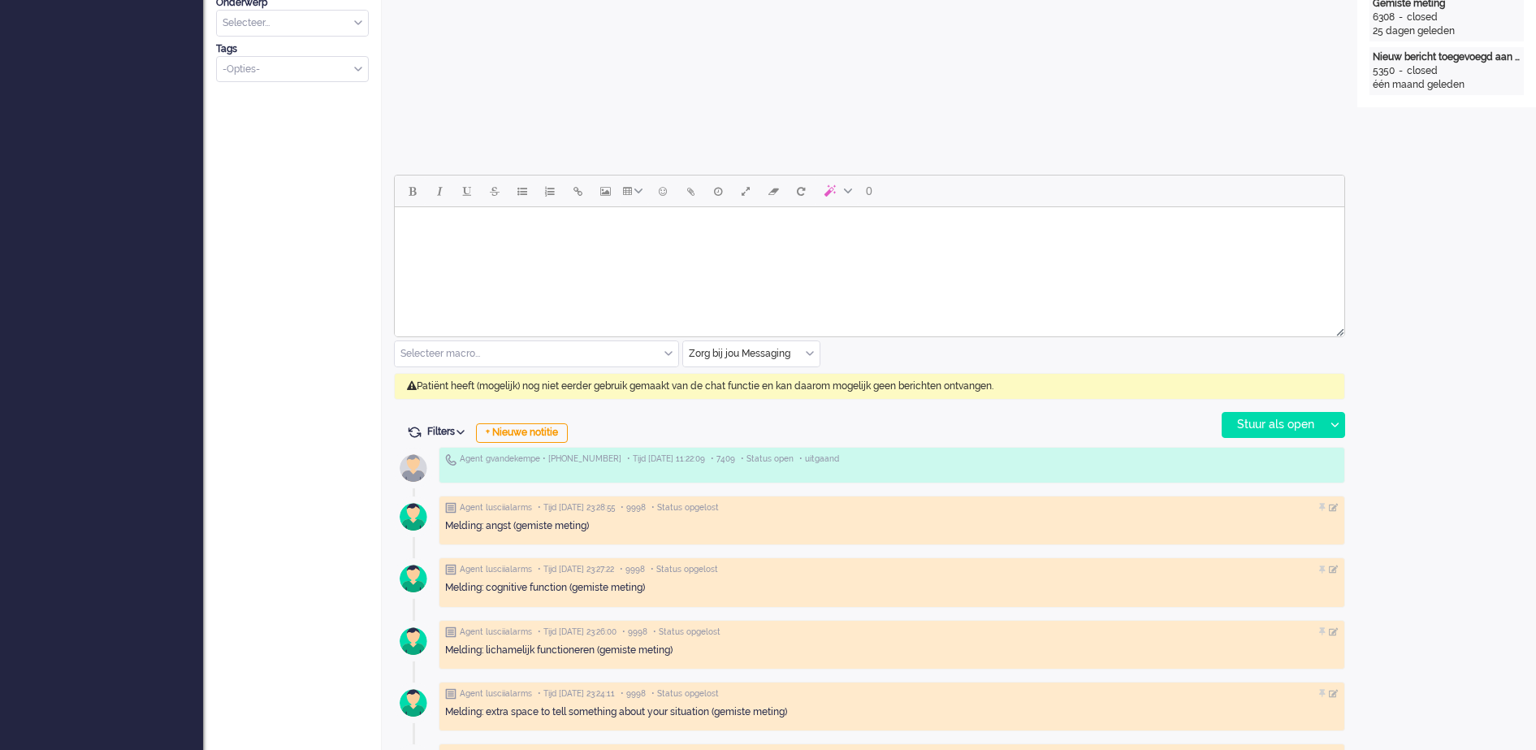
click at [807, 353] on div "Zorg bij jou Messaging" at bounding box center [751, 353] width 136 height 25
click at [773, 400] on li "uitgaand telefoon" at bounding box center [751, 402] width 136 height 24
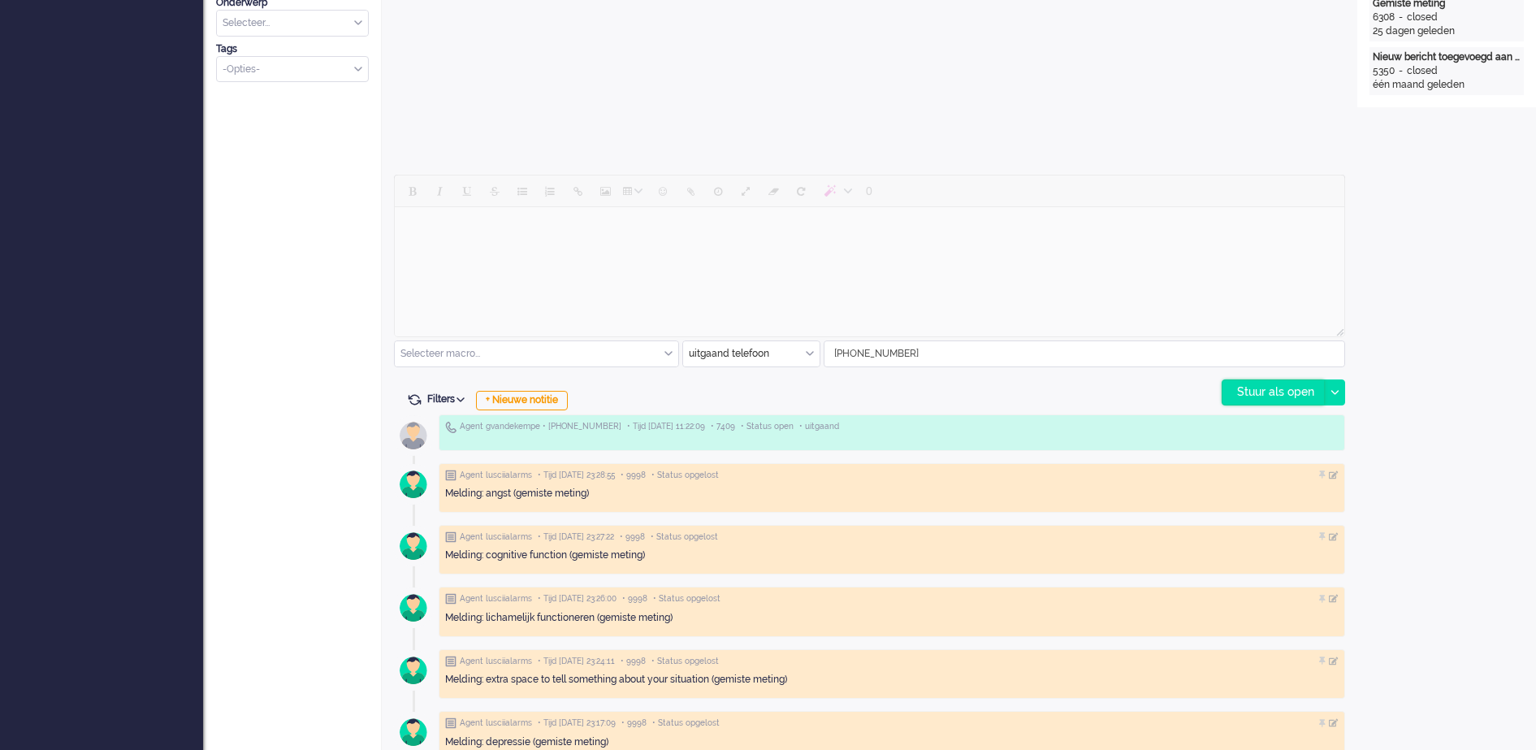
click at [1261, 393] on div "Stuur als open" at bounding box center [1273, 392] width 102 height 24
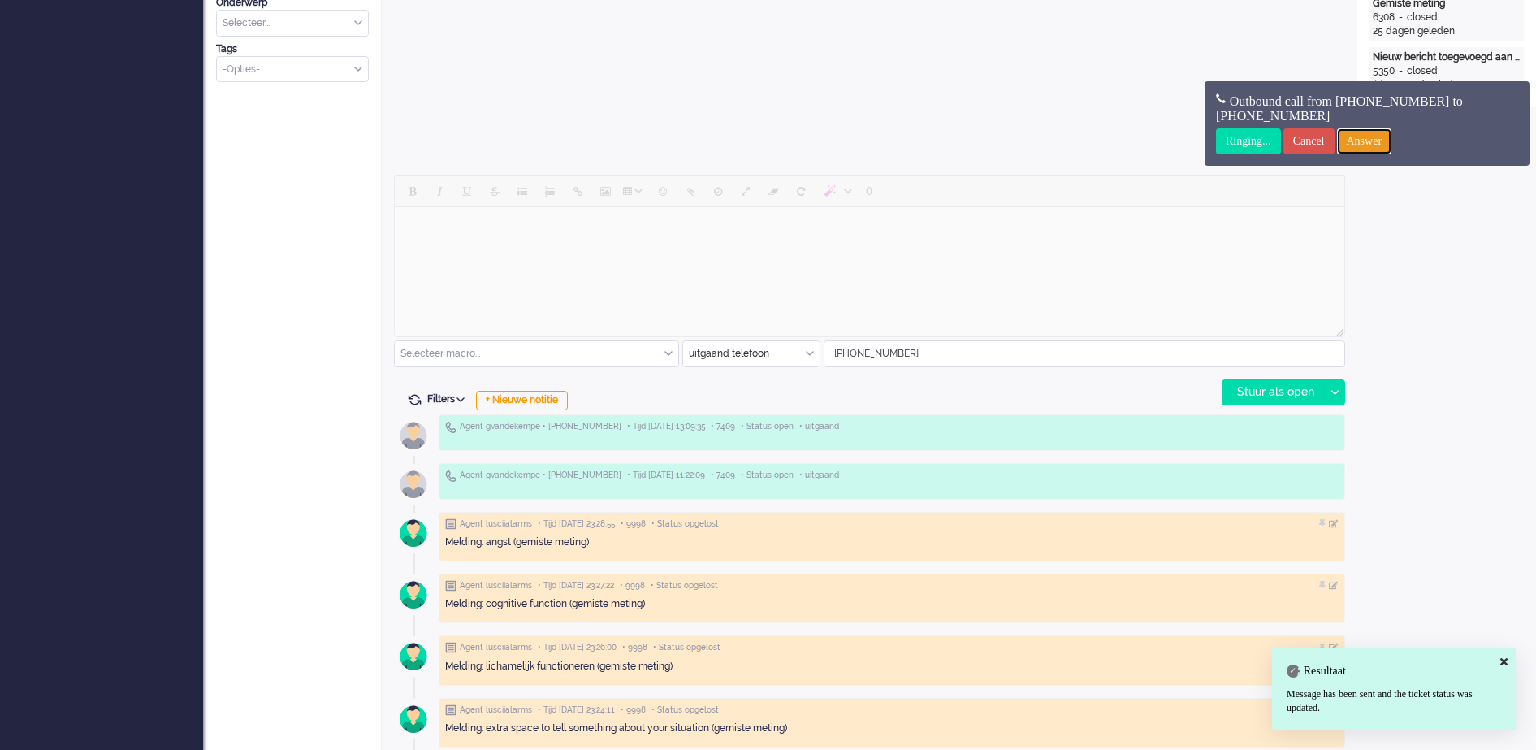
click at [1375, 141] on input "Answer" at bounding box center [1364, 141] width 55 height 26
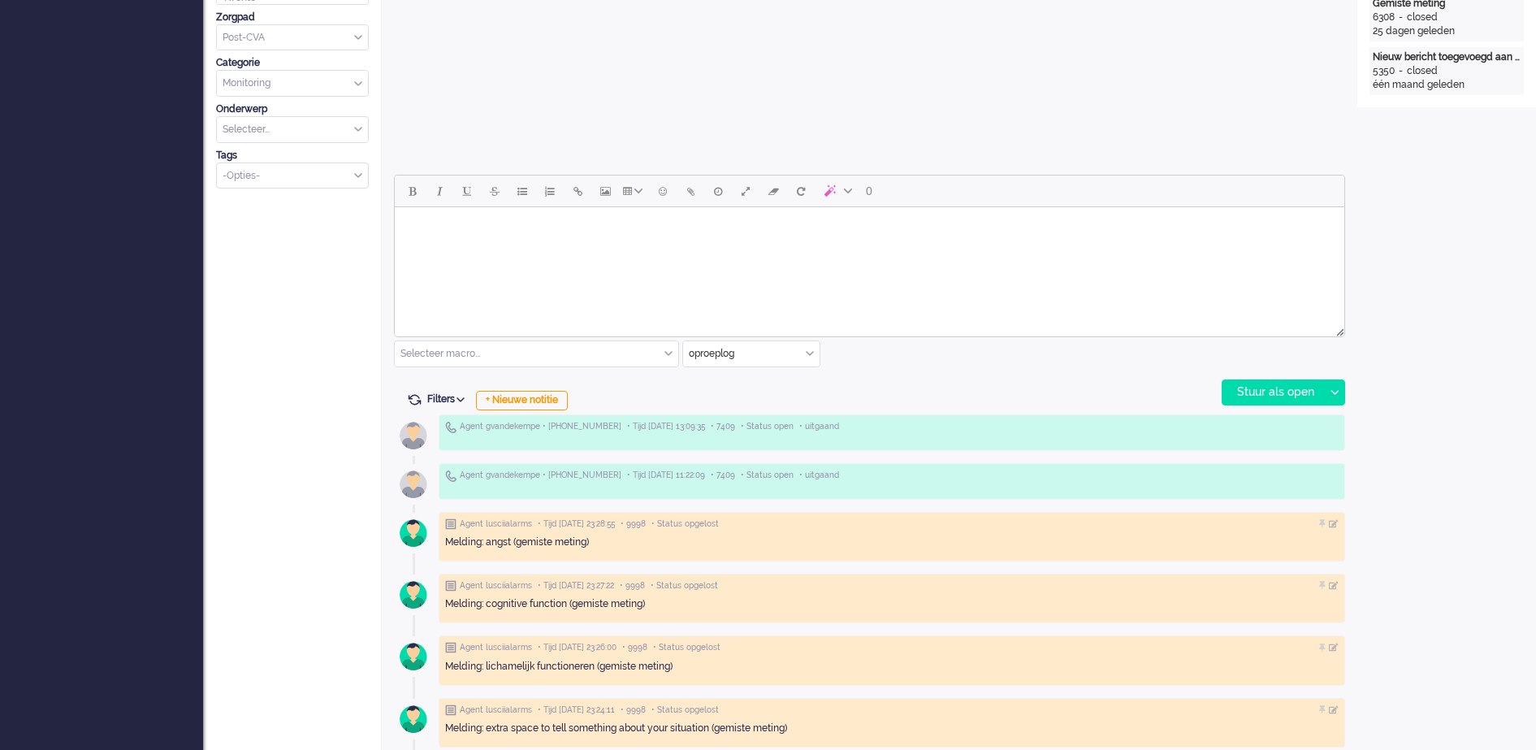
scroll to position [0, 0]
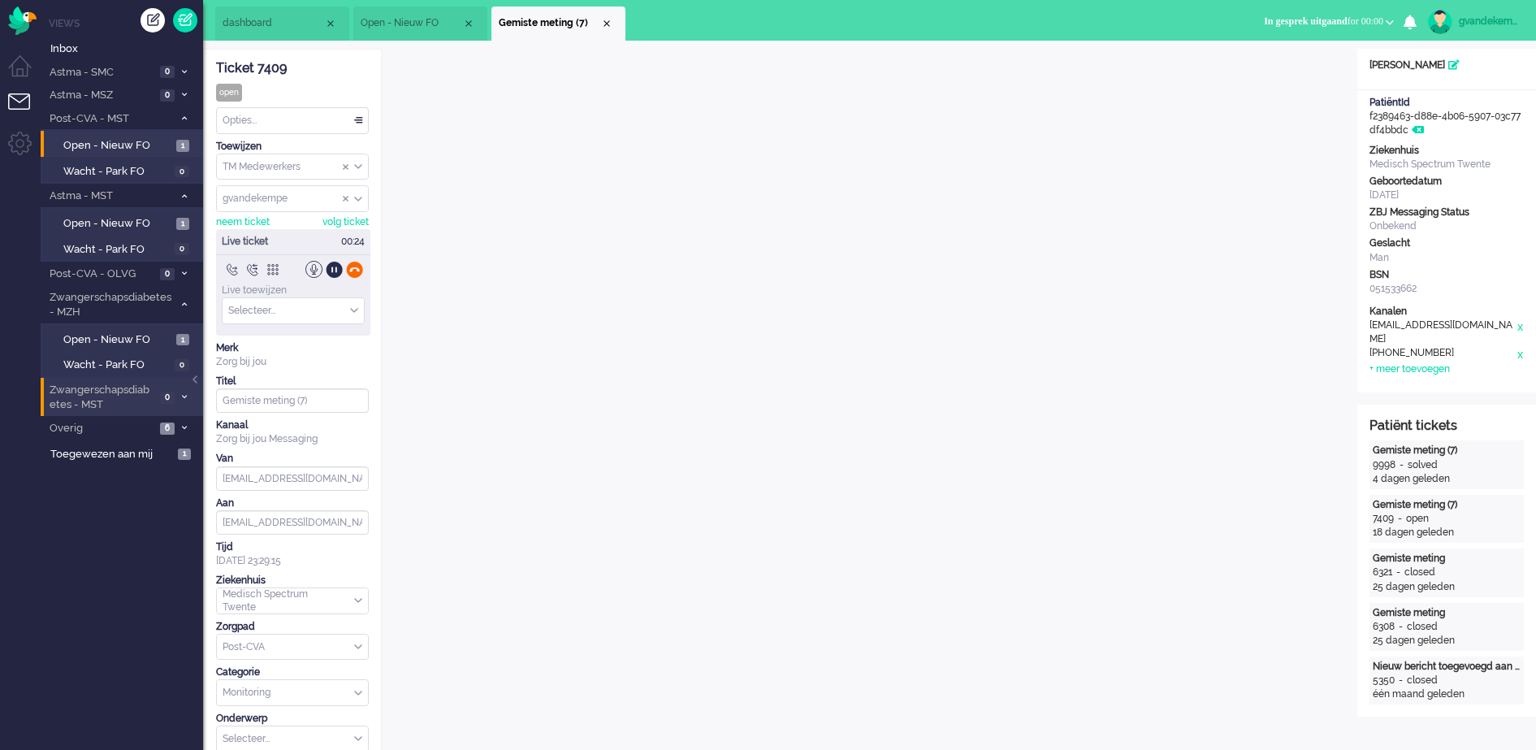
click at [355, 270] on div at bounding box center [354, 269] width 17 height 17
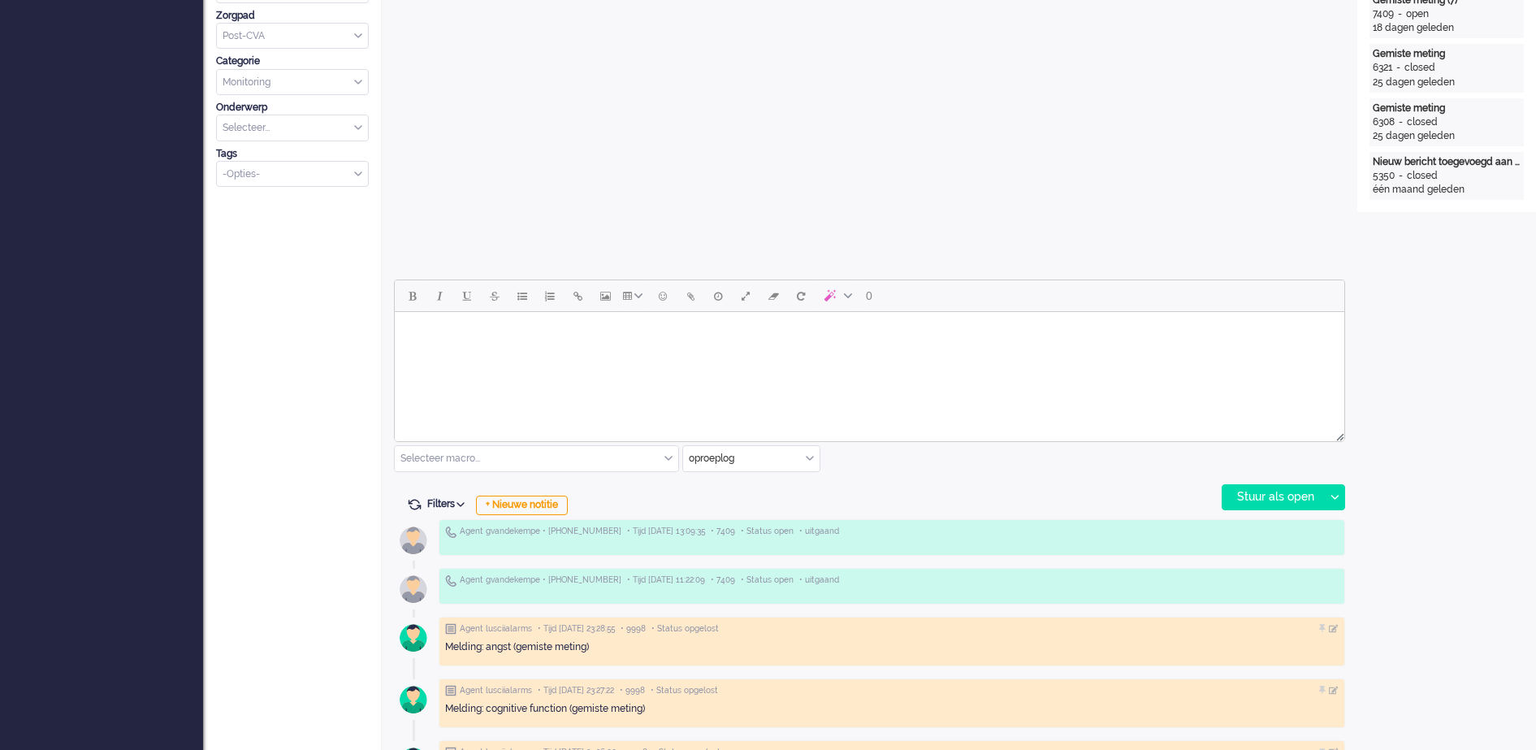
scroll to position [508, 0]
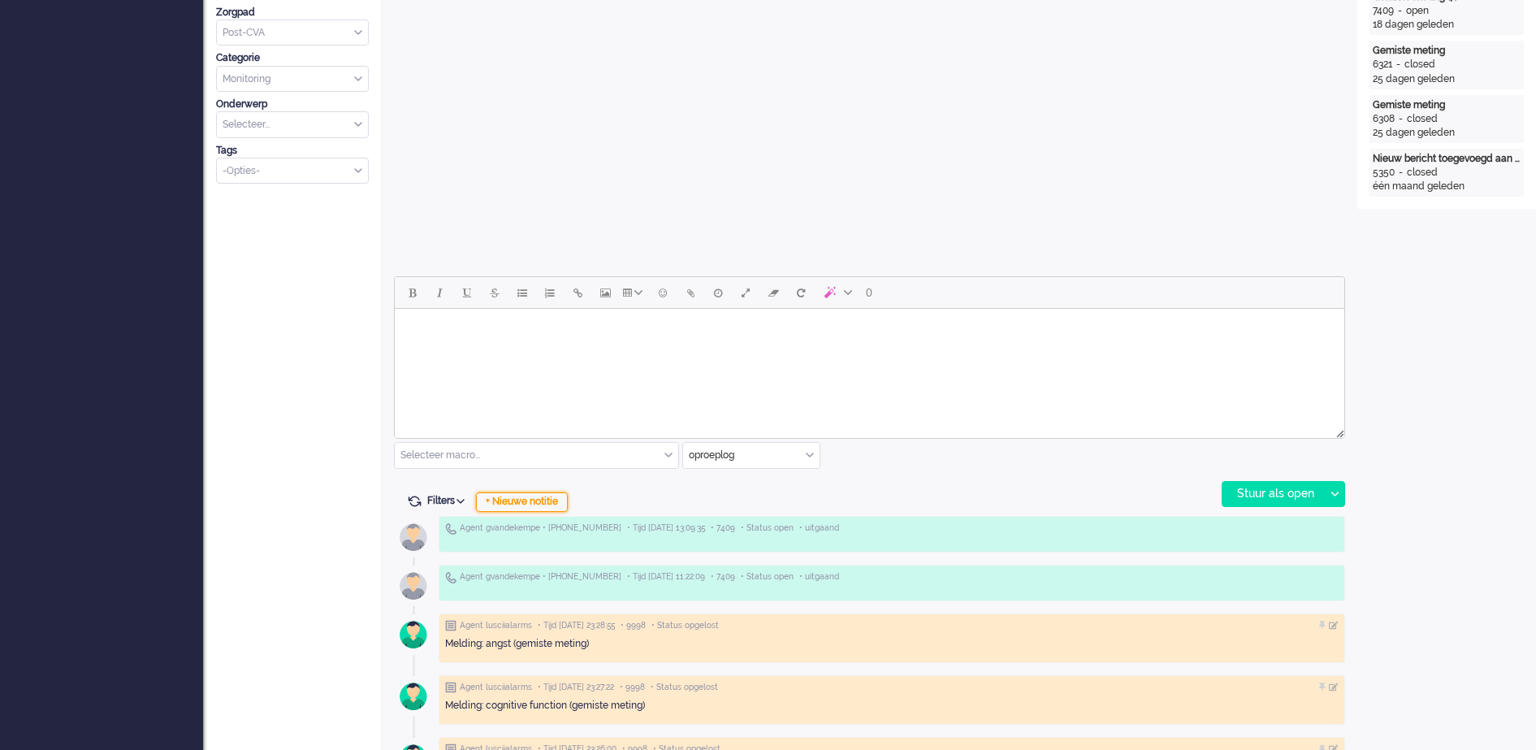
click at [546, 503] on div "+ Nieuwe notitie" at bounding box center [522, 501] width 92 height 19
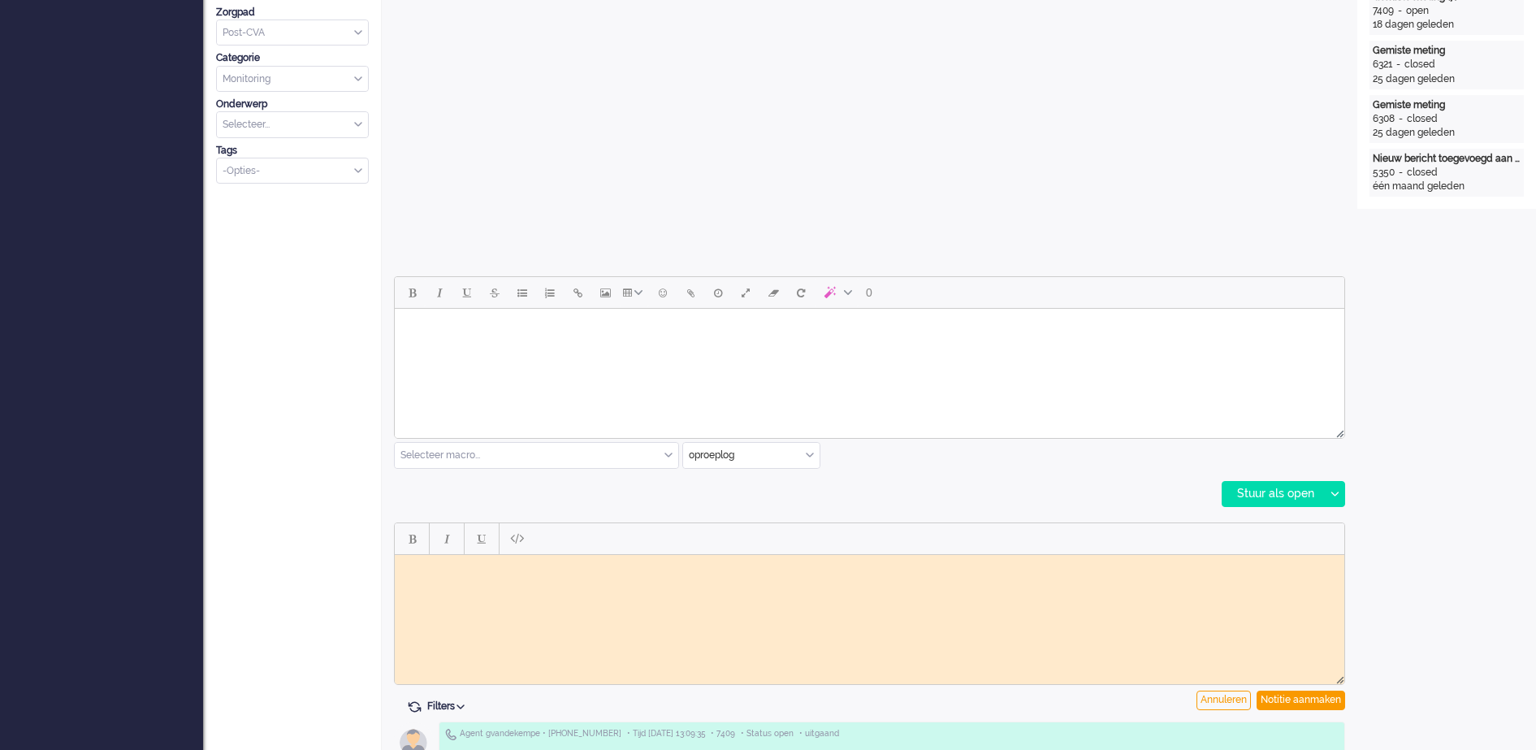
scroll to position [0, 0]
click at [652, 570] on body "Rich Text Area. Press ALT-0 for help." at bounding box center [869, 566] width 937 height 12
click at [1279, 697] on div "Notitie aanmaken" at bounding box center [1301, 699] width 89 height 19
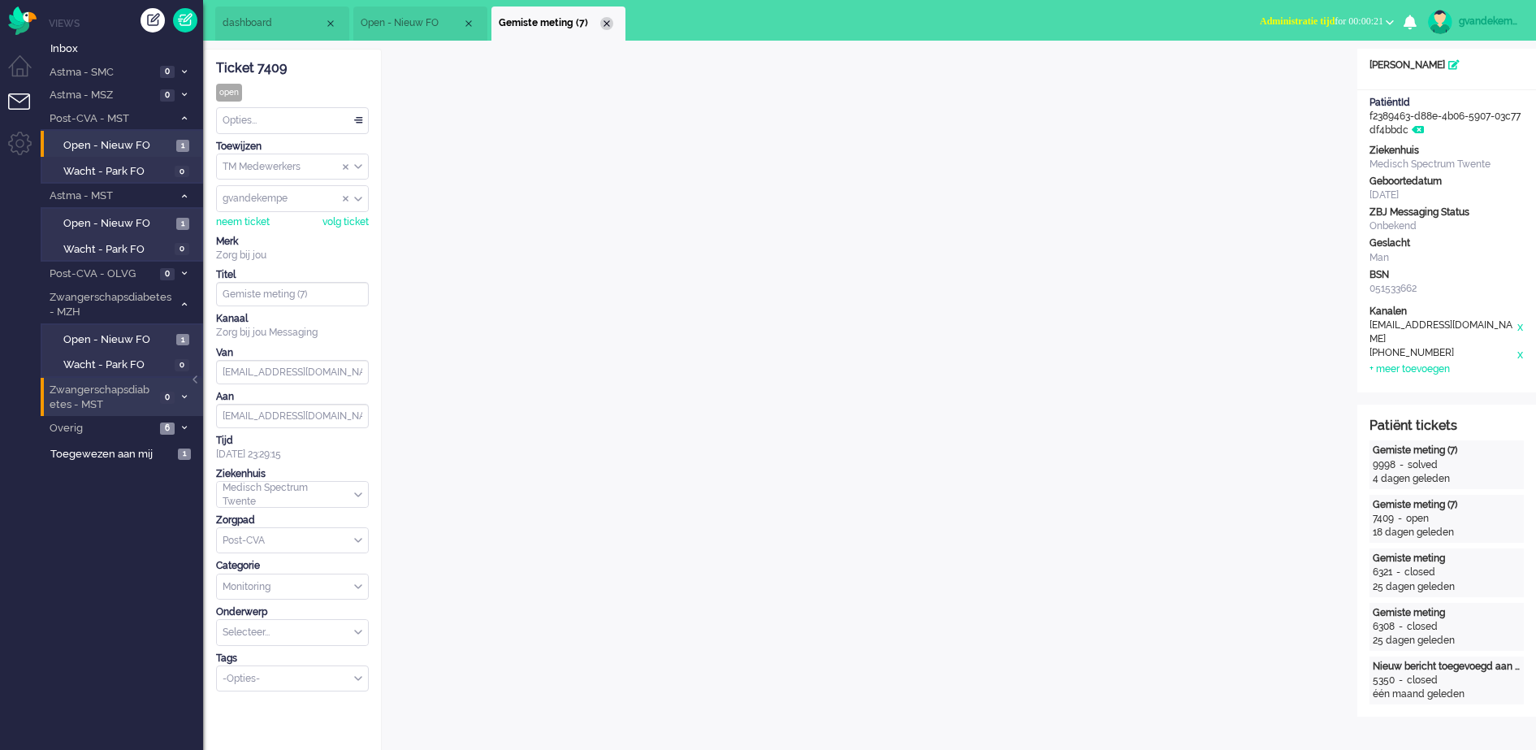
click at [604, 22] on div "Close tab" at bounding box center [606, 23] width 13 height 13
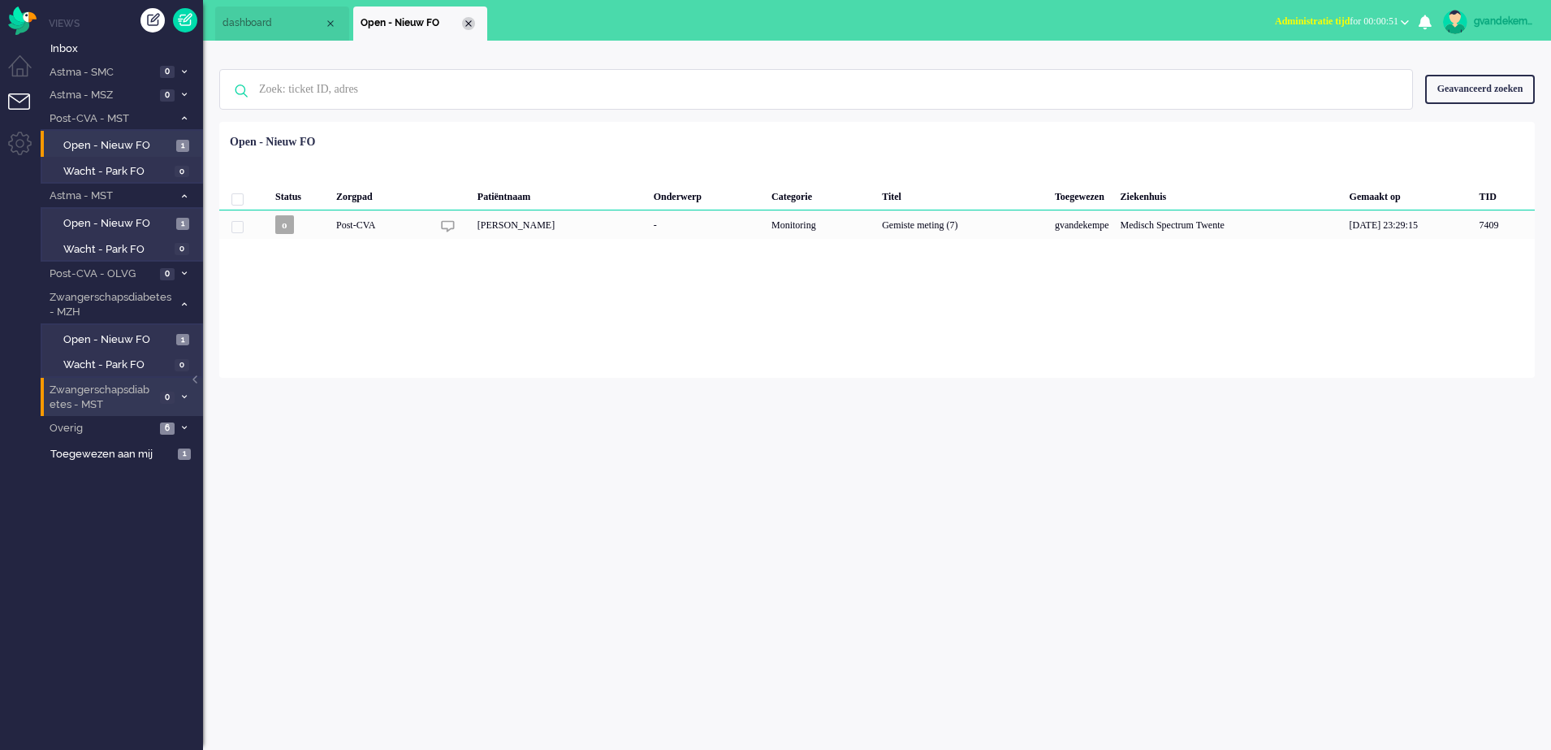
click at [467, 22] on div "Close tab" at bounding box center [468, 23] width 13 height 13
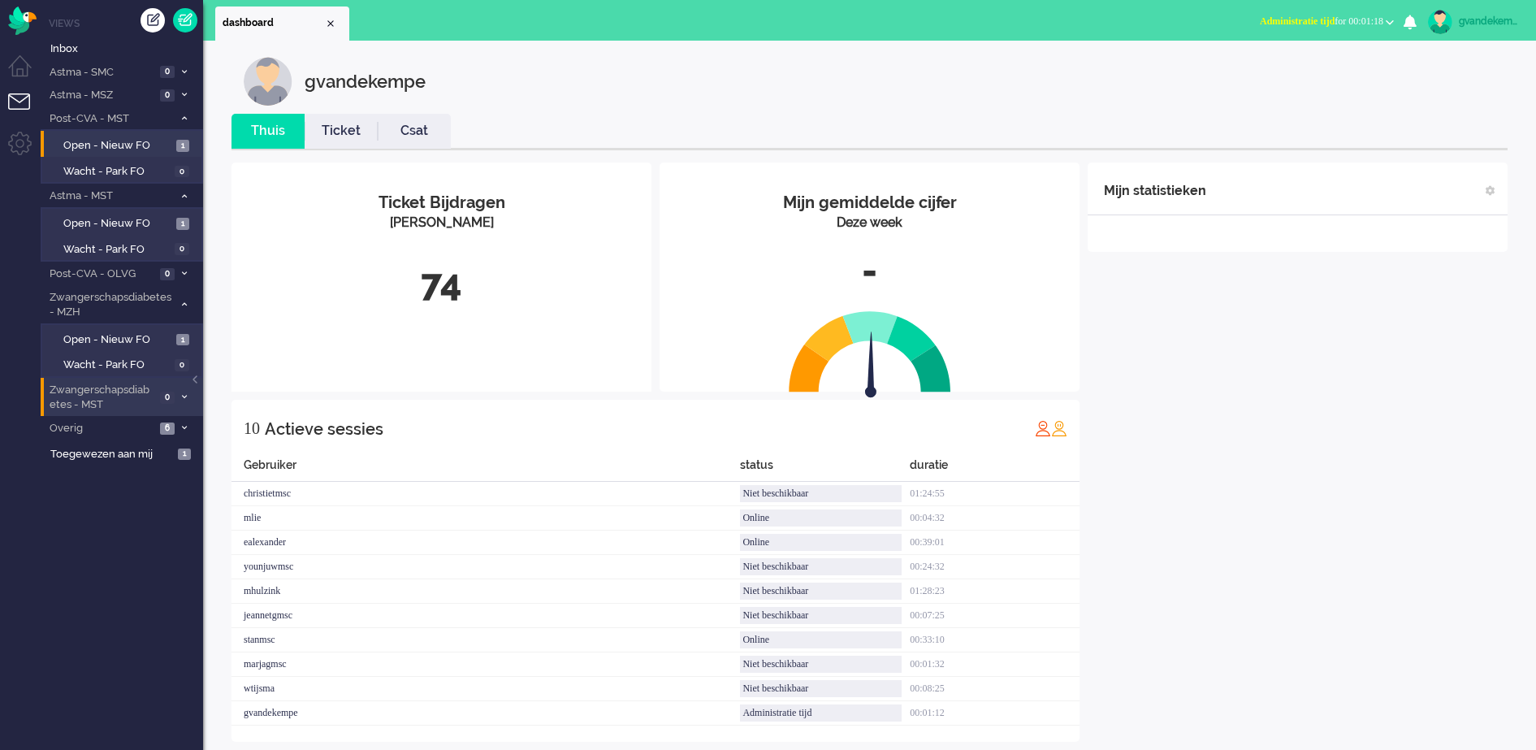
click at [1391, 22] on b "button" at bounding box center [1390, 22] width 8 height 6
click at [1352, 406] on div "Mijn statistieken + Statistieken toevoegen Bel tijd (gemiddelde dag) Wrapup tij…" at bounding box center [1298, 451] width 420 height 579
click at [1383, 22] on span "Administratie tijd for 00:03:24" at bounding box center [1321, 20] width 123 height 11
click at [1287, 71] on label "Online" at bounding box center [1326, 73] width 128 height 14
click at [1348, 643] on div "Mijn statistieken + Statistieken toevoegen Bel tijd (gemiddelde dag) Wrapup tij…" at bounding box center [1298, 451] width 420 height 579
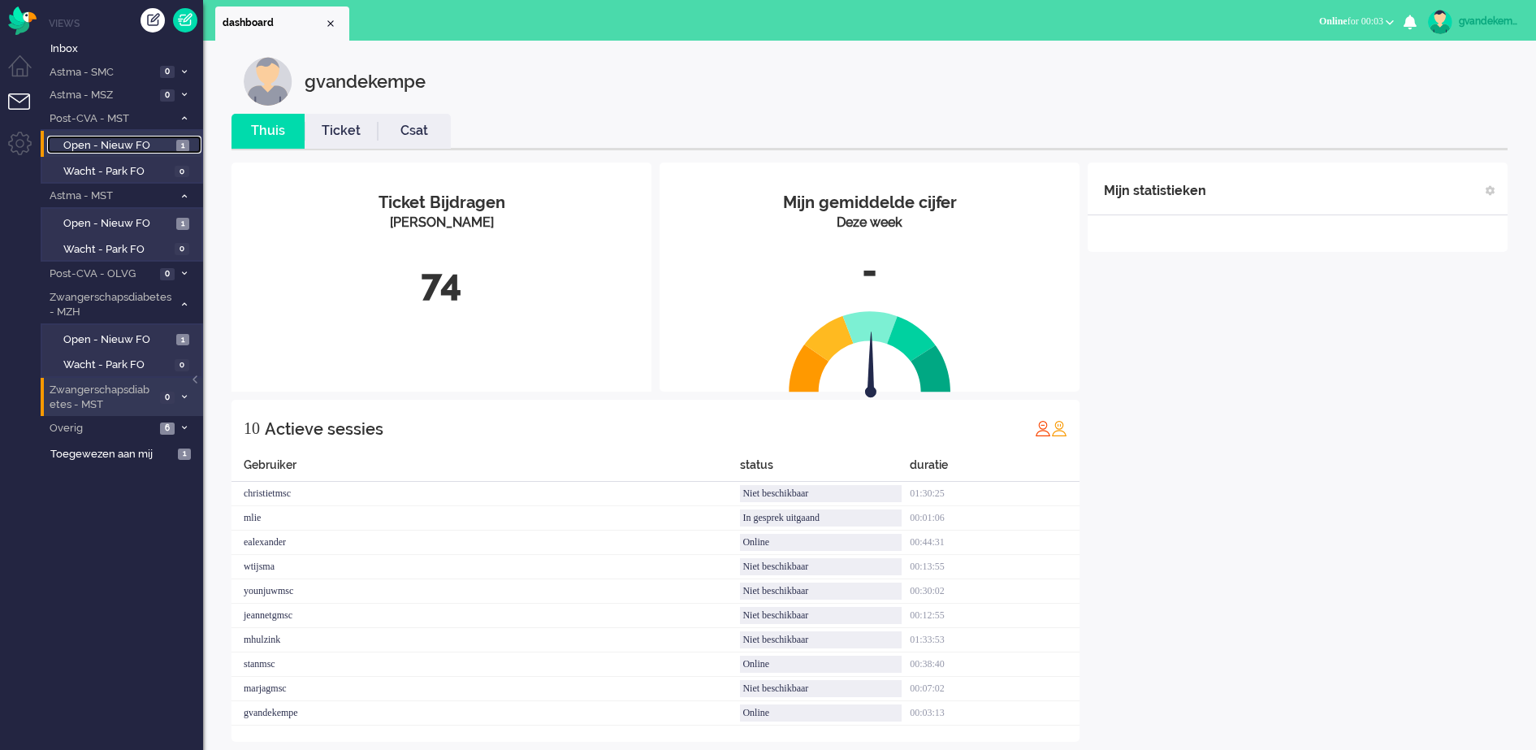
click at [81, 147] on span "Open - Nieuw FO" at bounding box center [117, 145] width 109 height 15
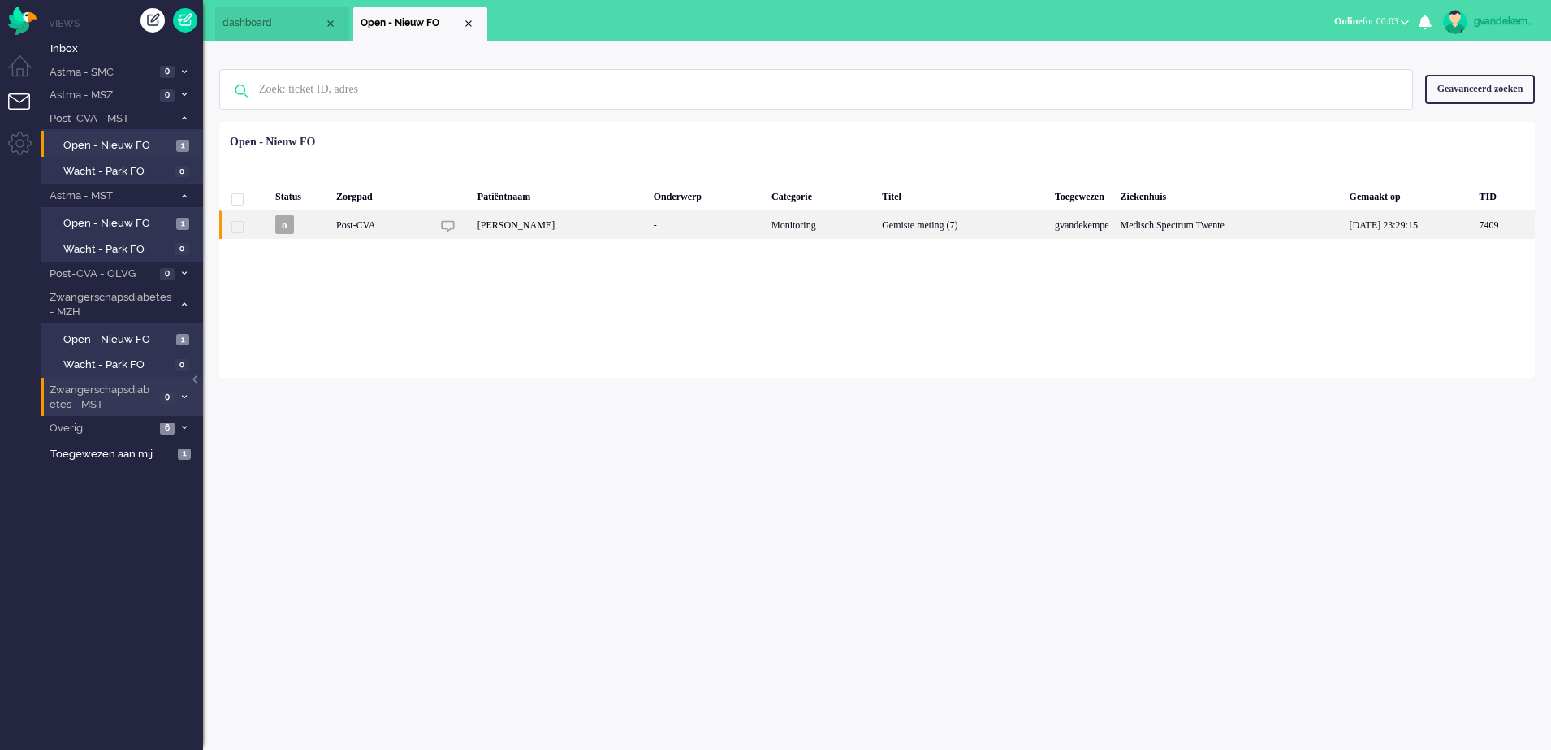
click at [620, 226] on div "[PERSON_NAME]" at bounding box center [560, 224] width 176 height 28
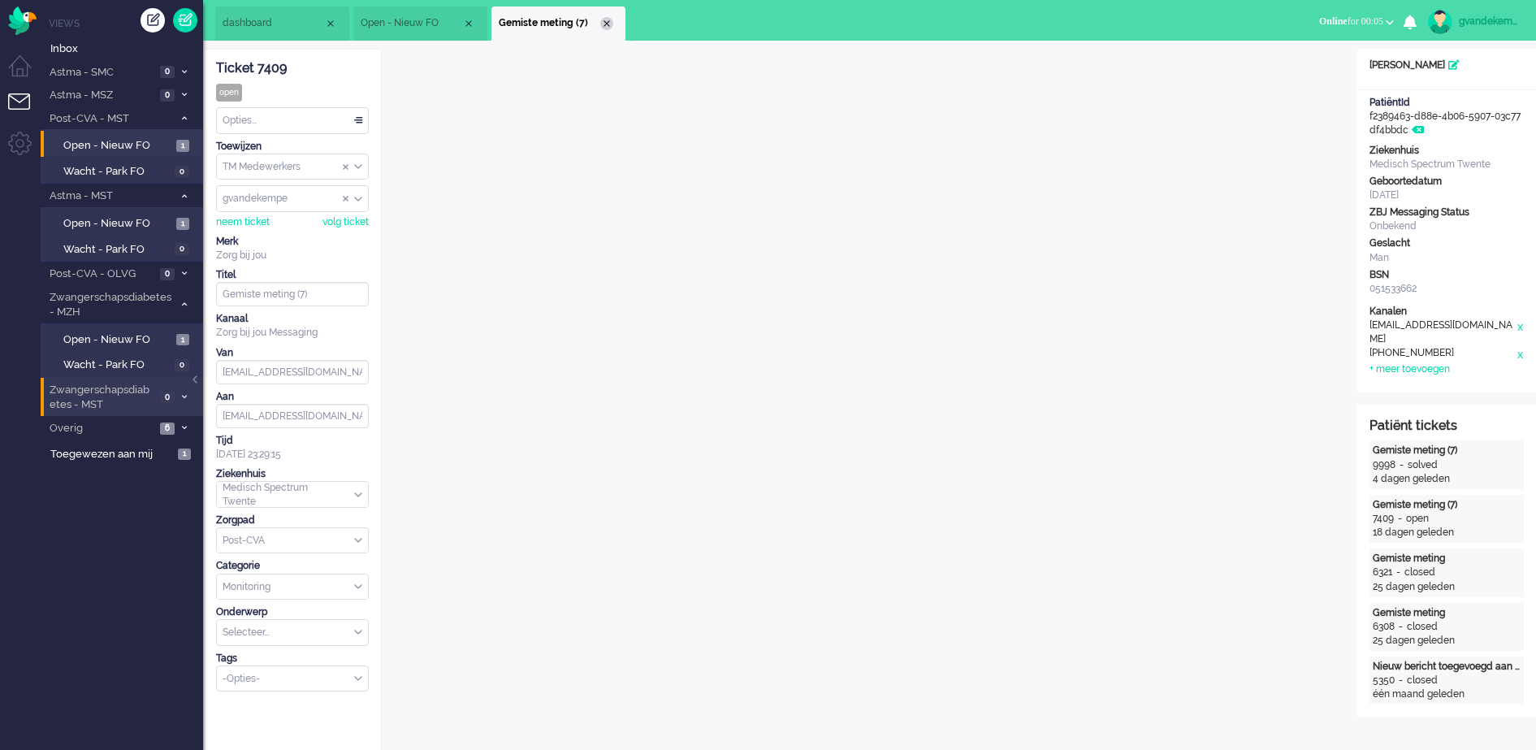
click at [608, 23] on div "Close tab" at bounding box center [606, 23] width 13 height 13
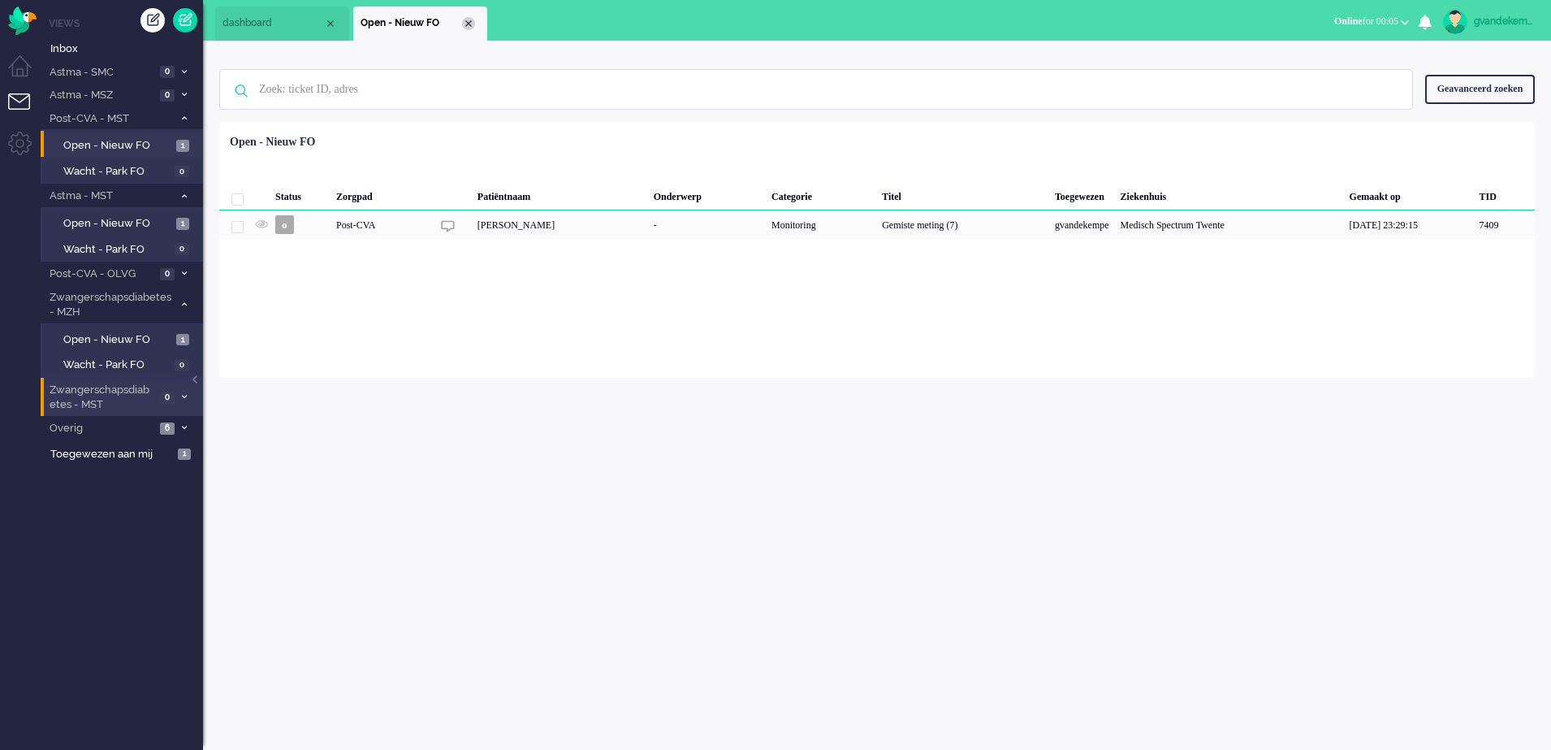
click at [463, 18] on li "Open - Nieuw FO" at bounding box center [420, 23] width 134 height 34
click at [470, 27] on div "Close tab" at bounding box center [468, 23] width 13 height 13
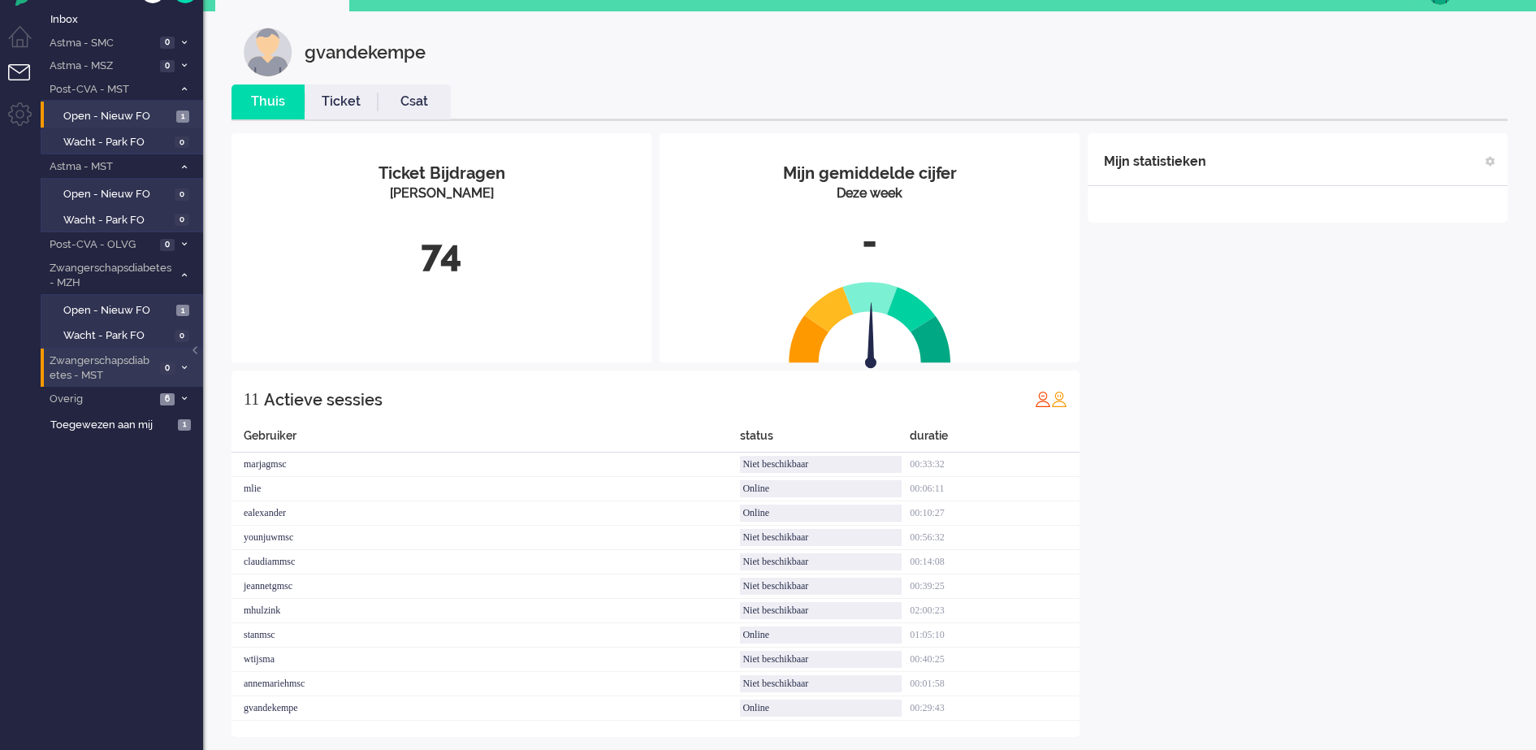
scroll to position [45, 0]
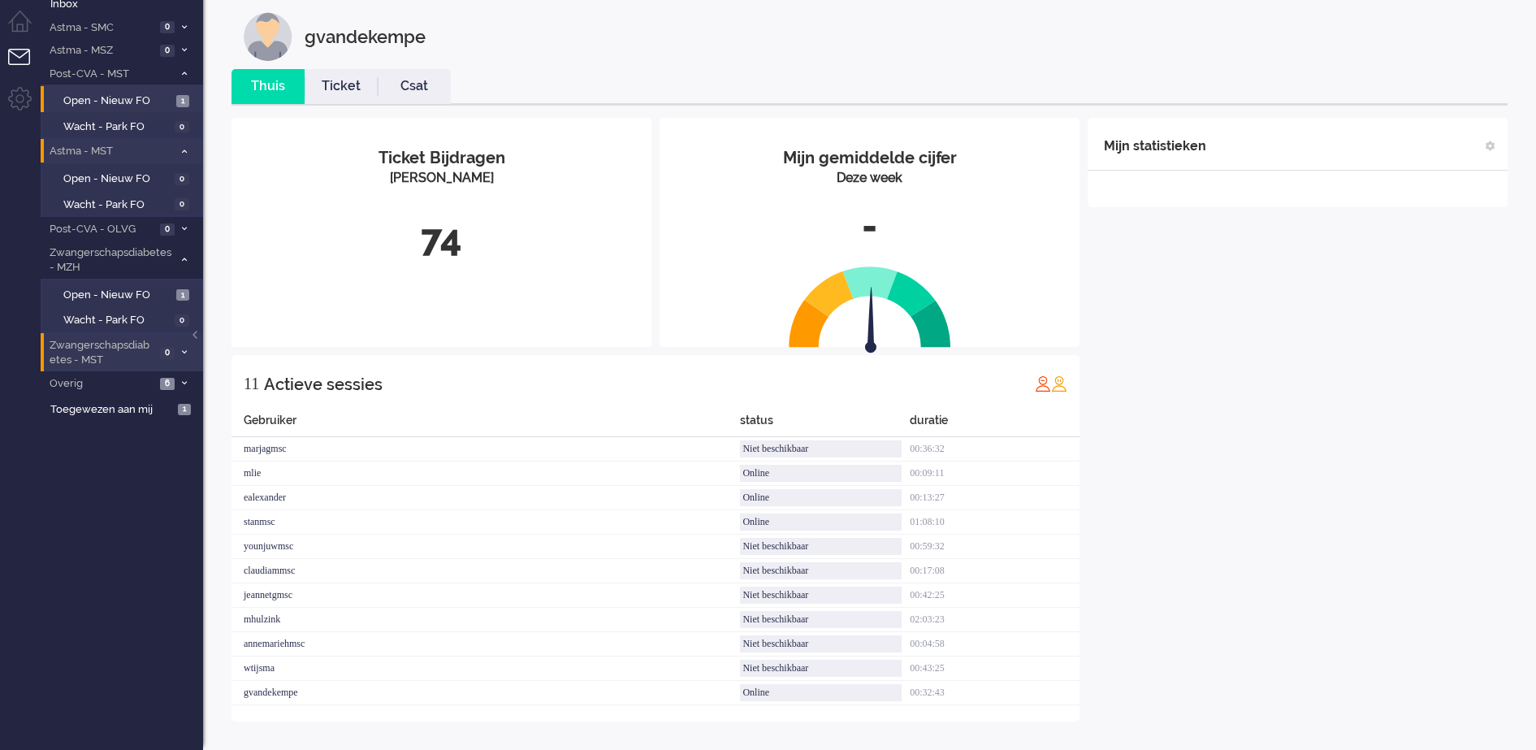
click at [188, 150] on span at bounding box center [184, 151] width 12 height 9
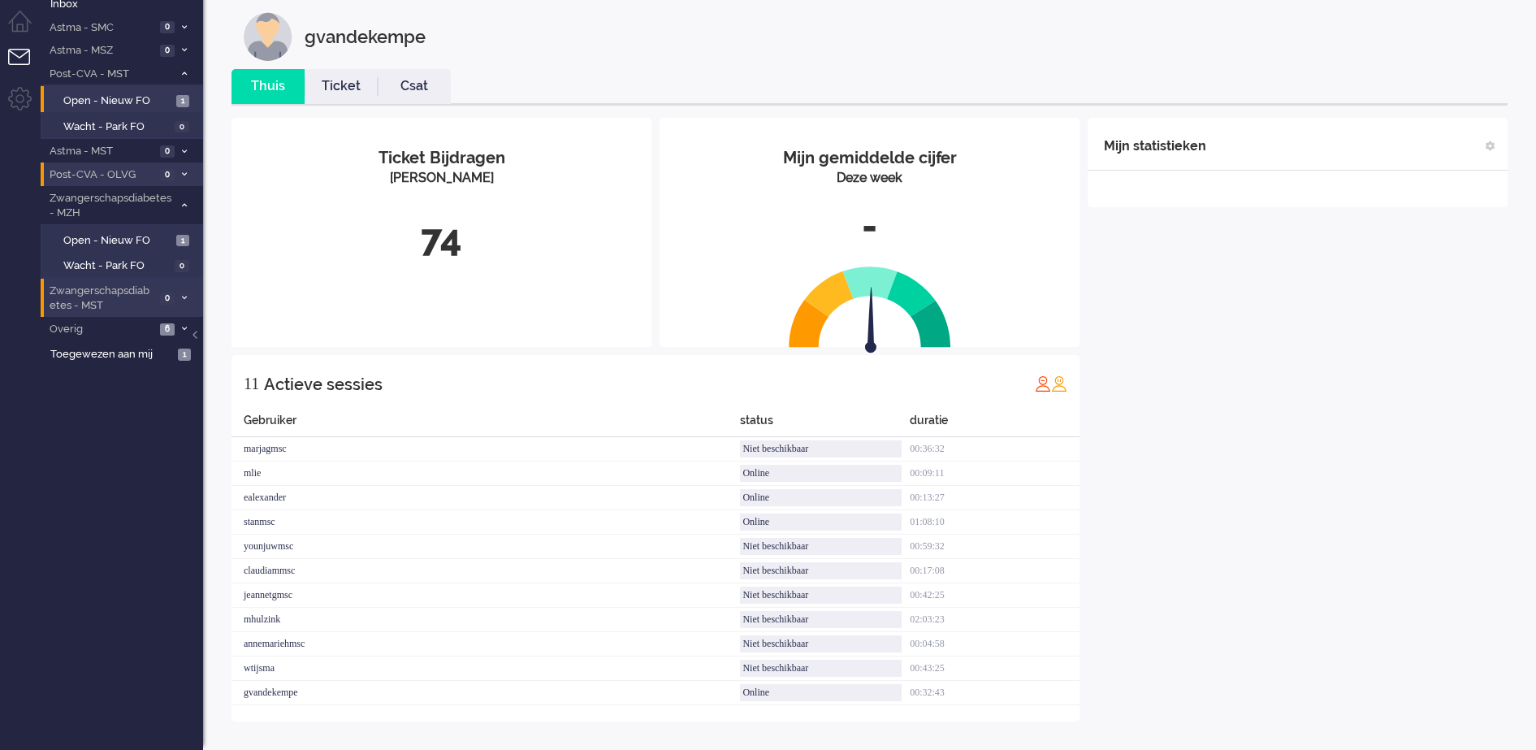
click at [183, 169] on li "Post-CVA - OLVG 0" at bounding box center [122, 174] width 162 height 24
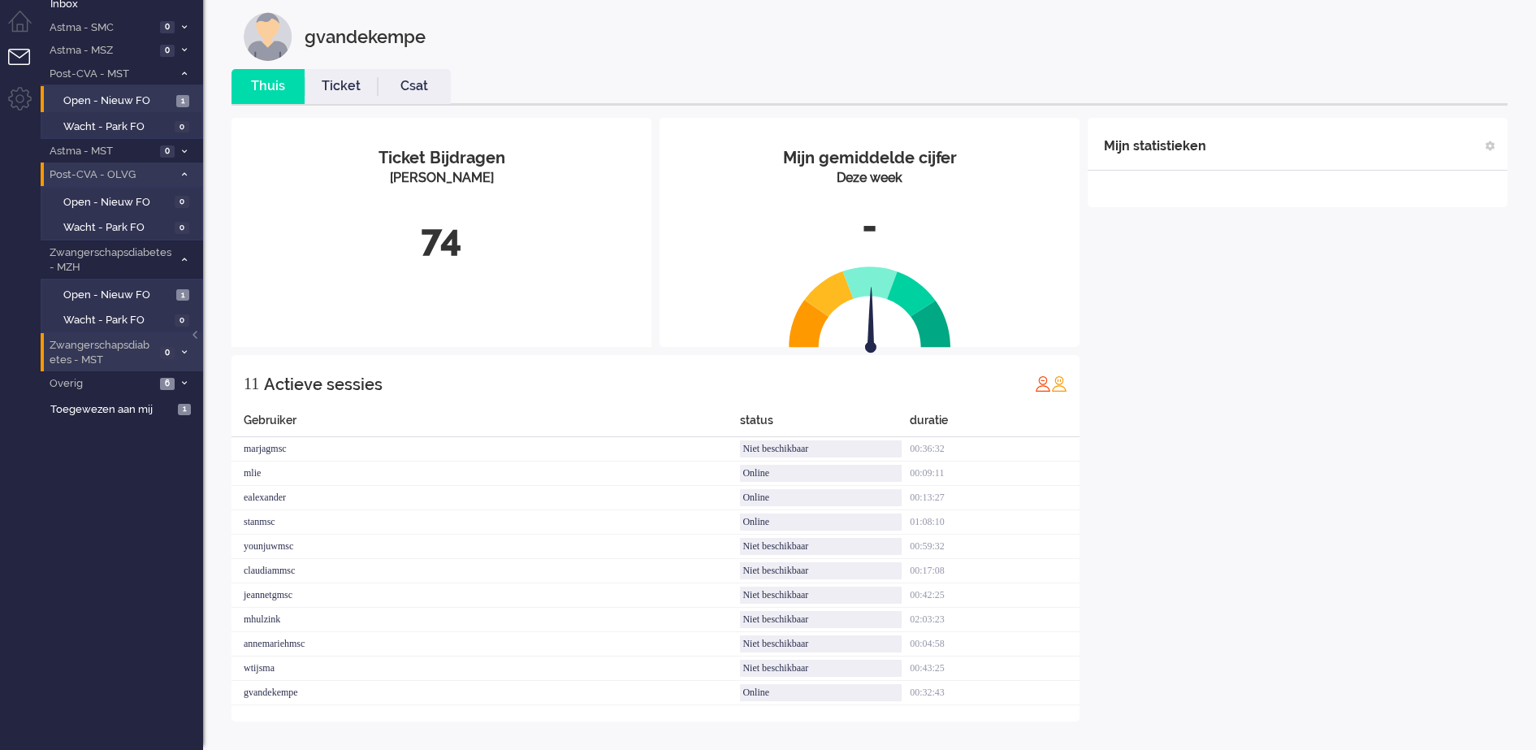
click at [180, 174] on span at bounding box center [184, 175] width 12 height 9
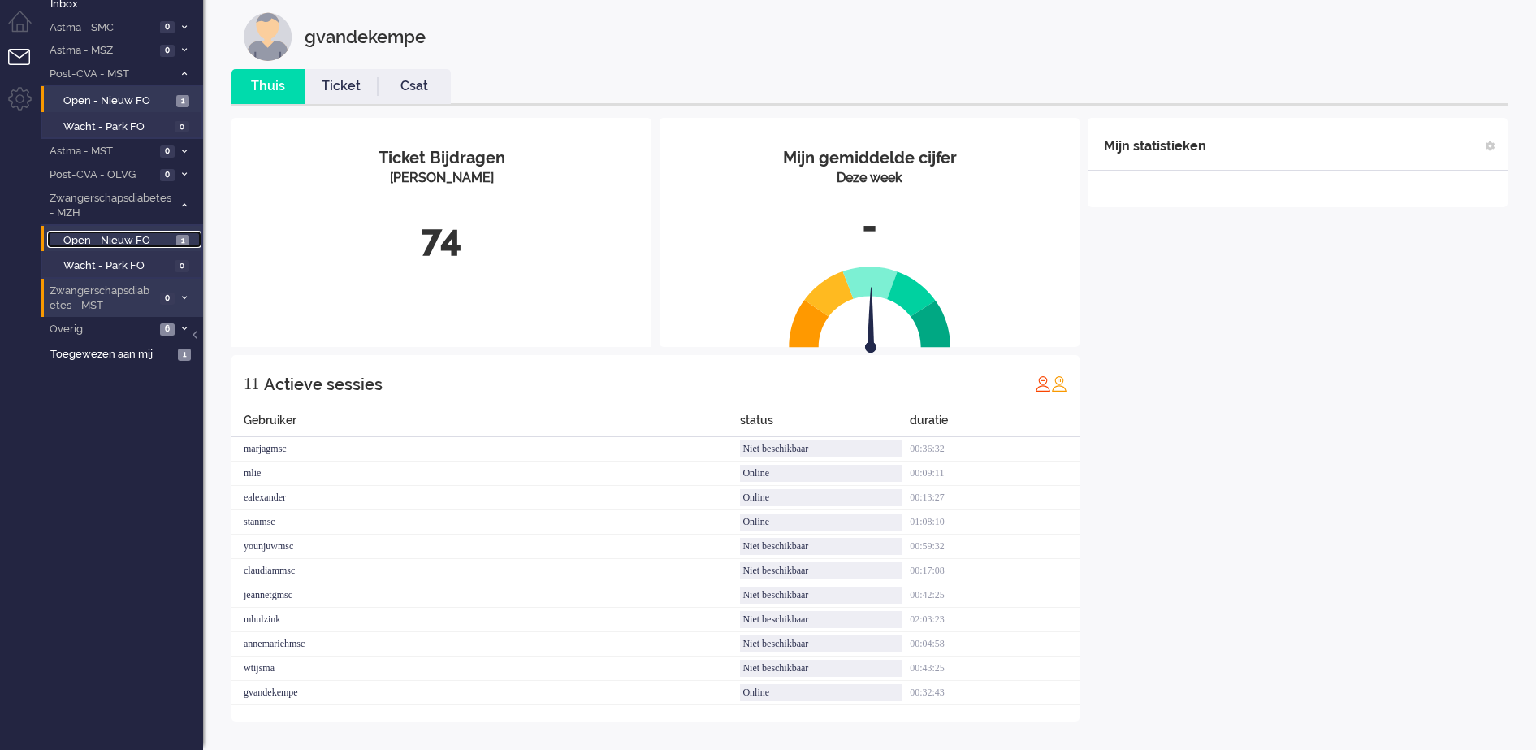
click at [136, 241] on span "Open - Nieuw FO" at bounding box center [117, 240] width 109 height 15
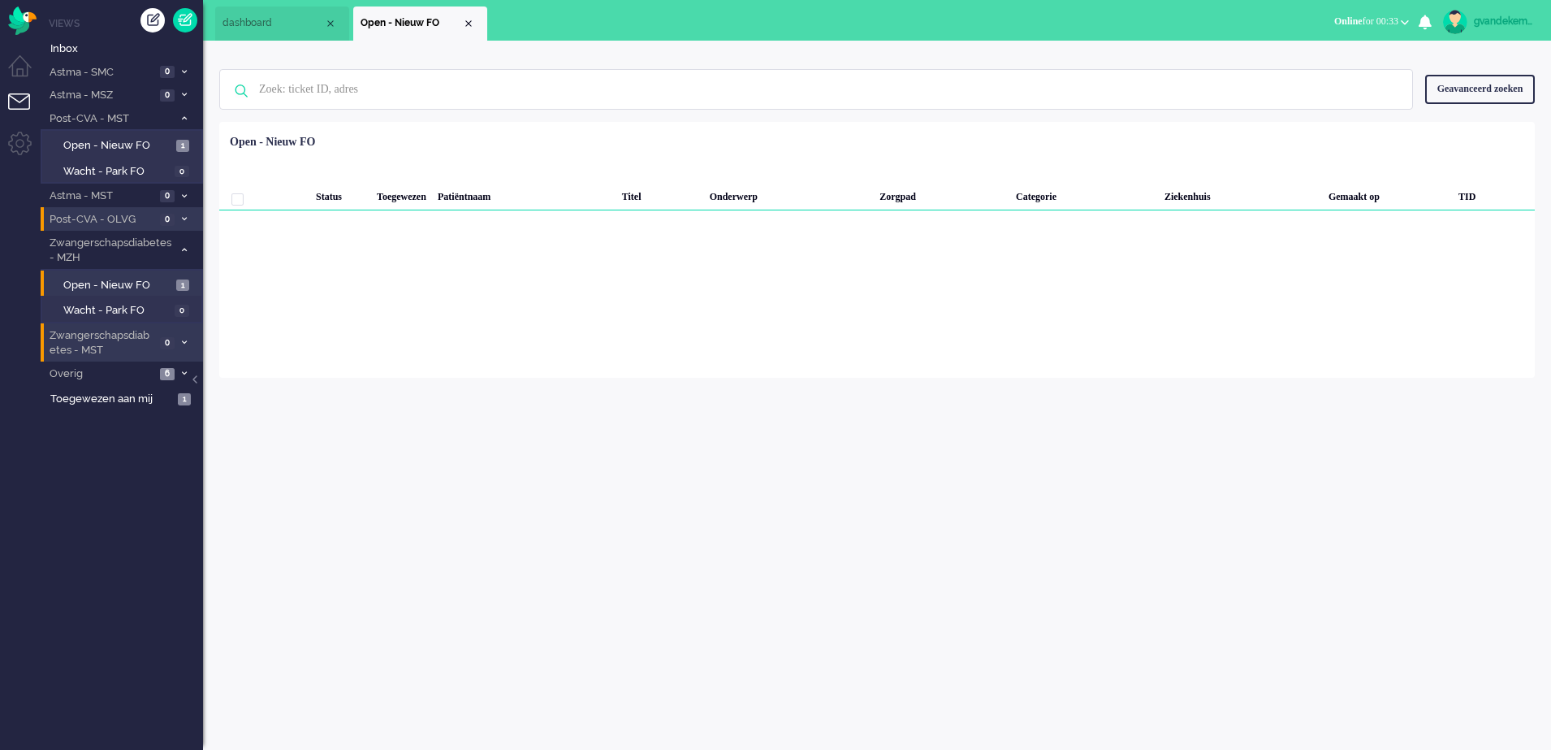
click at [183, 214] on li "Post-CVA - OLVG 0" at bounding box center [122, 219] width 162 height 24
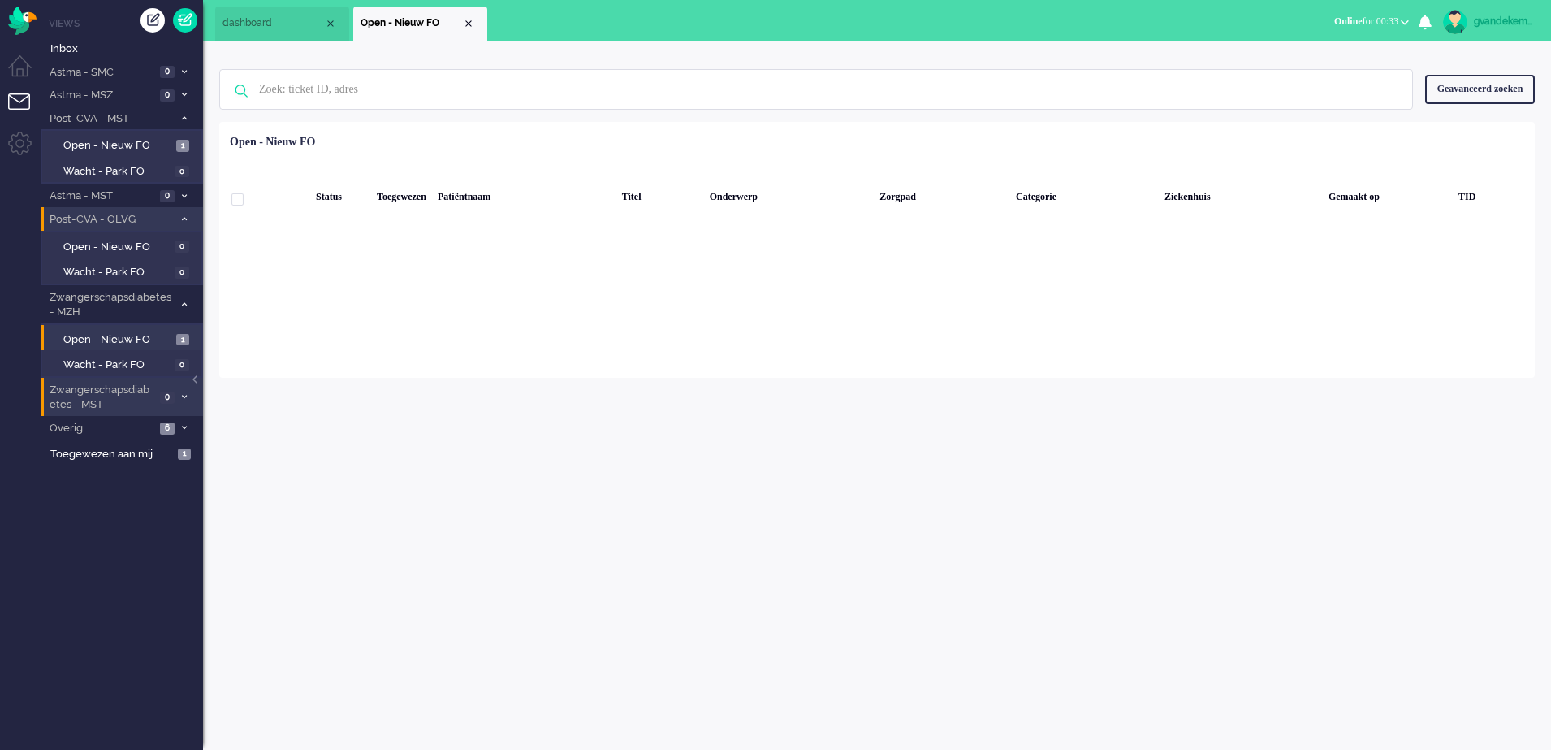
click at [182, 220] on icon at bounding box center [184, 219] width 5 height 6
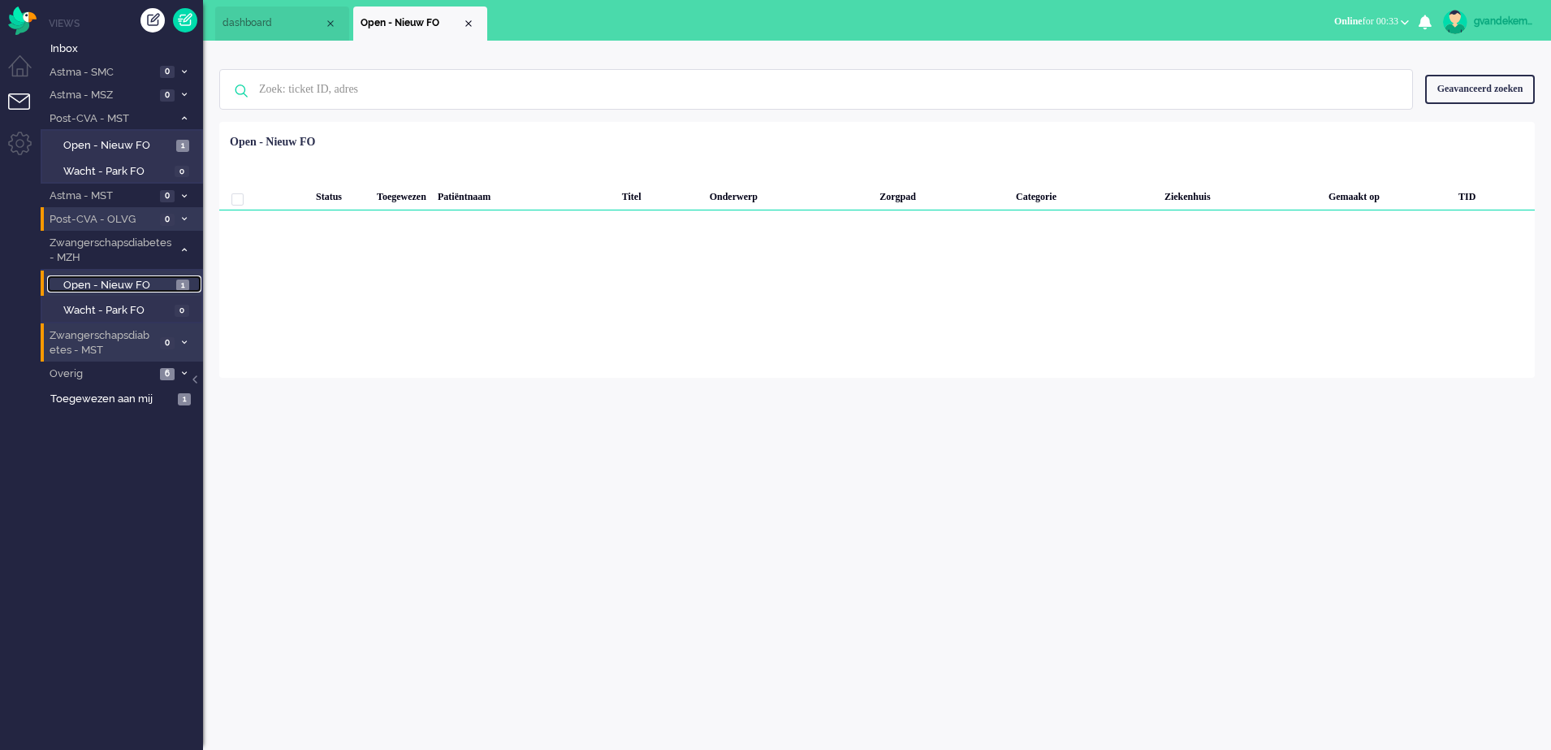
click at [152, 283] on span "Open - Nieuw FO" at bounding box center [117, 285] width 109 height 15
click at [185, 250] on icon at bounding box center [184, 250] width 5 height 6
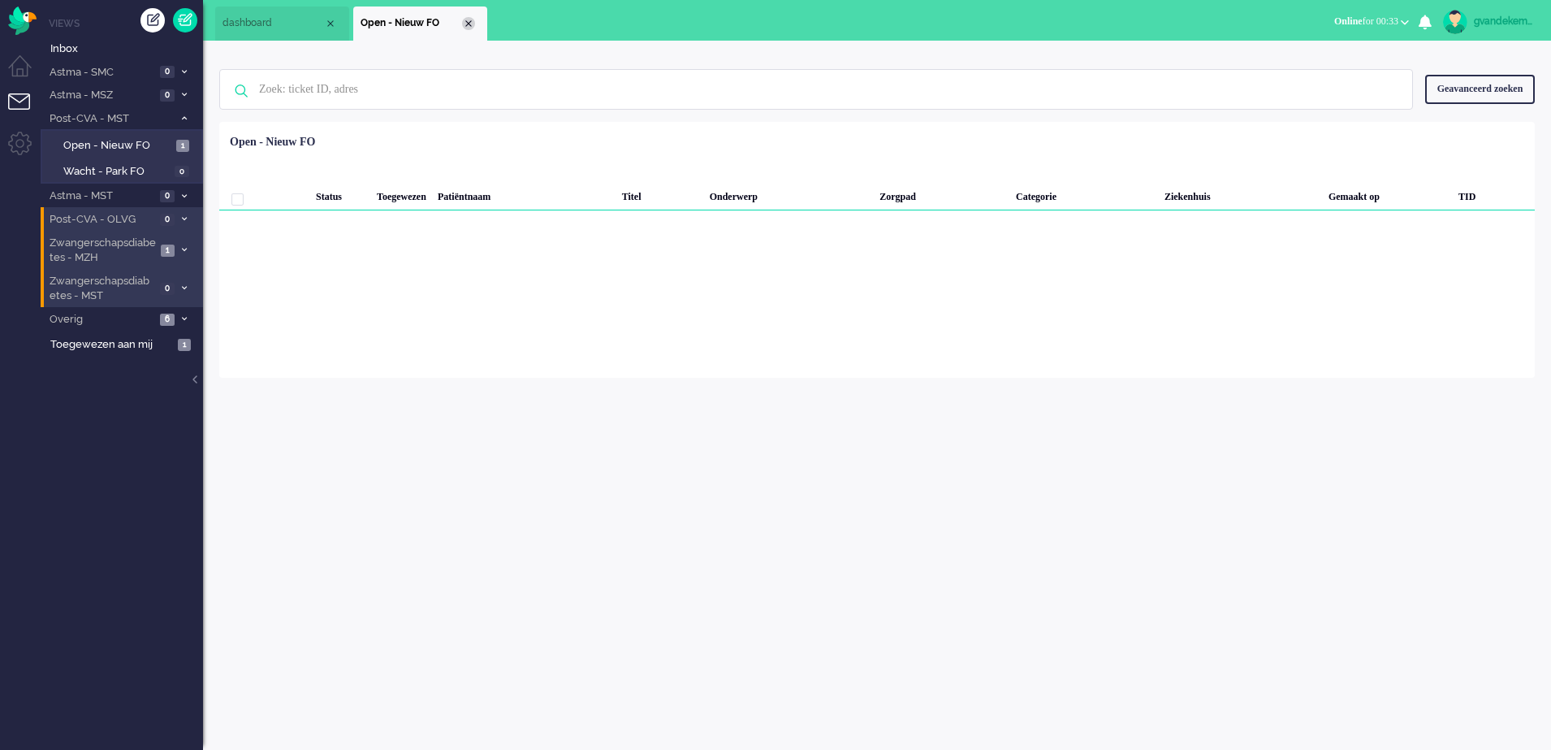
click at [471, 19] on div "Close tab" at bounding box center [468, 23] width 13 height 13
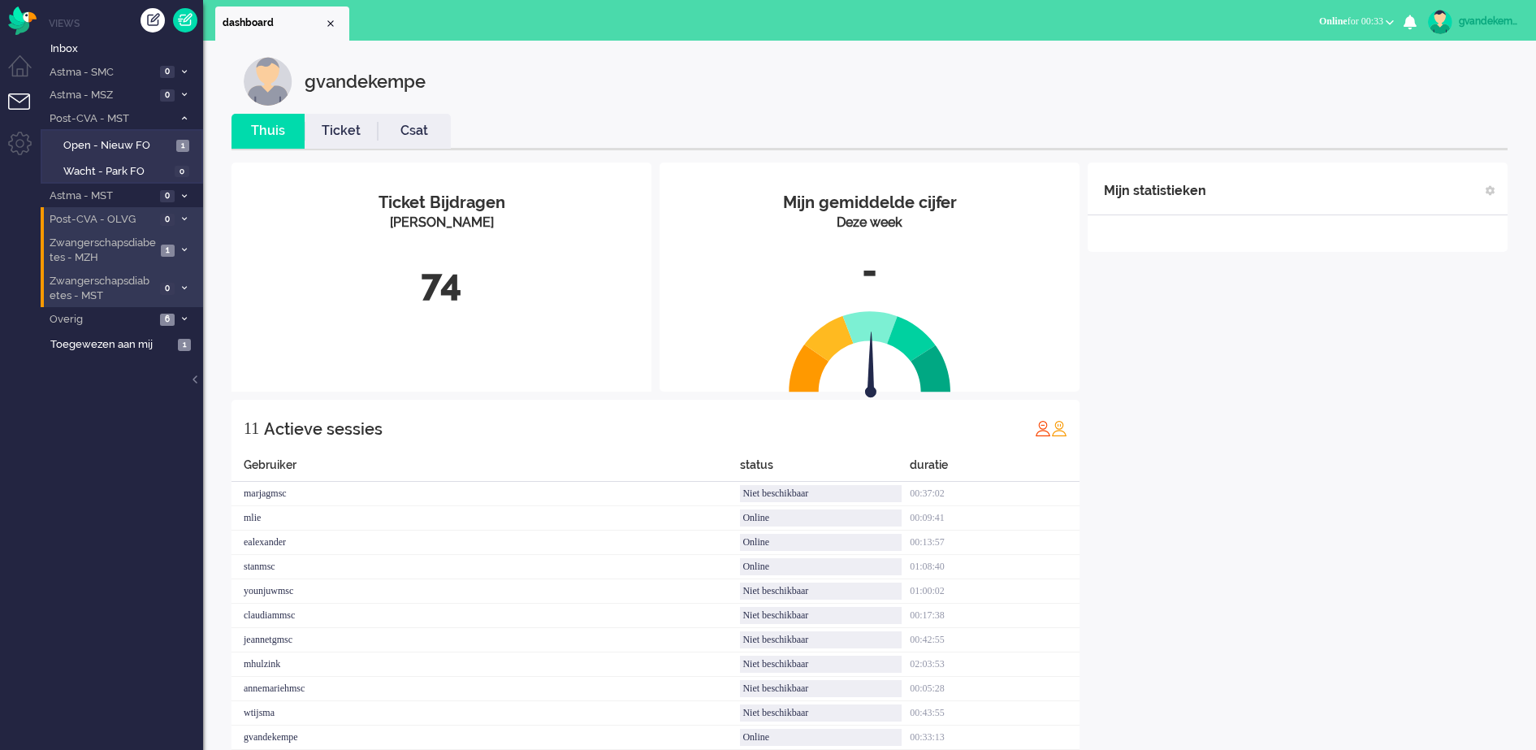
click at [1221, 336] on div "Mijn statistieken + Statistieken toevoegen Bel tijd (gemiddelde dag) Wrapup tij…" at bounding box center [1298, 463] width 420 height 603
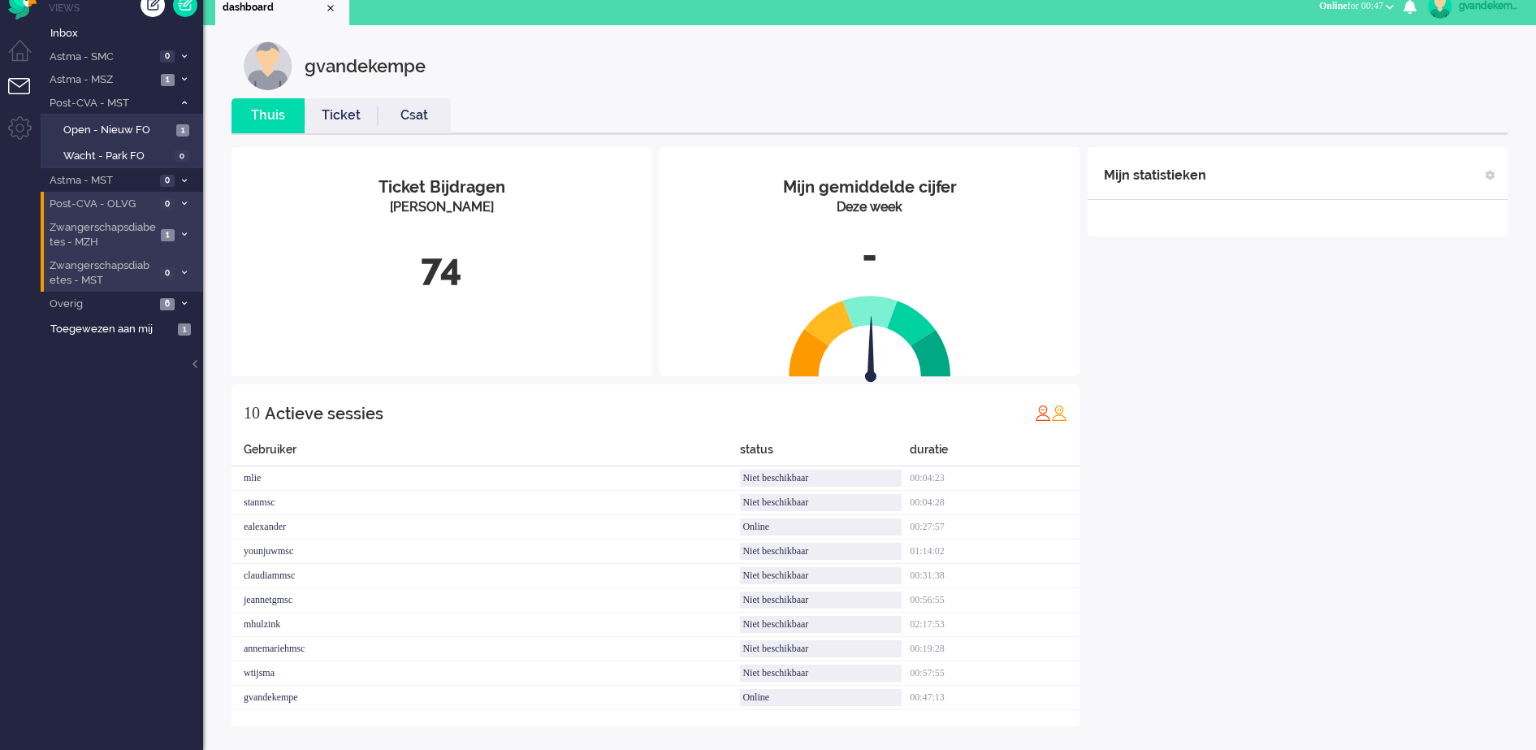
scroll to position [20, 0]
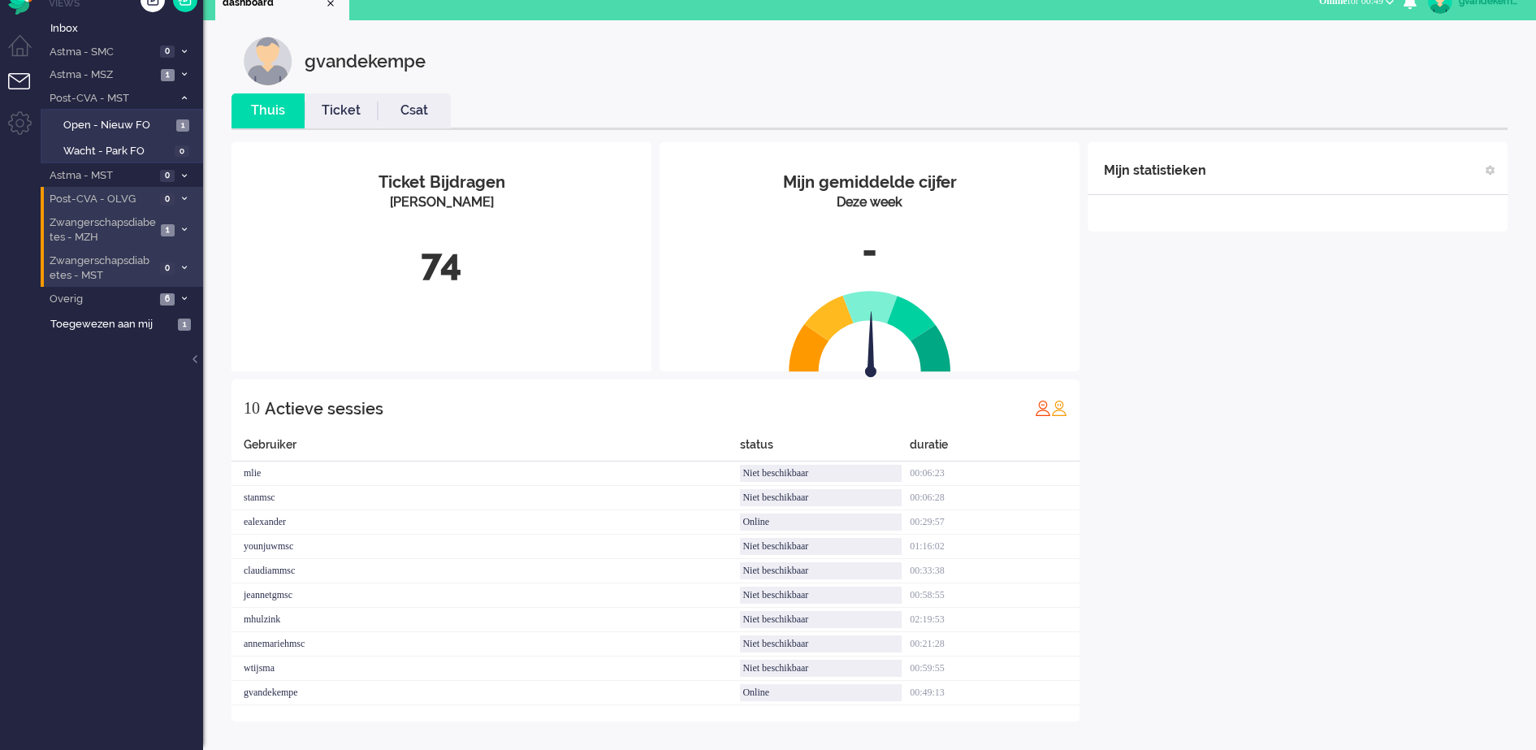
click at [183, 228] on icon at bounding box center [184, 230] width 5 height 6
click at [167, 266] on span "Open - Nieuw FO" at bounding box center [117, 264] width 109 height 15
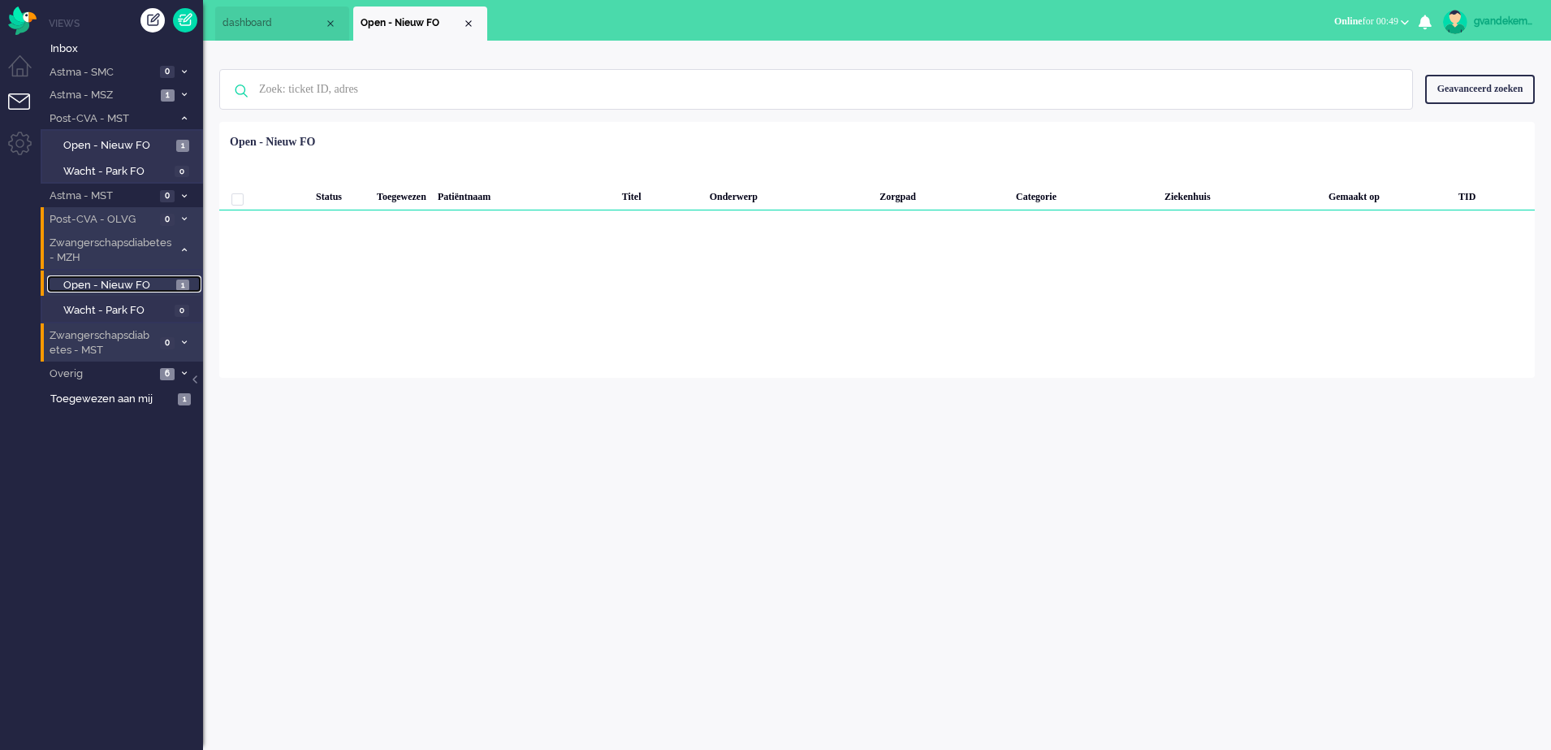
click at [163, 285] on span "Open - Nieuw FO" at bounding box center [117, 285] width 109 height 15
click at [466, 19] on div "Close tab" at bounding box center [468, 23] width 13 height 13
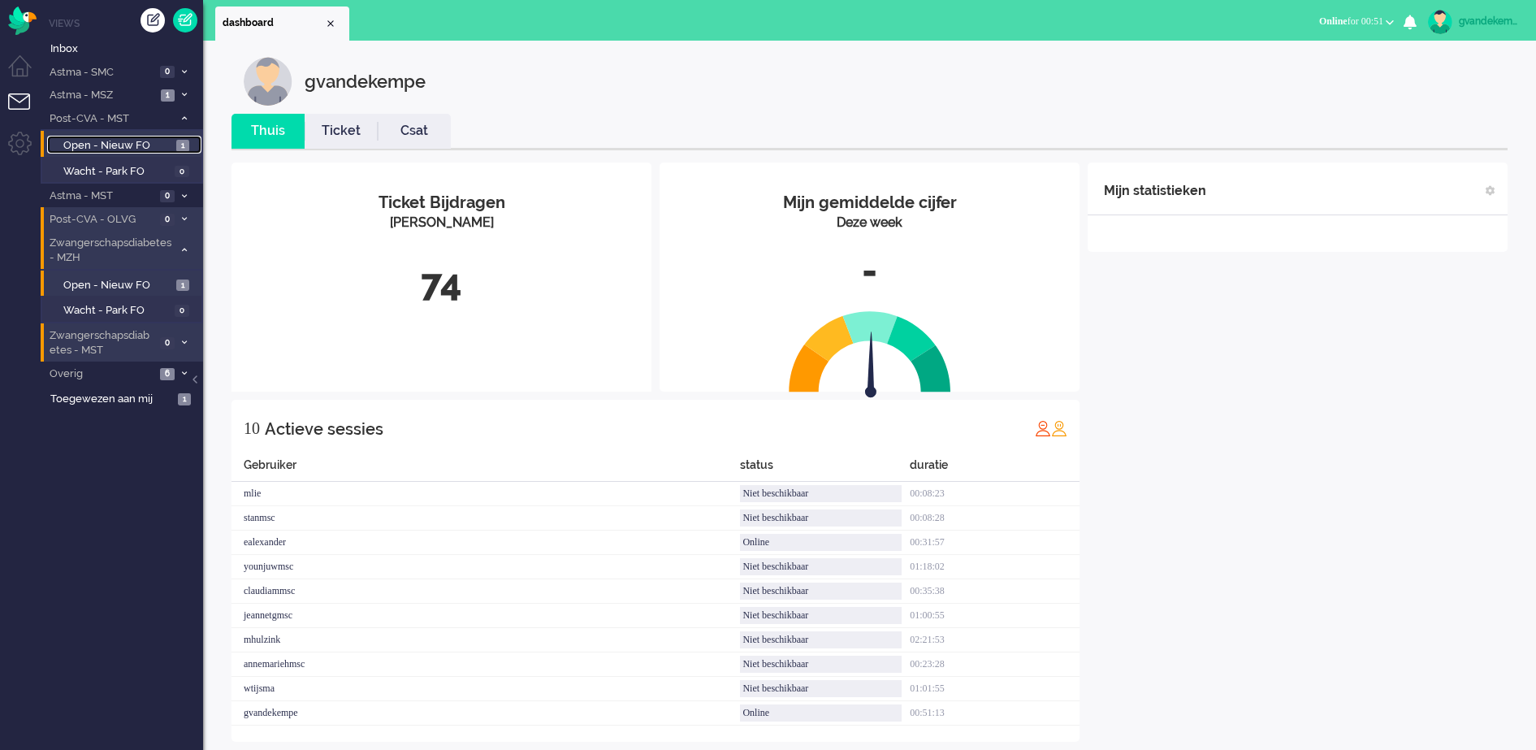
click at [136, 140] on span "Open - Nieuw FO" at bounding box center [117, 145] width 109 height 15
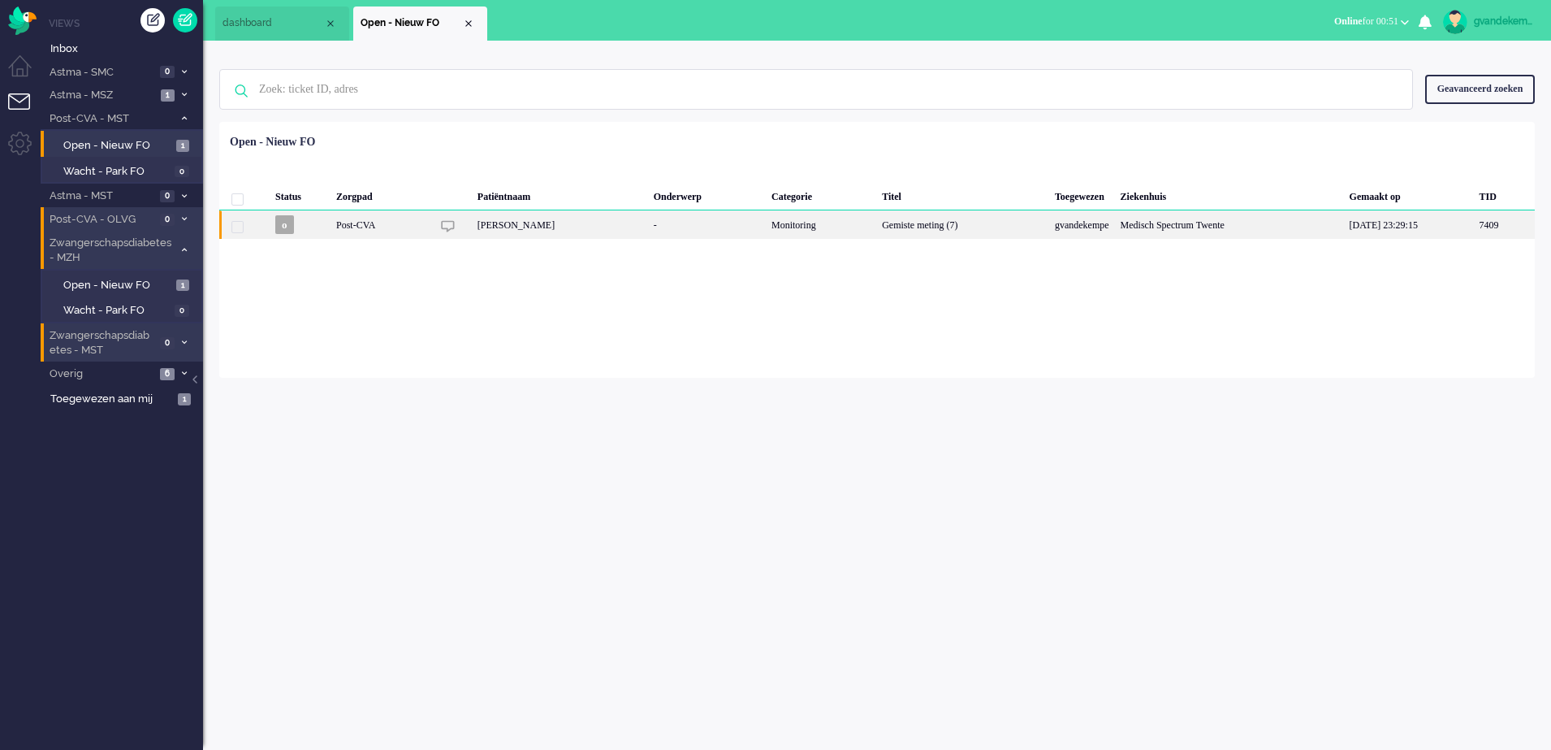
click at [1049, 230] on div "gvandekempe" at bounding box center [1082, 224] width 66 height 28
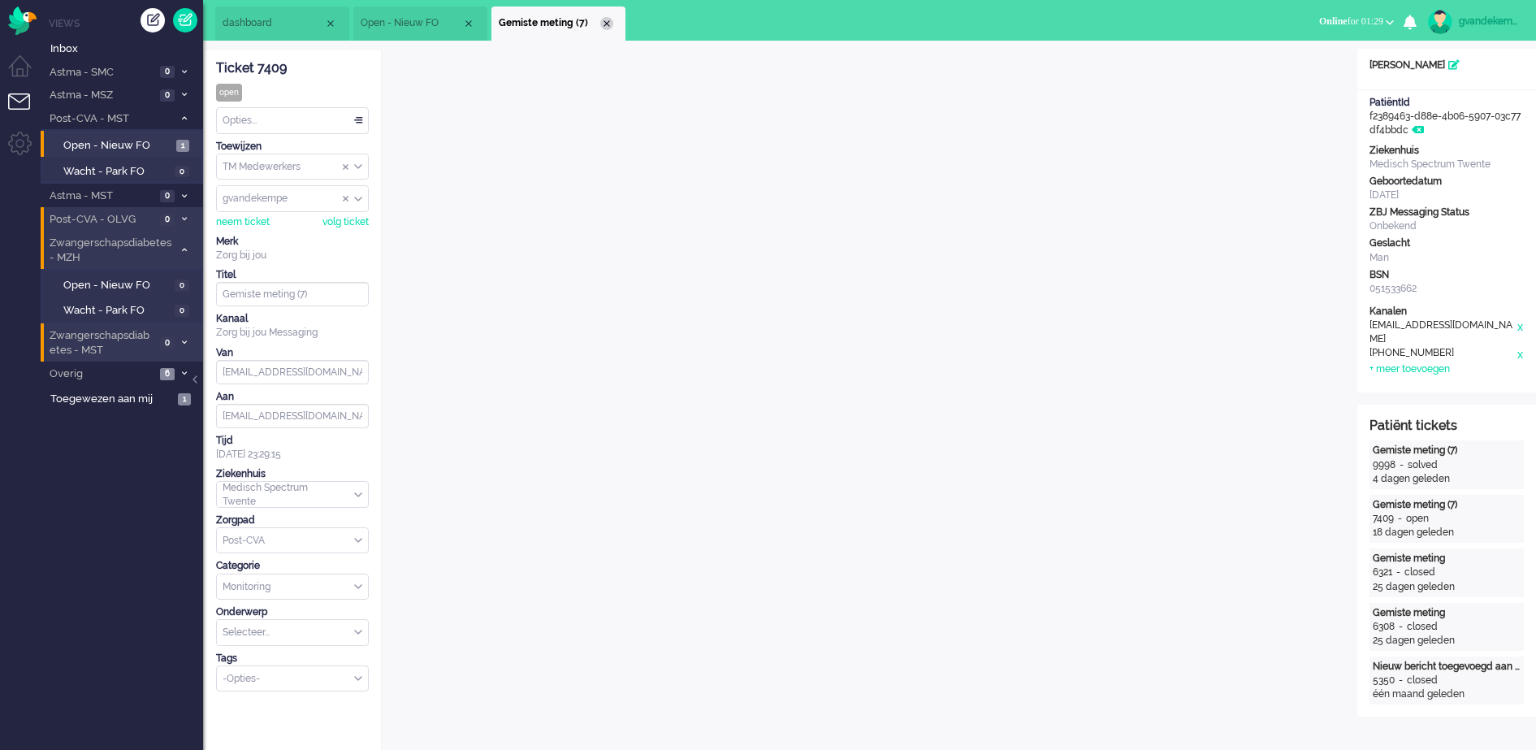
click at [607, 23] on div "Close tab" at bounding box center [606, 23] width 13 height 13
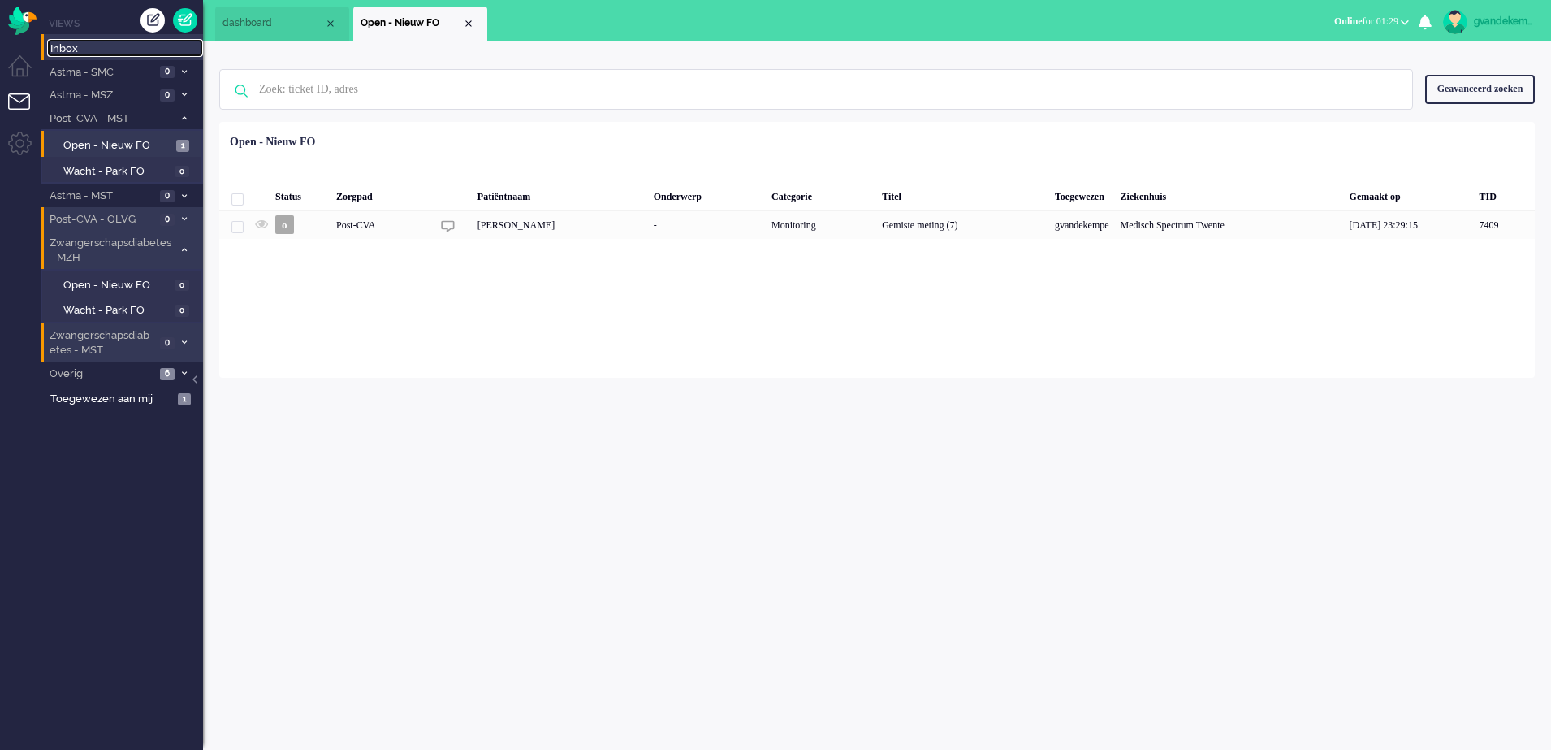
click at [73, 50] on span "Inbox" at bounding box center [126, 48] width 153 height 15
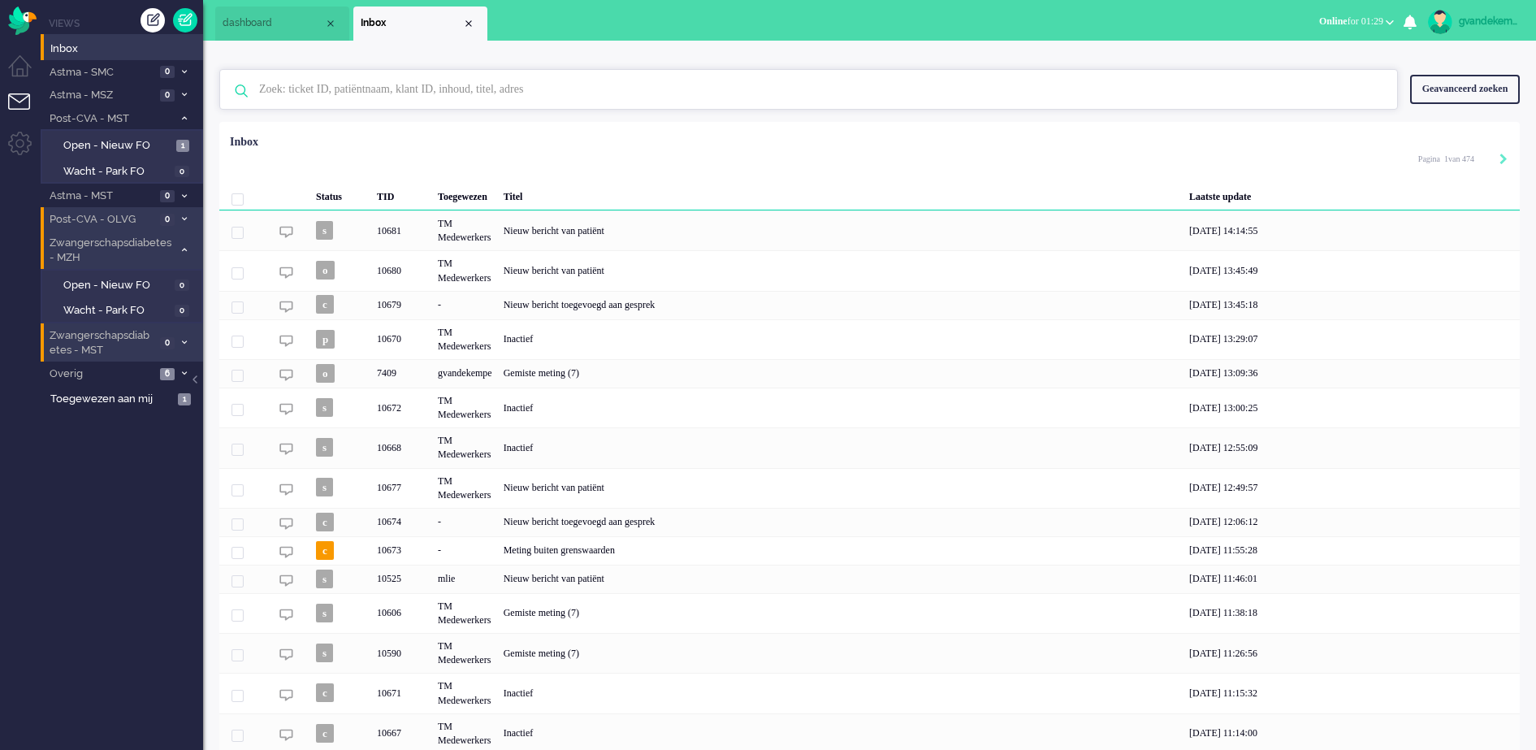
click at [432, 98] on input "text" at bounding box center [811, 89] width 1128 height 39
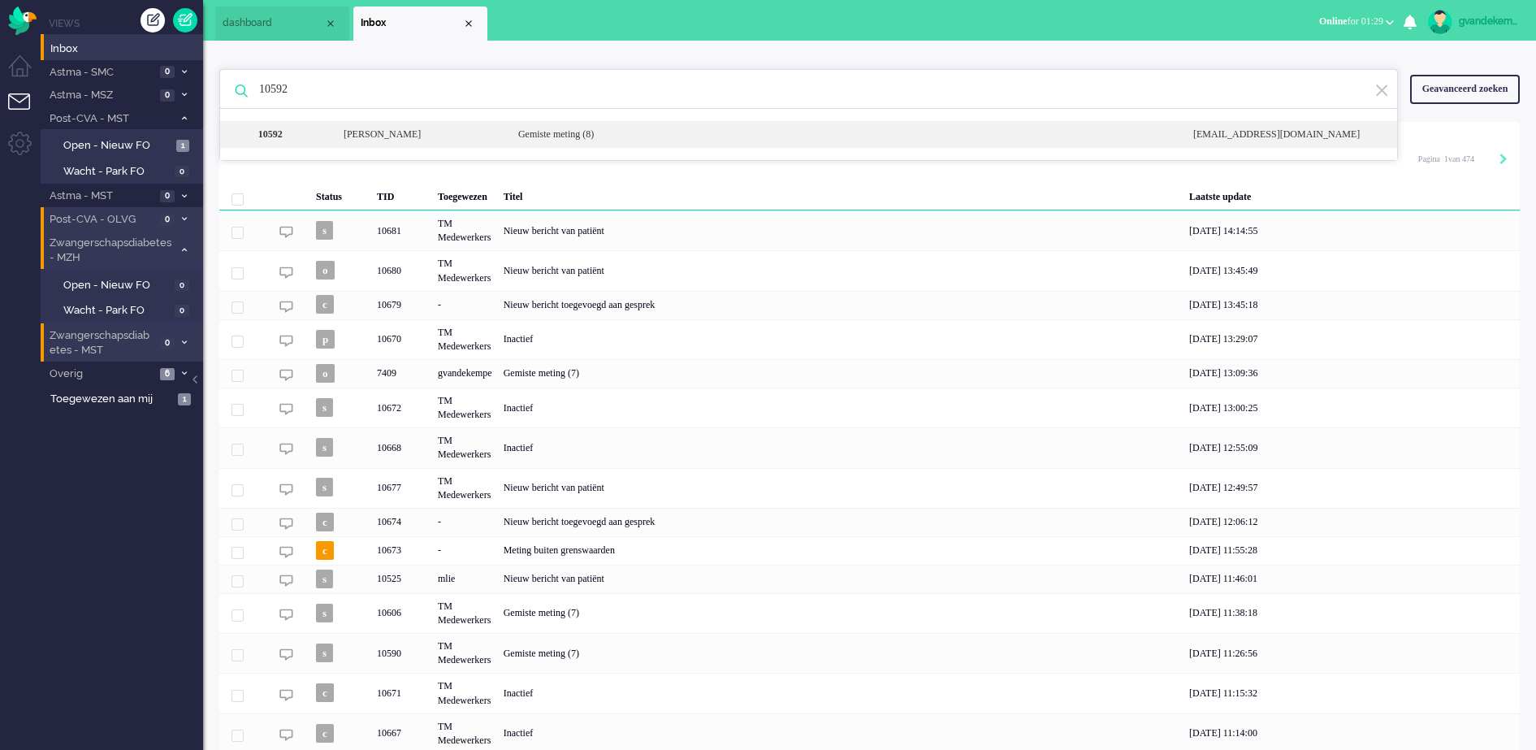
type input "10592"
click at [482, 127] on div "10592 Hendrikus Gerhardus Jozef Olde Scholtenhuis Gemiste meting (8) noreply+02…" at bounding box center [808, 134] width 1177 height 27
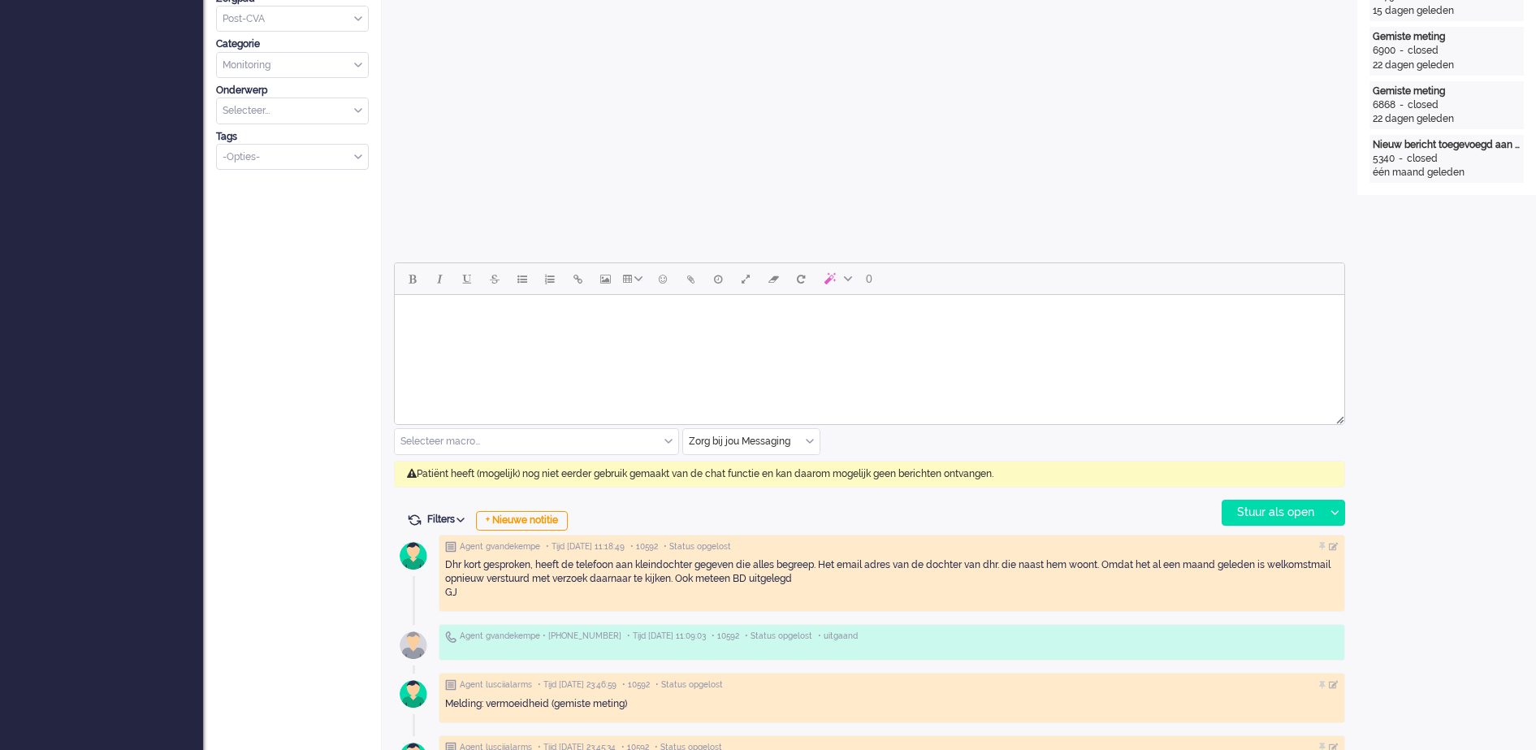
scroll to position [556, 0]
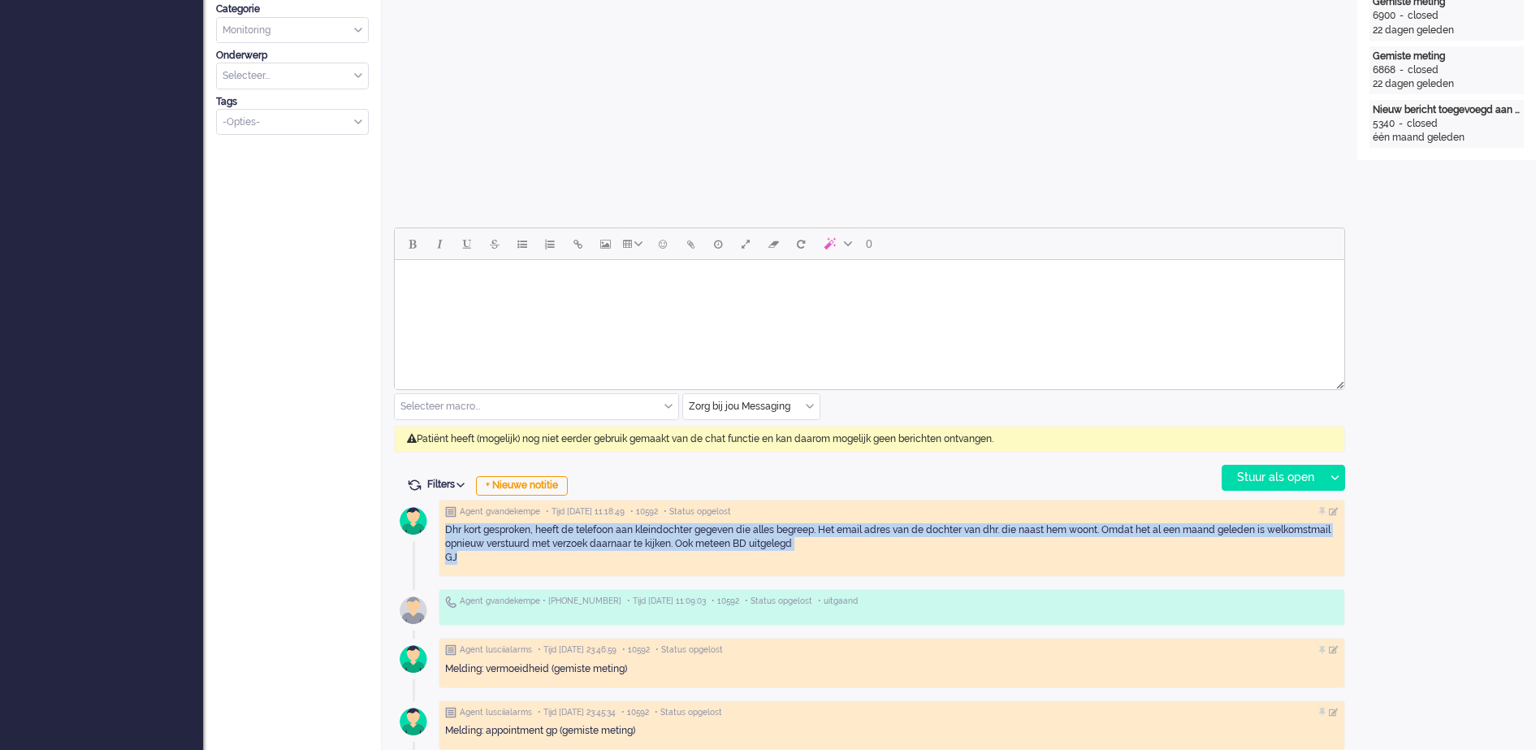
drag, startPoint x: 456, startPoint y: 556, endPoint x: 440, endPoint y: 526, distance: 33.8
click at [440, 526] on div "Agent gvandekempe • Tijd 10/09/2025 11:18:49 • 10592 • Status opgelost Dhr kort…" at bounding box center [892, 539] width 906 height 78
copy div "Dhr kort gesproken, heeft de telefoon aan kleindochter gegeven die alles begree…"
click at [1296, 551] on div "Dhr kort gesproken, heeft de telefoon aan kleindochter gegeven die alles begree…" at bounding box center [891, 543] width 893 height 41
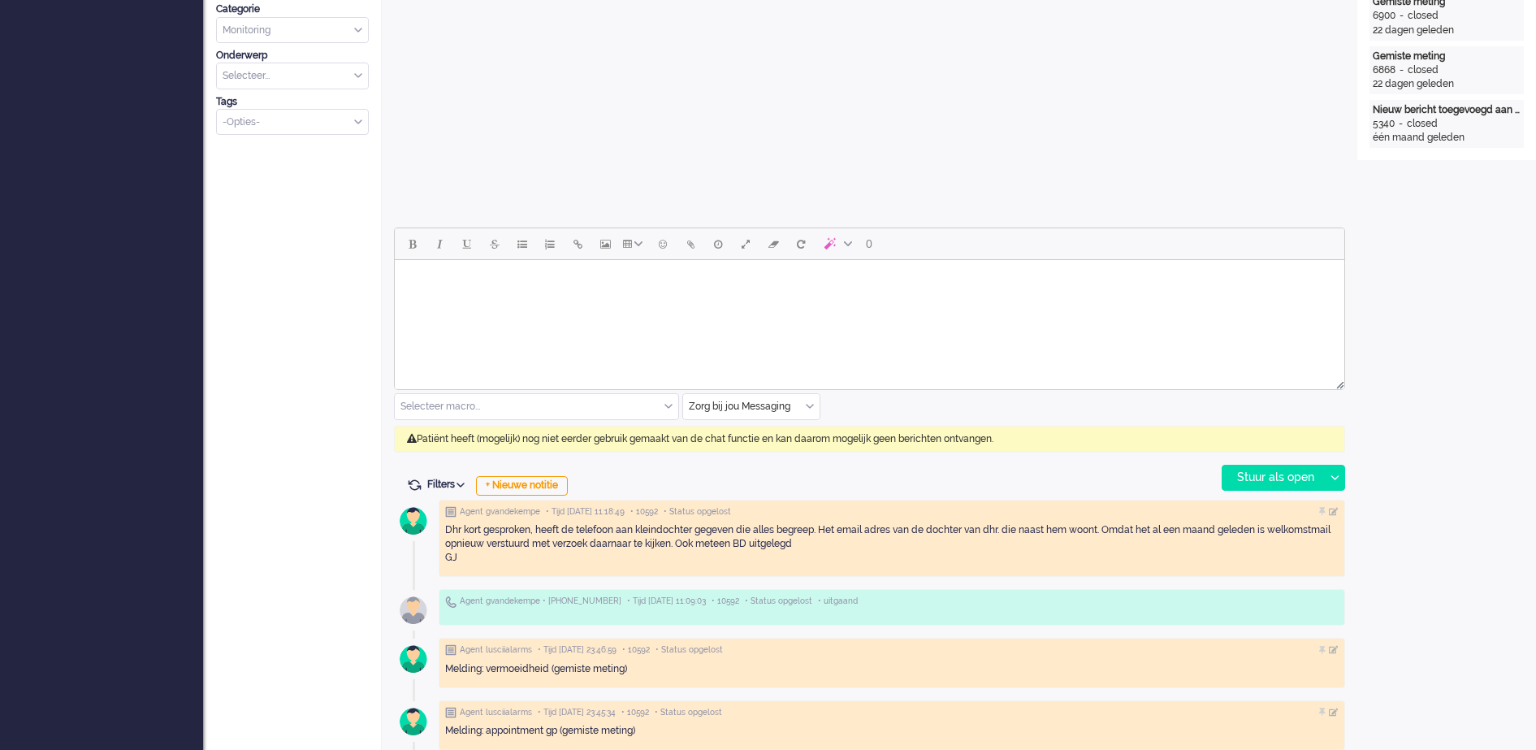
click at [1417, 383] on div "Open custom software Patiëntnaam Hendrikus Gerhardus Jozef Olde Scholtenhuis Pa…" at bounding box center [1446, 724] width 179 height 2465
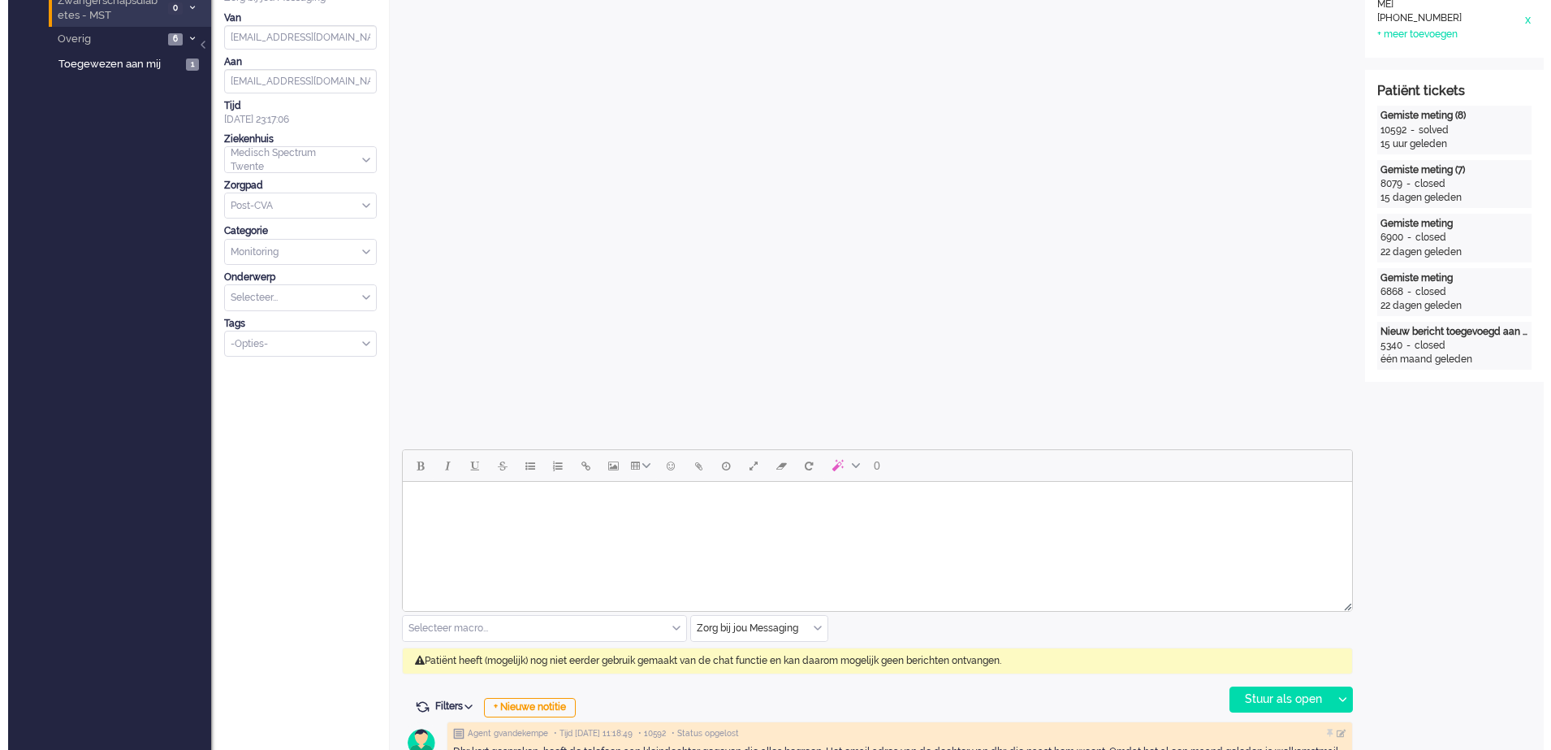
scroll to position [0, 0]
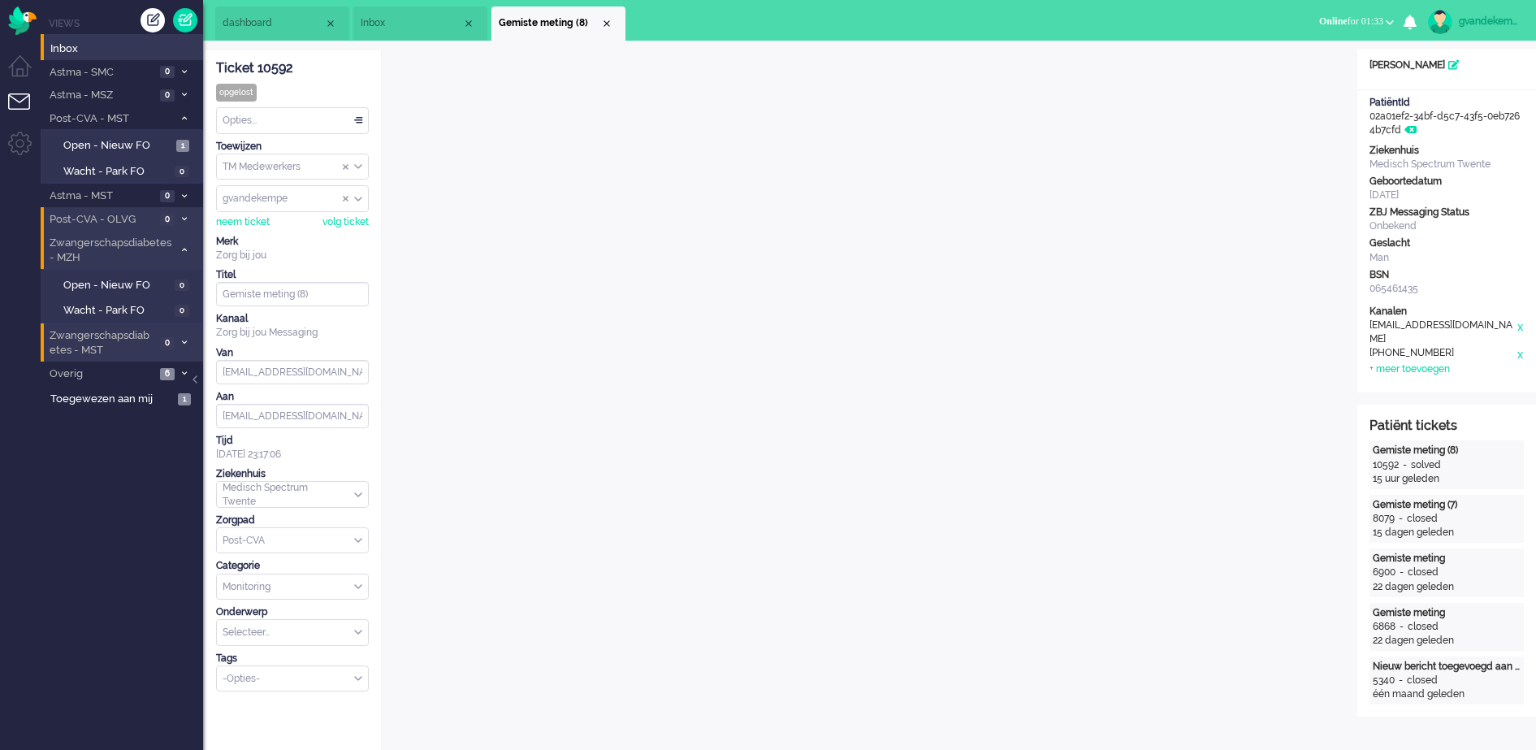
click at [180, 218] on span at bounding box center [184, 219] width 12 height 9
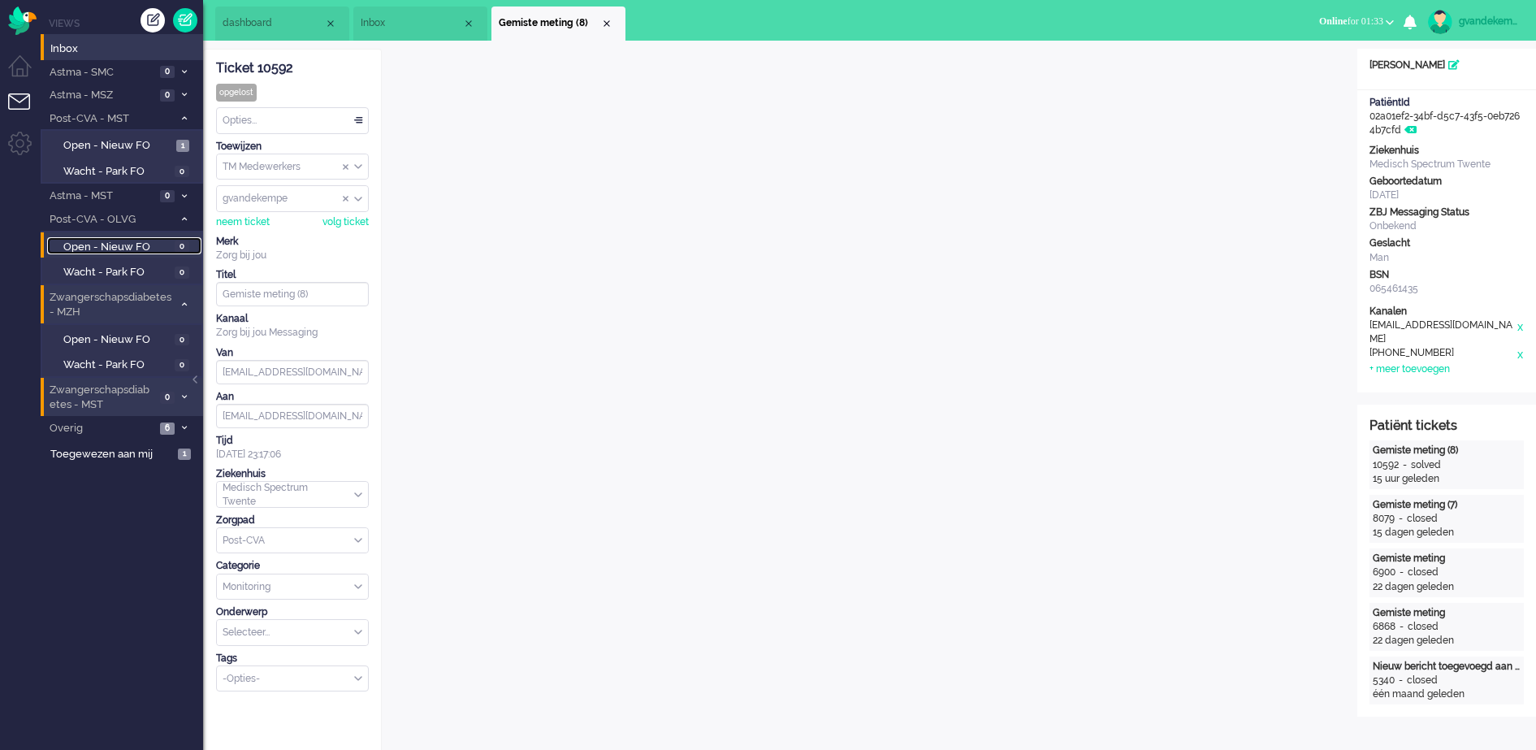
click at [130, 244] on span "Open - Nieuw FO" at bounding box center [116, 247] width 107 height 15
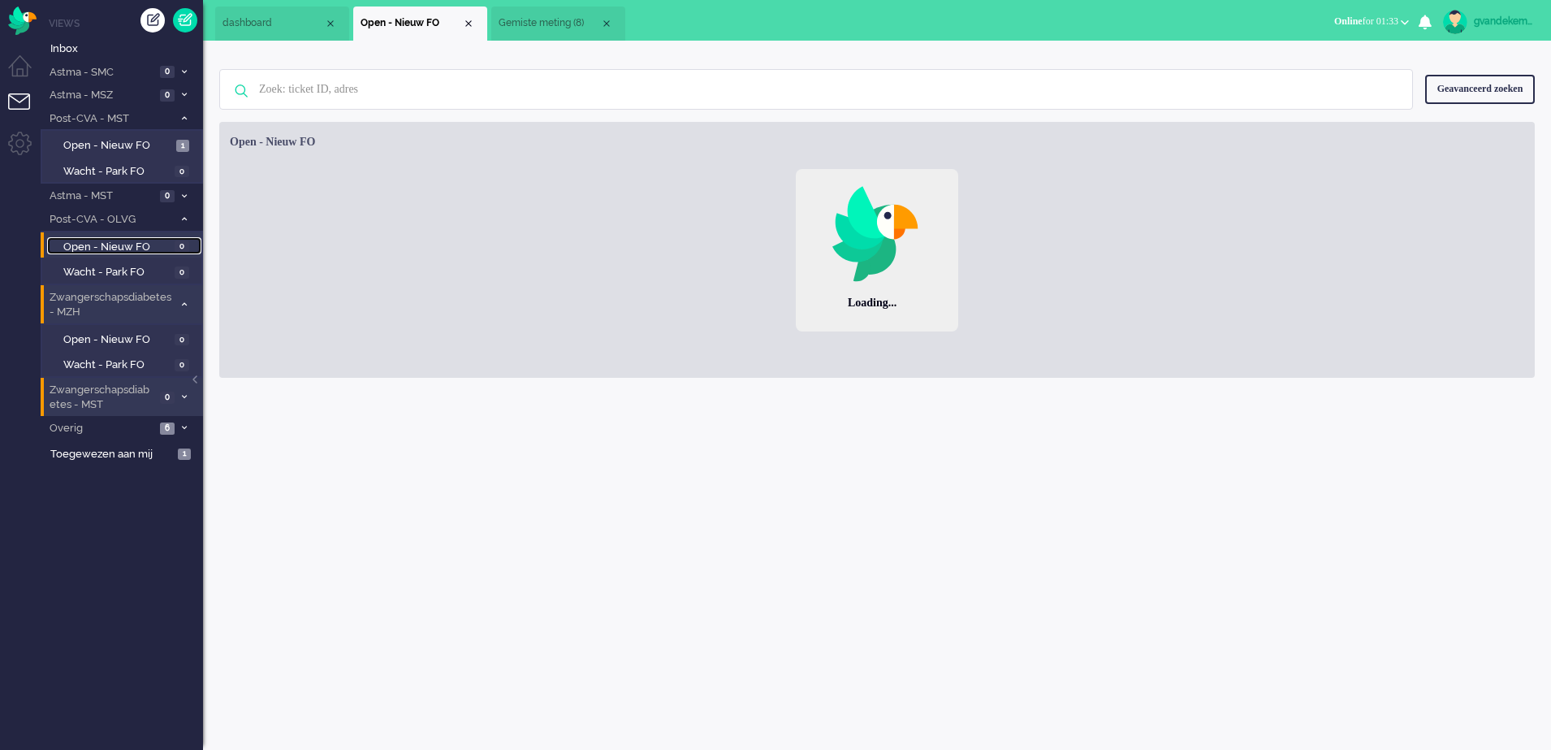
click at [526, 24] on span "Gemiste meting (8)" at bounding box center [550, 23] width 102 height 14
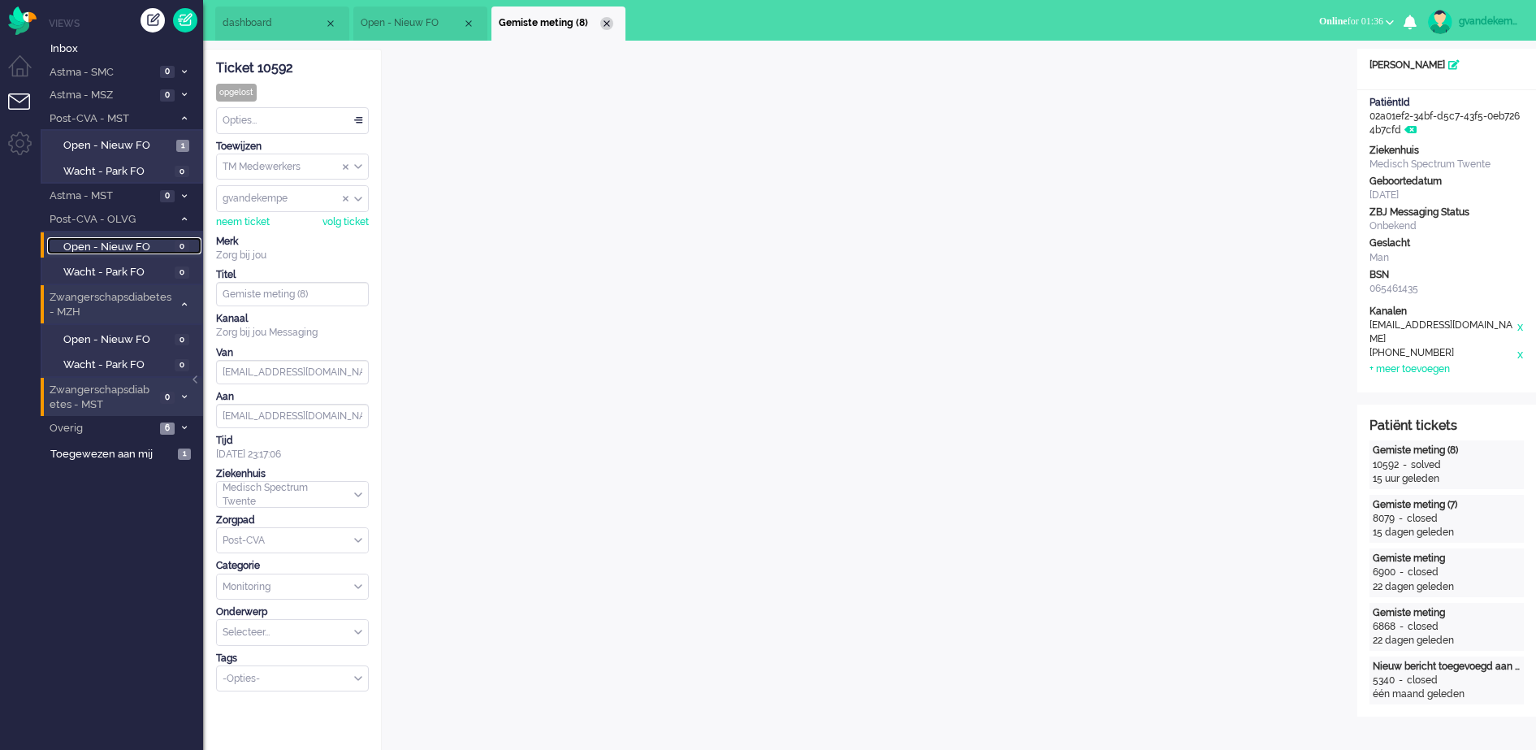
click at [608, 20] on div "Close tab" at bounding box center [606, 23] width 13 height 13
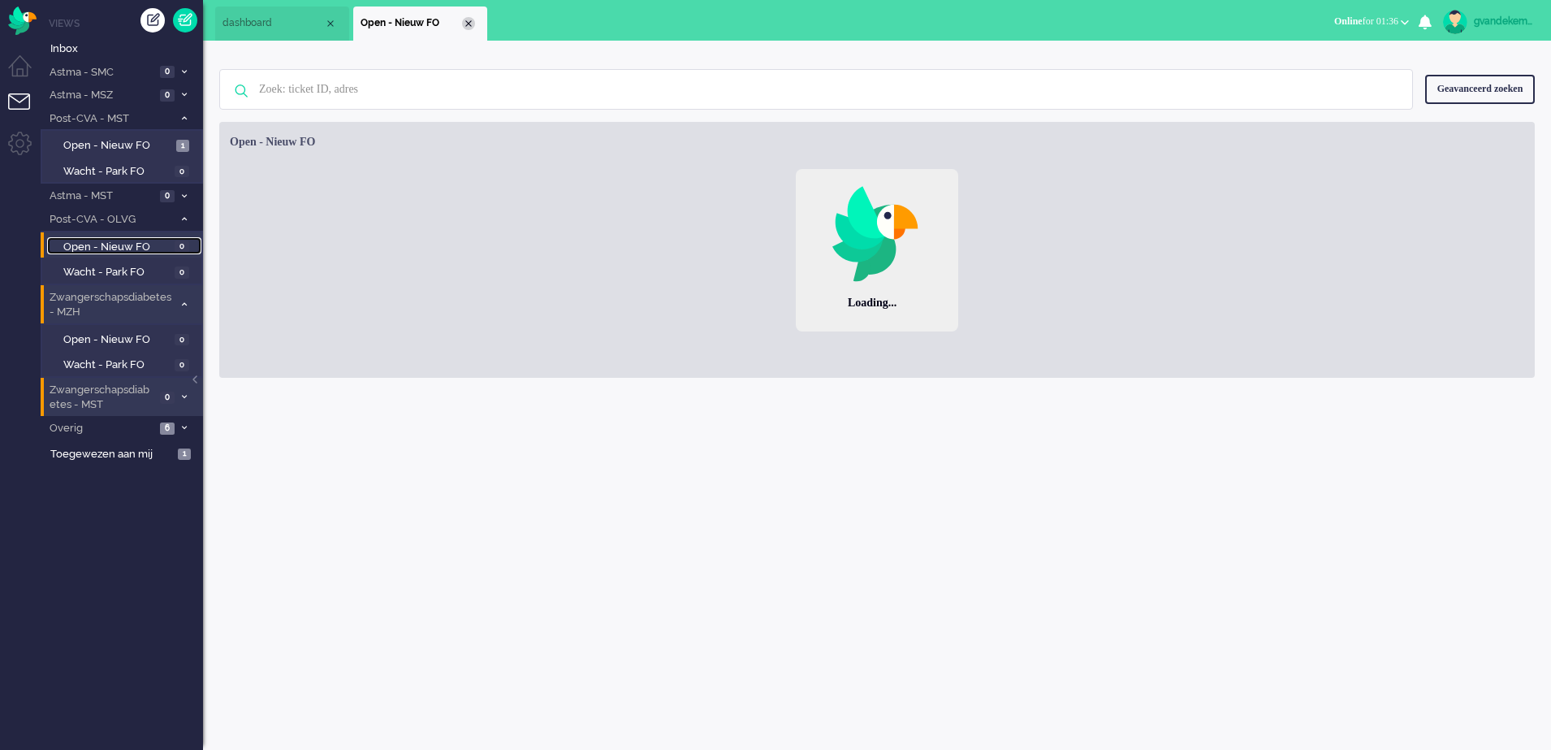
click at [469, 28] on div "Close tab" at bounding box center [468, 23] width 13 height 13
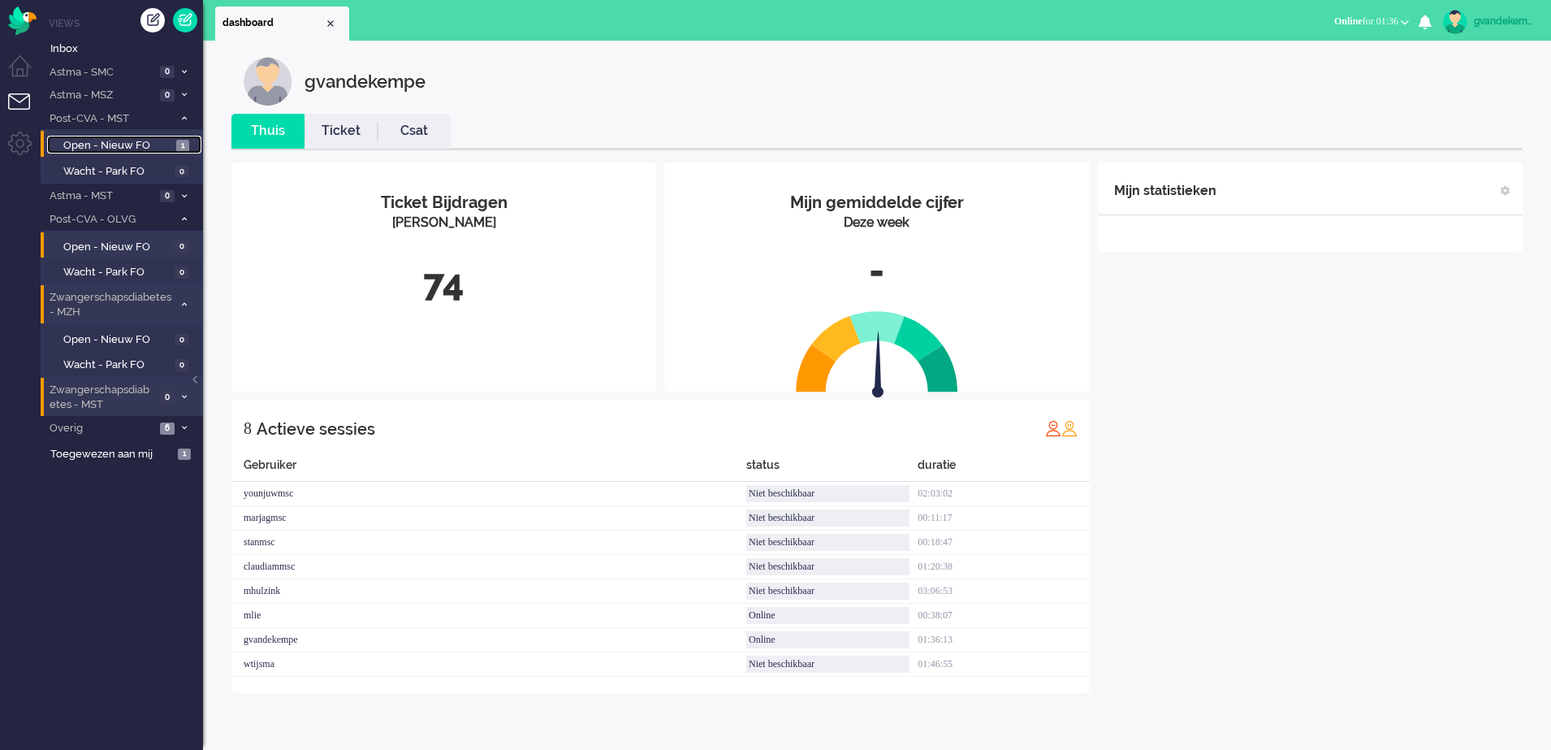
click at [142, 148] on span "Open - Nieuw FO" at bounding box center [117, 145] width 109 height 15
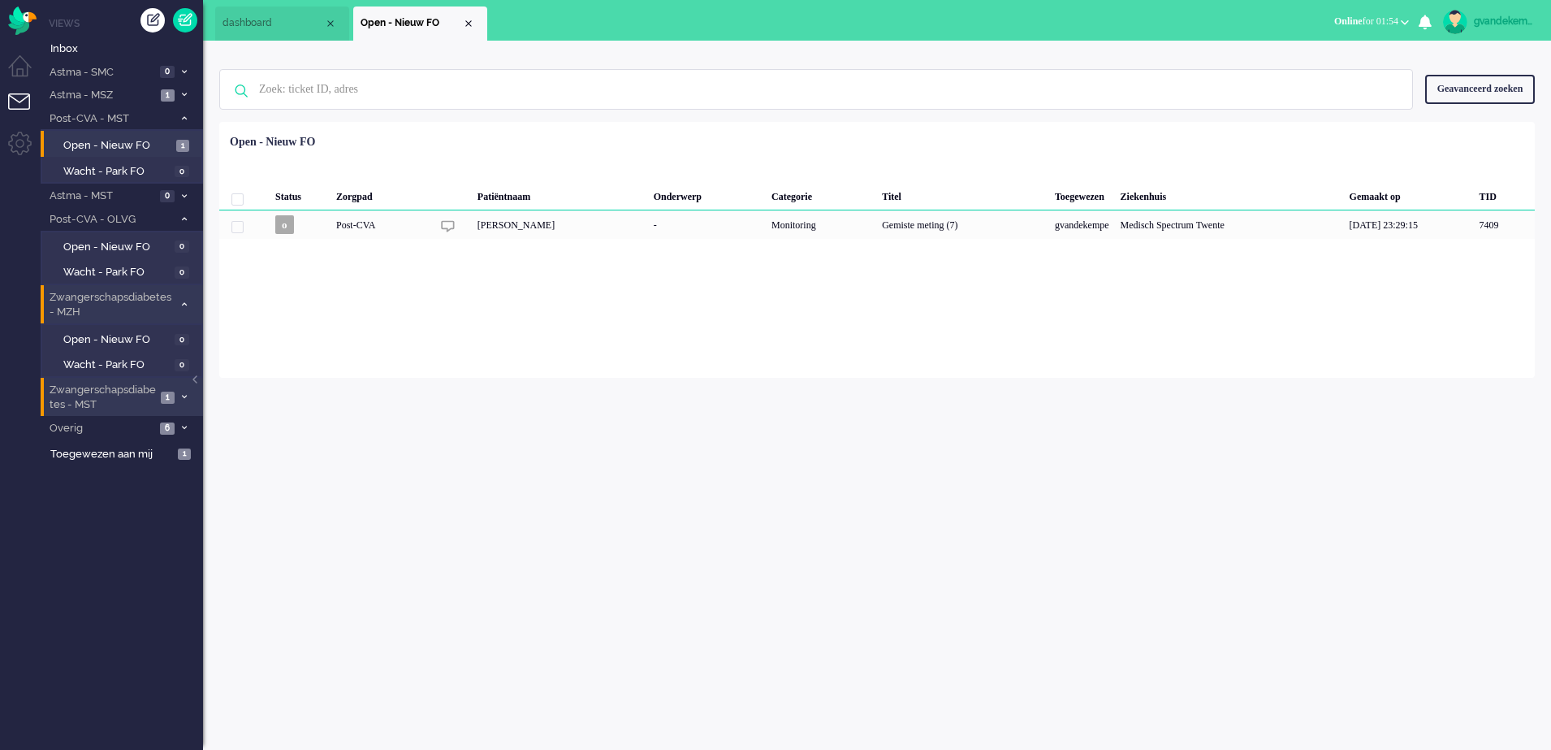
click at [183, 398] on icon at bounding box center [184, 397] width 5 height 6
click at [162, 435] on span "Open - Nieuw FO" at bounding box center [117, 432] width 109 height 15
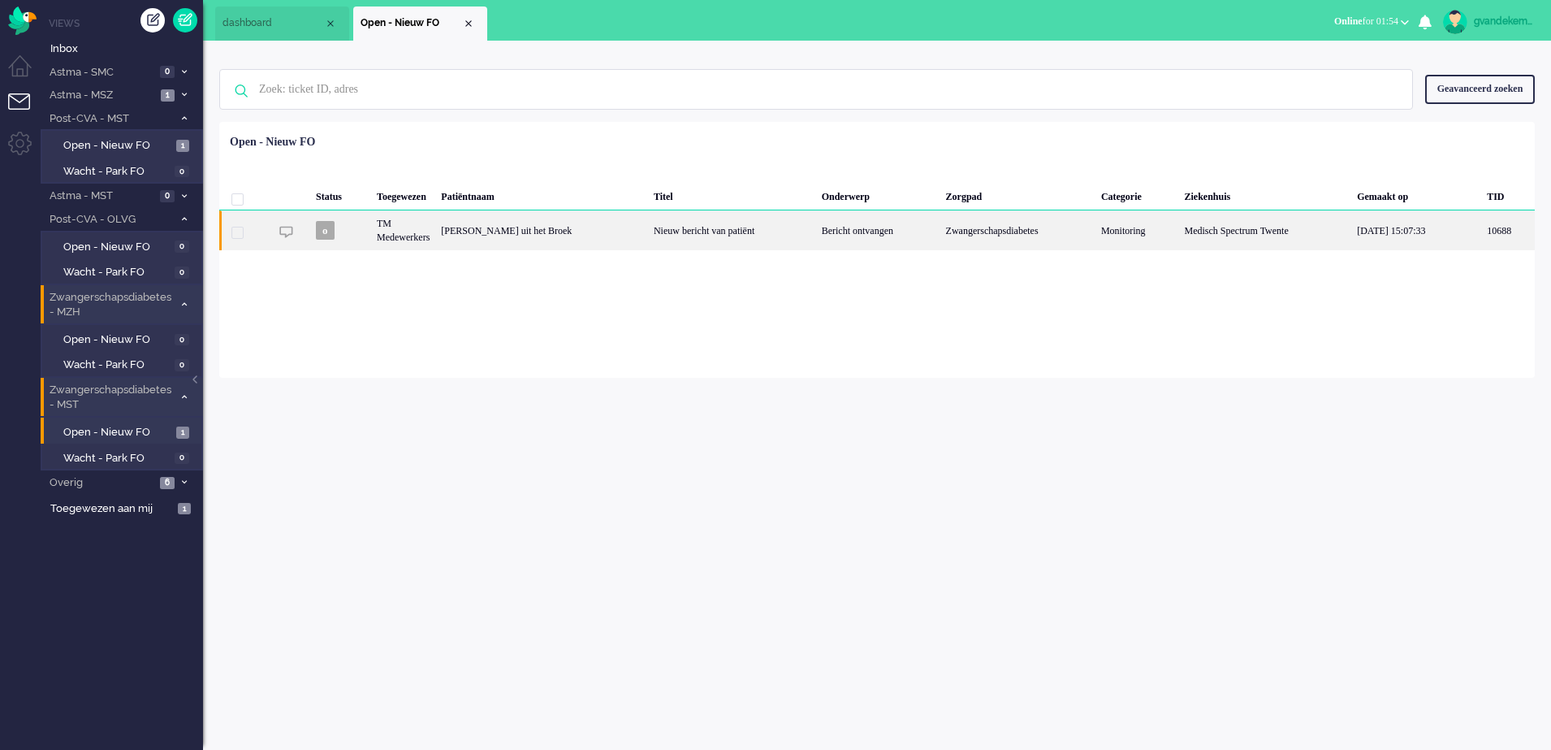
click at [786, 224] on div "Nieuw bericht van patiënt" at bounding box center [732, 230] width 168 height 40
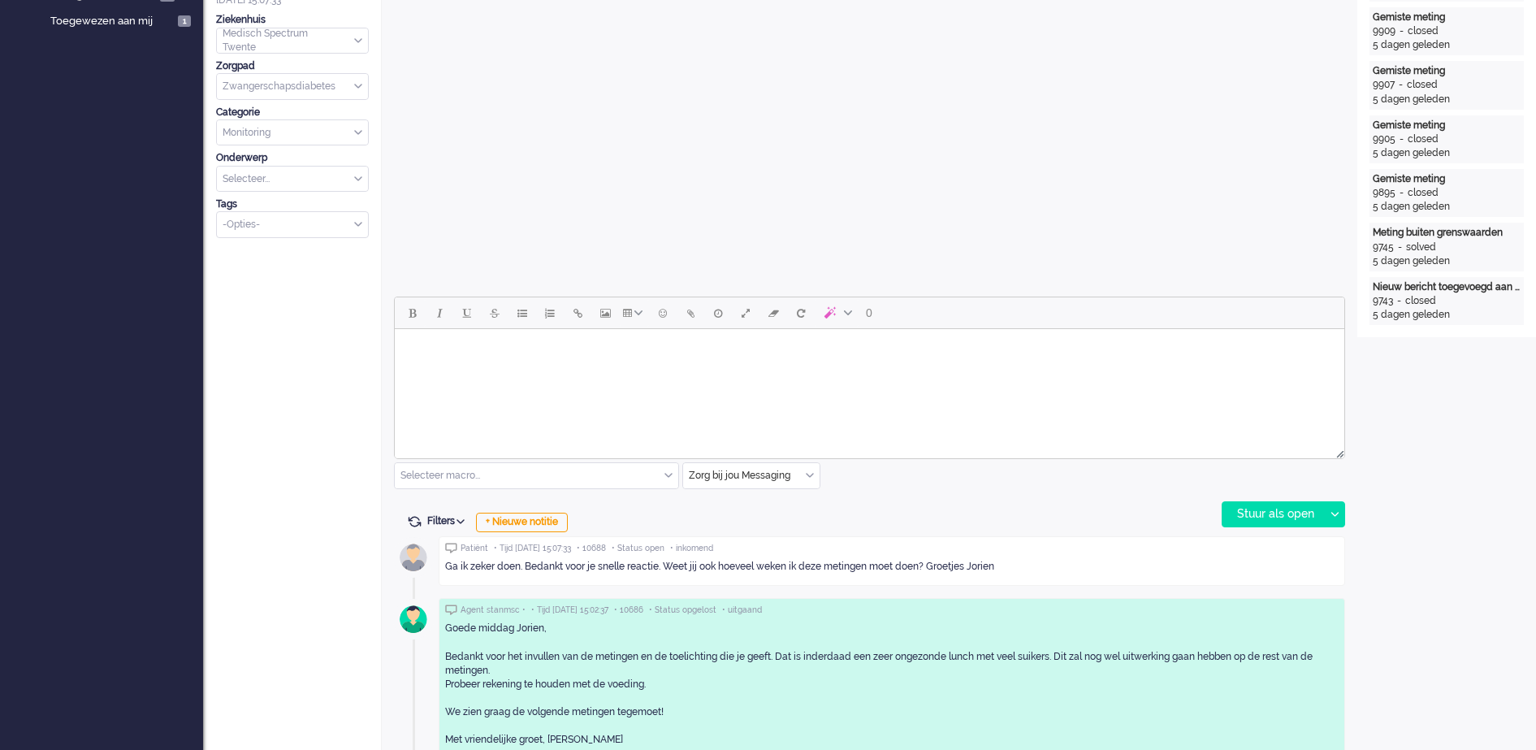
scroll to position [609, 0]
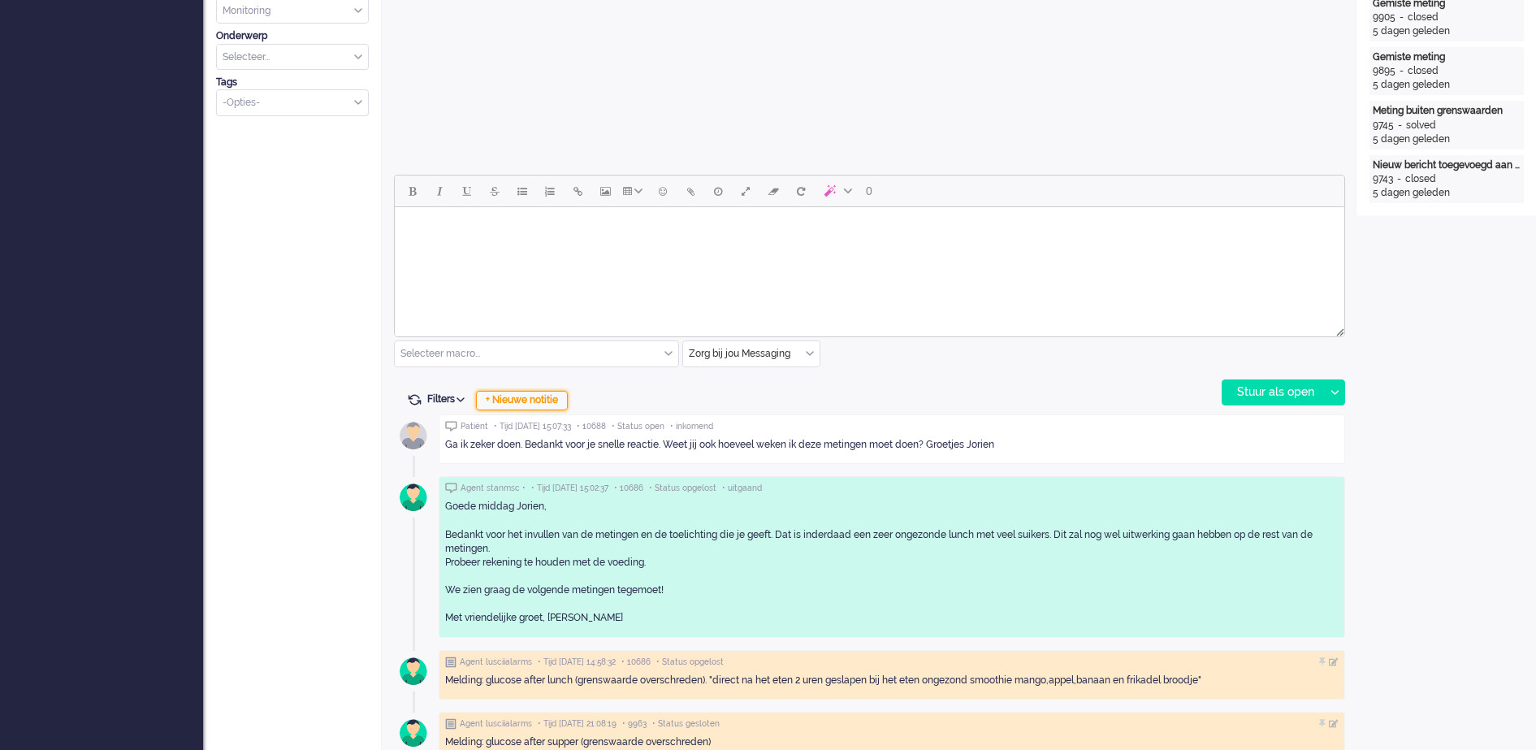
click at [534, 400] on div "+ Nieuwe notitie" at bounding box center [522, 400] width 92 height 19
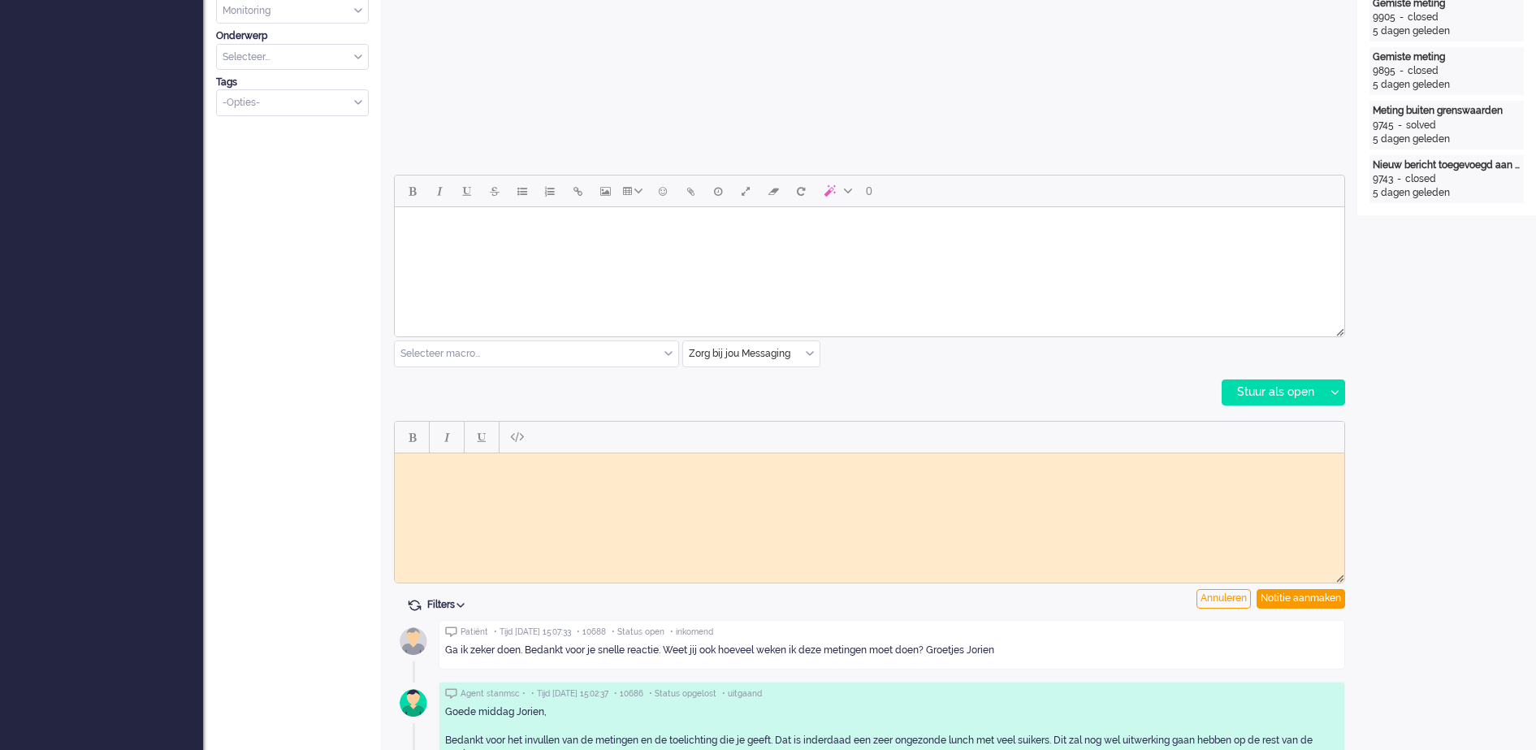
scroll to position [0, 0]
click at [675, 463] on body "Rich Text Area. Press ALT-0 for help." at bounding box center [869, 465] width 937 height 12
click at [1313, 599] on div "Notitie aanmaken" at bounding box center [1301, 598] width 89 height 19
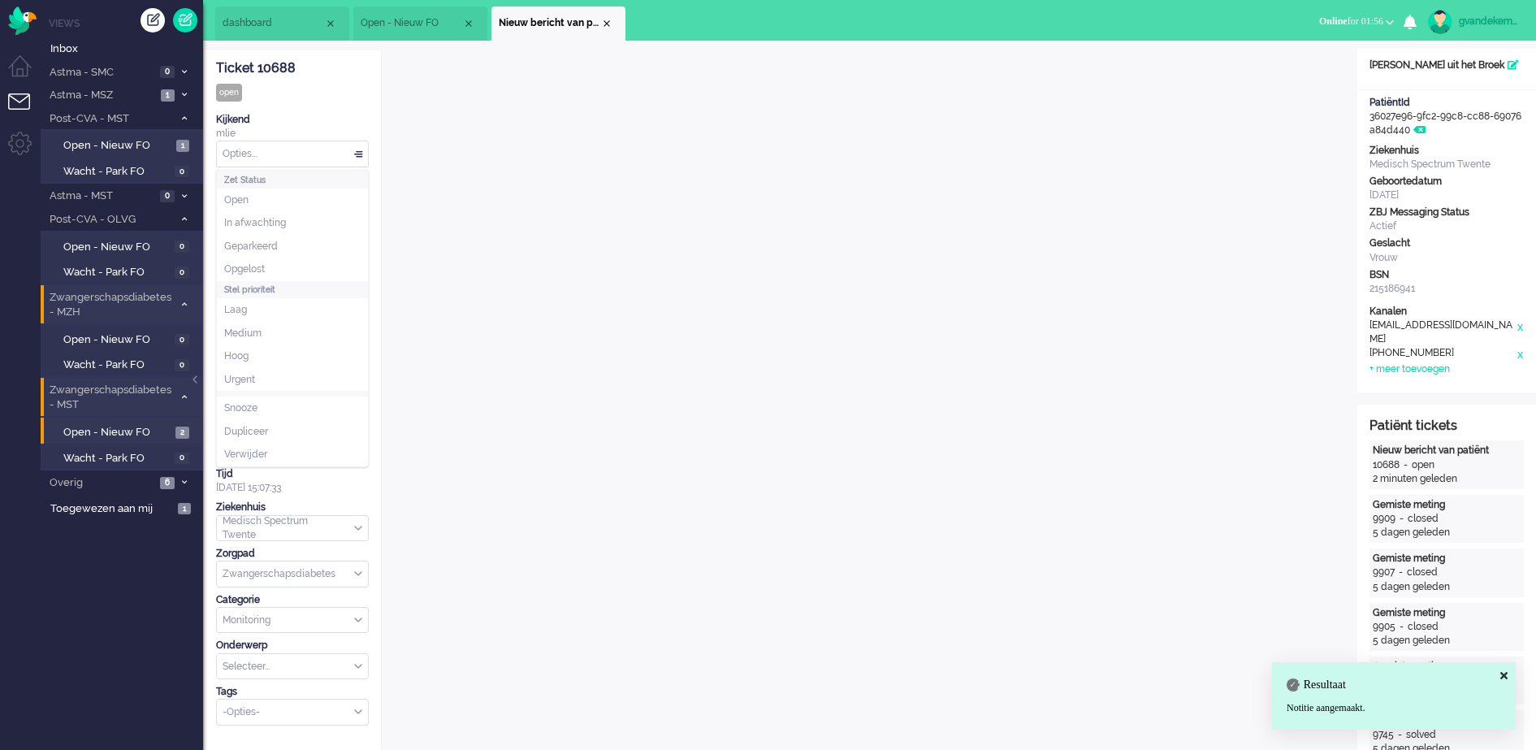
click at [363, 154] on div "Opties..." at bounding box center [292, 153] width 151 height 25
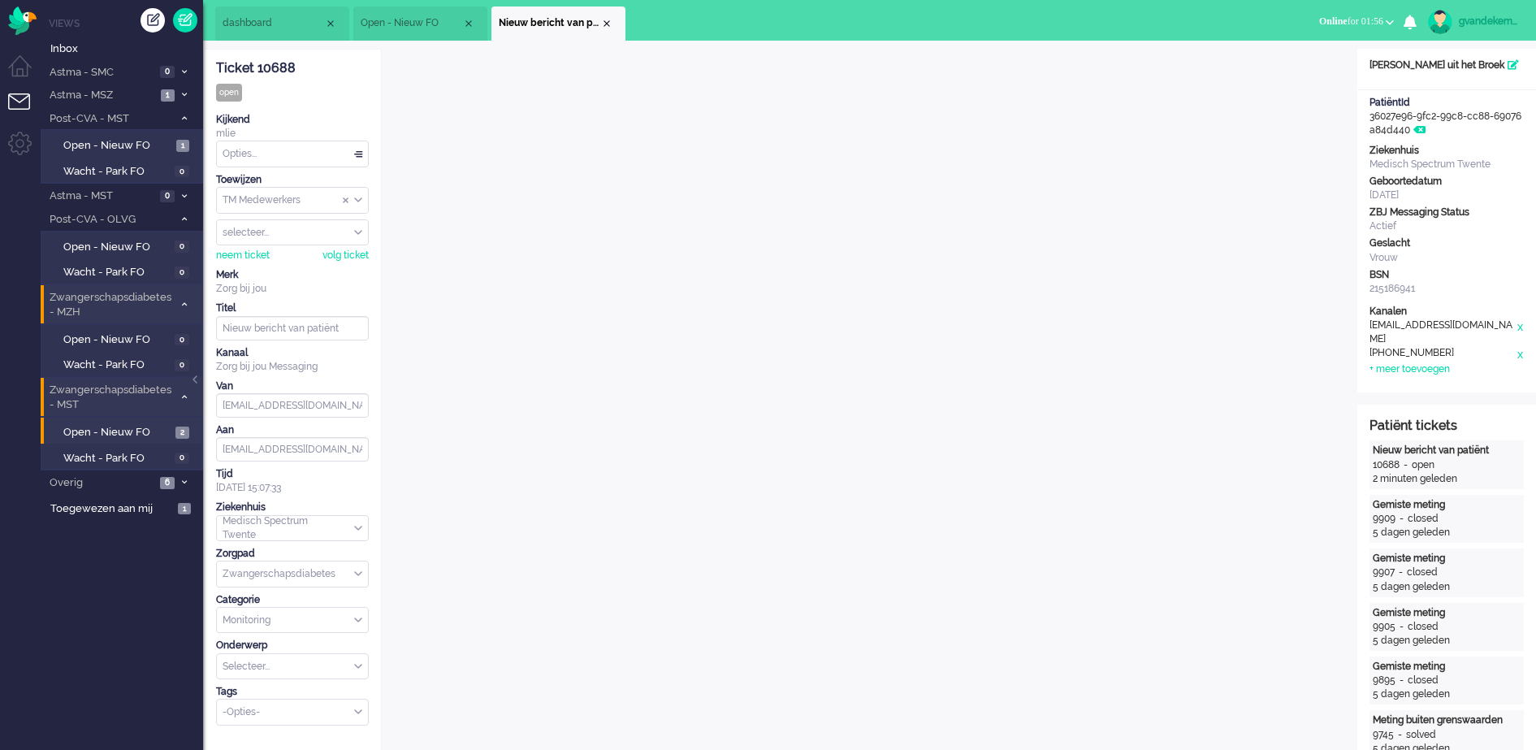
click at [349, 100] on div "Ticket 10688 open Kijkend mlie Opties... Zet Status Open In afwachting Geparkee…" at bounding box center [292, 388] width 153 height 676
click at [360, 198] on div "TM Medewerkers" at bounding box center [292, 200] width 151 height 25
click at [326, 245] on li "TM Verpleegkundigen" at bounding box center [292, 248] width 151 height 24
click at [607, 22] on div "Close tab" at bounding box center [606, 23] width 13 height 13
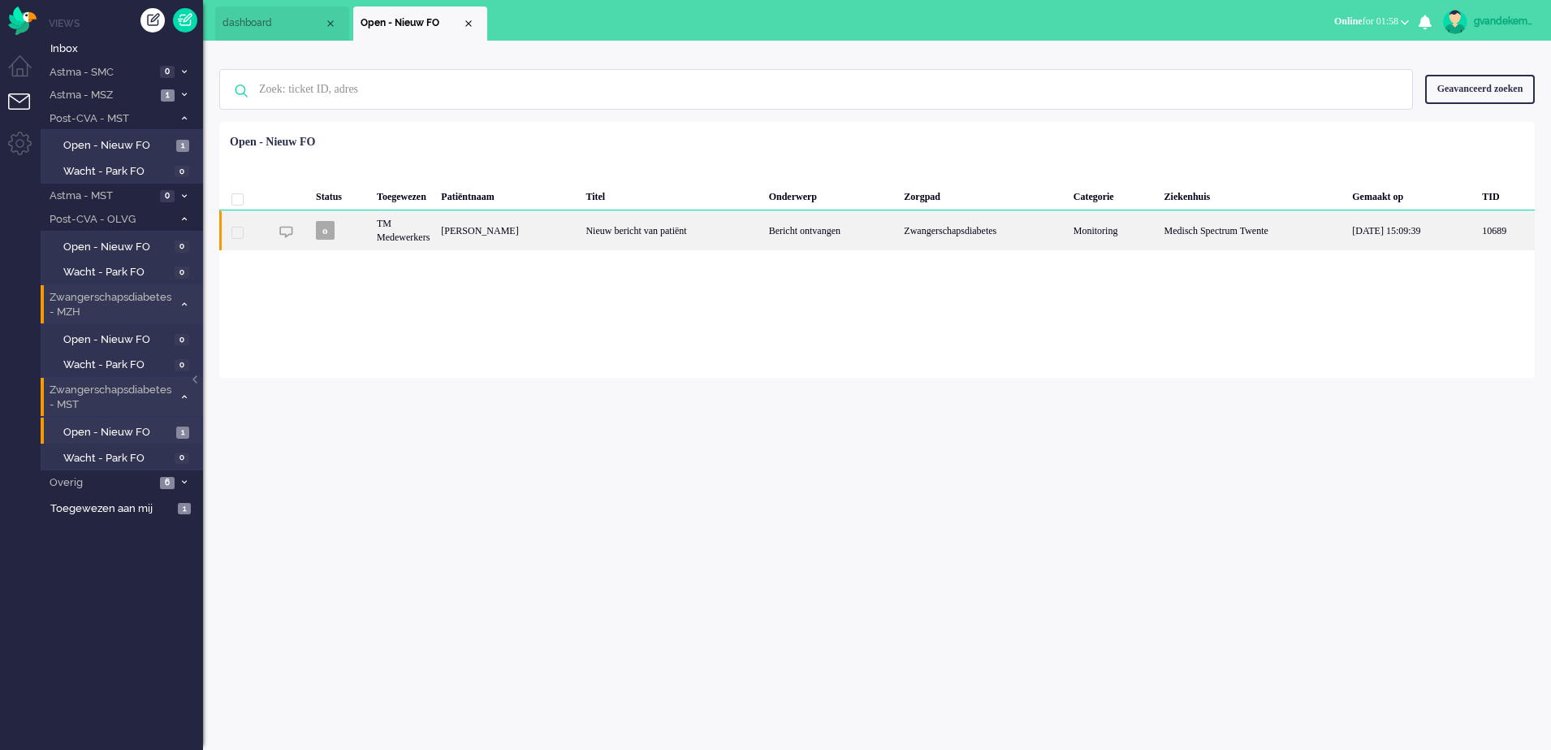
click at [763, 235] on div "Nieuw bericht van patiënt" at bounding box center [671, 230] width 183 height 40
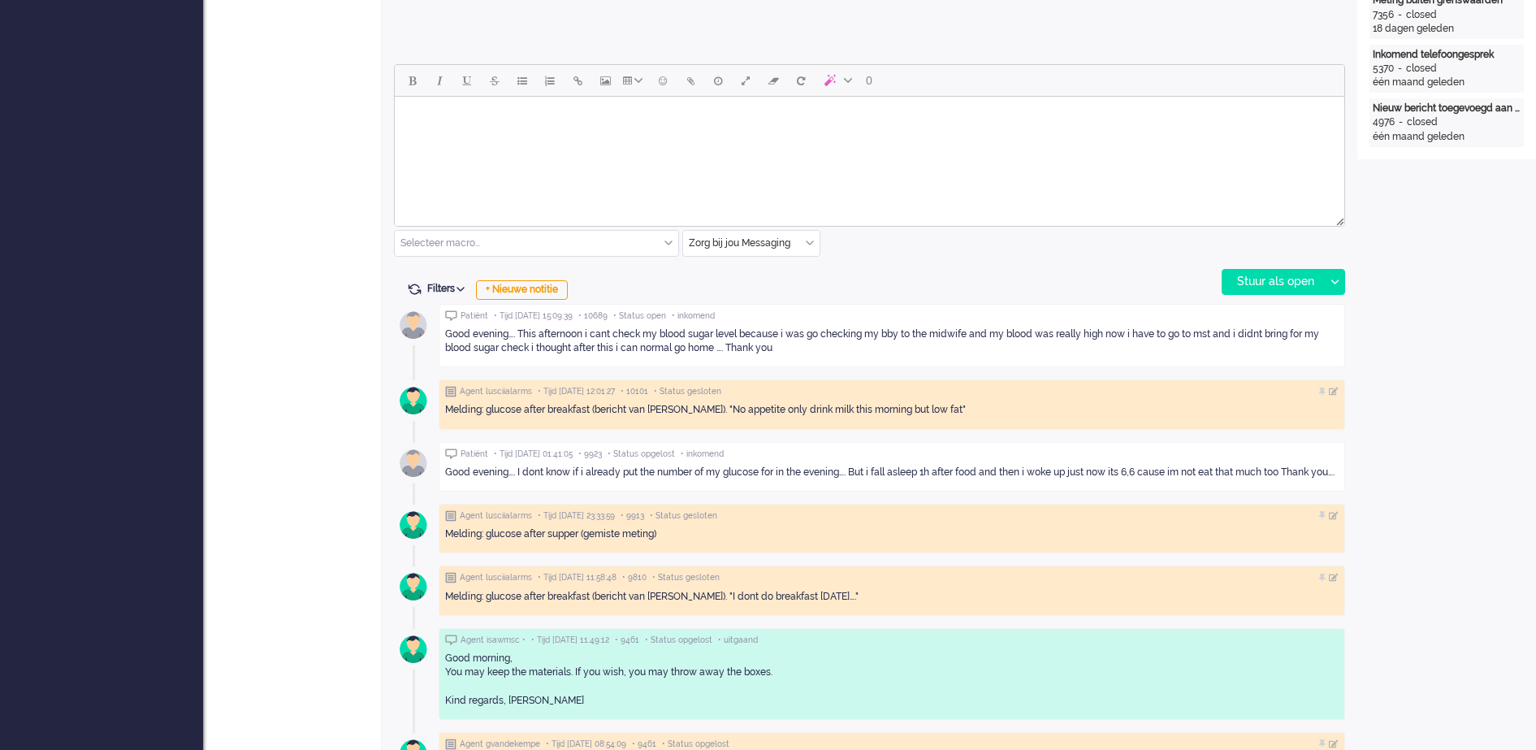
scroll to position [759, 0]
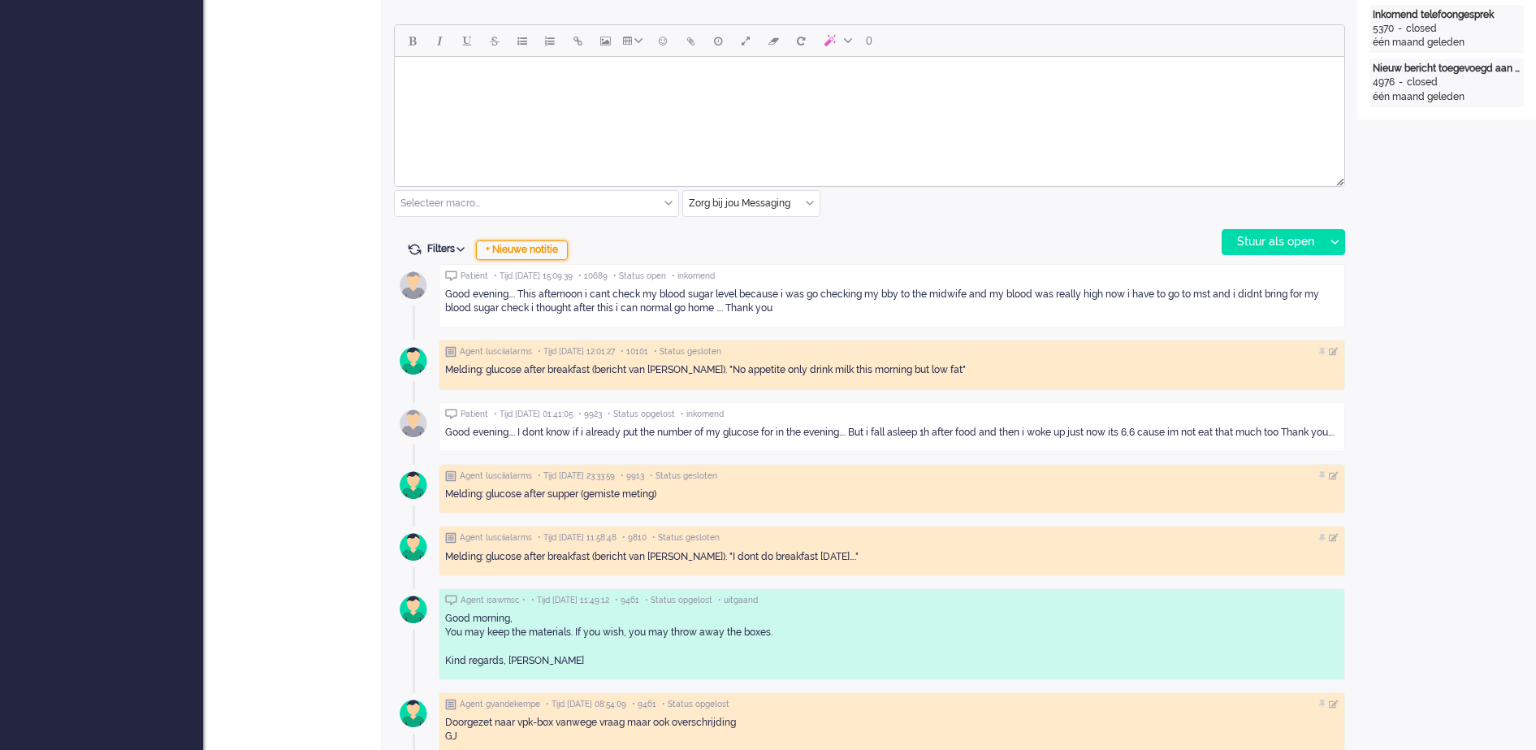
click at [555, 245] on div "+ Nieuwe notitie" at bounding box center [522, 249] width 92 height 19
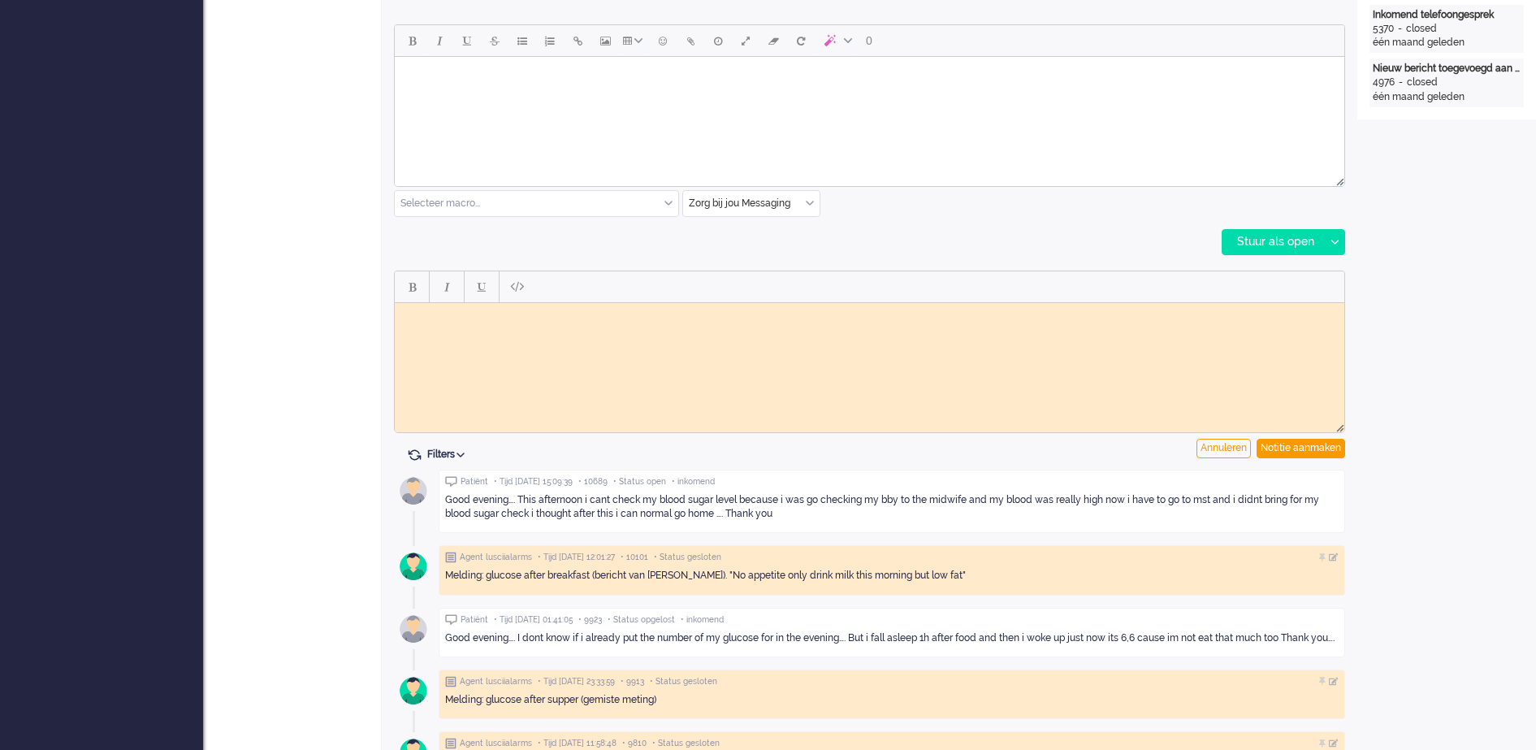
scroll to position [0, 0]
click at [513, 314] on body "Rich Text Area. Press ALT-0 for help." at bounding box center [869, 315] width 937 height 12
click at [1295, 448] on div "Notitie aanmaken" at bounding box center [1301, 448] width 89 height 19
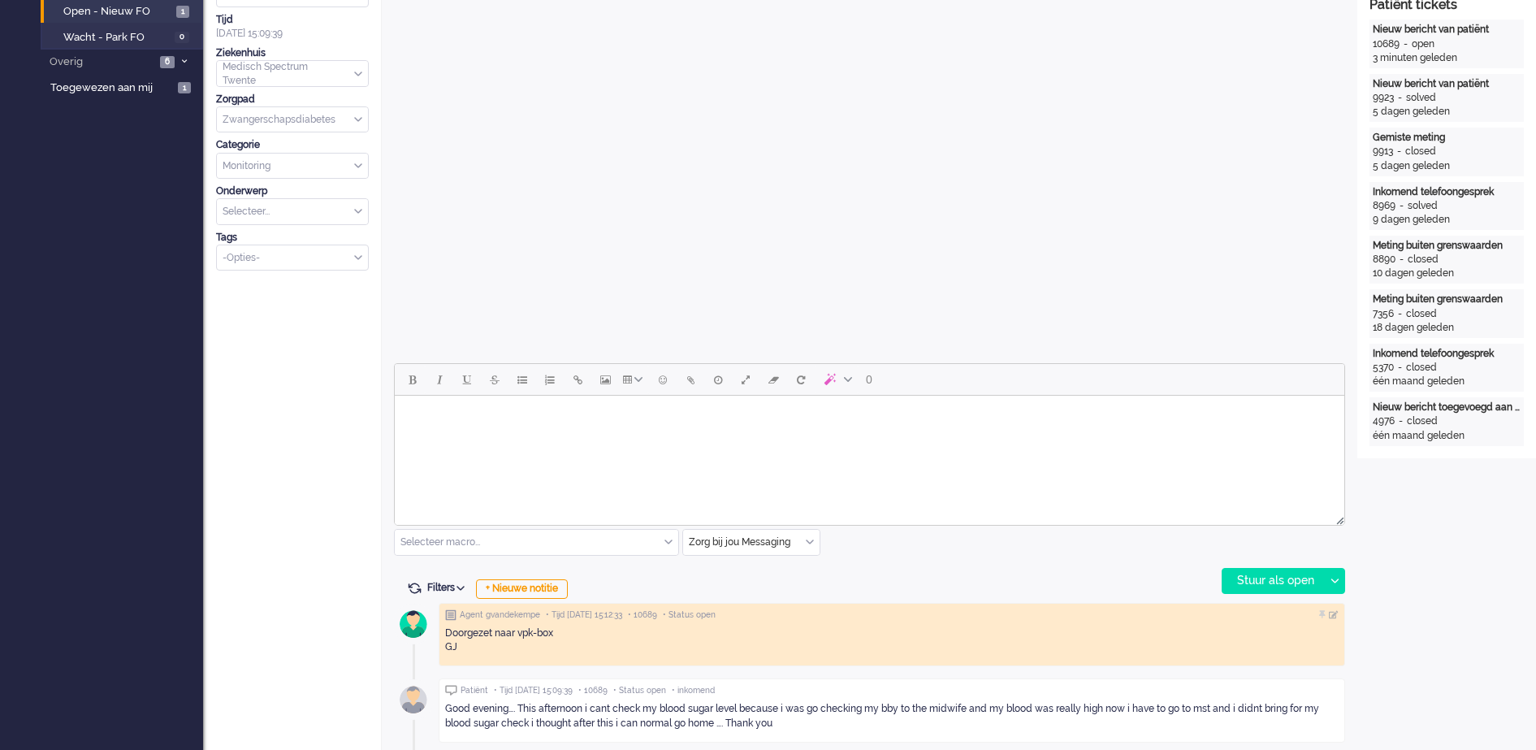
scroll to position [49, 0]
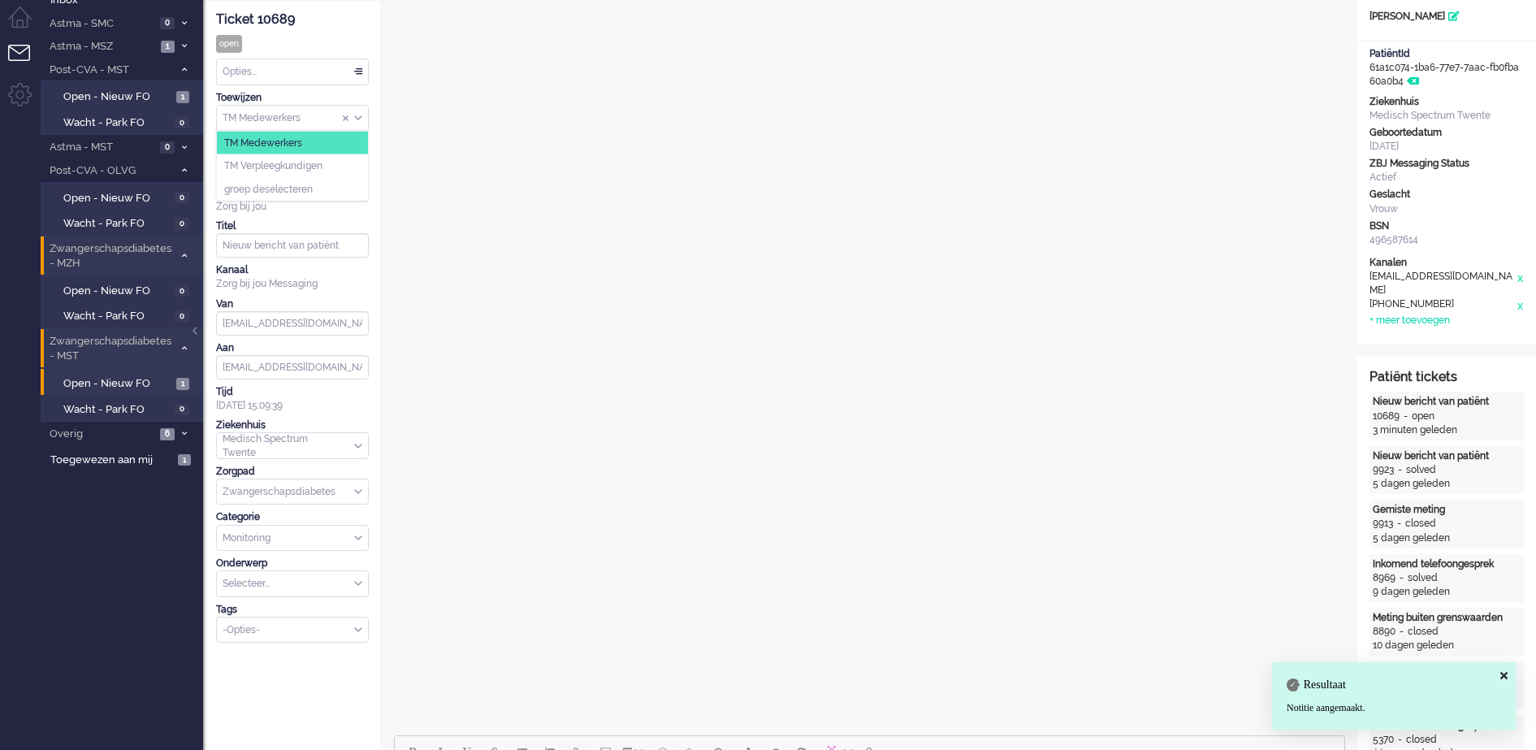
click at [357, 113] on div "TM Medewerkers" at bounding box center [292, 118] width 151 height 25
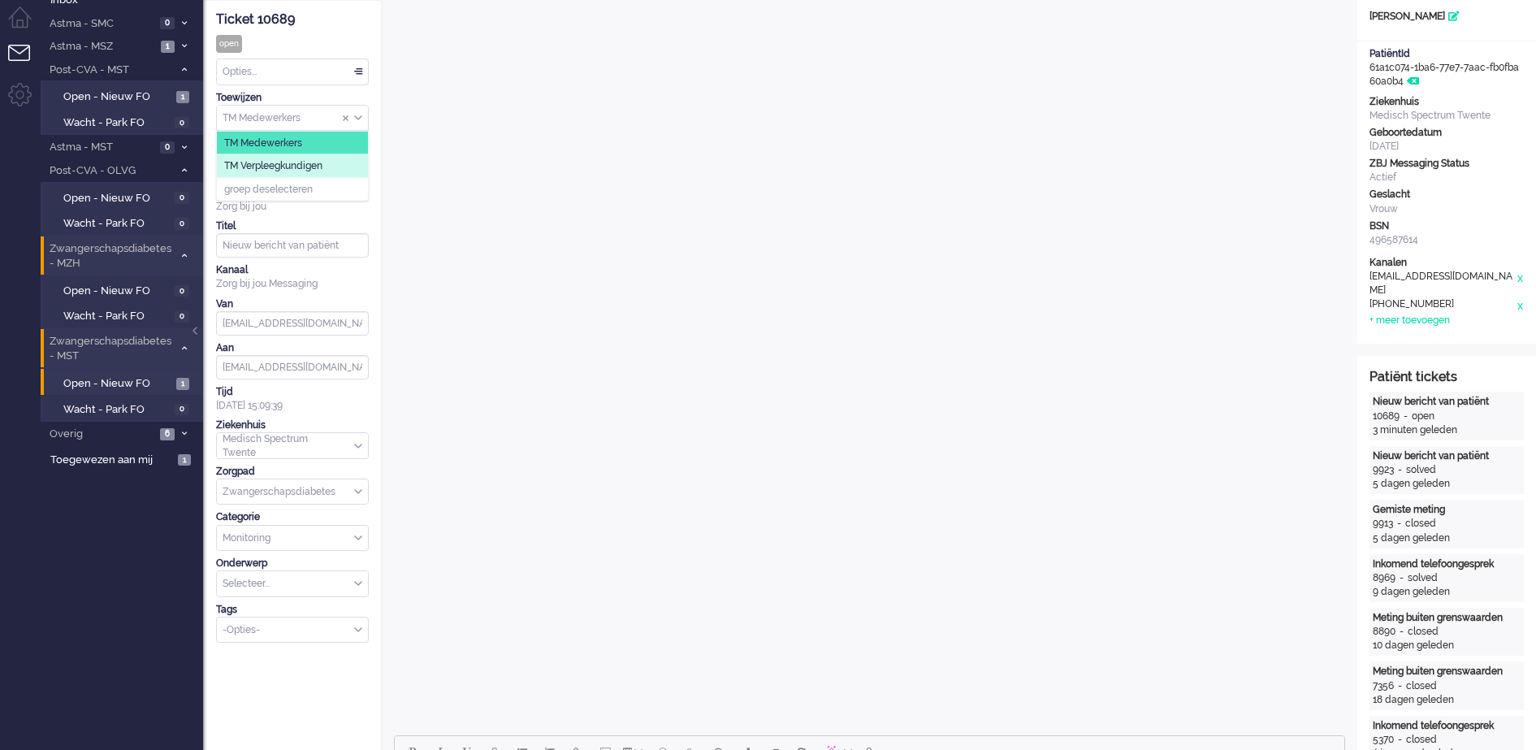
click at [331, 165] on li "TM Verpleegkundigen" at bounding box center [292, 166] width 151 height 24
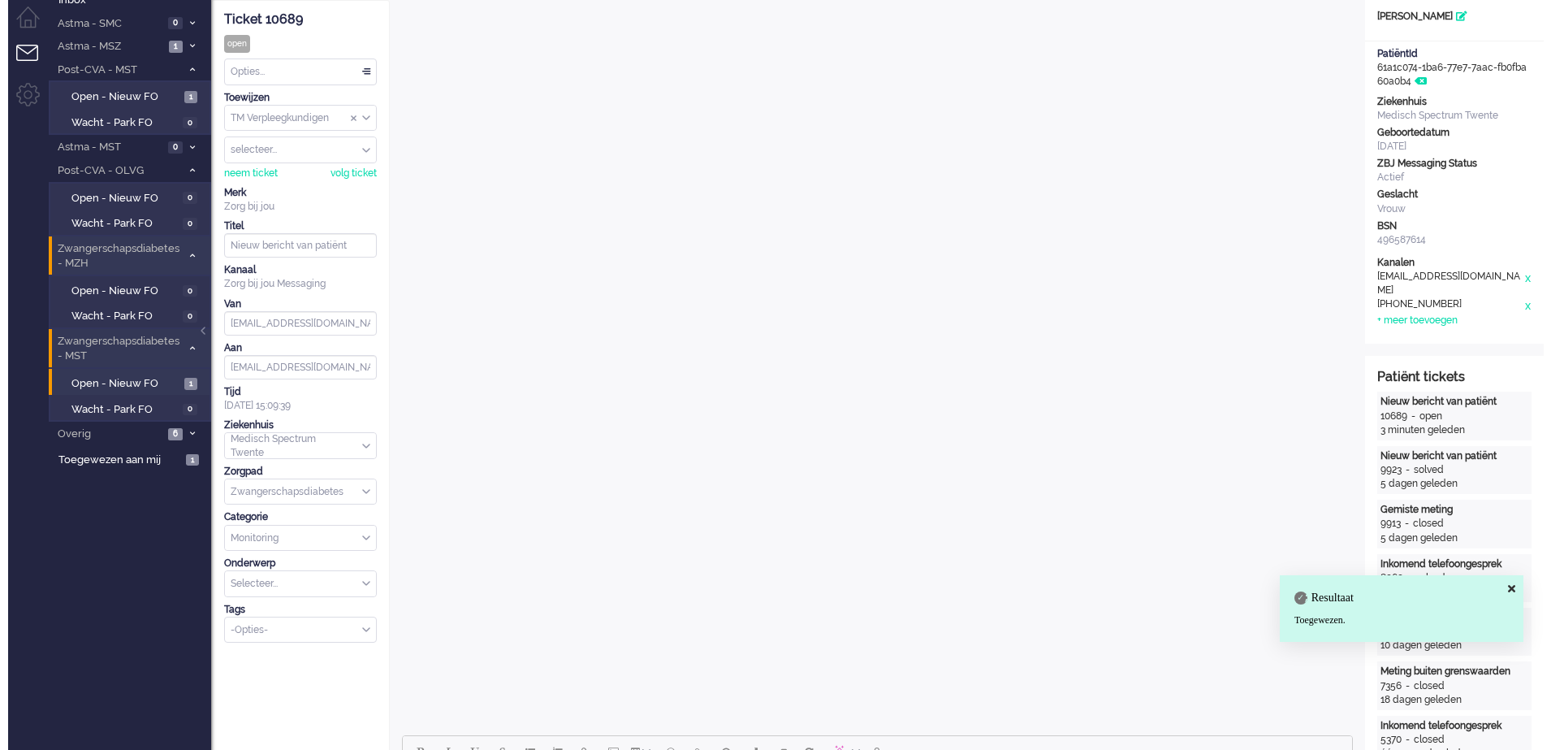
scroll to position [0, 0]
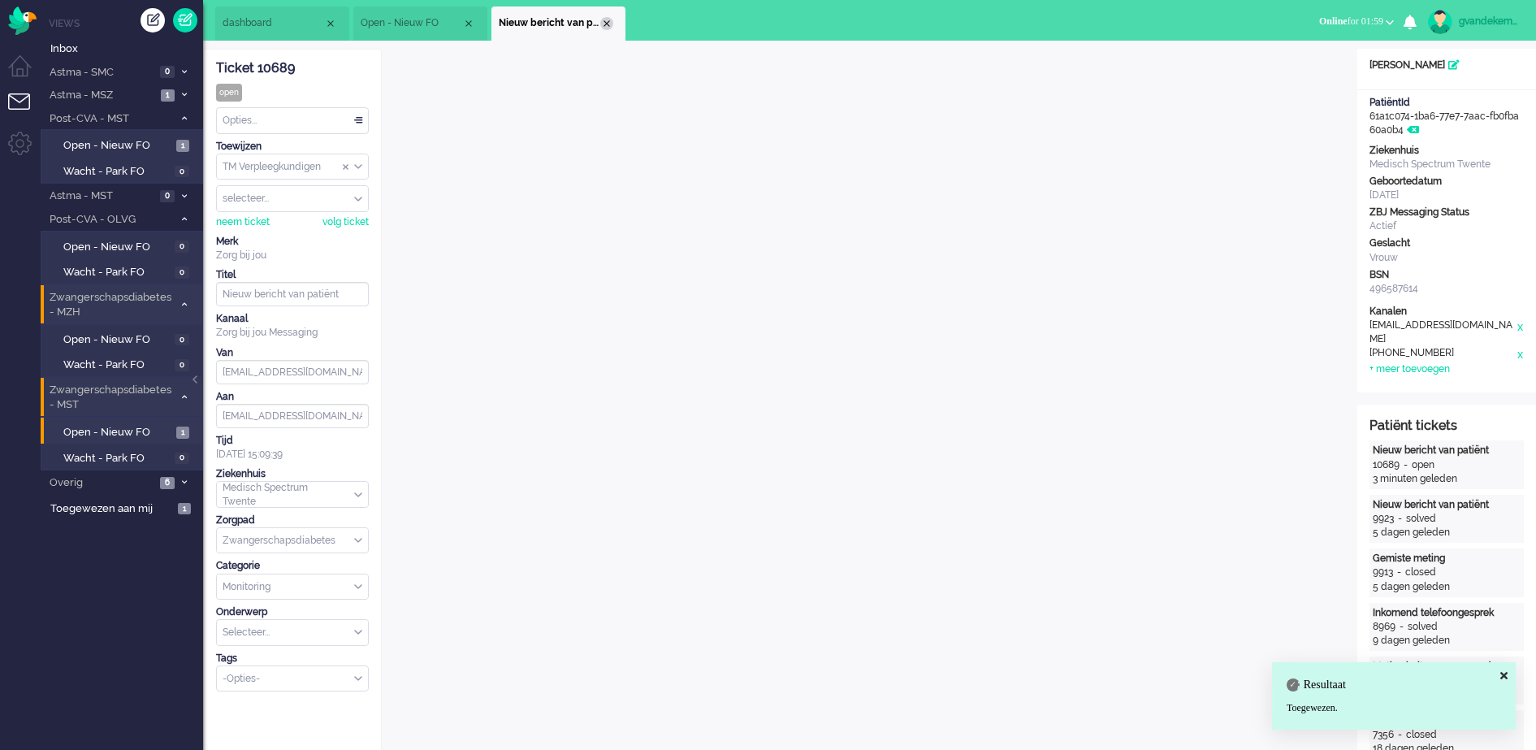
click at [607, 25] on div "Close tab" at bounding box center [606, 23] width 13 height 13
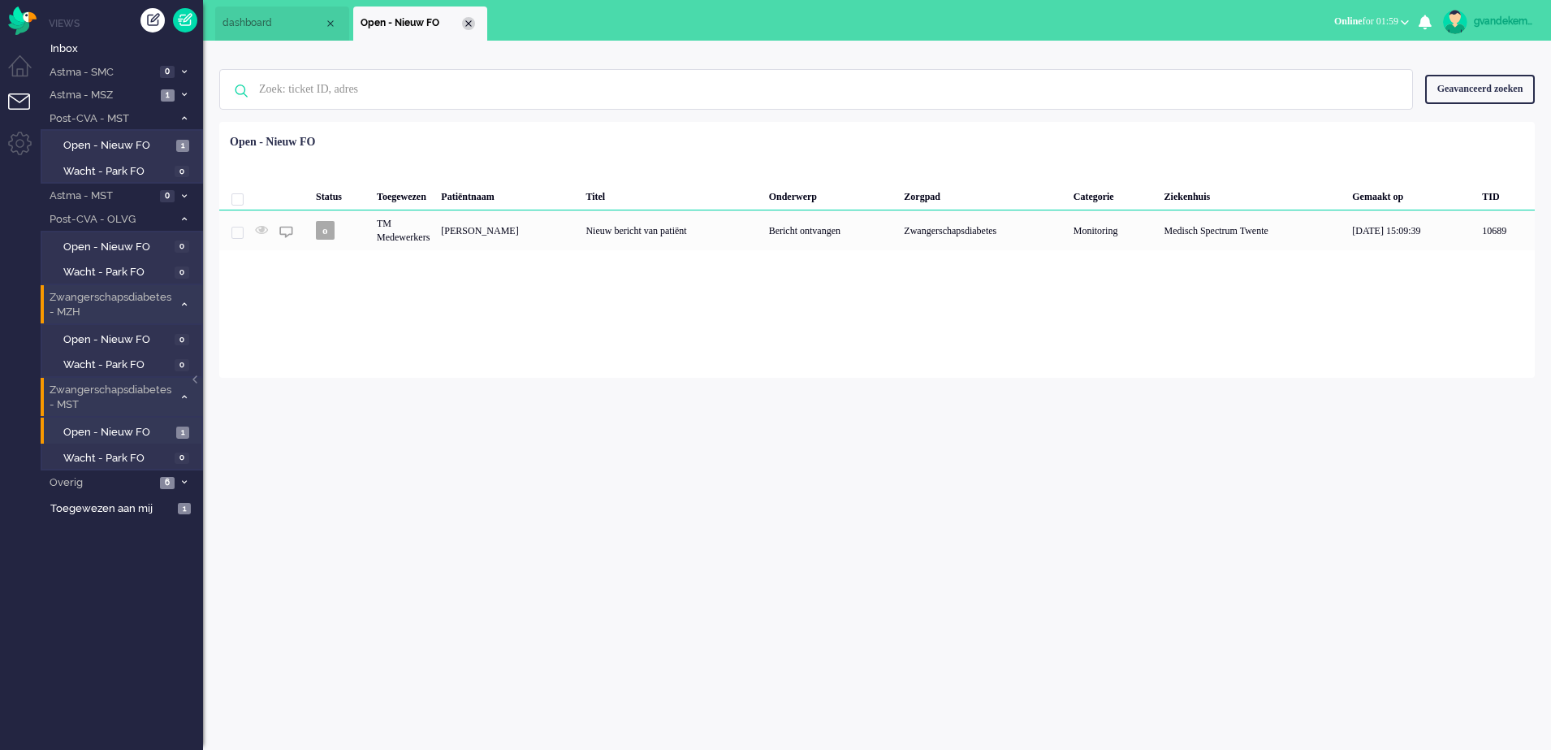
click at [473, 23] on div "Close tab" at bounding box center [468, 23] width 13 height 13
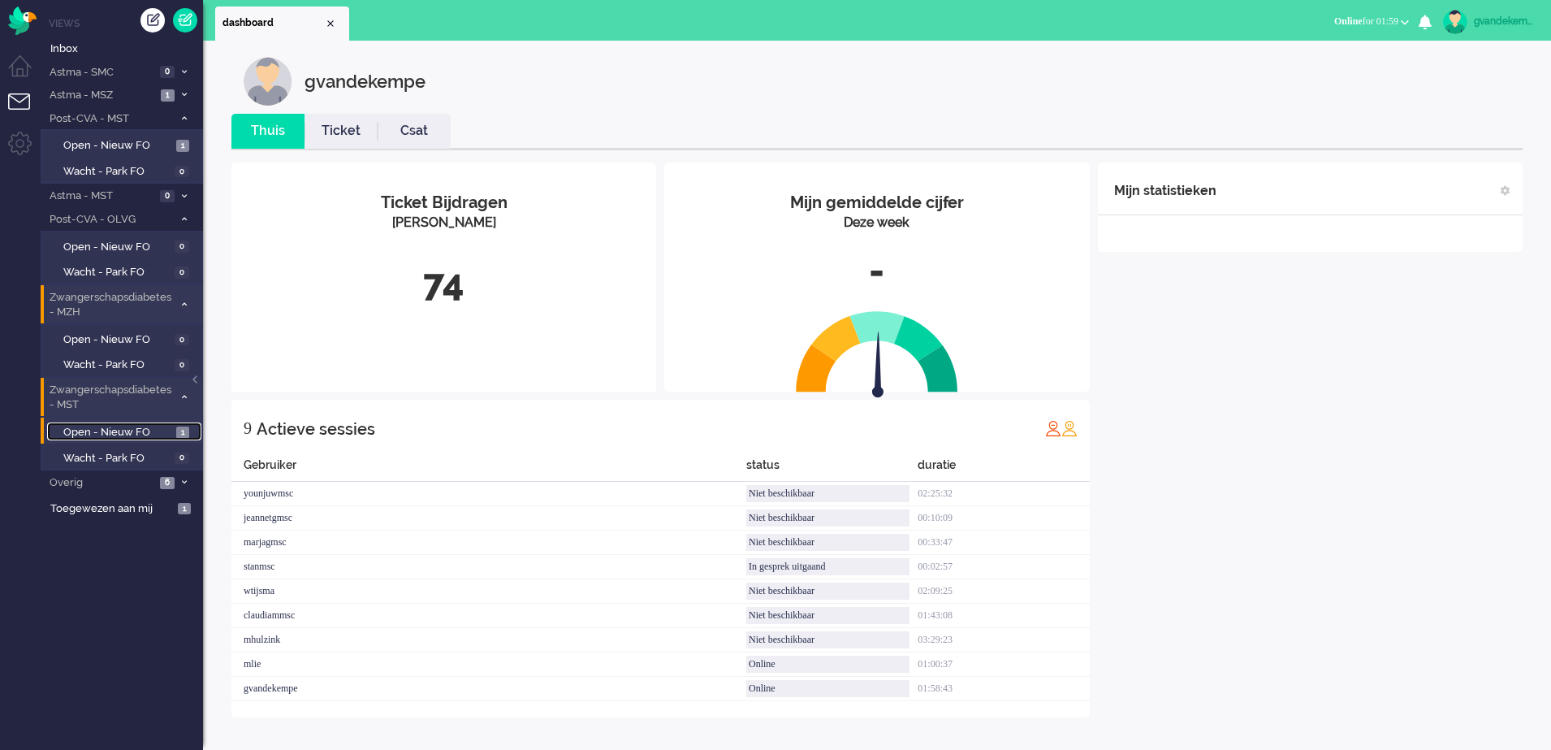
click at [139, 432] on span "Open - Nieuw FO" at bounding box center [117, 432] width 109 height 15
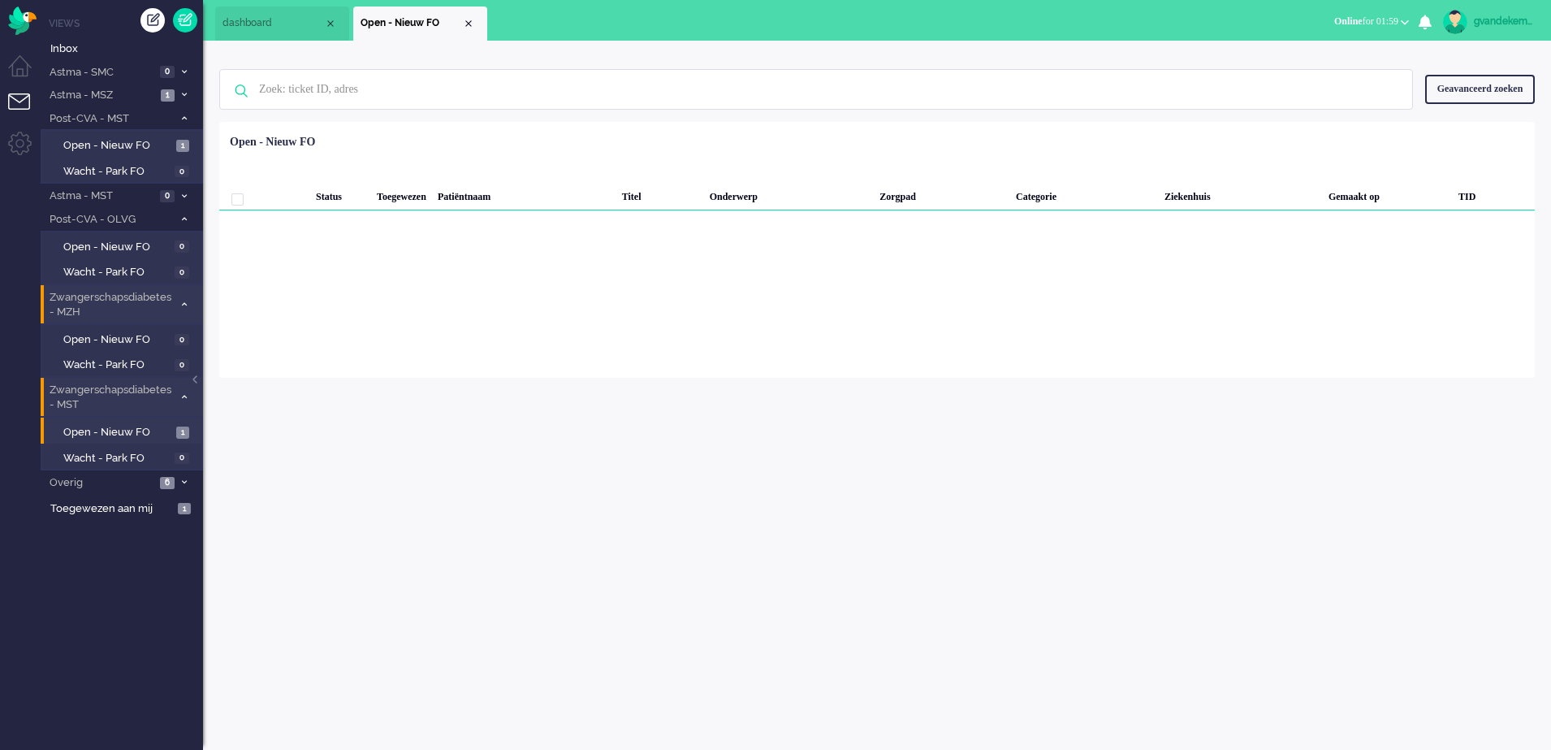
click at [189, 403] on li "Zwangerschapsdiabetes - MST 1" at bounding box center [122, 397] width 162 height 38
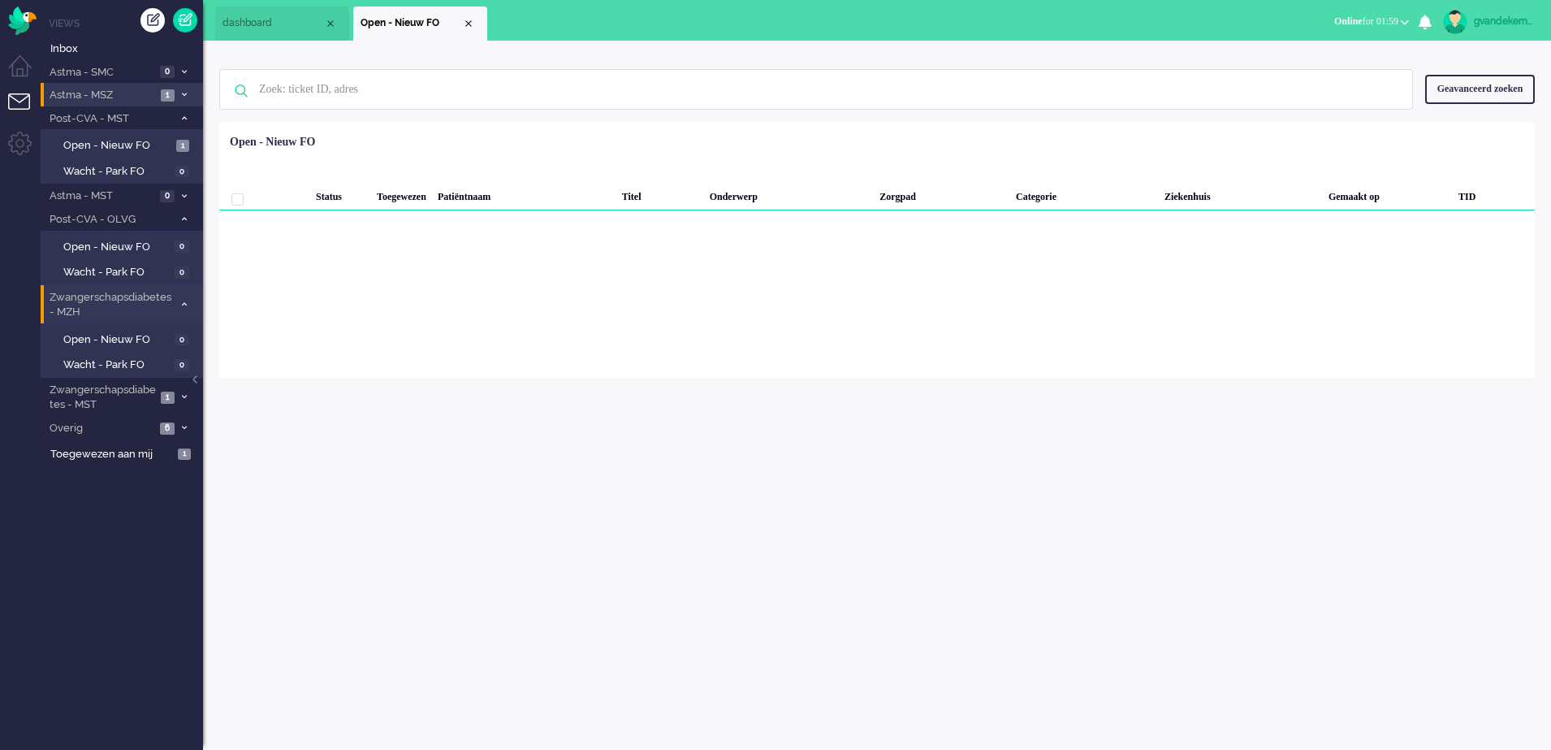
click at [184, 94] on icon at bounding box center [184, 95] width 5 height 6
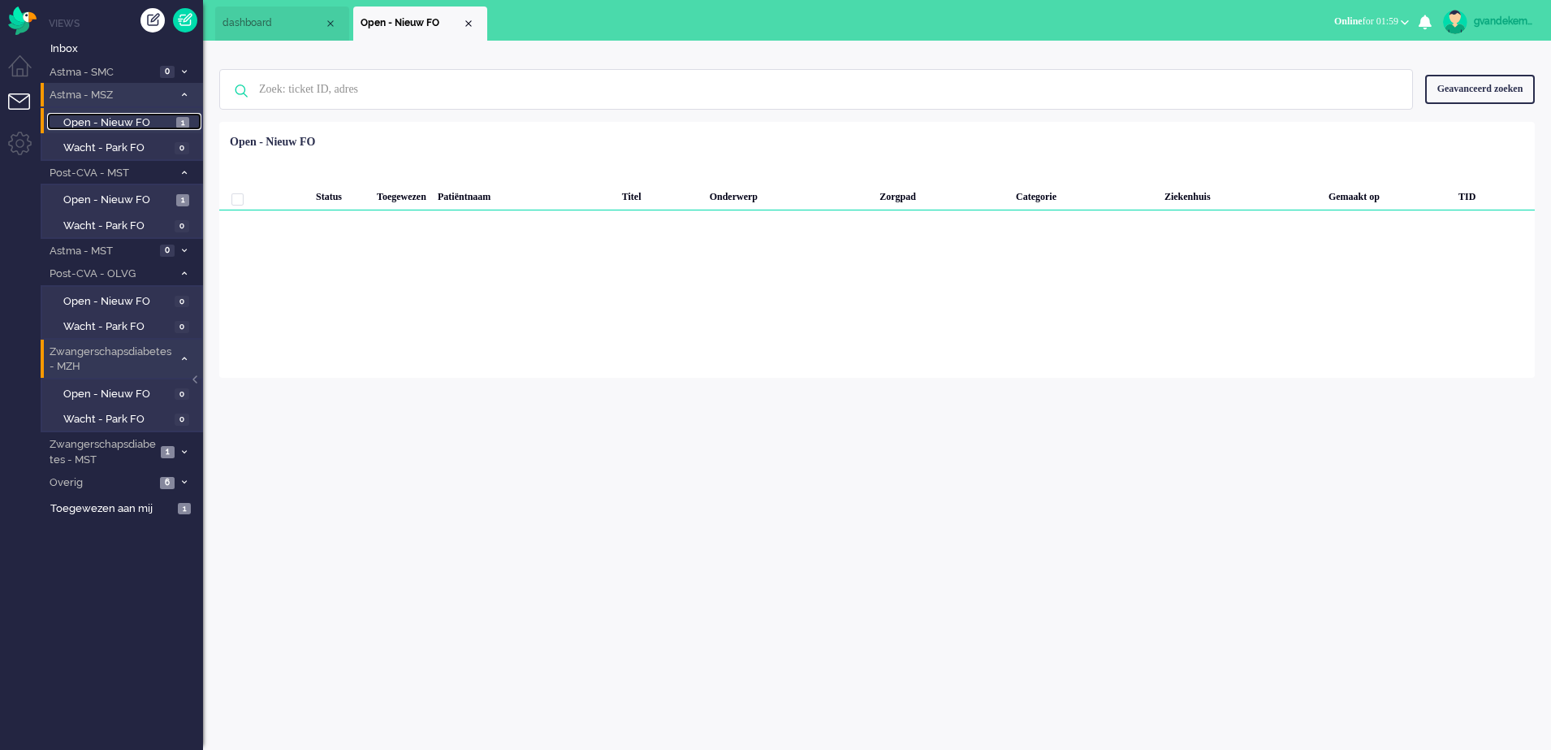
click at [136, 117] on span "Open - Nieuw FO" at bounding box center [117, 122] width 109 height 15
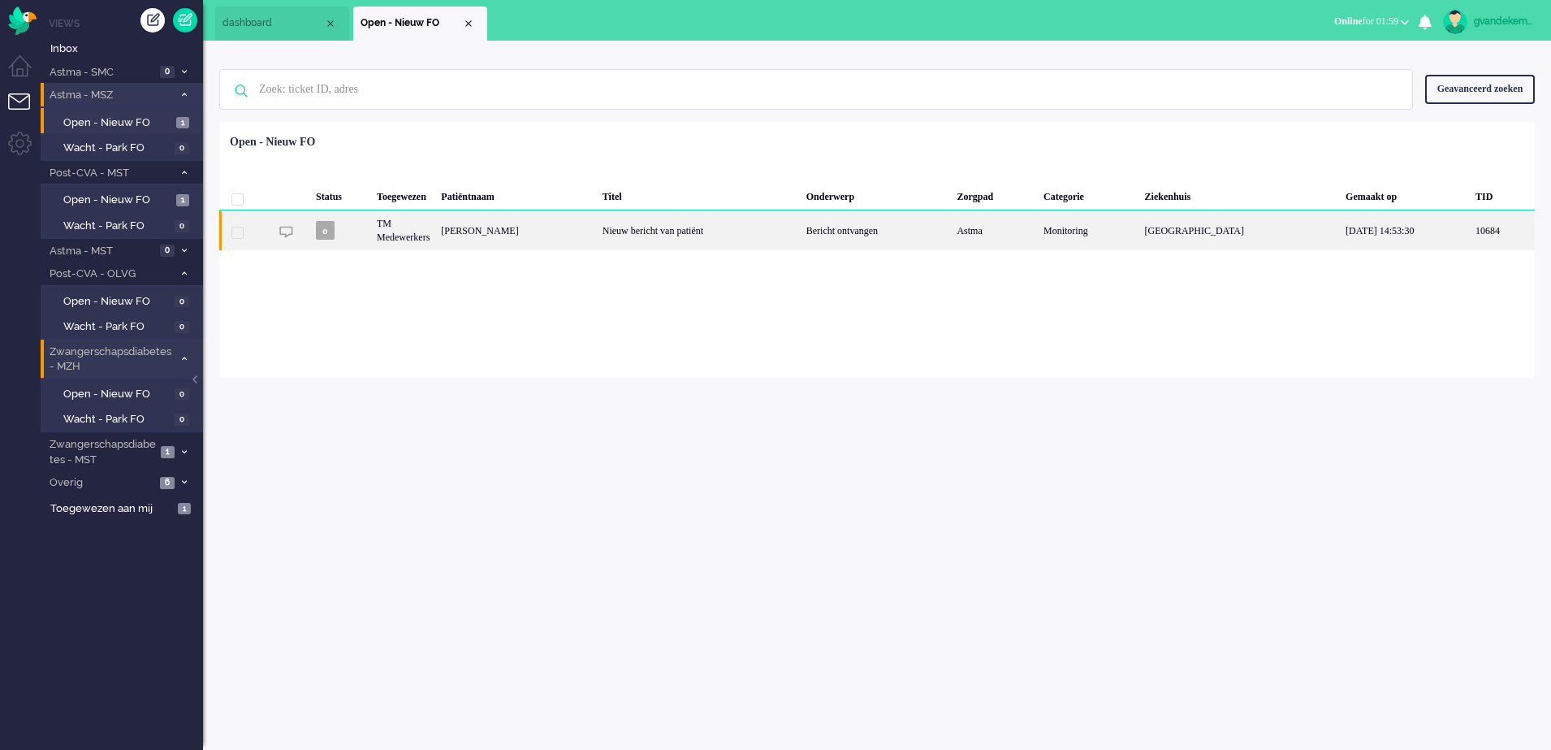
click at [801, 231] on div "Nieuw bericht van patiënt" at bounding box center [699, 230] width 204 height 40
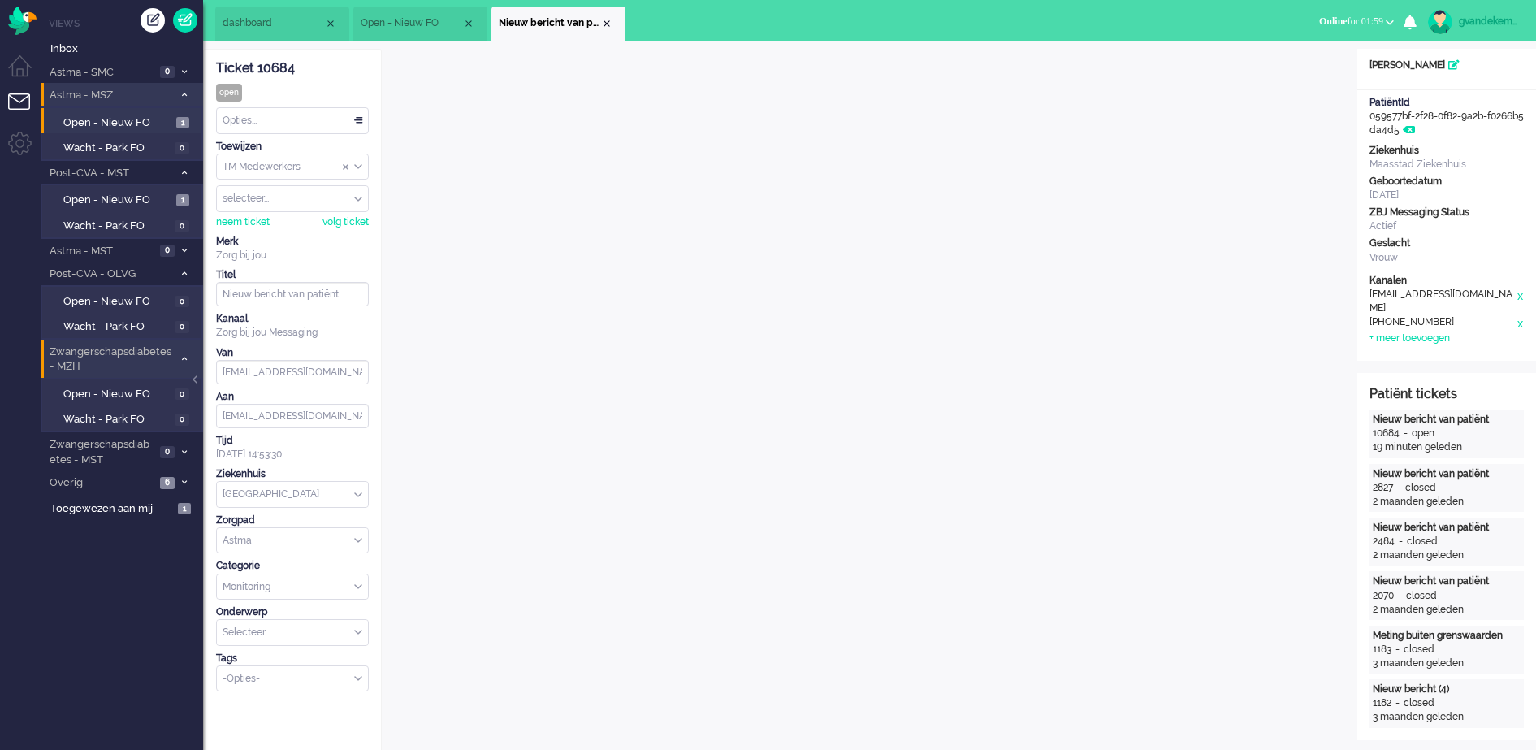
click at [355, 121] on div "Opties..." at bounding box center [292, 120] width 151 height 25
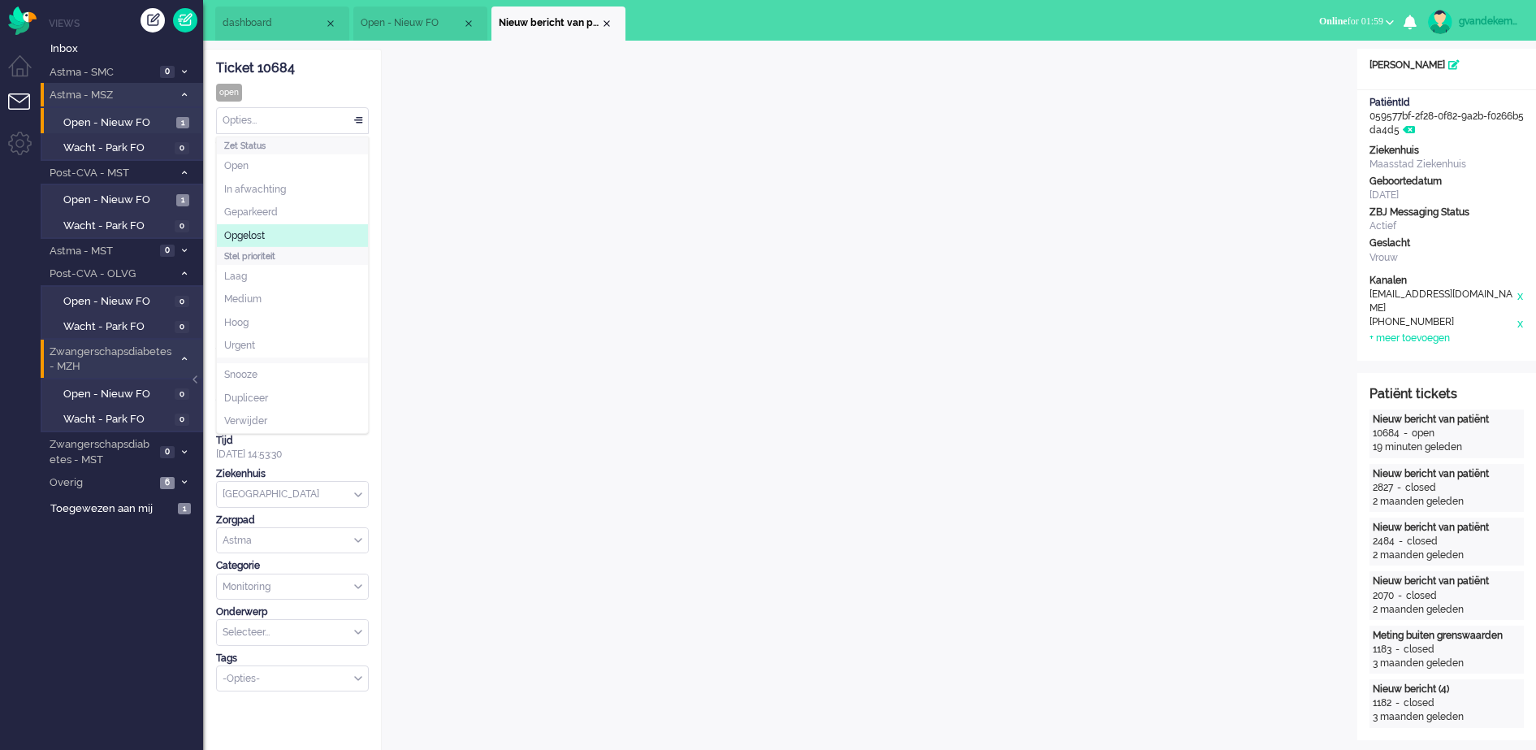
click at [255, 231] on span "Opgelost" at bounding box center [244, 236] width 41 height 14
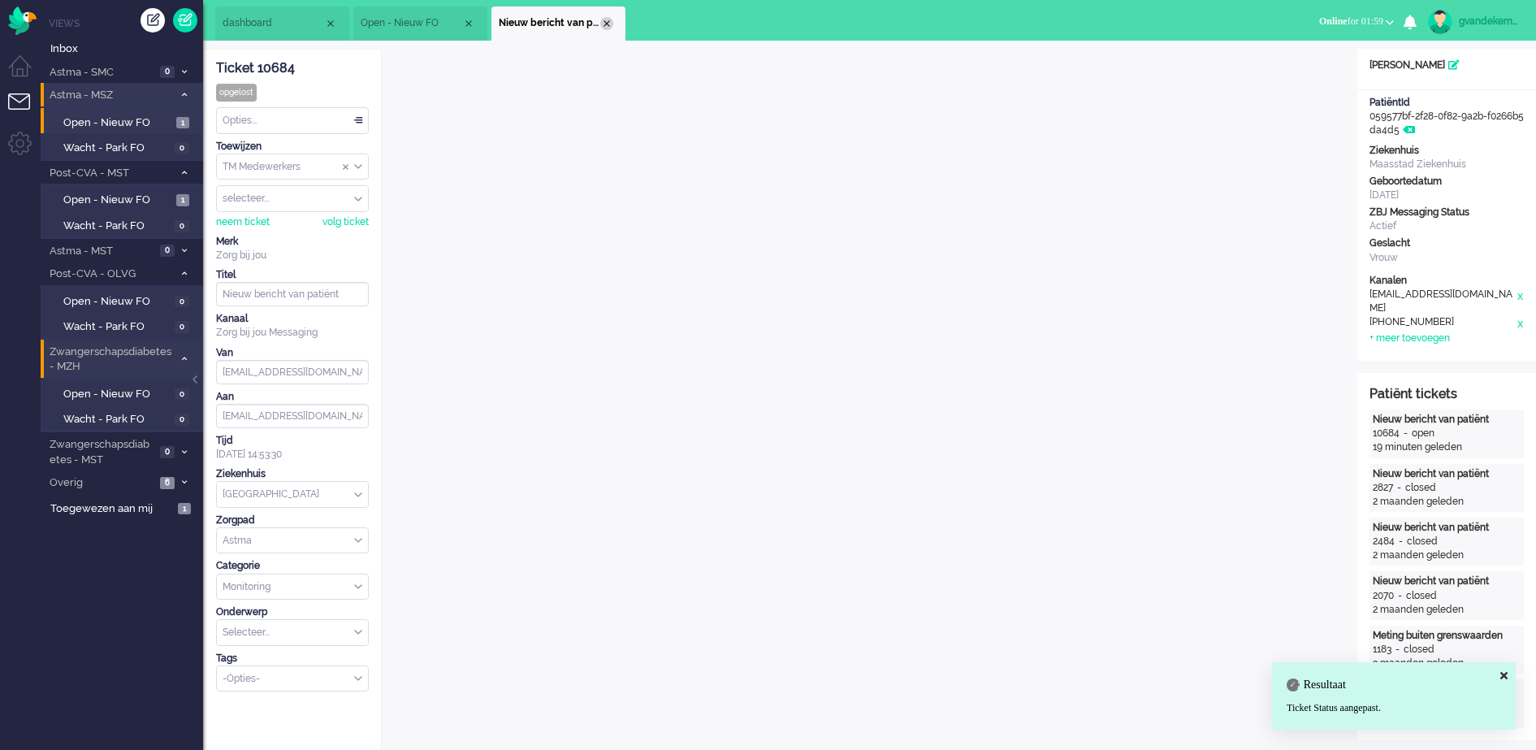
click at [608, 21] on div "Close tab" at bounding box center [606, 23] width 13 height 13
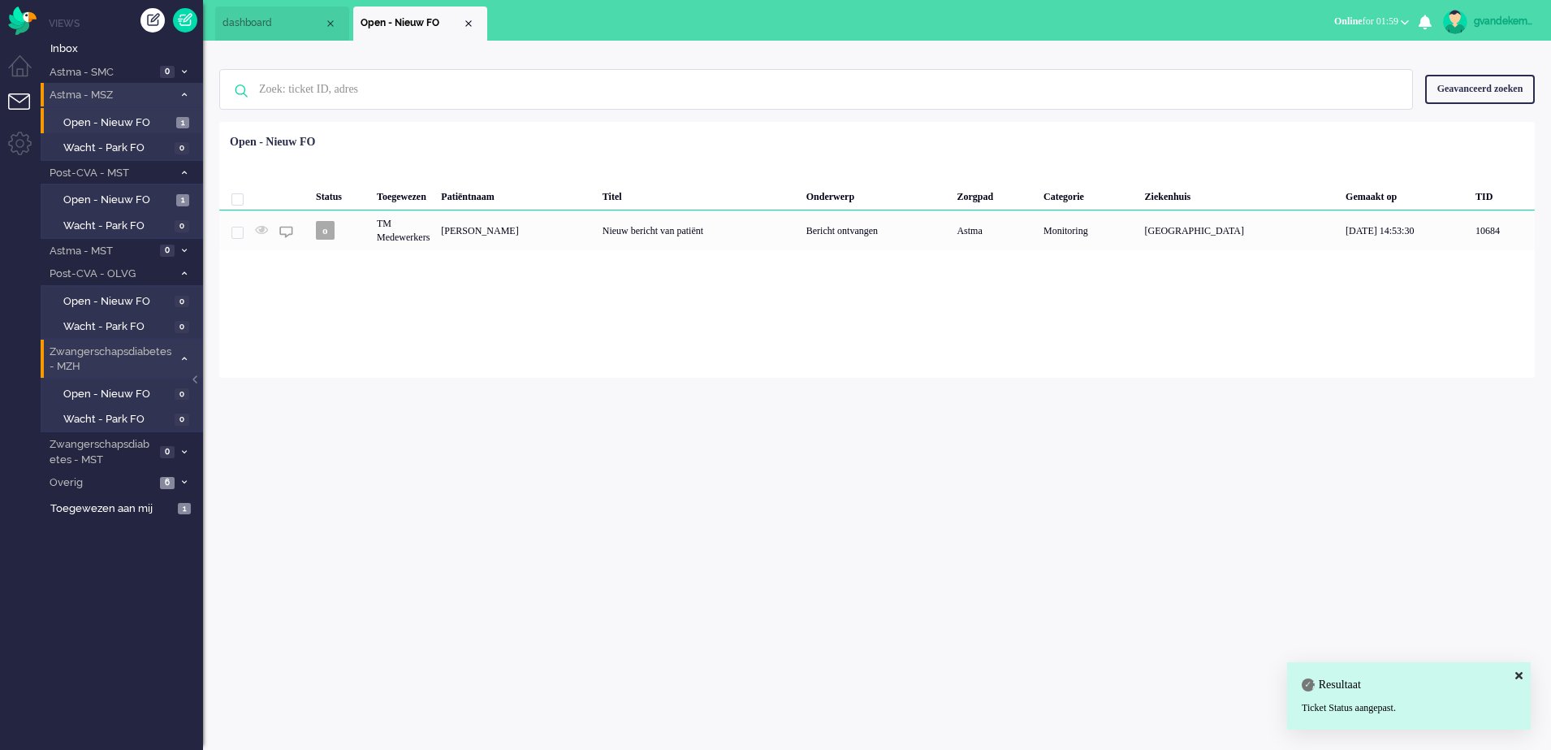
click at [471, 13] on li "Open - Nieuw FO" at bounding box center [420, 23] width 134 height 34
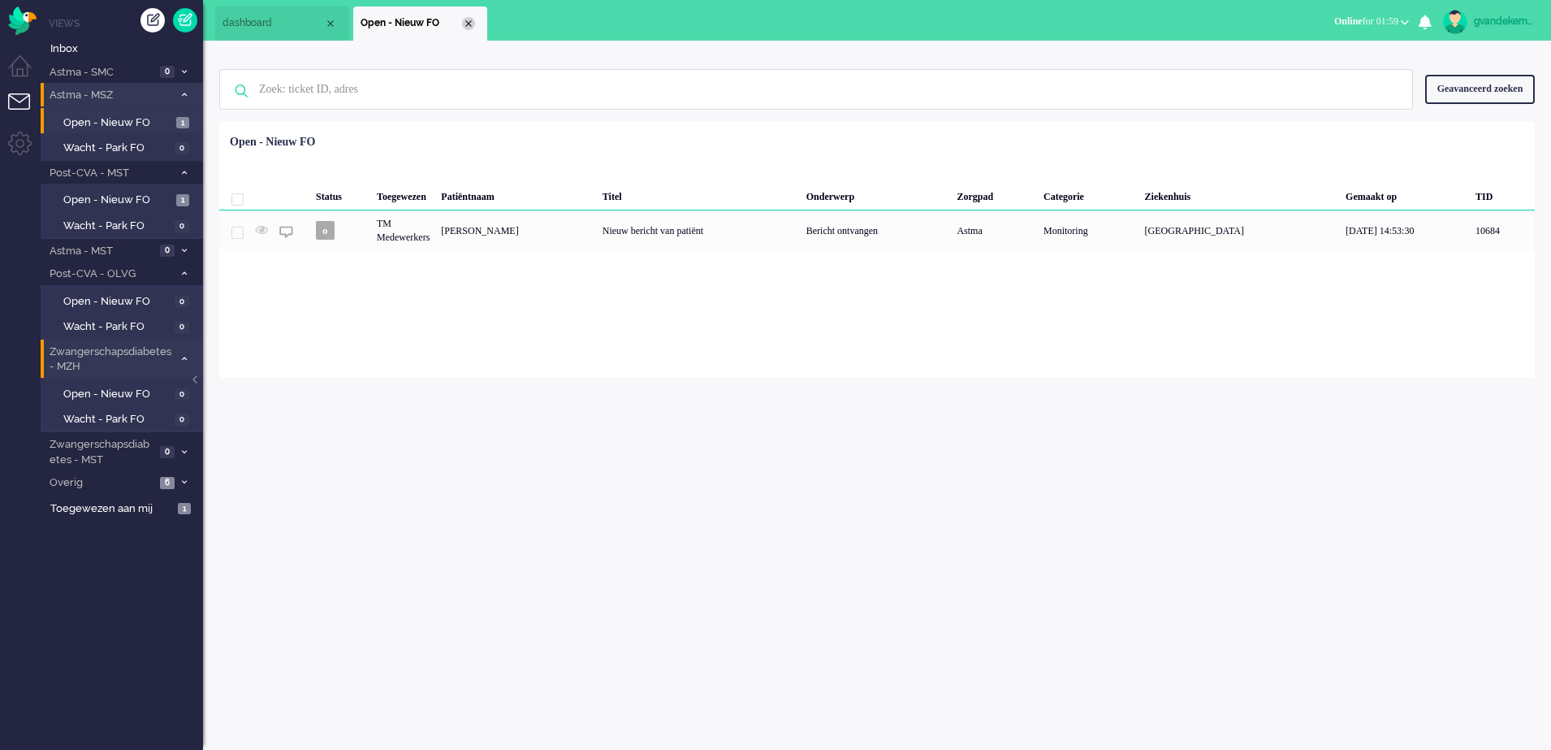
click at [464, 21] on div "Close tab" at bounding box center [468, 23] width 13 height 13
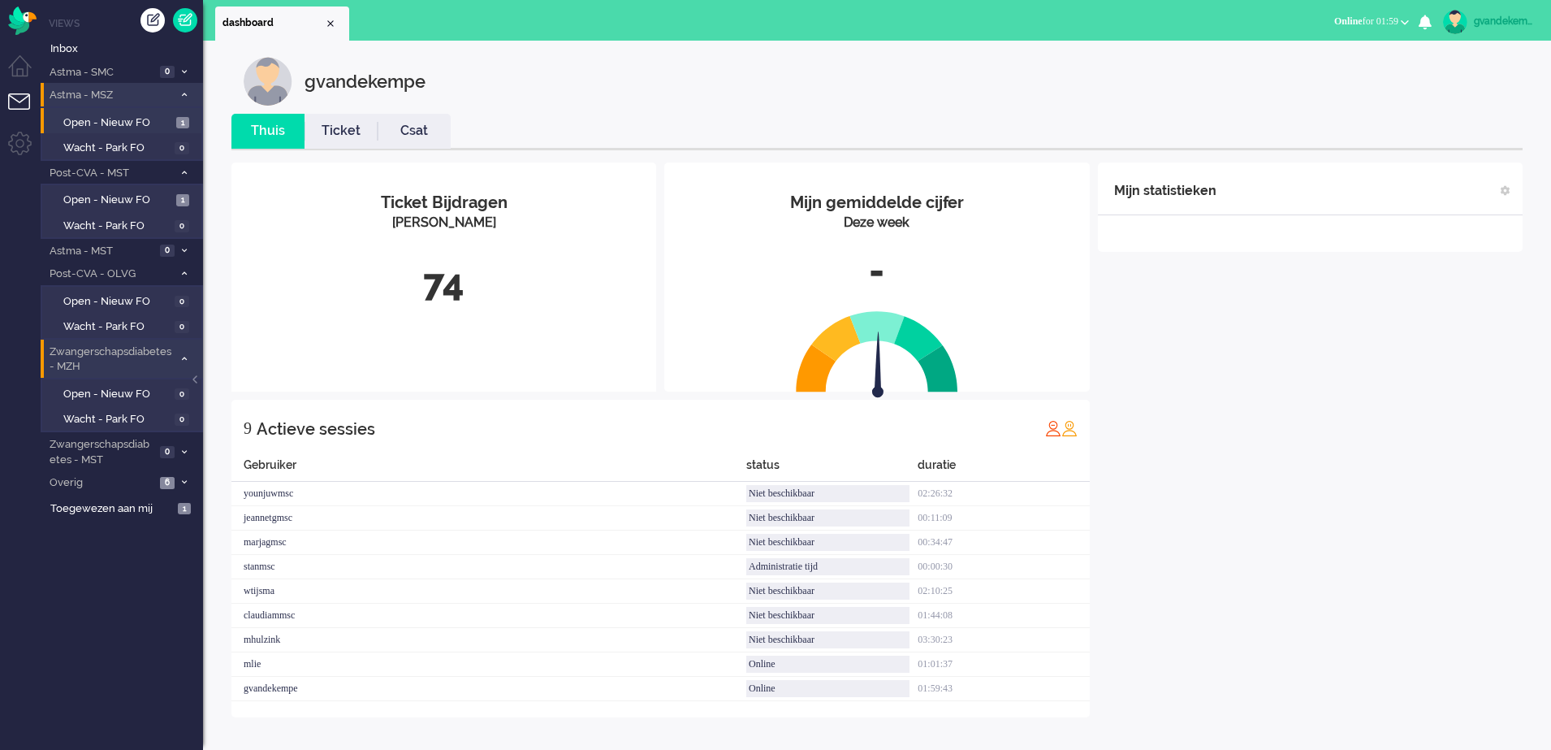
click at [1218, 432] on div "Mijn statistieken + Statistieken toevoegen Bel tijd (gemiddelde dag) Wrapup tij…" at bounding box center [1310, 439] width 425 height 555
click at [179, 359] on span at bounding box center [184, 359] width 12 height 9
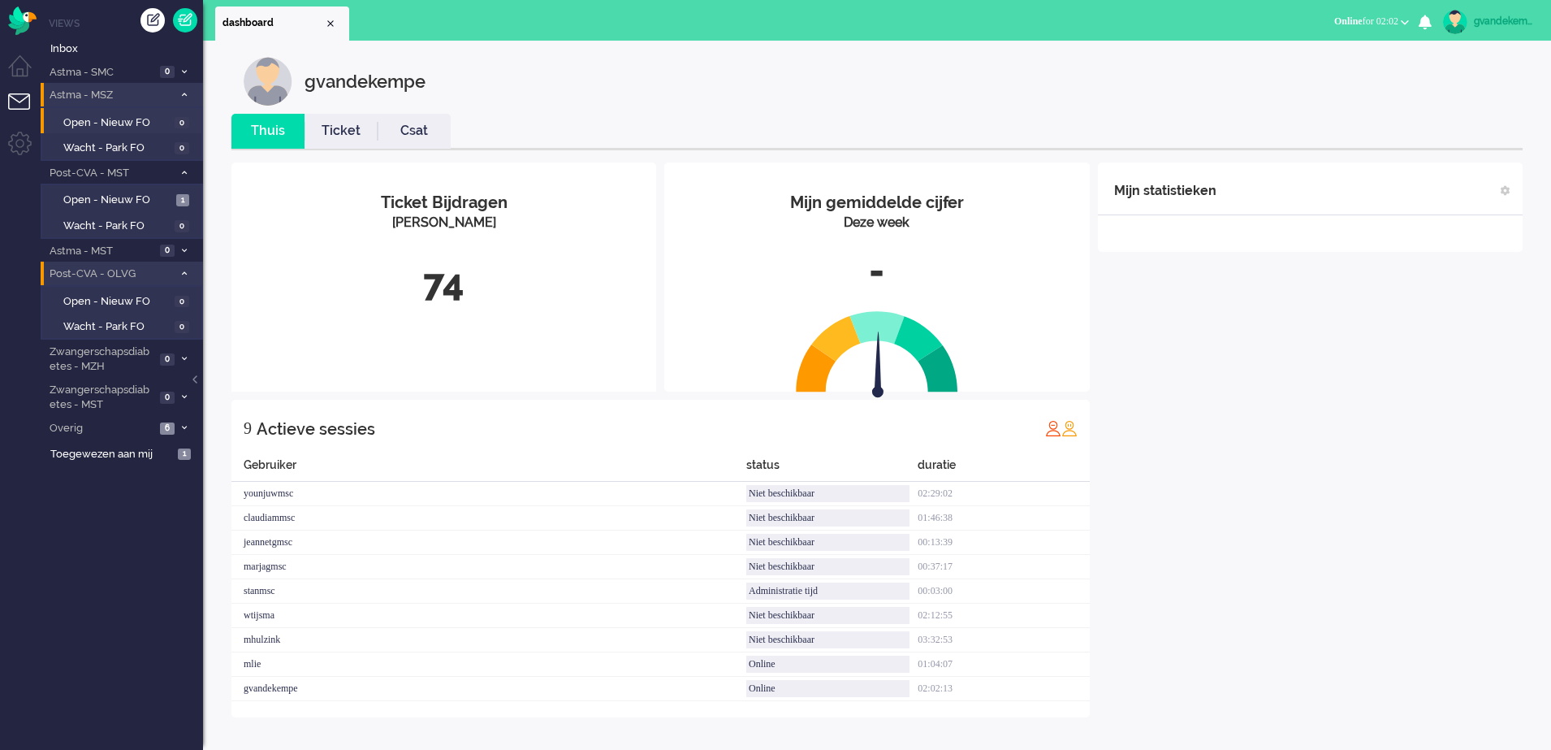
click at [180, 270] on span at bounding box center [184, 274] width 12 height 9
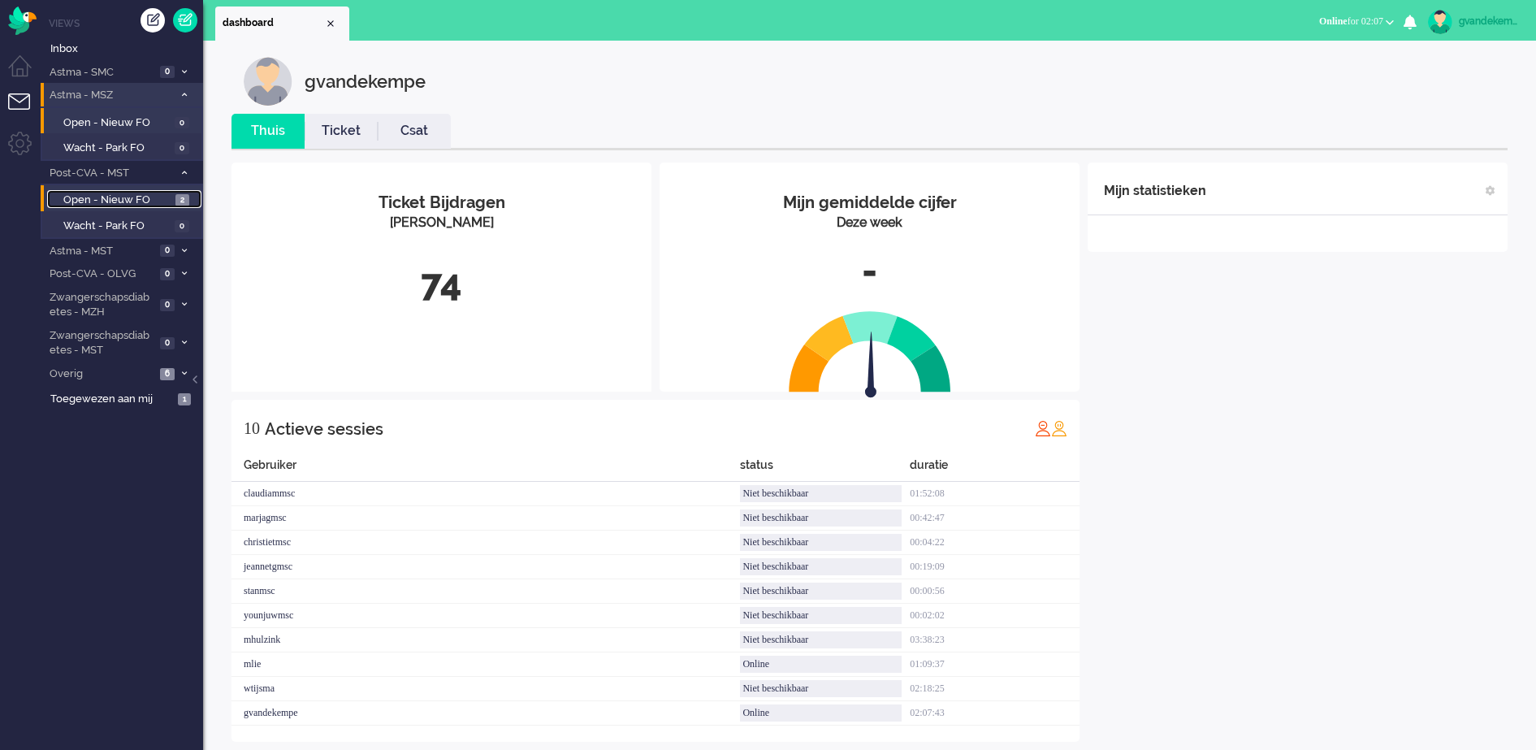
click at [130, 195] on span "Open - Nieuw FO" at bounding box center [117, 200] width 108 height 15
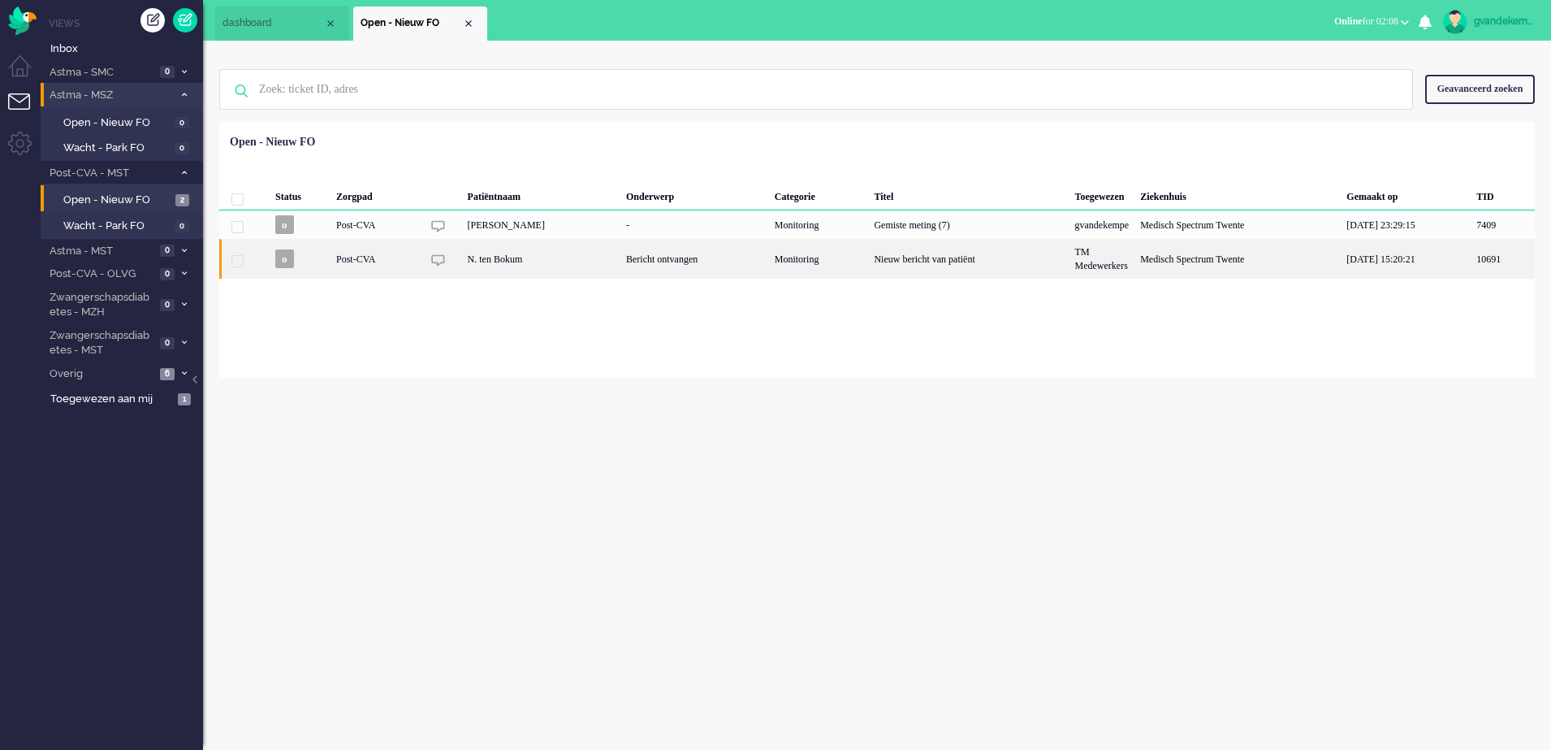
click at [1220, 266] on div "Medisch Spectrum Twente" at bounding box center [1238, 259] width 206 height 40
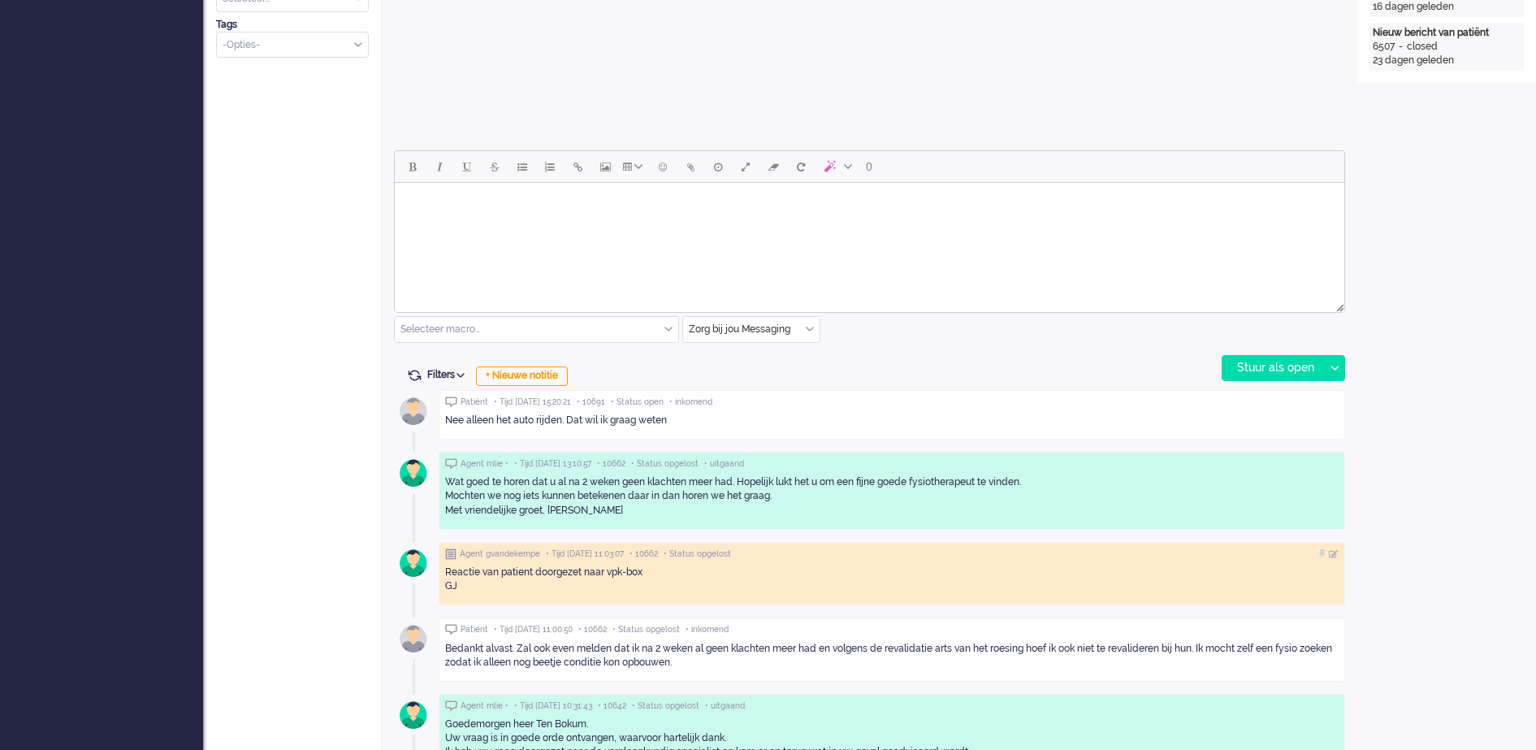
scroll to position [631, 0]
click at [543, 374] on div "+ Nieuwe notitie" at bounding box center [522, 378] width 92 height 19
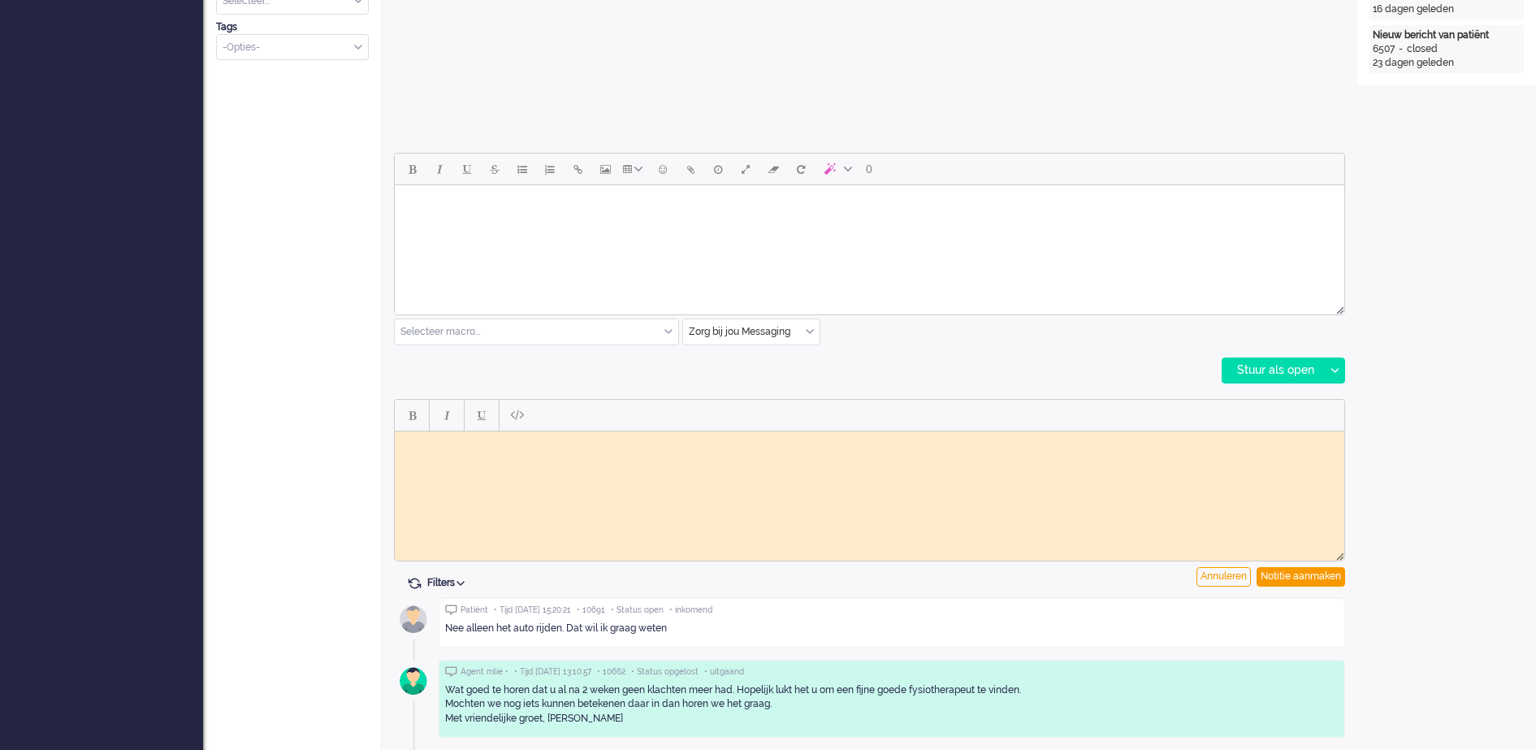
scroll to position [0, 0]
click at [1326, 573] on div "Notitie aanmaken" at bounding box center [1301, 576] width 89 height 19
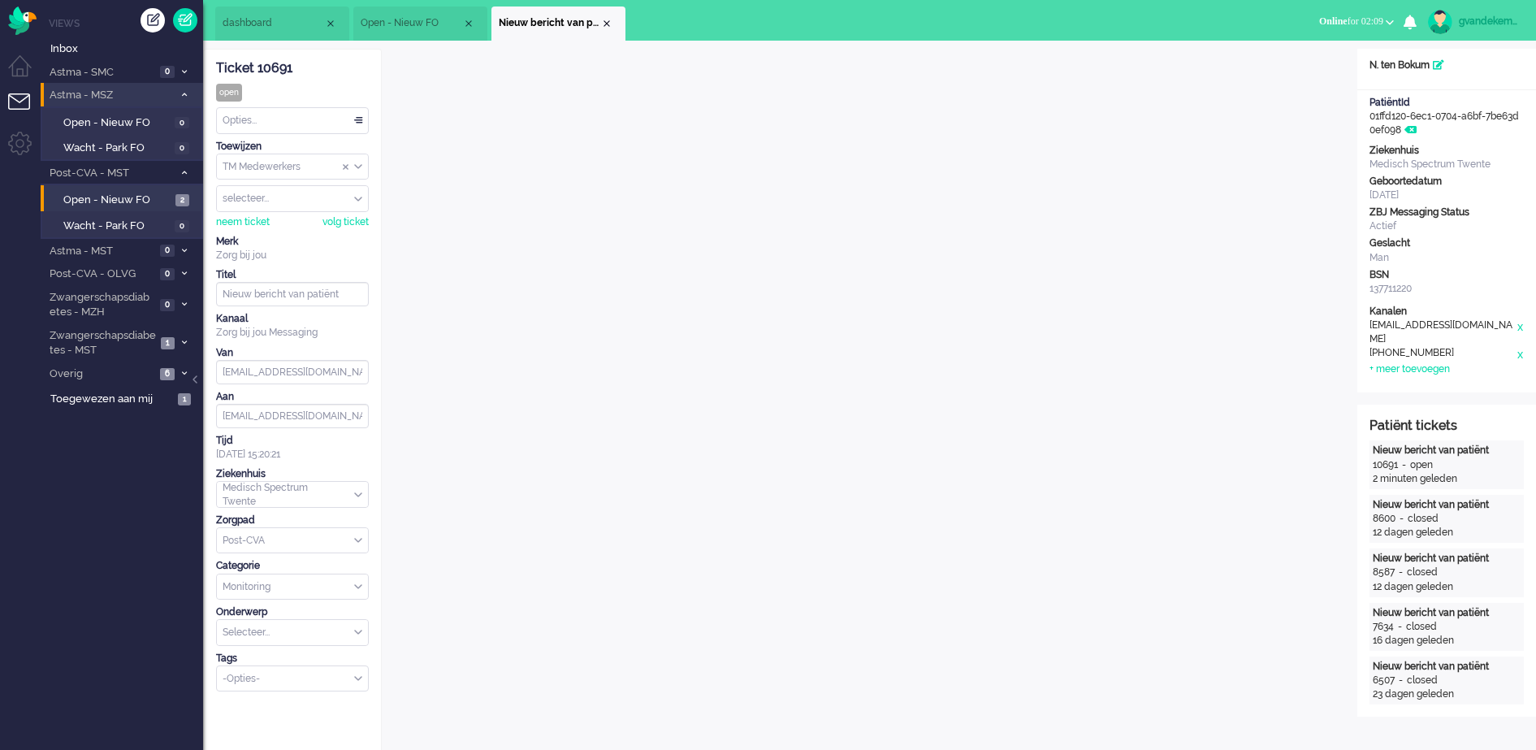
click at [357, 166] on div "TM Medewerkers" at bounding box center [292, 166] width 151 height 25
click at [335, 212] on li "TM Verpleegkundigen" at bounding box center [292, 215] width 151 height 24
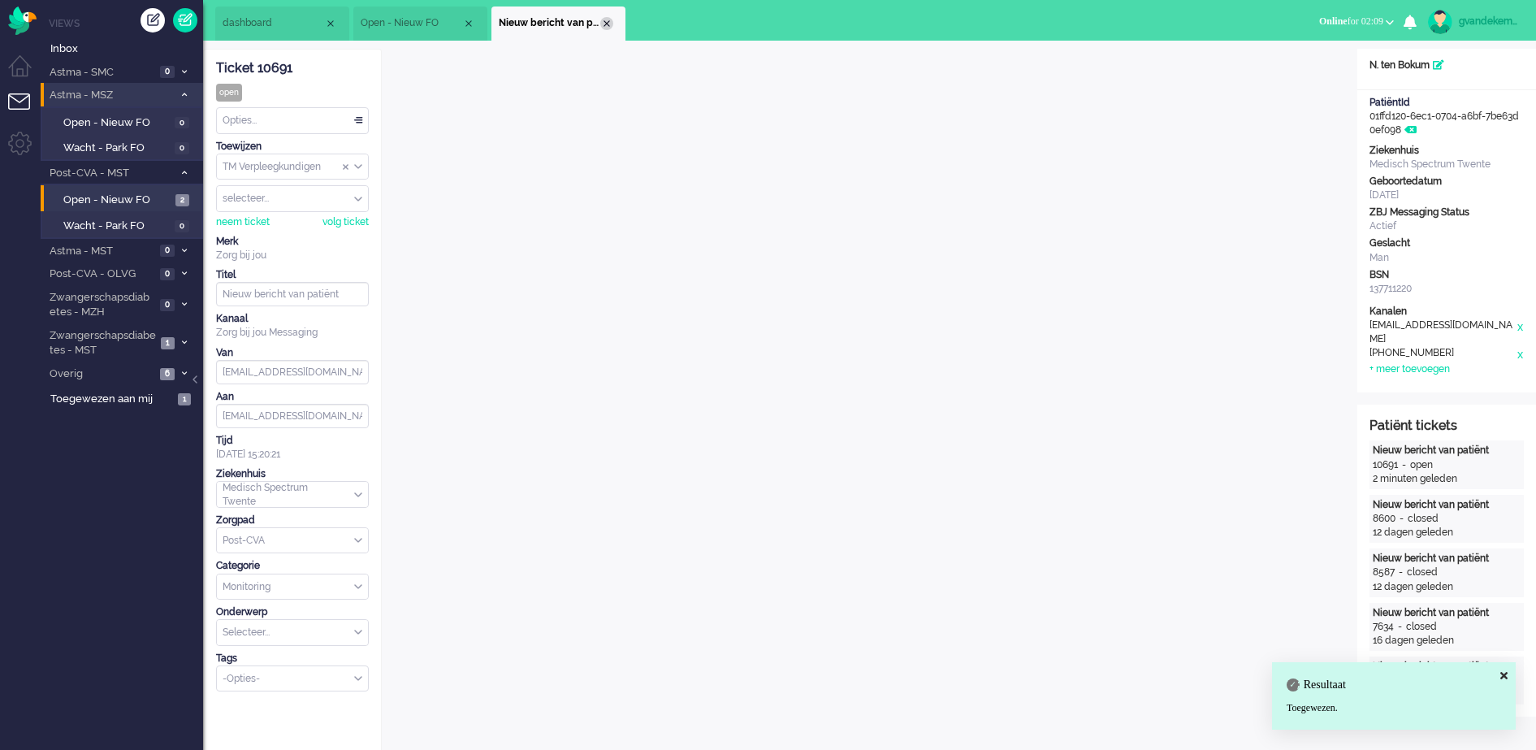
click at [607, 24] on div "Close tab" at bounding box center [606, 23] width 13 height 13
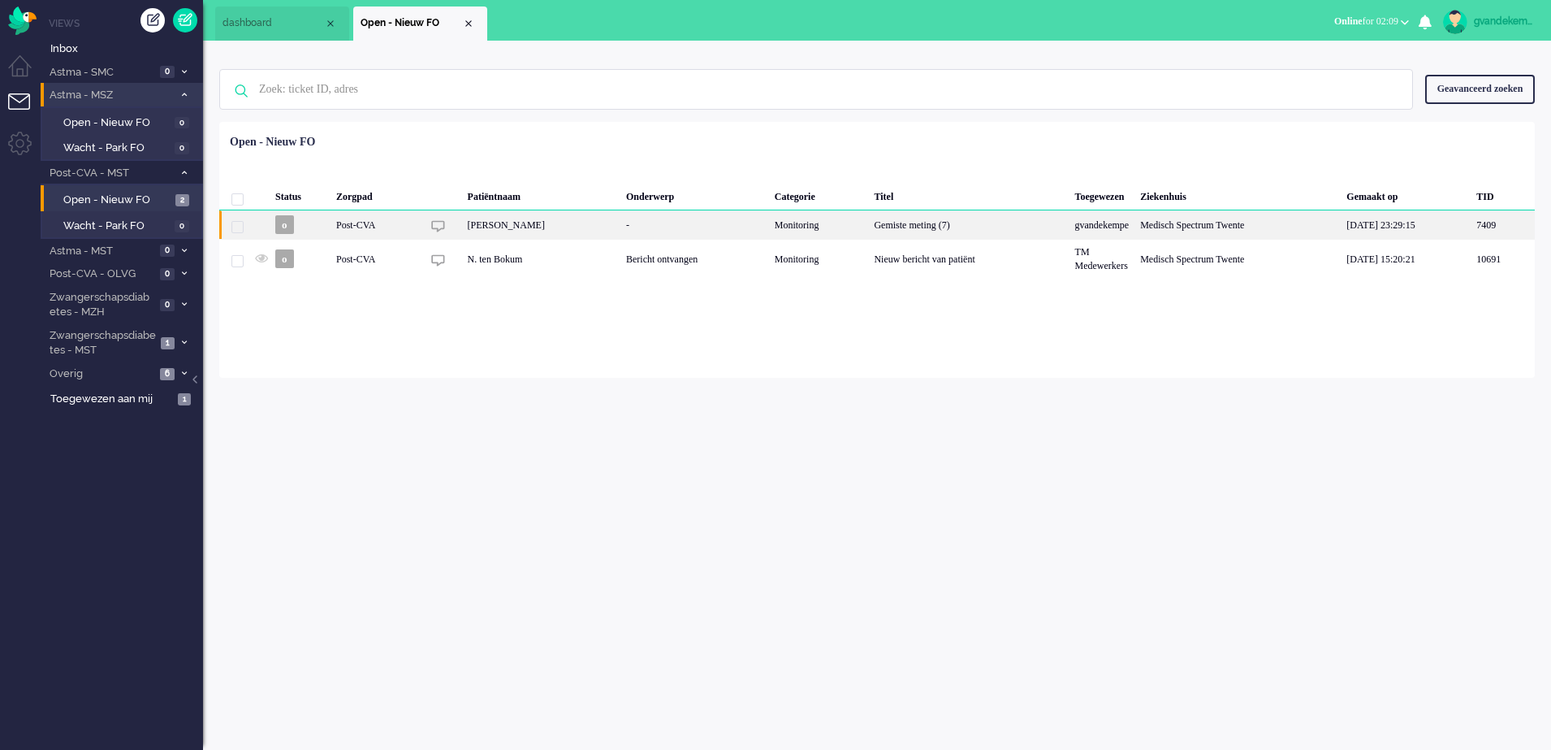
click at [788, 220] on div "Monitoring" at bounding box center [819, 224] width 100 height 28
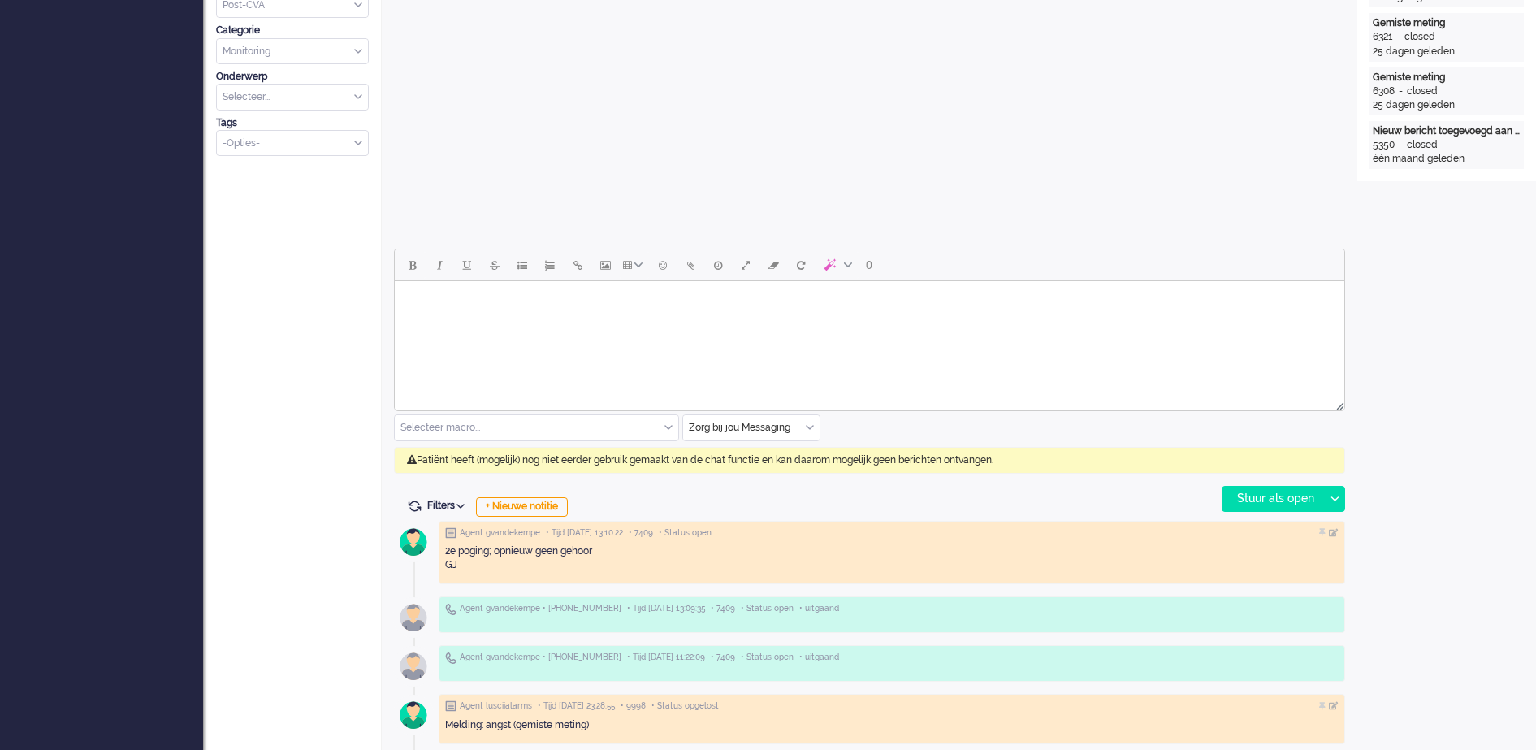
scroll to position [658, 0]
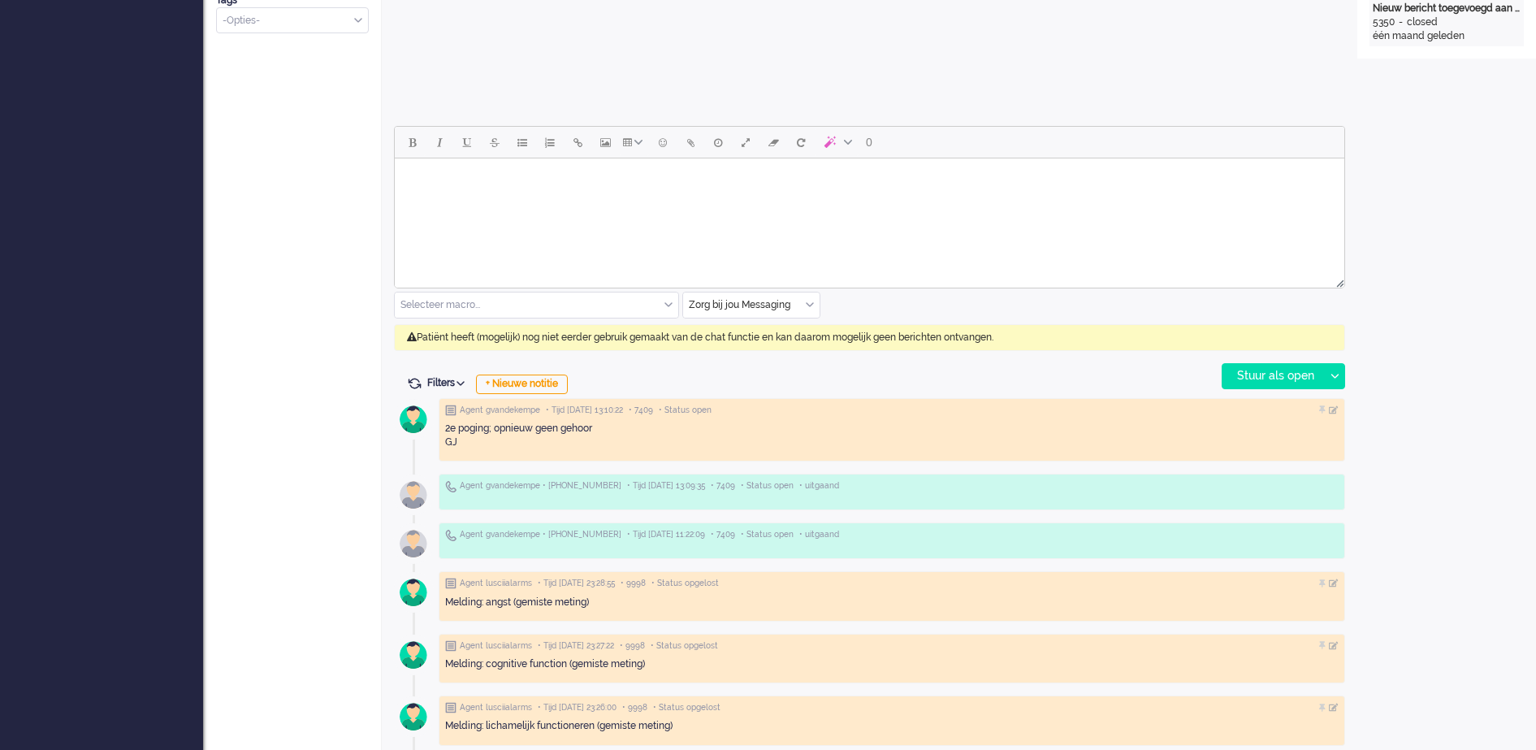
click at [811, 305] on div "Zorg bij jou Messaging" at bounding box center [751, 304] width 136 height 25
click at [783, 355] on li "uitgaand telefoon" at bounding box center [751, 353] width 136 height 24
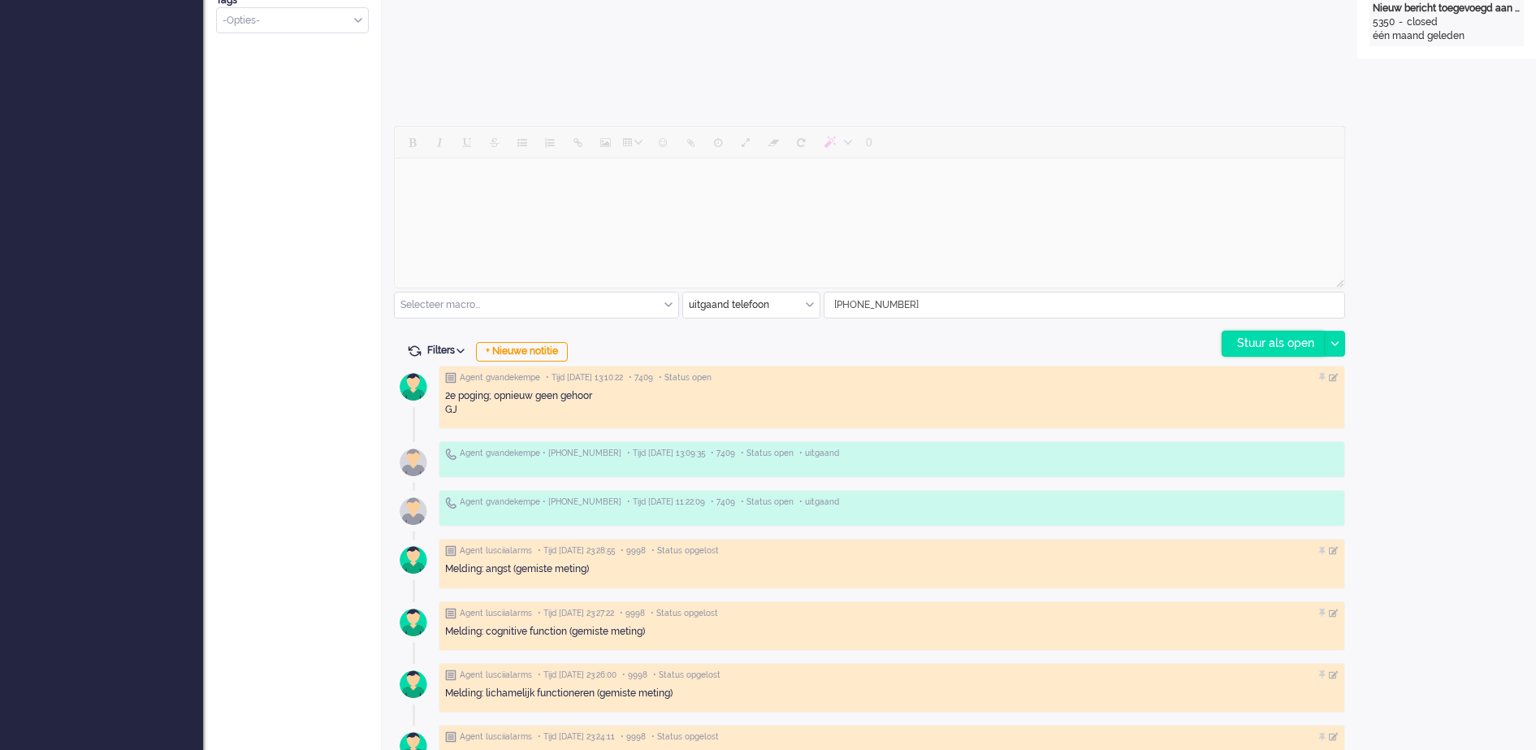
click at [1288, 343] on div "Stuur als open" at bounding box center [1273, 343] width 102 height 24
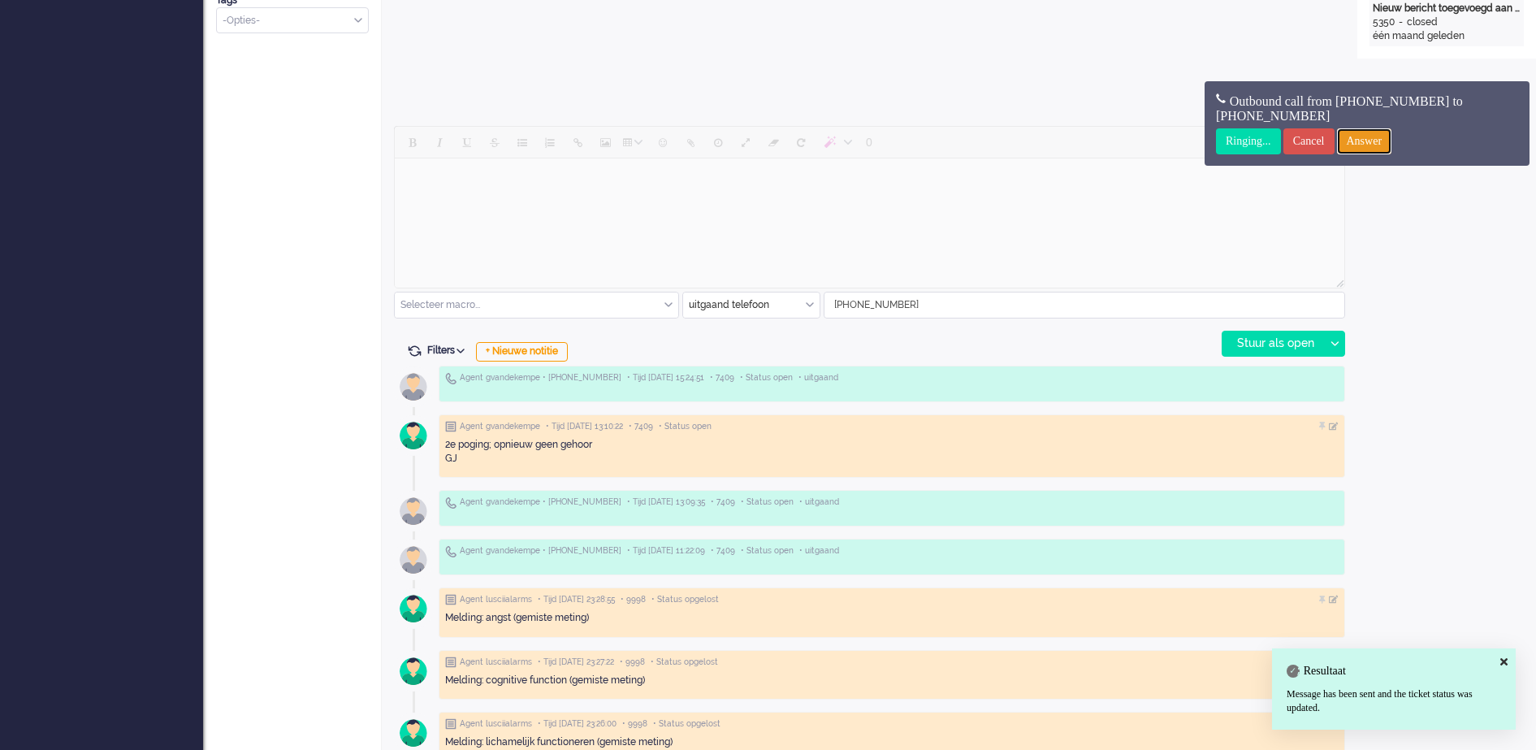
click at [1383, 141] on input "Answer" at bounding box center [1364, 141] width 55 height 26
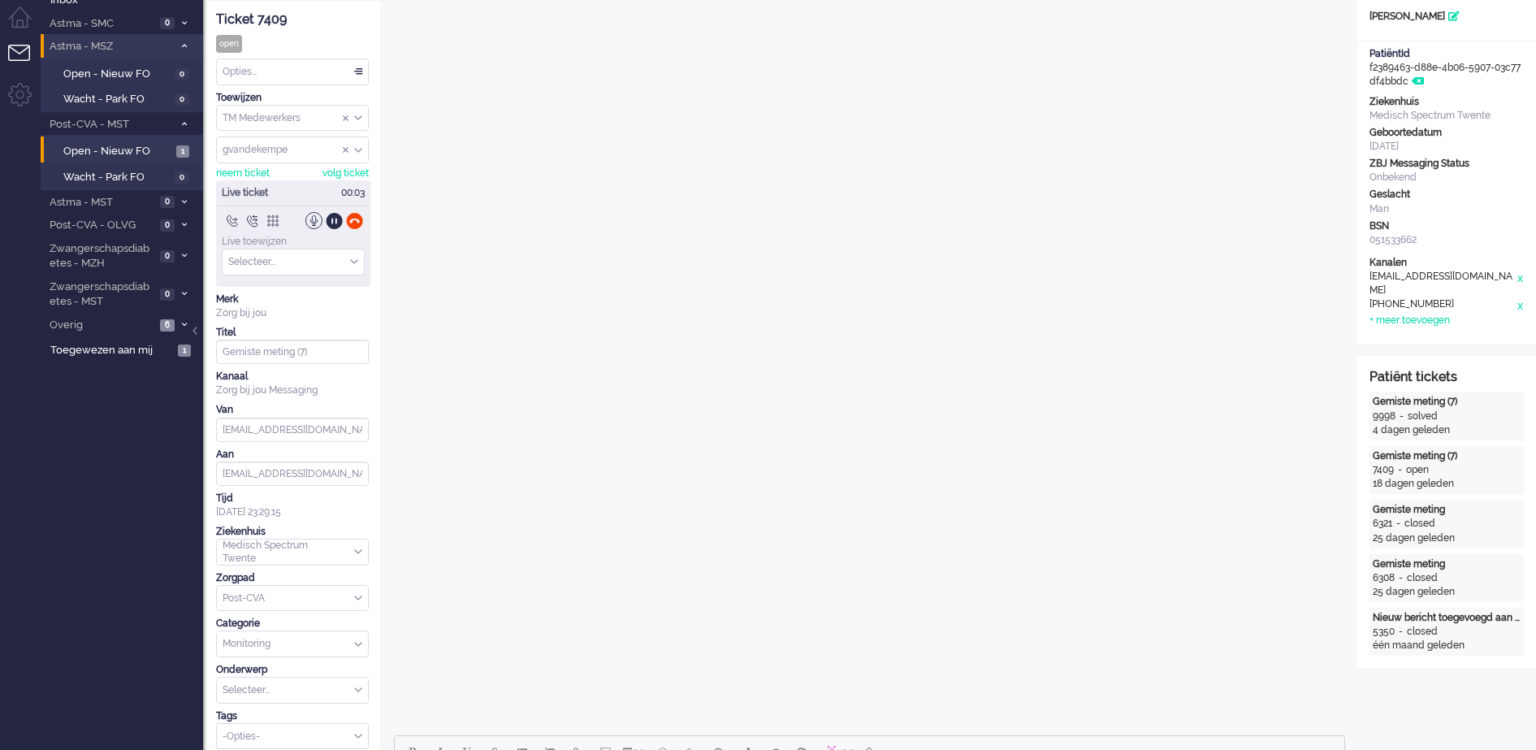
scroll to position [0, 0]
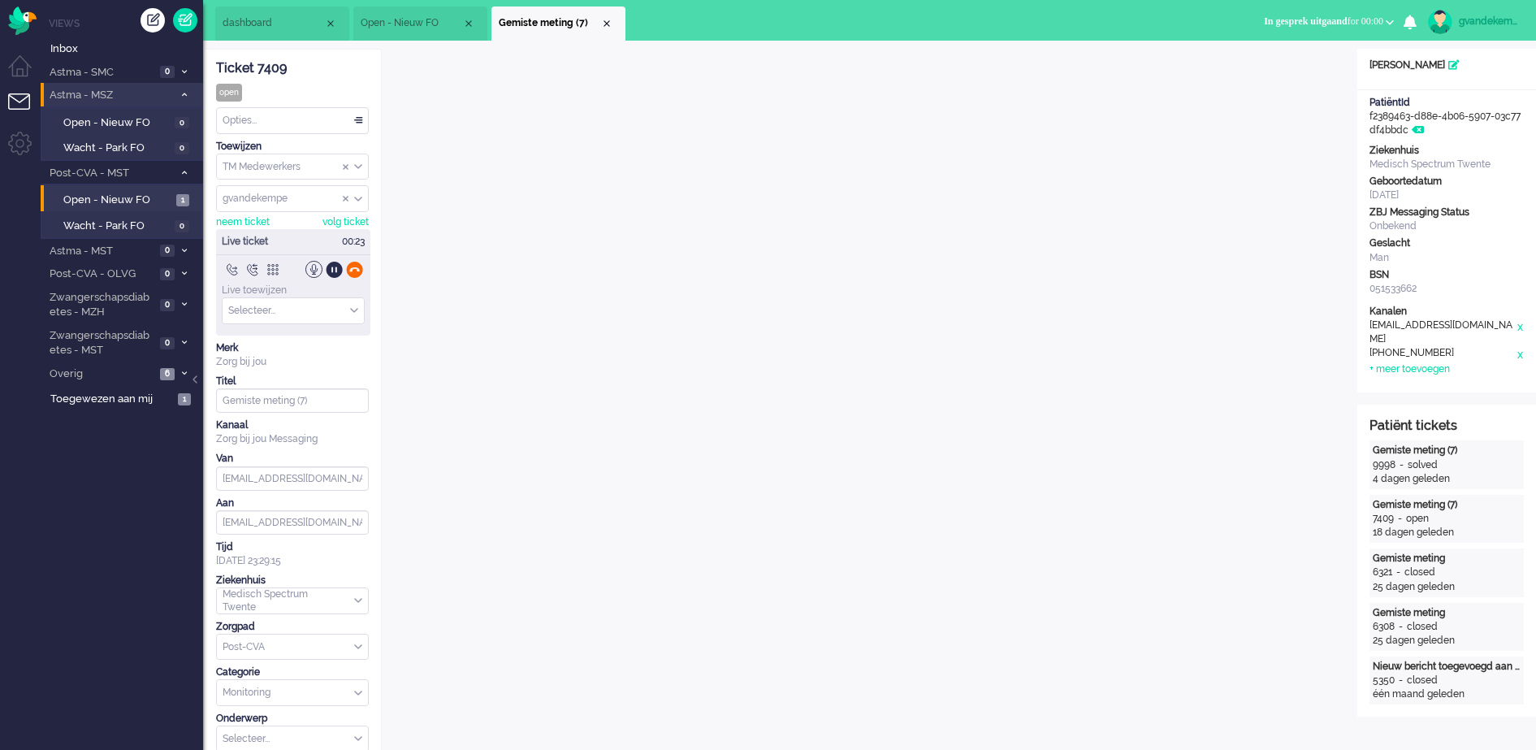
click at [353, 266] on div at bounding box center [354, 269] width 17 height 17
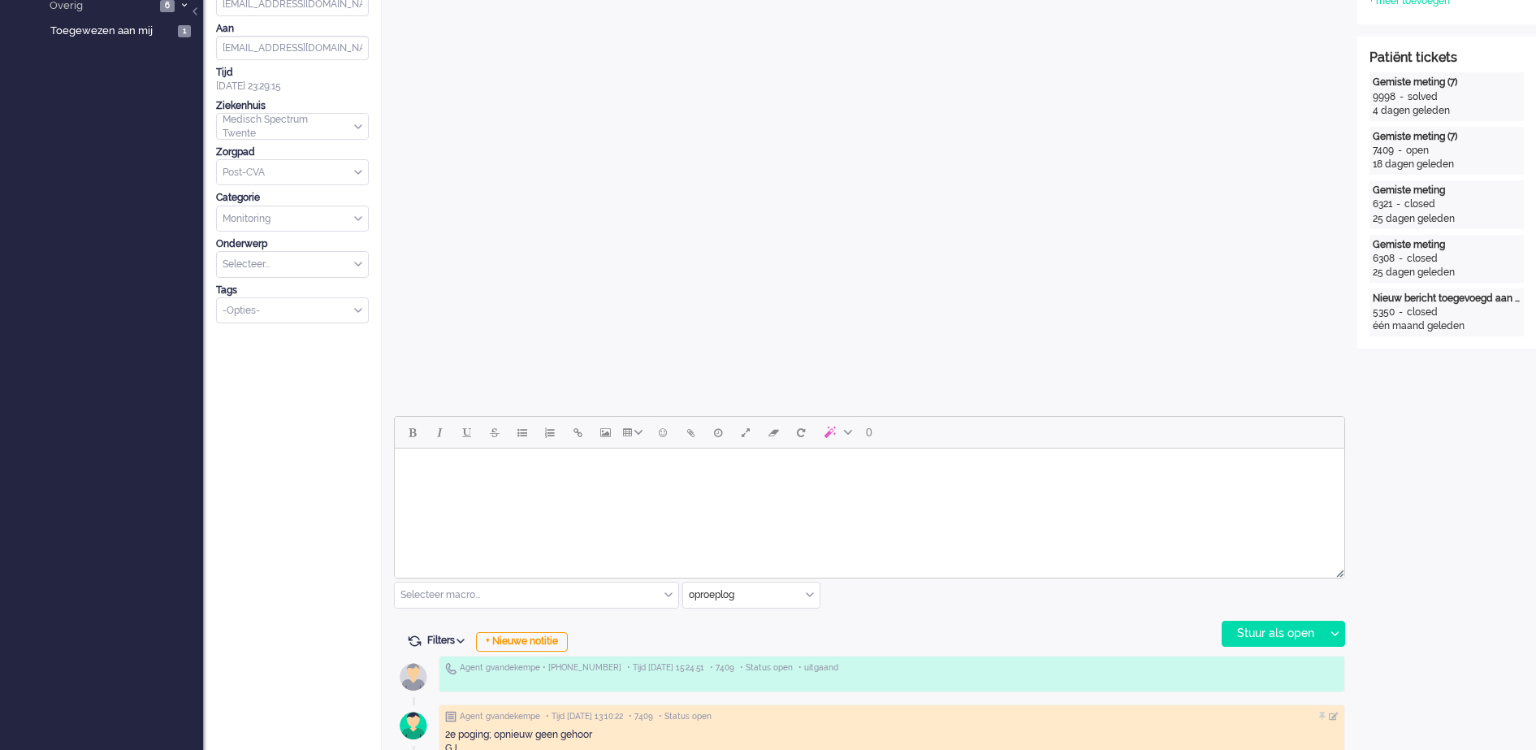
scroll to position [406, 0]
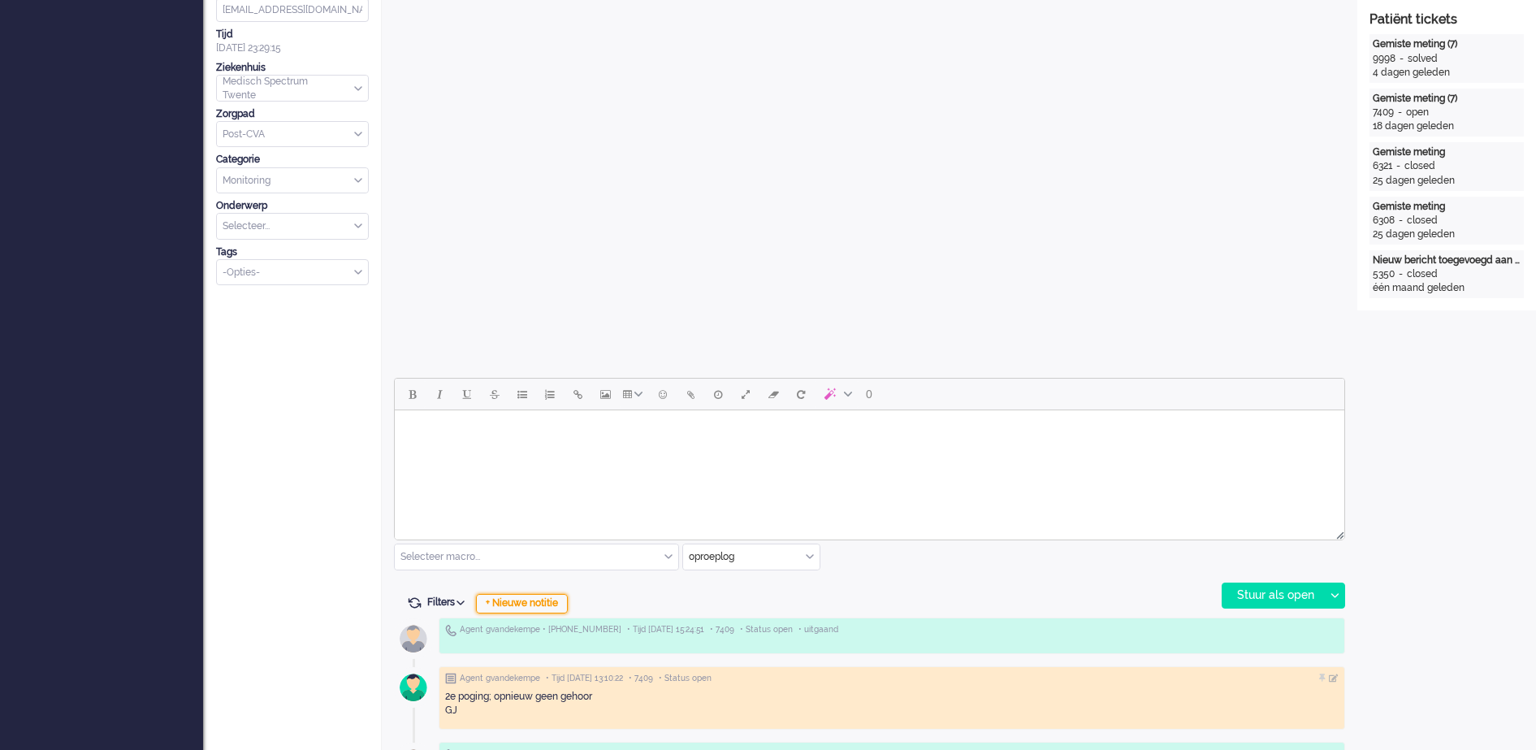
click at [535, 604] on div "+ Nieuwe notitie" at bounding box center [522, 603] width 92 height 19
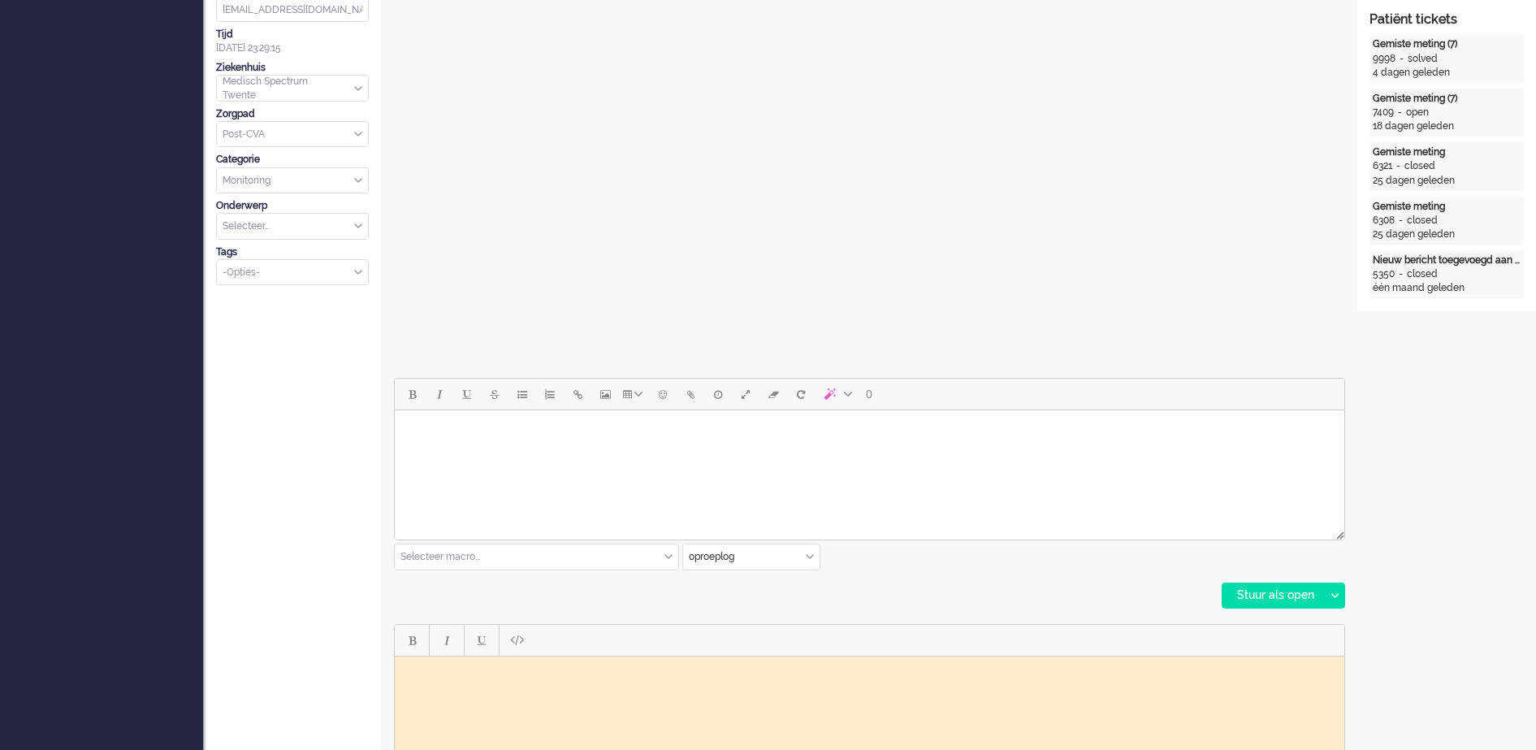
scroll to position [0, 0]
click at [435, 664] on body "Rich Text Area. Press ALT-0 for help." at bounding box center [869, 668] width 937 height 12
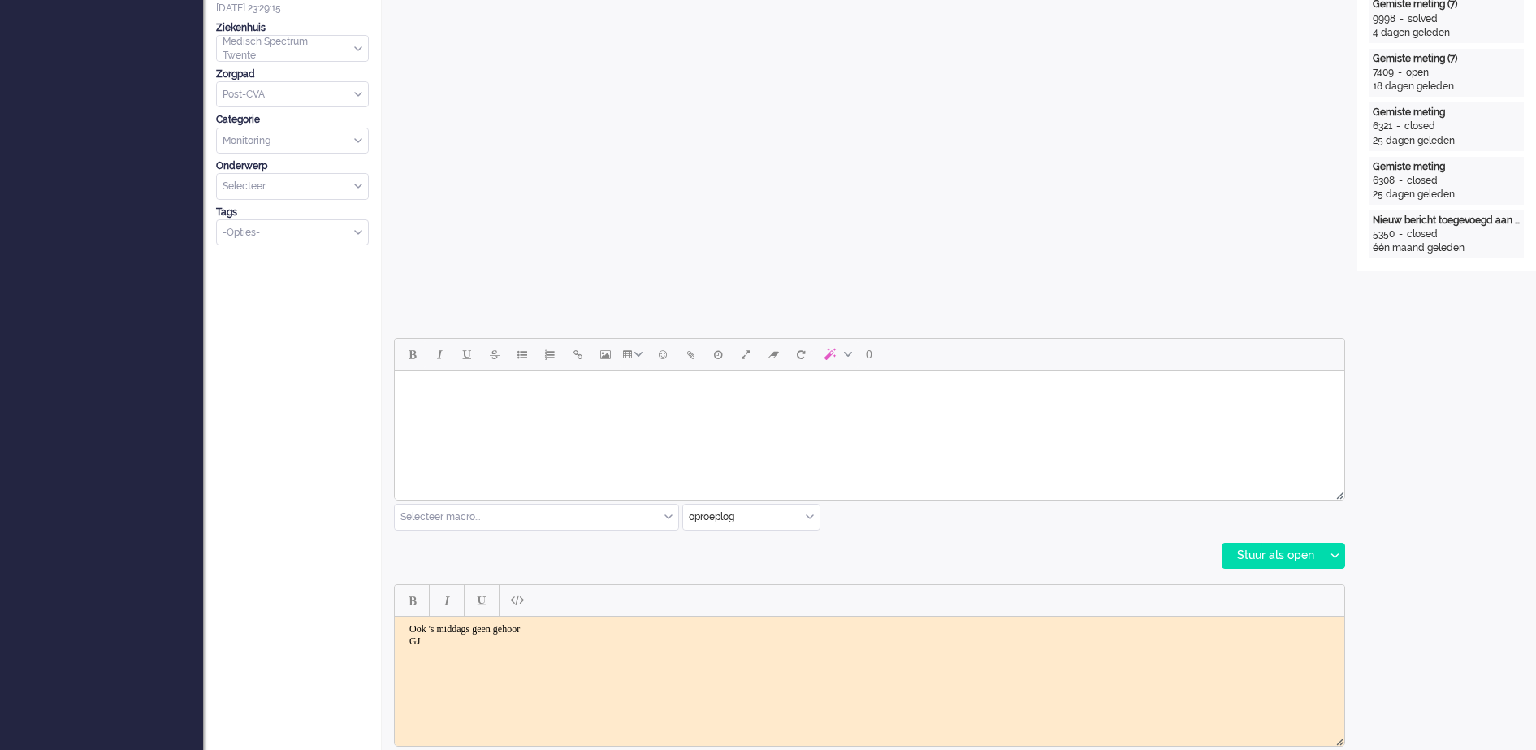
scroll to position [508, 0]
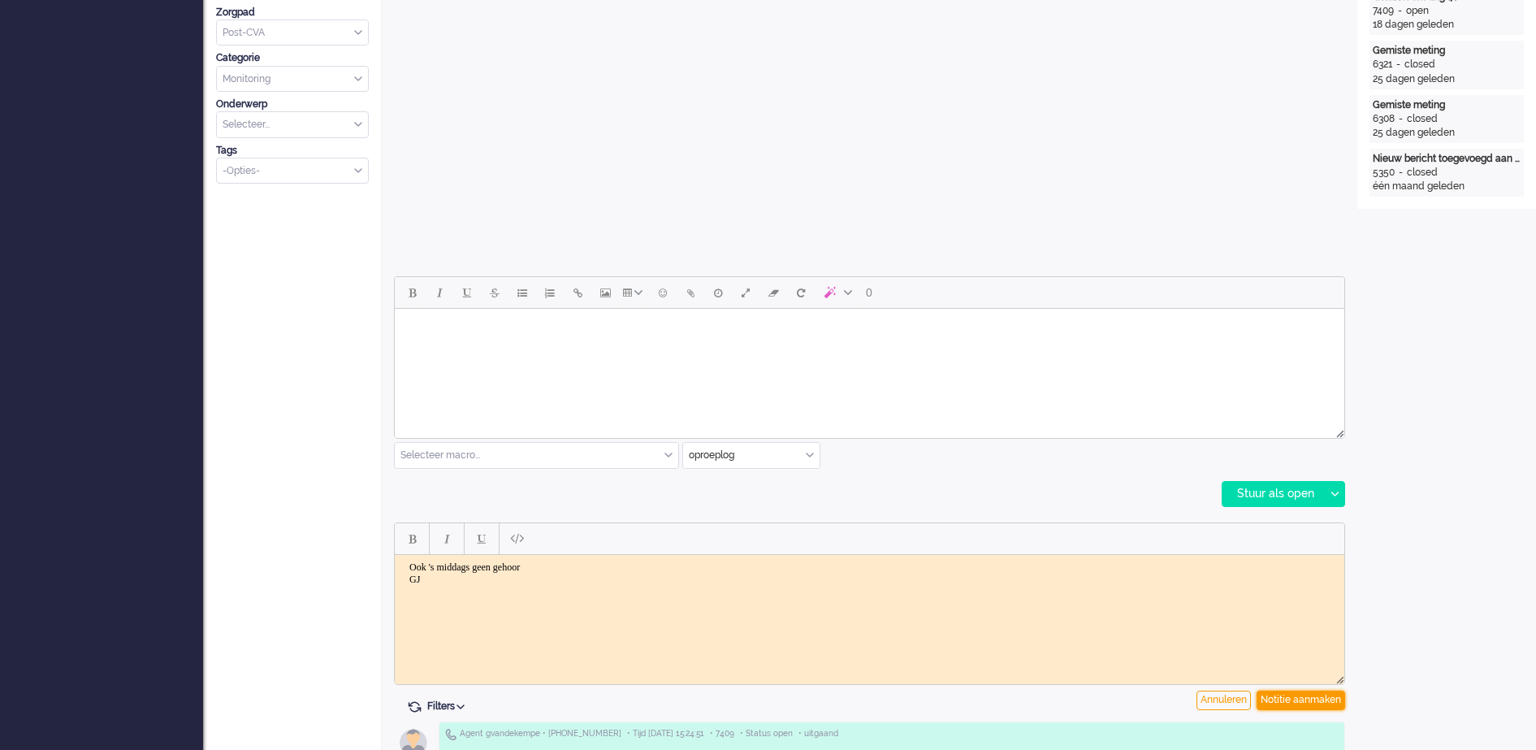
click at [1317, 699] on div "Notitie aanmaken" at bounding box center [1301, 699] width 89 height 19
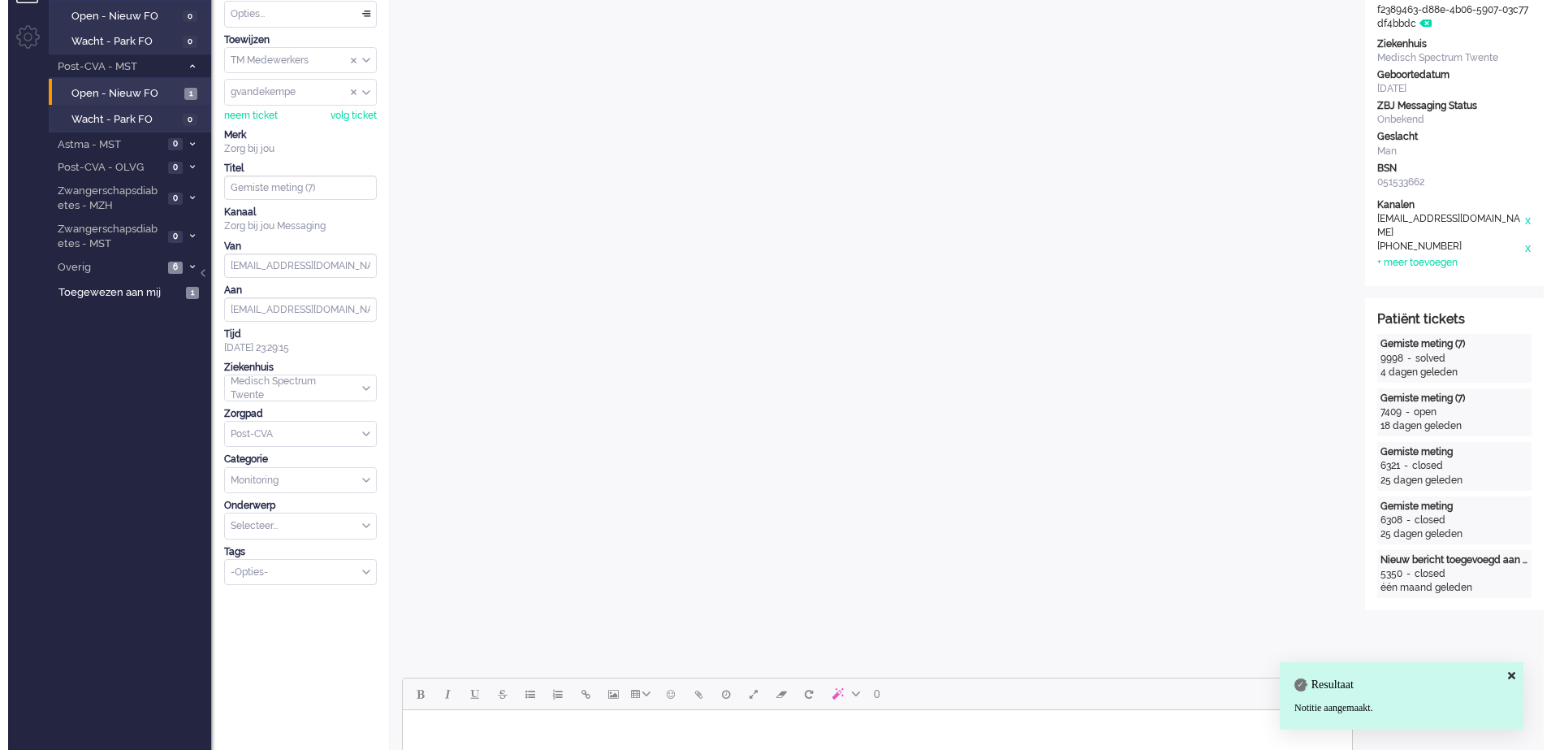
scroll to position [0, 0]
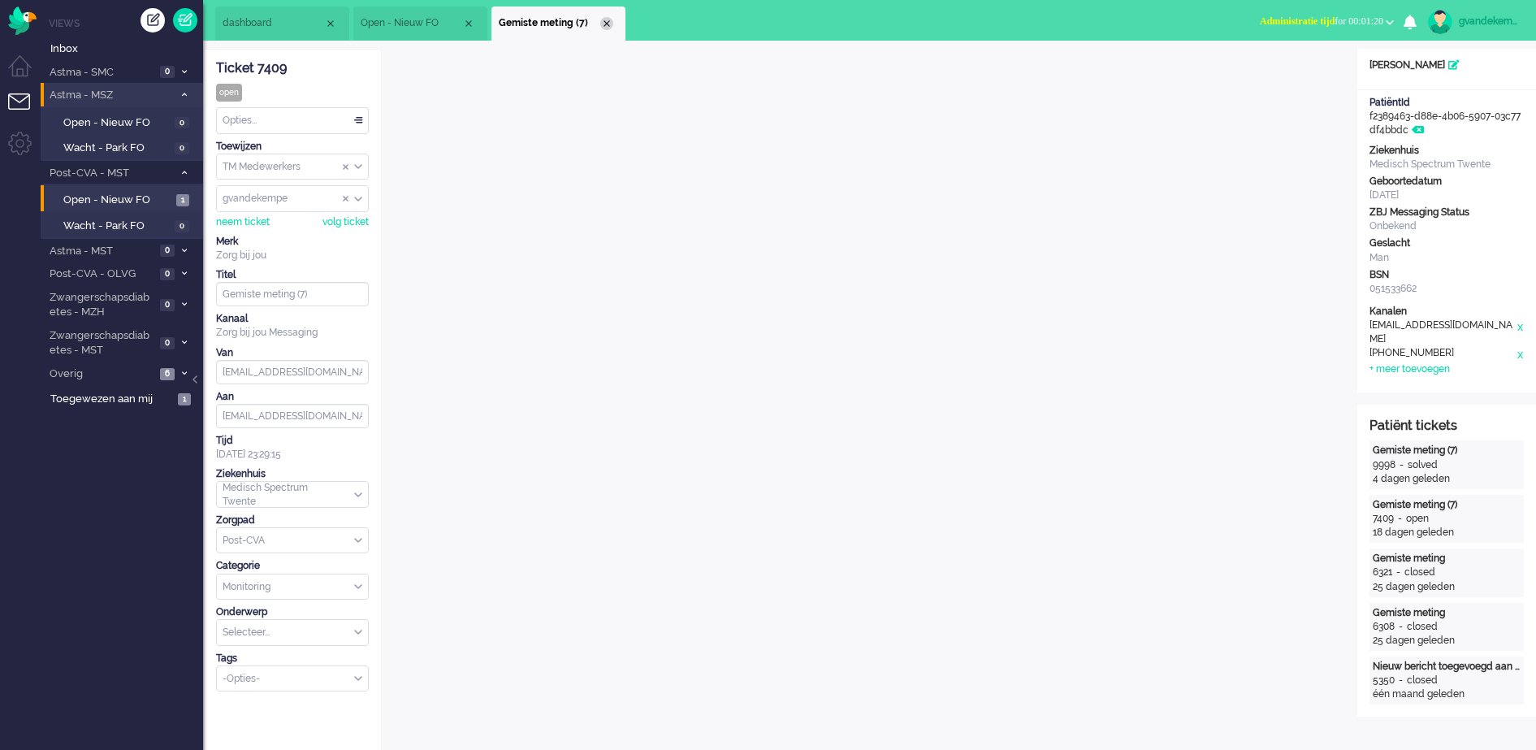
click at [608, 21] on div "Close tab" at bounding box center [606, 23] width 13 height 13
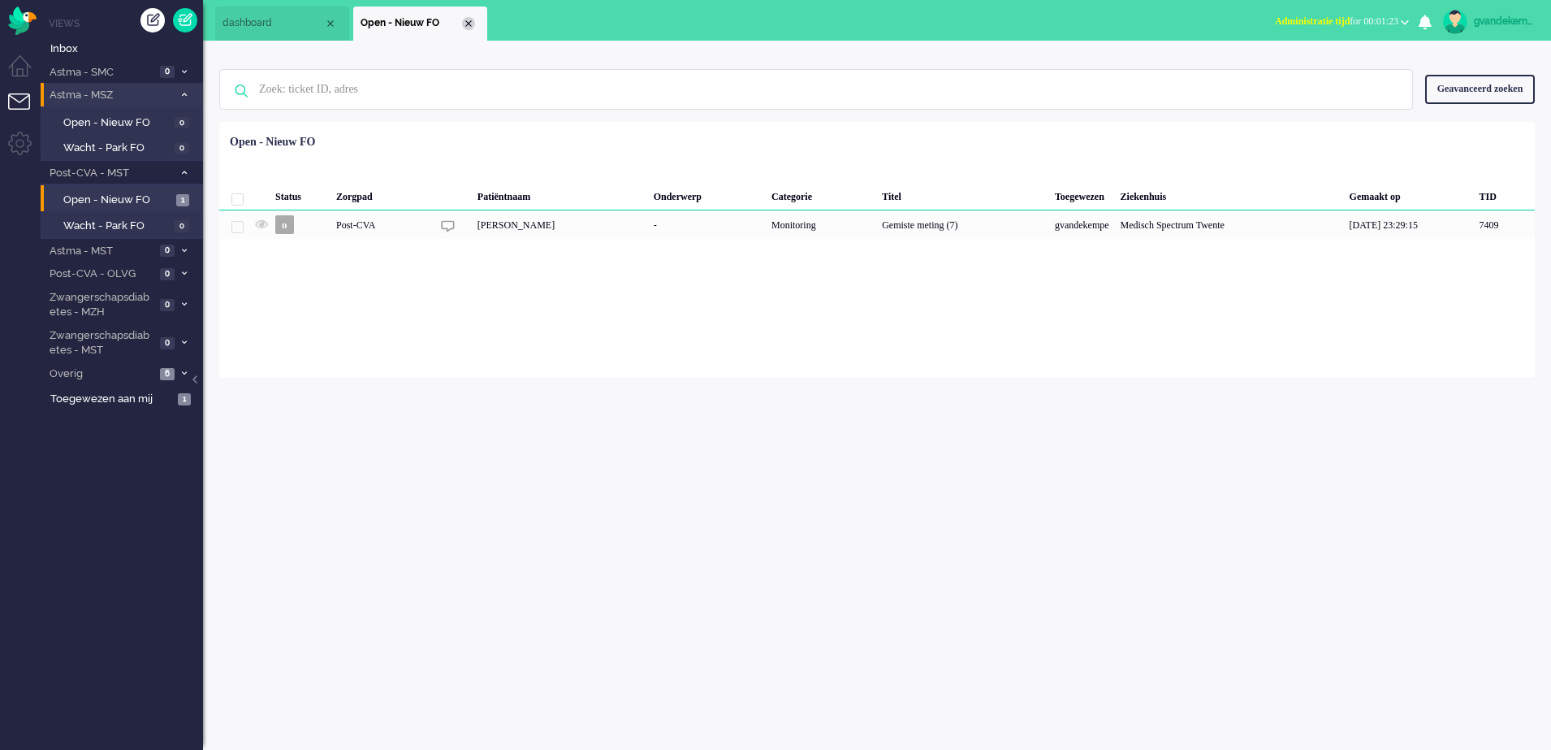
click at [466, 24] on div "Close tab" at bounding box center [468, 23] width 13 height 13
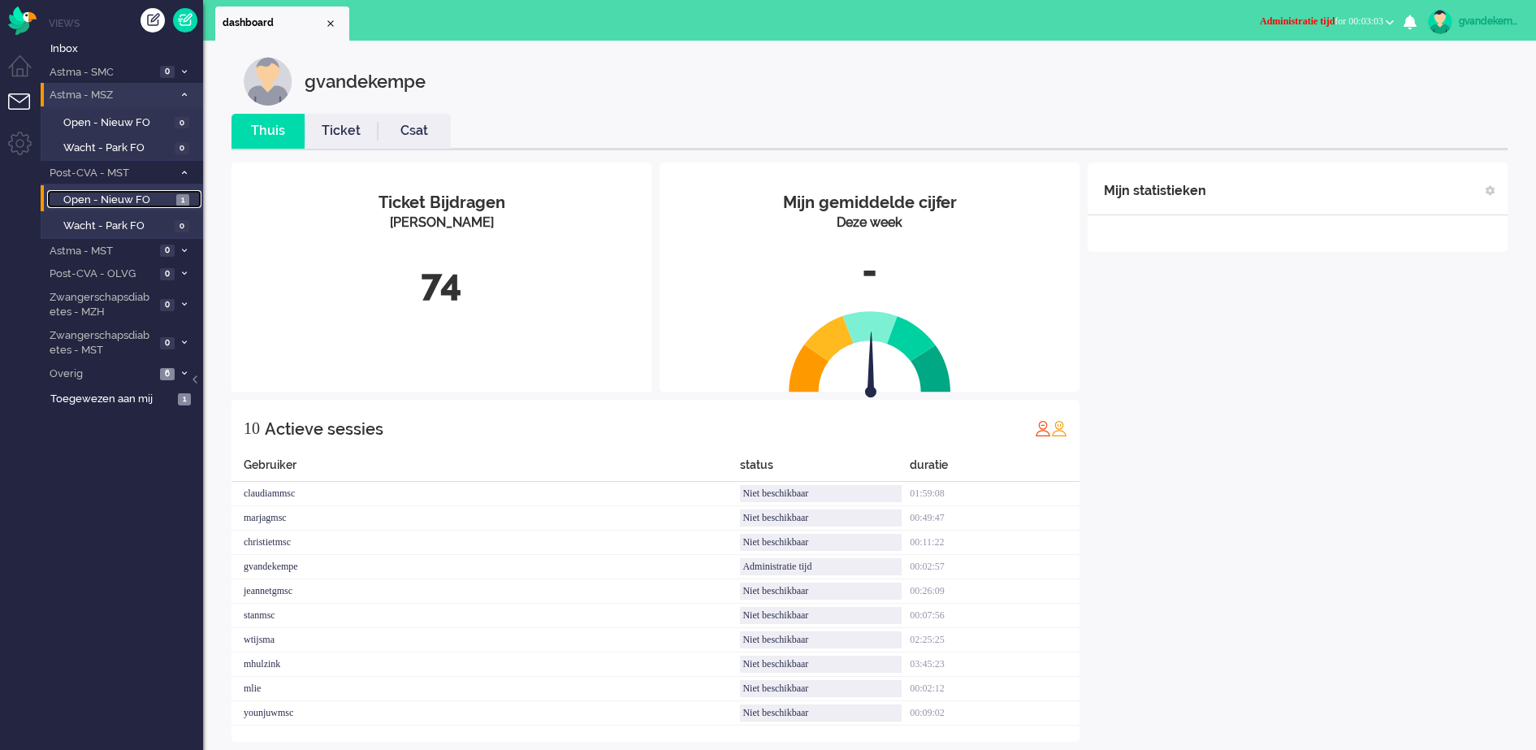
click at [137, 193] on span "Open - Nieuw FO" at bounding box center [117, 200] width 109 height 15
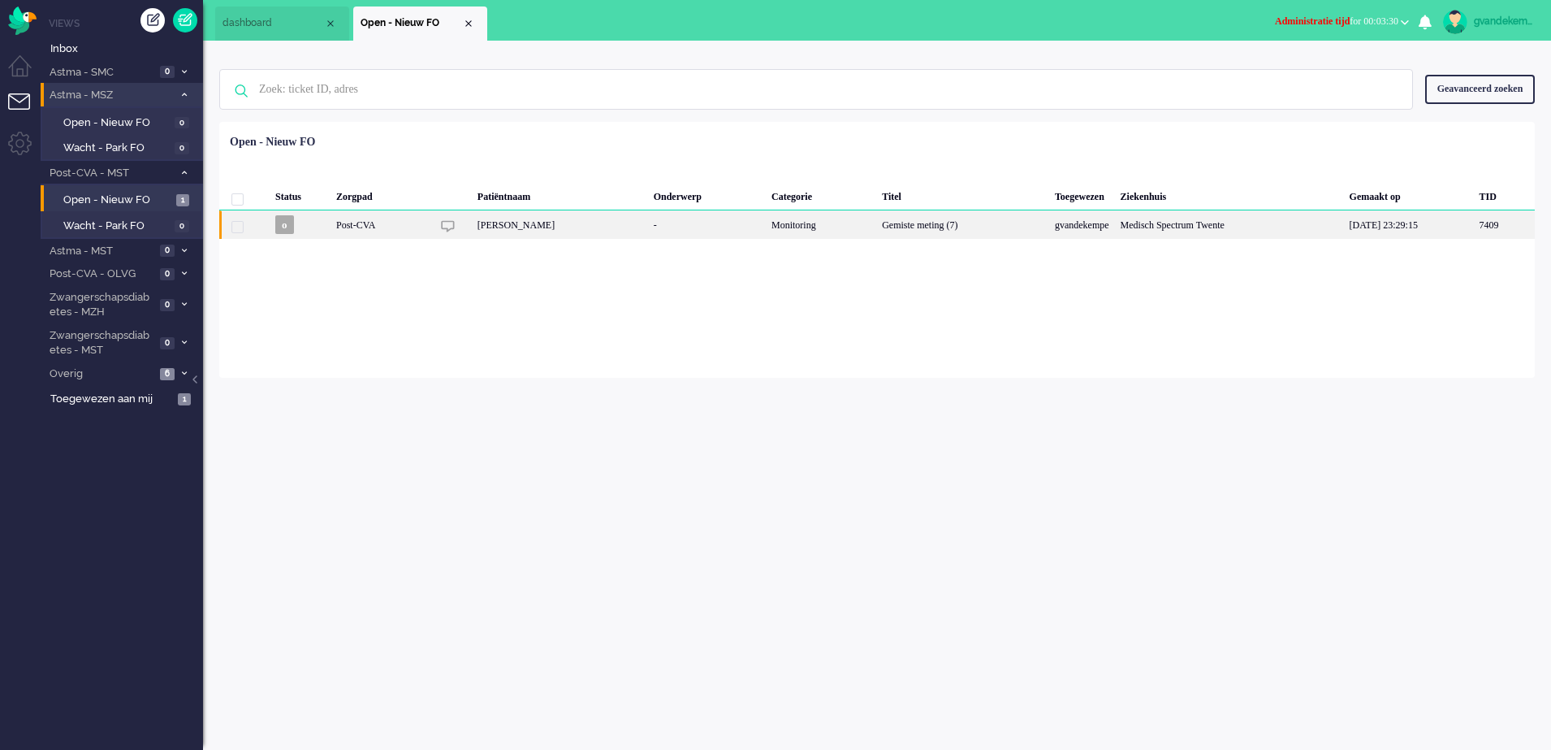
click at [977, 222] on div "Gemiste meting (7)" at bounding box center [962, 224] width 173 height 28
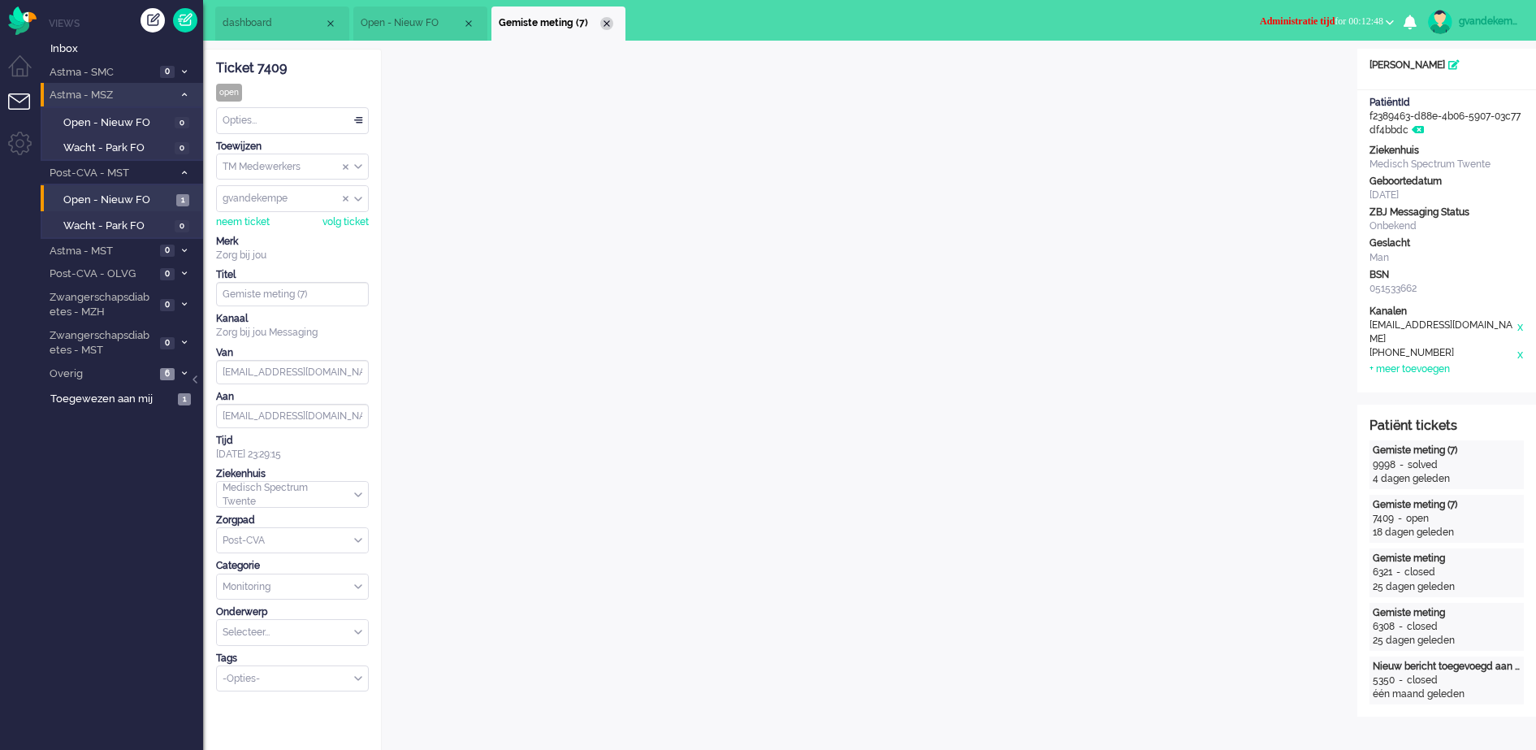
click at [605, 19] on div "Close tab" at bounding box center [606, 23] width 13 height 13
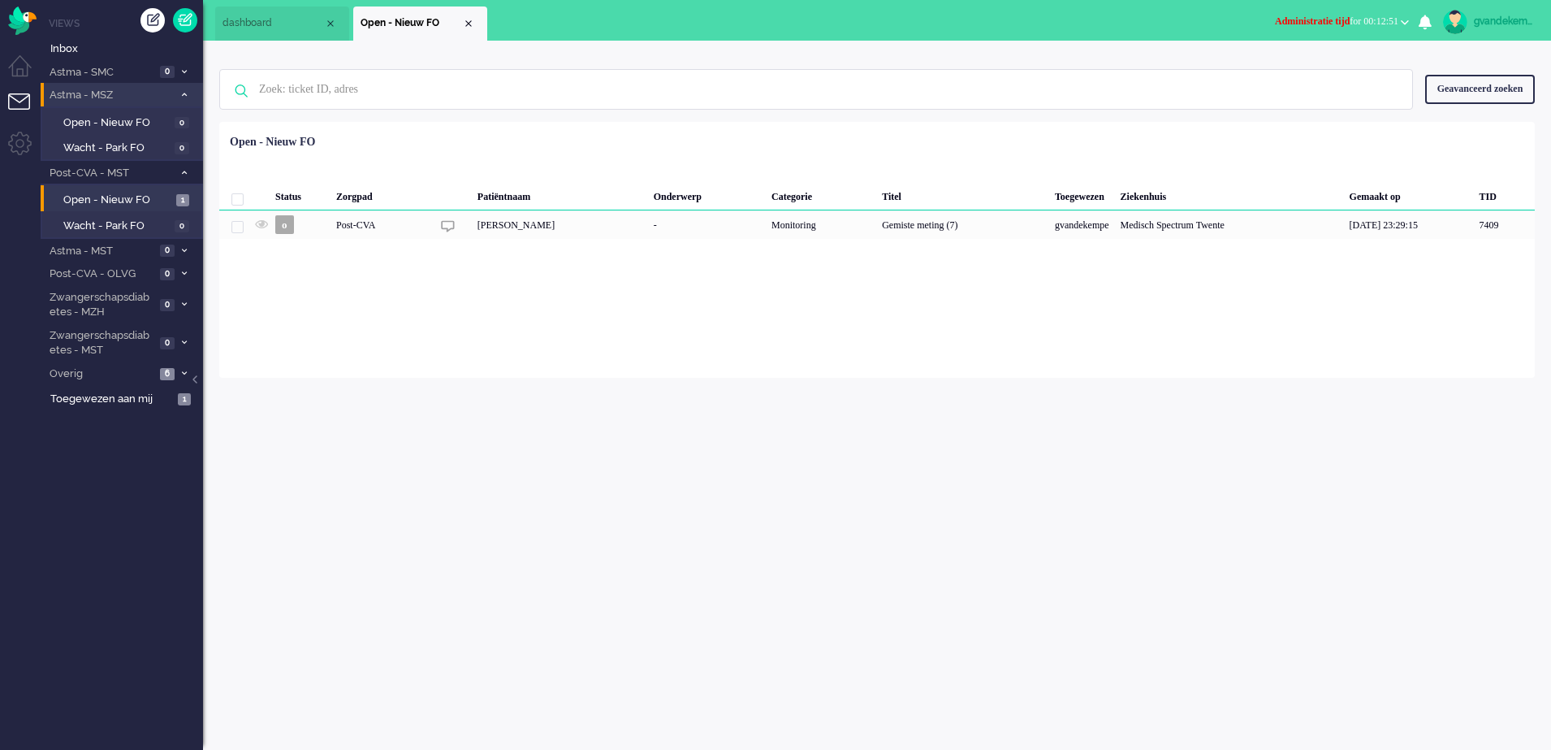
click at [470, 25] on div "Close tab" at bounding box center [468, 23] width 13 height 13
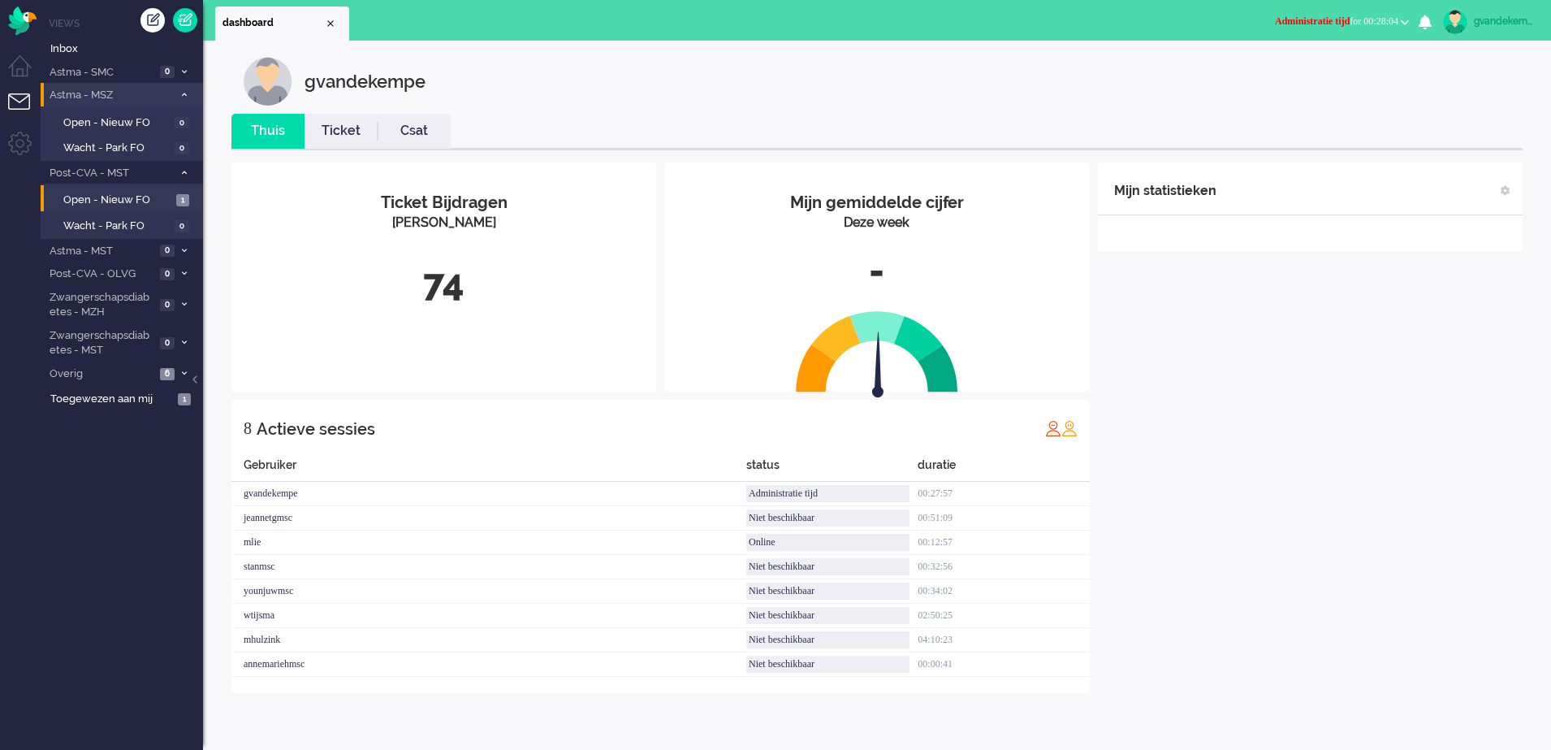
click at [1402, 20] on b "button" at bounding box center [1405, 22] width 8 height 6
click at [1296, 73] on label "Online" at bounding box center [1342, 73] width 128 height 14
click at [1256, 396] on div "Mijn statistieken + Statistieken toevoegen Bel tijd (gemiddelde dag) Wrapup tij…" at bounding box center [1310, 427] width 425 height 530
click at [17, 15] on img "Omnidesk" at bounding box center [22, 20] width 28 height 28
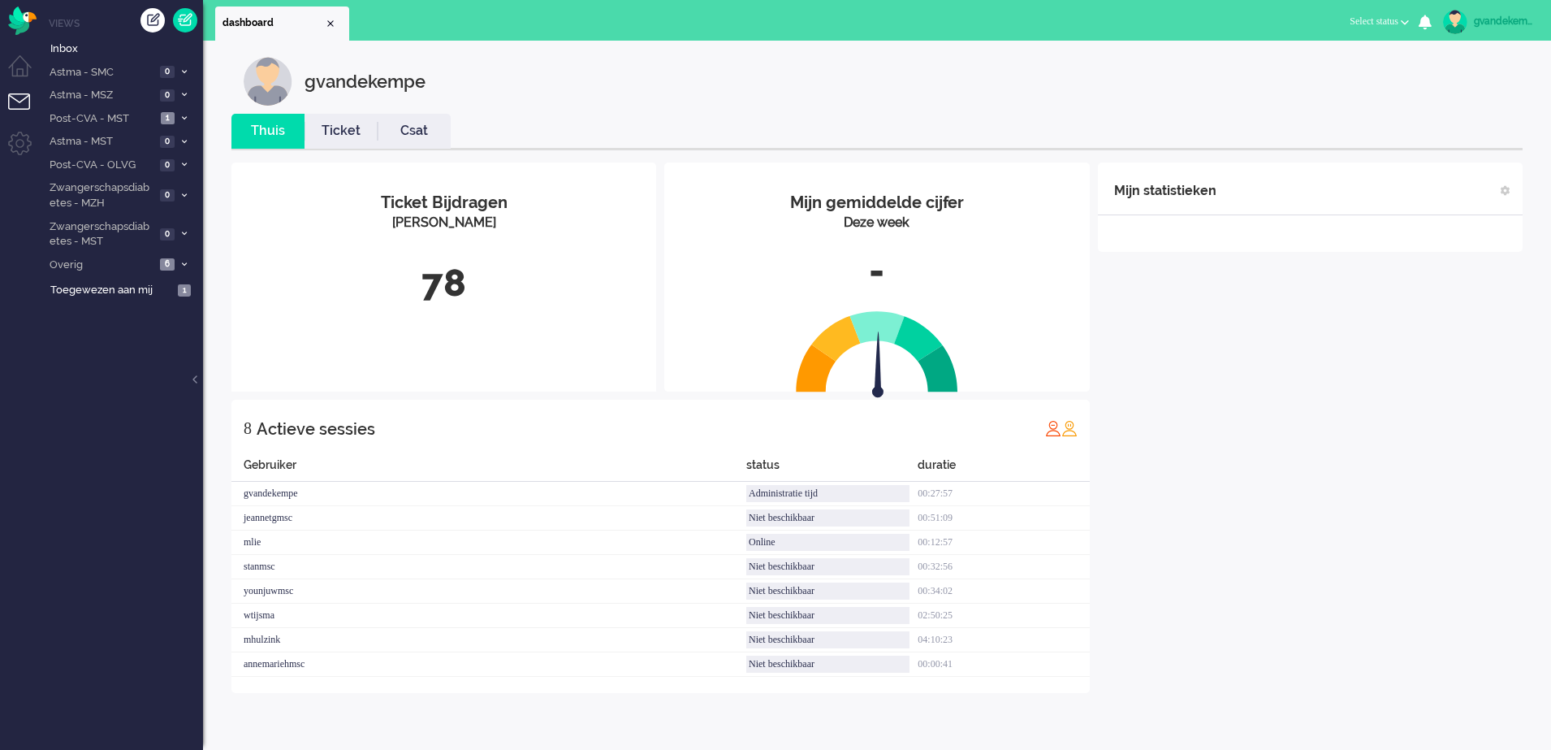
click at [1335, 284] on div "Mijn statistieken + Statistieken toevoegen Bel tijd (gemiddelde dag) Wrapup tij…" at bounding box center [1310, 427] width 425 height 530
click at [1400, 19] on button "Niet beschikbaar for 00:00" at bounding box center [1351, 22] width 136 height 24
click at [1299, 69] on label "Online" at bounding box center [1342, 73] width 128 height 14
